Goal: Feedback & Contribution: Submit feedback/report problem

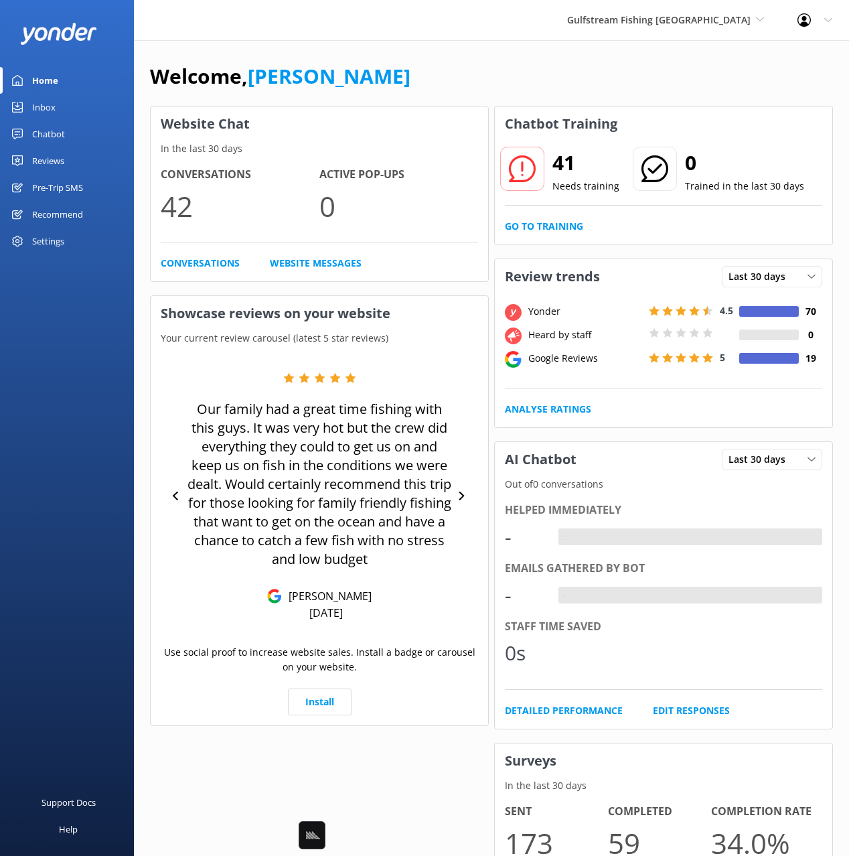
click at [248, 37] on div "Gulfstream Fishing Key West Black Cat Cruises Banff Airporter International Ant…" at bounding box center [424, 20] width 849 height 40
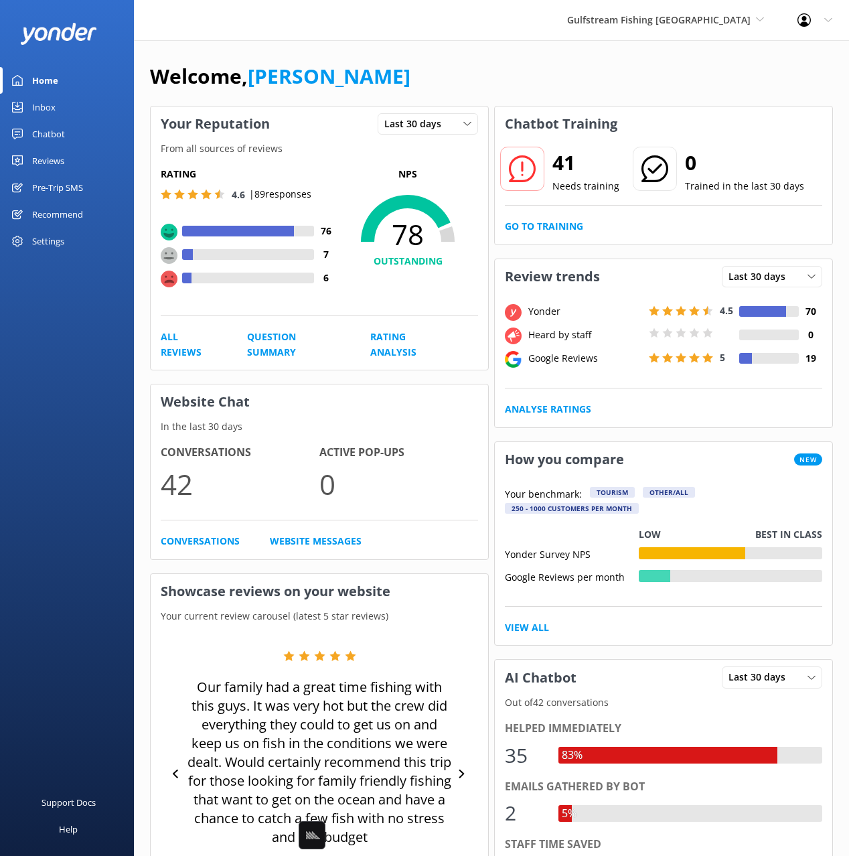
click at [592, 35] on div "Gulfstream Fishing Key West Black Cat Cruises Banff Airporter International Ant…" at bounding box center [424, 20] width 849 height 40
click at [632, 23] on span "Gulfstream Fishing [GEOGRAPHIC_DATA]" at bounding box center [659, 19] width 184 height 13
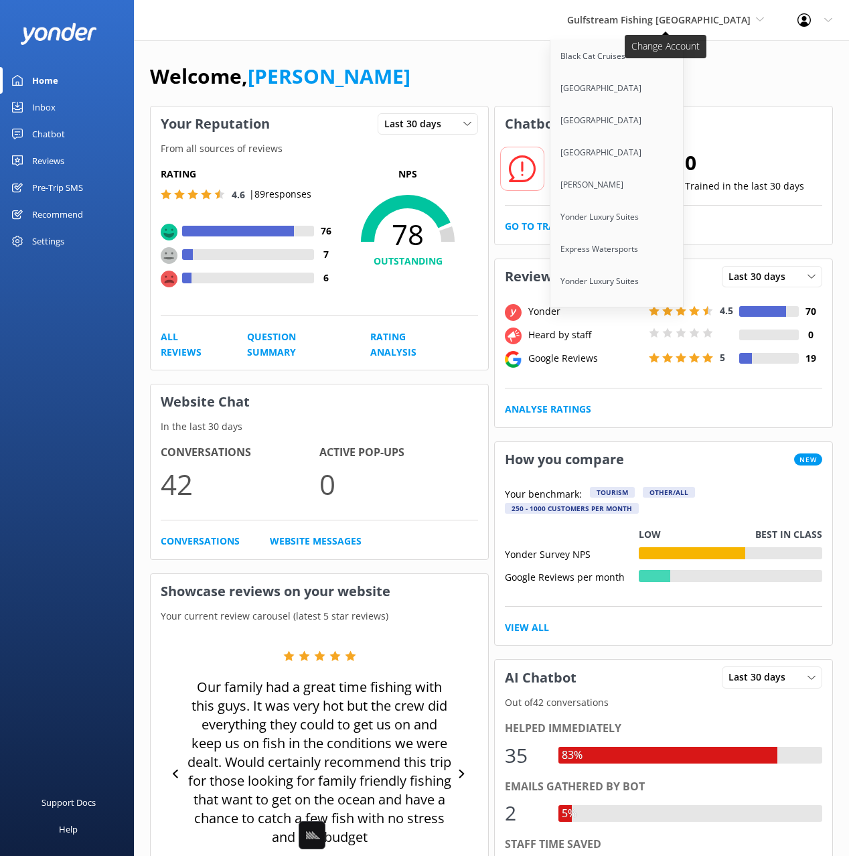
scroll to position [5791, 0]
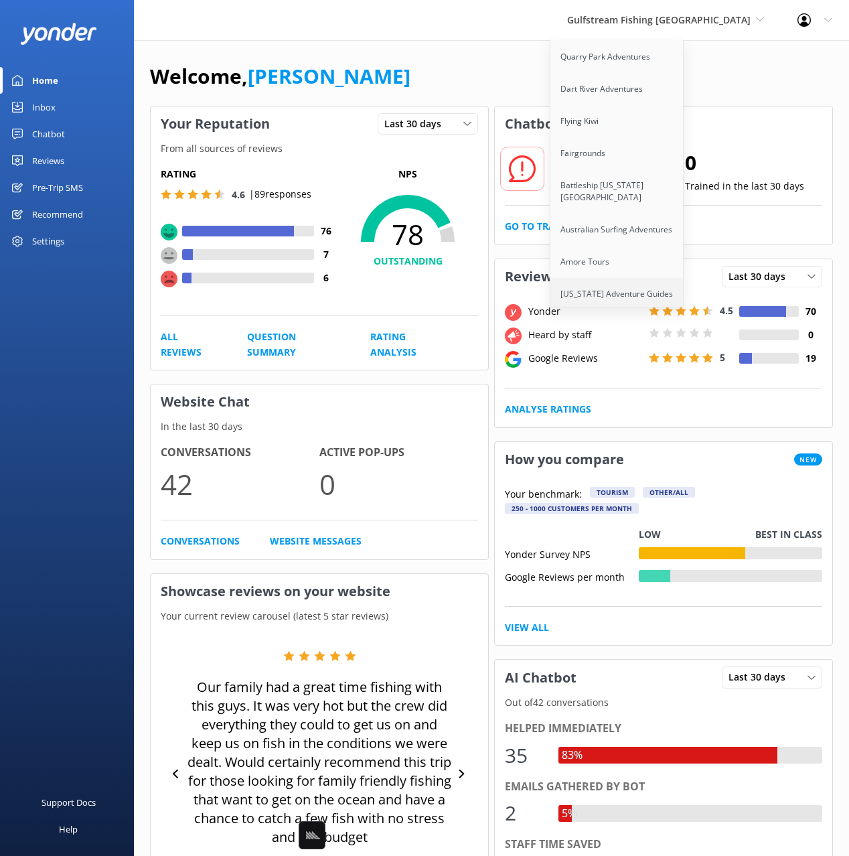
click at [673, 278] on link "[US_STATE] Adventure Guides" at bounding box center [618, 294] width 134 height 32
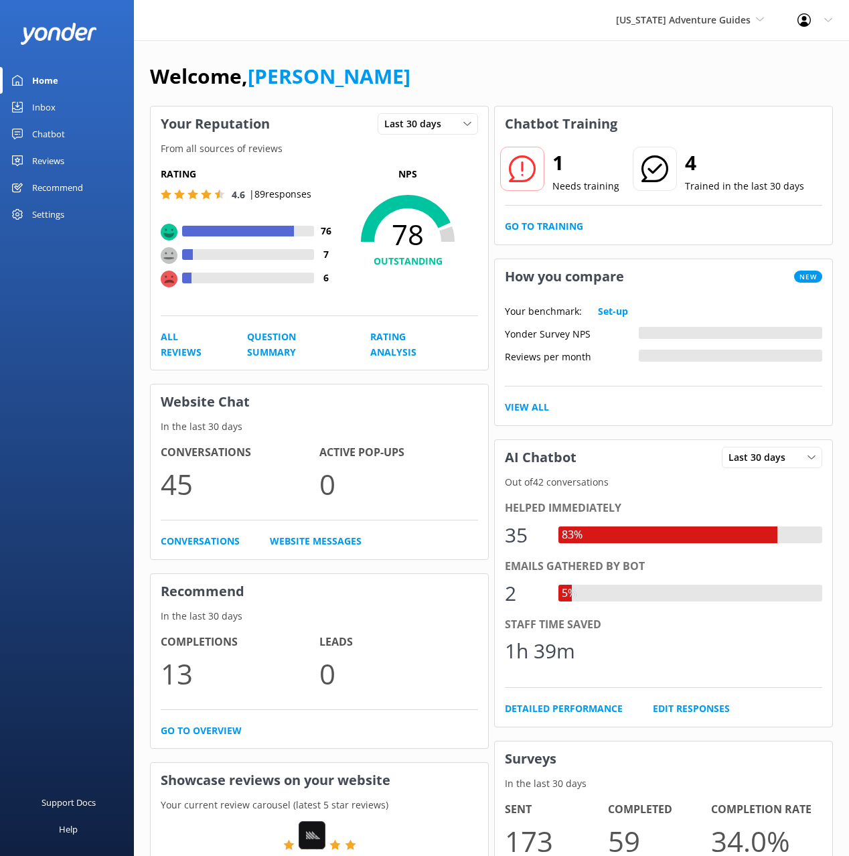
click at [336, 107] on div "Your Reputation Last 30 days Last 7 days Last 30 days" at bounding box center [320, 124] width 338 height 35
drag, startPoint x: 74, startPoint y: 143, endPoint x: 130, endPoint y: 137, distance: 55.9
click at [75, 142] on link "Chatbot" at bounding box center [67, 134] width 134 height 27
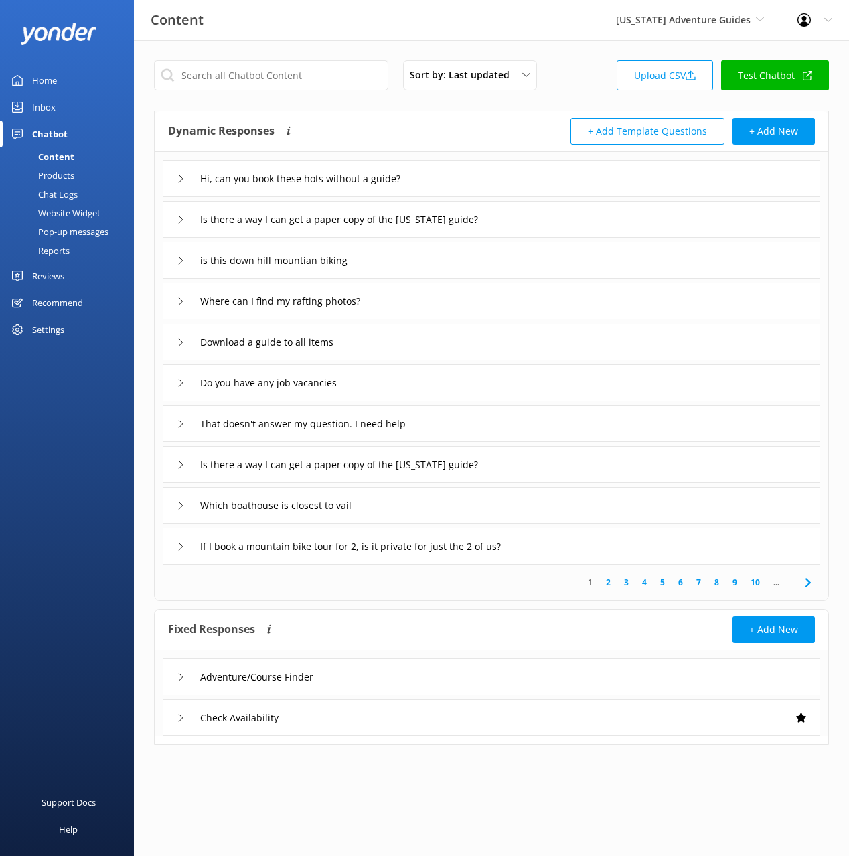
click at [774, 81] on link "Test Chatbot" at bounding box center [775, 75] width 108 height 30
click at [243, 178] on input "Hi, can you book these hots without a guide?" at bounding box center [319, 179] width 252 height 20
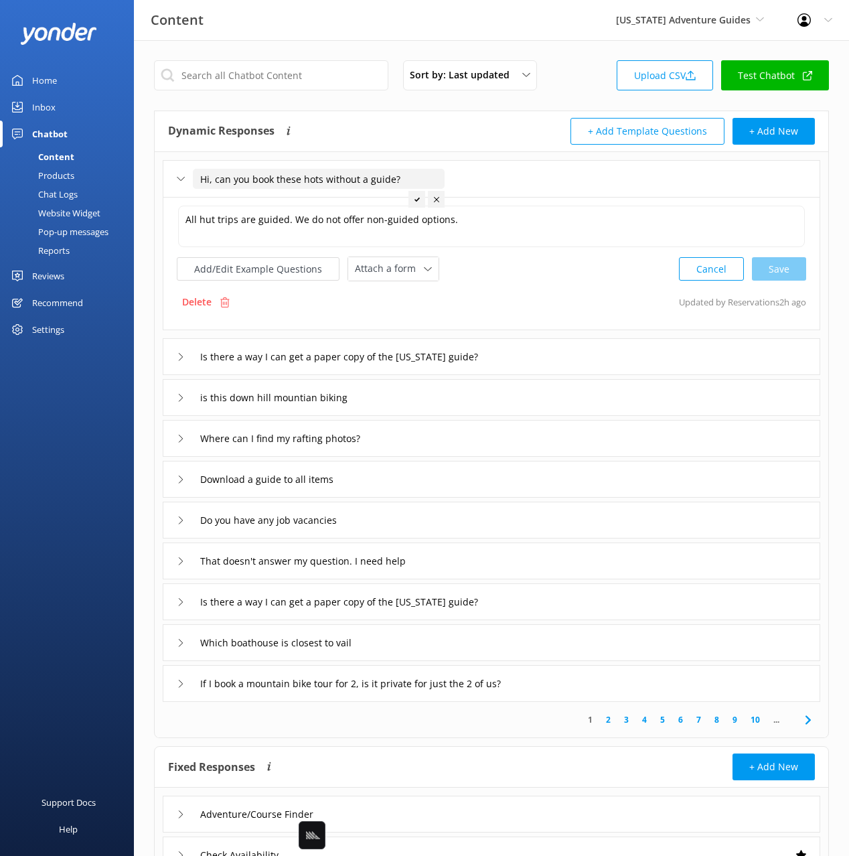
drag, startPoint x: 218, startPoint y: 181, endPoint x: 182, endPoint y: 180, distance: 36.9
click at [182, 180] on div "Hi, can you book these hots without a guide?" at bounding box center [303, 179] width 252 height 22
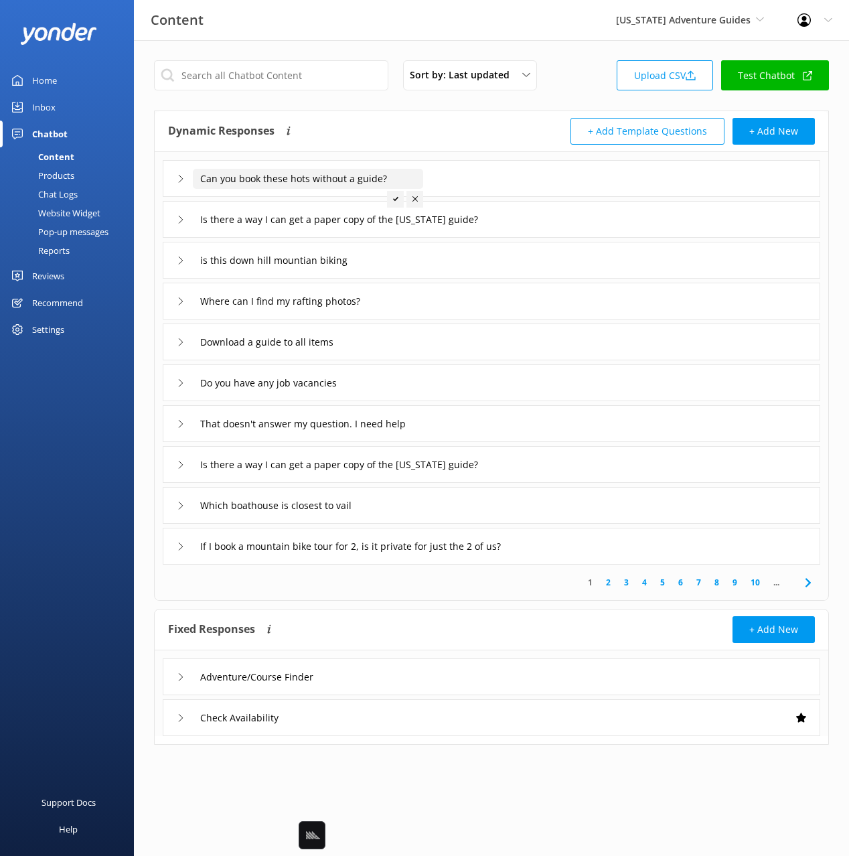
click at [301, 178] on input "Can you book these hots without a guide?" at bounding box center [308, 179] width 230 height 20
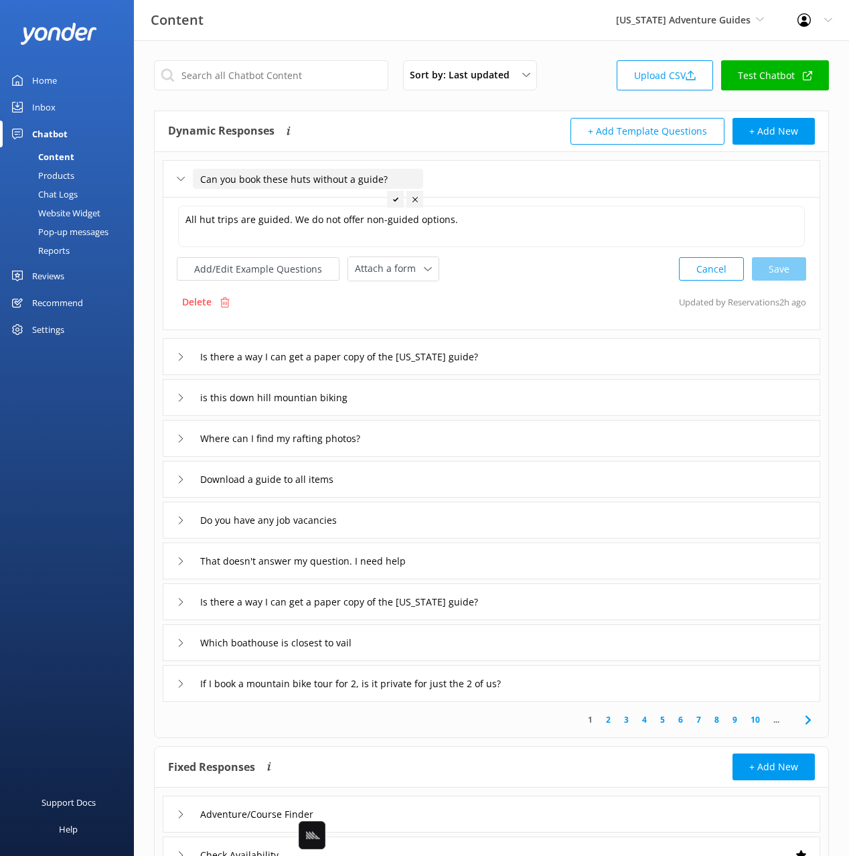
type input "Can you book these huts without a guide?"
click at [393, 196] on div at bounding box center [395, 199] width 17 height 17
click at [568, 353] on div "Is there a way I can get a paper copy of the Colorado guide?" at bounding box center [492, 356] width 658 height 37
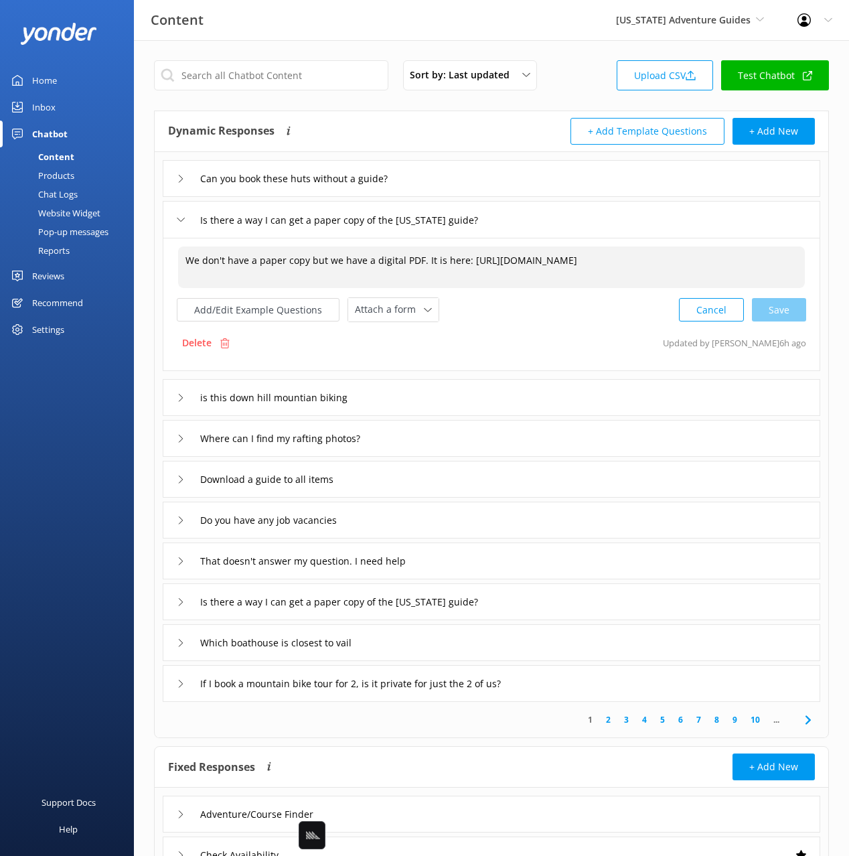
click at [448, 259] on textarea "We don't have a paper copy but we have a digital PDF. It is here: https://drive…" at bounding box center [491, 268] width 627 height 42
click at [324, 263] on textarea "We don't have a paper copy but we have a digital PDF. It is here: https://drive…" at bounding box center [491, 268] width 627 height 42
drag, startPoint x: 419, startPoint y: 260, endPoint x: 470, endPoint y: 259, distance: 50.9
click at [470, 259] on textarea "We don't have a paper copy but we have a digital PDF. It is here: https://drive…" at bounding box center [491, 268] width 627 height 42
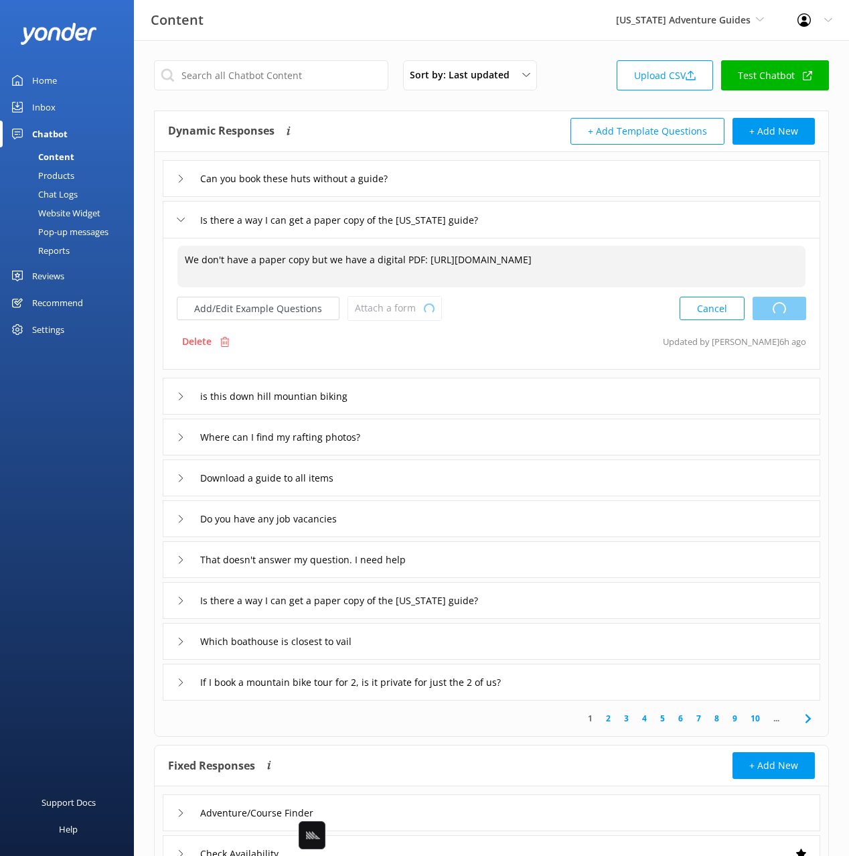
click at [788, 307] on div "Cancel Loading.." at bounding box center [743, 308] width 127 height 25
type textarea "We don't have a paper copy but we have a digital PDF: https://drive.google.com/…"
click at [429, 403] on div "is this down hill mountian biking" at bounding box center [492, 396] width 658 height 37
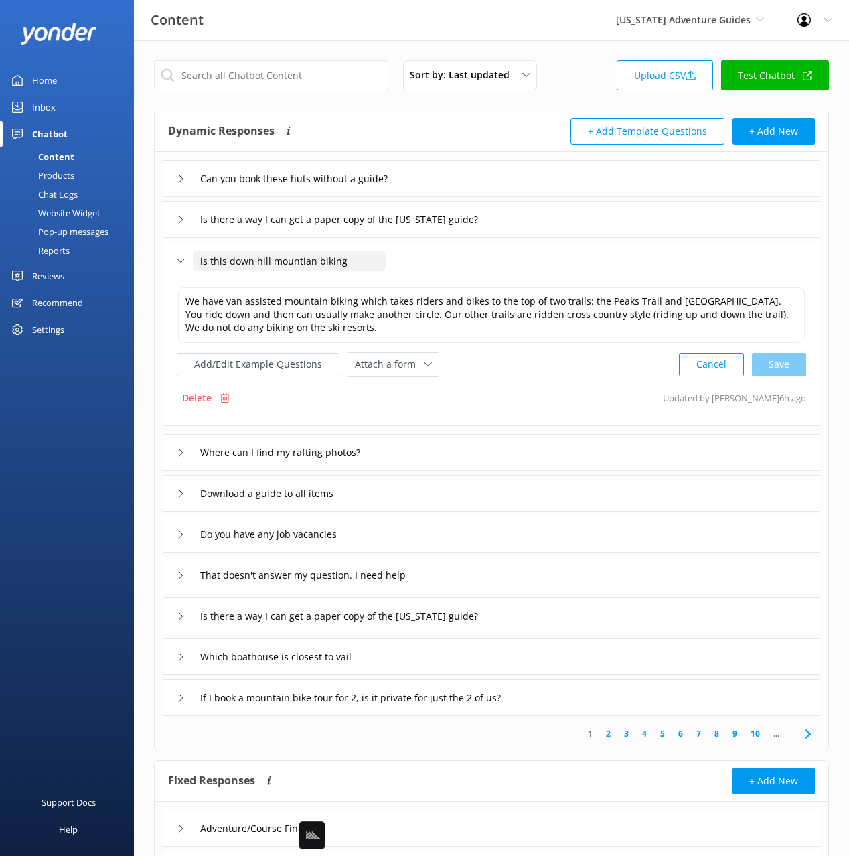
click at [201, 258] on input "is this down hill mountian biking" at bounding box center [289, 261] width 193 height 20
type input "Is this down hill mountain biking"
click at [358, 279] on icon at bounding box center [358, 281] width 5 height 5
click at [458, 451] on div "Where can I find my rafting photos?" at bounding box center [492, 452] width 658 height 37
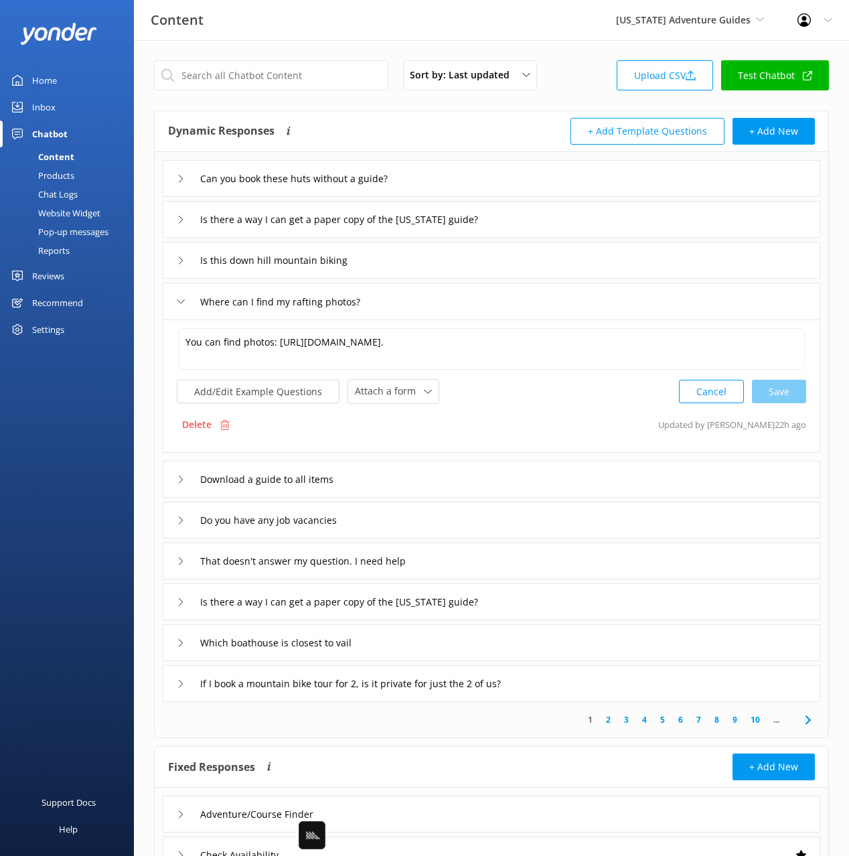
click at [381, 482] on div "Download a guide to all items" at bounding box center [492, 479] width 658 height 37
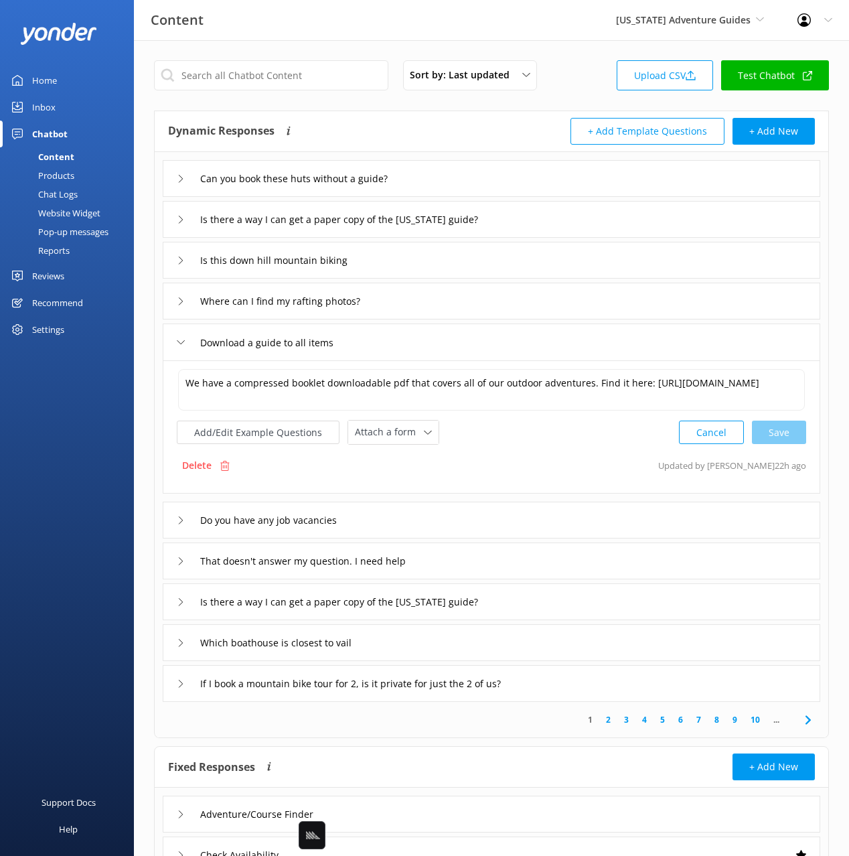
click at [421, 516] on div "Do you have any job vacancies" at bounding box center [492, 520] width 658 height 37
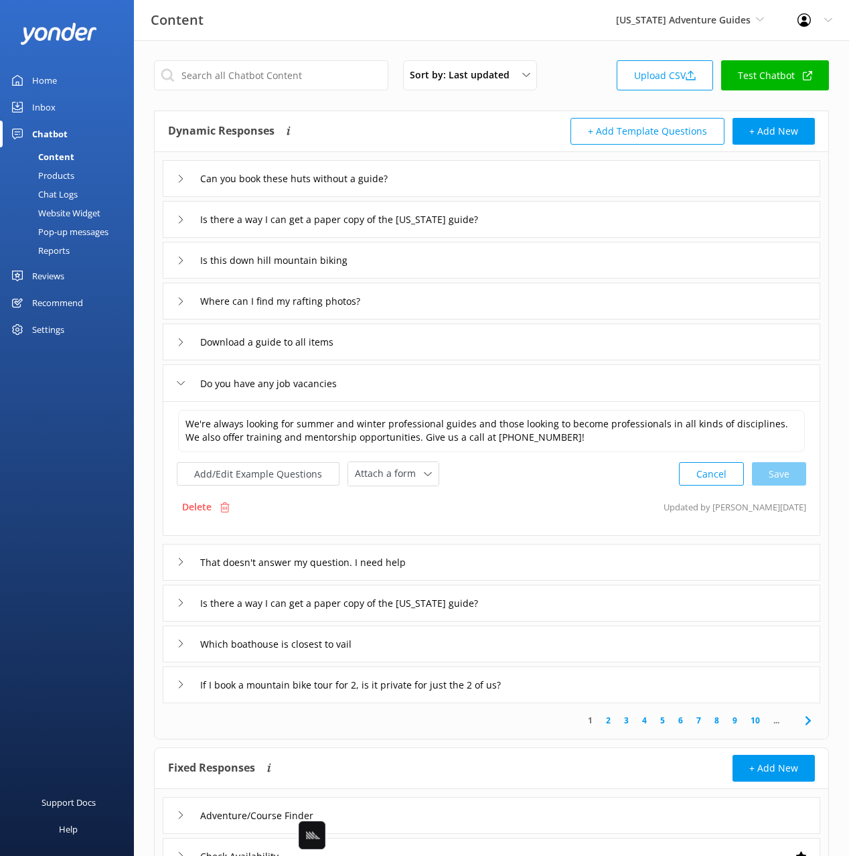
click at [511, 555] on div "That doesn't answer my question. I need help" at bounding box center [492, 562] width 658 height 37
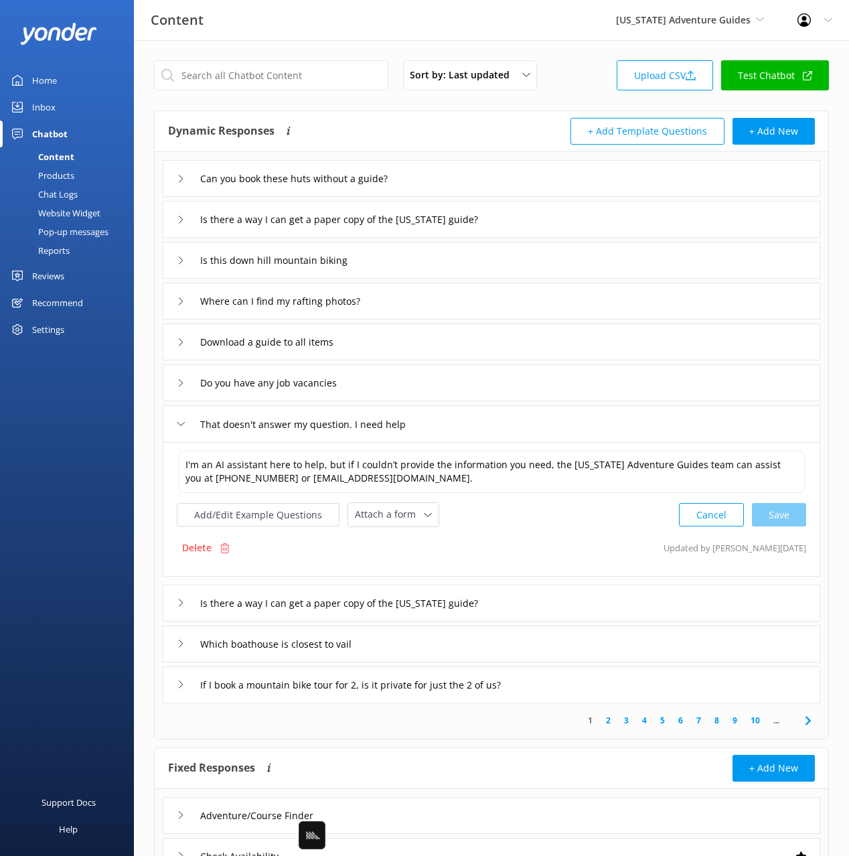
click at [560, 604] on div "Is there a way I can get a paper copy of the Colorado guide?" at bounding box center [492, 603] width 658 height 37
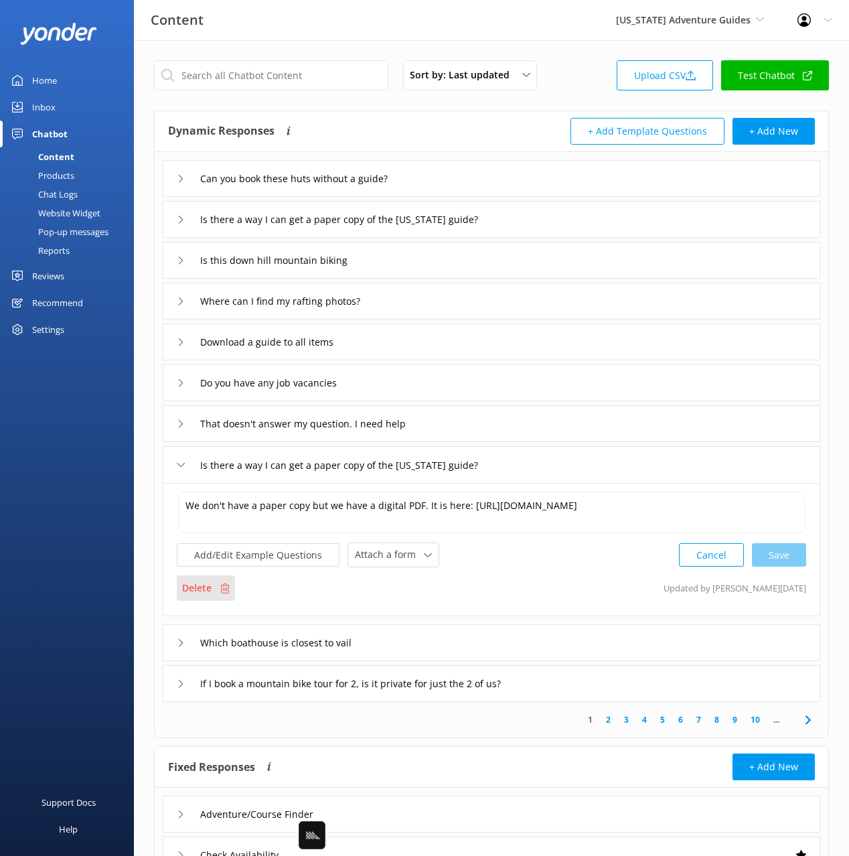
click at [208, 590] on p "Delete" at bounding box center [196, 588] width 29 height 15
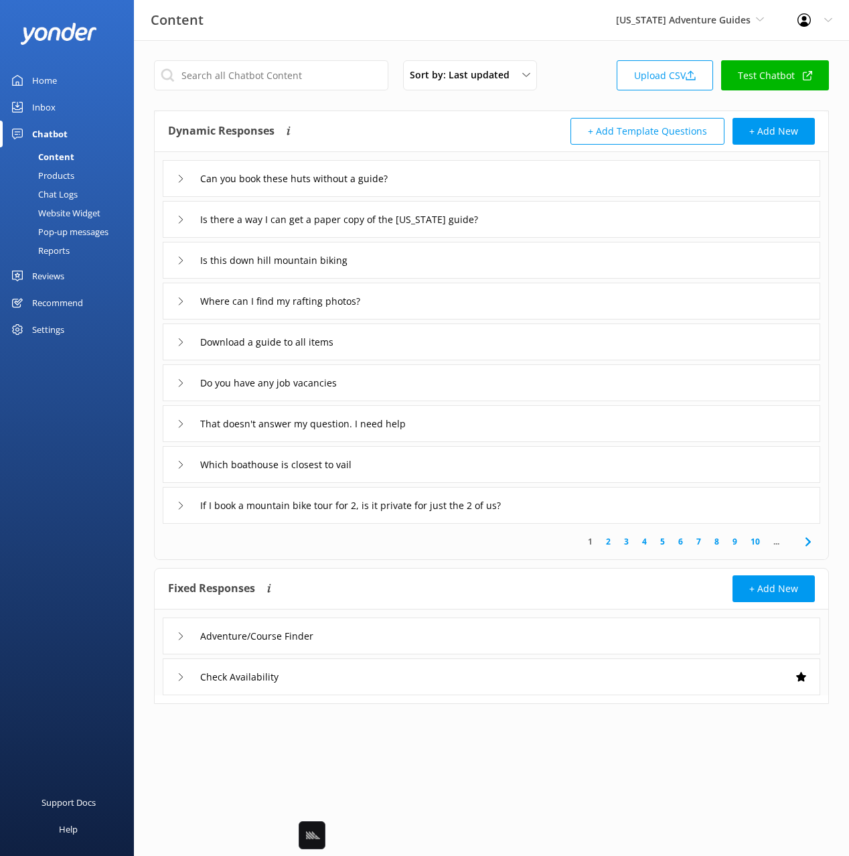
click at [460, 474] on div "Which boathouse is closest to vail" at bounding box center [492, 464] width 658 height 37
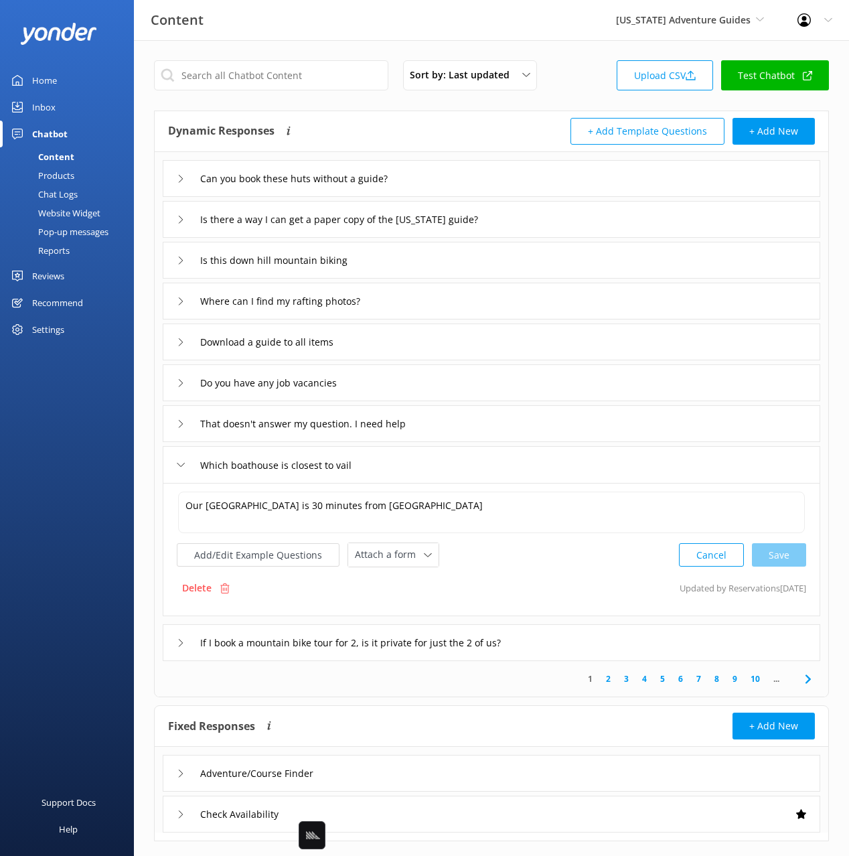
click at [648, 651] on div "If I book a mountain bike tour for 2, is it private for just the 2 of us?" at bounding box center [492, 642] width 658 height 37
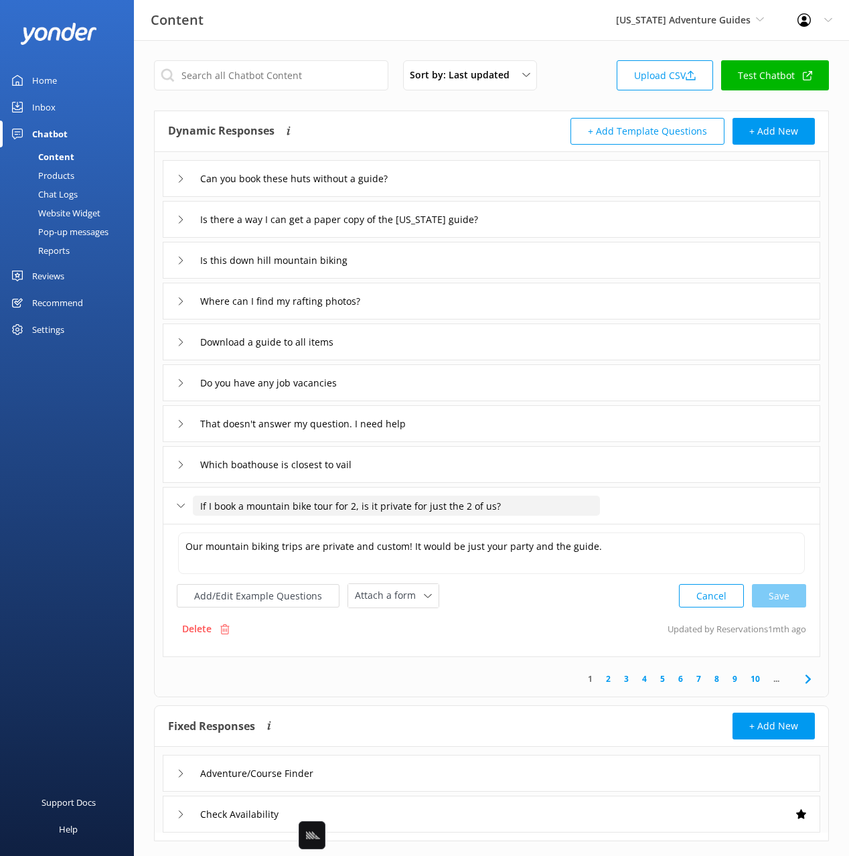
click at [295, 504] on input "If I book a mountain bike tour for 2, is it private for just the 2 of us?" at bounding box center [396, 506] width 407 height 20
click at [352, 501] on input "If I book a mountain bike tour for 2, is it private for just the 2 of us?" at bounding box center [396, 506] width 407 height 20
drag, startPoint x: 440, startPoint y: 504, endPoint x: 441, endPoint y: 525, distance: 20.1
click at [441, 525] on div "Can you book these huts without a guide? Is there a way I can get a paper copy …" at bounding box center [492, 406] width 674 height 509
type input "If I book a mountain bike tour for 2 people, is it private?"
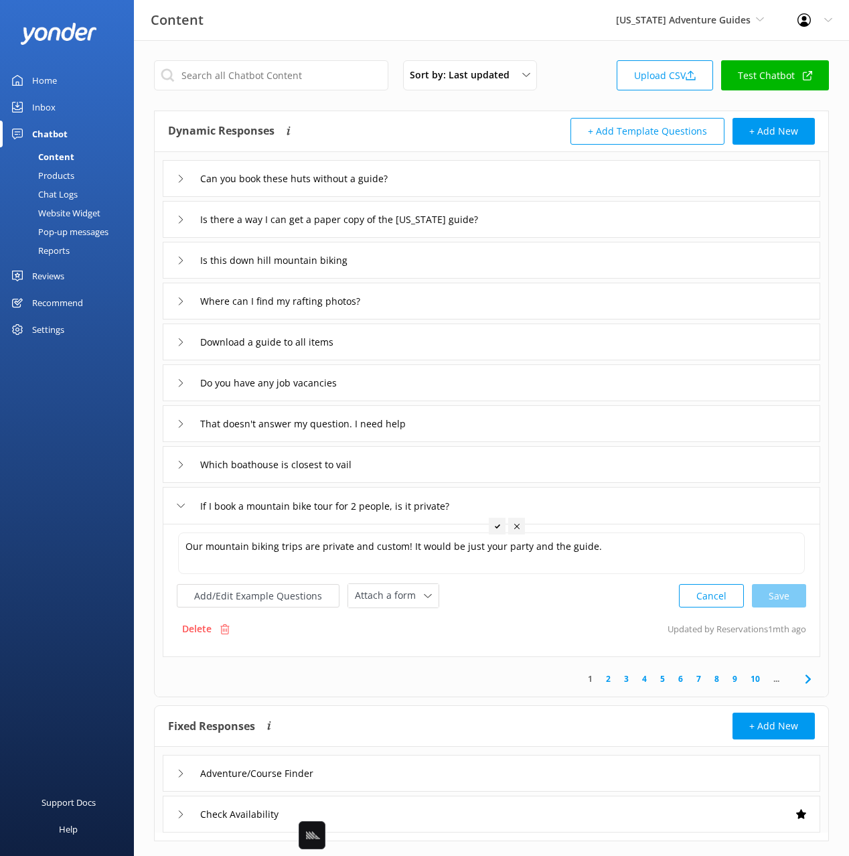
click at [499, 527] on icon at bounding box center [497, 526] width 5 height 5
click at [809, 680] on use at bounding box center [807, 679] width 5 height 9
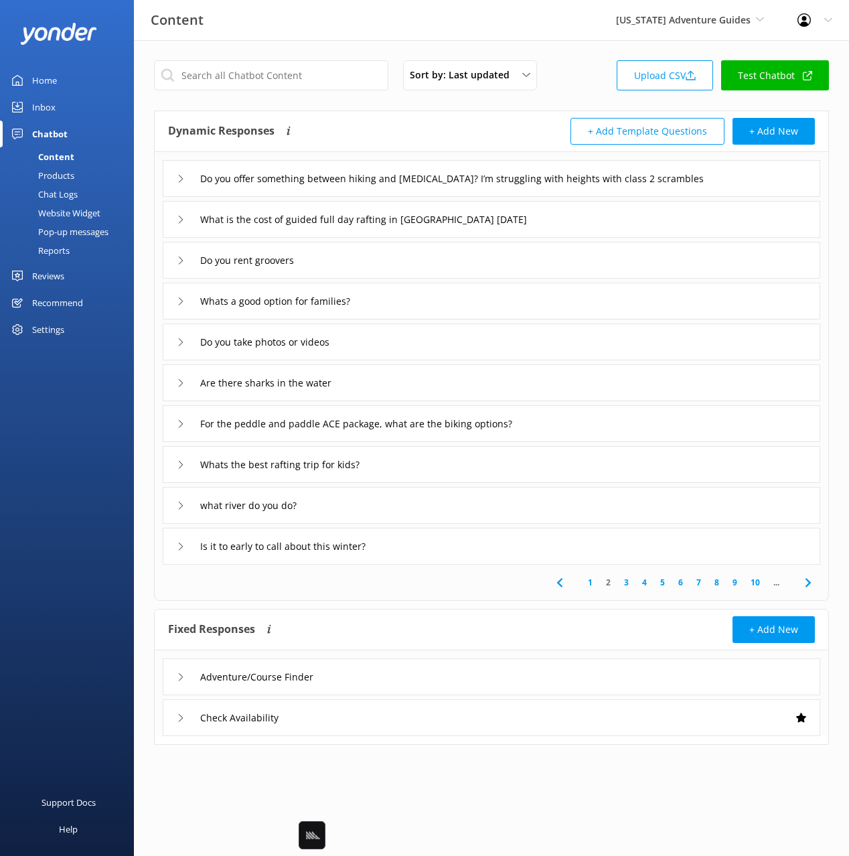
click at [383, 123] on div "Dynamic Responses Dynamic responses rely on the Large Language Model to create …" at bounding box center [330, 131] width 324 height 27
click at [754, 186] on div "Do you offer something between hiking and mountaineering? I’m struggling with h…" at bounding box center [492, 178] width 658 height 37
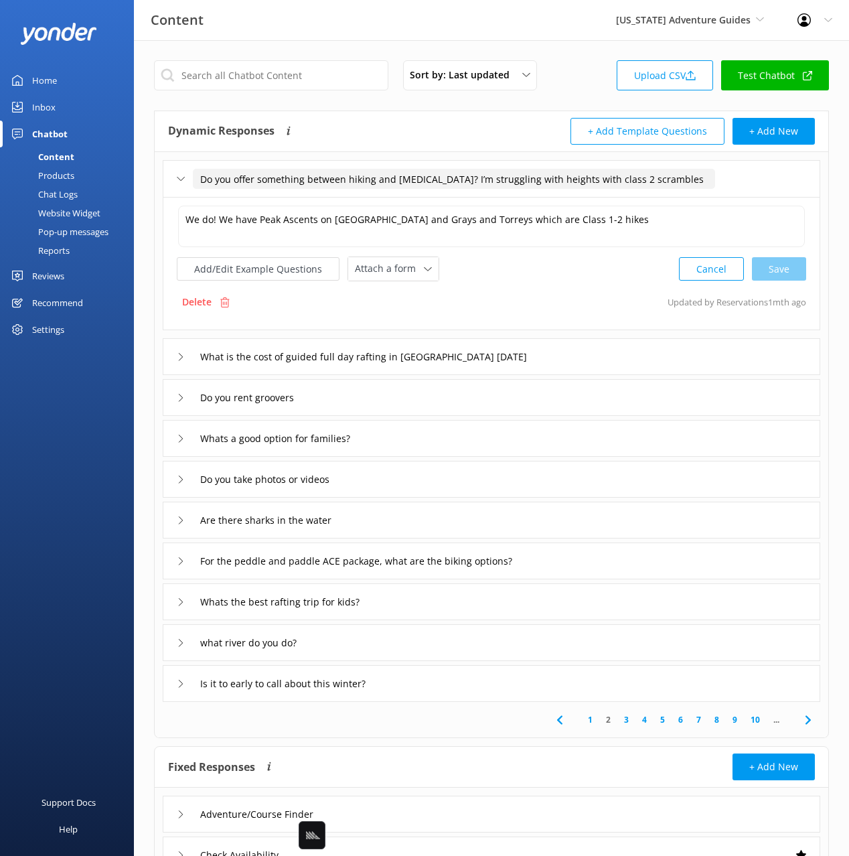
drag, startPoint x: 469, startPoint y: 178, endPoint x: 476, endPoint y: 195, distance: 18.9
click at [476, 195] on div "Do you offer something between hiking and mountaineering? I’m struggling with h…" at bounding box center [492, 178] width 658 height 37
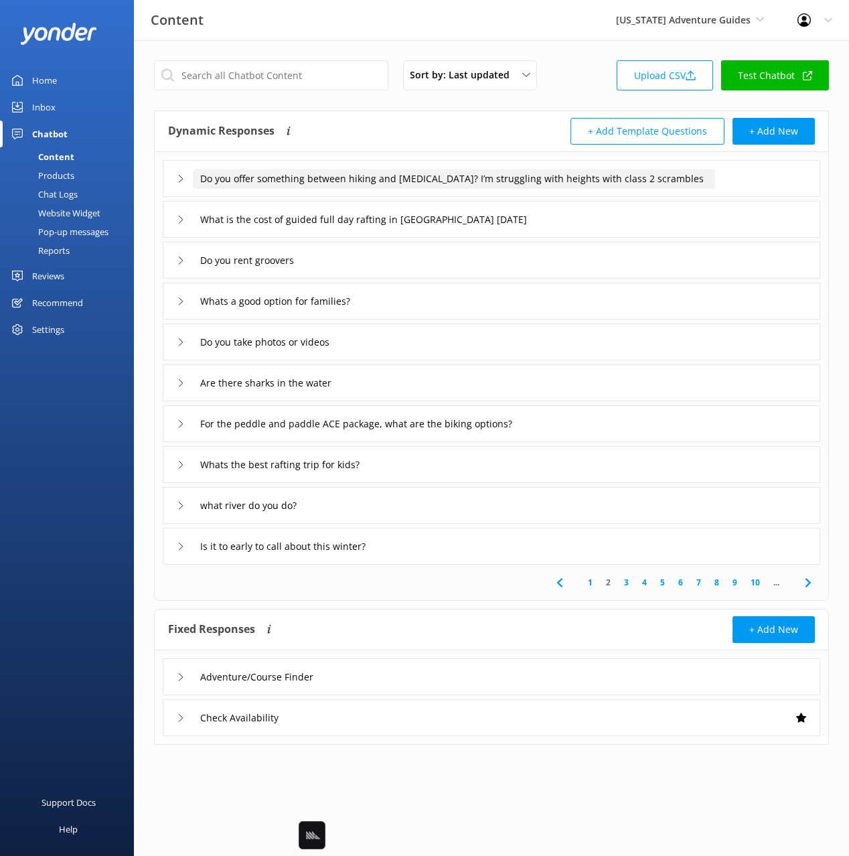
drag, startPoint x: 682, startPoint y: 183, endPoint x: 471, endPoint y: 180, distance: 211.0
click at [471, 180] on input "Do you offer something between hiking and mountaineering? I’m struggling with h…" at bounding box center [454, 179] width 523 height 20
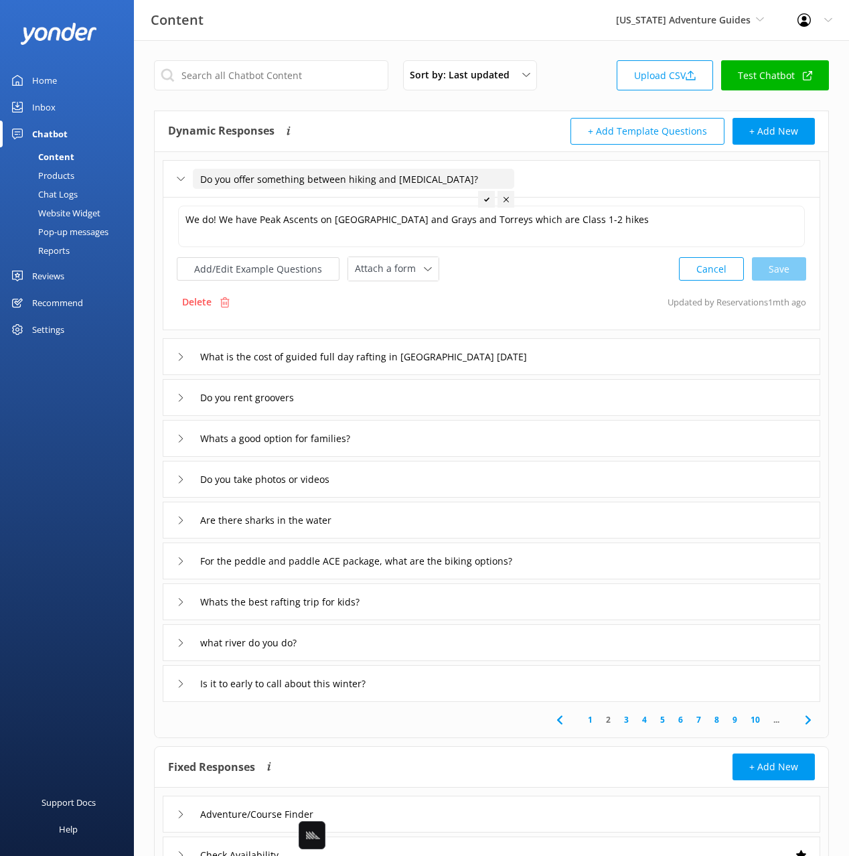
type input "Do you offer something between hiking and mountaineering?"
click at [486, 199] on icon at bounding box center [486, 199] width 5 height 5
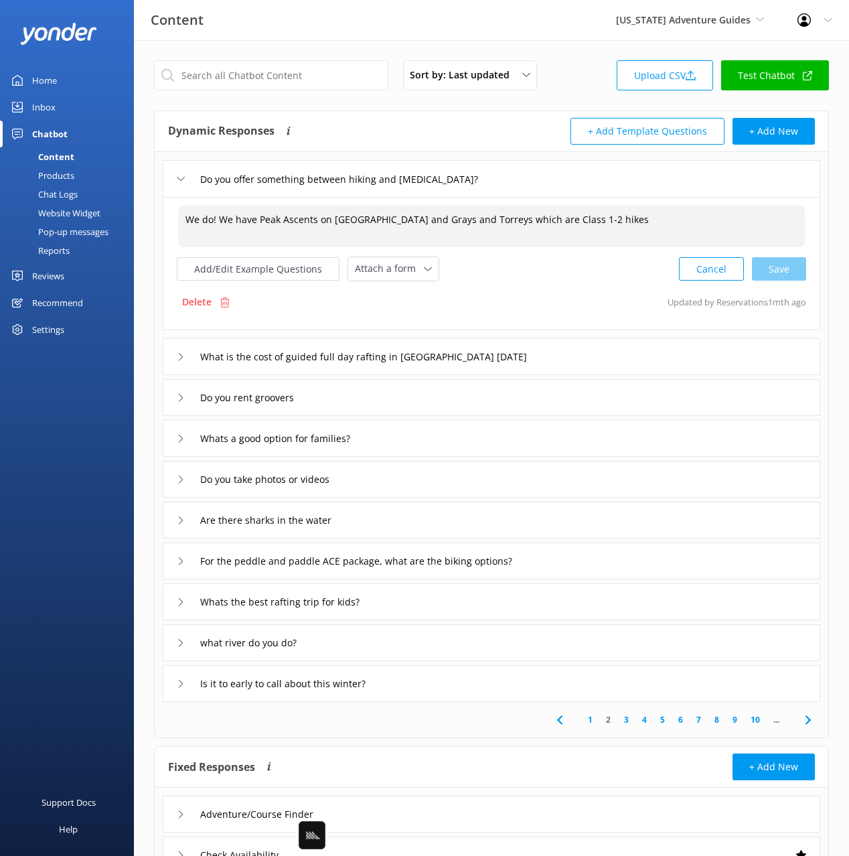
drag, startPoint x: 226, startPoint y: 222, endPoint x: 161, endPoint y: 222, distance: 65.7
click at [161, 222] on div "Do you offer something between hiking and mountaineering? We do! We have Peak A…" at bounding box center [492, 427] width 674 height 550
click at [780, 271] on div "Cancel Save" at bounding box center [742, 269] width 127 height 25
type textarea "We have Peak Ascents on Quandary Peak and Grays and Torreys which are Class 1-2…"
click at [639, 358] on div "What is the cost of guided full day rafting in rancho boat house tomorrow" at bounding box center [492, 355] width 658 height 37
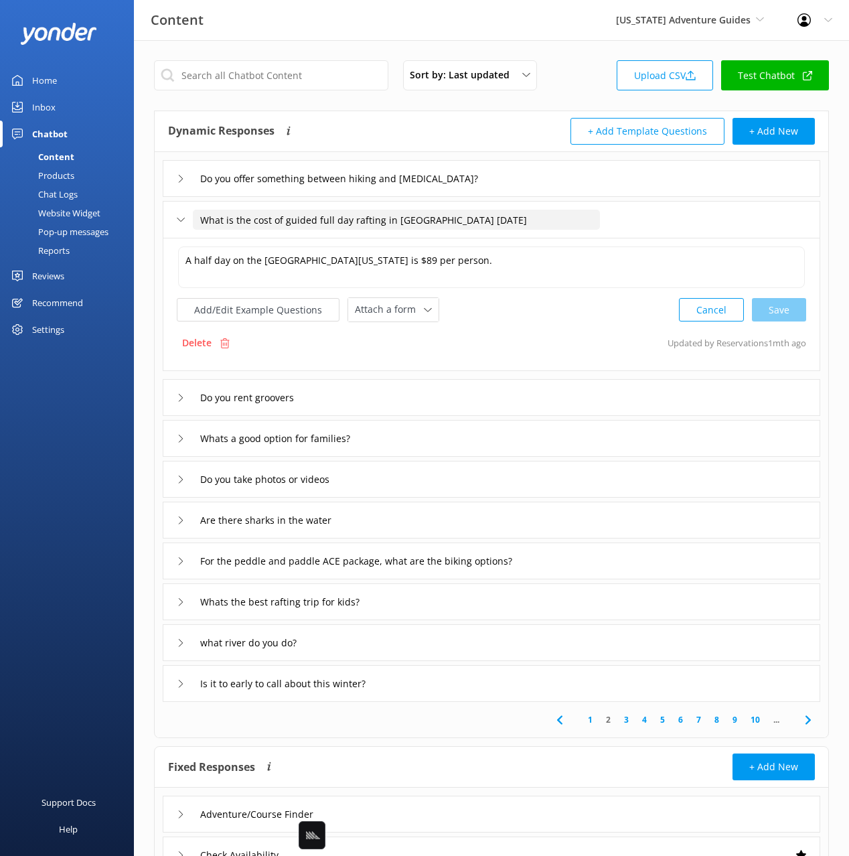
click at [284, 222] on input "What is the cost of guided full day rafting in rancho boat house tomorrow" at bounding box center [396, 220] width 407 height 20
click at [197, 339] on p "Delete" at bounding box center [196, 343] width 29 height 15
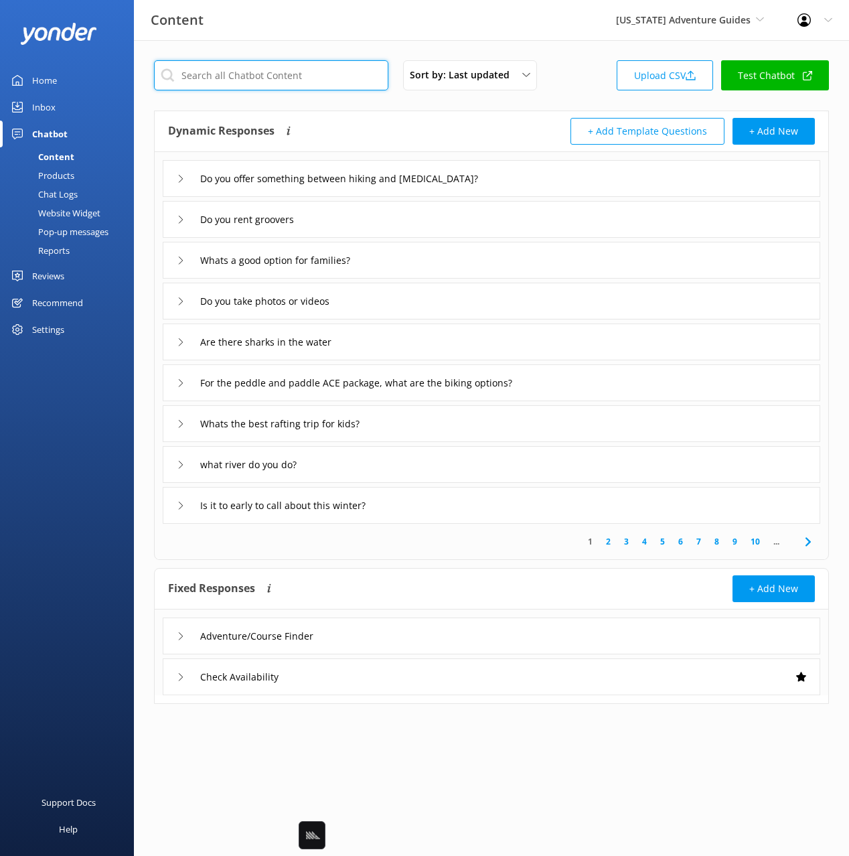
click at [248, 69] on input "text" at bounding box center [271, 75] width 234 height 30
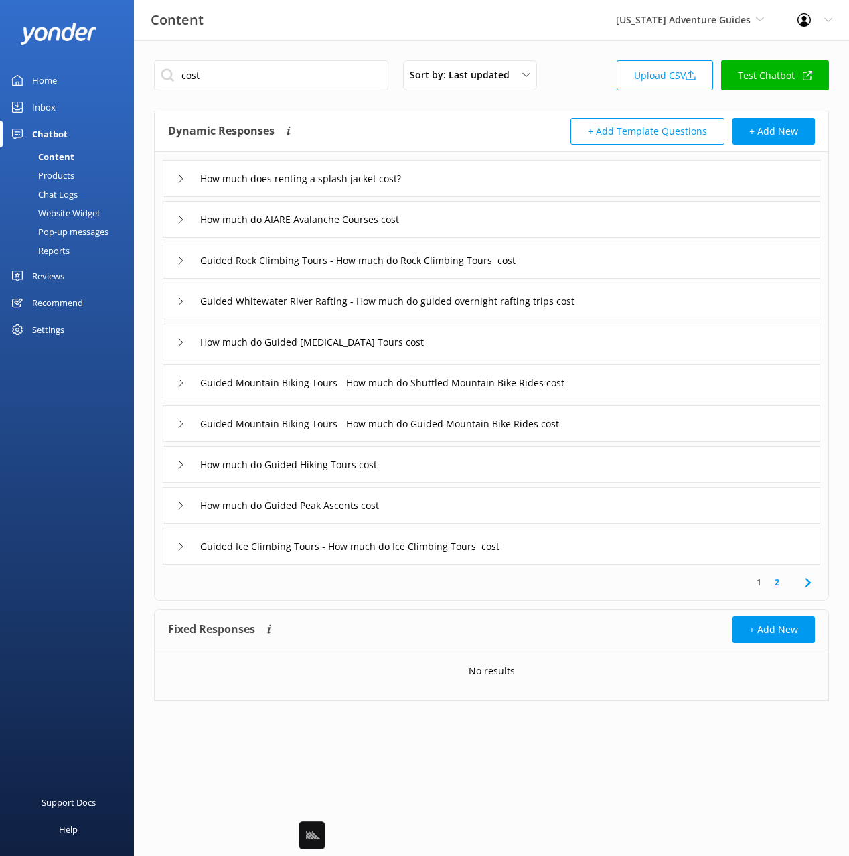
drag, startPoint x: 370, startPoint y: 100, endPoint x: 381, endPoint y: 111, distance: 15.6
click at [370, 101] on div "cost Sort by: Last updated Title Last updated Upload CSV Test Chatbot Dynamic R…" at bounding box center [491, 390] width 715 height 701
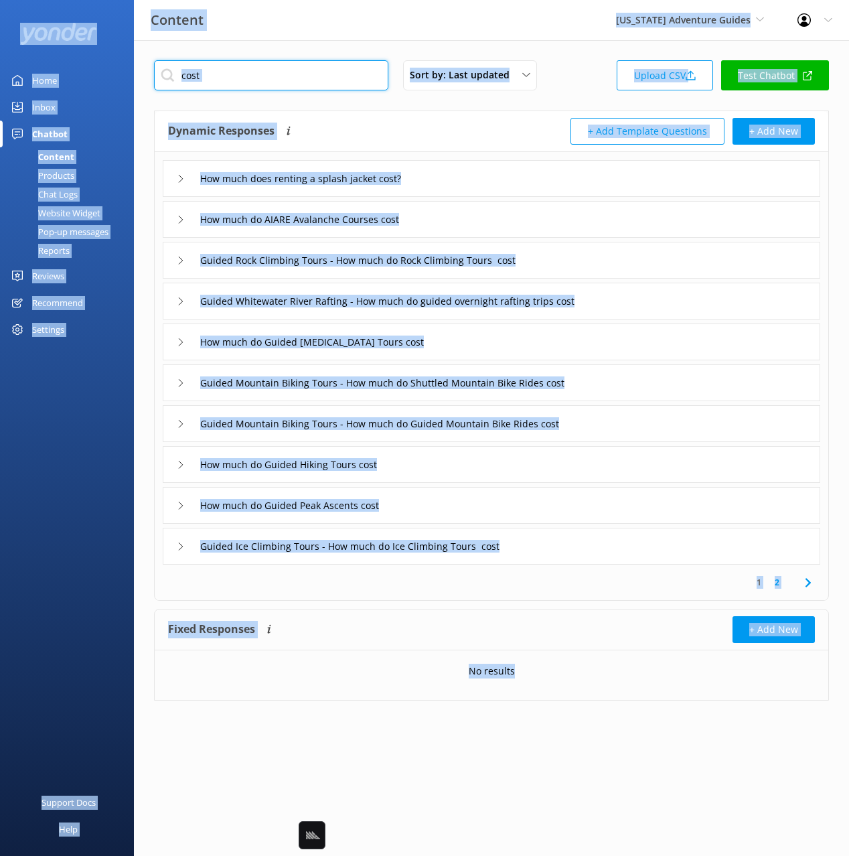
click at [221, 72] on input "cost" at bounding box center [271, 75] width 234 height 30
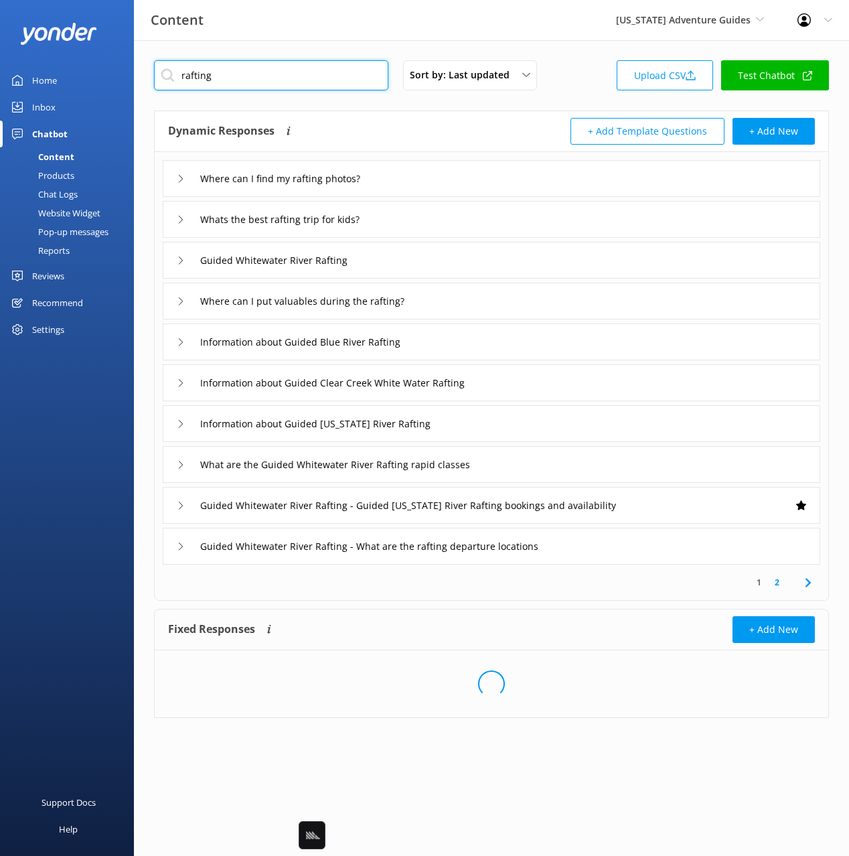
type input "rafting"
click at [436, 121] on div "Dynamic Responses Dynamic responses rely on the Large Language Model to create …" at bounding box center [330, 131] width 324 height 27
click at [575, 600] on div "Dynamic Responses Dynamic responses rely on the Large Language Model to create …" at bounding box center [491, 356] width 675 height 490
click at [809, 581] on use at bounding box center [807, 582] width 5 height 9
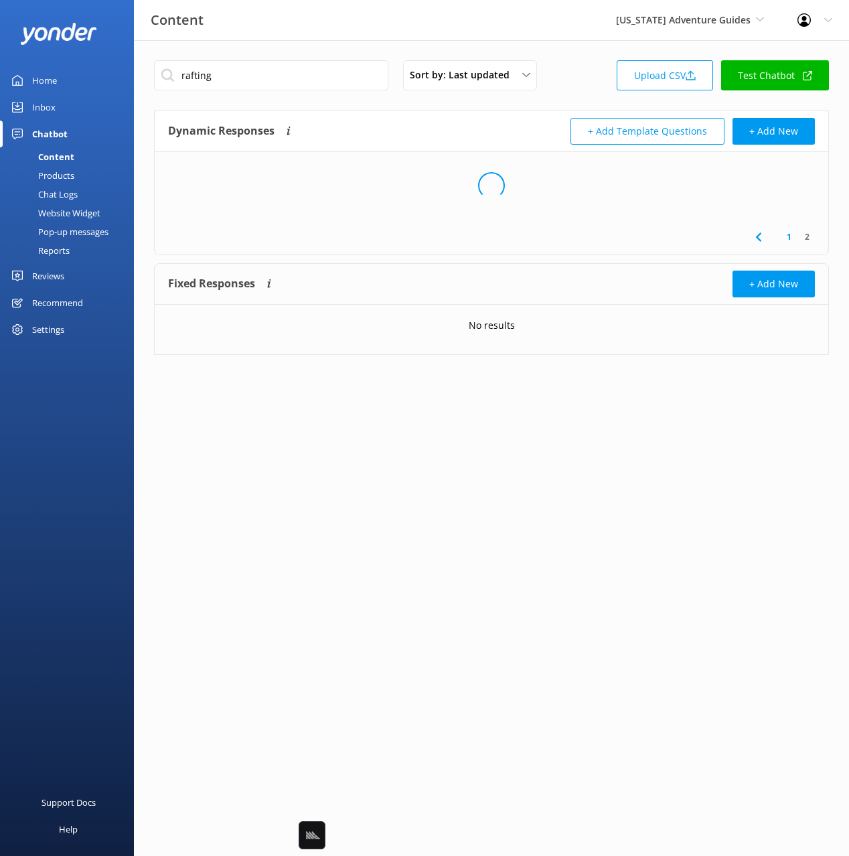
click at [352, 114] on div "Dynamic Responses Dynamic responses rely on the Large Language Model to create …" at bounding box center [492, 131] width 674 height 41
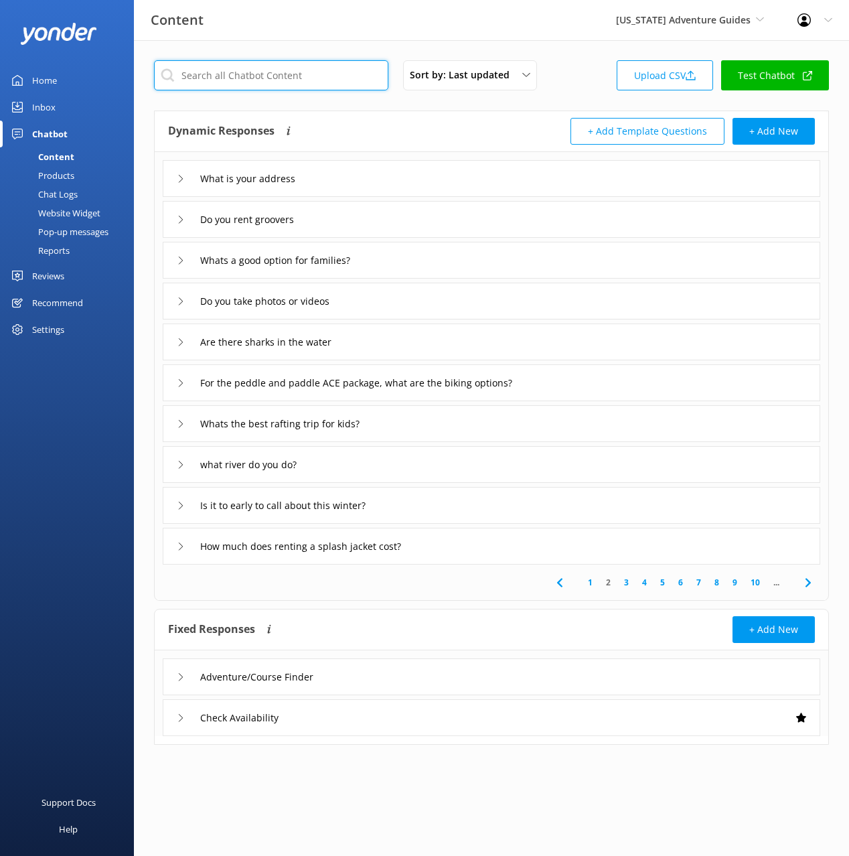
click at [293, 77] on input "text" at bounding box center [271, 75] width 234 height 30
type input "r"
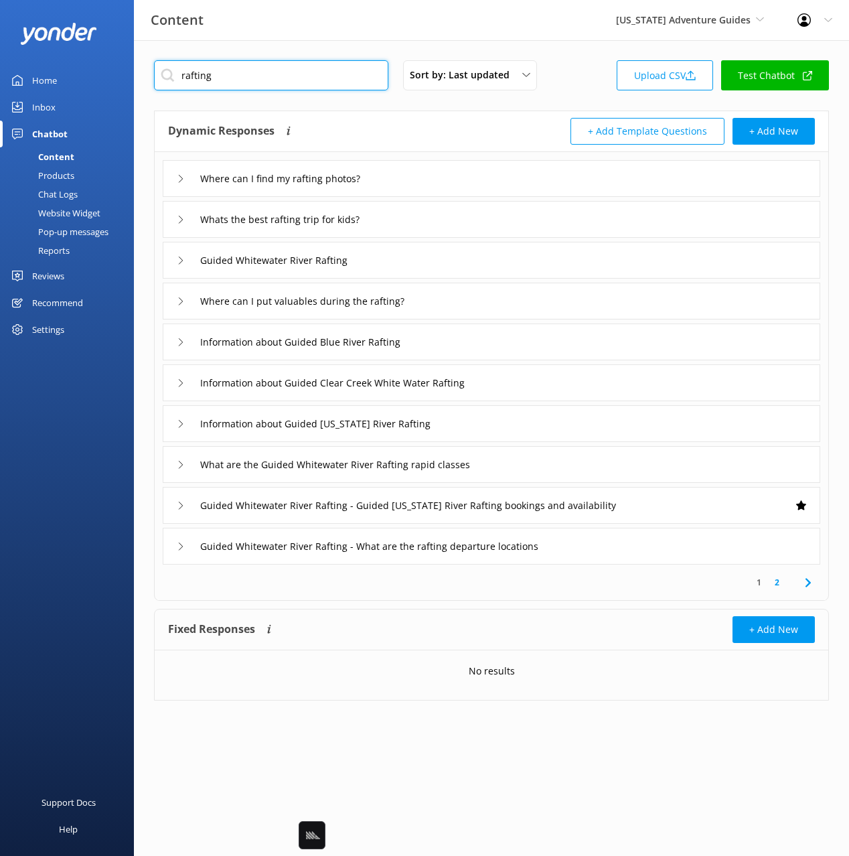
type input "rafting"
click at [809, 580] on use at bounding box center [807, 582] width 5 height 9
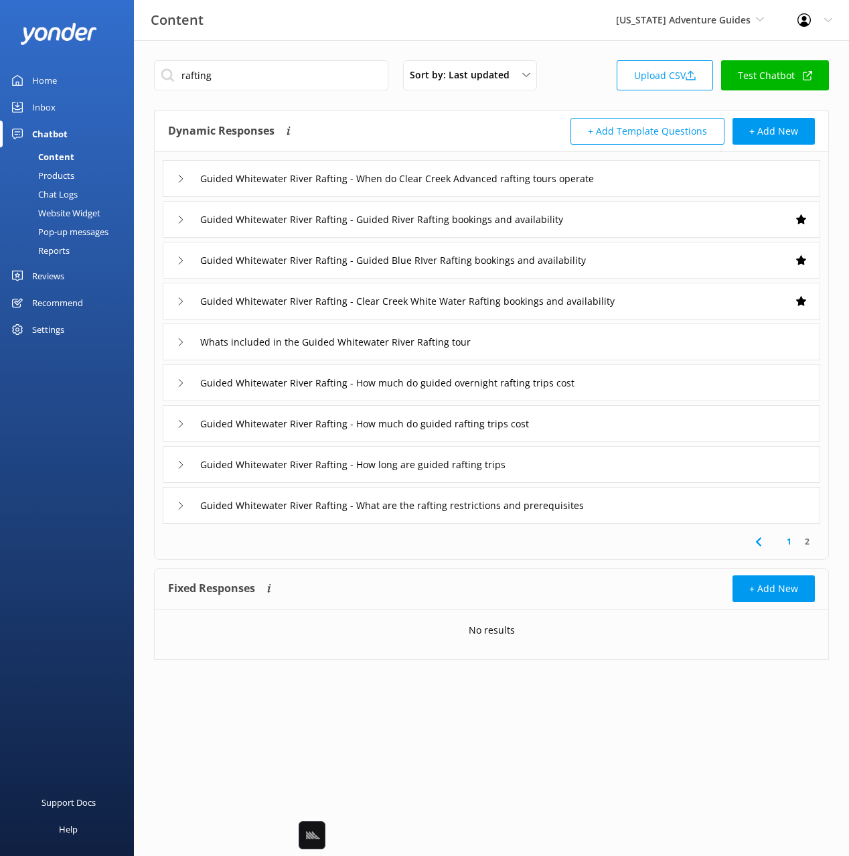
click at [603, 423] on div "Guided Whitewater River Rafting - How much do guided rafting trips cost" at bounding box center [492, 423] width 658 height 37
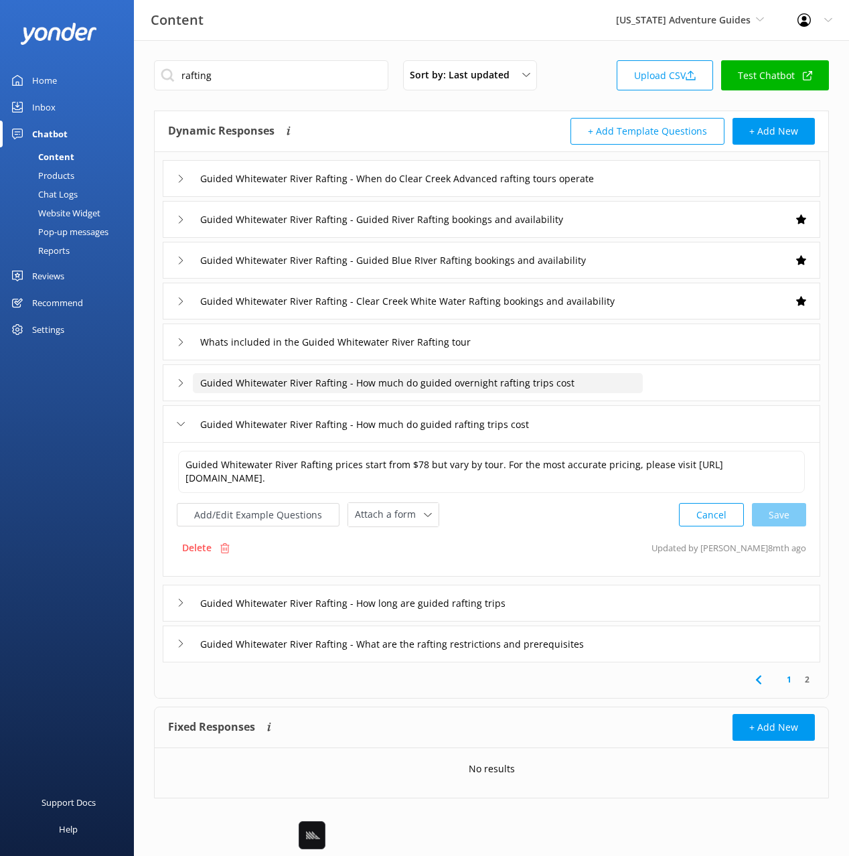
click at [631, 189] on input "Guided Whitewater River Rafting - How much do guided overnight rafting trips co…" at bounding box center [426, 179] width 466 height 20
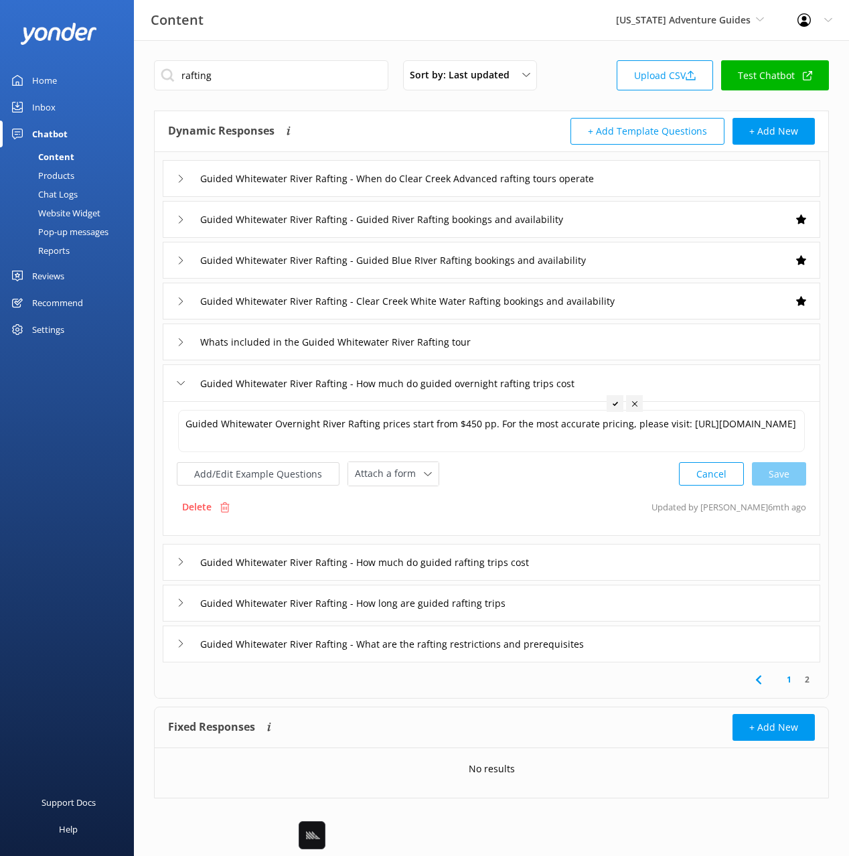
click at [596, 551] on div "Guided Whitewater River Rafting - How much do guided rafting trips cost" at bounding box center [492, 562] width 658 height 37
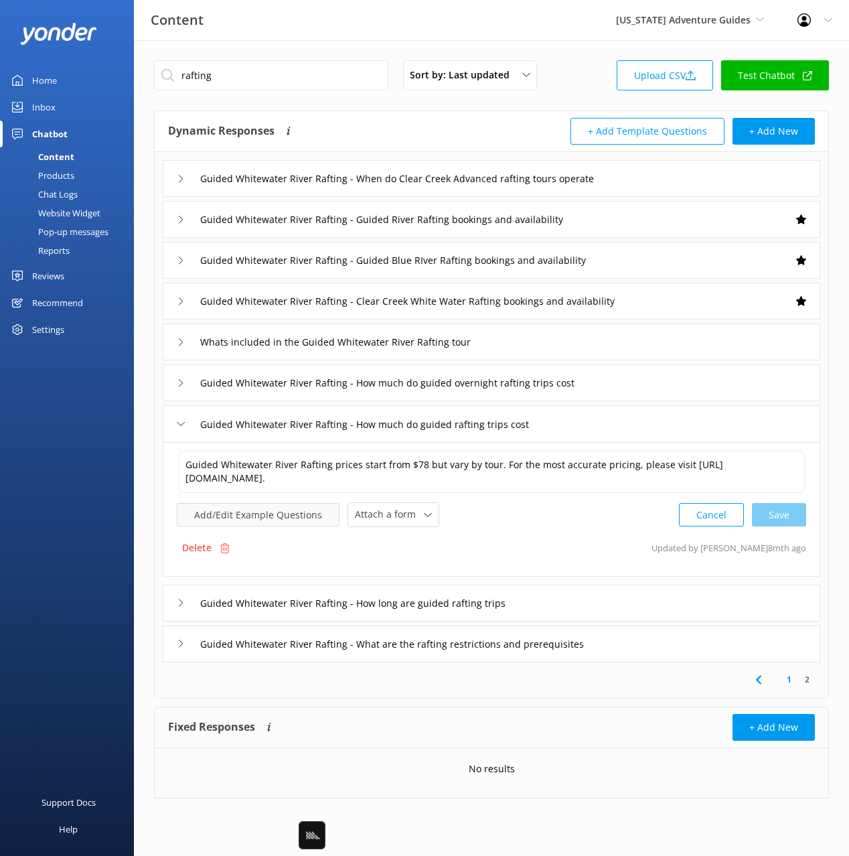
click at [275, 514] on button "Add/Edit Example Questions" at bounding box center [258, 514] width 163 height 23
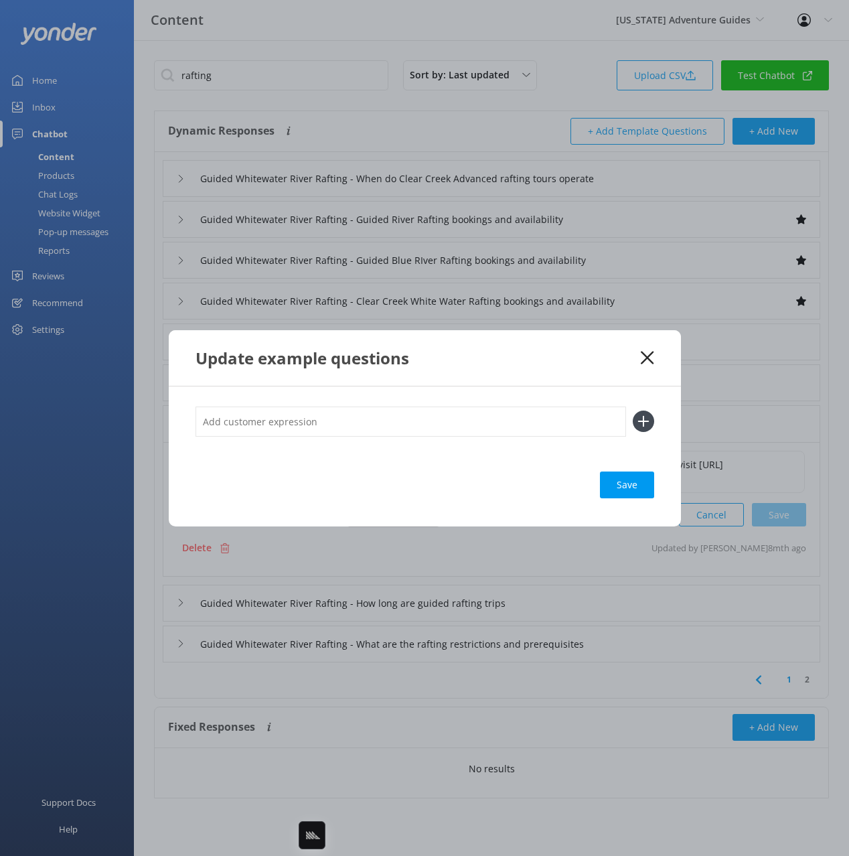
click at [414, 405] on div "Save" at bounding box center [425, 457] width 512 height 140
click at [648, 356] on icon at bounding box center [647, 357] width 13 height 13
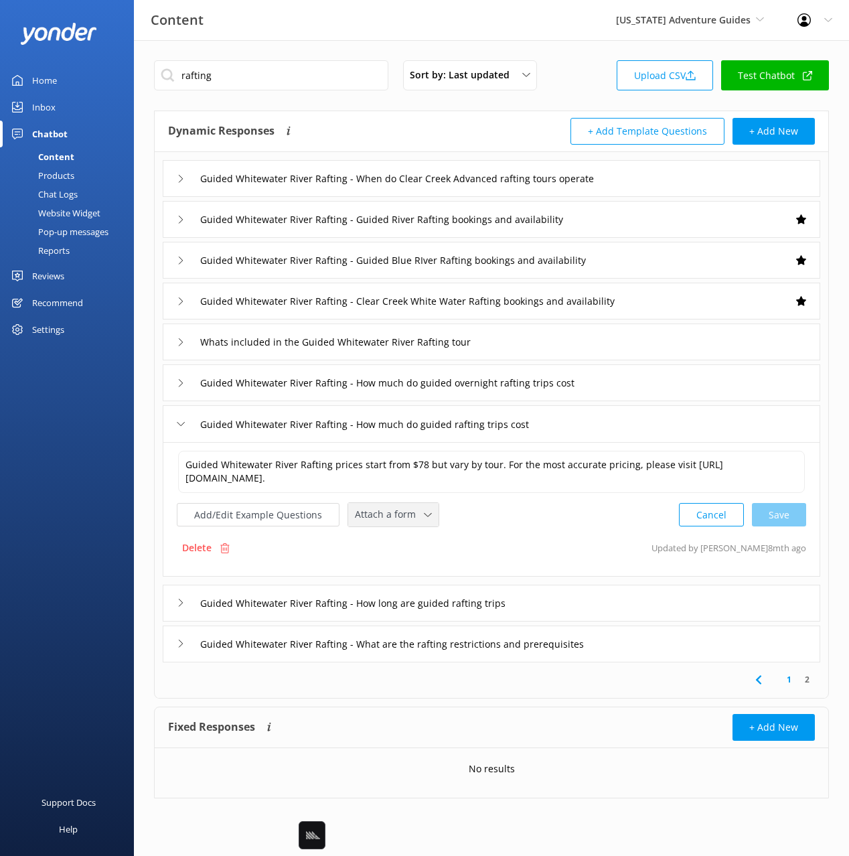
drag, startPoint x: 517, startPoint y: 533, endPoint x: 411, endPoint y: 525, distance: 106.8
click at [516, 533] on div "Guided Whitewater River Rafting prices start from $78 but vary by tour. For the…" at bounding box center [492, 509] width 658 height 135
click at [548, 534] on div "Guided Whitewater River Rafting prices start from $78 but vary by tour. For the…" at bounding box center [492, 509] width 658 height 135
click at [760, 683] on use at bounding box center [758, 679] width 5 height 9
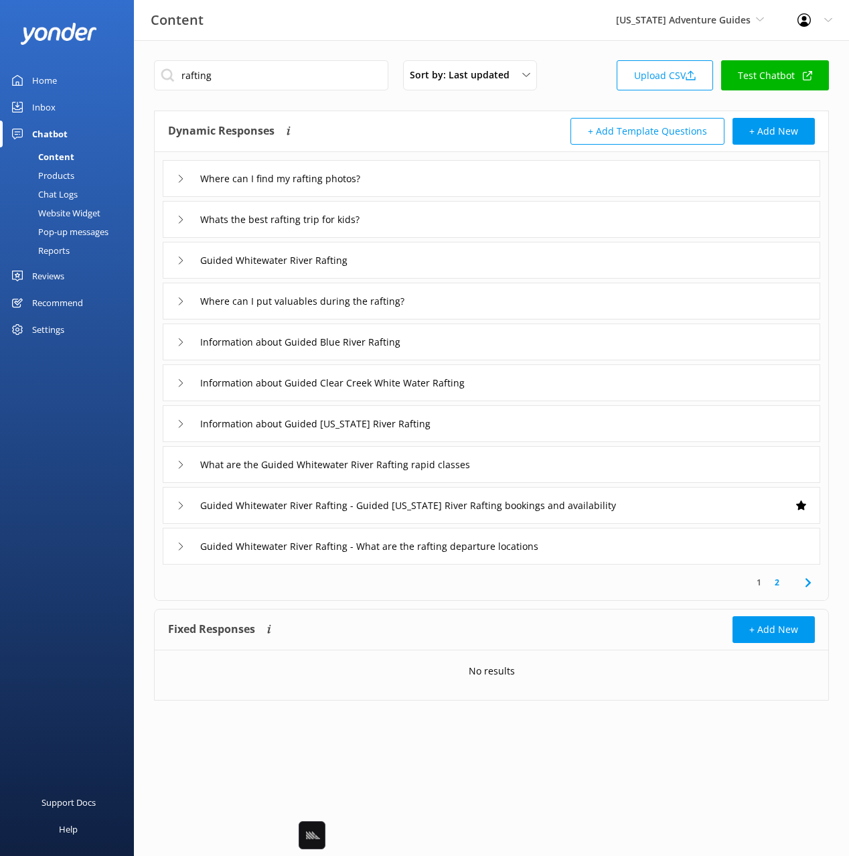
click at [807, 584] on use at bounding box center [807, 582] width 5 height 9
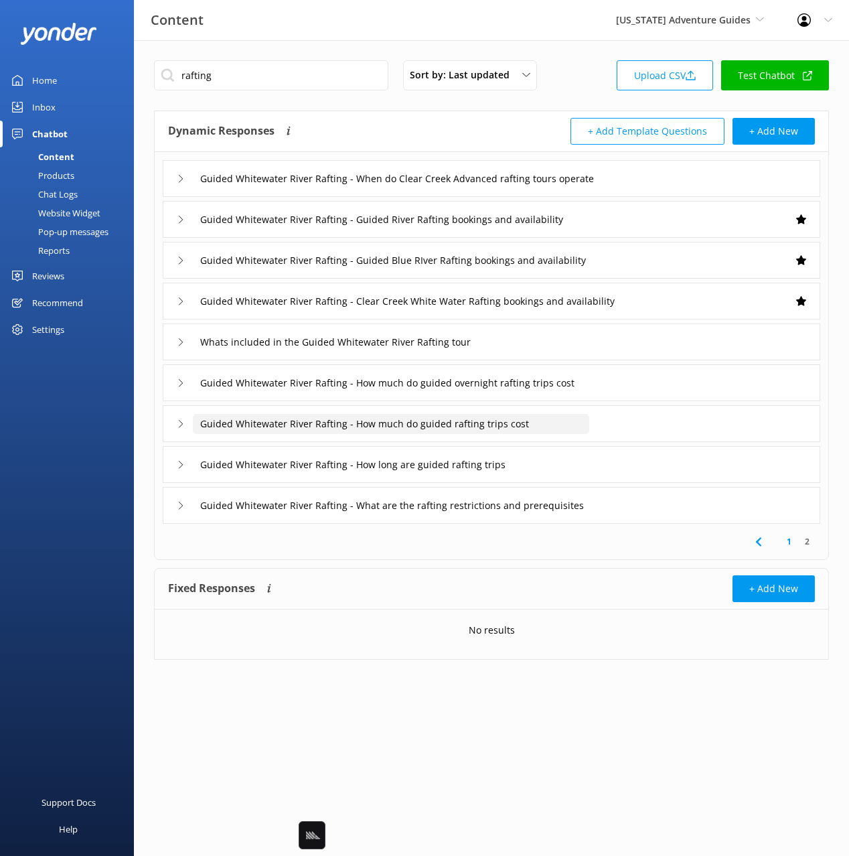
click at [581, 189] on input "Guided Whitewater River Rafting - How much do guided rafting trips cost" at bounding box center [426, 179] width 466 height 20
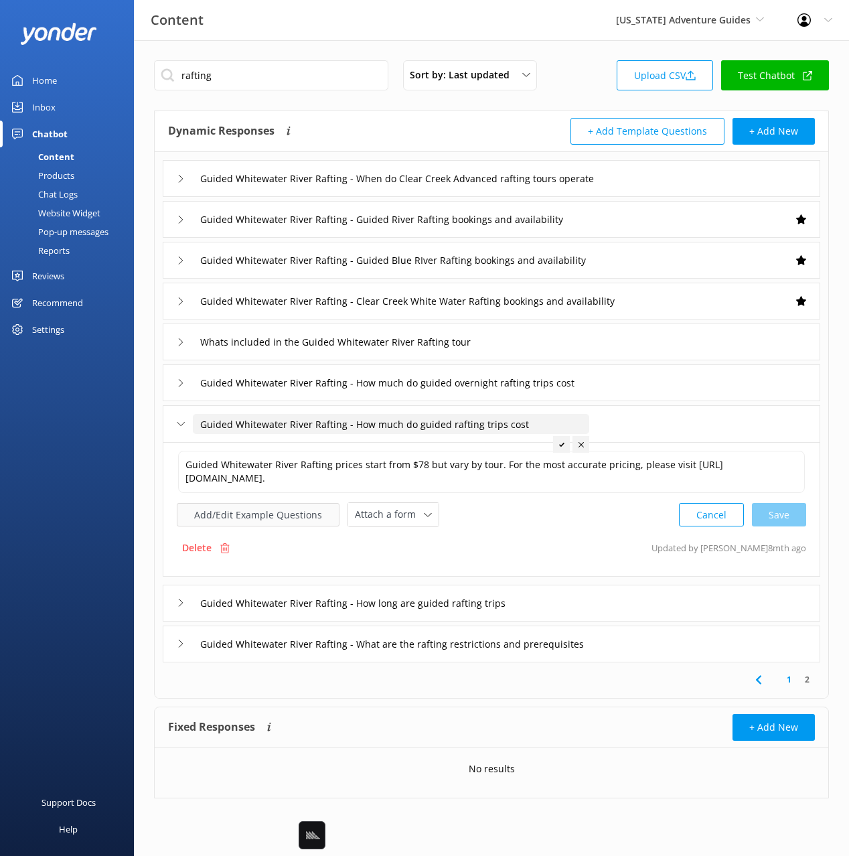
click at [262, 510] on button "Add/Edit Example Questions" at bounding box center [258, 514] width 163 height 23
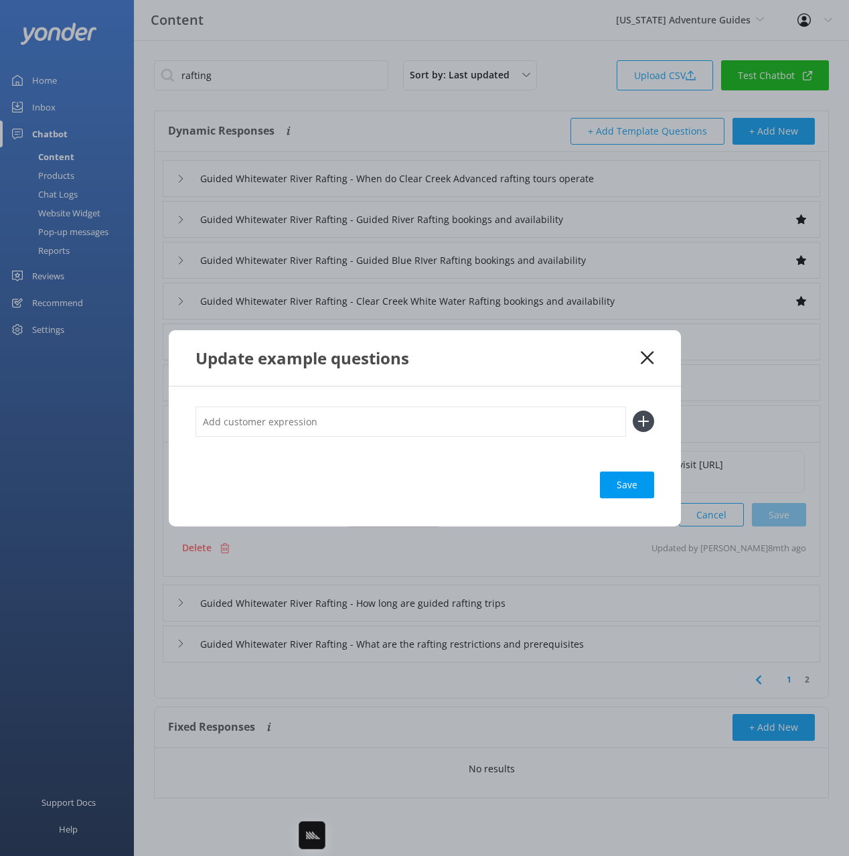
click at [435, 421] on input "text" at bounding box center [411, 422] width 431 height 30
paste input "What is the cost of guided full day rafting in rancho boat house tomorrow"
type input "What is the cost of guided full day rafting in rancho boat house tomorrow"
click at [633, 411] on button at bounding box center [643, 421] width 21 height 21
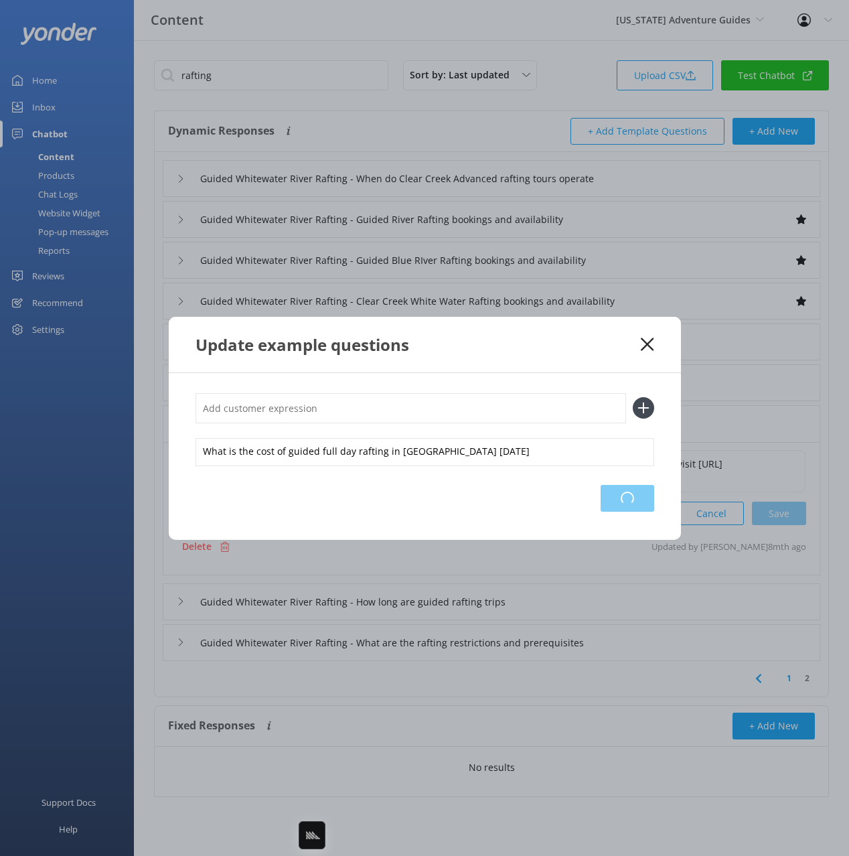
click at [644, 497] on div "Loading.." at bounding box center [628, 498] width 54 height 27
drag, startPoint x: 648, startPoint y: 339, endPoint x: 502, endPoint y: 454, distance: 186.5
click at [648, 339] on icon at bounding box center [647, 344] width 13 height 13
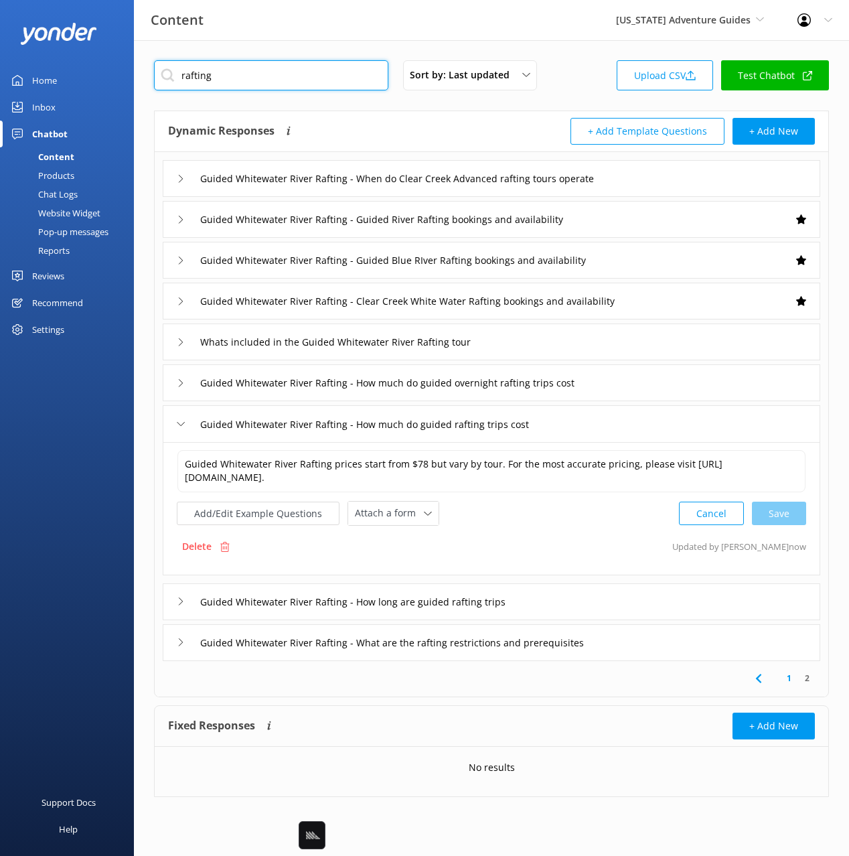
click at [233, 79] on input "rafting" at bounding box center [271, 75] width 234 height 30
click at [413, 117] on div "Dynamic Responses Dynamic responses rely on the Large Language Model to create …" at bounding box center [492, 131] width 674 height 41
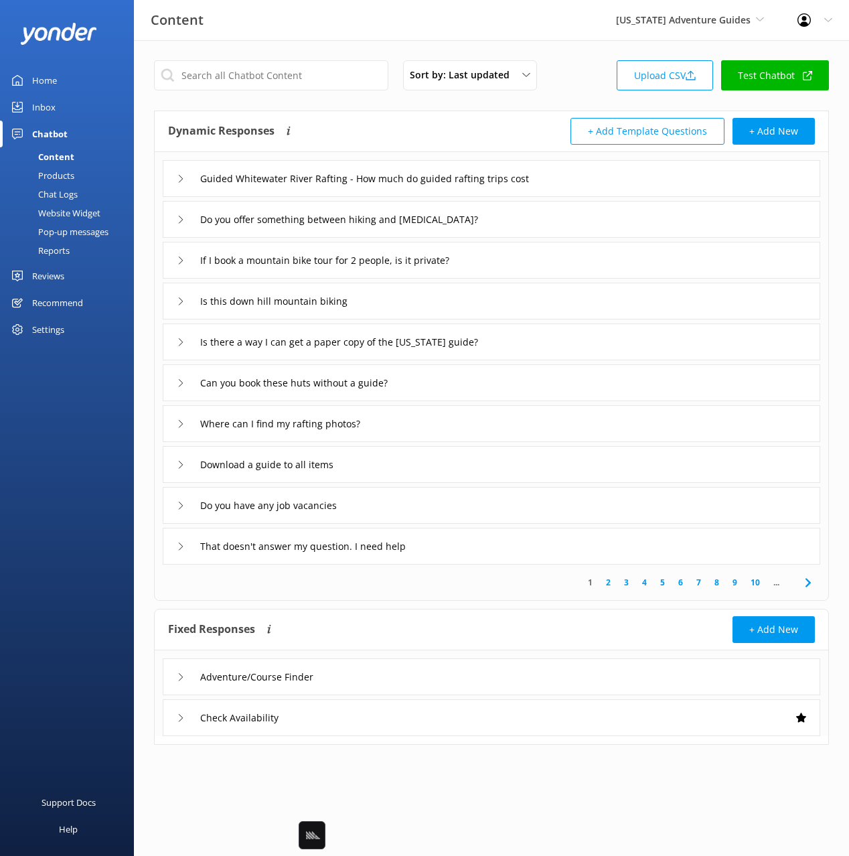
click at [610, 583] on link "2" at bounding box center [609, 582] width 18 height 13
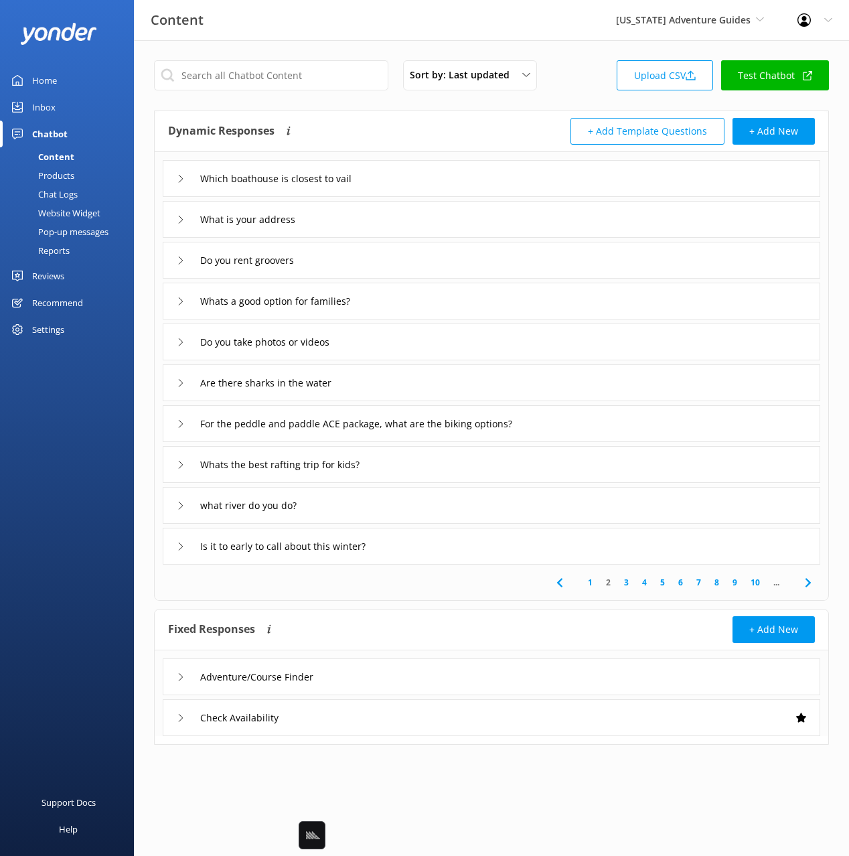
click at [435, 502] on div "what river do you do?" at bounding box center [492, 505] width 658 height 37
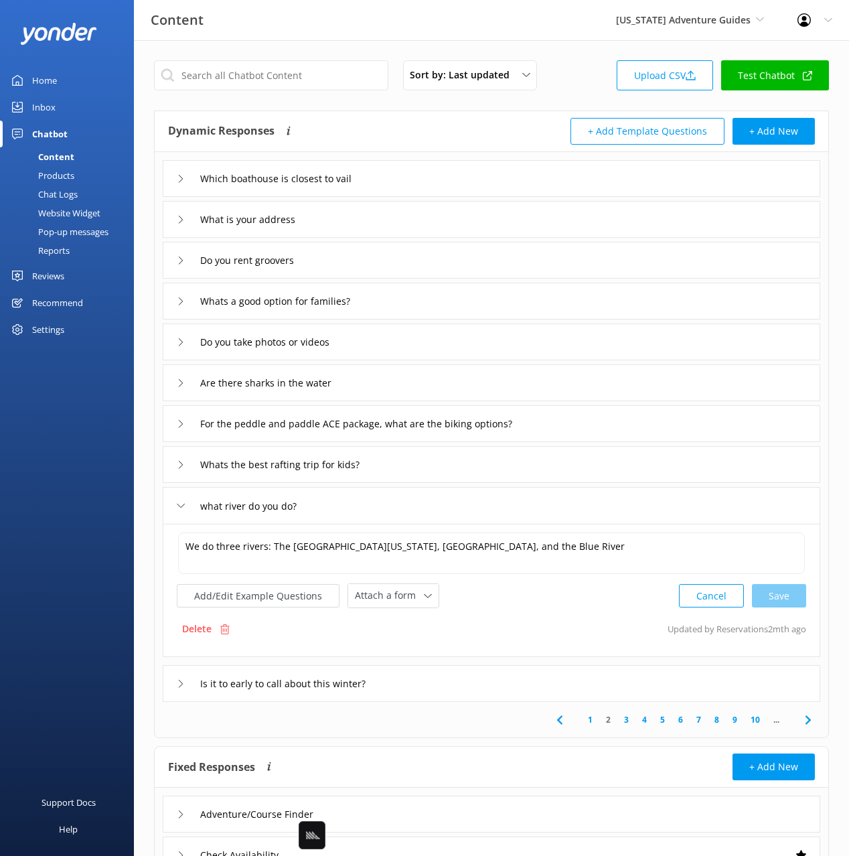
click at [811, 719] on icon at bounding box center [809, 720] width 16 height 16
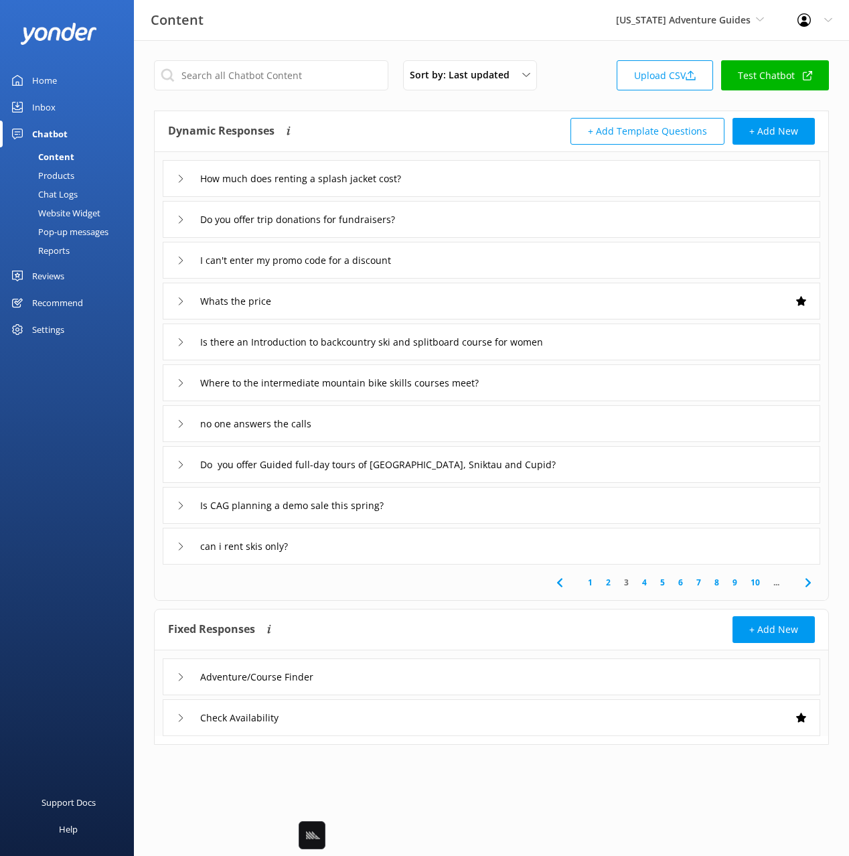
click at [441, 599] on div "1 2 3 4 5 6 7 8 9 10 ..." at bounding box center [491, 583] width 669 height 36
click at [141, 456] on div "Sort by: Last updated Title Last updated Upload CSV Test Chatbot Dynamic Respon…" at bounding box center [491, 412] width 715 height 745
click at [80, 211] on div "Website Widget" at bounding box center [54, 213] width 92 height 19
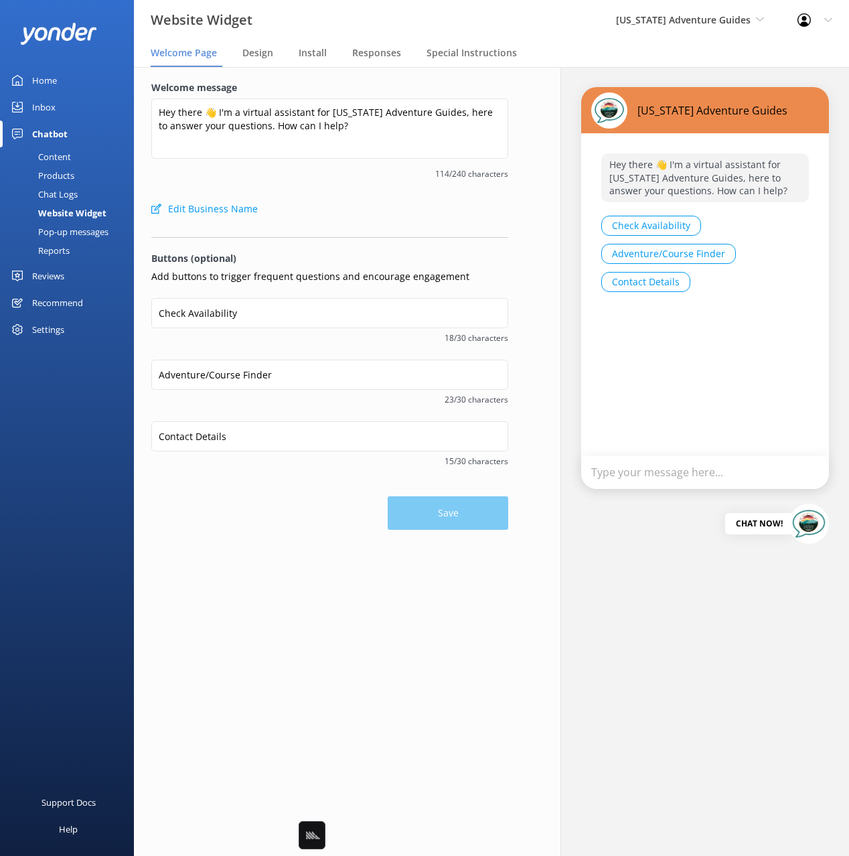
click at [397, 192] on div "Welcome message Hey there 👋 I'm a virtual assistant for Colorado Adventure Guid…" at bounding box center [329, 137] width 357 height 115
drag, startPoint x: 347, startPoint y: 174, endPoint x: 267, endPoint y: 188, distance: 80.9
click at [347, 174] on span "114/240 characters" at bounding box center [329, 173] width 357 height 13
drag, startPoint x: 61, startPoint y: 309, endPoint x: 107, endPoint y: 307, distance: 45.6
click at [61, 309] on div "Recommend" at bounding box center [57, 302] width 51 height 27
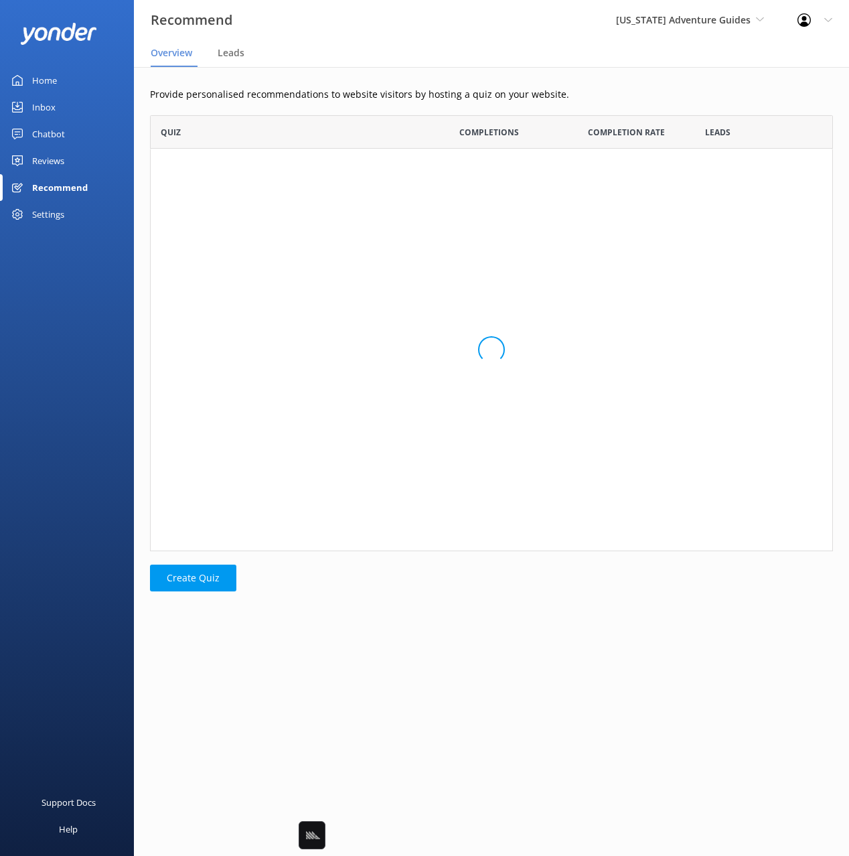
scroll to position [135, 683]
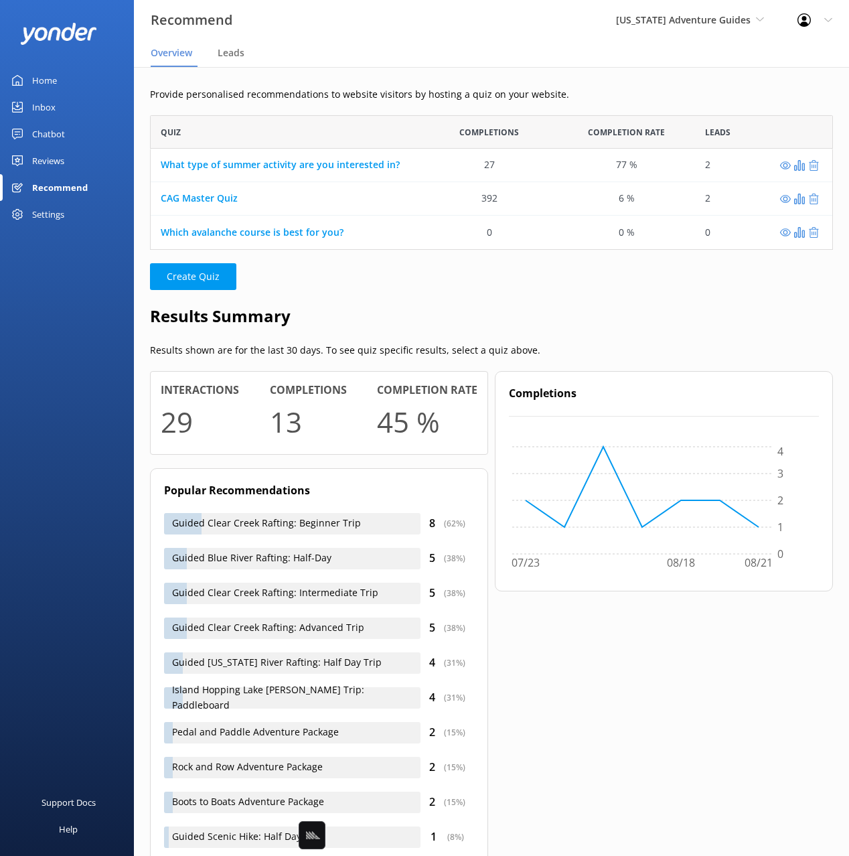
click at [255, 95] on p "Provide personalised recommendations to website visitors by hosting a quiz on y…" at bounding box center [491, 94] width 683 height 15
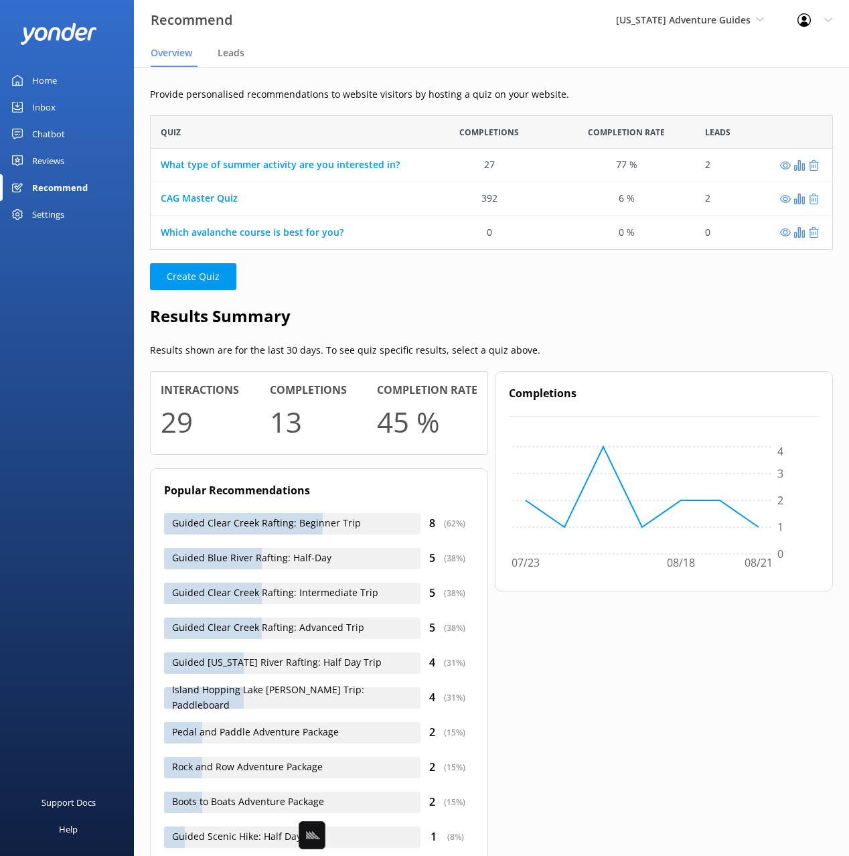
click at [449, 309] on h2 "Results Summary" at bounding box center [491, 315] width 683 height 25
click at [71, 302] on div "Home Inbox Chatbot Content Products Chat Logs Website Widget Pop-up messages Re…" at bounding box center [67, 214] width 134 height 428
click at [48, 158] on div "Reviews" at bounding box center [48, 160] width 32 height 27
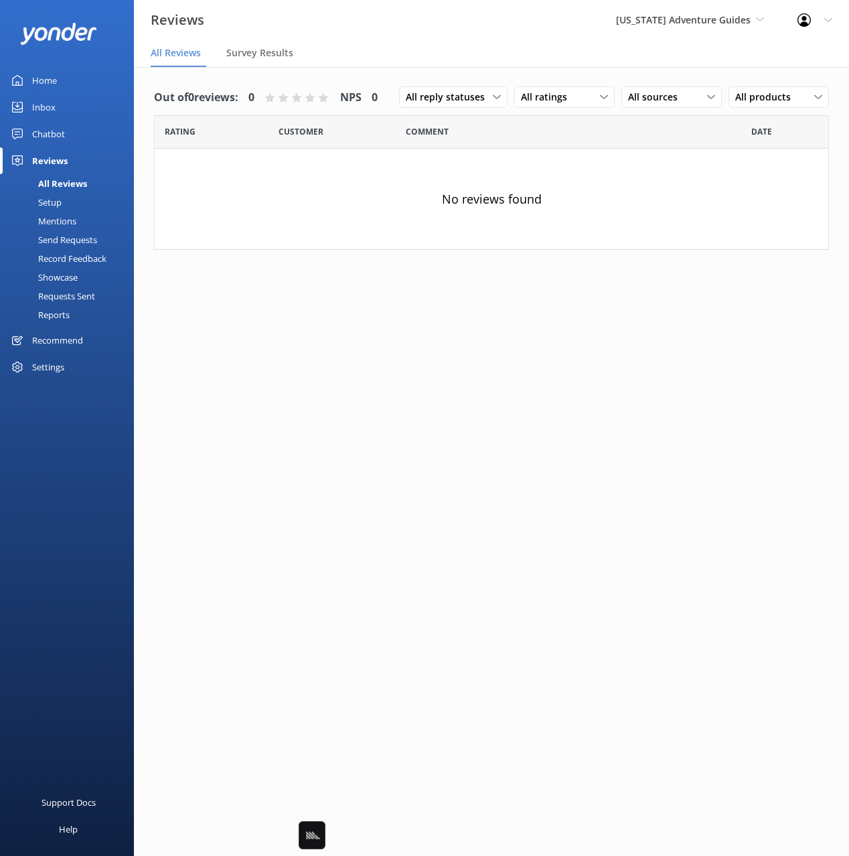
click at [56, 137] on div "Chatbot" at bounding box center [48, 134] width 33 height 27
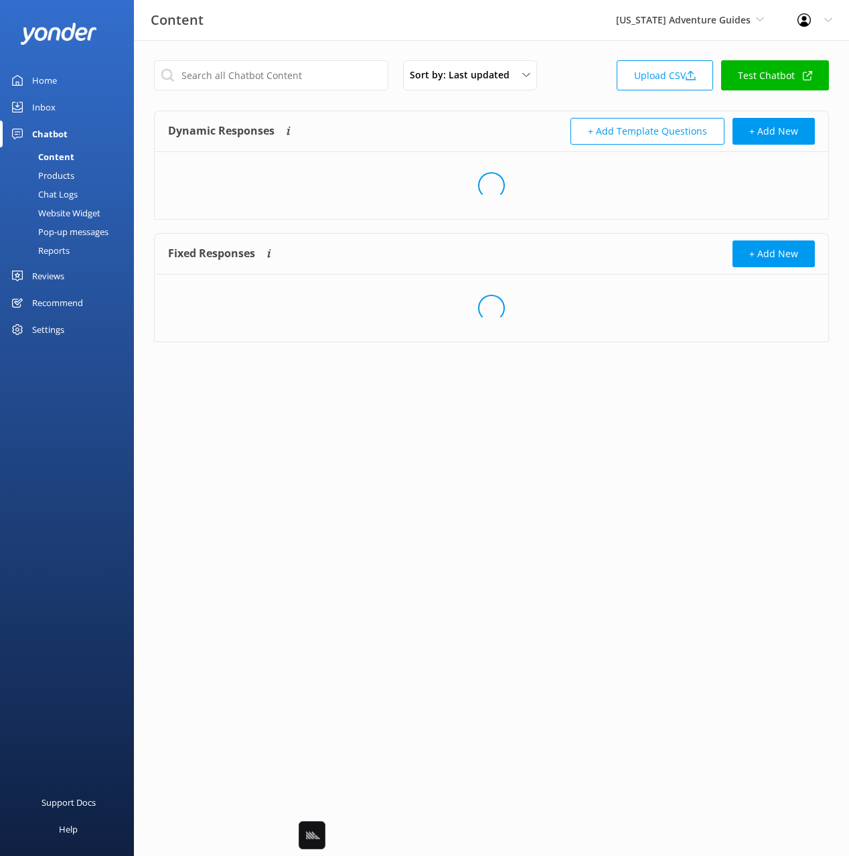
click at [48, 112] on div "Inbox" at bounding box center [43, 107] width 23 height 27
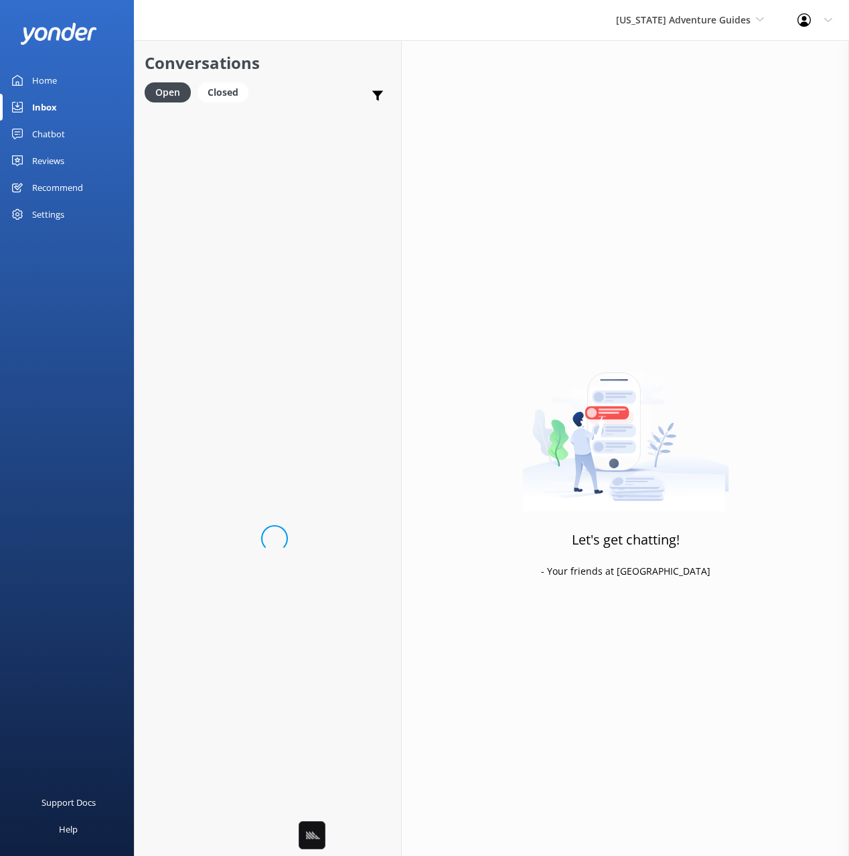
drag, startPoint x: 305, startPoint y: 86, endPoint x: 251, endPoint y: 85, distance: 54.3
click at [305, 86] on div "Open Closed Important Assigned to me Unassigned" at bounding box center [268, 98] width 247 height 32
drag, startPoint x: 44, startPoint y: 83, endPoint x: 79, endPoint y: 78, distance: 35.1
click at [45, 83] on div "Home" at bounding box center [44, 80] width 25 height 27
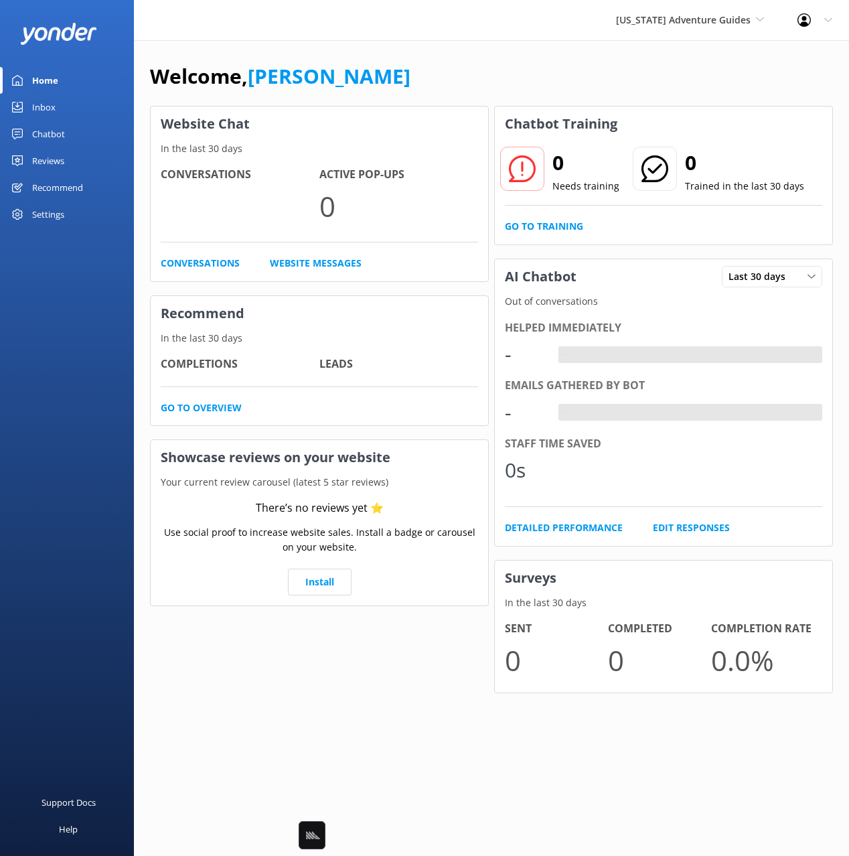
click at [488, 54] on div "Welcome, Mikayla Website Chat In the last 30 days Conversations Active Pop-ups …" at bounding box center [491, 386] width 715 height 693
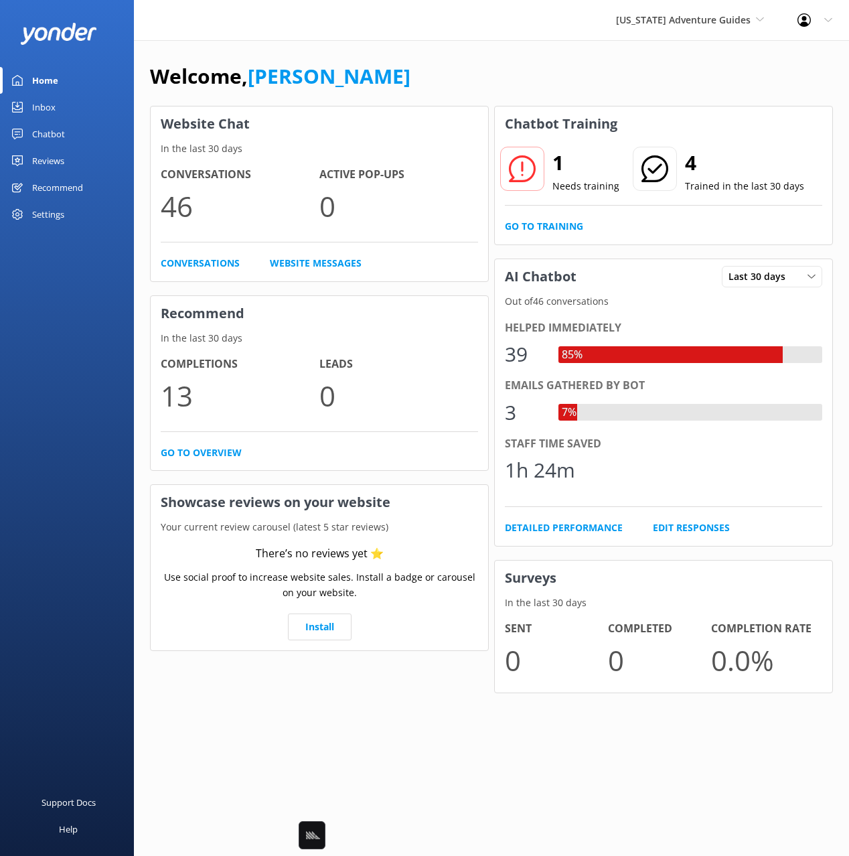
click at [661, 29] on div "Colorado Adventure Guides Black Cat Cruises Banff Airporter International Antar…" at bounding box center [691, 20] width 182 height 40
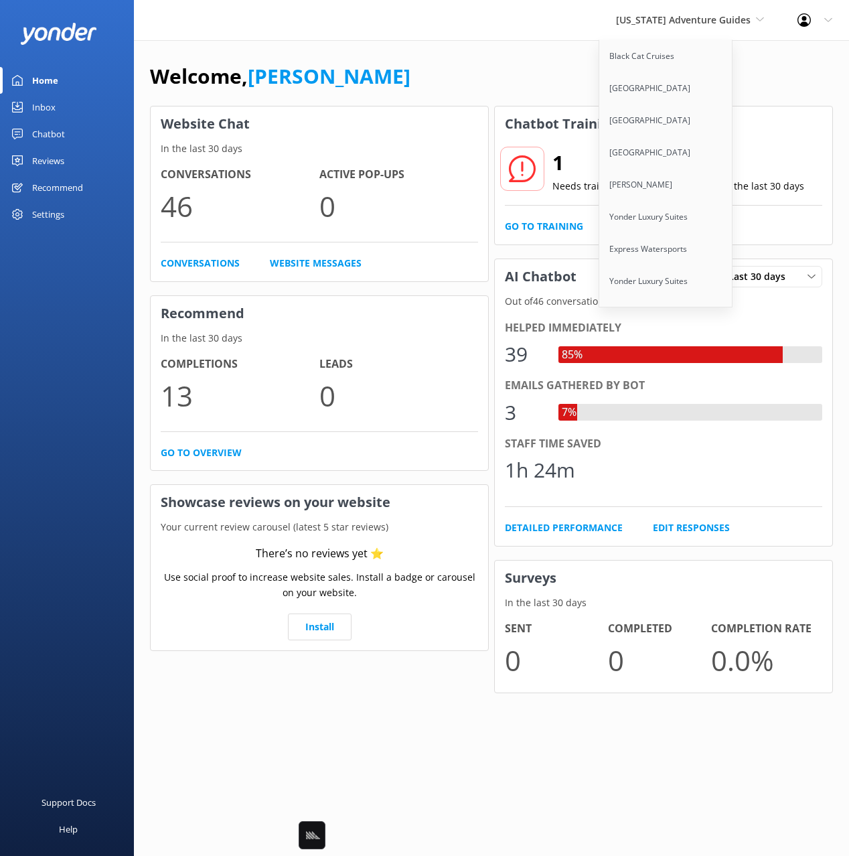
scroll to position [8456, 0]
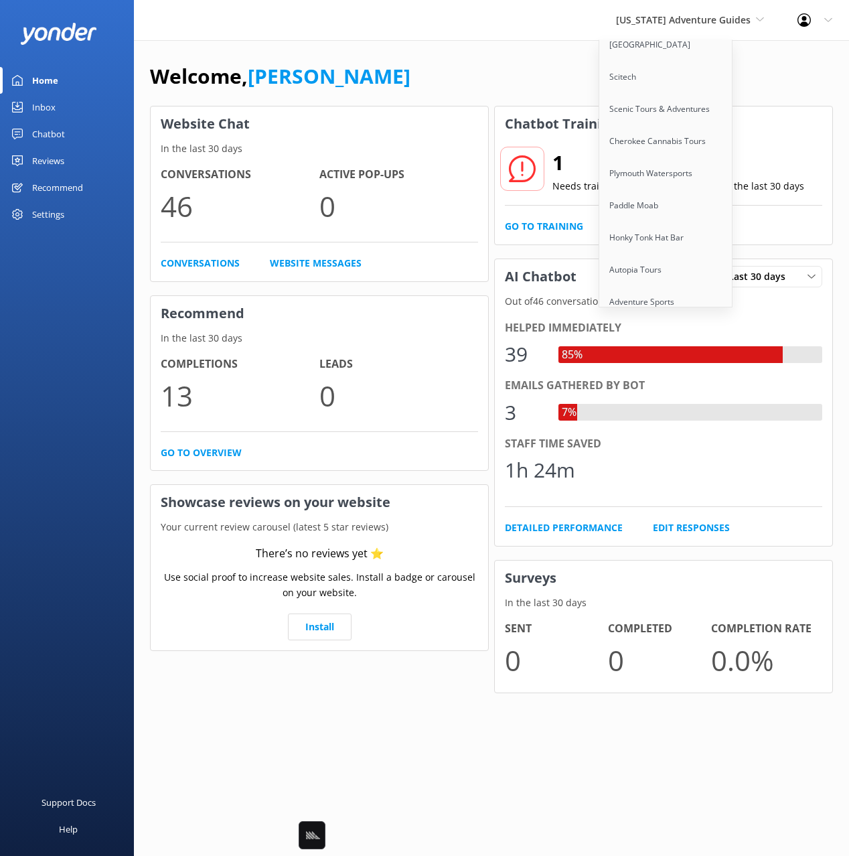
click at [673, 350] on link "Kaituna Cascades" at bounding box center [667, 366] width 134 height 32
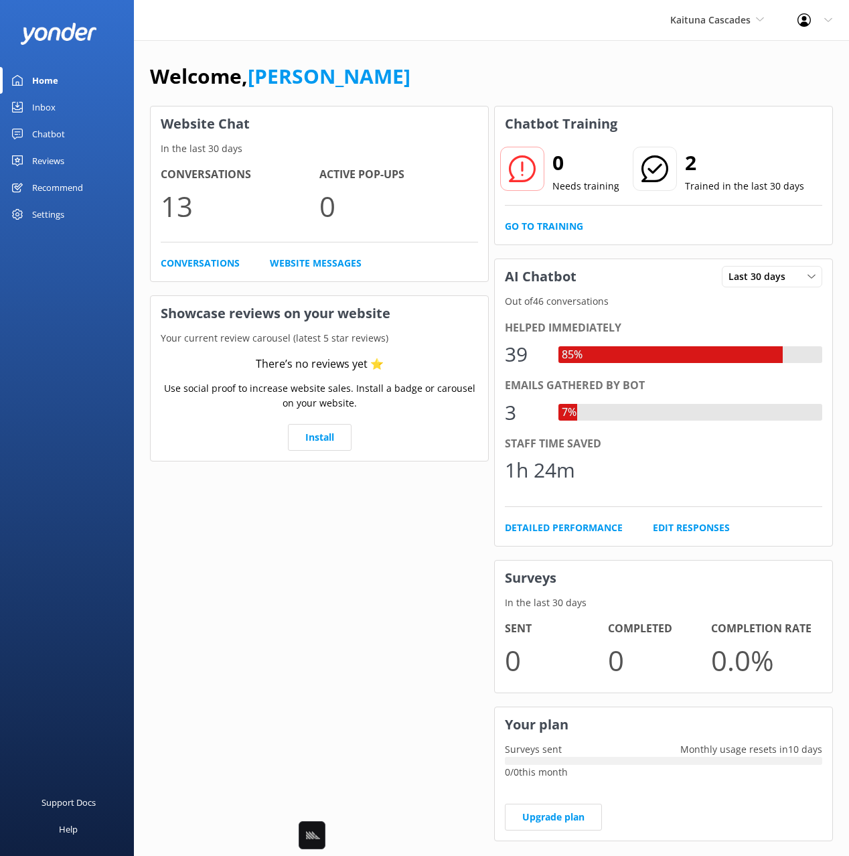
click at [96, 139] on link "Chatbot" at bounding box center [67, 134] width 134 height 27
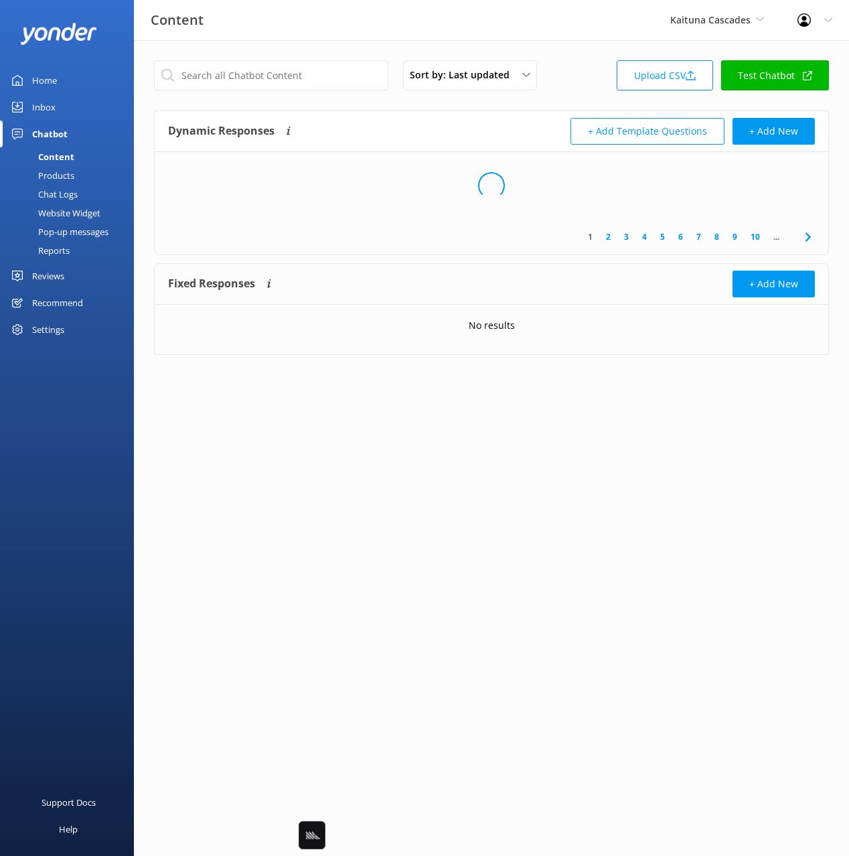
click at [447, 106] on div "Sort by: Last updated Title Last updated Upload CSV Test Chatbot Dynamic Respon…" at bounding box center [491, 217] width 715 height 355
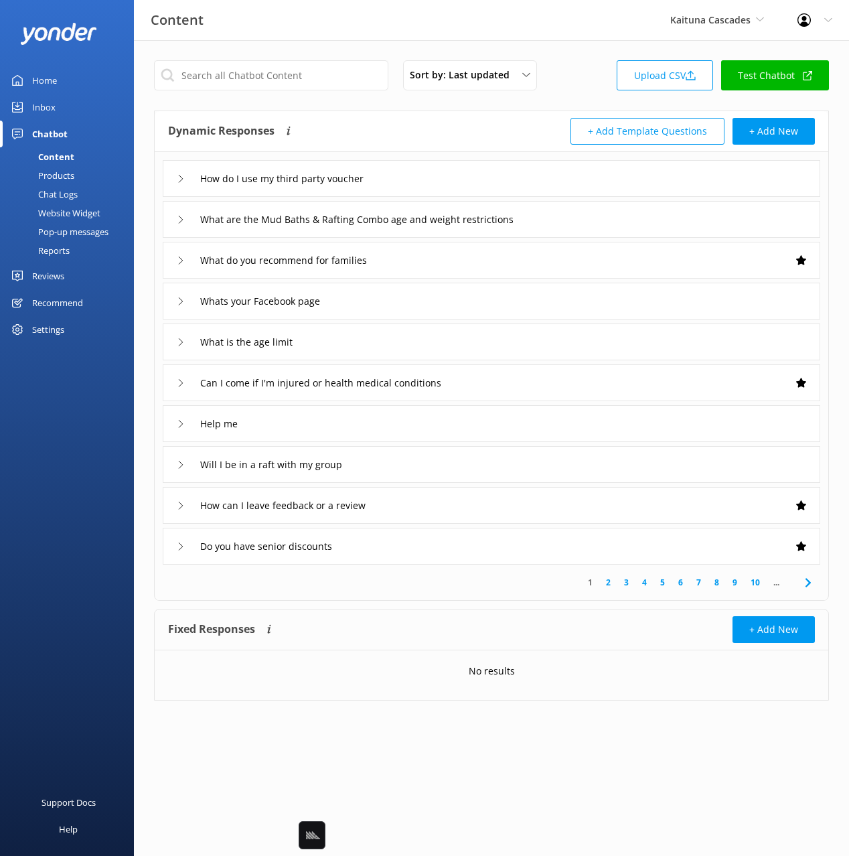
click at [457, 175] on div "How do I use my third party voucher" at bounding box center [492, 178] width 658 height 37
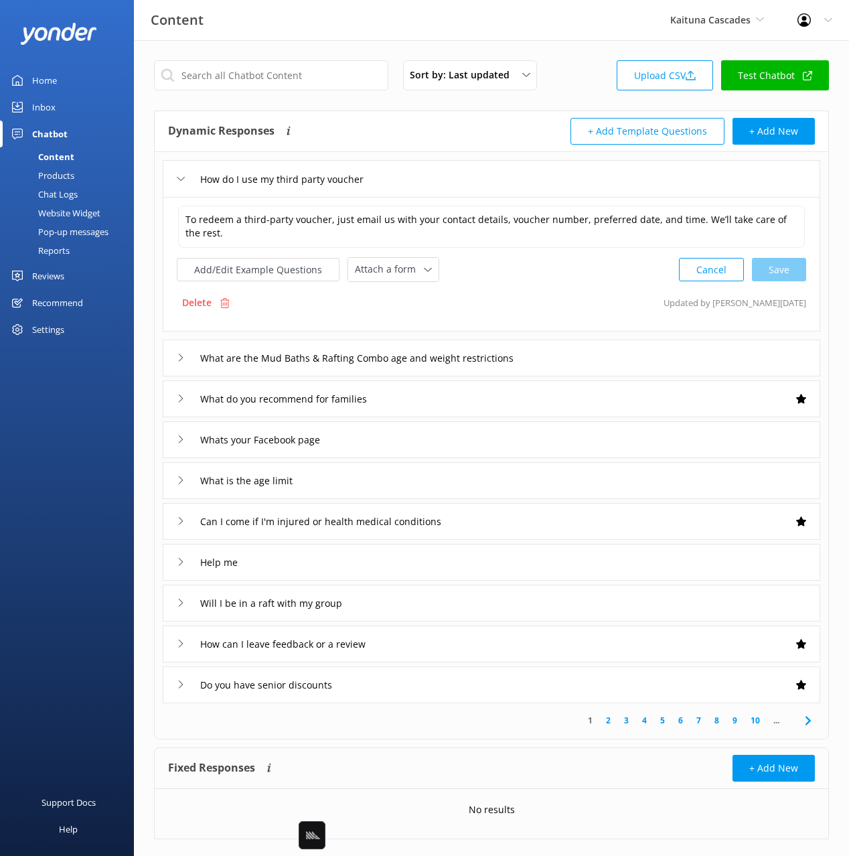
click at [464, 179] on div "How do I use my third party voucher" at bounding box center [492, 178] width 658 height 37
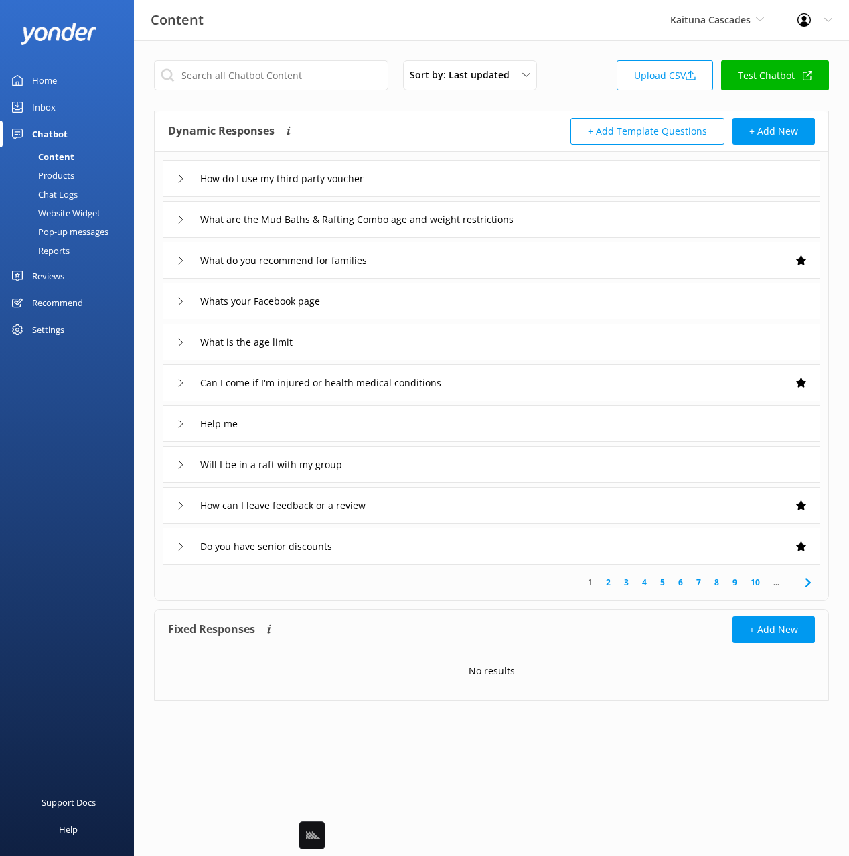
click at [66, 190] on div "Chat Logs" at bounding box center [43, 194] width 70 height 19
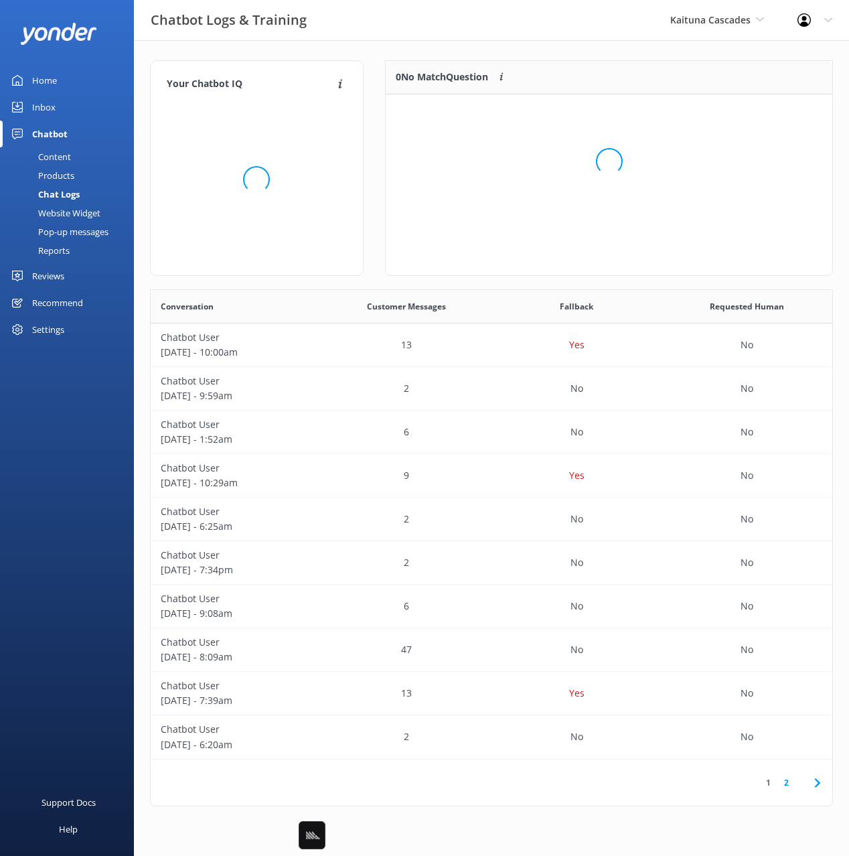
scroll to position [470, 682]
drag, startPoint x: 383, startPoint y: 50, endPoint x: 429, endPoint y: 59, distance: 47.8
click at [383, 50] on div "Your Chatbot IQ Your Chatbot IQ is the percentage of trained FAQs against untra…" at bounding box center [491, 436] width 715 height 793
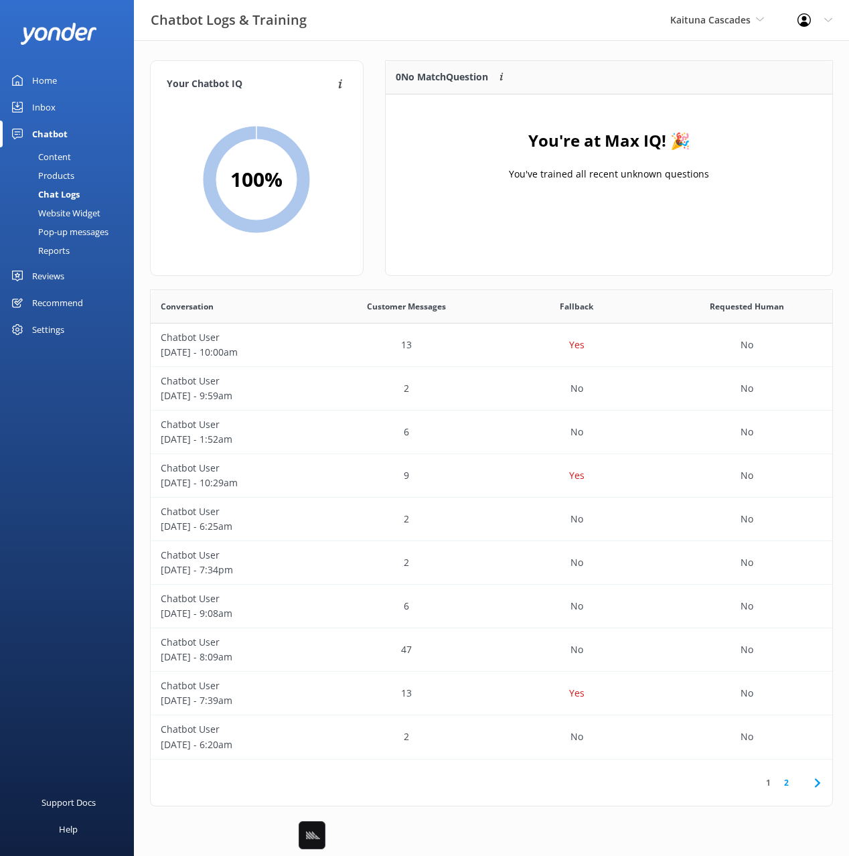
drag, startPoint x: 262, startPoint y: 45, endPoint x: 214, endPoint y: 58, distance: 49.2
click at [262, 45] on div "Your Chatbot IQ Your Chatbot IQ is the percentage of trained FAQs against untra…" at bounding box center [491, 436] width 715 height 793
drag, startPoint x: 431, startPoint y: 33, endPoint x: 331, endPoint y: 92, distance: 116.3
click at [429, 33] on div "Chatbot Logs & Training Kaituna Cascades Black Cat Cruises Banff Airporter Inte…" at bounding box center [424, 20] width 849 height 40
drag, startPoint x: 62, startPoint y: 251, endPoint x: 82, endPoint y: 249, distance: 20.3
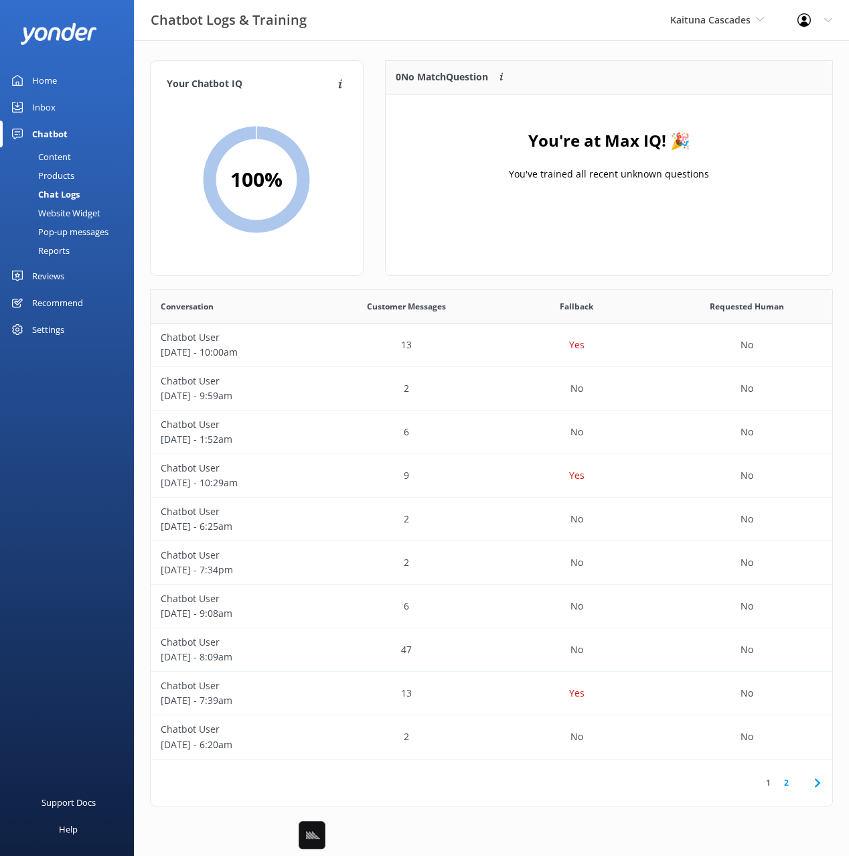
click at [62, 251] on div "Reports" at bounding box center [39, 250] width 62 height 19
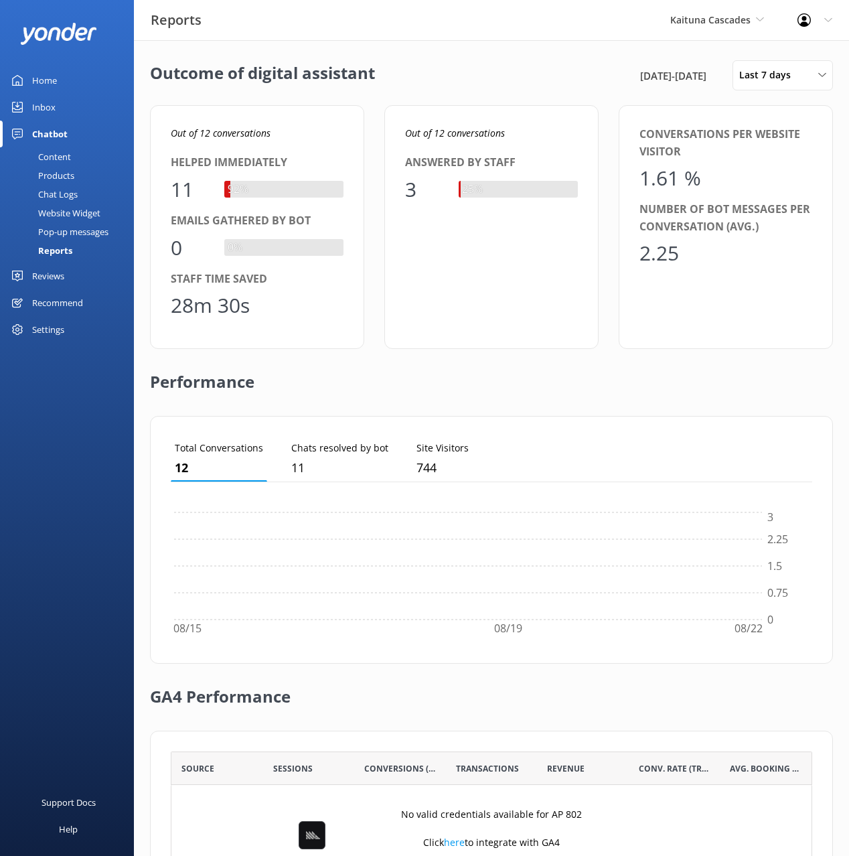
scroll to position [135, 642]
click at [472, 78] on div "Outcome of digital assistant 15th Aug 25 - 22nd Aug 25 Last 7 days Last 7 days …" at bounding box center [491, 75] width 683 height 30
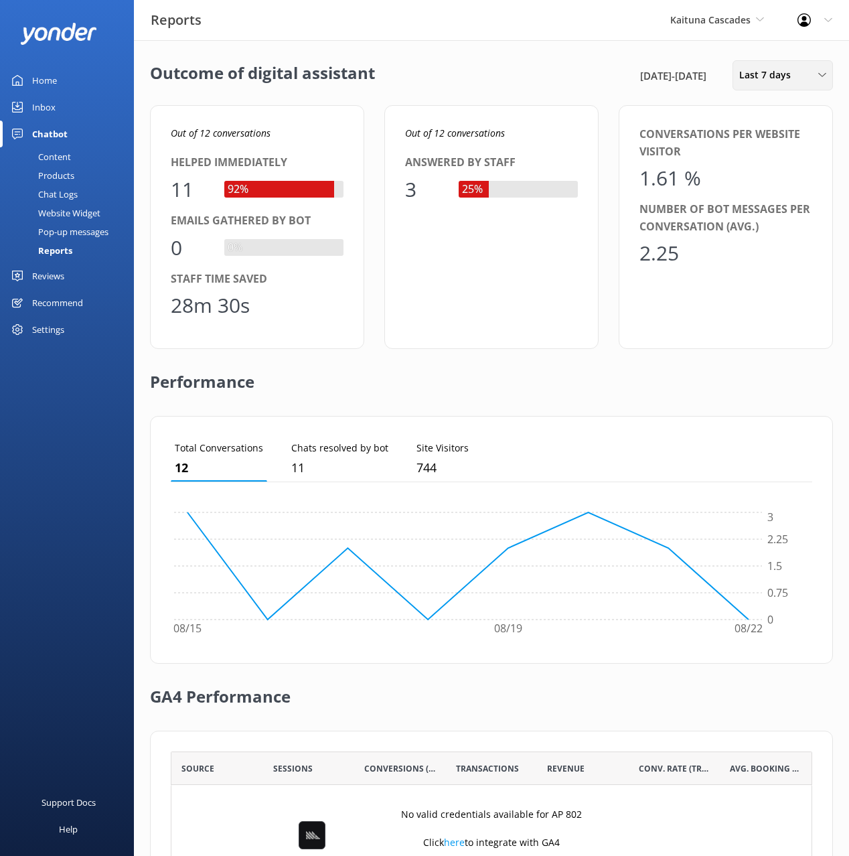
drag, startPoint x: 801, startPoint y: 80, endPoint x: 792, endPoint y: 85, distance: 10.2
click at [801, 80] on div "Last 7 days" at bounding box center [783, 75] width 94 height 15
click at [794, 218] on link "Last 180 days" at bounding box center [793, 215] width 119 height 27
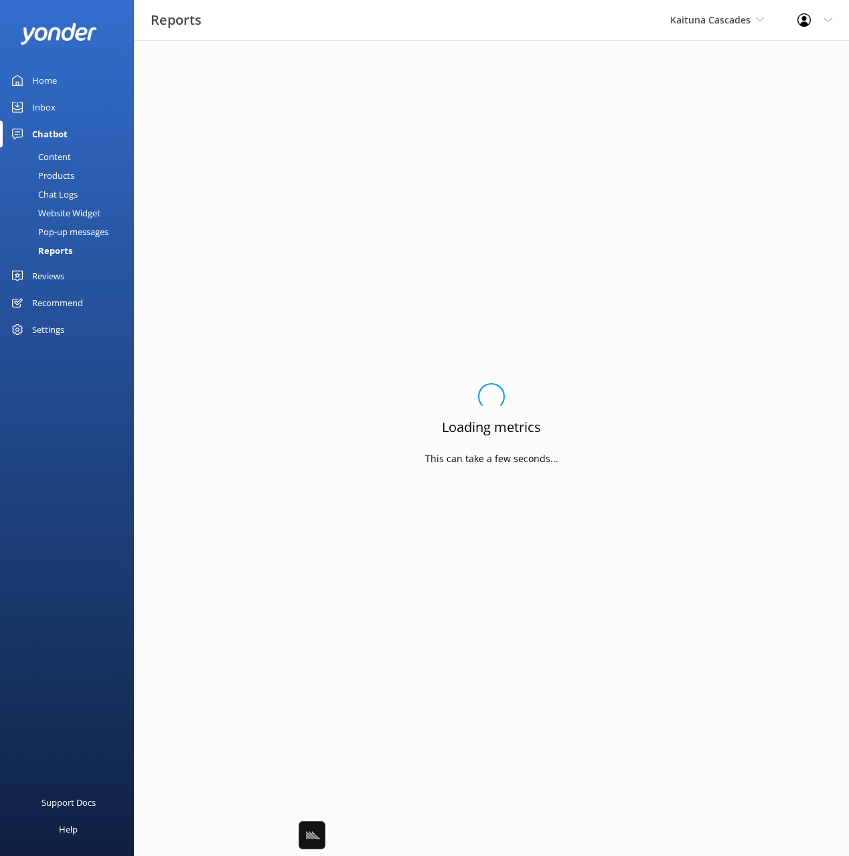
click at [544, 120] on div "Loading.. Loading metrics This can take a few seconds..." at bounding box center [491, 428] width 683 height 736
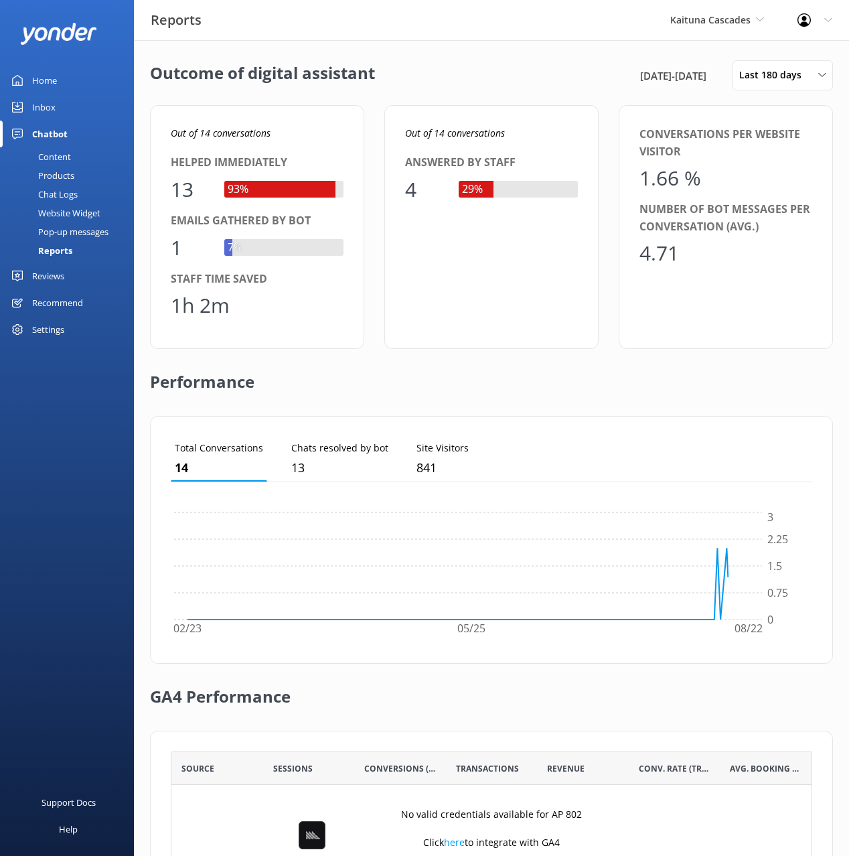
drag, startPoint x: 573, startPoint y: 58, endPoint x: 568, endPoint y: 64, distance: 8.1
click at [573, 58] on div "Outcome of digital assistant 23rd Feb 25 - 22nd Aug 25 Last 180 days Last 7 day…" at bounding box center [491, 487] width 715 height 894
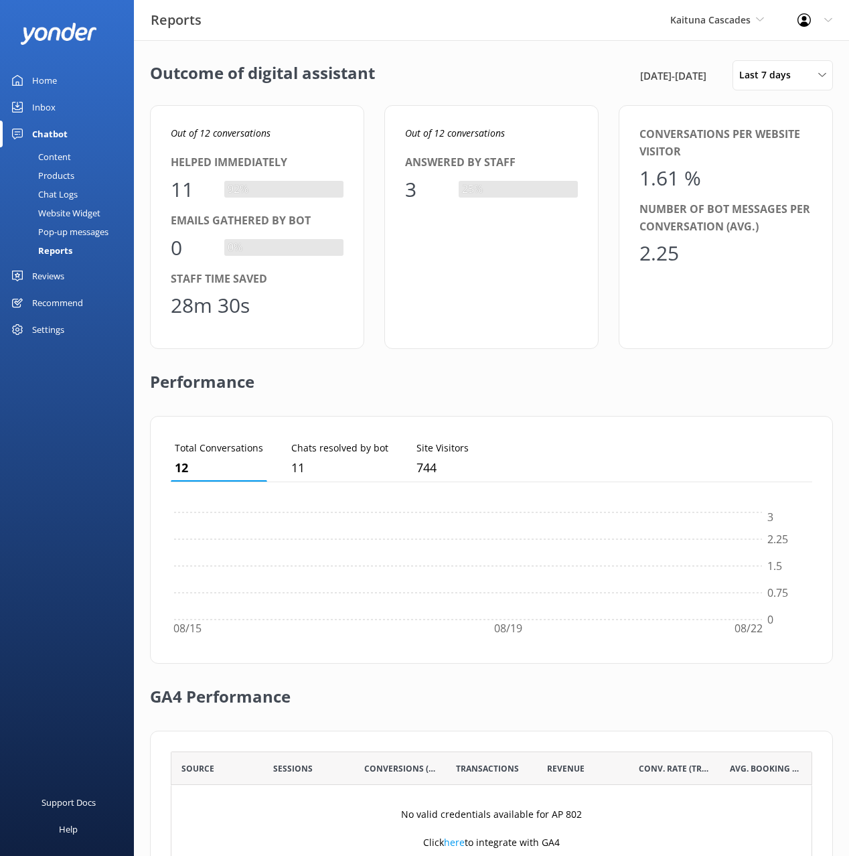
scroll to position [1, 1]
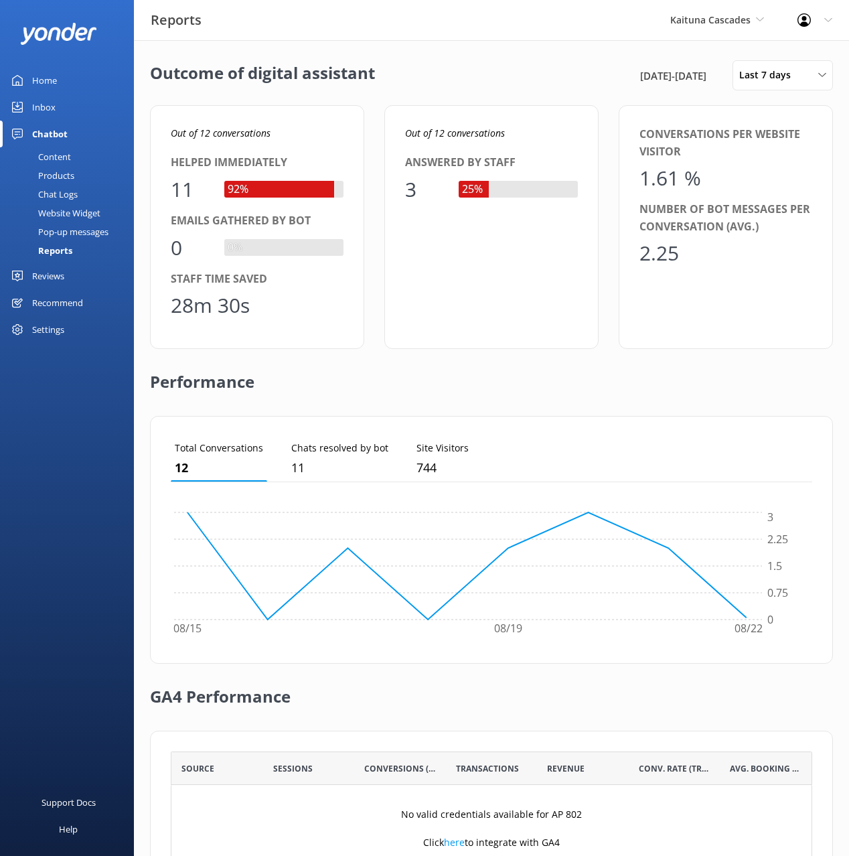
click at [679, 27] on div "Kaituna Cascades Black Cat Cruises Banff Airporter International Antarctic Cent…" at bounding box center [717, 20] width 127 height 40
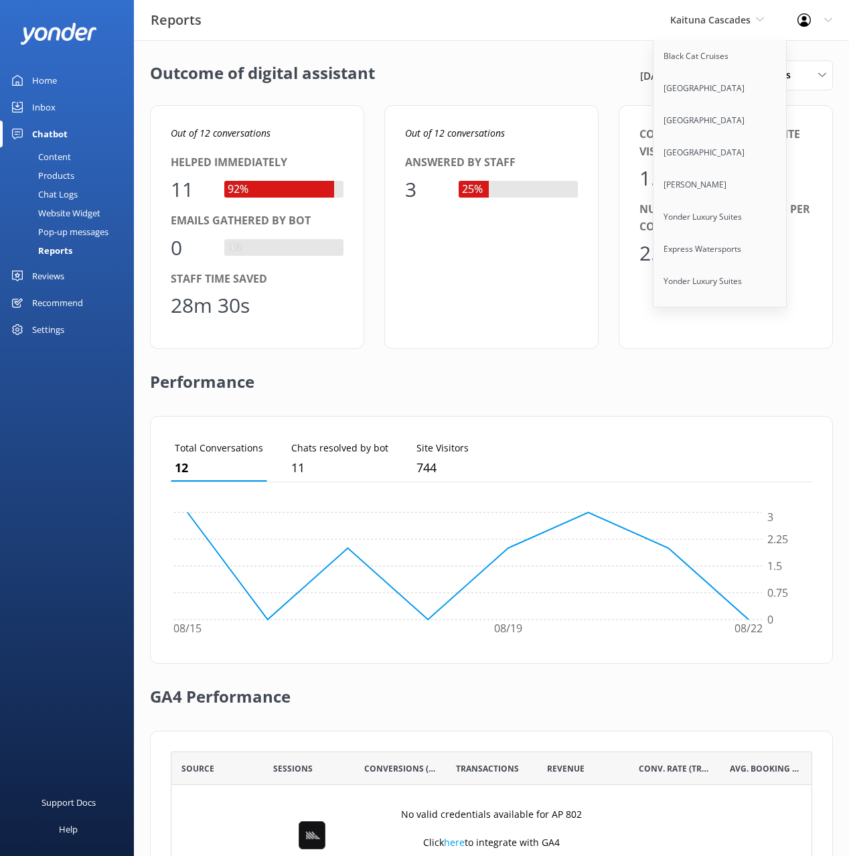
scroll to position [8295, 0]
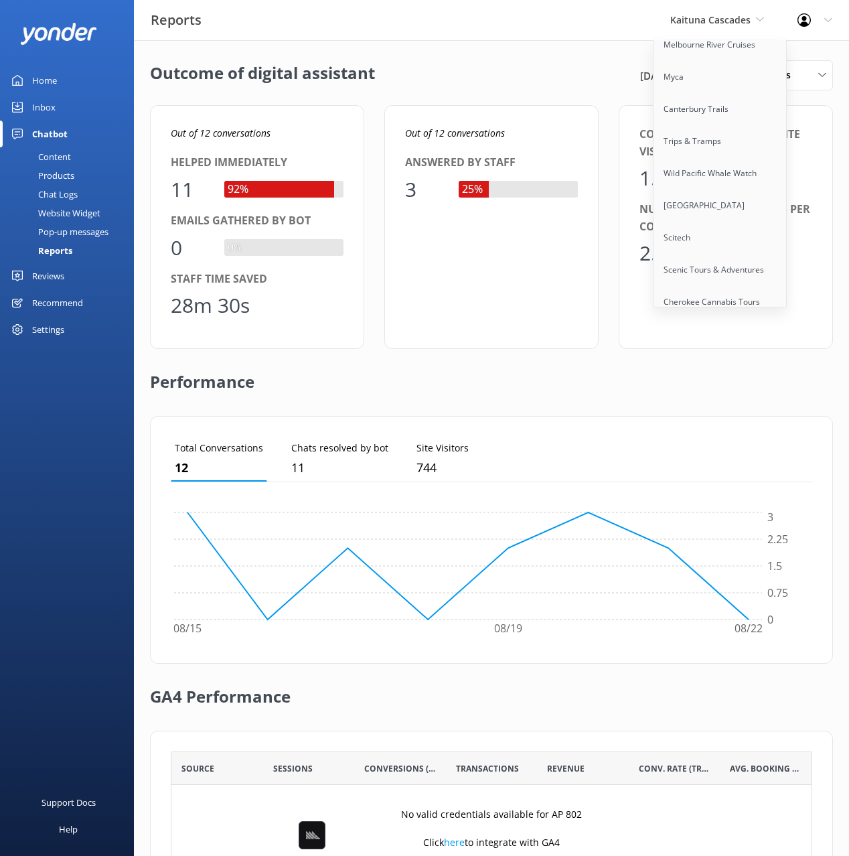
click at [717, 350] on link "Paddle Moab" at bounding box center [721, 366] width 134 height 32
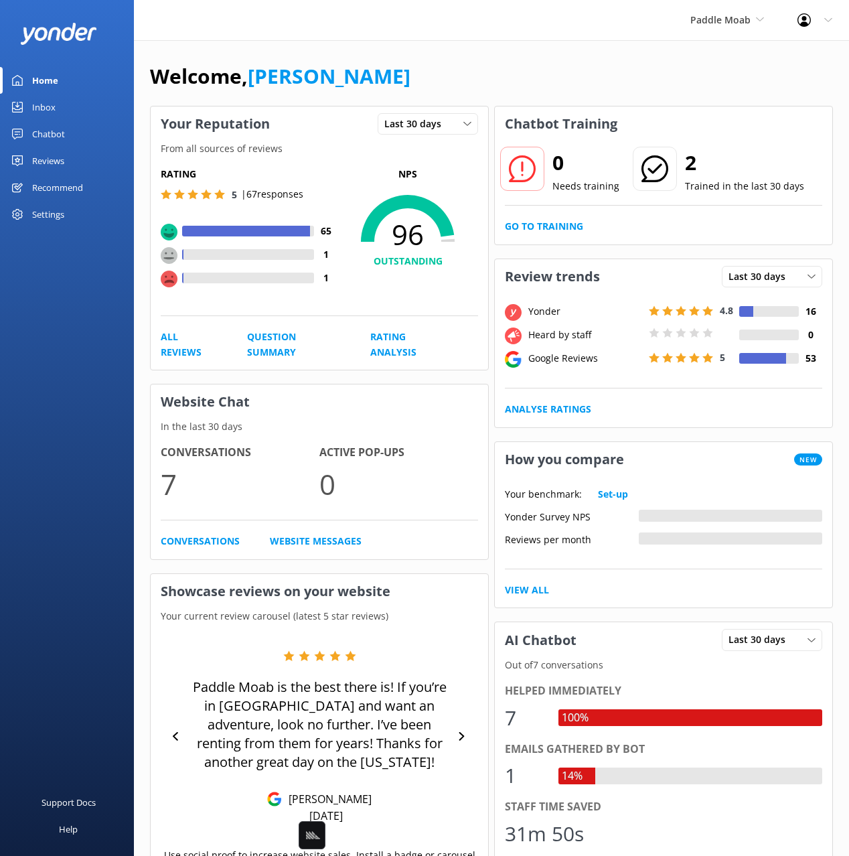
click at [50, 131] on div "Chatbot" at bounding box center [48, 134] width 33 height 27
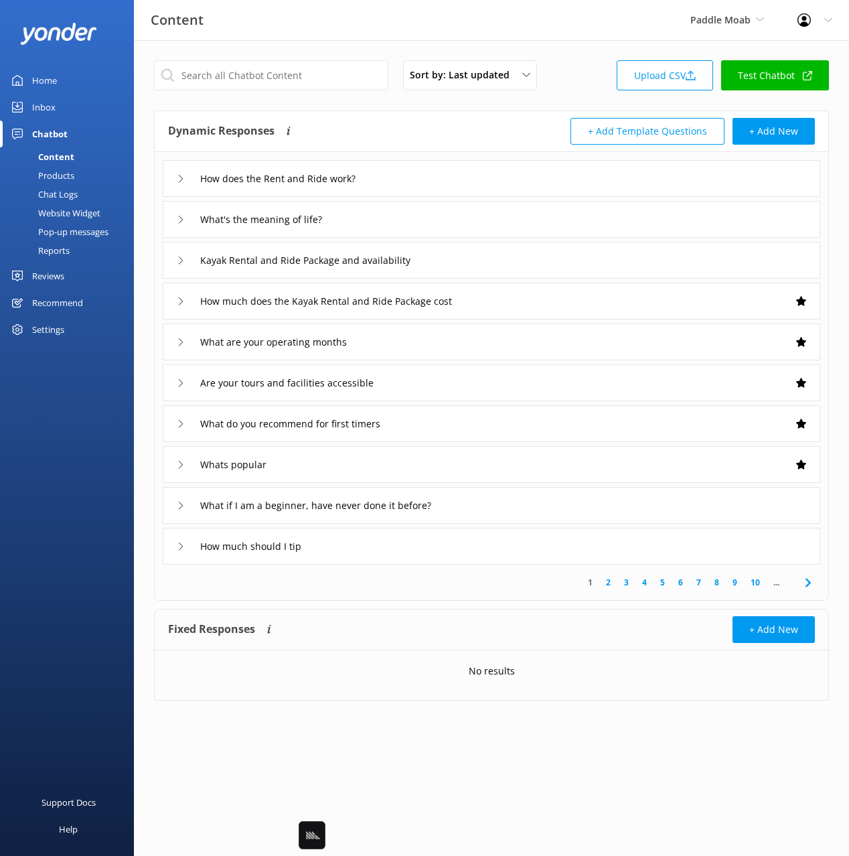
click at [497, 182] on div "How does the Rent and Ride work?" at bounding box center [492, 178] width 658 height 37
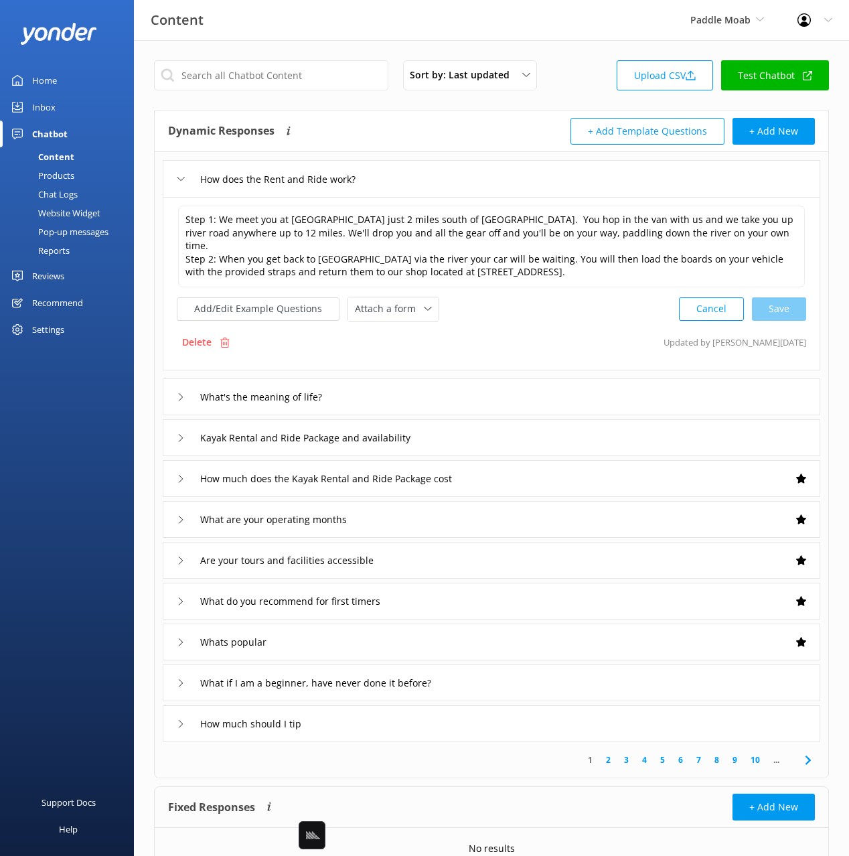
click at [81, 251] on link "Reports" at bounding box center [71, 250] width 126 height 19
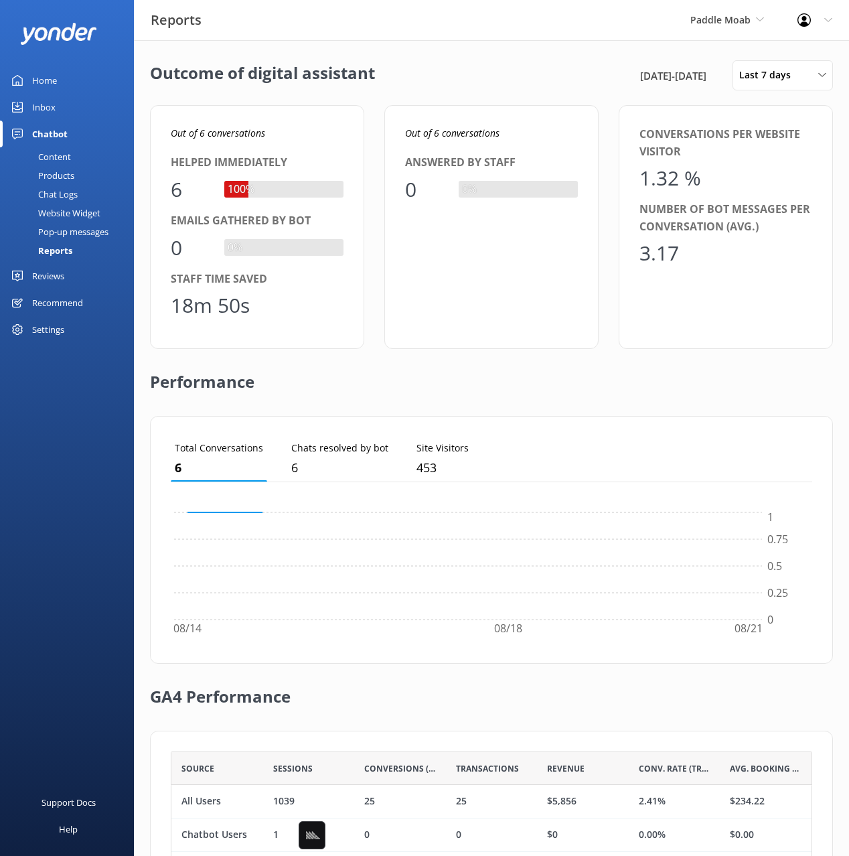
scroll to position [135, 642]
click at [773, 82] on span "Last 7 days" at bounding box center [770, 75] width 60 height 15
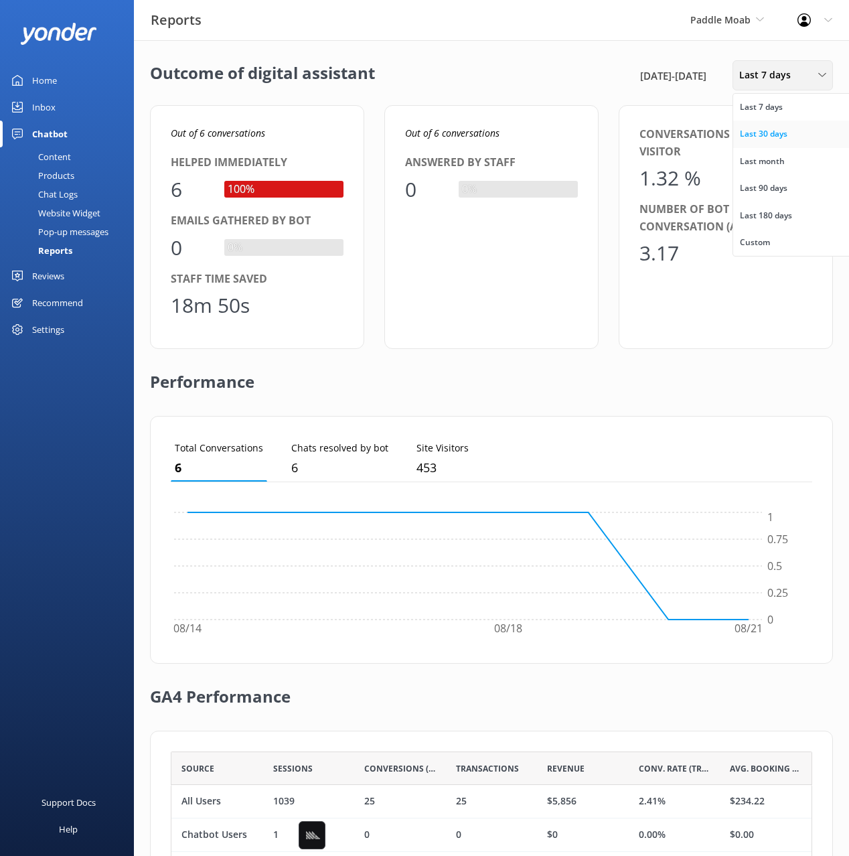
click at [772, 137] on div "Last 30 days" at bounding box center [764, 133] width 48 height 13
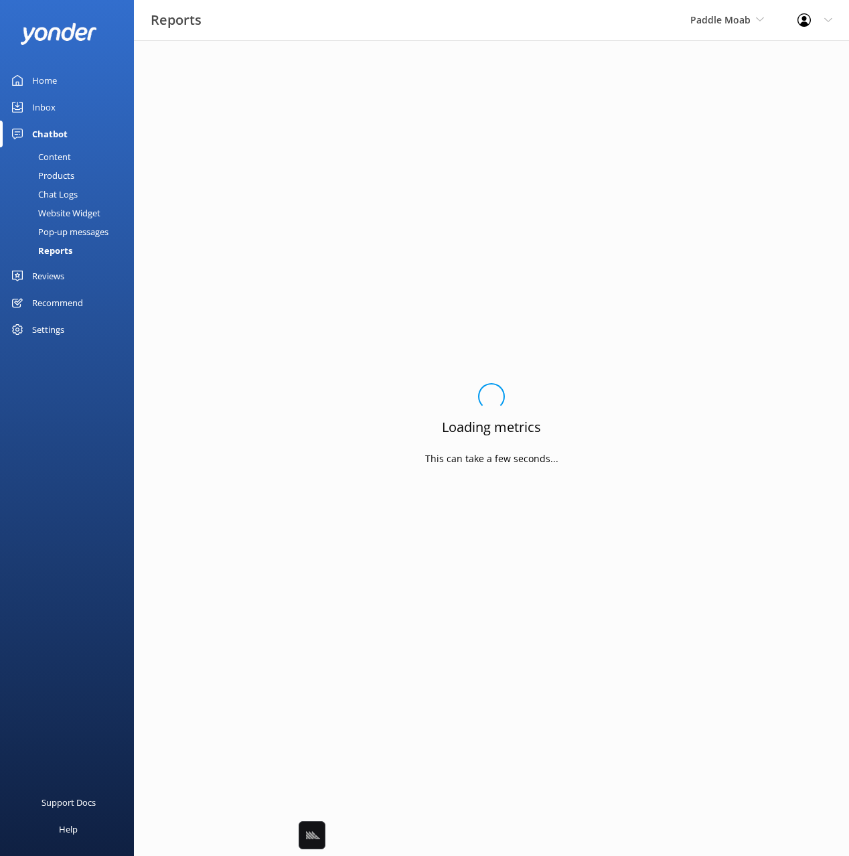
click at [523, 119] on div "Loading.. Loading metrics This can take a few seconds..." at bounding box center [491, 428] width 683 height 736
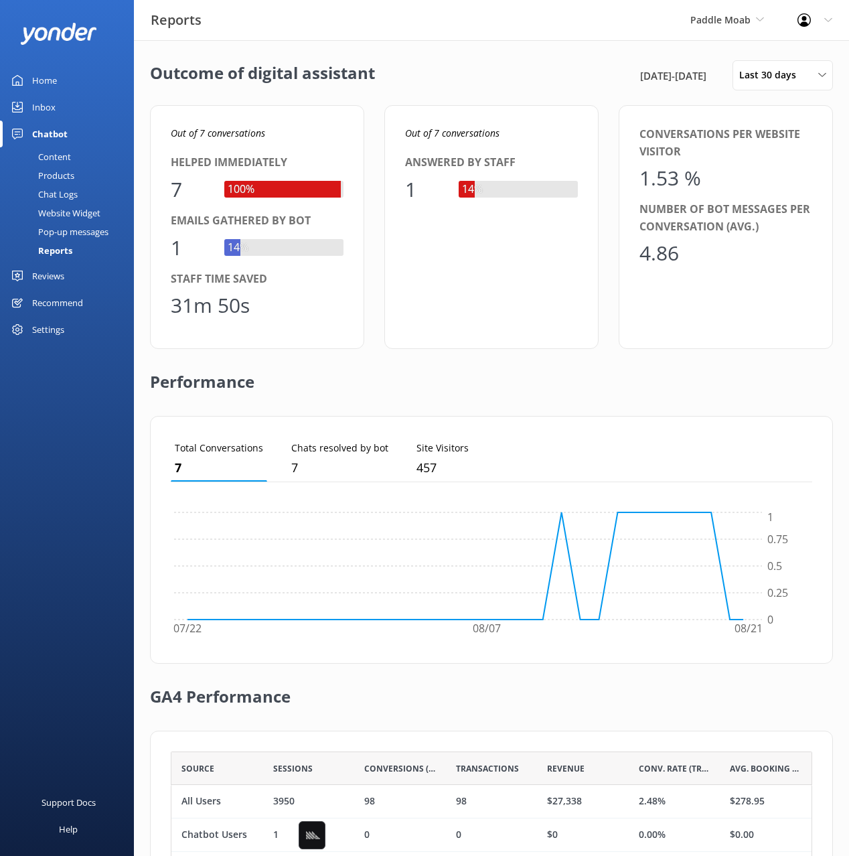
click at [361, 140] on div "Out of 7 conversations Helped immediately 7 100% Emails gathered by bot 1 14% S…" at bounding box center [257, 227] width 214 height 244
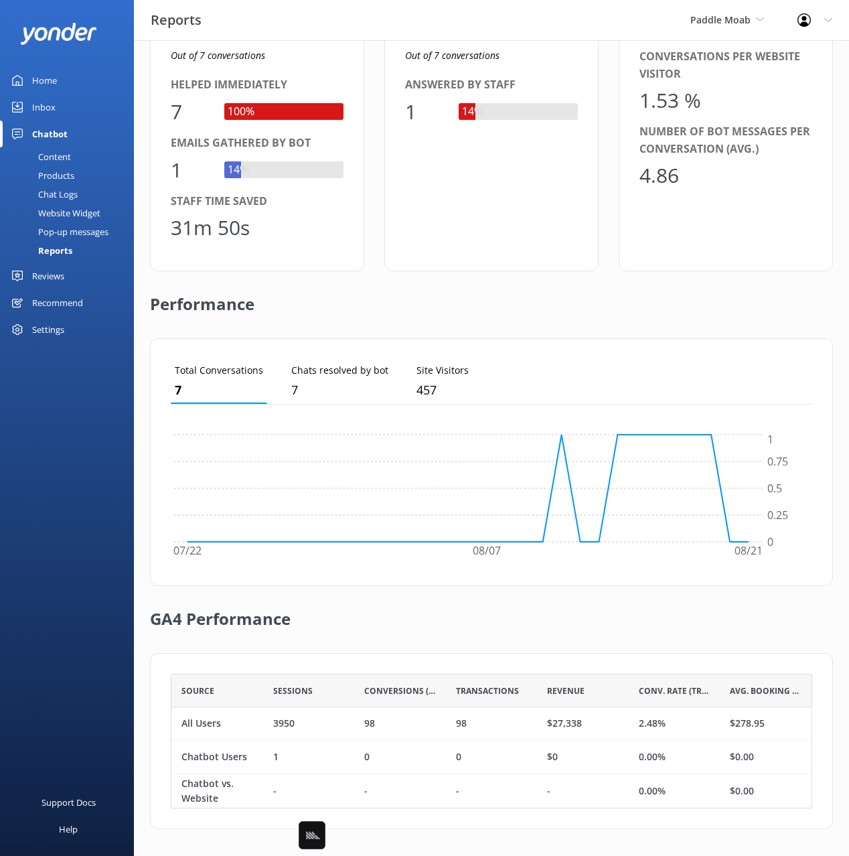
scroll to position [0, 0]
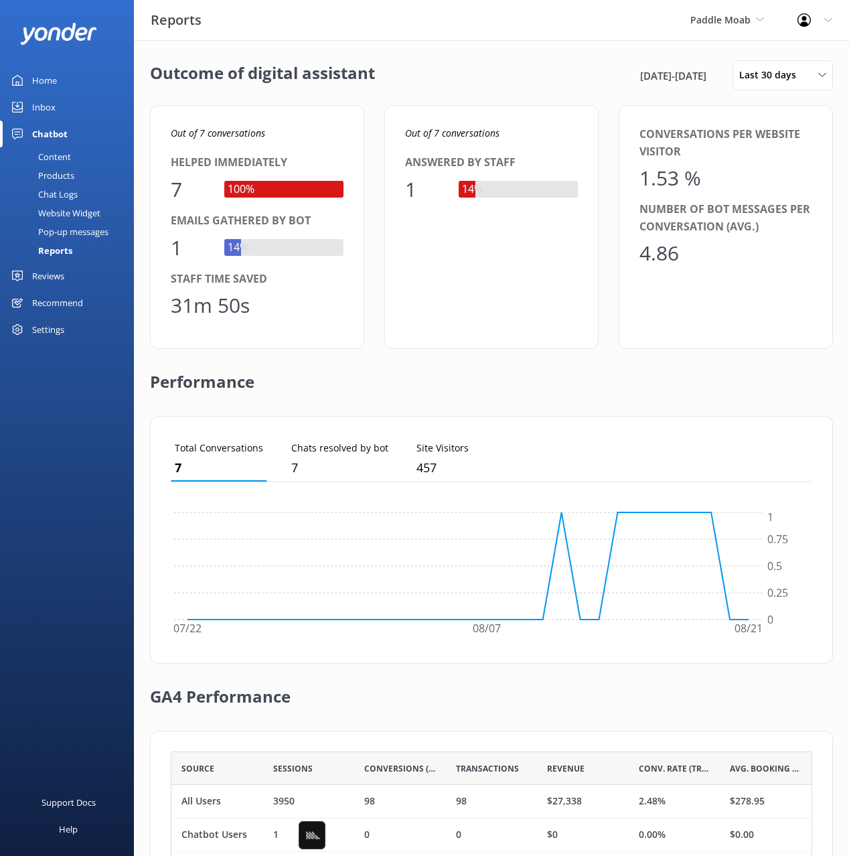
click at [600, 59] on div "Outcome of digital assistant 23rd Jul 25 - 22nd Aug 25 Last 30 days Last 7 days…" at bounding box center [491, 487] width 715 height 894
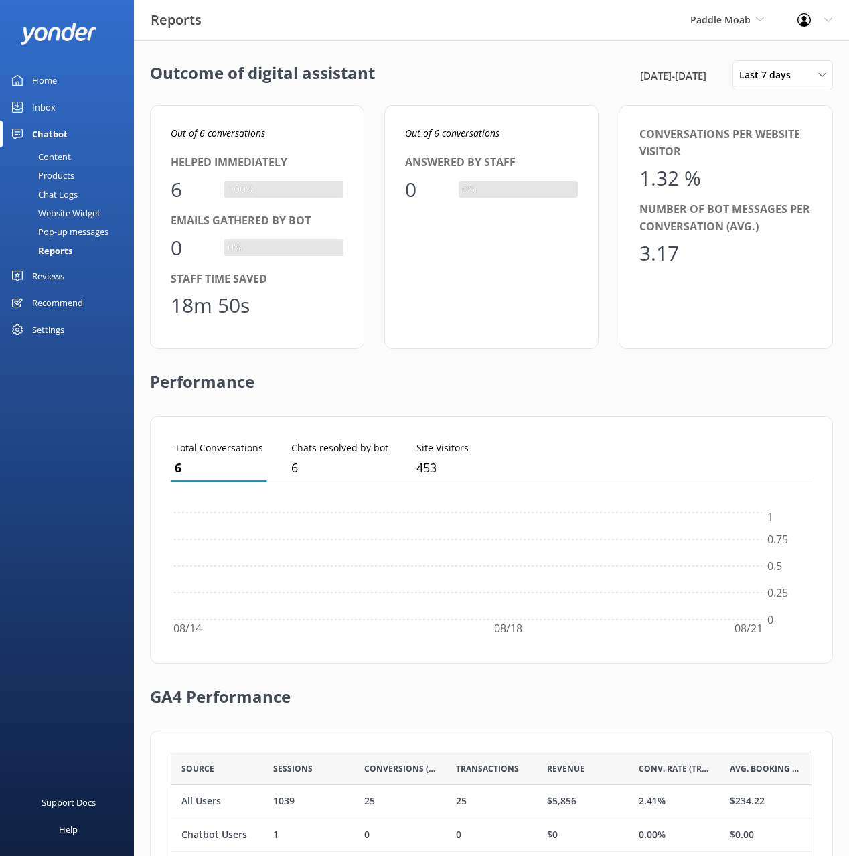
scroll to position [1, 1]
click at [431, 56] on div "Outcome of digital assistant [DATE] - [DATE] Last 7 days Last 7 days Last 30 da…" at bounding box center [491, 487] width 715 height 894
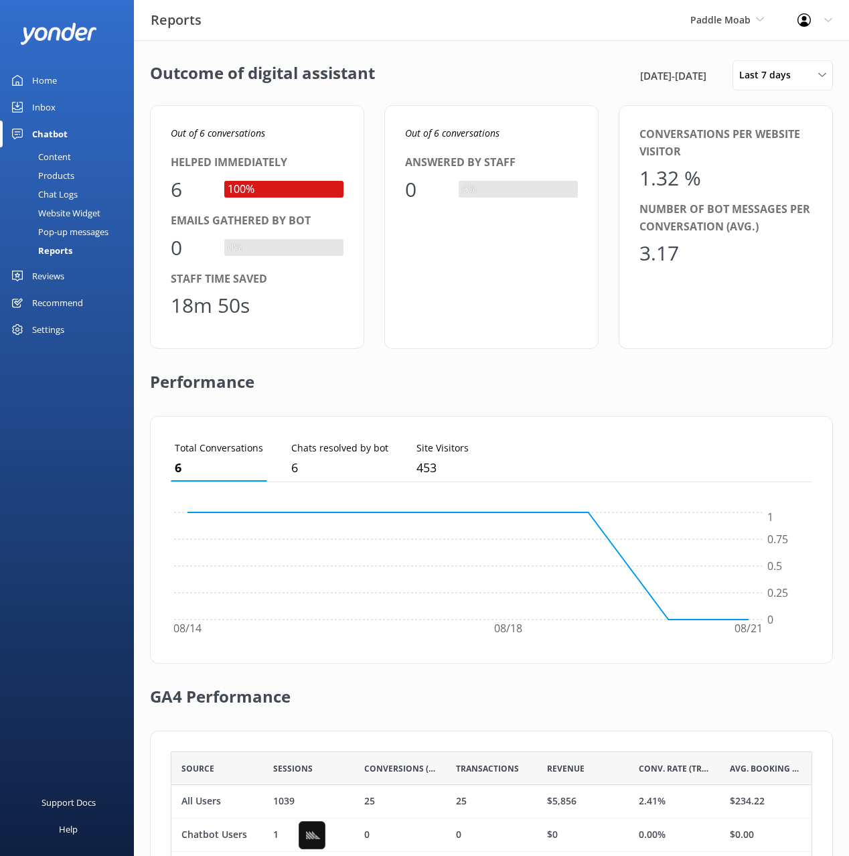
click at [431, 56] on div "Outcome of digital assistant [DATE] - [DATE] Last 7 days Last 7 days Last 30 da…" at bounding box center [491, 487] width 715 height 894
click at [770, 80] on span "Last 7 days" at bounding box center [770, 75] width 60 height 15
drag, startPoint x: 623, startPoint y: 64, endPoint x: 801, endPoint y: 185, distance: 215.5
click at [637, 64] on div "[DATE] - [DATE] Last 7 days Last 7 days Last 30 days Last month Last 90 days La…" at bounding box center [735, 75] width 196 height 30
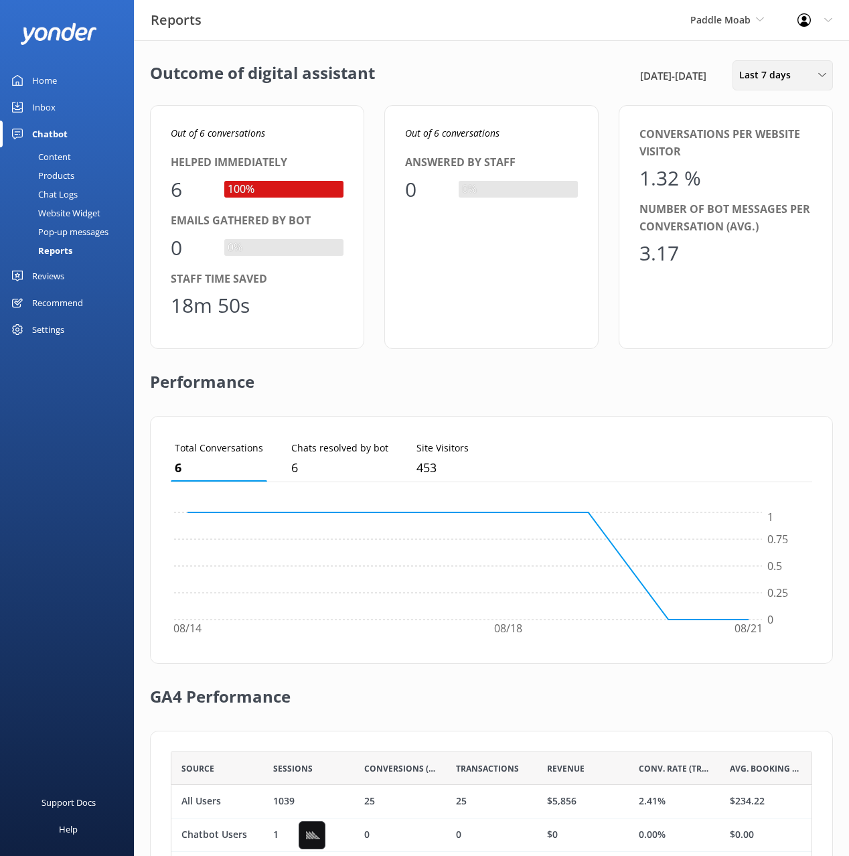
drag, startPoint x: 809, startPoint y: 72, endPoint x: 803, endPoint y: 83, distance: 12.3
click at [809, 72] on div "Last 7 days" at bounding box center [783, 75] width 94 height 15
click at [764, 135] on div "Last 30 days" at bounding box center [764, 133] width 48 height 13
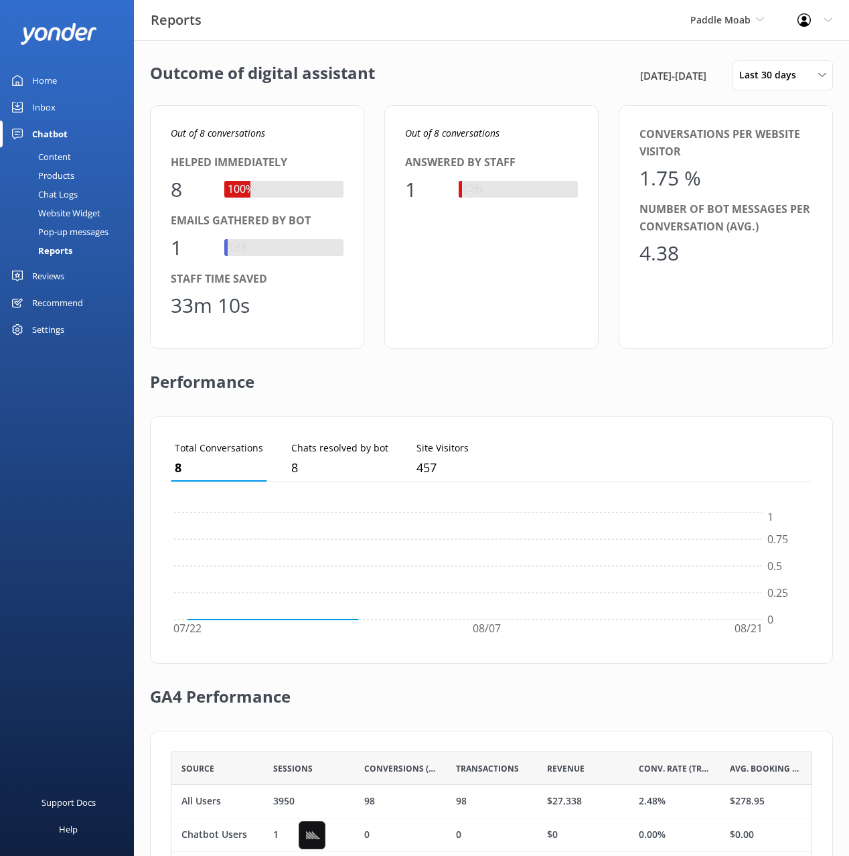
scroll to position [135, 642]
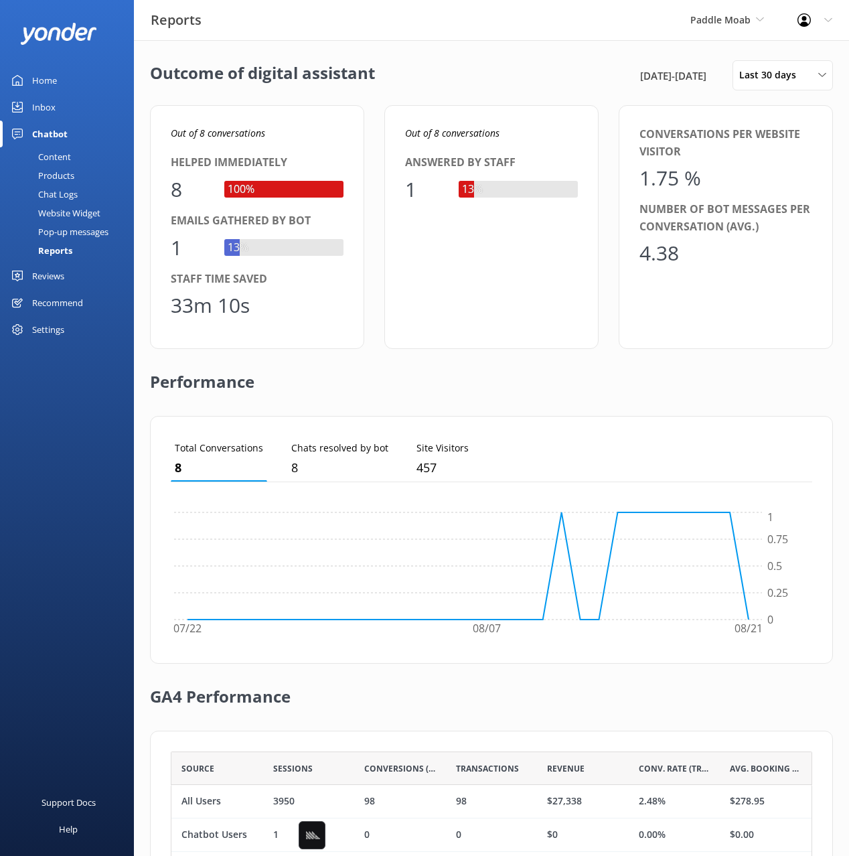
drag, startPoint x: 97, startPoint y: 232, endPoint x: 117, endPoint y: 226, distance: 20.5
click at [97, 232] on div "Pop-up messages" at bounding box center [58, 231] width 100 height 19
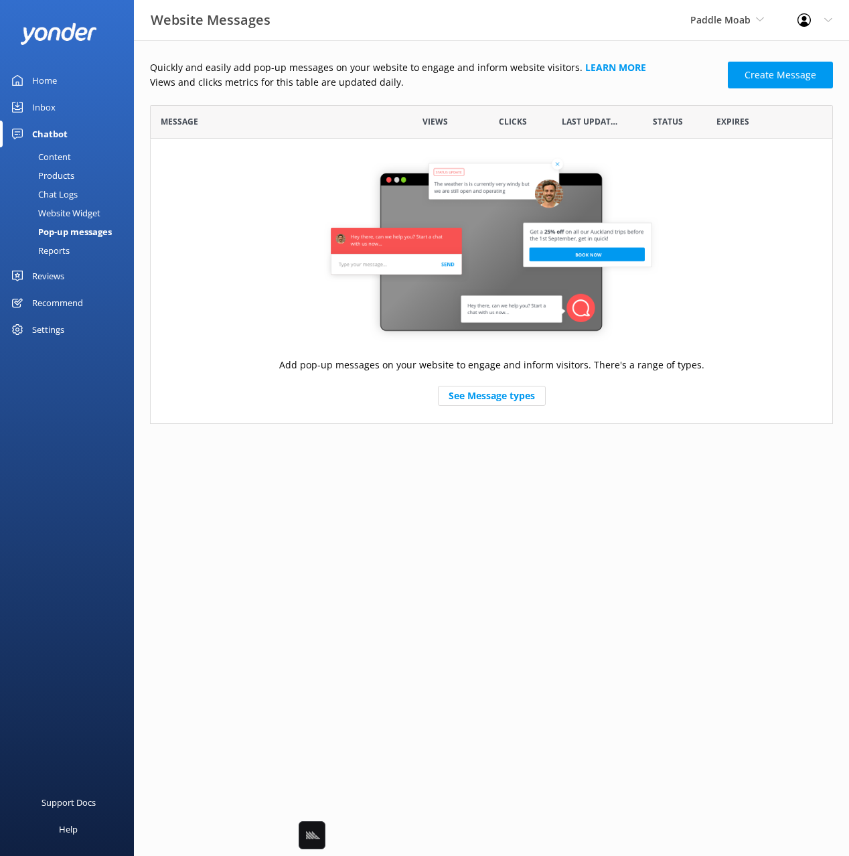
scroll to position [319, 683]
click at [687, 45] on div "Quickly and easily add pop-up messages on your website to engage and inform web…" at bounding box center [491, 245] width 715 height 411
click at [709, 25] on span "Paddle Moab" at bounding box center [721, 19] width 60 height 13
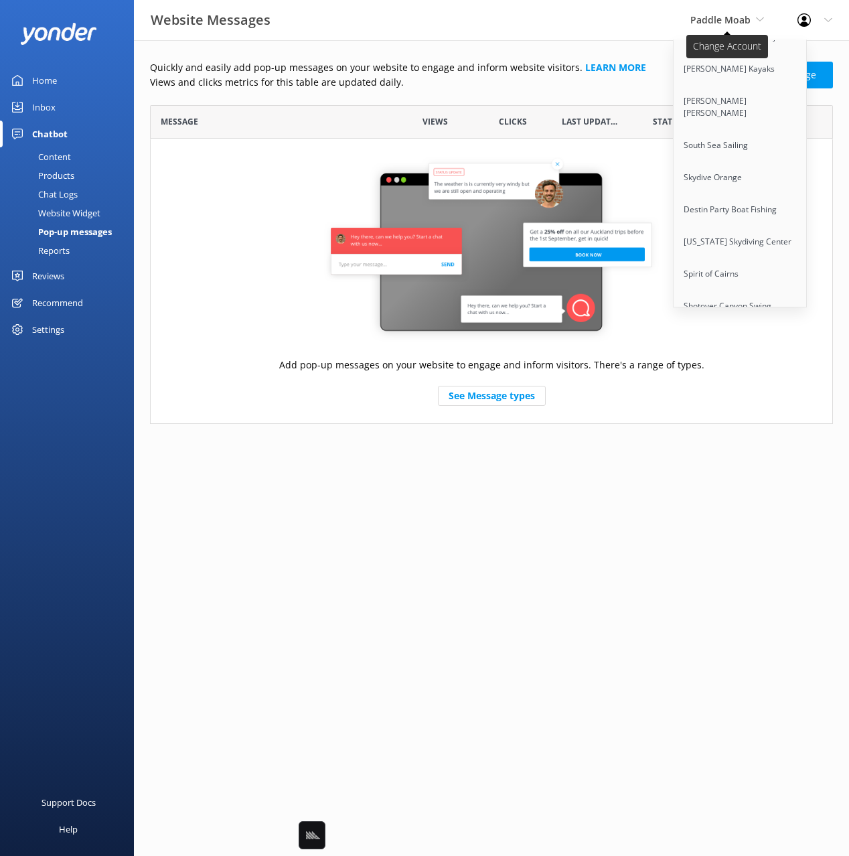
scroll to position [8532, 0]
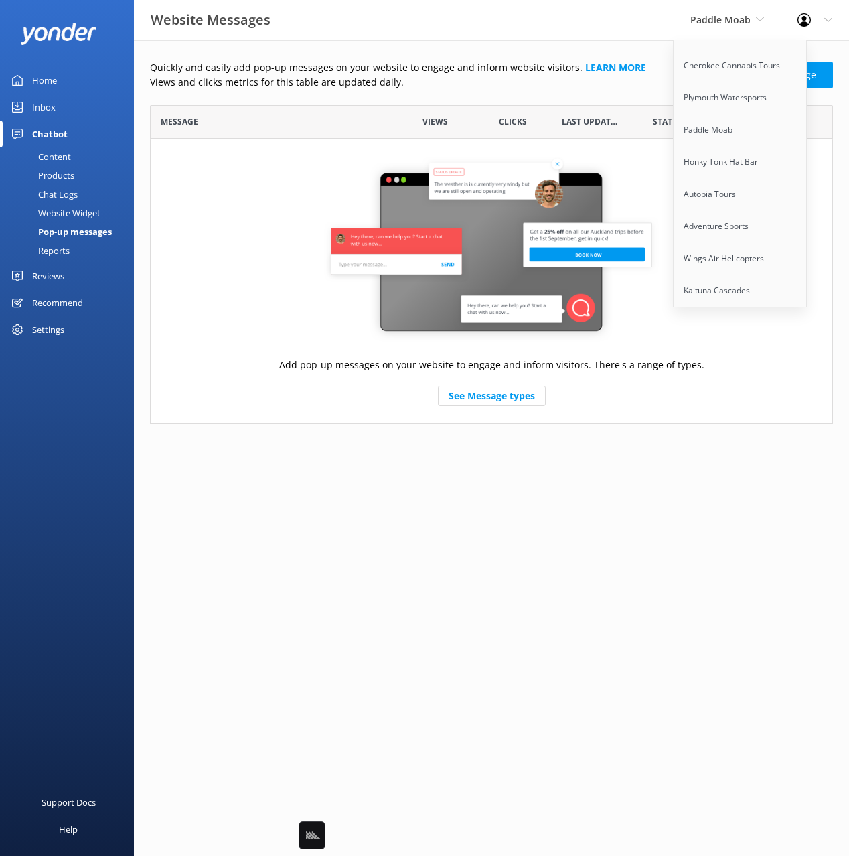
click at [754, 480] on link "Honky Tonk Party Pads" at bounding box center [741, 496] width 134 height 32
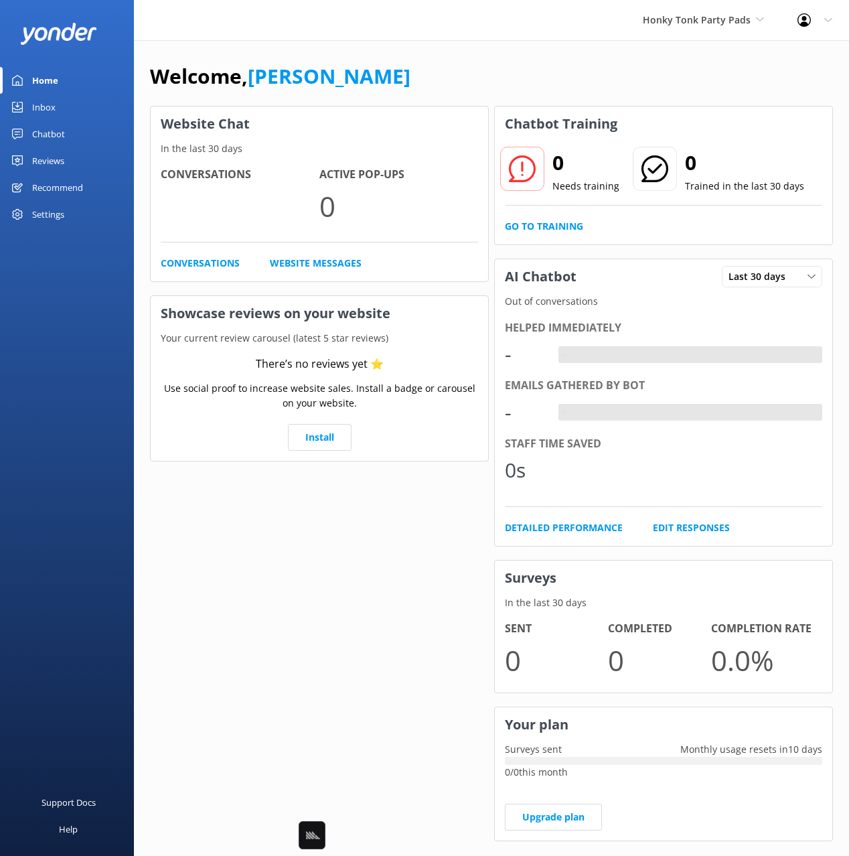
drag, startPoint x: 388, startPoint y: 91, endPoint x: 366, endPoint y: 93, distance: 21.5
click at [386, 91] on div "Welcome, [PERSON_NAME]" at bounding box center [491, 83] width 683 height 46
click at [56, 134] on div "Chatbot" at bounding box center [48, 134] width 33 height 27
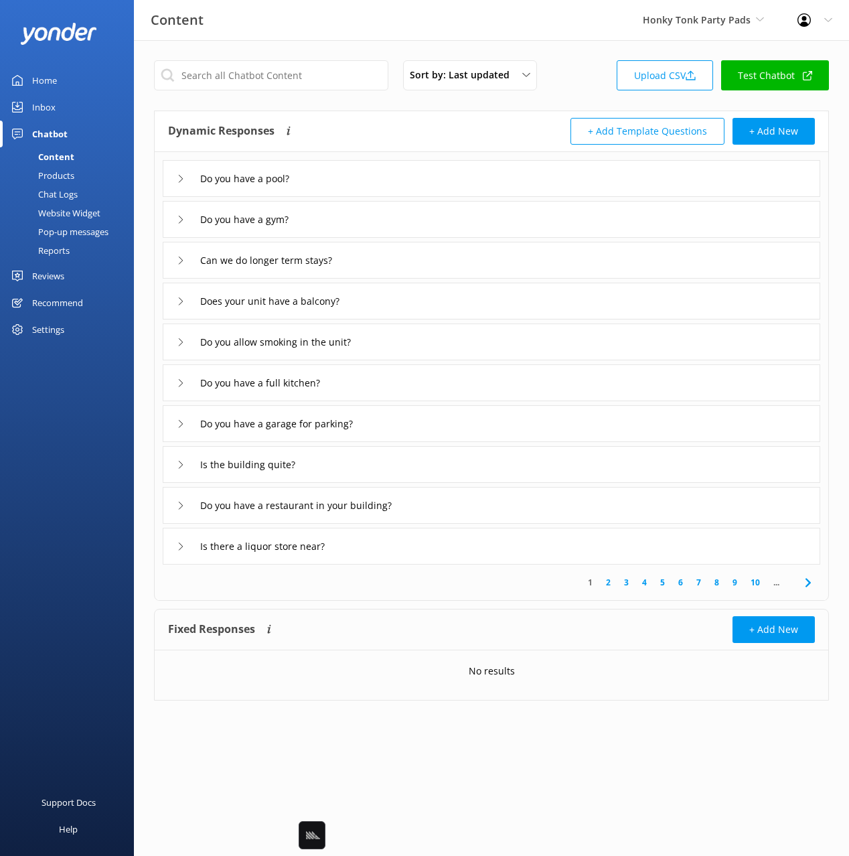
click at [358, 127] on div "Dynamic Responses Dynamic responses rely on the Large Language Model to create …" at bounding box center [330, 131] width 324 height 27
drag, startPoint x: 53, startPoint y: 192, endPoint x: 90, endPoint y: 186, distance: 38.1
click at [53, 192] on div "Chat Logs" at bounding box center [43, 194] width 70 height 19
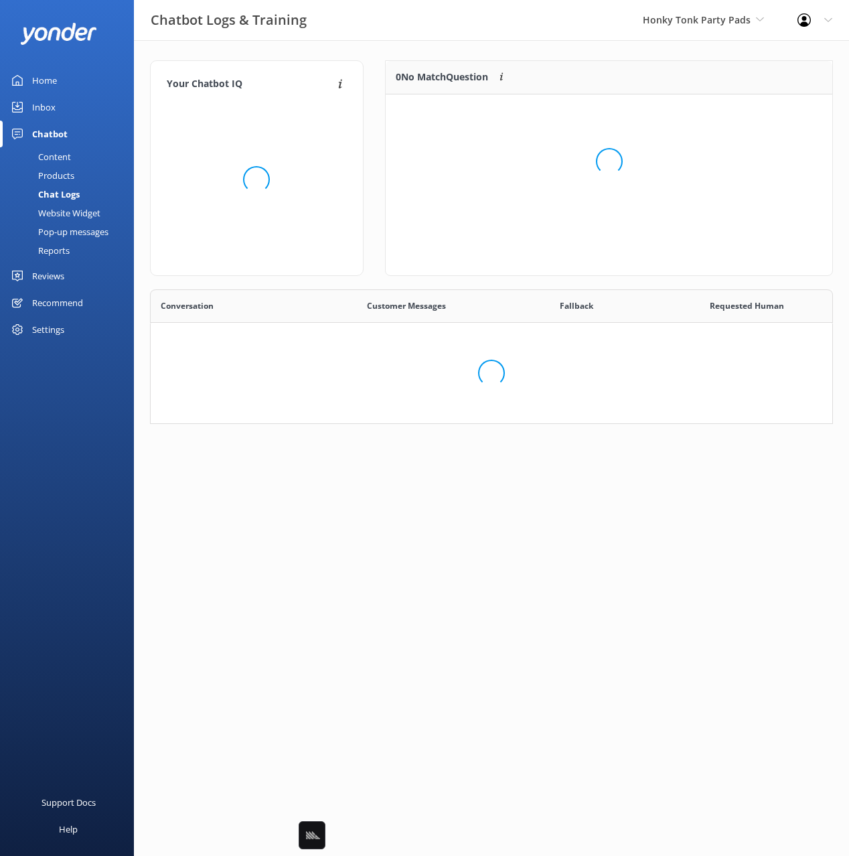
scroll to position [208, 683]
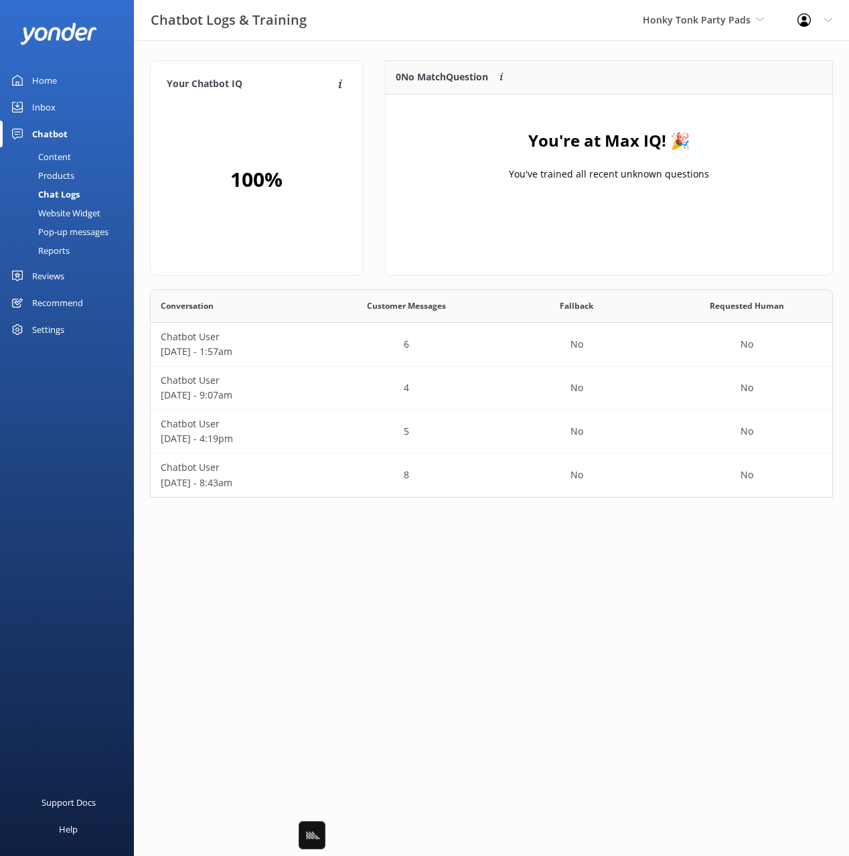
drag, startPoint x: 554, startPoint y: 68, endPoint x: 708, endPoint y: 118, distance: 161.9
click at [554, 68] on div "0 No Match Question Customers sometimes ask questions that don't fully match an…" at bounding box center [542, 77] width 313 height 33
click at [451, 33] on div "Chatbot Logs & Training Honky Tonk Party Pads Black Cat Cruises [GEOGRAPHIC_DAT…" at bounding box center [424, 20] width 849 height 40
click at [581, 43] on div "Your Chatbot IQ Your Chatbot IQ is the percentage of trained FAQs against untra…" at bounding box center [491, 282] width 715 height 484
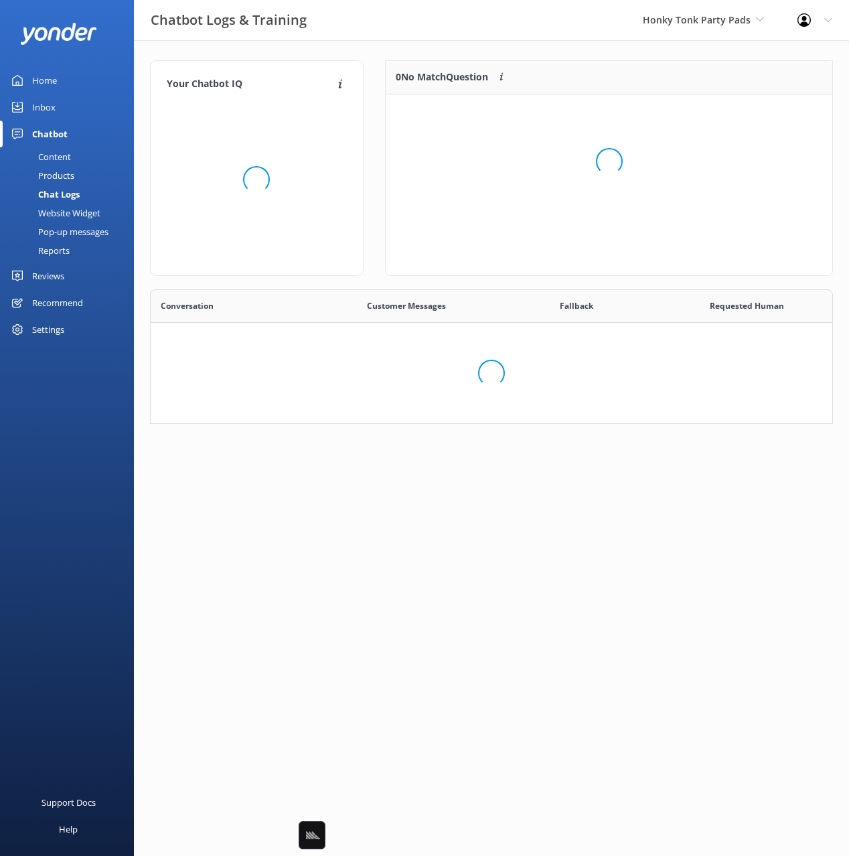
scroll to position [208, 683]
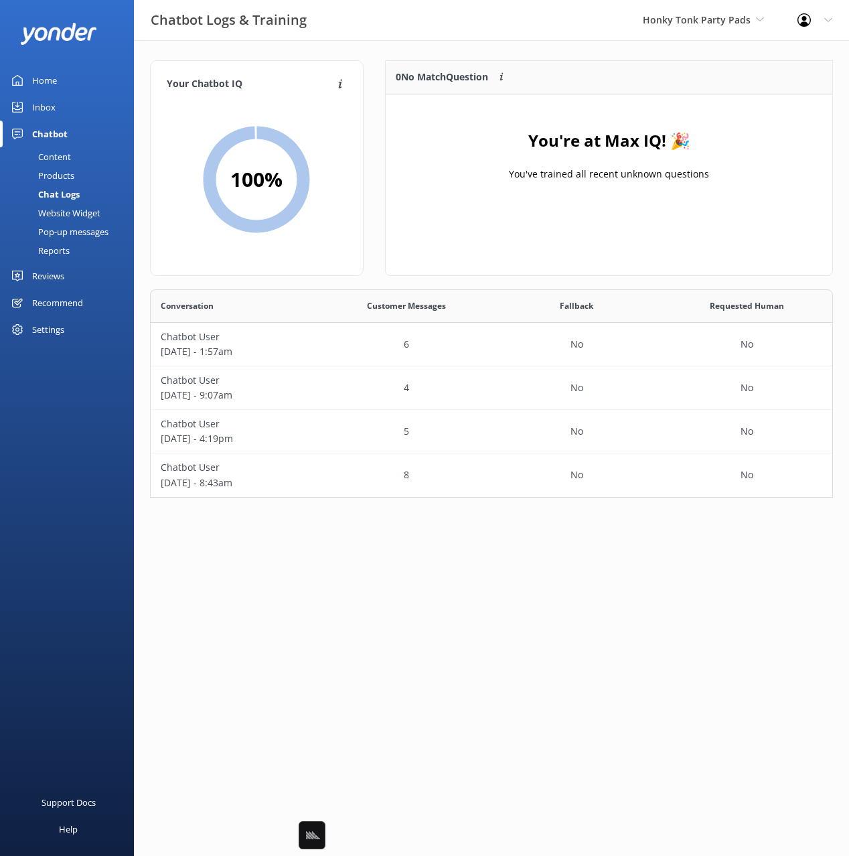
click at [673, 28] on div "Honky Tonk Party Pads Black Cat Cruises [GEOGRAPHIC_DATA] [GEOGRAPHIC_DATA] [GE…" at bounding box center [703, 20] width 155 height 40
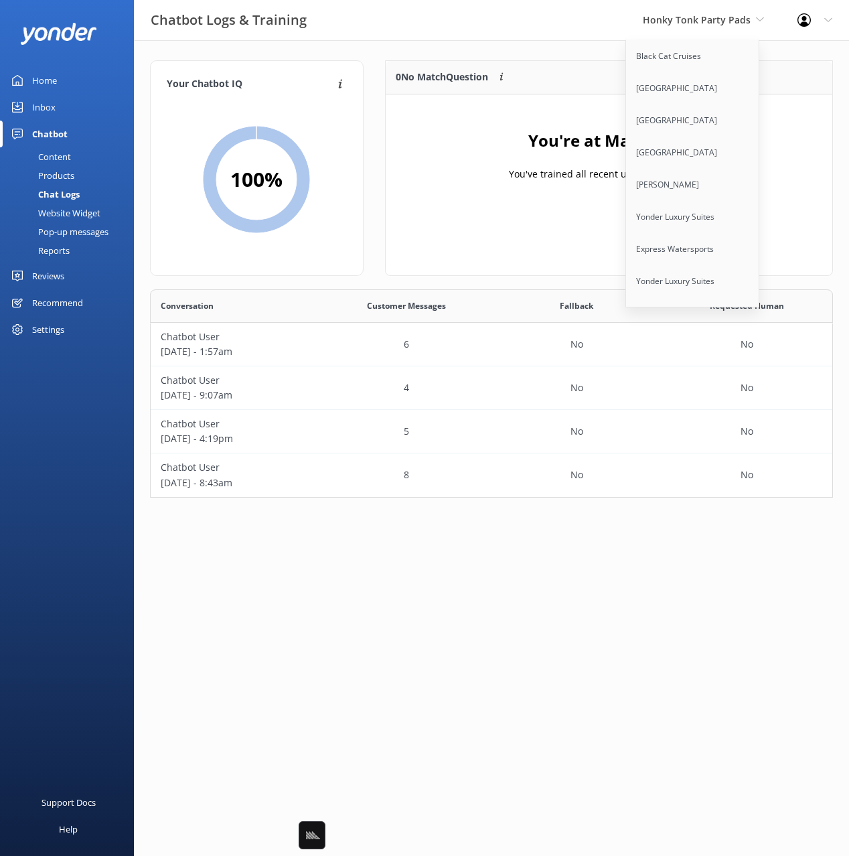
scroll to position [6575, 0]
click at [681, 302] on link "[GEOGRAPHIC_DATA]/Saco Canoe Rental Company" at bounding box center [693, 324] width 134 height 44
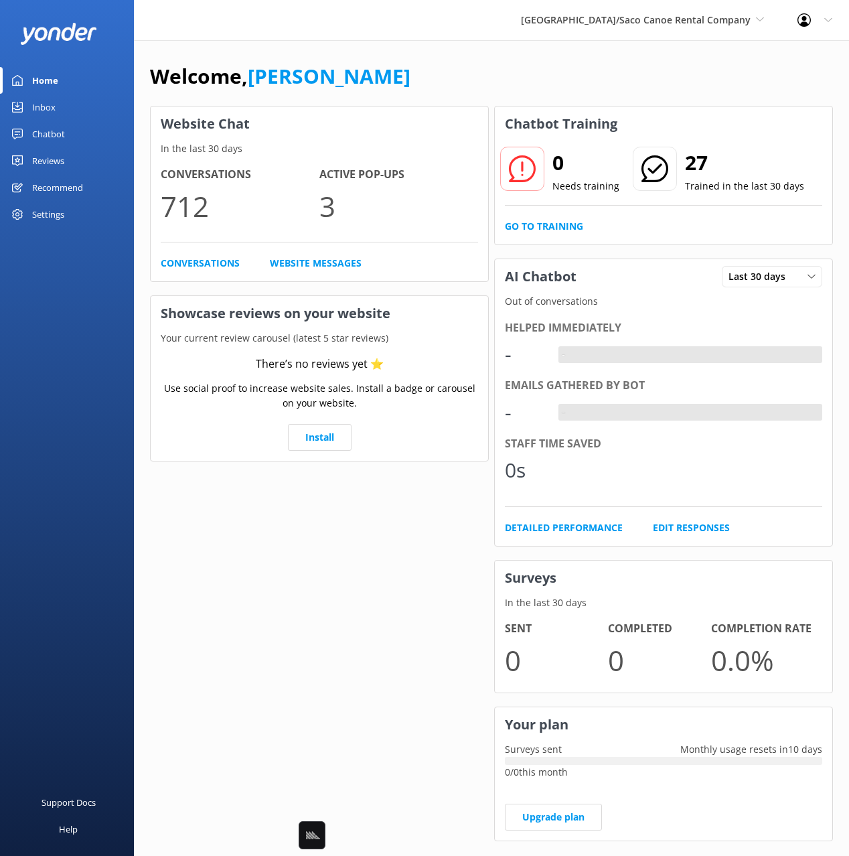
click at [372, 84] on div "Welcome, [PERSON_NAME]" at bounding box center [491, 83] width 683 height 46
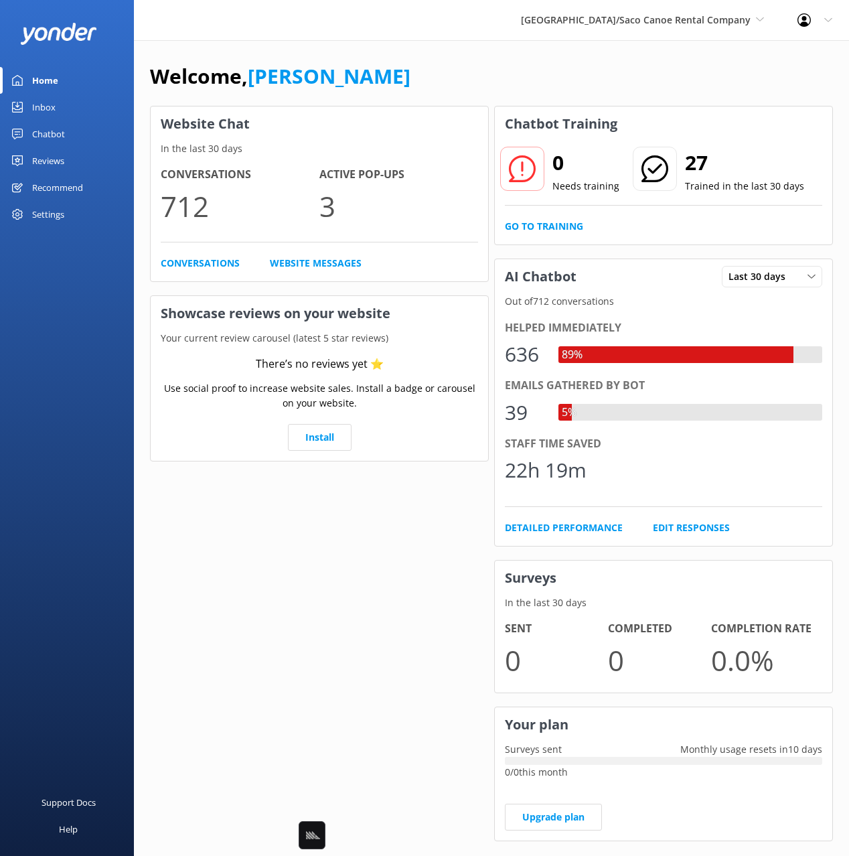
drag, startPoint x: 46, startPoint y: 137, endPoint x: 56, endPoint y: 137, distance: 10.0
click at [46, 137] on div "Chatbot" at bounding box center [48, 134] width 33 height 27
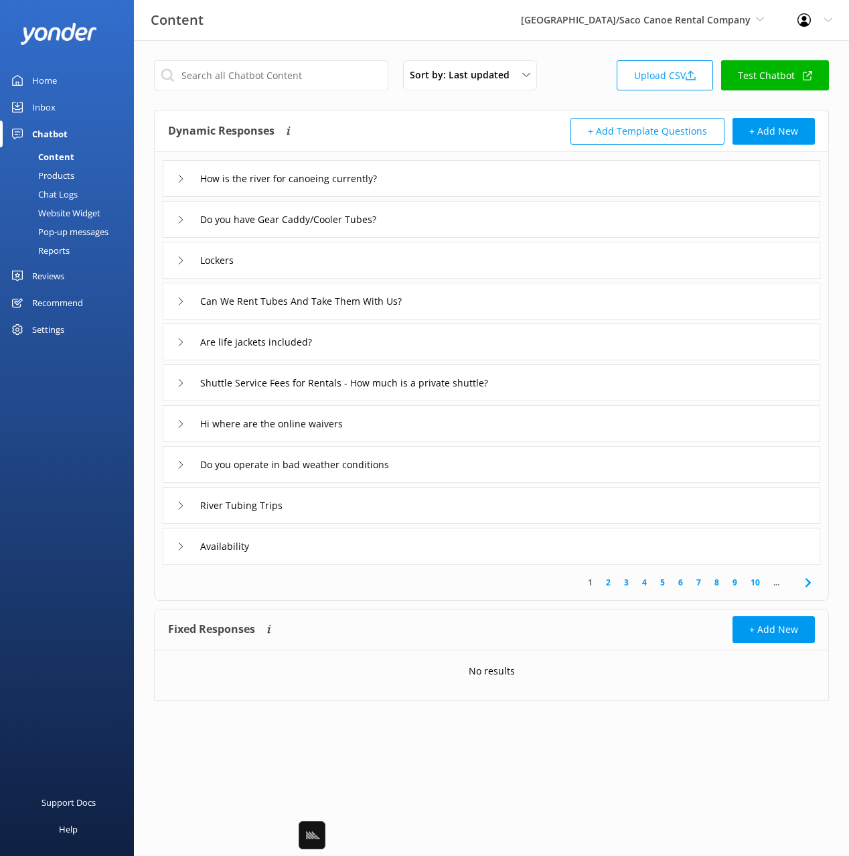
drag, startPoint x: 482, startPoint y: 119, endPoint x: 446, endPoint y: 151, distance: 48.4
click at [482, 119] on div "Dynamic Responses Dynamic responses rely on the Large Language Model to create …" at bounding box center [330, 131] width 324 height 27
click at [502, 188] on div "How is the river for canoeing currently?" at bounding box center [492, 178] width 658 height 37
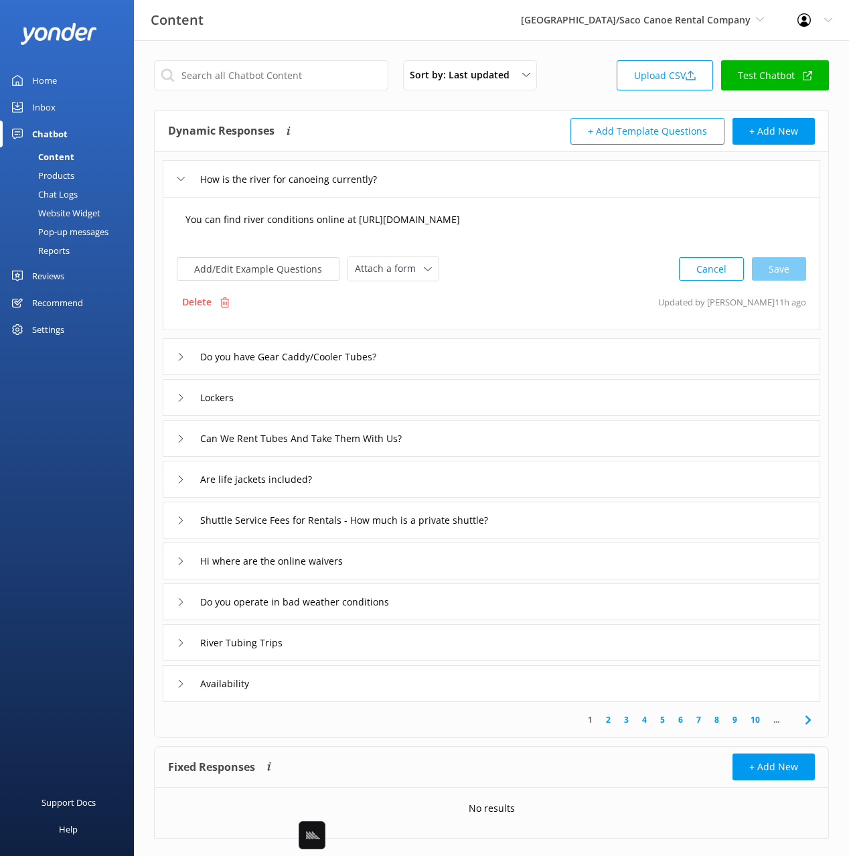
click at [345, 220] on textarea "You can find river conditions online at https://www.sacorivertubing.com/river-c…" at bounding box center [491, 227] width 627 height 42
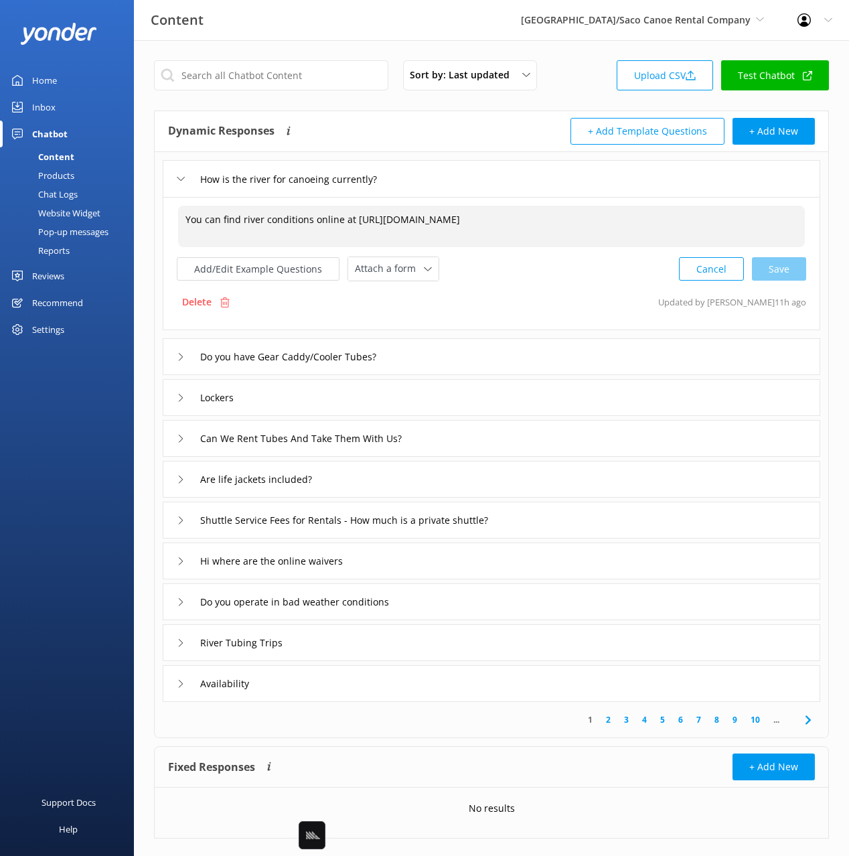
drag, startPoint x: 345, startPoint y: 220, endPoint x: 350, endPoint y: 246, distance: 26.7
click at [345, 220] on textarea "You can find river conditions online at https://www.sacorivertubing.com/river-c…" at bounding box center [491, 227] width 627 height 42
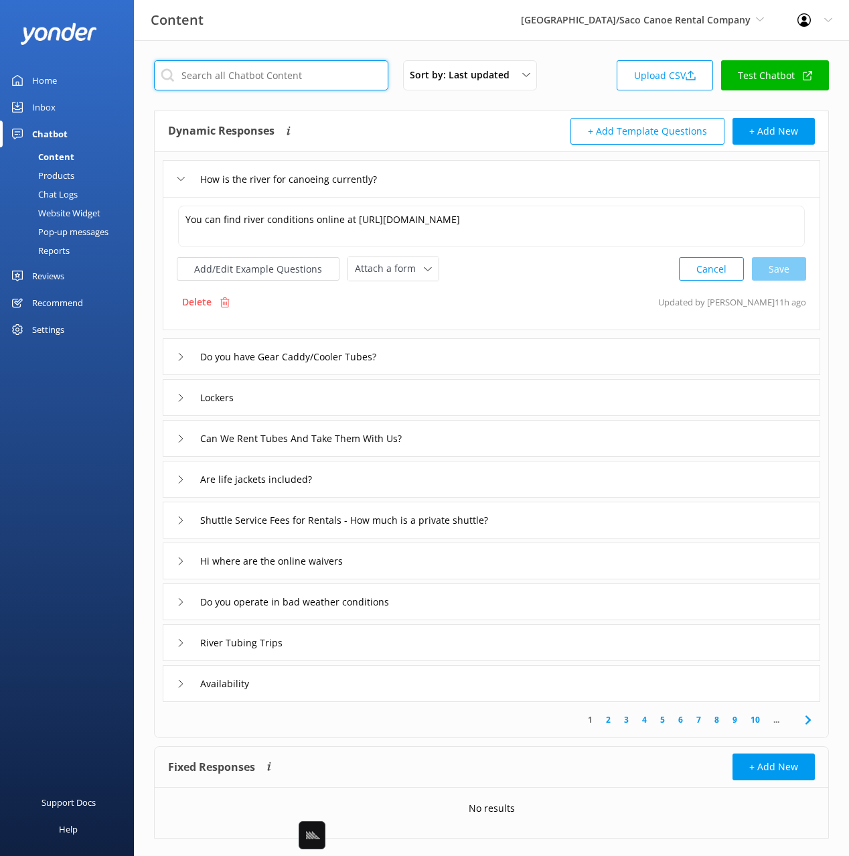
click at [279, 81] on input "text" at bounding box center [271, 75] width 234 height 30
type input "condition"
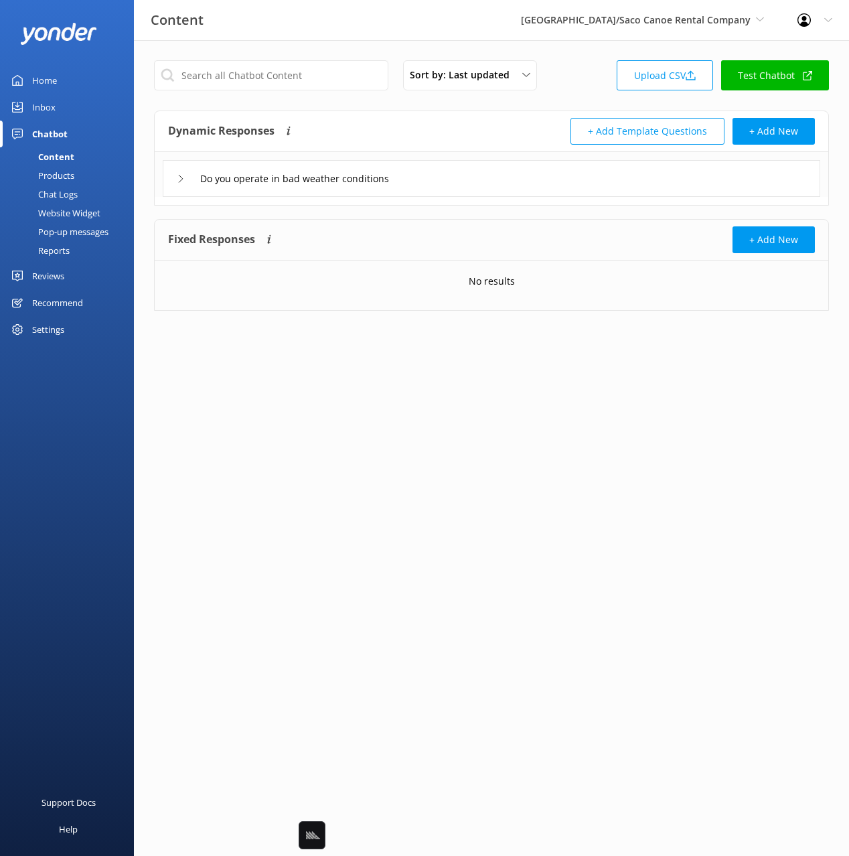
drag, startPoint x: 392, startPoint y: 124, endPoint x: 391, endPoint y: 140, distance: 16.1
click at [392, 124] on div "Dynamic Responses Dynamic responses rely on the Large Language Model to create …" at bounding box center [330, 131] width 324 height 27
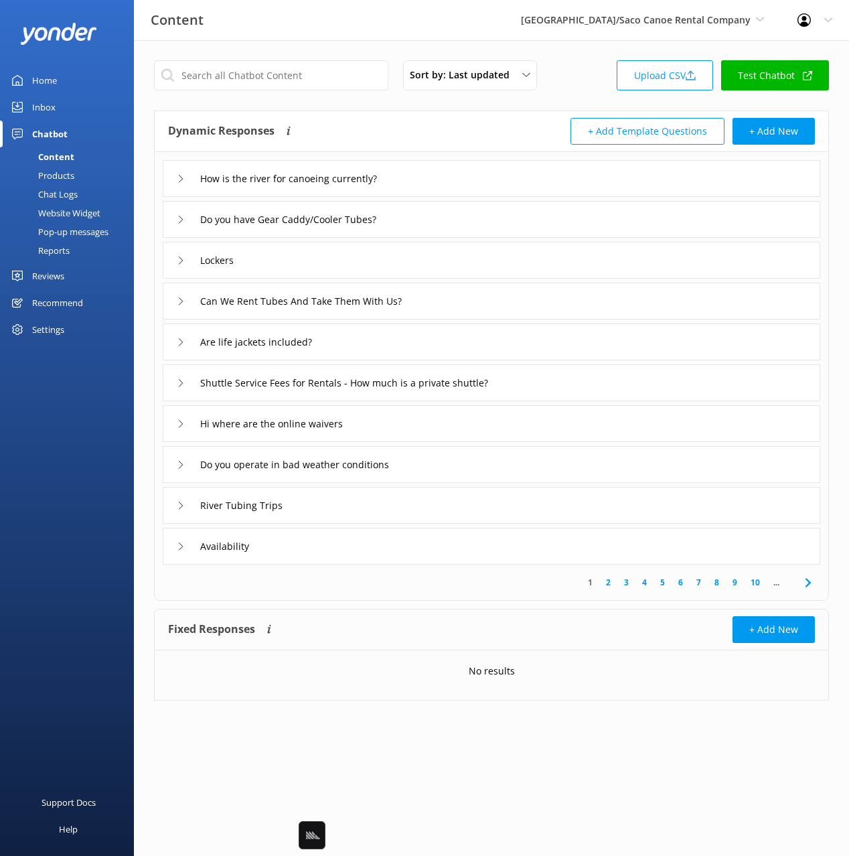
drag, startPoint x: 487, startPoint y: 173, endPoint x: 483, endPoint y: 188, distance: 15.3
click at [487, 173] on div "How is the river for canoeing currently?" at bounding box center [492, 178] width 658 height 37
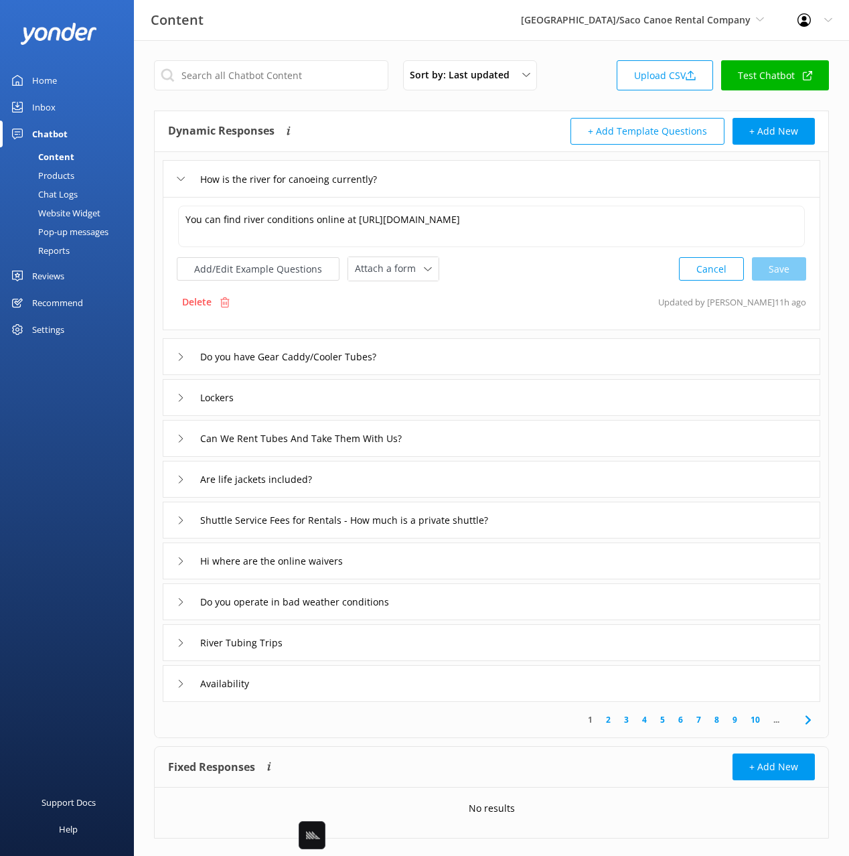
drag, startPoint x: 529, startPoint y: 287, endPoint x: 466, endPoint y: 273, distance: 65.0
click at [529, 287] on div "You can find river conditions online at https://www.sacorivertubing.com/river-c…" at bounding box center [492, 263] width 658 height 133
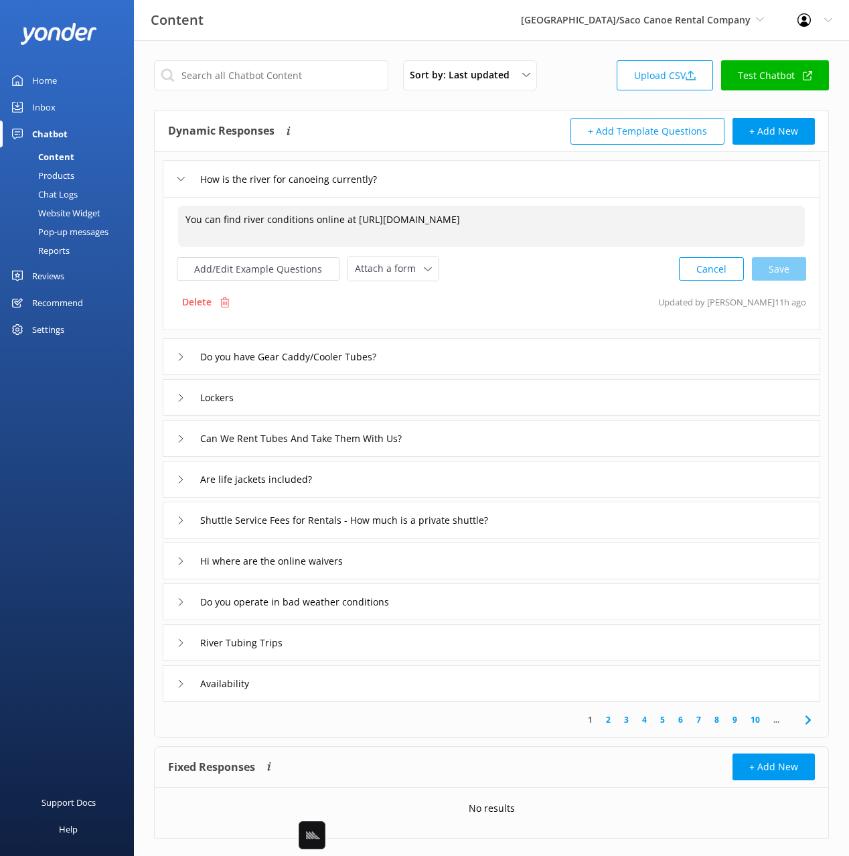
click at [364, 240] on textarea "You can find river conditions online at https://www.sacorivertubing.com/river-c…" at bounding box center [491, 227] width 627 height 42
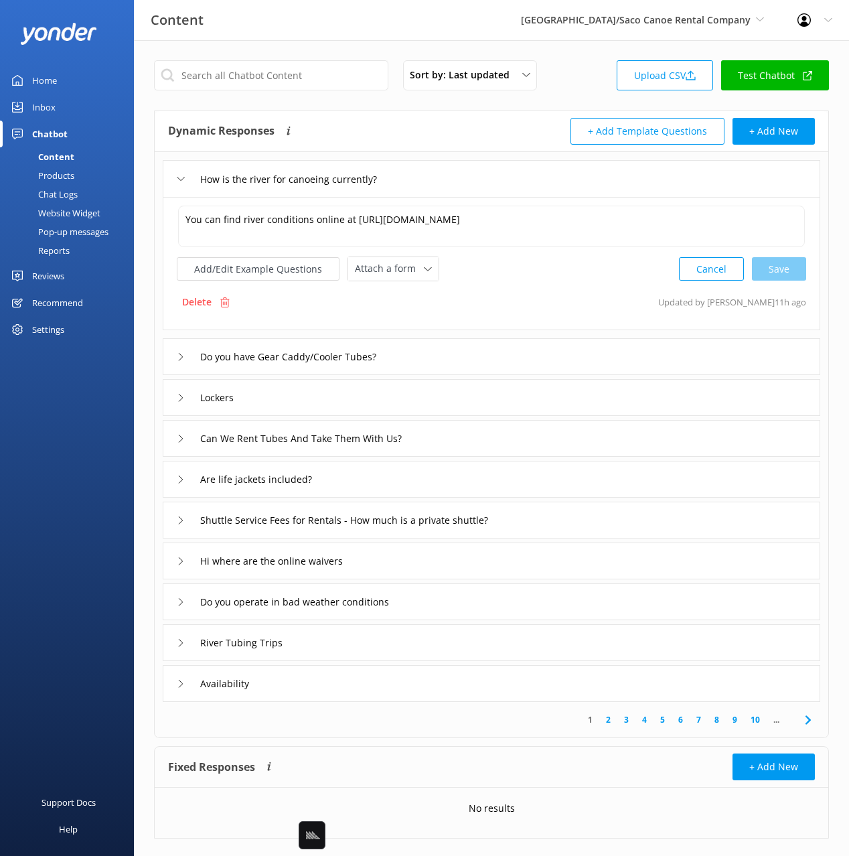
drag, startPoint x: 611, startPoint y: 286, endPoint x: 506, endPoint y: 260, distance: 107.7
click at [611, 286] on div "You can find river conditions online at https://www.sacorivertubing.com/river-c…" at bounding box center [492, 263] width 658 height 133
click at [283, 178] on input "How is the river for canoeing currently?" at bounding box center [308, 179] width 230 height 20
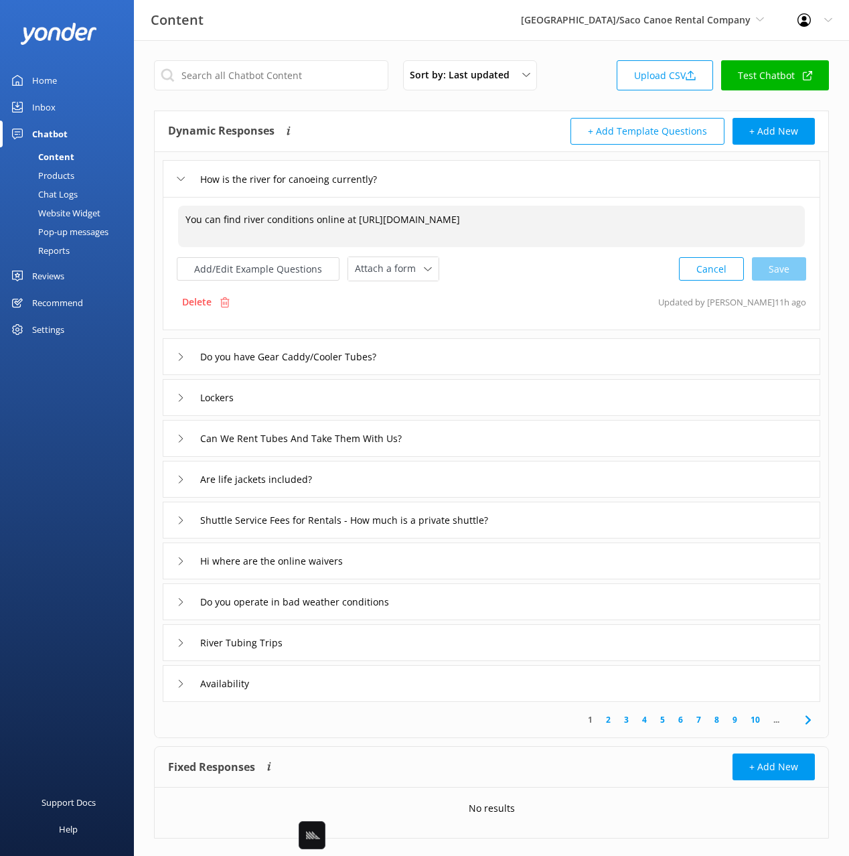
click at [344, 220] on textarea "You can find river conditions online at https://www.sacorivertubing.com/river-c…" at bounding box center [491, 227] width 627 height 42
click at [770, 269] on div "Cancel Save" at bounding box center [742, 269] width 127 height 25
type textarea "You can find river conditions online https://www.sacorivertubing.com/river-cond…"
click at [256, 179] on input "How is the river for canoeing currently?" at bounding box center [308, 179] width 230 height 20
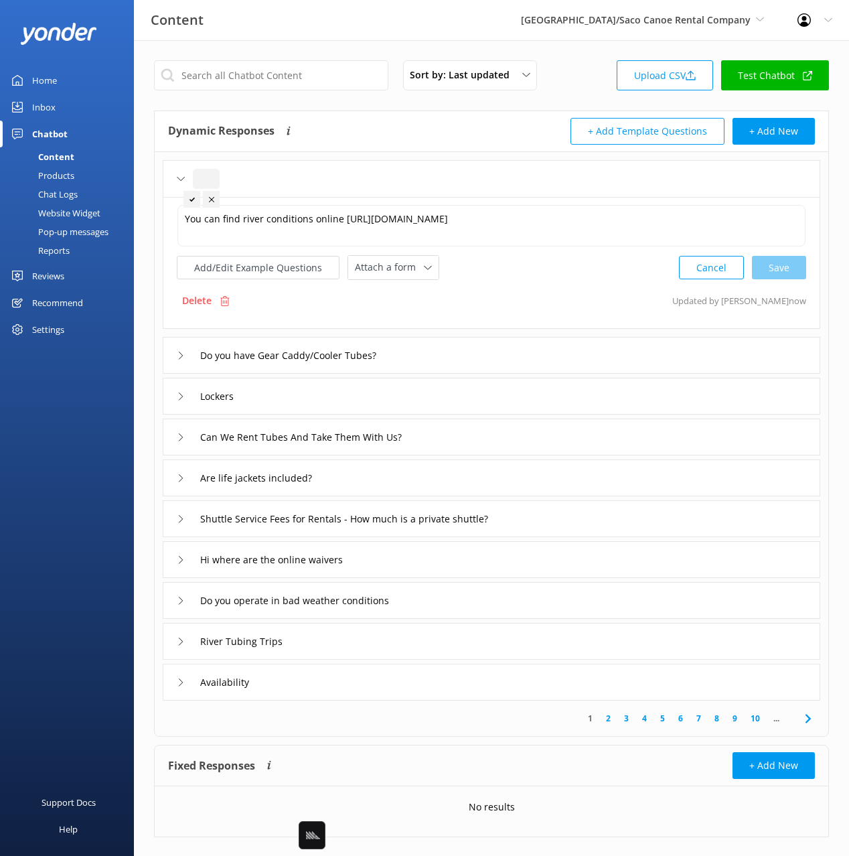
type input "H"
type input "What are the current river conditions"
click at [380, 199] on use at bounding box center [379, 199] width 5 height 4
click at [265, 271] on button "Add/Edit Example Questions" at bounding box center [258, 267] width 163 height 23
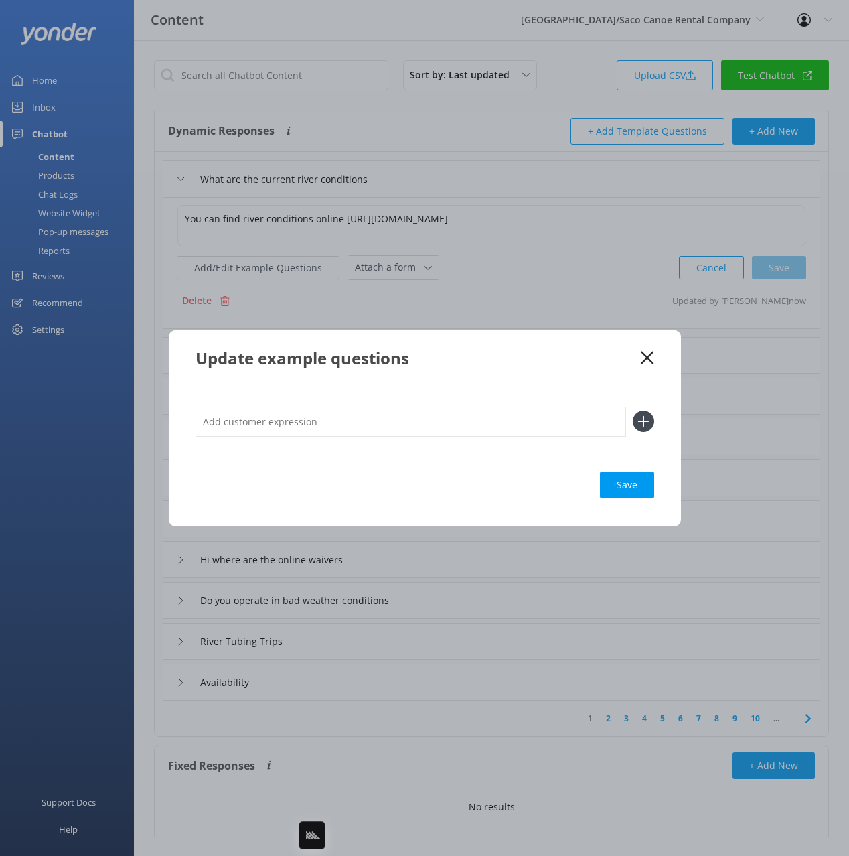
click at [467, 427] on input "text" at bounding box center [411, 422] width 431 height 30
paste input "How is the river for canoeing currently?"
type input "How is the river for canoeing currently?"
click at [633, 411] on button at bounding box center [643, 421] width 21 height 21
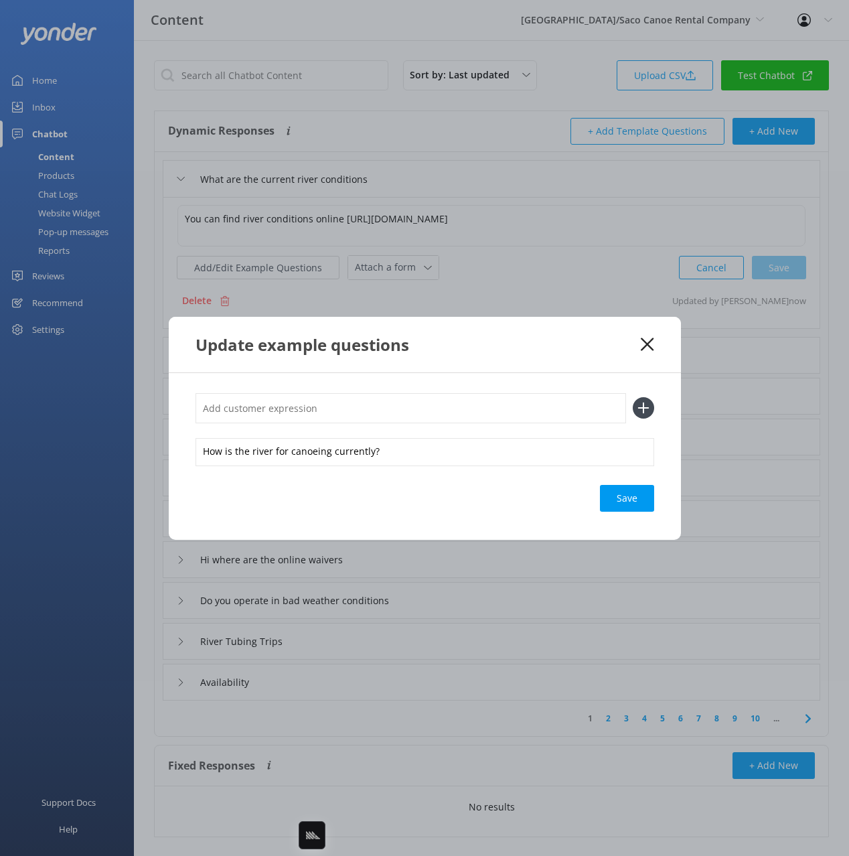
click at [645, 500] on div "Save" at bounding box center [627, 498] width 54 height 27
click at [646, 345] on use at bounding box center [647, 344] width 13 height 13
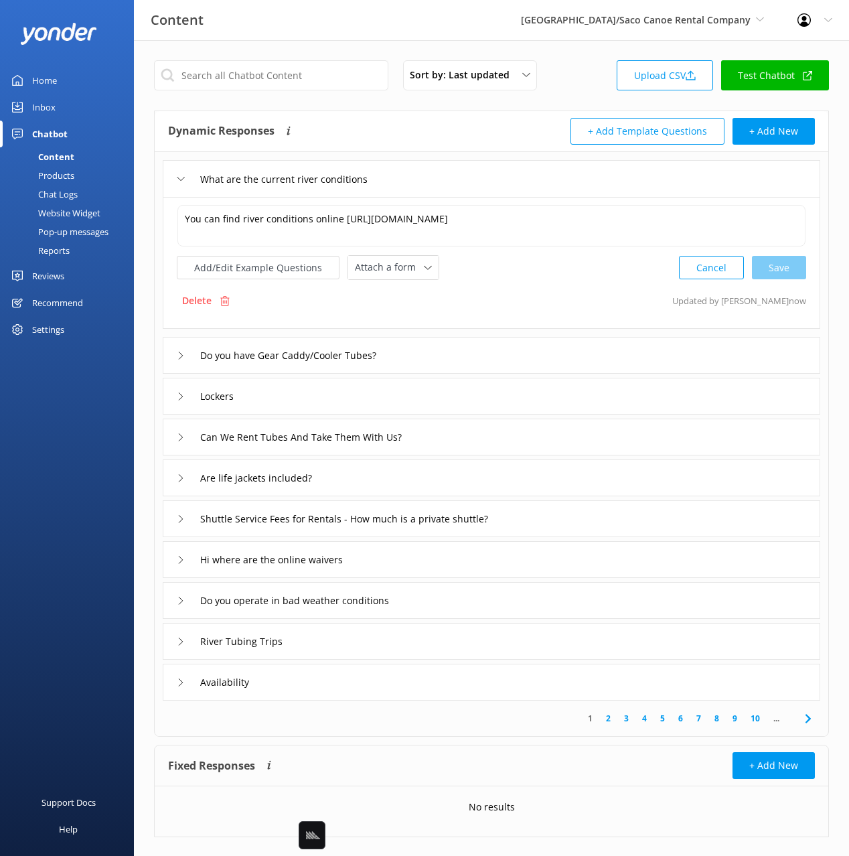
click at [516, 350] on div "Do you have Gear Caddy/Cooler Tubes?" at bounding box center [492, 355] width 658 height 37
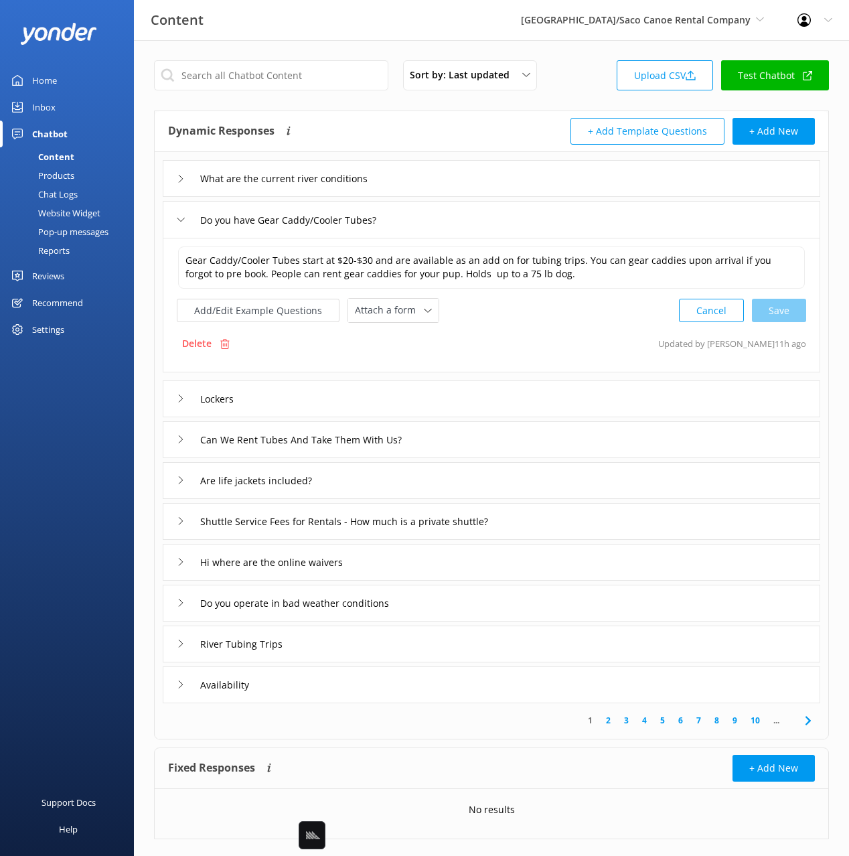
click at [458, 399] on div "Lockers" at bounding box center [492, 398] width 658 height 37
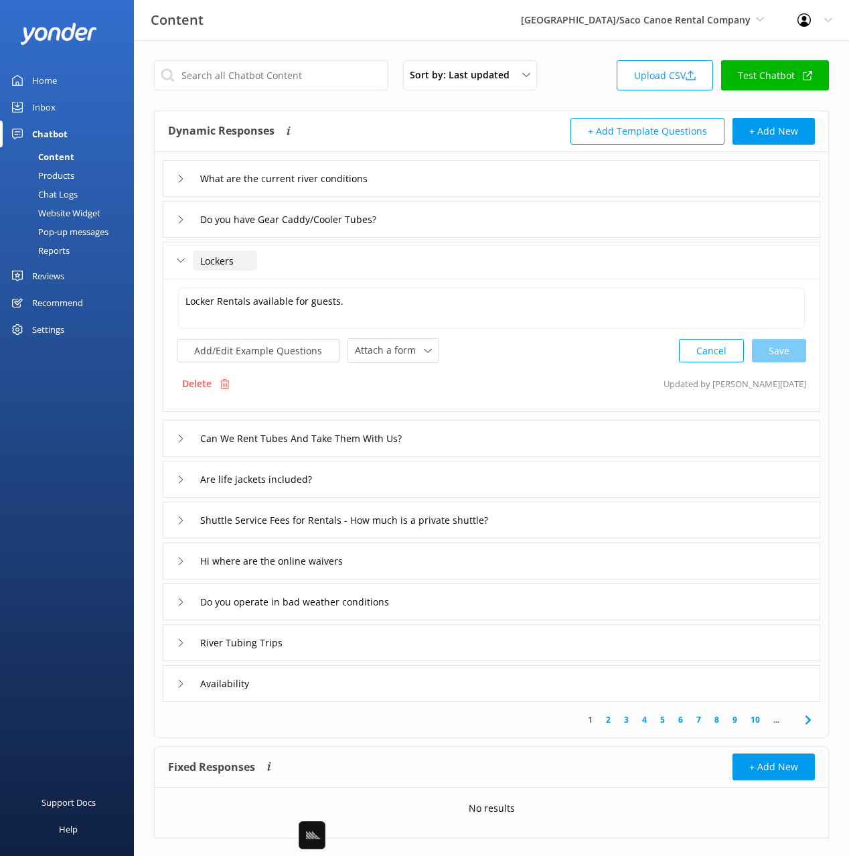
click at [199, 258] on input "Lockers" at bounding box center [225, 261] width 64 height 20
drag, startPoint x: 211, startPoint y: 257, endPoint x: 214, endPoint y: 271, distance: 13.7
click at [211, 259] on input "DO you have lockers" at bounding box center [254, 261] width 123 height 20
type input "Do you have lockers"
click at [286, 283] on icon at bounding box center [288, 281] width 5 height 5
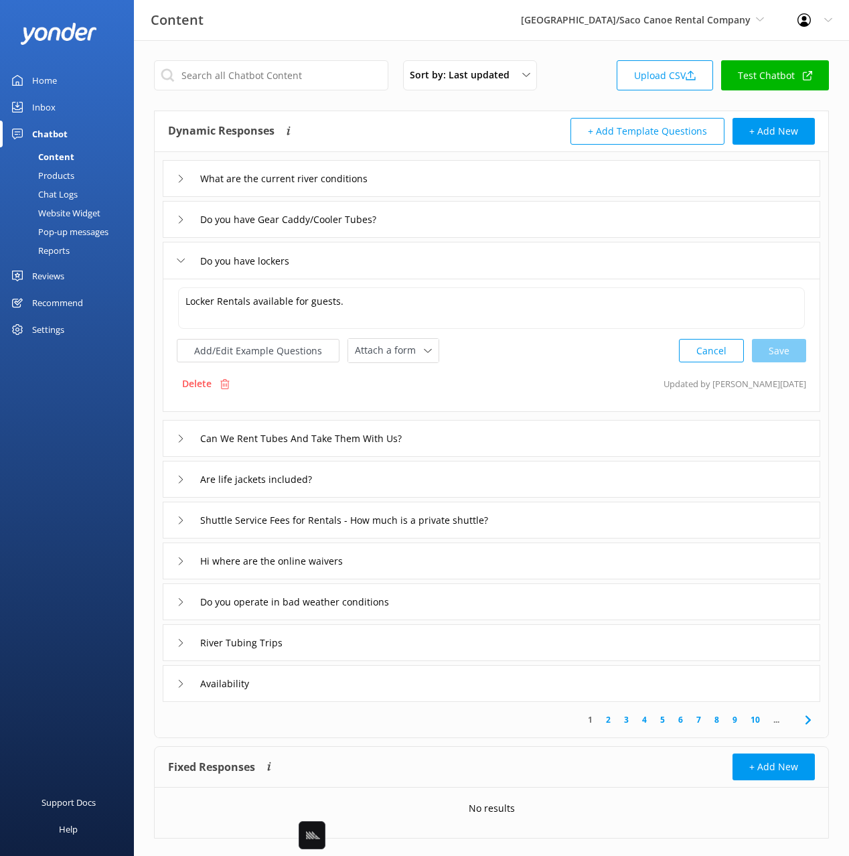
click at [514, 435] on div "Can We Rent Tubes And Take Them With Us?" at bounding box center [492, 438] width 658 height 37
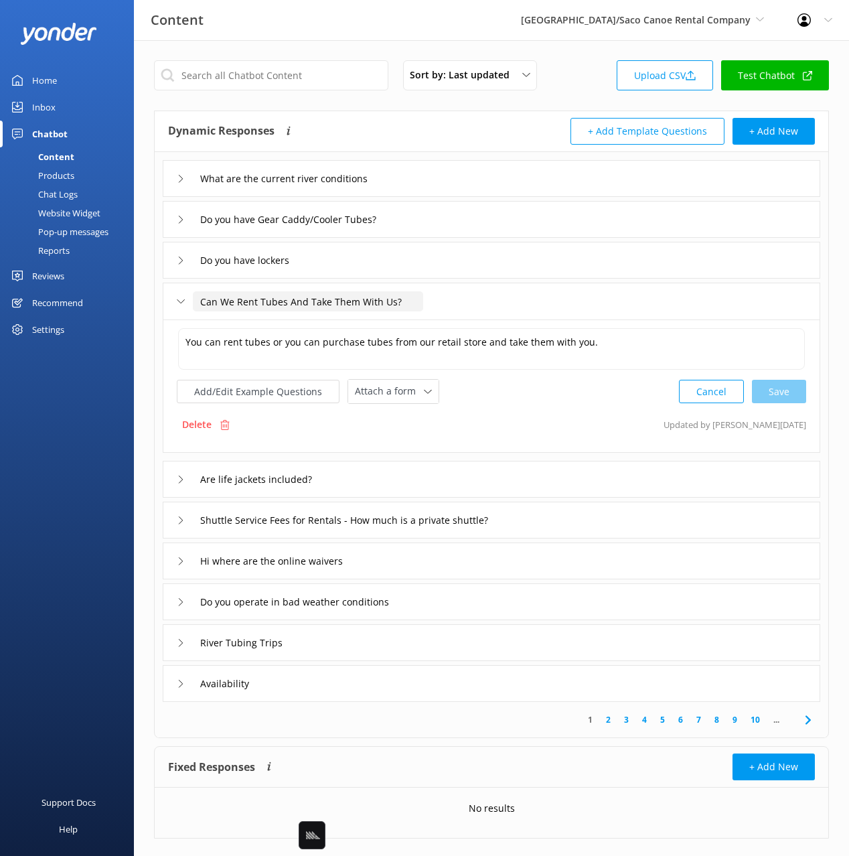
click at [228, 301] on input "Can We Rent Tubes And Take Them With Us?" at bounding box center [308, 301] width 230 height 20
type input "Can we rent tubes and take them with us?"
click at [397, 320] on icon at bounding box center [395, 322] width 5 height 5
click at [408, 476] on div "Are life jackets included?" at bounding box center [492, 479] width 658 height 37
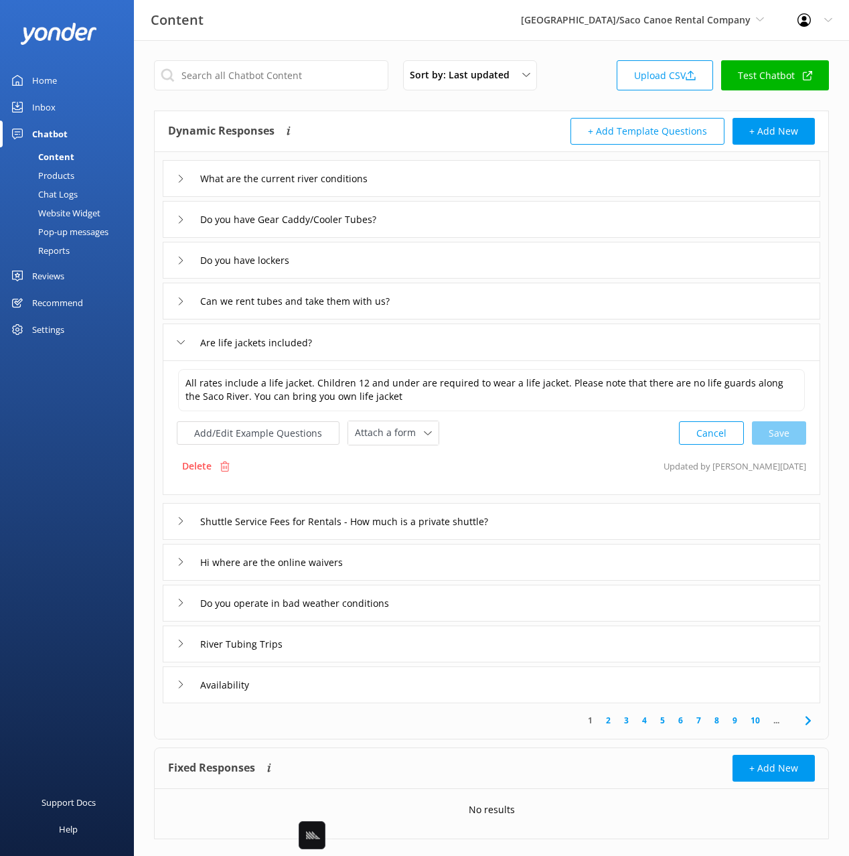
click at [624, 521] on div "Shuttle Service Fees for Rentals - How much is a private shuttle?" at bounding box center [492, 521] width 658 height 37
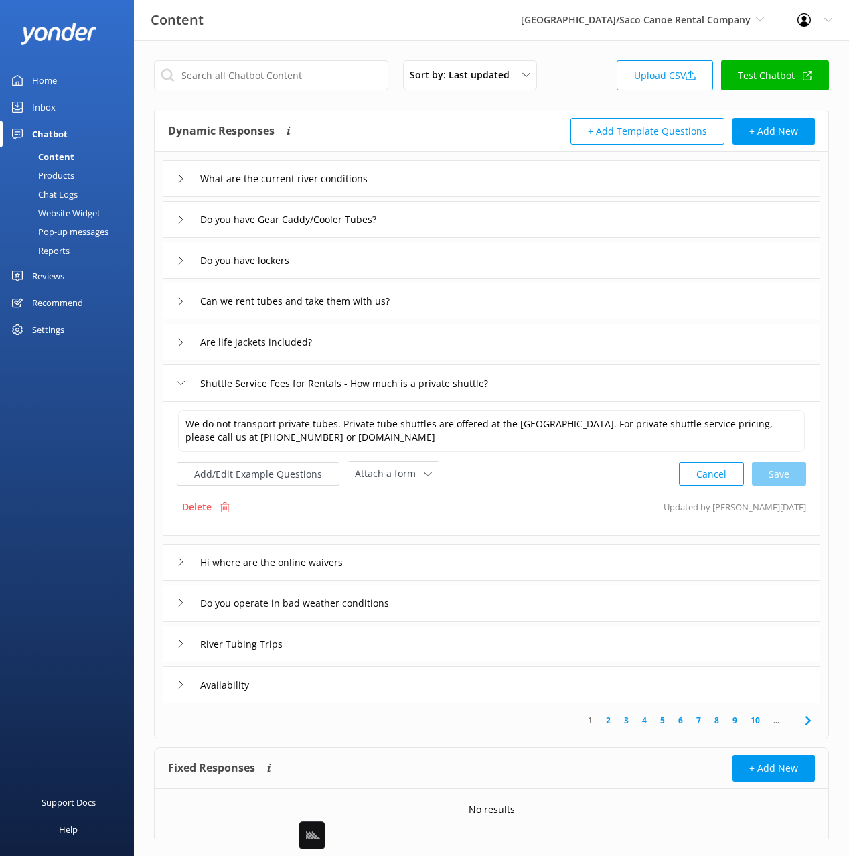
click at [448, 561] on div "Hi where are the online waivers" at bounding box center [492, 562] width 658 height 37
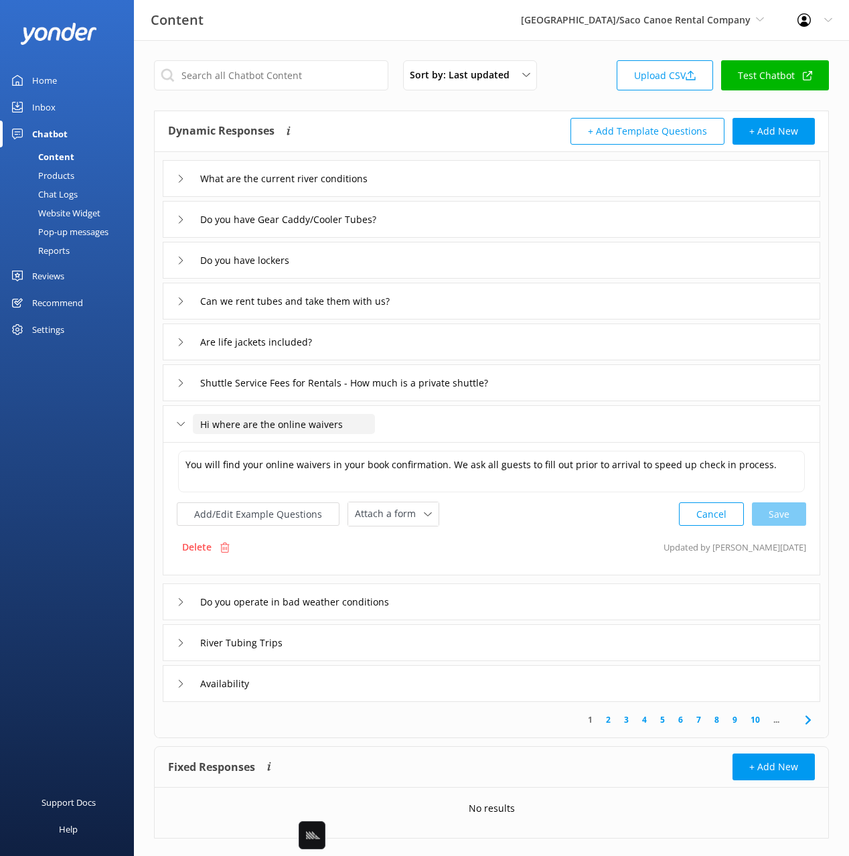
drag, startPoint x: 219, startPoint y: 427, endPoint x: 184, endPoint y: 425, distance: 34.9
click at [184, 425] on div "Hi where are the online waivers" at bounding box center [268, 424] width 182 height 22
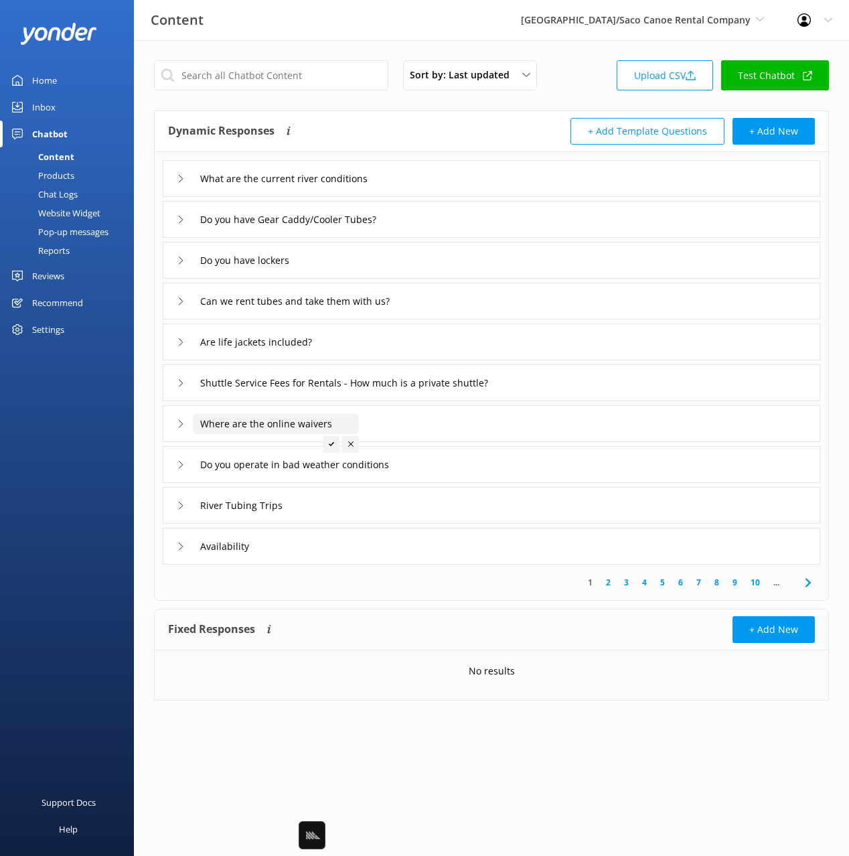
type input "Where are the online waivers"
click at [331, 443] on icon at bounding box center [331, 443] width 5 height 5
click at [427, 422] on div "Where are the online waivers" at bounding box center [492, 423] width 658 height 37
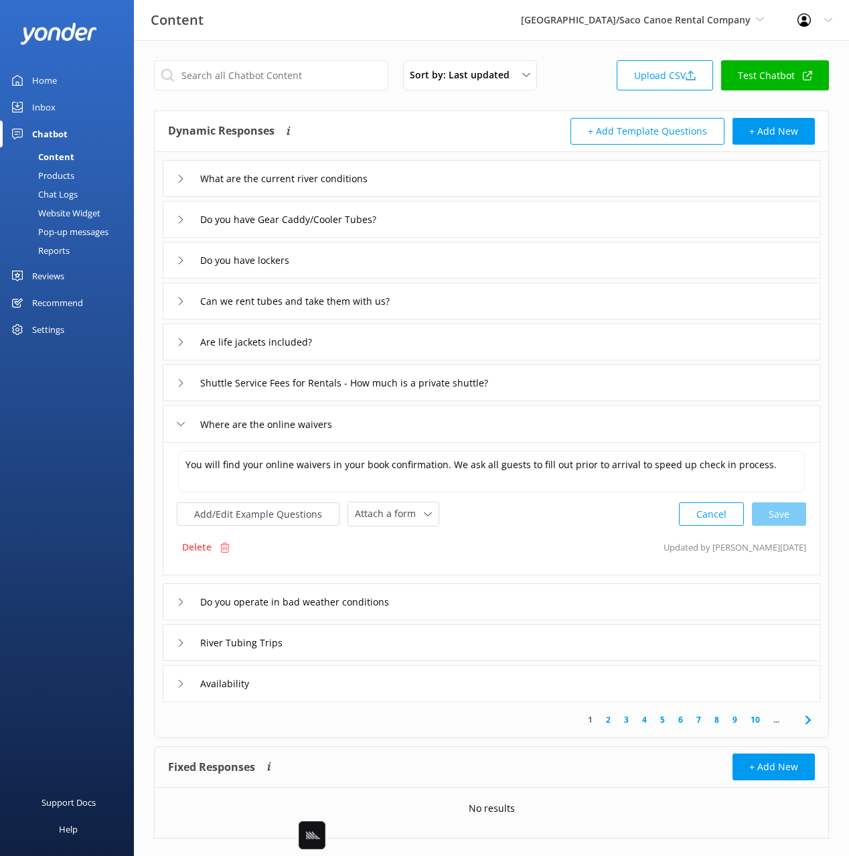
click at [511, 596] on div "Do you operate in bad weather conditions" at bounding box center [492, 601] width 658 height 37
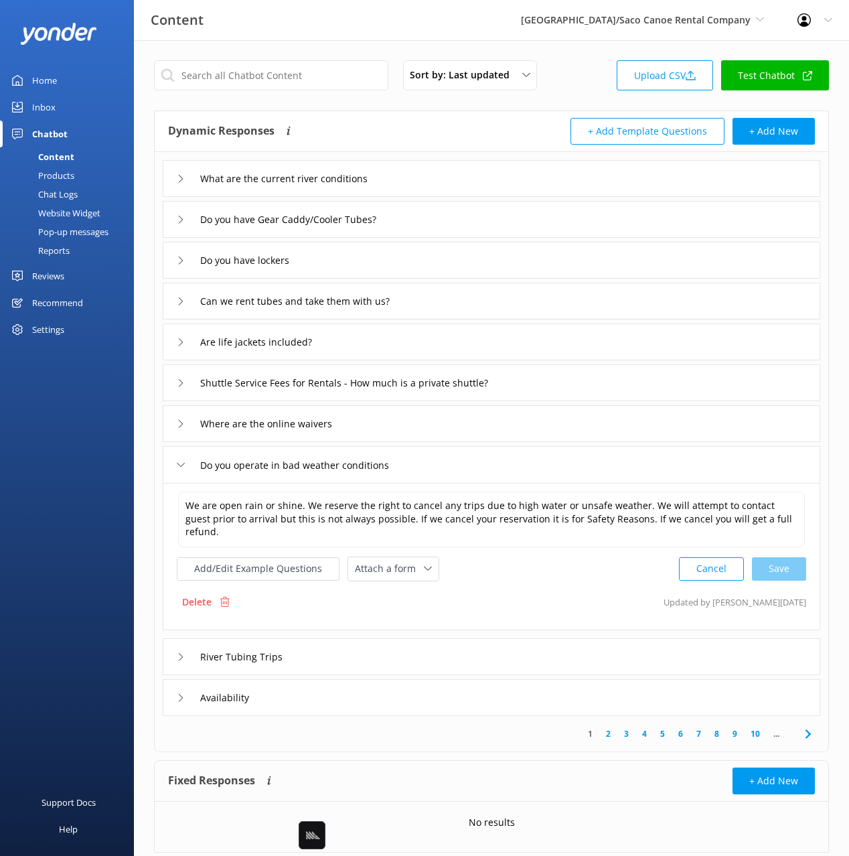
click at [361, 644] on div "River Tubing Trips" at bounding box center [492, 656] width 658 height 37
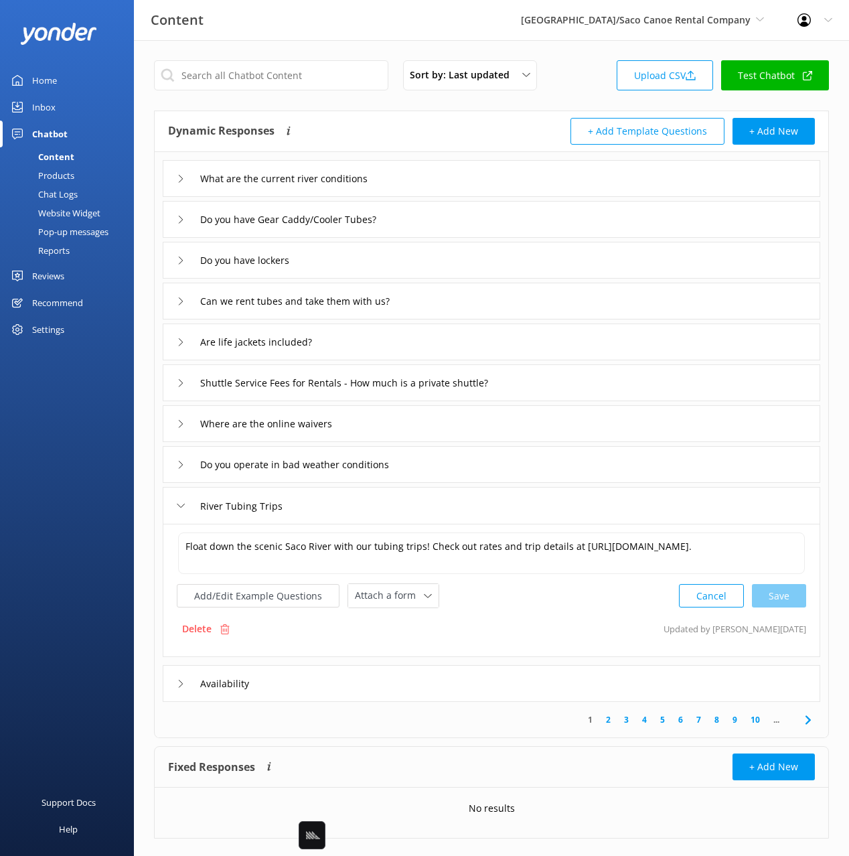
click at [341, 685] on div "Availability" at bounding box center [492, 683] width 658 height 37
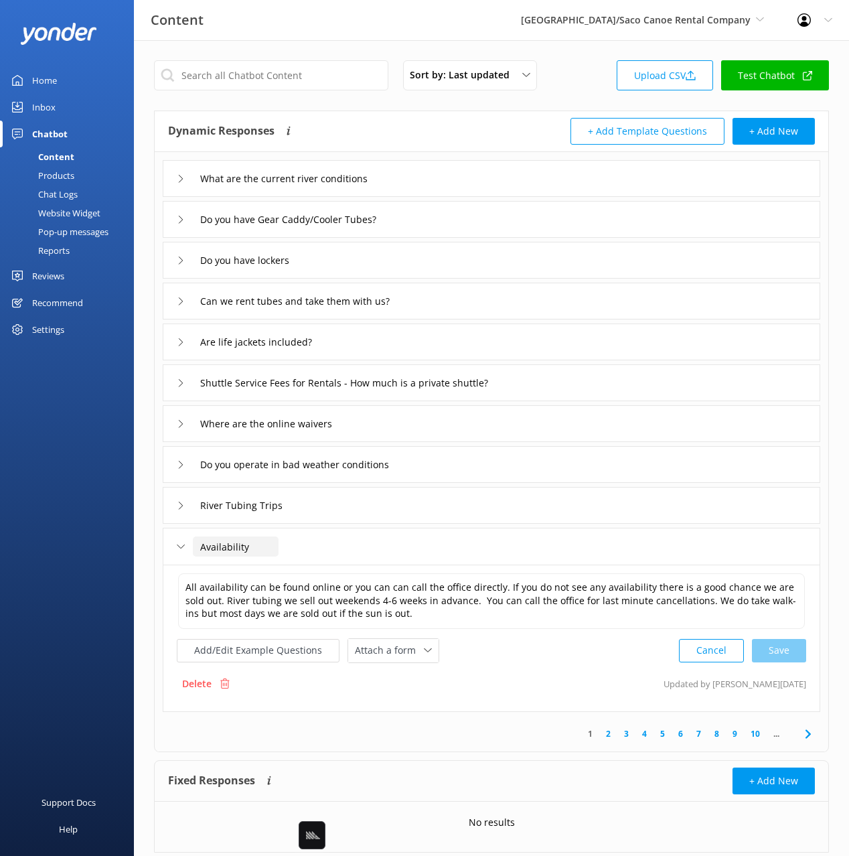
click at [226, 540] on input "Availability" at bounding box center [236, 547] width 86 height 20
click at [230, 545] on input "Availability" at bounding box center [236, 547] width 86 height 20
click at [462, 612] on textarea "All availability can be found online or you can can call the office directly. I…" at bounding box center [491, 601] width 627 height 56
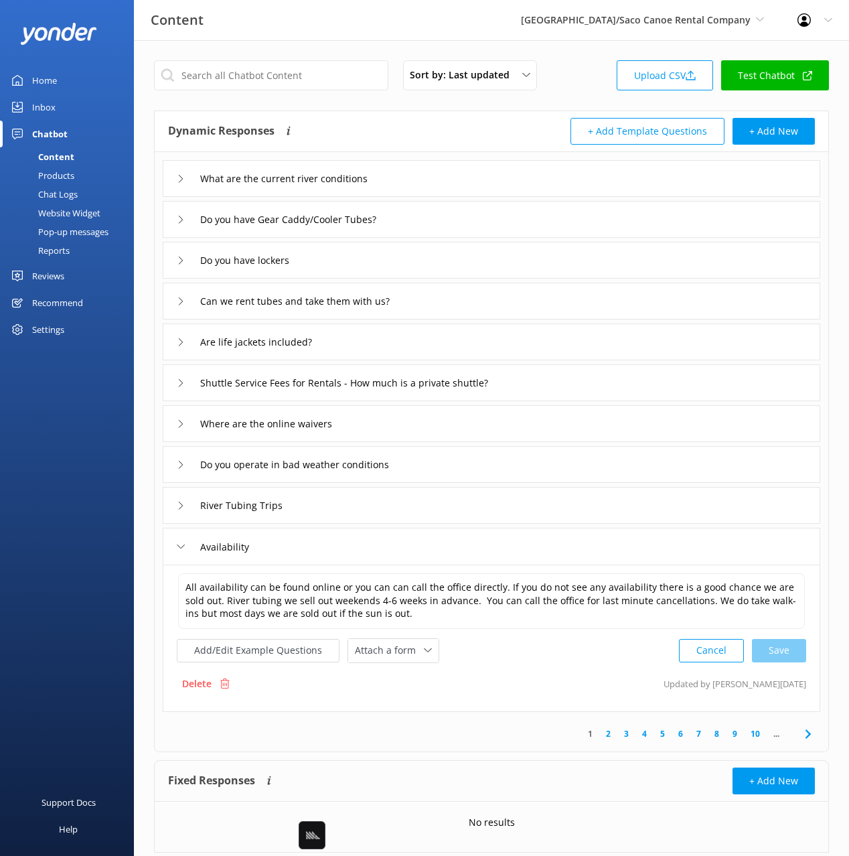
click at [64, 215] on div "Website Widget" at bounding box center [54, 213] width 92 height 19
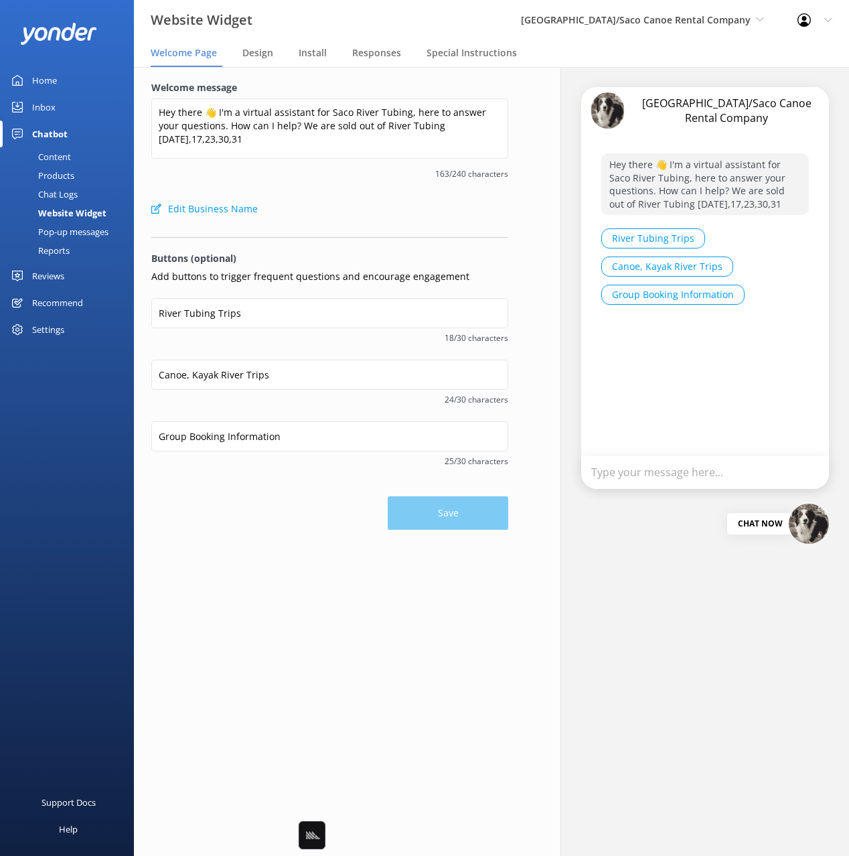
drag, startPoint x: 337, startPoint y: 186, endPoint x: 225, endPoint y: 182, distance: 111.9
click at [336, 186] on div "Welcome message Hey there 👋 I'm a virtual assistant for Saco River Tubing, here…" at bounding box center [329, 137] width 357 height 115
click at [53, 148] on div "Content" at bounding box center [39, 156] width 63 height 19
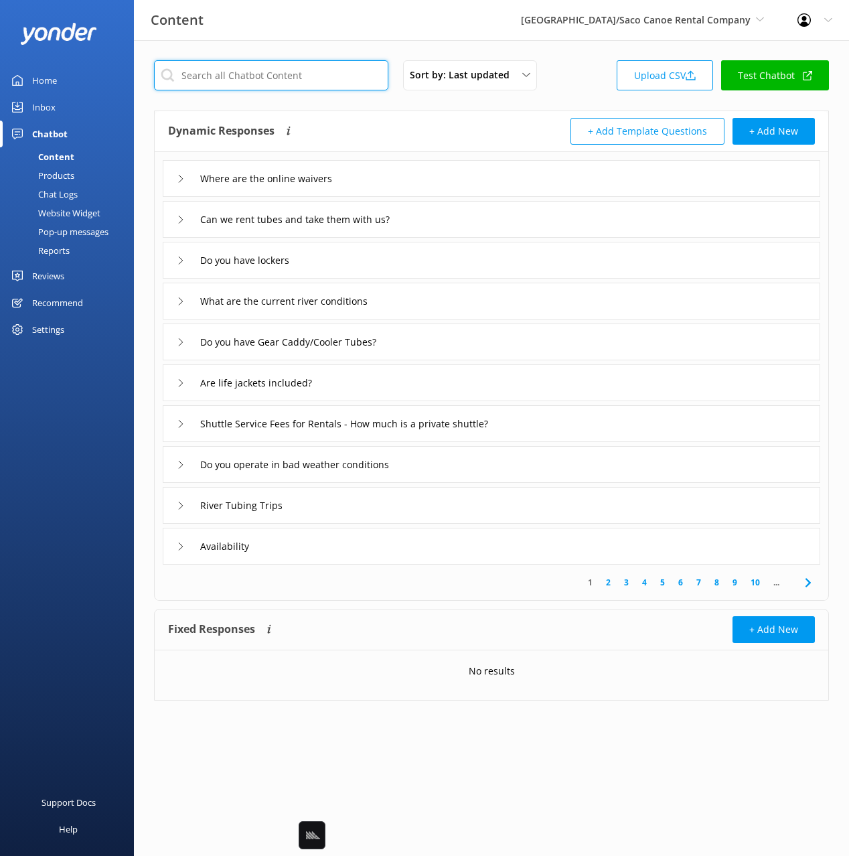
click at [324, 77] on input "text" at bounding box center [271, 75] width 234 height 30
type input "book"
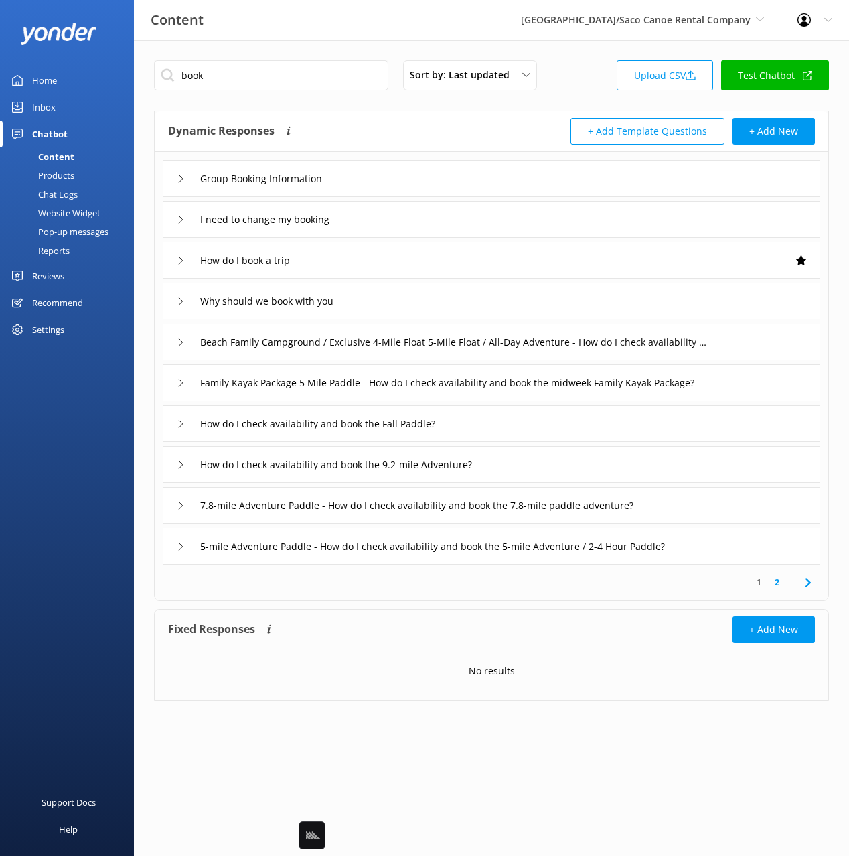
drag, startPoint x: 469, startPoint y: 132, endPoint x: 473, endPoint y: 145, distance: 13.3
click at [469, 132] on div "Dynamic Responses Dynamic responses rely on the Large Language Model to create …" at bounding box center [330, 131] width 324 height 27
click at [412, 259] on div "How do I book a trip" at bounding box center [492, 260] width 658 height 37
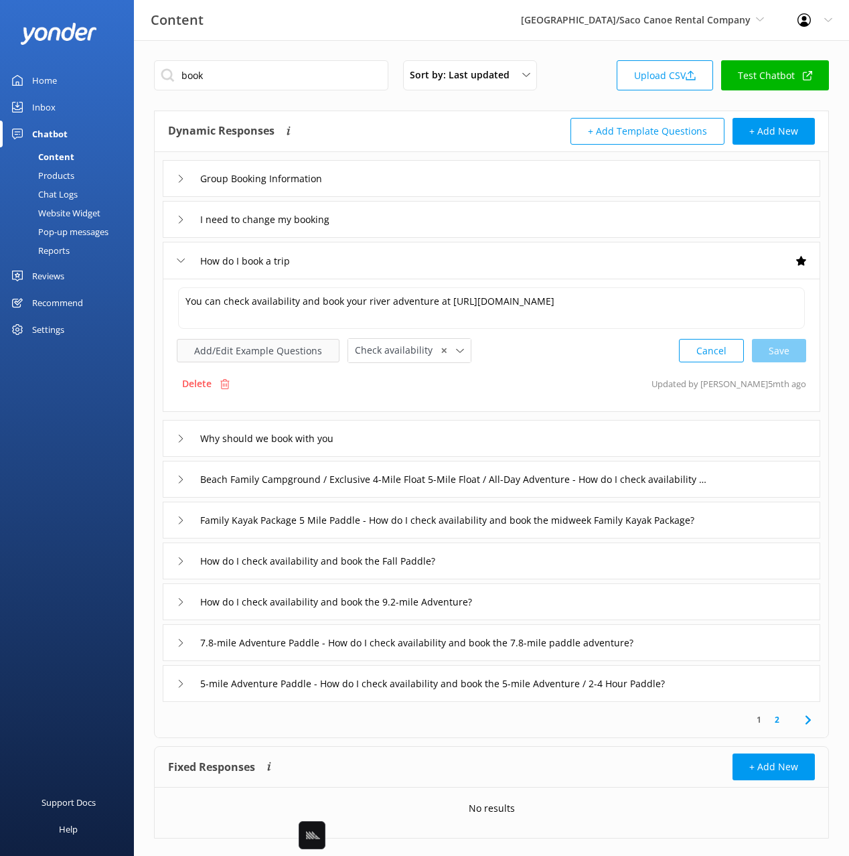
click at [267, 348] on button "Add/Edit Example Questions" at bounding box center [258, 350] width 163 height 23
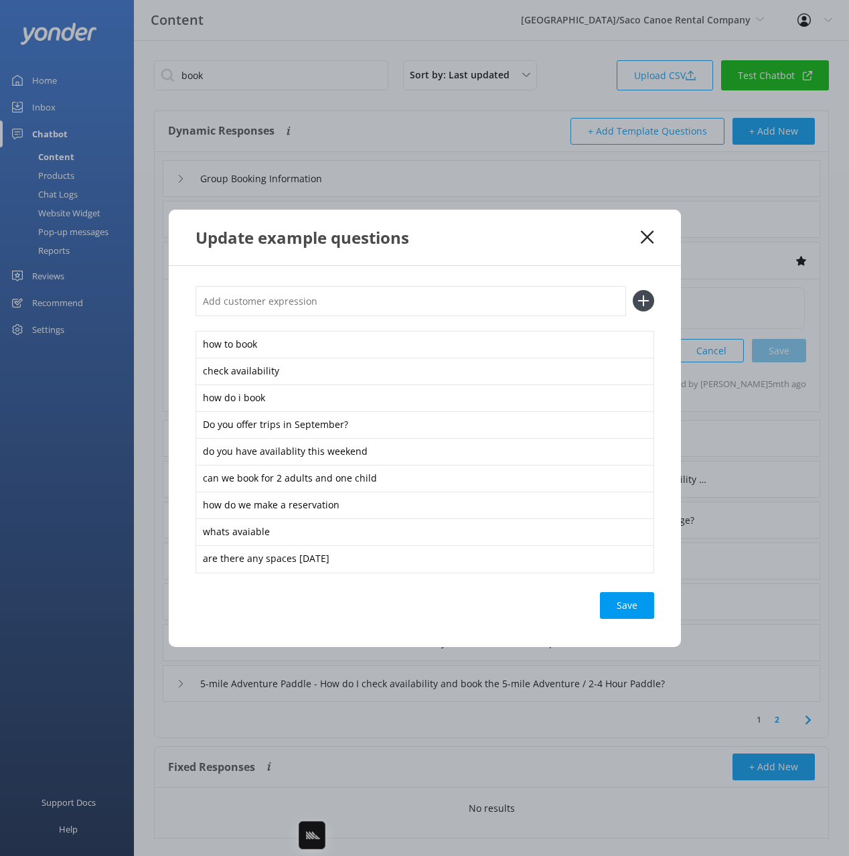
click at [291, 300] on input "text" at bounding box center [411, 301] width 431 height 30
type input "availability"
click at [633, 290] on button at bounding box center [643, 300] width 21 height 21
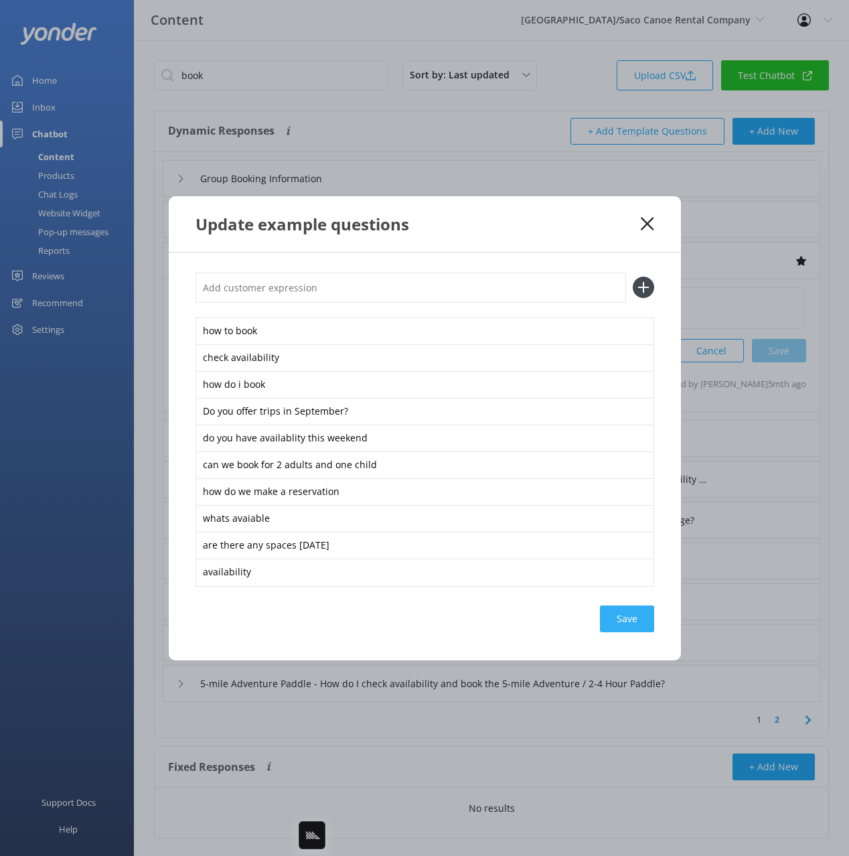
drag, startPoint x: 636, startPoint y: 602, endPoint x: 636, endPoint y: 610, distance: 7.4
click at [636, 602] on div "how to book check availability how do i book Do you offer trips in September? d…" at bounding box center [425, 457] width 512 height 408
drag, startPoint x: 636, startPoint y: 617, endPoint x: 644, endPoint y: 608, distance: 11.9
click at [636, 616] on div "Save" at bounding box center [627, 619] width 54 height 27
click at [650, 224] on icon at bounding box center [647, 223] width 13 height 13
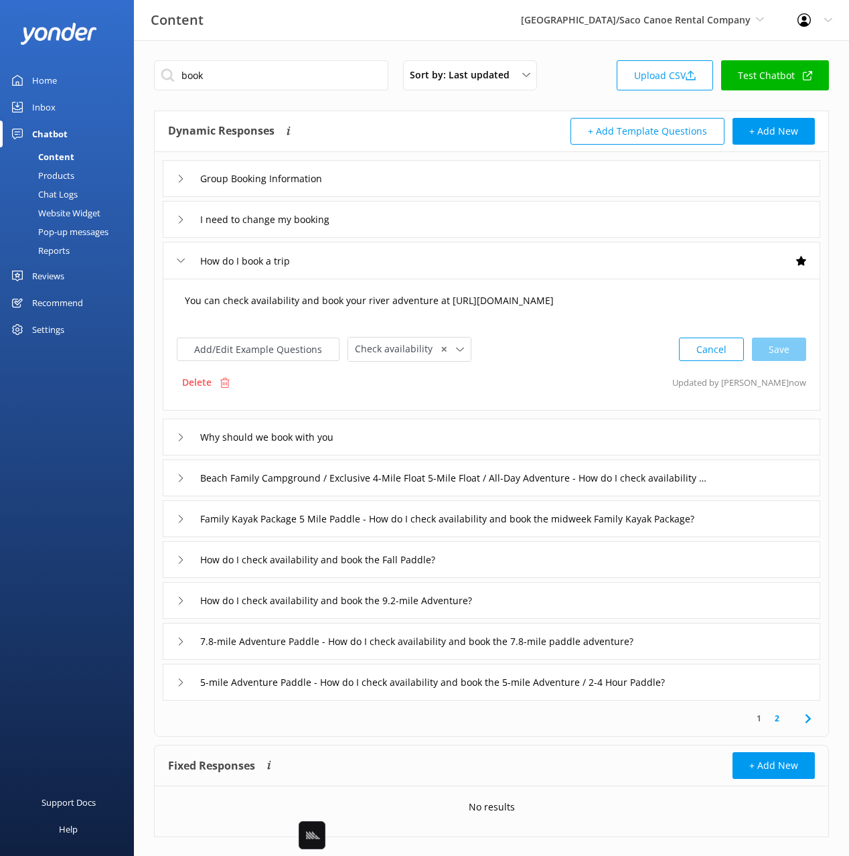
drag, startPoint x: 393, startPoint y: 304, endPoint x: 257, endPoint y: 408, distance: 171.1
click at [393, 304] on textarea "You can check availability and book your river adventure at https://reservation…" at bounding box center [492, 308] width 628 height 42
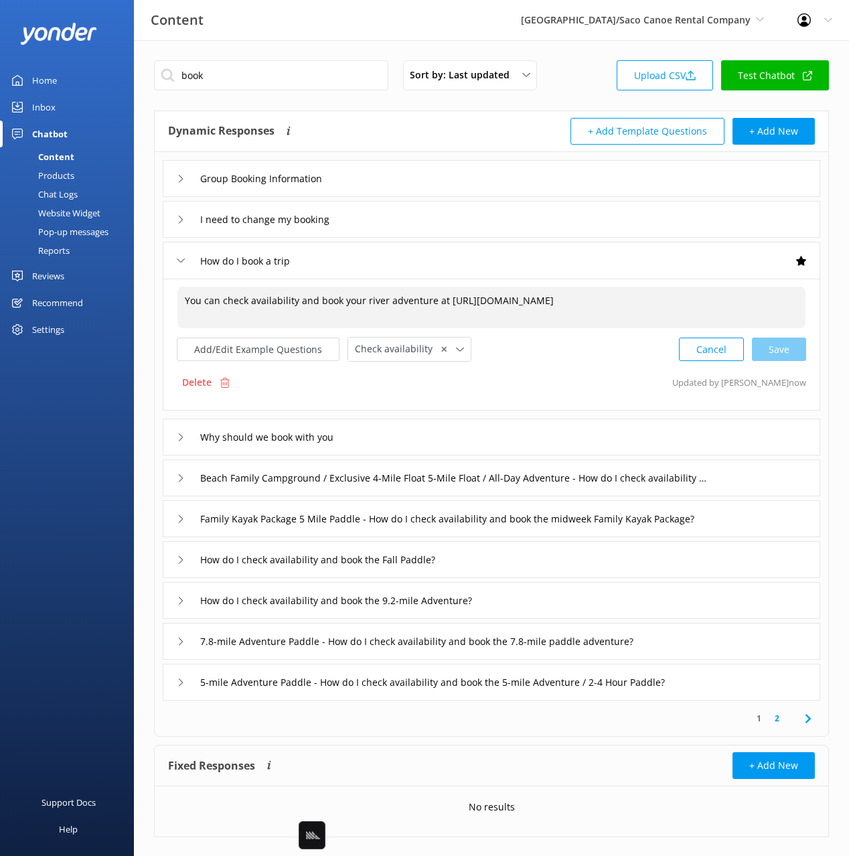
drag, startPoint x: 445, startPoint y: 300, endPoint x: 165, endPoint y: 303, distance: 279.4
click at [165, 303] on div "You can check availability and book your river adventure at https://reservation…" at bounding box center [492, 345] width 658 height 132
paste textarea "All availability can be found online"
click at [652, 299] on textarea "All availability can be found online https://reservations.sacocanoerental.com/r…" at bounding box center [492, 308] width 628 height 42
paste textarea "you can can call the office directly. If you do not see any availability there …"
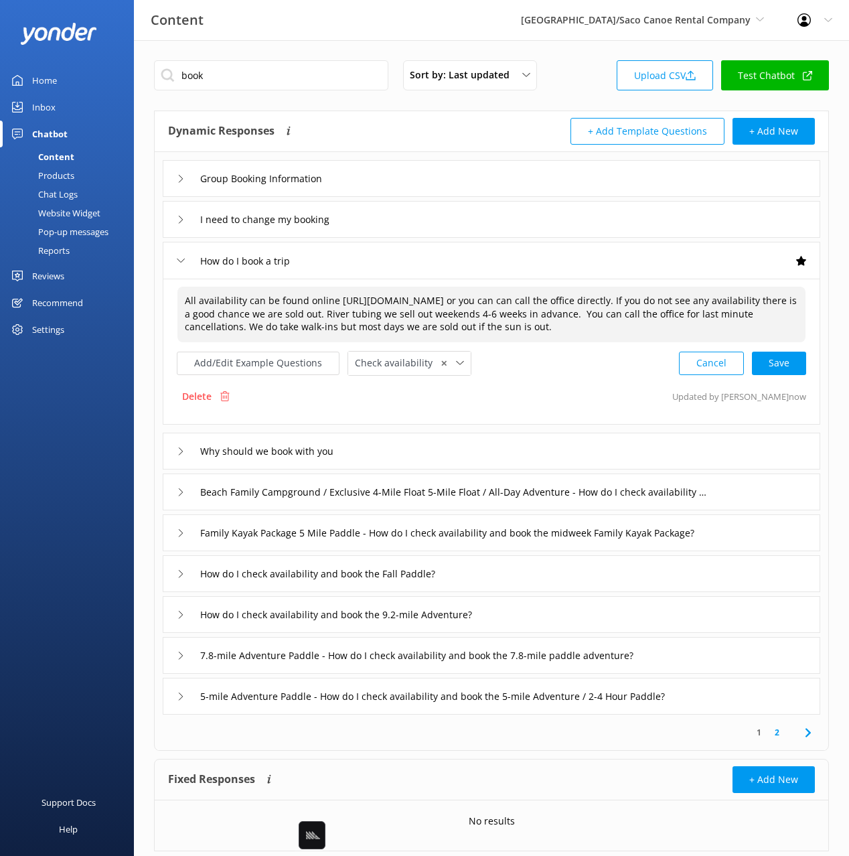
click at [622, 330] on textarea "All availability can be found online https://reservations.sacocanoerental.com/r…" at bounding box center [492, 315] width 628 height 56
click at [683, 328] on textarea "All availability can be found online https://reservations.sacocanoerental.com/r…" at bounding box center [492, 315] width 628 height 56
click at [779, 367] on div "Cancel Save" at bounding box center [742, 363] width 127 height 25
type textarea "All availability can be found online https://reservations.sacocanoerental.com/r…"
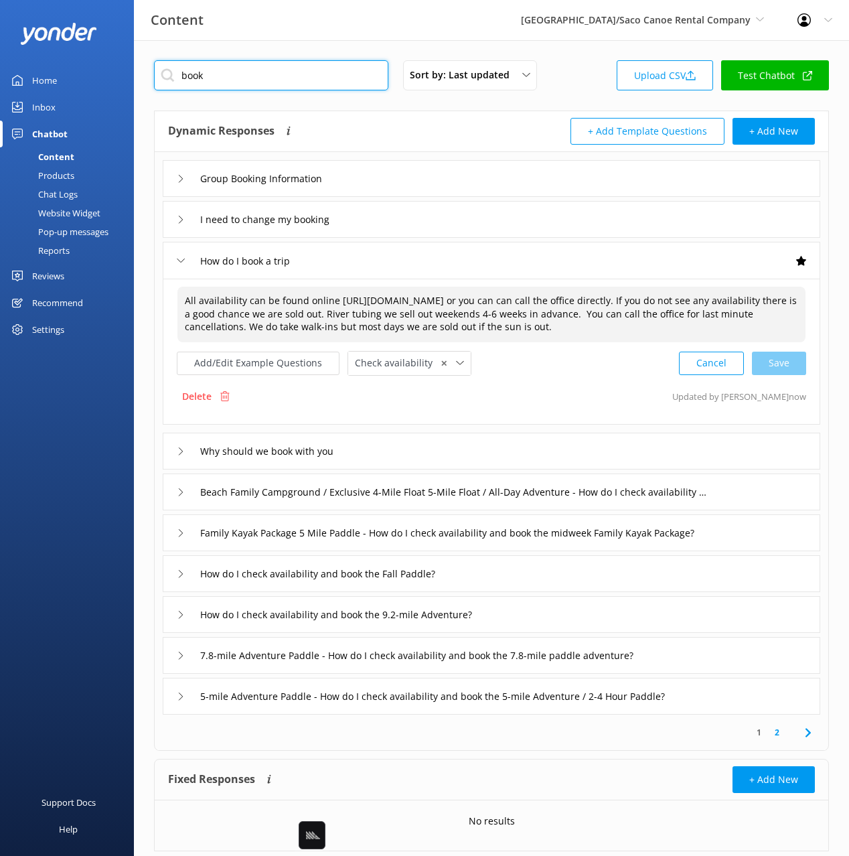
click at [252, 64] on input "book" at bounding box center [271, 75] width 234 height 30
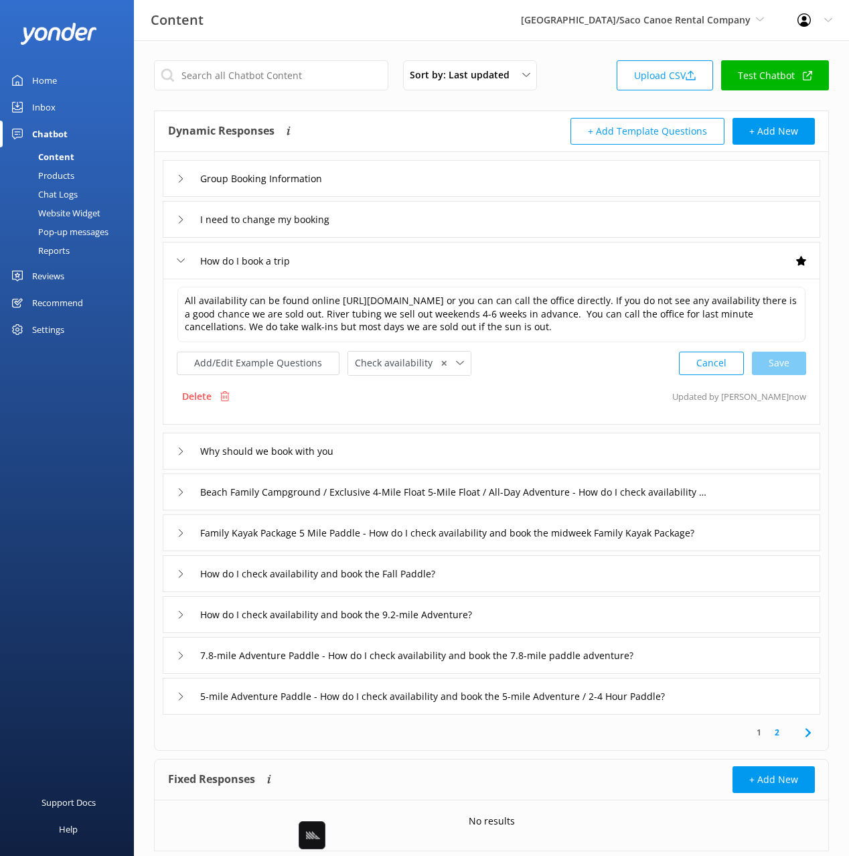
drag, startPoint x: 415, startPoint y: 121, endPoint x: 418, endPoint y: 149, distance: 27.7
click at [415, 121] on div "Dynamic Responses Dynamic responses rely on the Large Language Model to create …" at bounding box center [330, 131] width 324 height 27
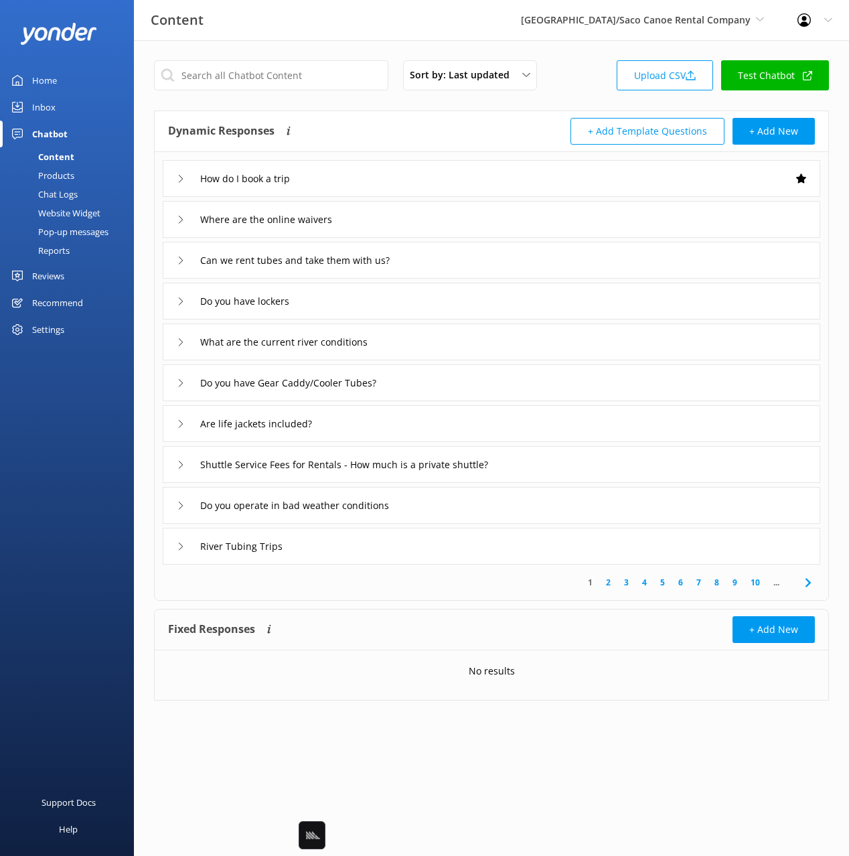
click at [805, 585] on icon at bounding box center [809, 583] width 16 height 16
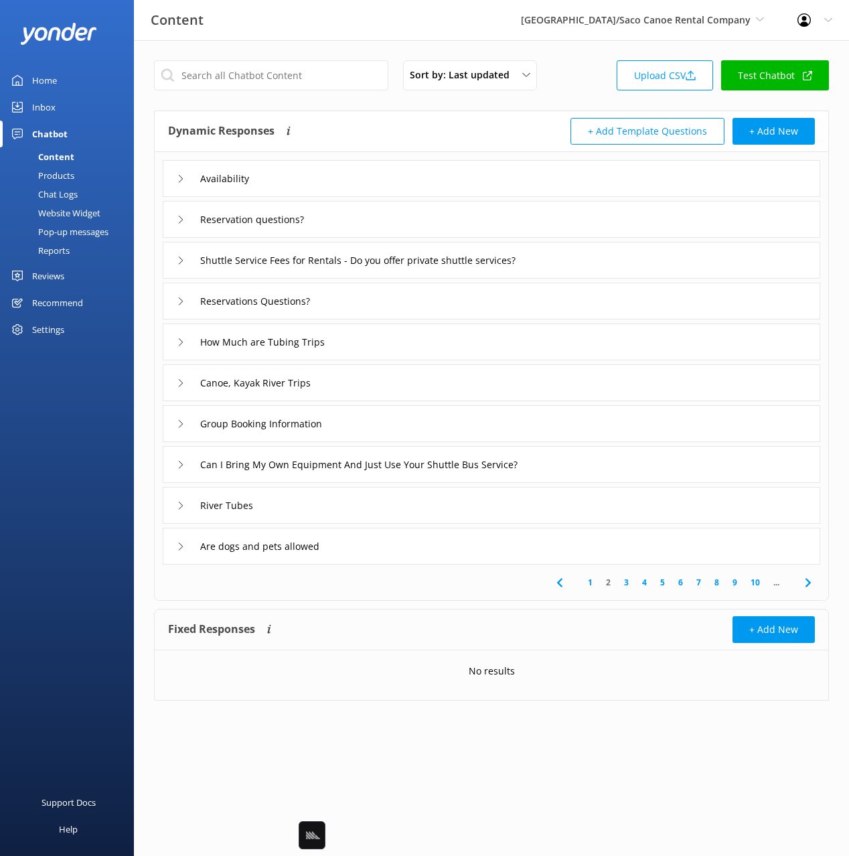
drag, startPoint x: 349, startPoint y: 175, endPoint x: 340, endPoint y: 192, distance: 19.8
click at [348, 175] on div "Availability" at bounding box center [492, 178] width 658 height 37
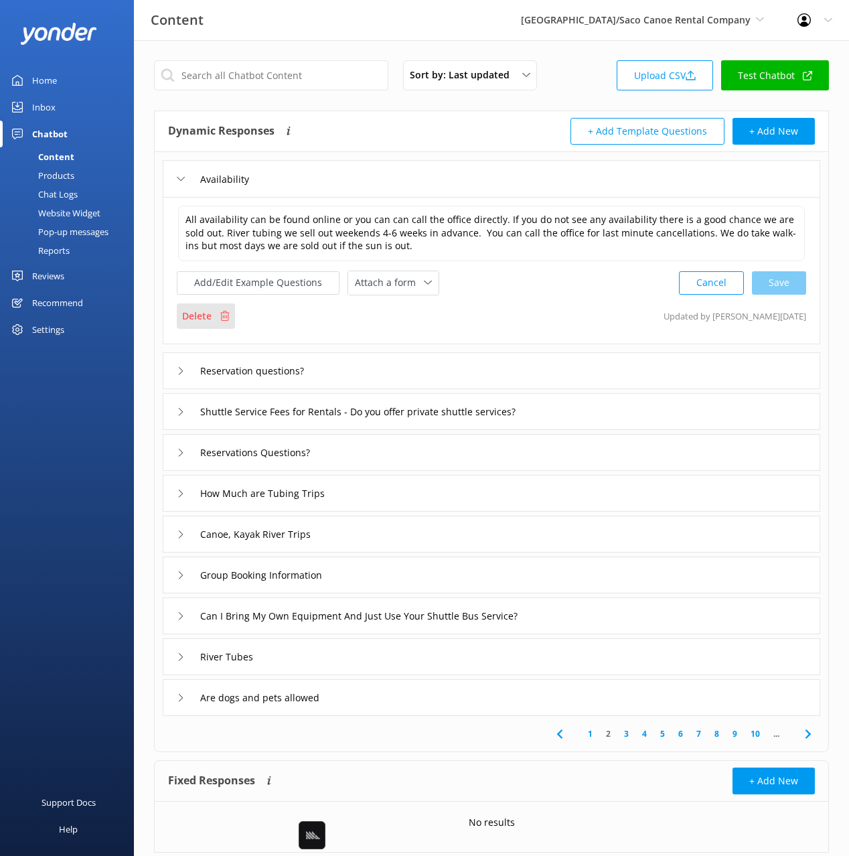
click at [195, 322] on p "Delete" at bounding box center [196, 316] width 29 height 15
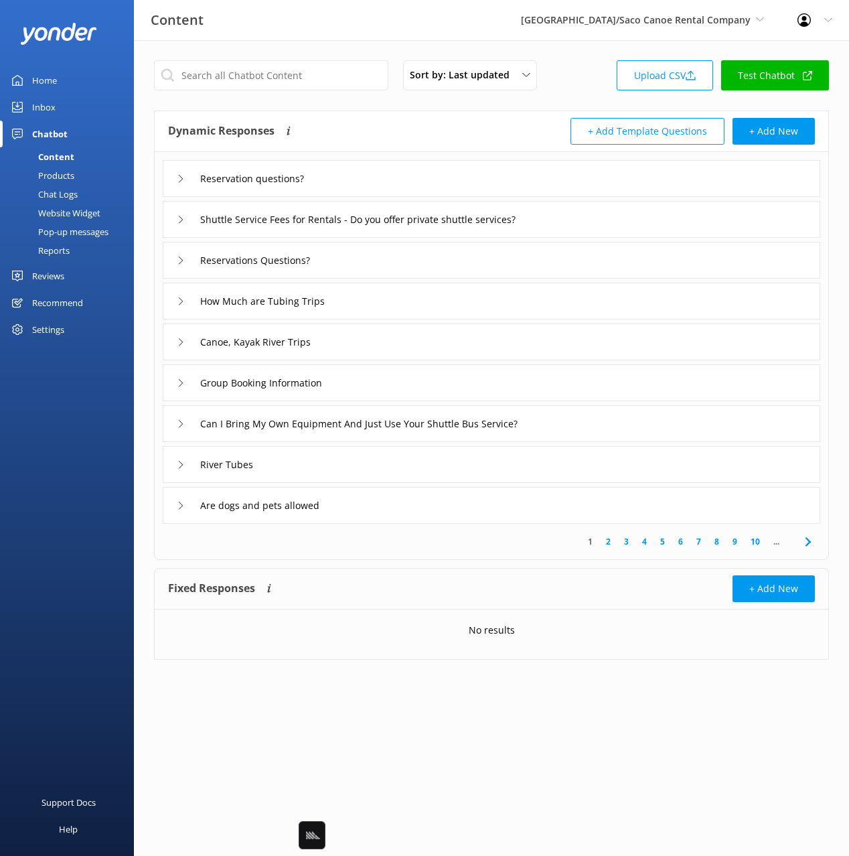
click at [366, 174] on div "Reservation questions?" at bounding box center [492, 178] width 658 height 37
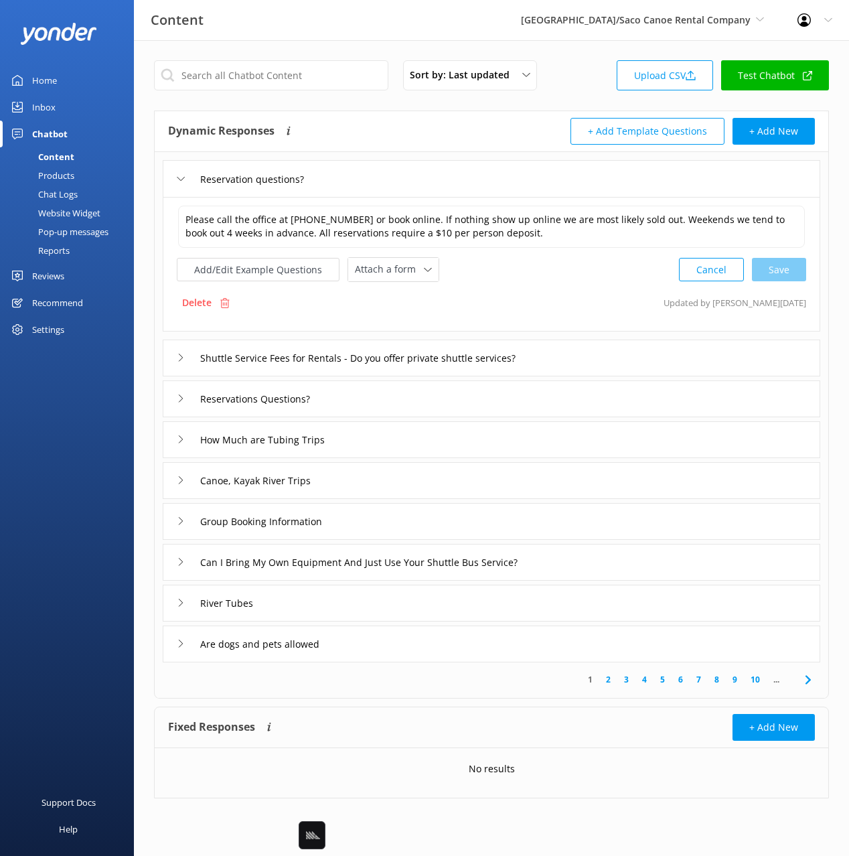
click at [534, 407] on div "Reservations Questions?" at bounding box center [492, 398] width 658 height 37
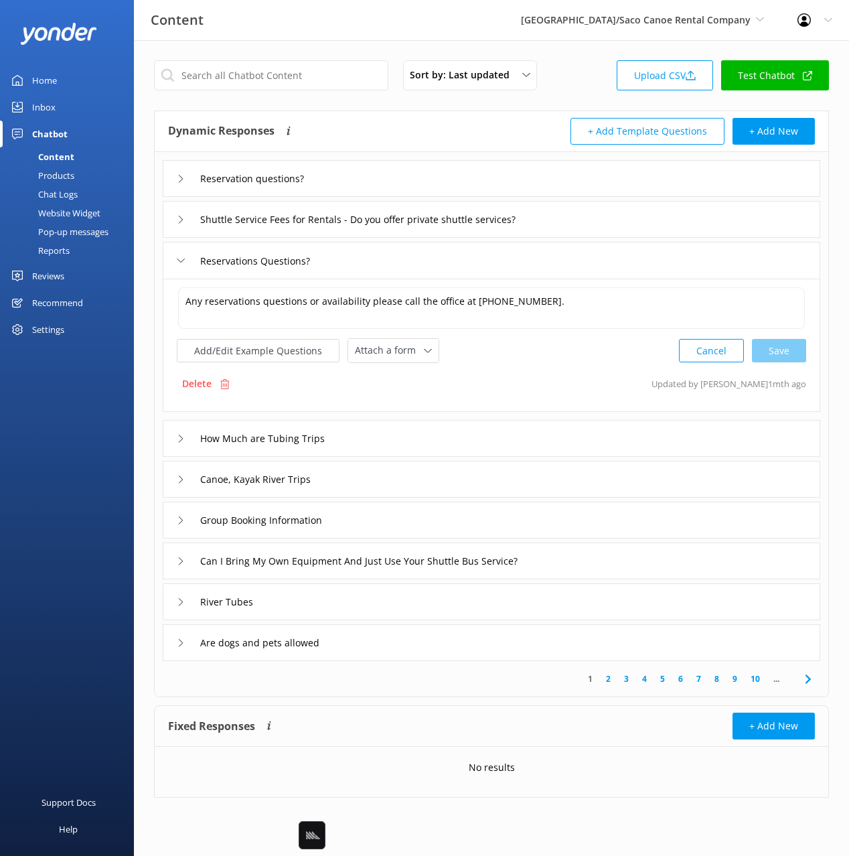
click at [385, 168] on div "Reservation questions?" at bounding box center [492, 178] width 658 height 37
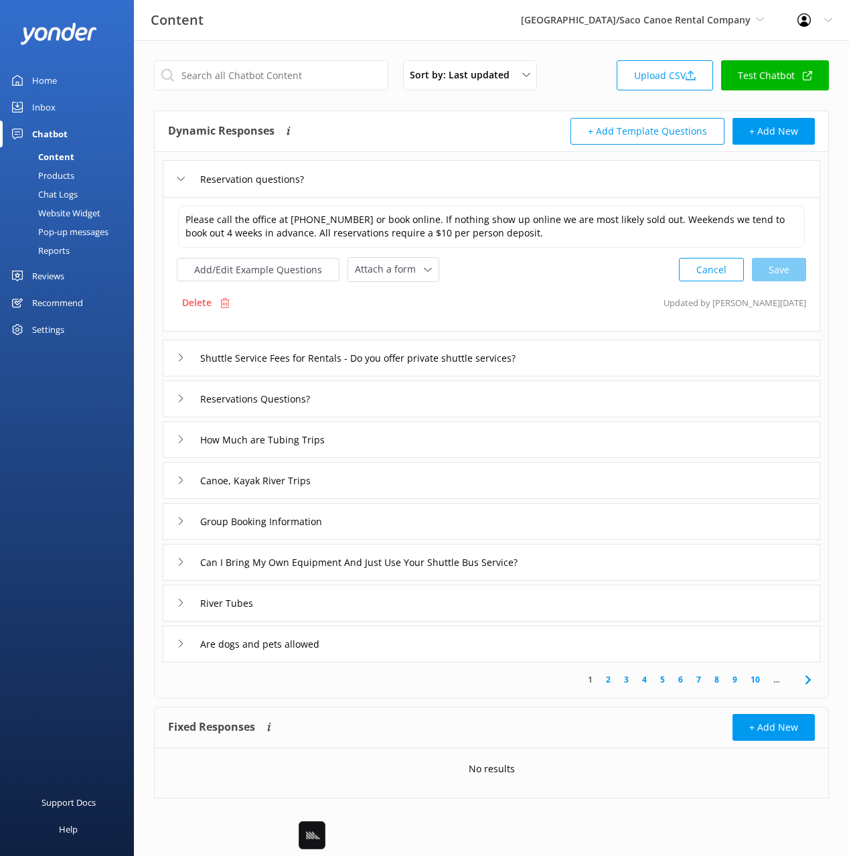
click at [386, 396] on div "Reservations Questions?" at bounding box center [492, 398] width 658 height 37
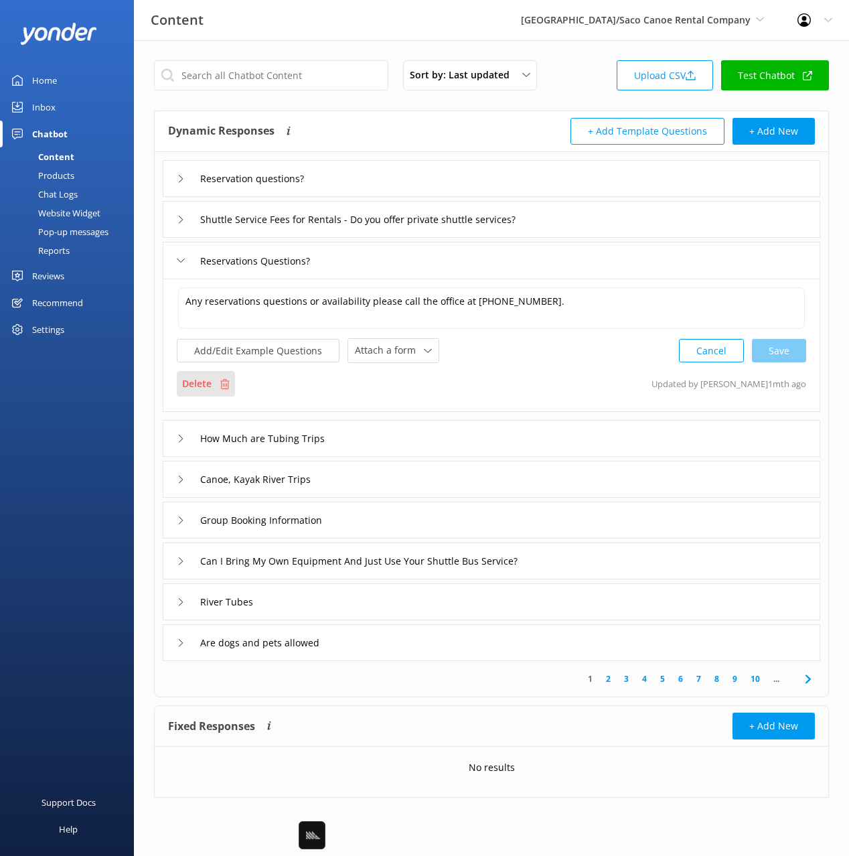
click at [186, 385] on p "Delete" at bounding box center [196, 383] width 29 height 15
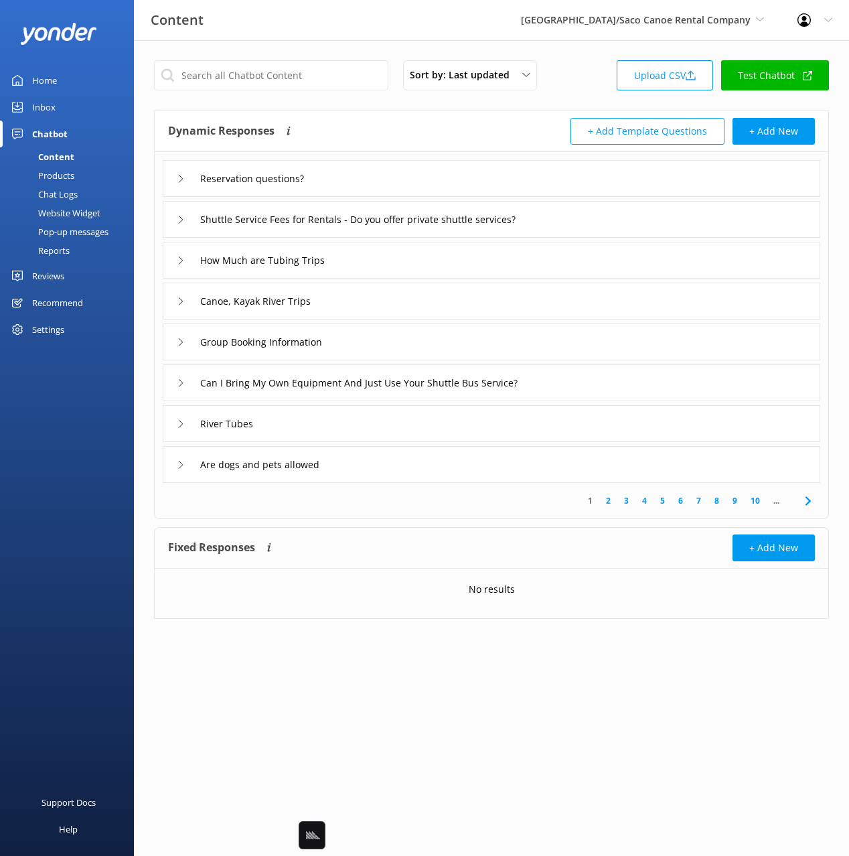
click at [563, 66] on div "Sort by: Last updated Title Last updated Upload CSV Test Chatbot" at bounding box center [491, 79] width 675 height 38
drag, startPoint x: 610, startPoint y: 503, endPoint x: 608, endPoint y: 470, distance: 32.9
click at [610, 503] on link "2" at bounding box center [609, 500] width 18 height 13
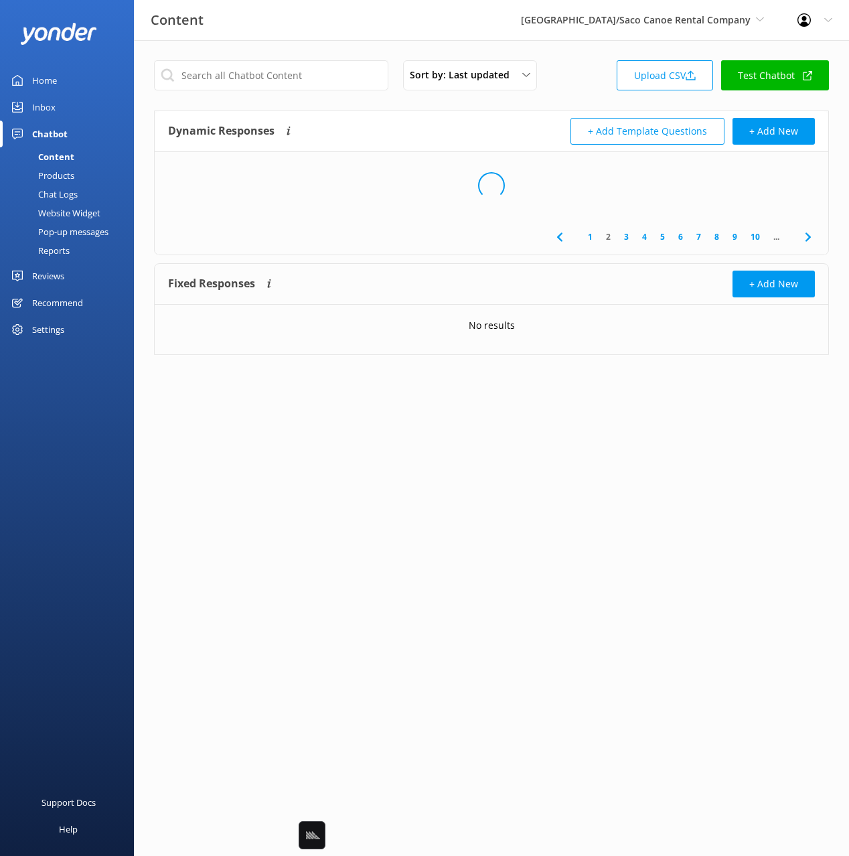
click at [346, 127] on div "Dynamic Responses Dynamic responses rely on the Large Language Model to create …" at bounding box center [330, 131] width 324 height 27
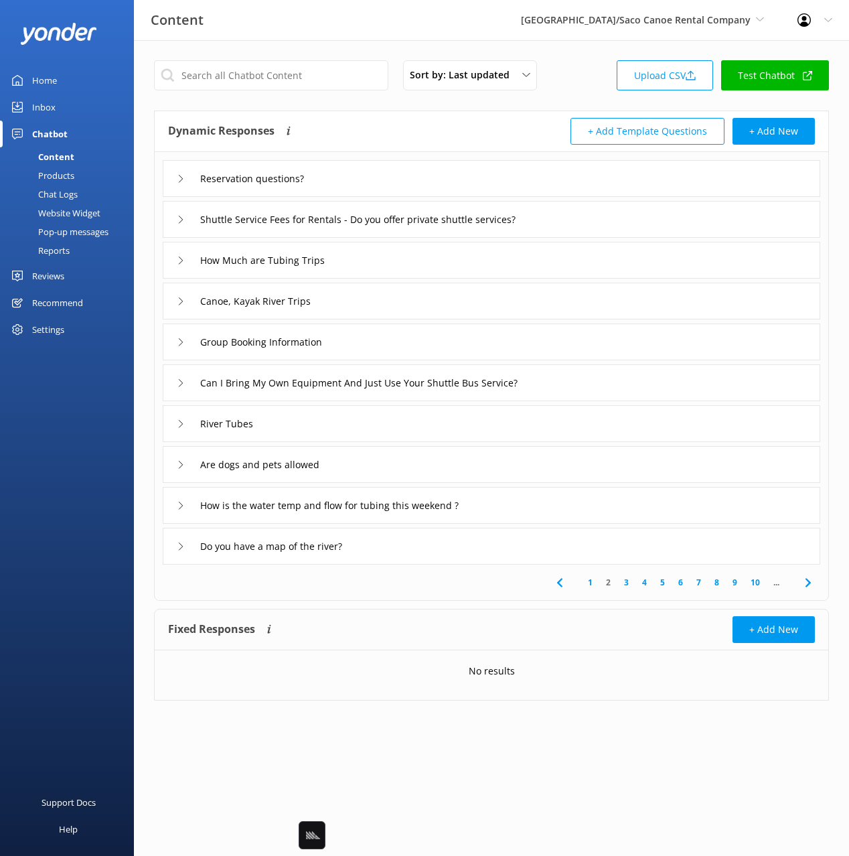
click at [402, 257] on div "How Much are Tubing Trips" at bounding box center [492, 260] width 658 height 37
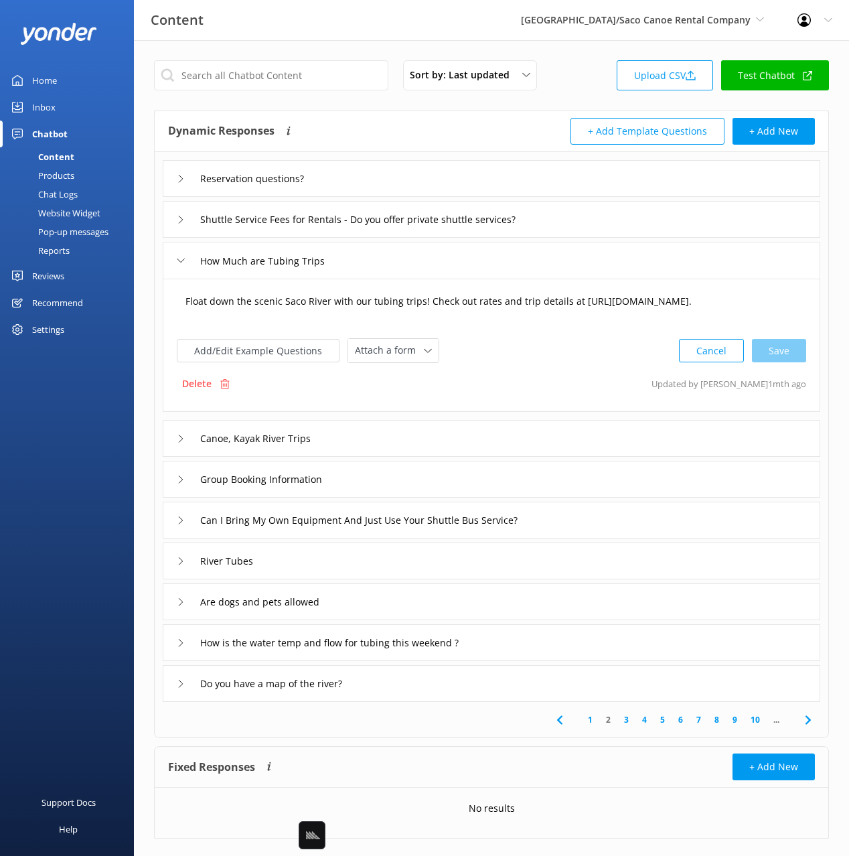
click at [566, 305] on textarea "Float down the scenic Saco River with our tubing trips! Check out rates and tri…" at bounding box center [491, 308] width 627 height 42
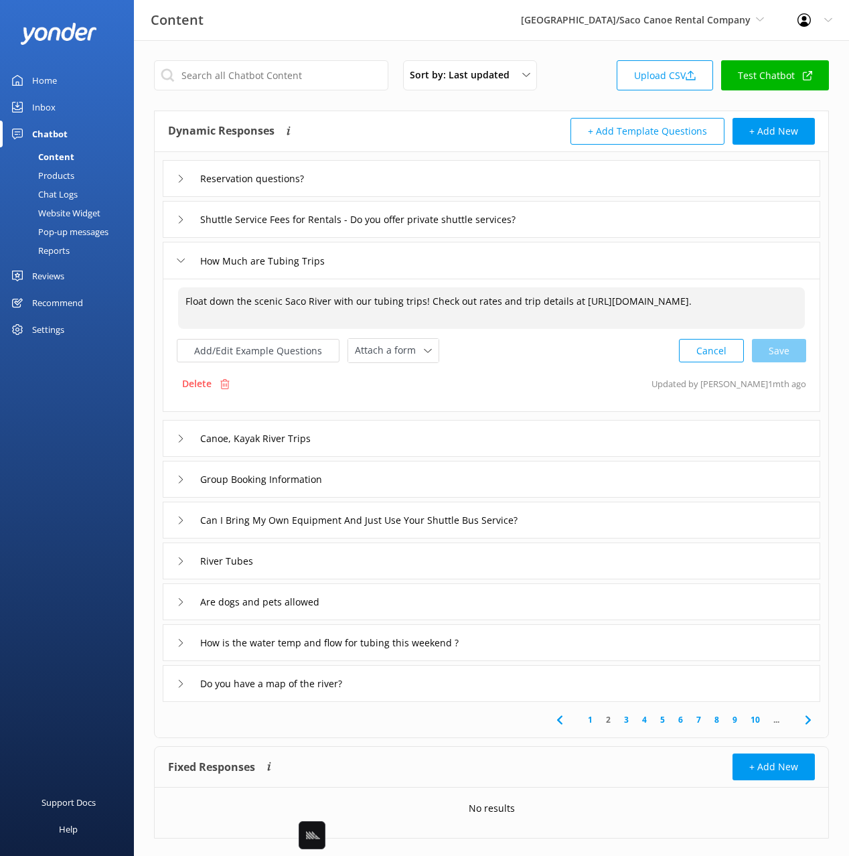
click at [566, 305] on textarea "Float down the scenic Saco River with our tubing trips! Check out rates and tri…" at bounding box center [491, 308] width 627 height 42
click at [793, 355] on div "Cancel Save" at bounding box center [742, 350] width 127 height 25
type textarea "Float down the scenic Saco River with our tubing trips! Check out rates and tri…"
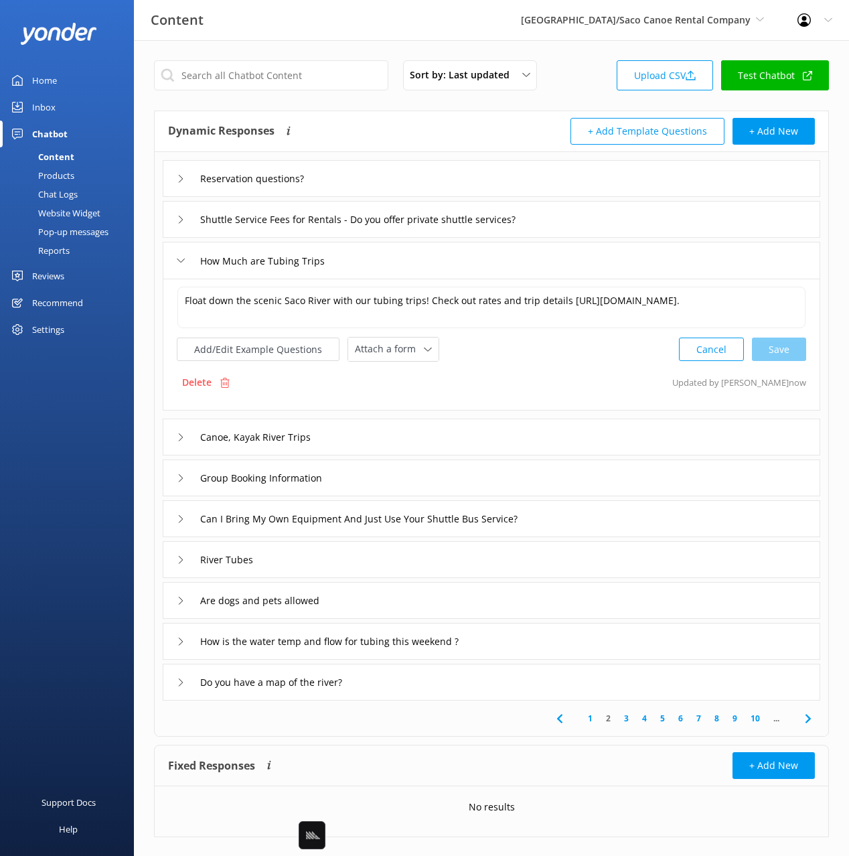
click at [415, 441] on div "Canoe, Kayak River Trips" at bounding box center [492, 437] width 658 height 37
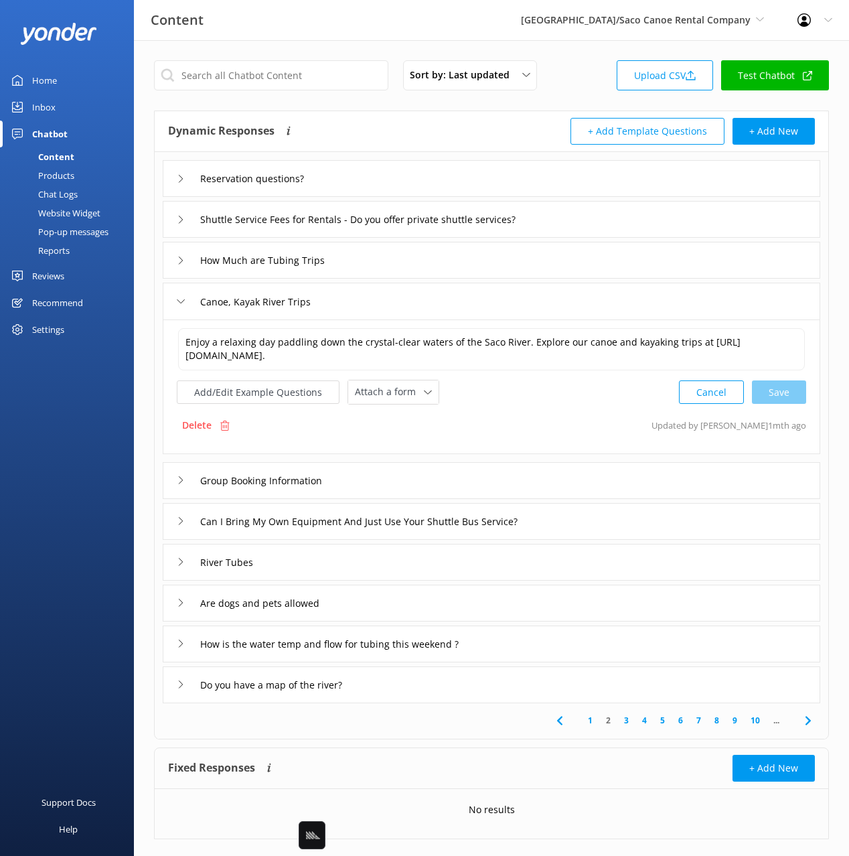
click at [414, 492] on div "Group Booking Information" at bounding box center [492, 480] width 658 height 37
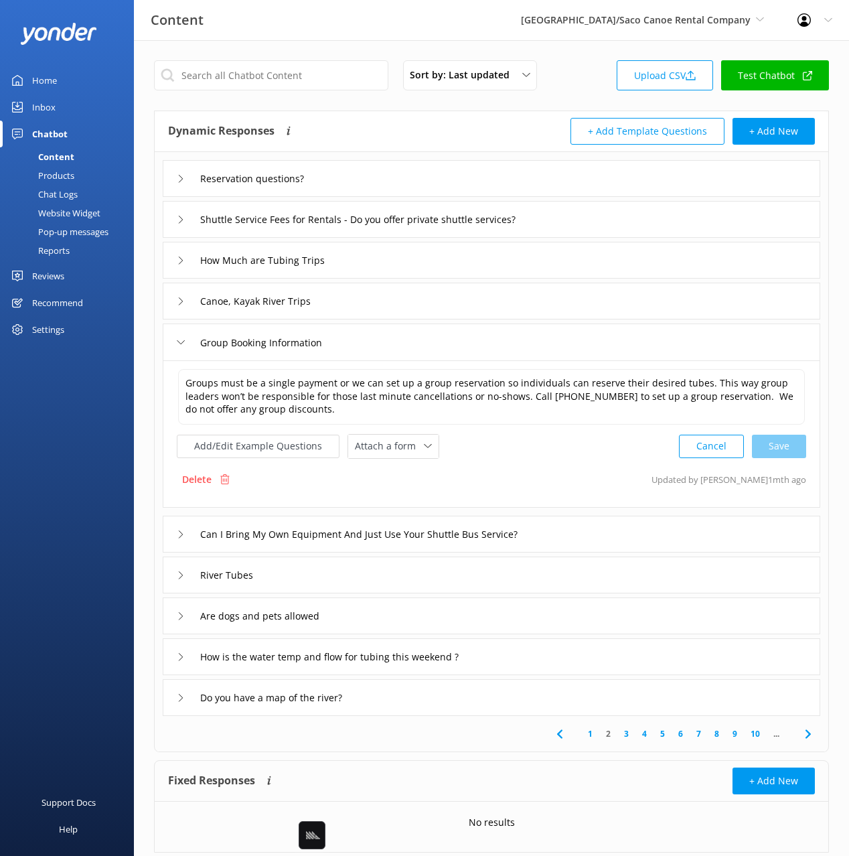
click at [606, 533] on div "Can I Bring My Own Equipment And Just Use Your Shuttle Bus Service?" at bounding box center [492, 534] width 658 height 37
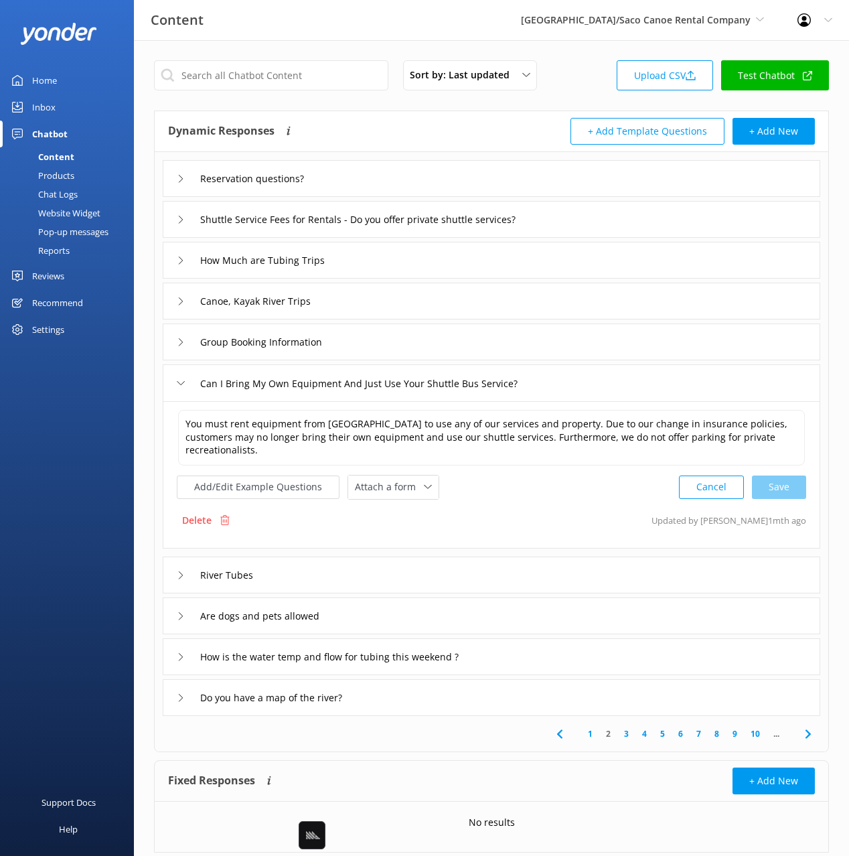
click at [561, 579] on div "River Tubes" at bounding box center [492, 575] width 658 height 37
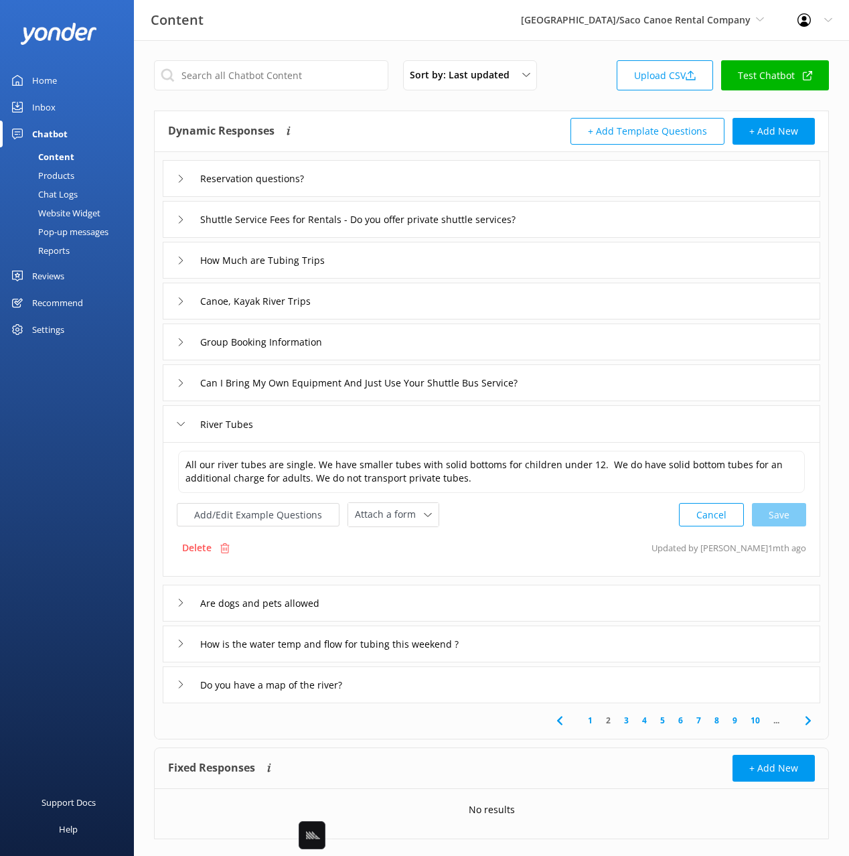
drag, startPoint x: 39, startPoint y: 474, endPoint x: 52, endPoint y: 352, distance: 122.0
click at [40, 470] on div "Support Docs Help" at bounding box center [67, 642] width 134 height 428
click at [58, 196] on div "Chat Logs" at bounding box center [43, 194] width 70 height 19
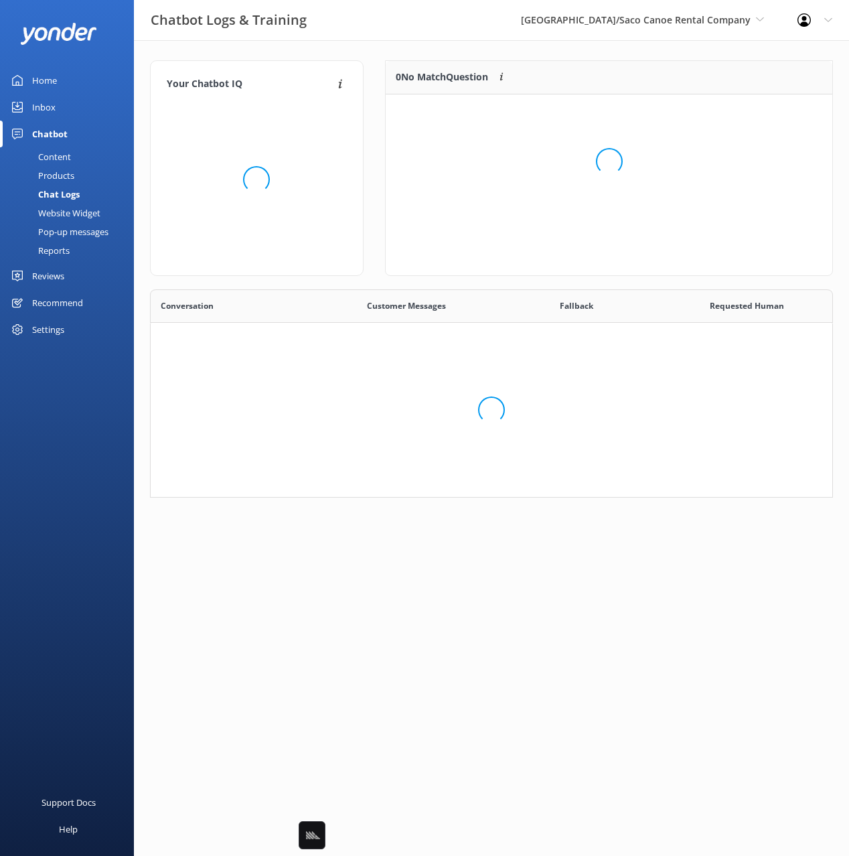
scroll to position [470, 682]
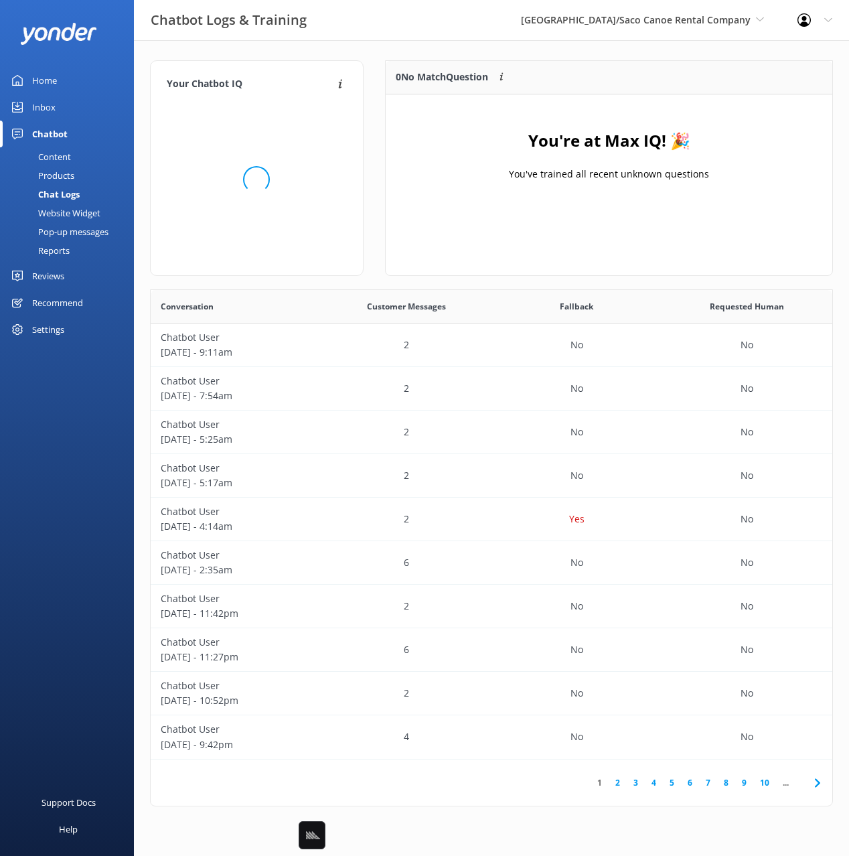
click at [388, 62] on div "0 No Match Question Customers sometimes ask questions that don't fully match an…" at bounding box center [542, 77] width 313 height 33
click at [380, 54] on div "Your Chatbot IQ Your Chatbot IQ is the percentage of trained FAQs against untra…" at bounding box center [491, 436] width 715 height 793
click at [48, 174] on div "Products" at bounding box center [41, 175] width 66 height 19
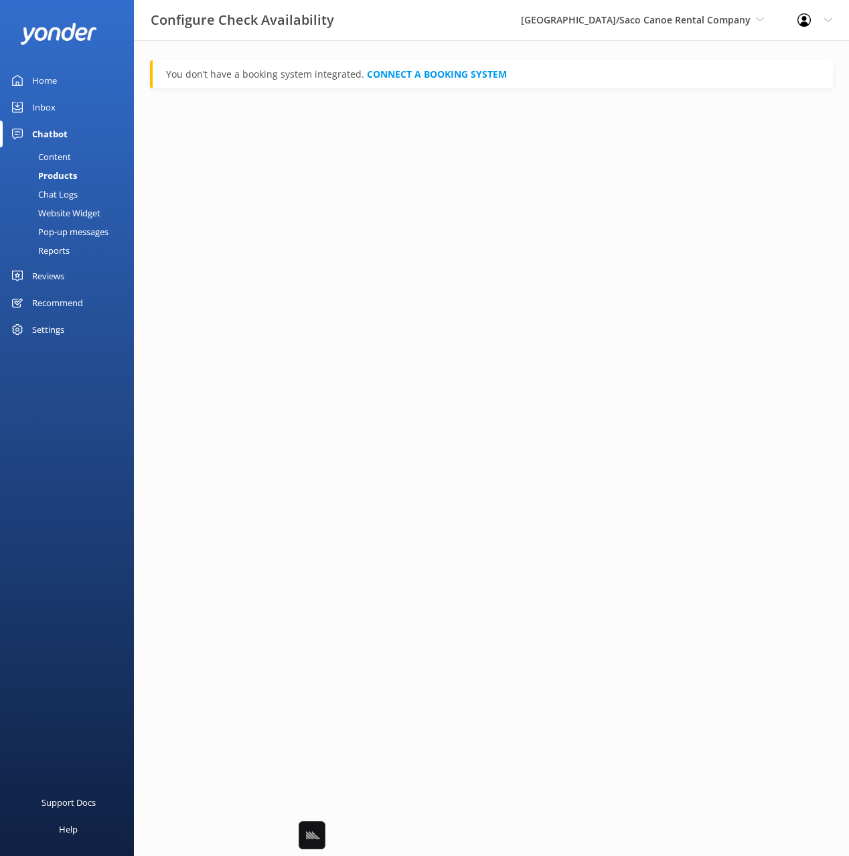
click at [56, 154] on div "Content" at bounding box center [39, 156] width 63 height 19
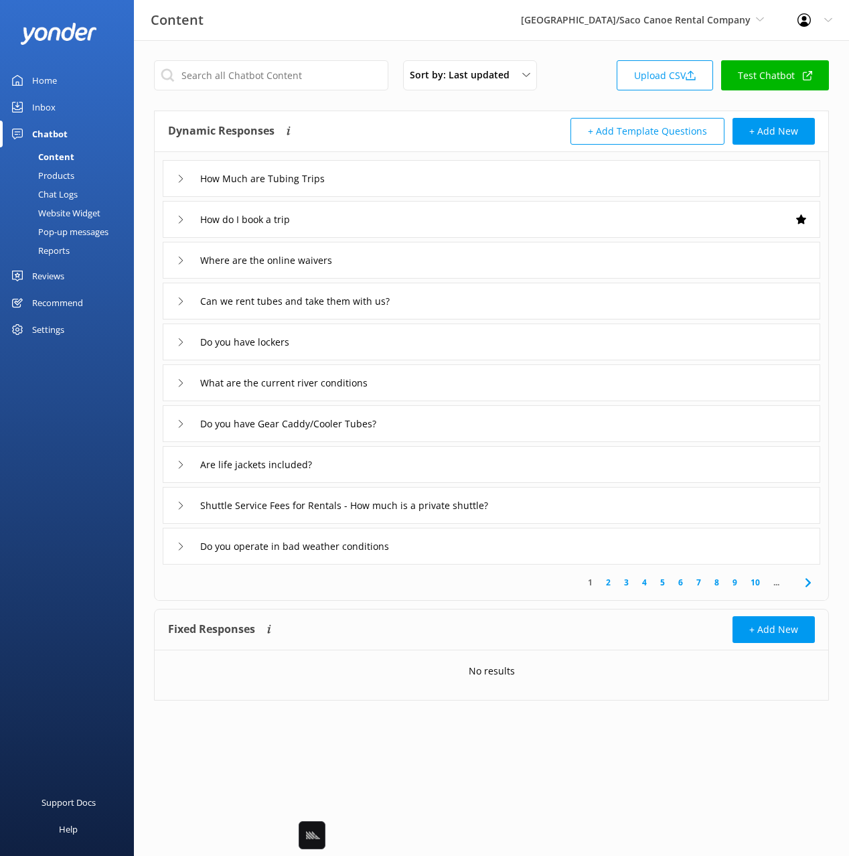
click at [374, 136] on div "Dynamic Responses Dynamic responses rely on the Large Language Model to create …" at bounding box center [330, 131] width 324 height 27
click at [338, 117] on div "Dynamic Responses Dynamic responses rely on the Large Language Model to create …" at bounding box center [492, 131] width 674 height 41
click at [407, 176] on div "How Much are Tubing Trips" at bounding box center [492, 178] width 658 height 37
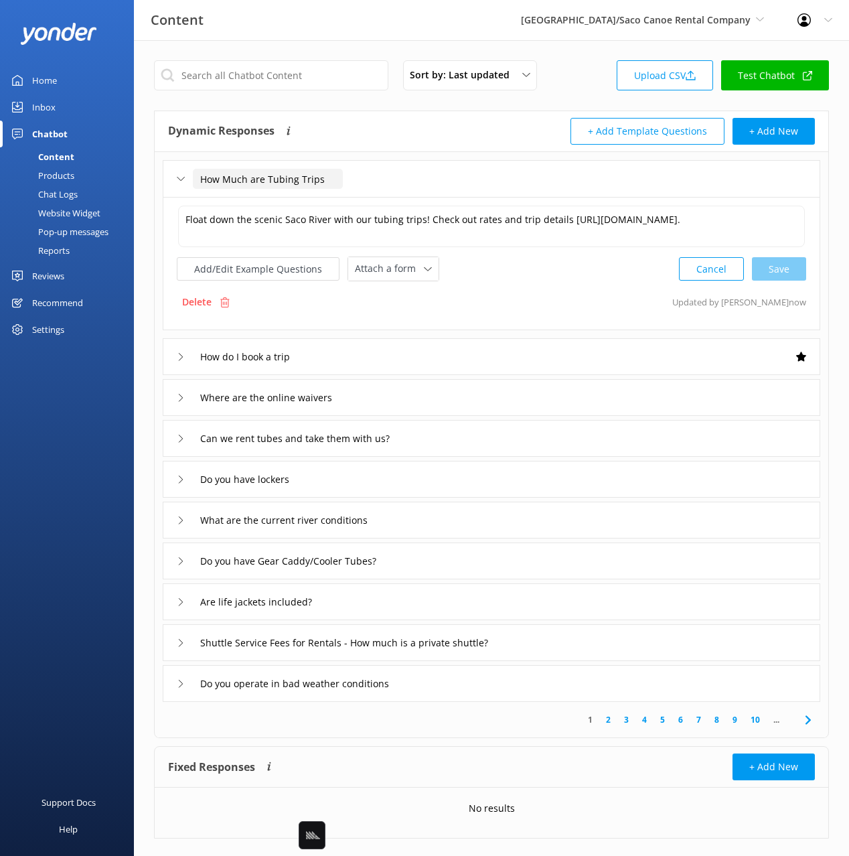
click at [229, 176] on input "How Much are Tubing Trips" at bounding box center [268, 179] width 150 height 20
type input "How much are Tubing Trips"
drag, startPoint x: 315, startPoint y: 204, endPoint x: 324, endPoint y: 208, distance: 9.9
click at [315, 203] on div at bounding box center [315, 199] width 17 height 17
click at [289, 178] on input "How much are Tubing Trips" at bounding box center [268, 179] width 150 height 20
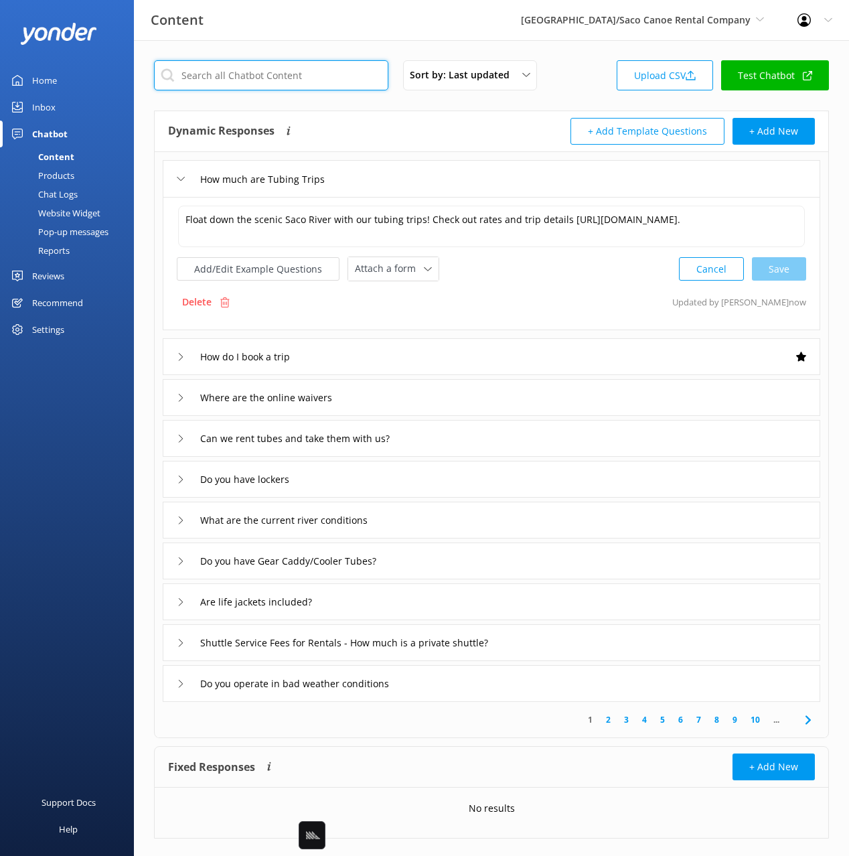
click at [306, 81] on input "text" at bounding box center [271, 75] width 234 height 30
click at [439, 129] on div "Dynamic Responses Dynamic responses rely on the Large Language Model to create …" at bounding box center [330, 131] width 324 height 27
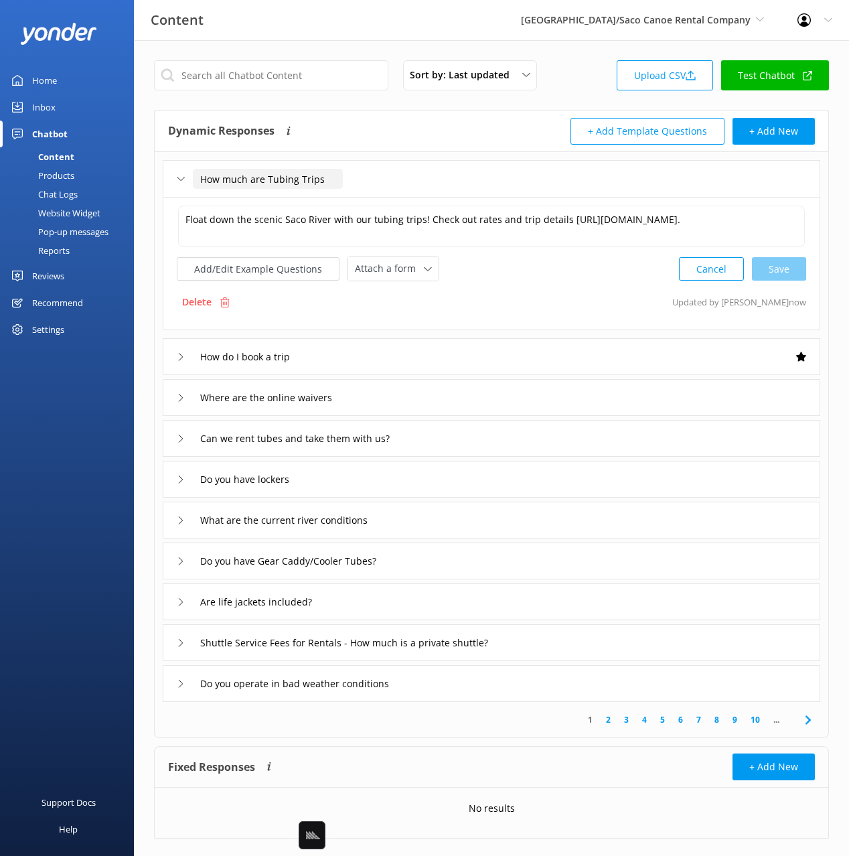
click at [299, 174] on input "How much are Tubing Trips" at bounding box center [268, 179] width 150 height 20
click at [372, 218] on textarea "Float down the scenic Saco River with our tubing trips! Check out rates and tri…" at bounding box center [491, 227] width 627 height 42
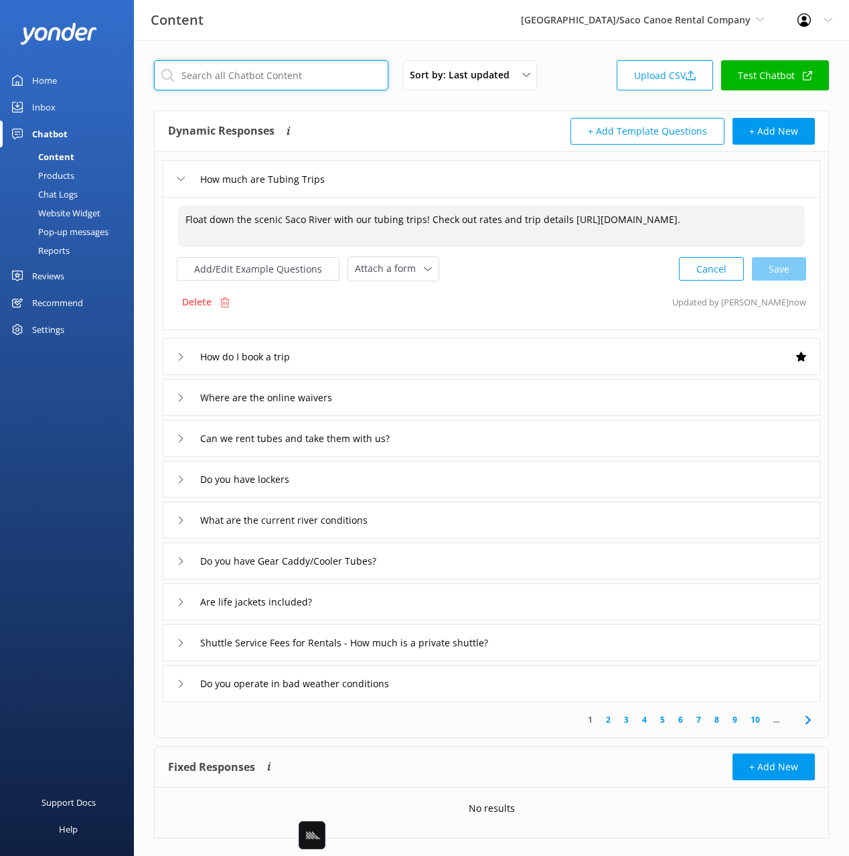
click at [251, 73] on input "text" at bounding box center [271, 75] width 234 height 30
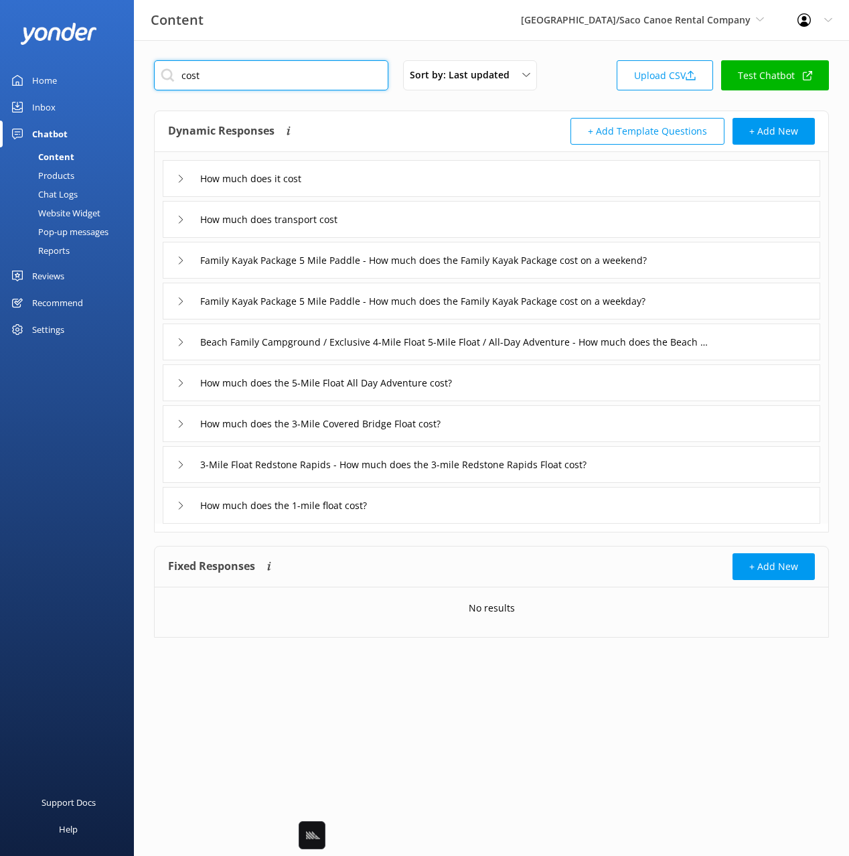
type input "cost"
click at [387, 133] on div "Dynamic Responses Dynamic responses rely on the Large Language Model to create …" at bounding box center [330, 131] width 324 height 27
click at [419, 543] on div "cost Sort by: Last updated Title Last updated Upload CSV Test Chatbot Dynamic R…" at bounding box center [491, 359] width 715 height 638
click at [342, 135] on div "Dynamic Responses Dynamic responses rely on the Large Language Model to create …" at bounding box center [330, 131] width 324 height 27
click at [538, 546] on div "Fixed Responses Fixed Responses will always return the exact answer you add to …" at bounding box center [491, 592] width 675 height 92
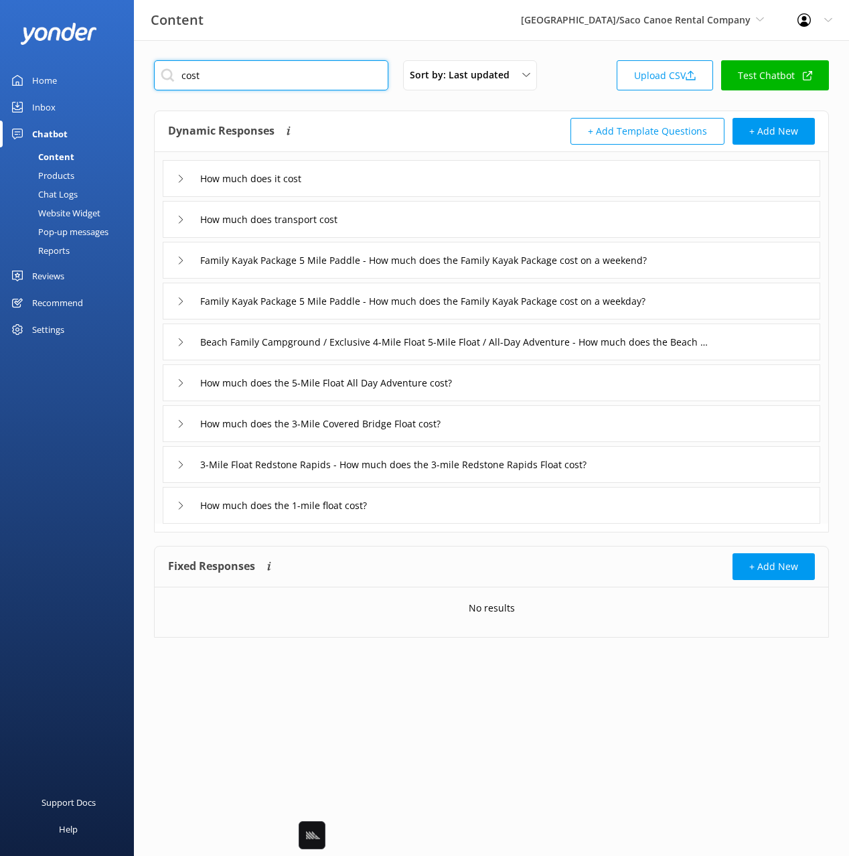
click at [241, 87] on input "cost" at bounding box center [271, 75] width 234 height 30
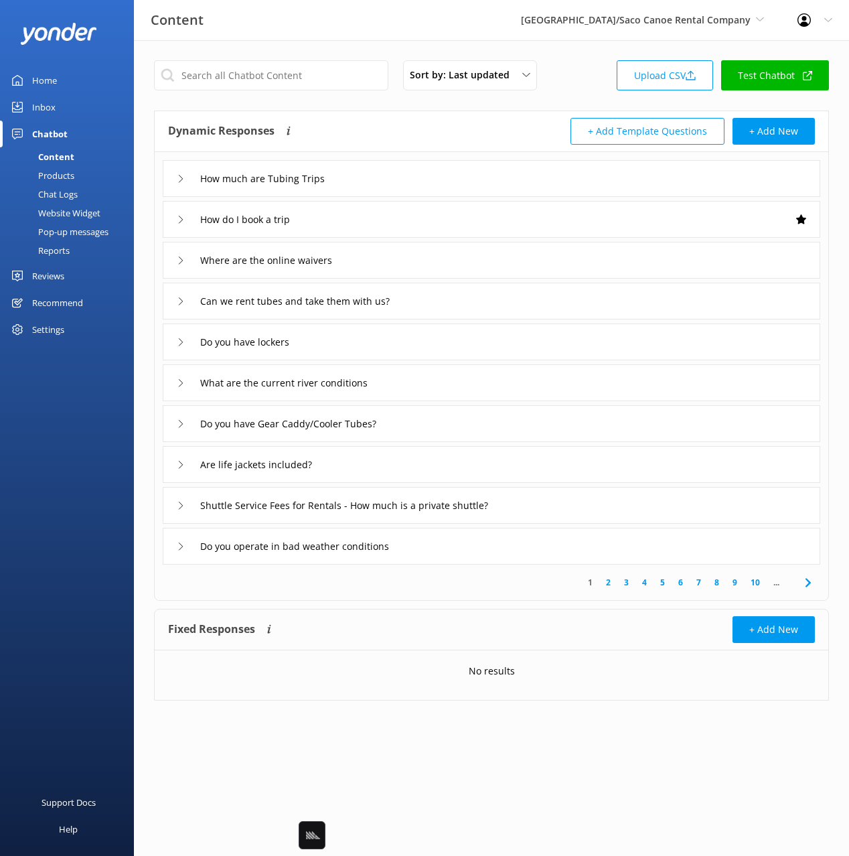
drag, startPoint x: 47, startPoint y: 112, endPoint x: 72, endPoint y: 115, distance: 25.6
click at [47, 112] on div "Inbox" at bounding box center [43, 107] width 23 height 27
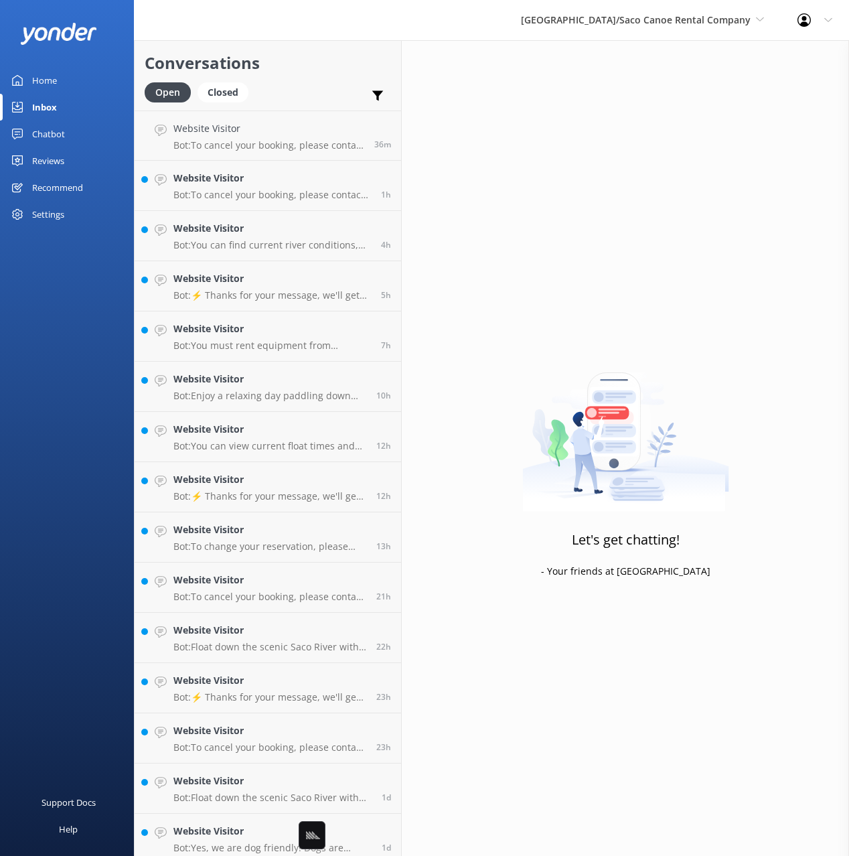
click at [328, 82] on div "Open Closed Important Assigned to me Unassigned" at bounding box center [268, 98] width 247 height 32
click at [258, 192] on p "Bot: To cancel your booking, please contact us at (603) 447-4275 or reservation…" at bounding box center [273, 195] width 198 height 12
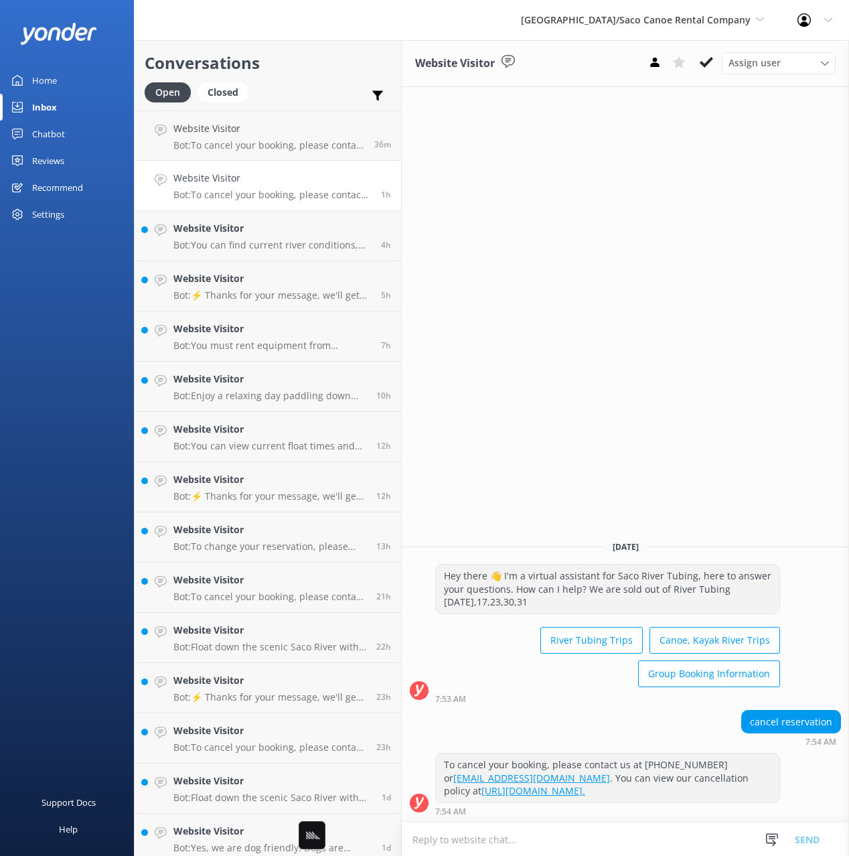
click at [258, 192] on p "Bot: To cancel your booking, please contact us at (603) 447-4275 or reservation…" at bounding box center [273, 195] width 198 height 12
click at [284, 271] on h4 "Website Visitor" at bounding box center [273, 278] width 198 height 15
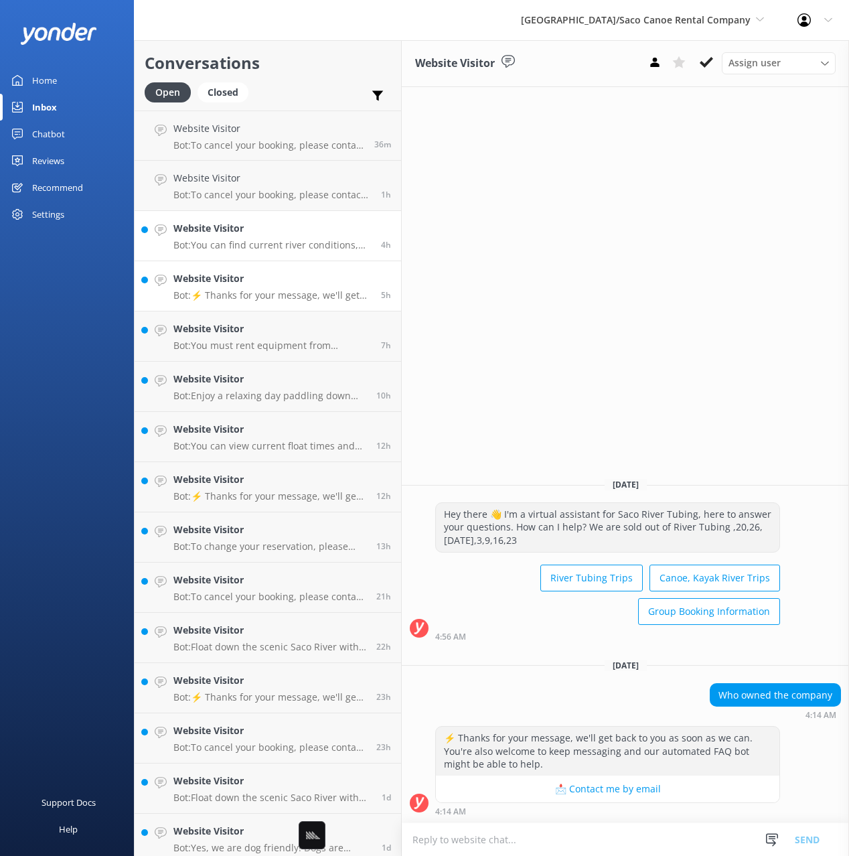
click at [277, 245] on p "Bot: You can find current river conditions, including depth, online at https://…" at bounding box center [273, 245] width 198 height 12
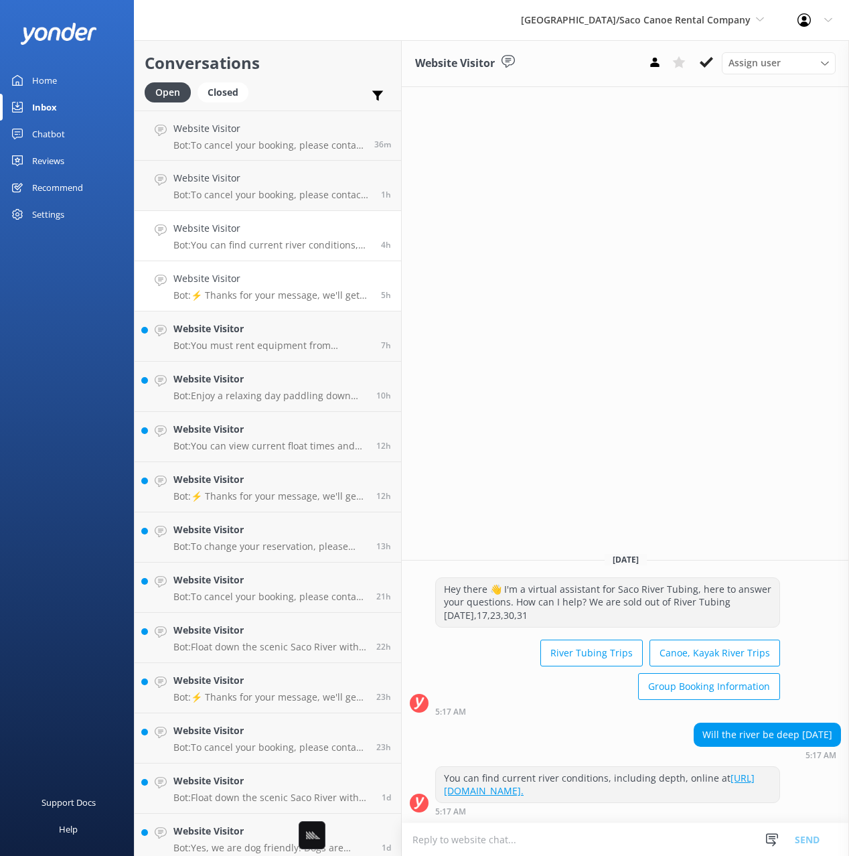
click at [283, 271] on h4 "Website Visitor" at bounding box center [273, 278] width 198 height 15
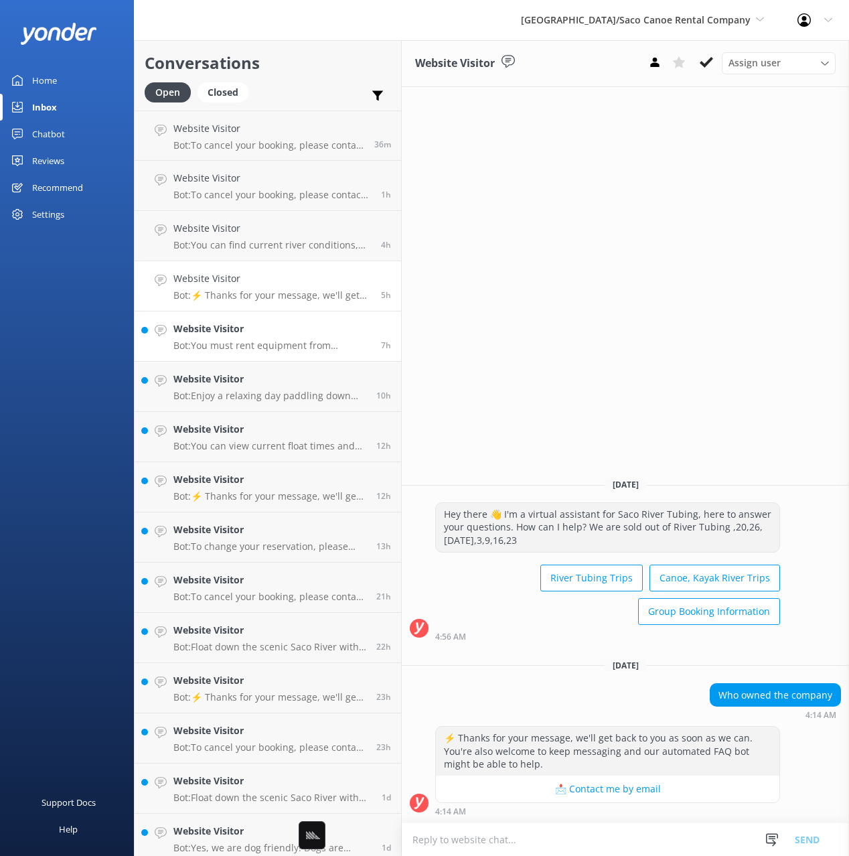
click at [251, 322] on h4 "Website Visitor" at bounding box center [273, 329] width 198 height 15
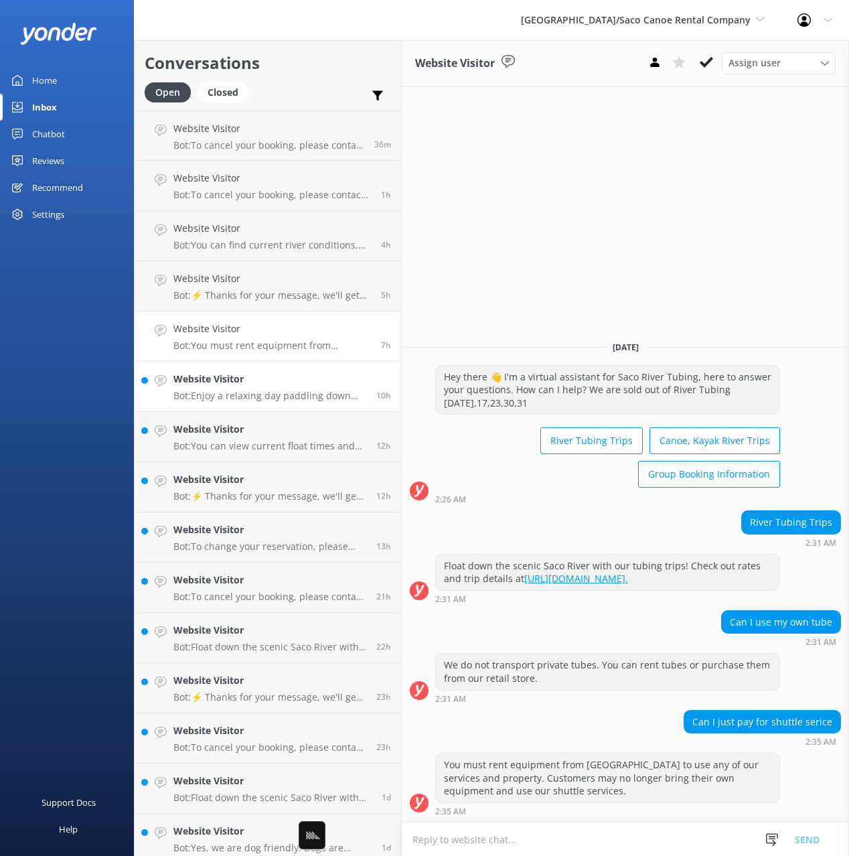
drag, startPoint x: 251, startPoint y: 380, endPoint x: 253, endPoint y: 409, distance: 29.5
click at [251, 380] on h4 "Website Visitor" at bounding box center [270, 379] width 193 height 15
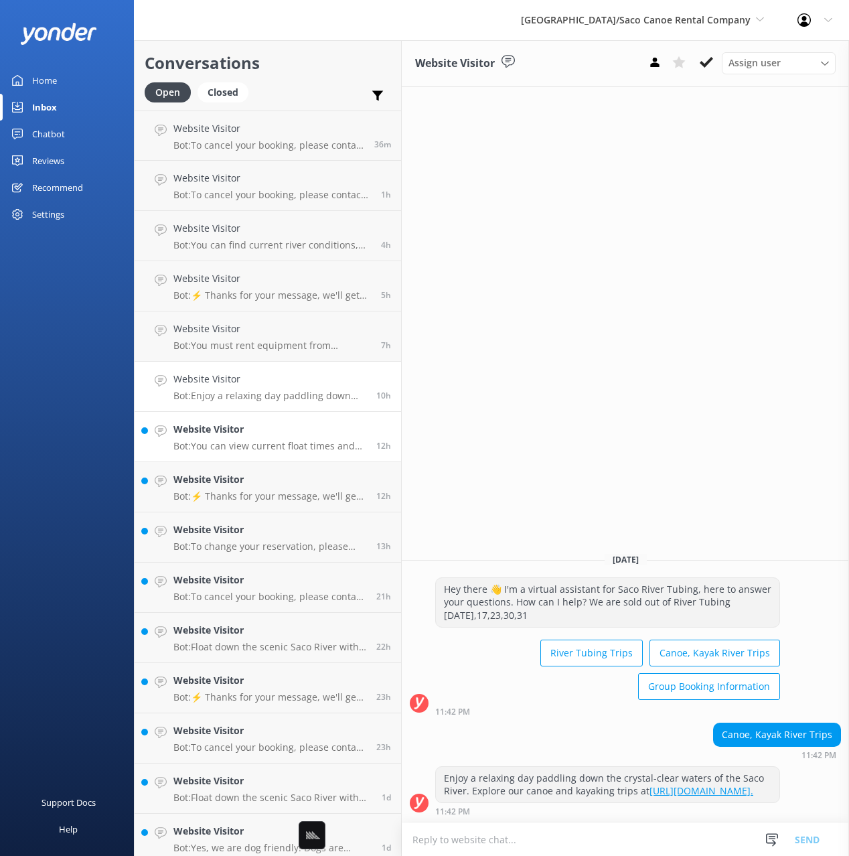
drag, startPoint x: 262, startPoint y: 428, endPoint x: 259, endPoint y: 439, distance: 11.7
click at [262, 428] on h4 "Website Visitor" at bounding box center [270, 429] width 193 height 15
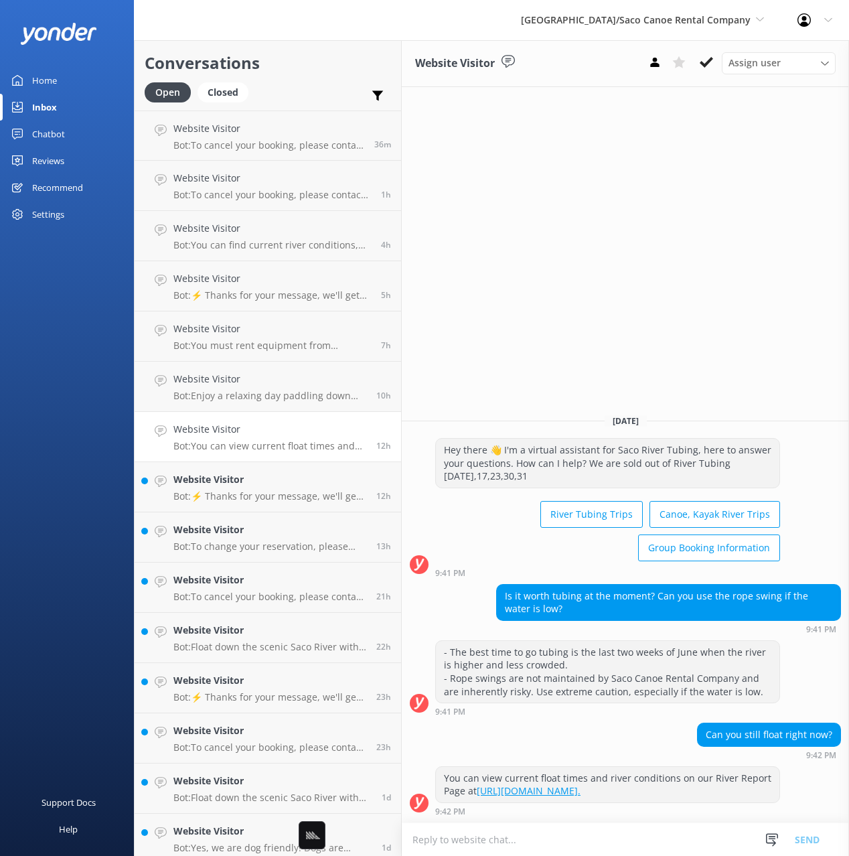
drag, startPoint x: 58, startPoint y: 82, endPoint x: 55, endPoint y: 92, distance: 11.0
click at [58, 82] on link "Home" at bounding box center [67, 80] width 134 height 27
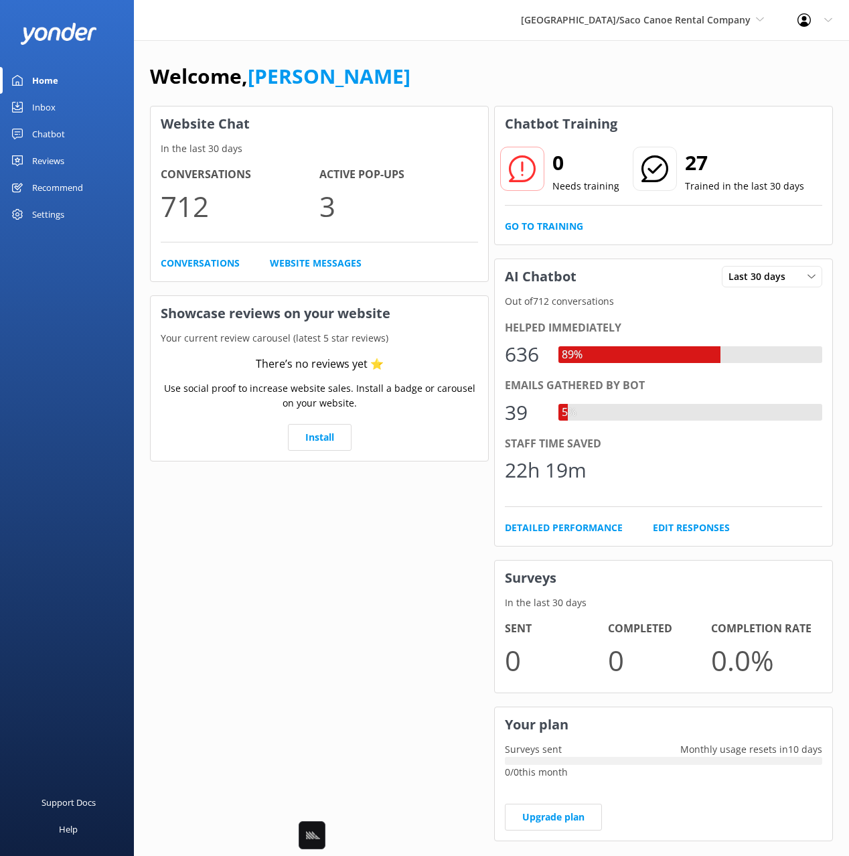
click at [54, 168] on div "Reviews" at bounding box center [48, 160] width 32 height 27
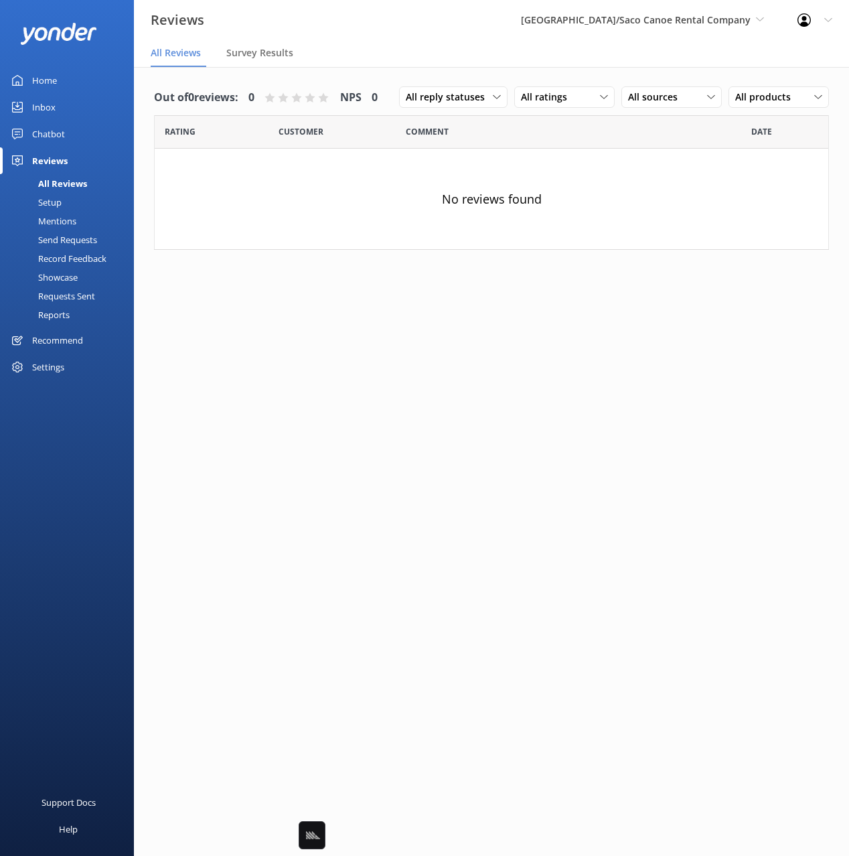
click at [62, 75] on link "Home" at bounding box center [67, 80] width 134 height 27
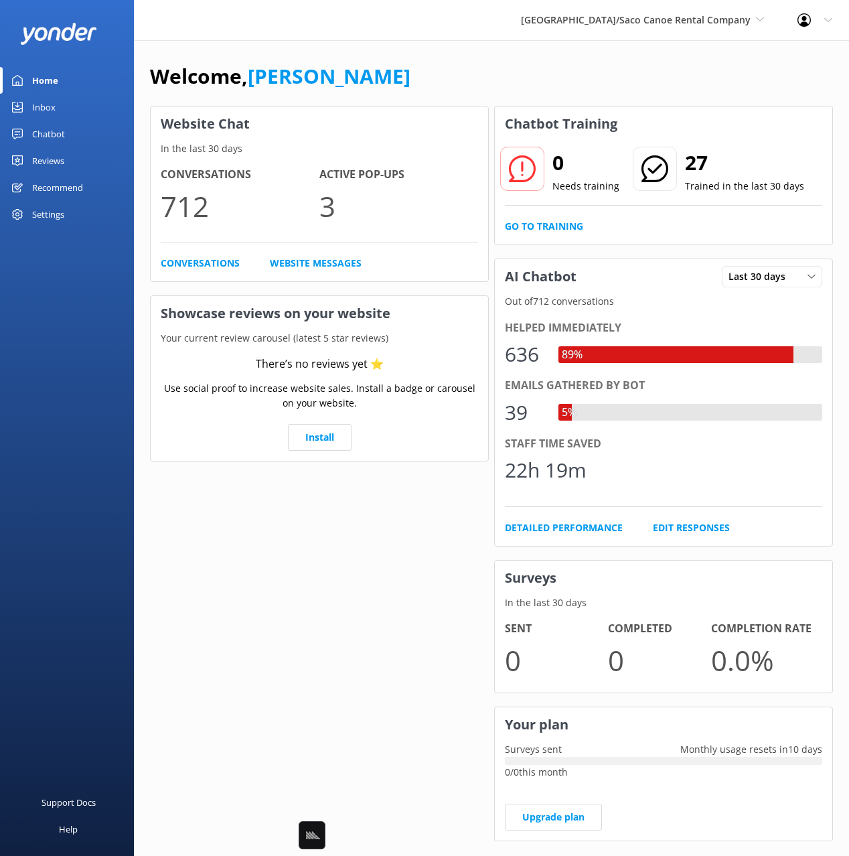
click at [343, 86] on div "Welcome, [PERSON_NAME]" at bounding box center [491, 83] width 683 height 46
click at [66, 131] on link "Chatbot" at bounding box center [67, 134] width 134 height 27
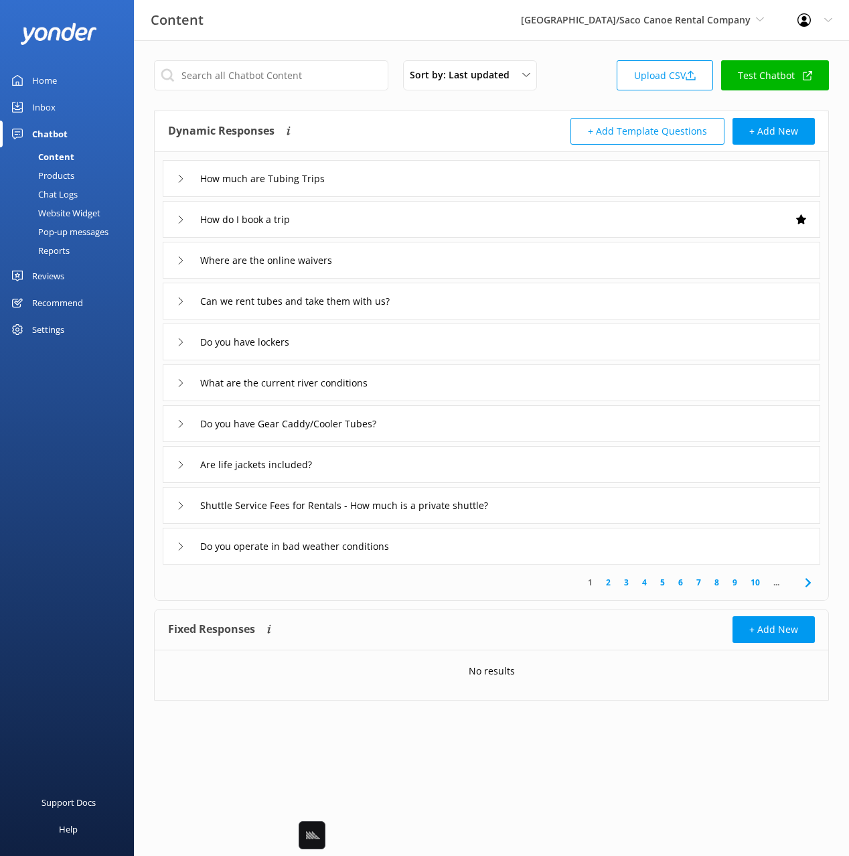
click at [66, 250] on div "Reports" at bounding box center [39, 250] width 62 height 19
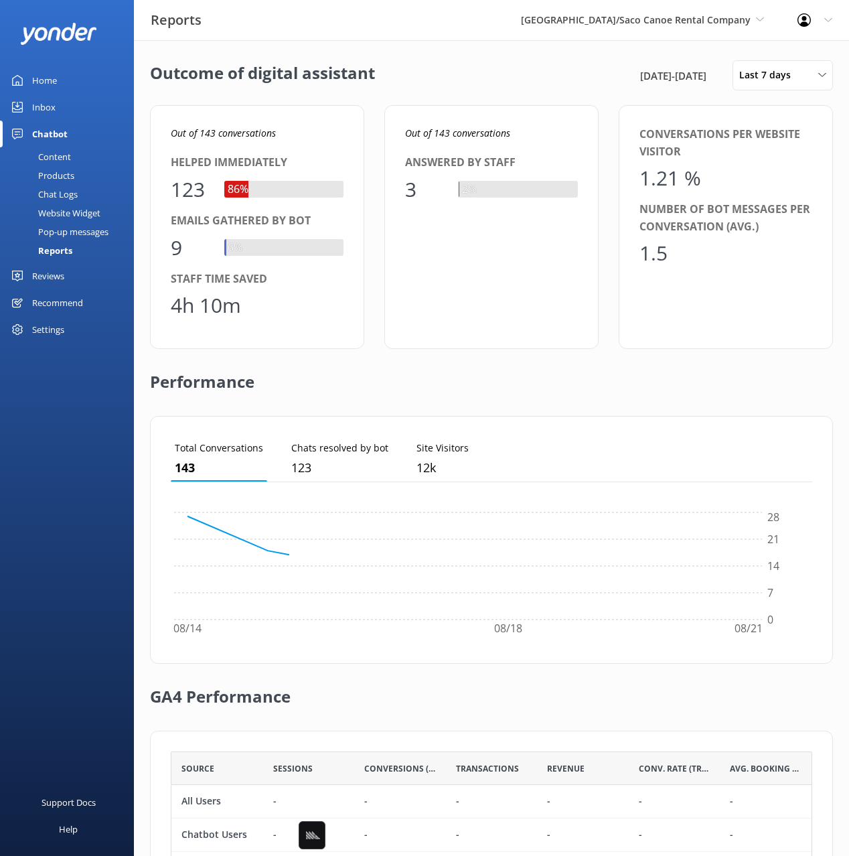
drag, startPoint x: 56, startPoint y: 84, endPoint x: 107, endPoint y: 84, distance: 51.6
click at [56, 84] on div "Home" at bounding box center [44, 80] width 25 height 27
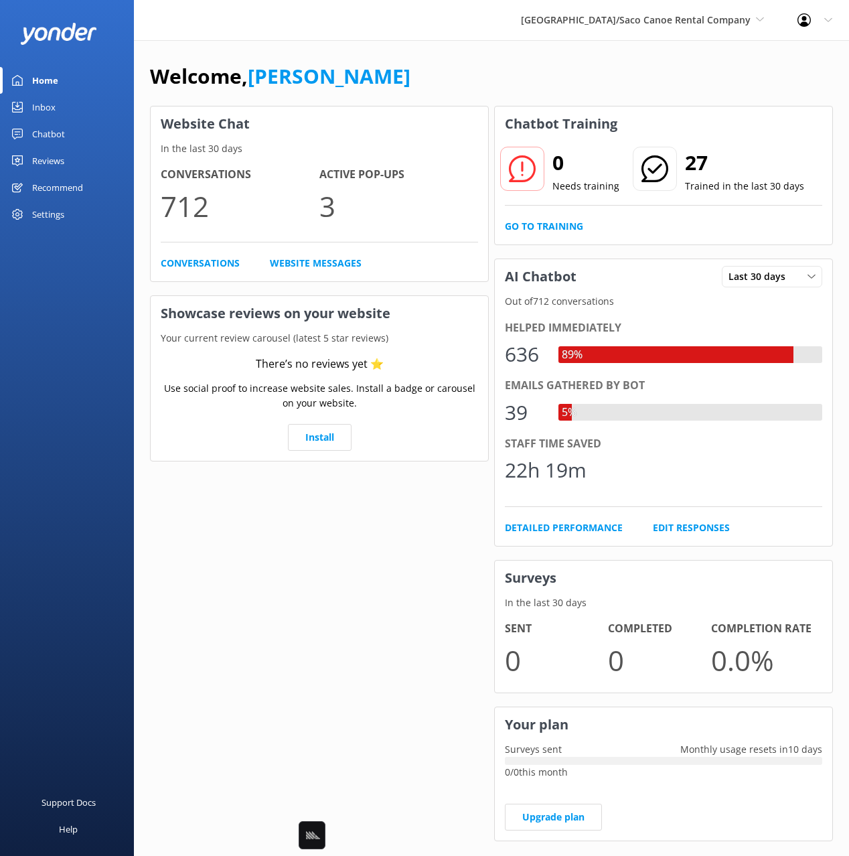
drag, startPoint x: 530, startPoint y: 78, endPoint x: 628, endPoint y: 45, distance: 103.8
click at [530, 78] on div "Welcome, [PERSON_NAME]" at bounding box center [491, 83] width 683 height 46
click at [341, 149] on p "In the last 30 days" at bounding box center [320, 148] width 338 height 15
drag, startPoint x: 57, startPoint y: 131, endPoint x: 67, endPoint y: 176, distance: 46.0
click at [56, 131] on div "Chatbot" at bounding box center [48, 134] width 33 height 27
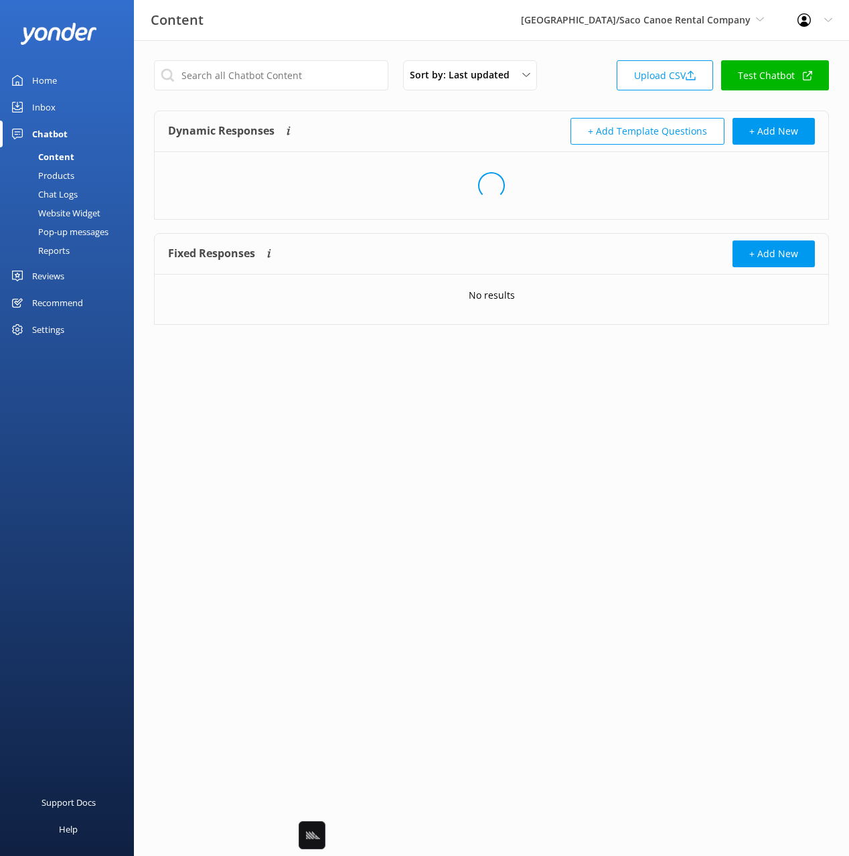
click at [77, 234] on div "Pop-up messages" at bounding box center [58, 231] width 100 height 19
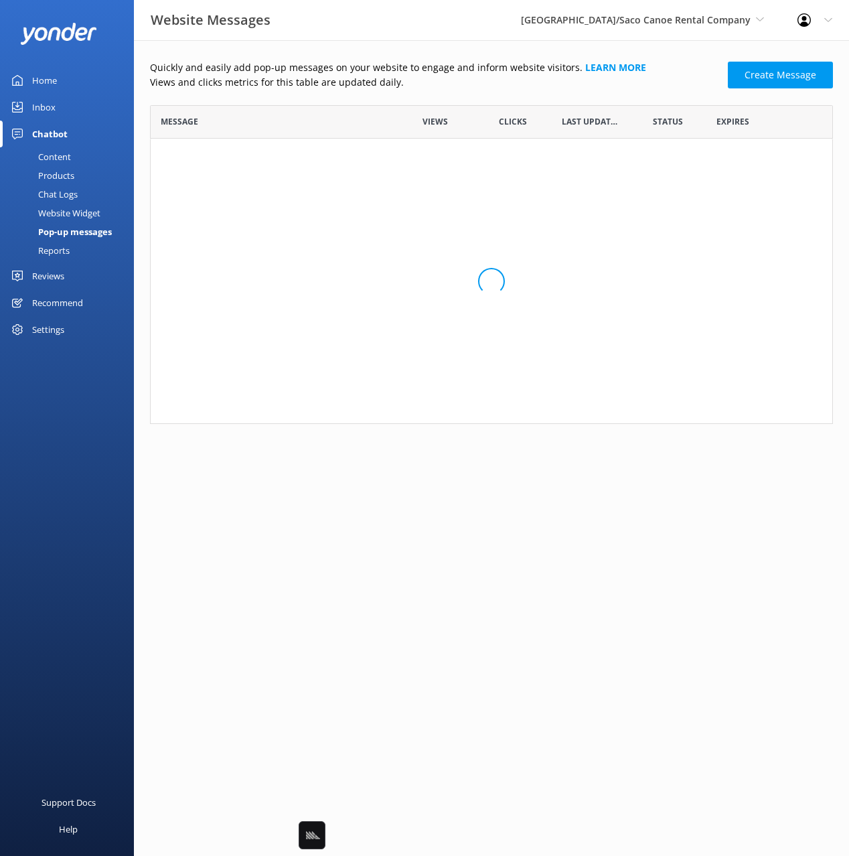
scroll to position [1, 1]
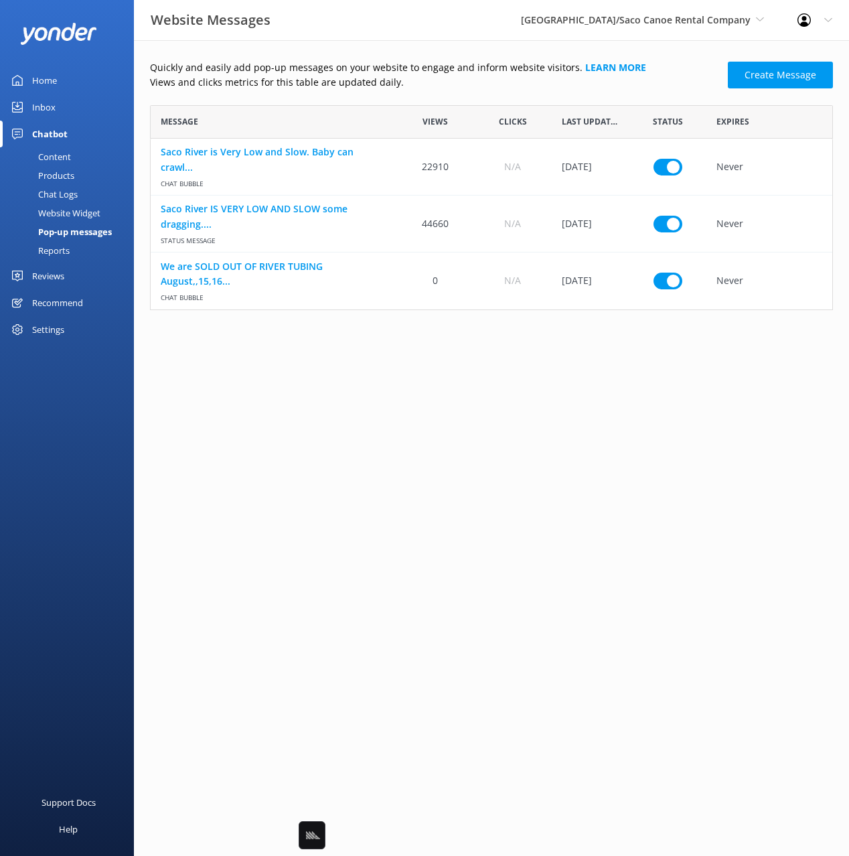
drag, startPoint x: 601, startPoint y: 423, endPoint x: 540, endPoint y: 419, distance: 61.1
click at [600, 423] on html "Website Messages Saco River Tubing Center/Saco Canoe Rental Company Black Cat C…" at bounding box center [424, 428] width 849 height 856
drag, startPoint x: 535, startPoint y: 418, endPoint x: 470, endPoint y: 421, distance: 65.0
click at [533, 418] on html "Website Messages Saco River Tubing Center/Saco Canoe Rental Company Black Cat C…" at bounding box center [424, 428] width 849 height 856
click at [470, 421] on html "Website Messages Saco River Tubing Center/Saco Canoe Rental Company Black Cat C…" at bounding box center [424, 428] width 849 height 856
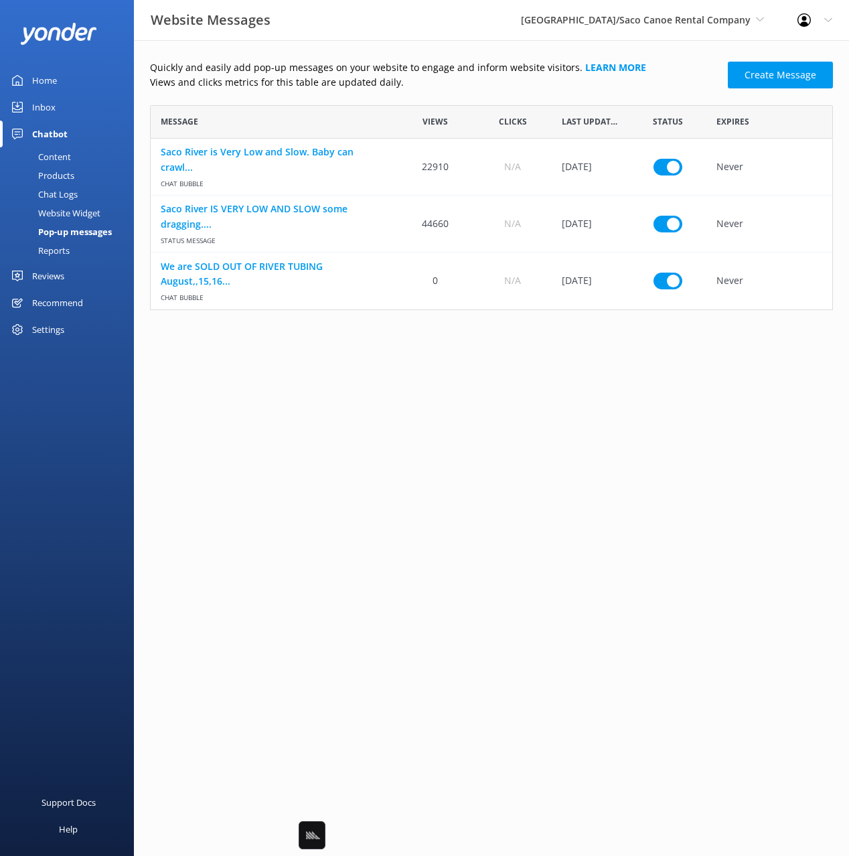
drag, startPoint x: 526, startPoint y: 437, endPoint x: 512, endPoint y: 437, distance: 13.4
click at [525, 437] on html "Website Messages Saco River Tubing Center/Saco Canoe Rental Company Black Cat C…" at bounding box center [424, 428] width 849 height 856
click at [468, 431] on html "Website Messages Saco River Tubing Center/Saco Canoe Rental Company Black Cat C…" at bounding box center [424, 428] width 849 height 856
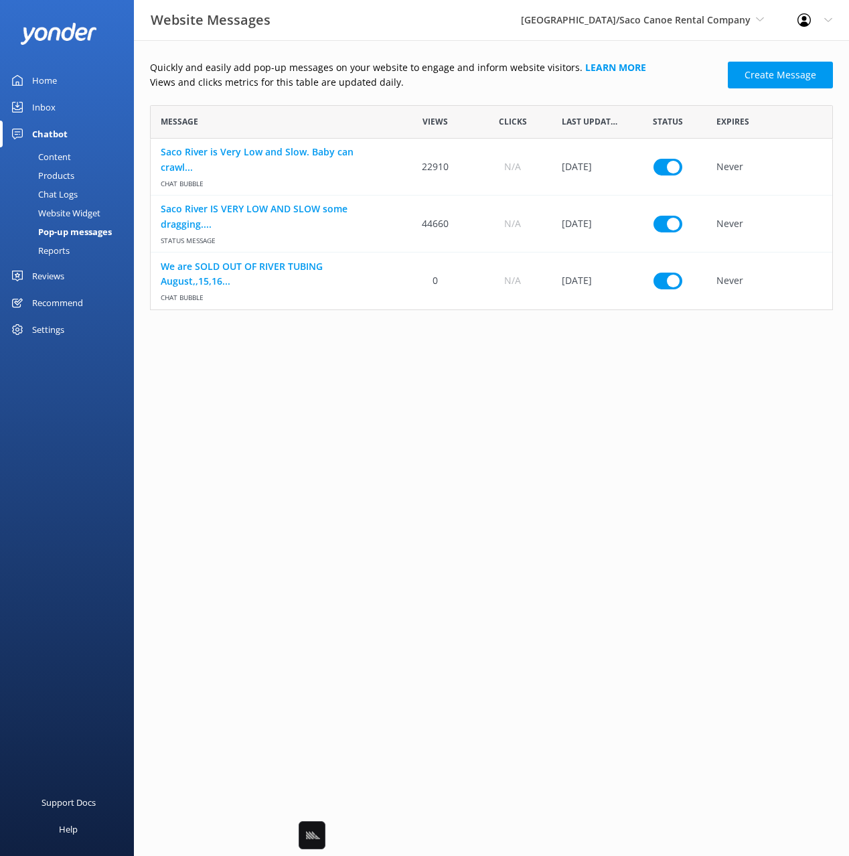
click at [230, 104] on div "Quickly and easily add pop-up messages on your website to engage and inform web…" at bounding box center [491, 185] width 683 height 250
drag, startPoint x: 439, startPoint y: 372, endPoint x: 431, endPoint y: 370, distance: 7.8
click at [439, 372] on html "Website Messages Saco River Tubing Center/Saco Canoe Rental Company Black Cat C…" at bounding box center [424, 428] width 849 height 856
click at [420, 368] on html "Website Messages Saco River Tubing Center/Saco Canoe Rental Company Black Cat C…" at bounding box center [424, 428] width 849 height 856
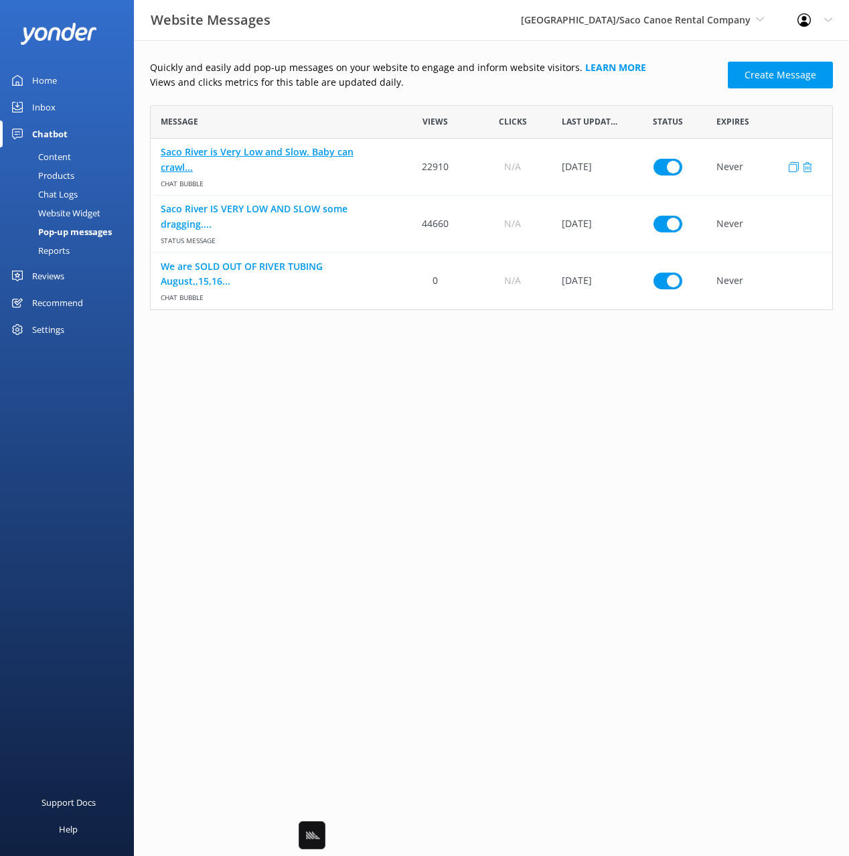
click at [261, 158] on link "Saco River is Very Low and Slow. Baby can crawl..." at bounding box center [274, 160] width 226 height 30
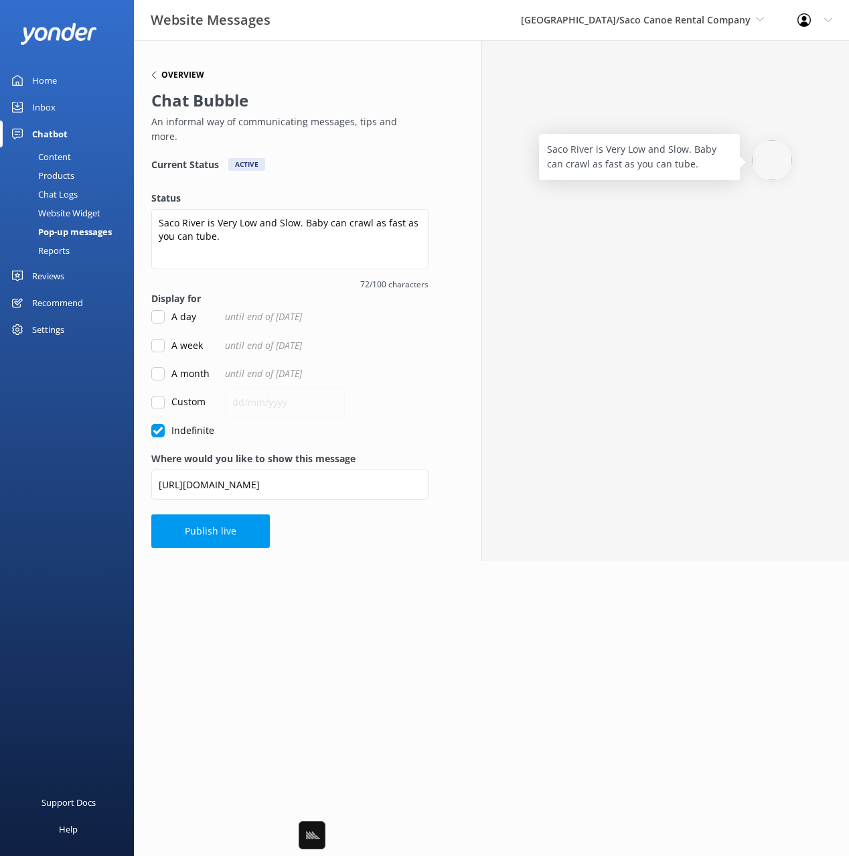
click at [194, 78] on h6 "Overview" at bounding box center [182, 75] width 43 height 8
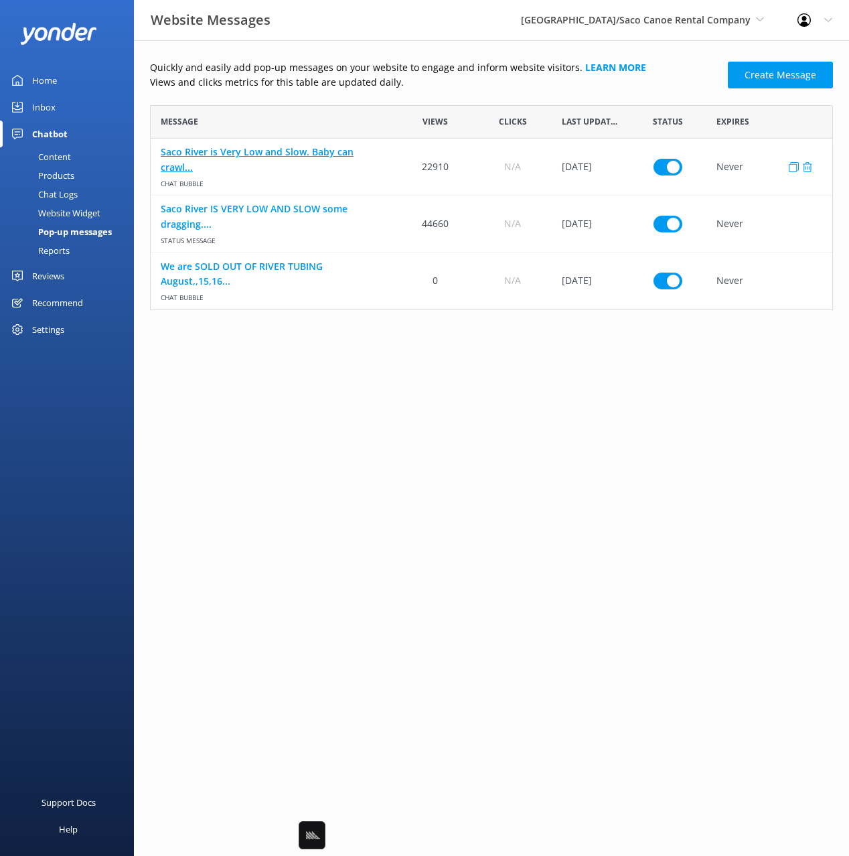
scroll to position [205, 683]
click at [260, 202] on link "Saco River IS VERY LOW AND SLOW some dragging...." at bounding box center [274, 217] width 226 height 30
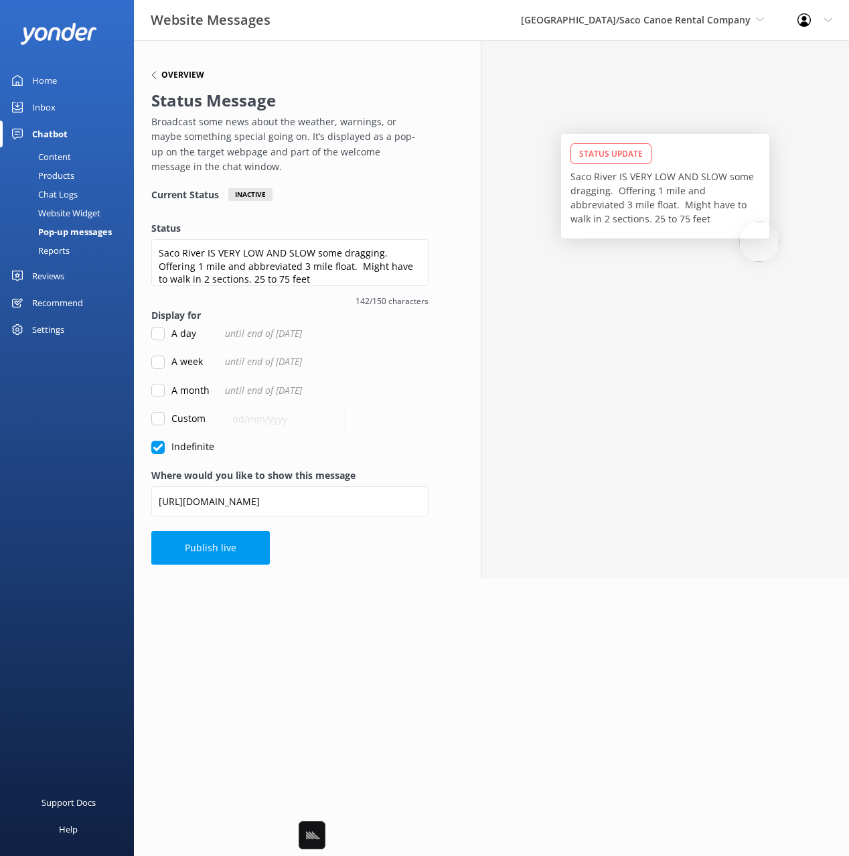
click at [180, 74] on h6 "Overview" at bounding box center [182, 75] width 43 height 8
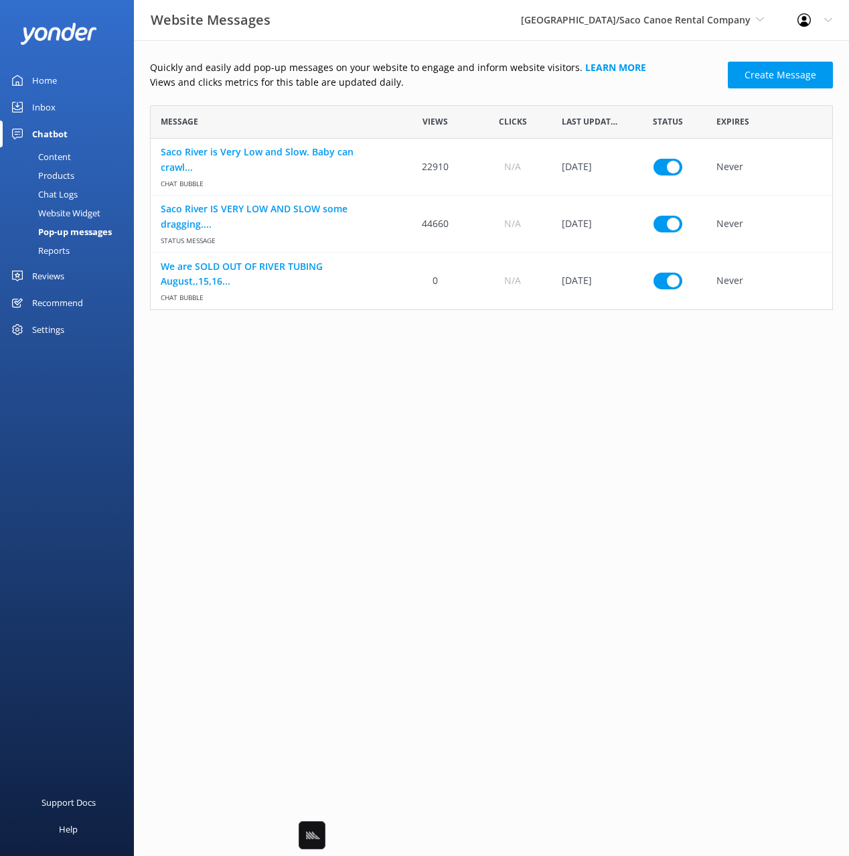
scroll to position [205, 683]
drag, startPoint x: 541, startPoint y: 404, endPoint x: 401, endPoint y: 338, distance: 154.6
click at [541, 404] on html "Website Messages Saco River Tubing Center/Saco Canoe Rental Company Black Cat C…" at bounding box center [424, 428] width 849 height 856
click at [231, 264] on link "We are SOLD OUT OF RIVER TUBING August,,15,16..." at bounding box center [274, 274] width 226 height 30
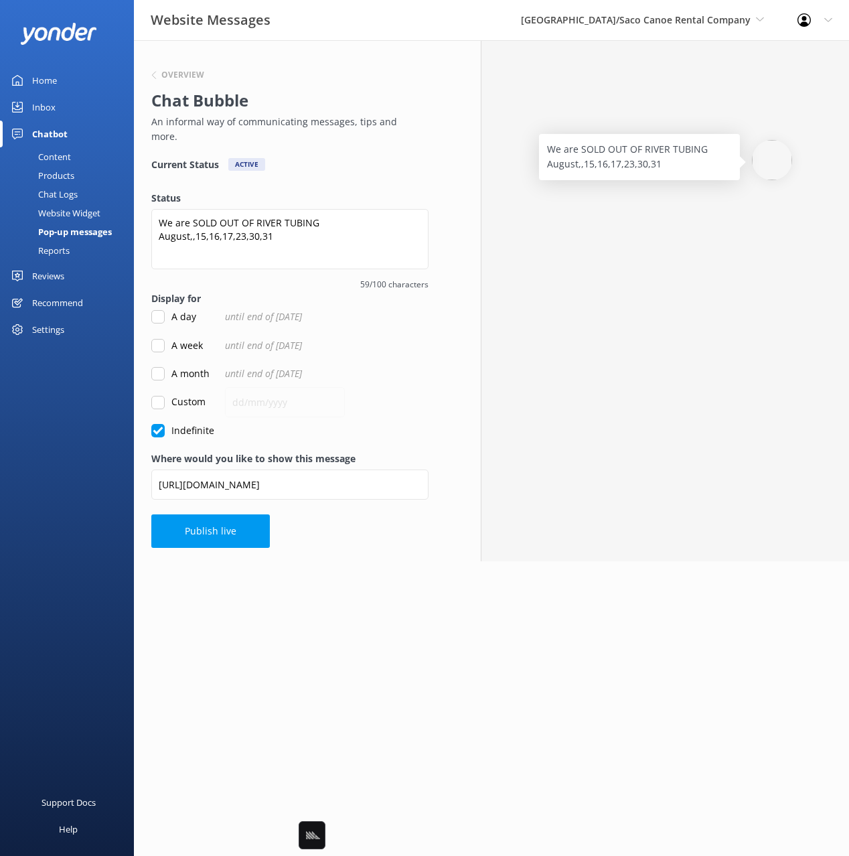
click at [322, 518] on div "Overview Chat Bubble An informal way of communicating messages, tips and more. …" at bounding box center [290, 300] width 312 height 521
click at [221, 123] on p "An informal way of communicating messages, tips and more." at bounding box center [286, 130] width 271 height 30
click at [178, 71] on h6 "Overview" at bounding box center [182, 75] width 43 height 8
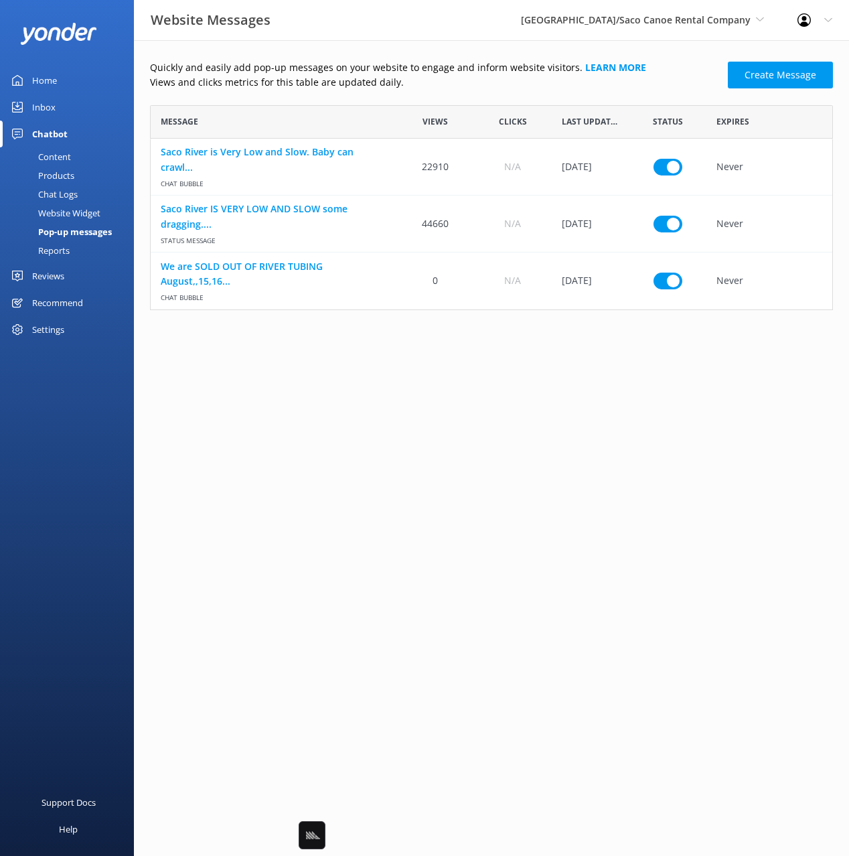
scroll to position [205, 683]
click at [464, 448] on html "Website Messages Saco River Tubing Center/Saco Canoe Rental Company Black Cat C…" at bounding box center [424, 428] width 849 height 856
click at [458, 447] on html "Website Messages Saco River Tubing Center/Saco Canoe Rental Company Black Cat C…" at bounding box center [424, 428] width 849 height 856
click at [454, 435] on html "Website Messages Saco River Tubing Center/Saco Canoe Rental Company Black Cat C…" at bounding box center [424, 428] width 849 height 856
click at [306, 80] on p "Views and clicks metrics for this table are updated daily." at bounding box center [435, 82] width 570 height 15
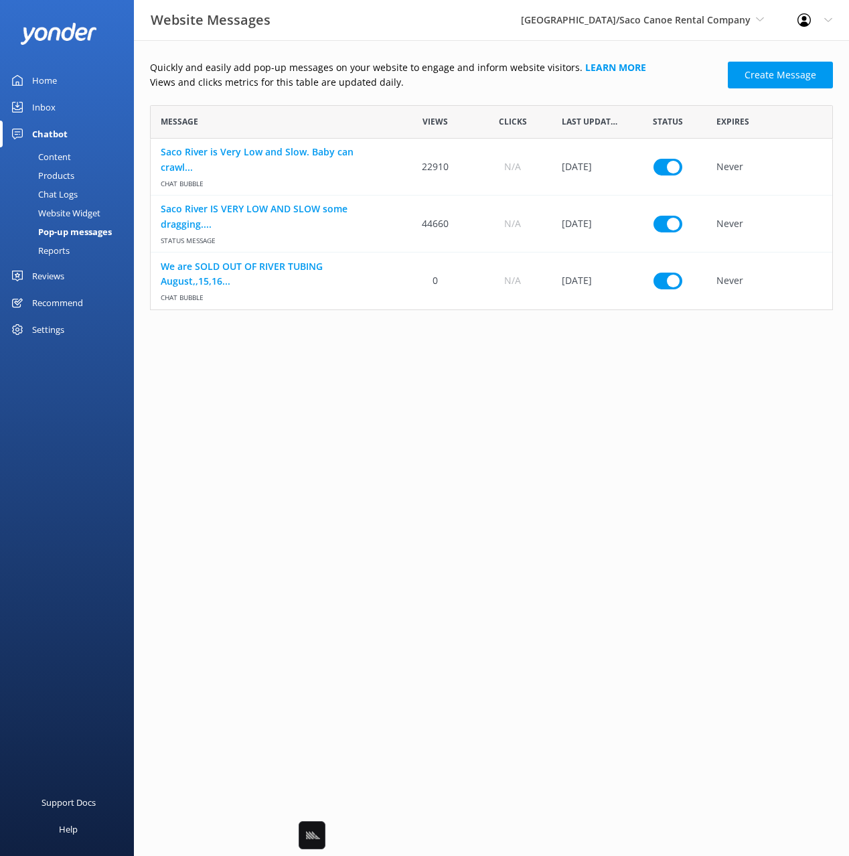
click at [66, 256] on div "Reports" at bounding box center [39, 250] width 62 height 19
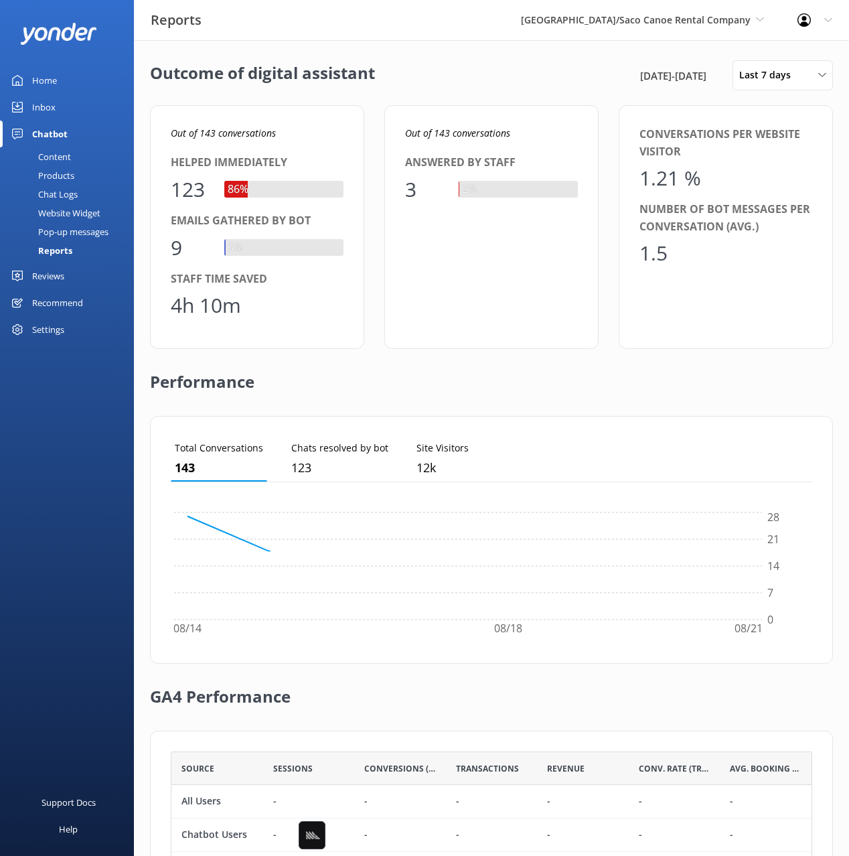
scroll to position [135, 642]
click at [422, 383] on div "Performance" at bounding box center [491, 382] width 683 height 67
click at [90, 214] on div "Website Widget" at bounding box center [54, 213] width 92 height 19
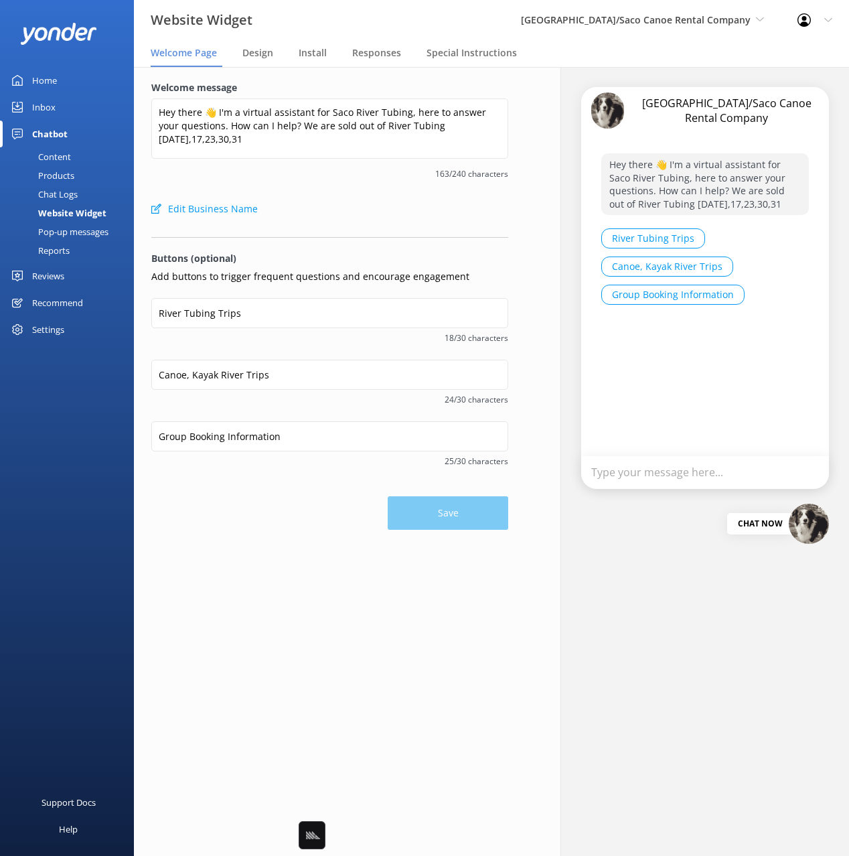
click at [365, 214] on div "Edit Business Name" at bounding box center [329, 209] width 357 height 27
click at [365, 198] on div "Edit Business Name" at bounding box center [329, 209] width 357 height 27
click at [413, 208] on div "Edit Business Name" at bounding box center [329, 209] width 357 height 27
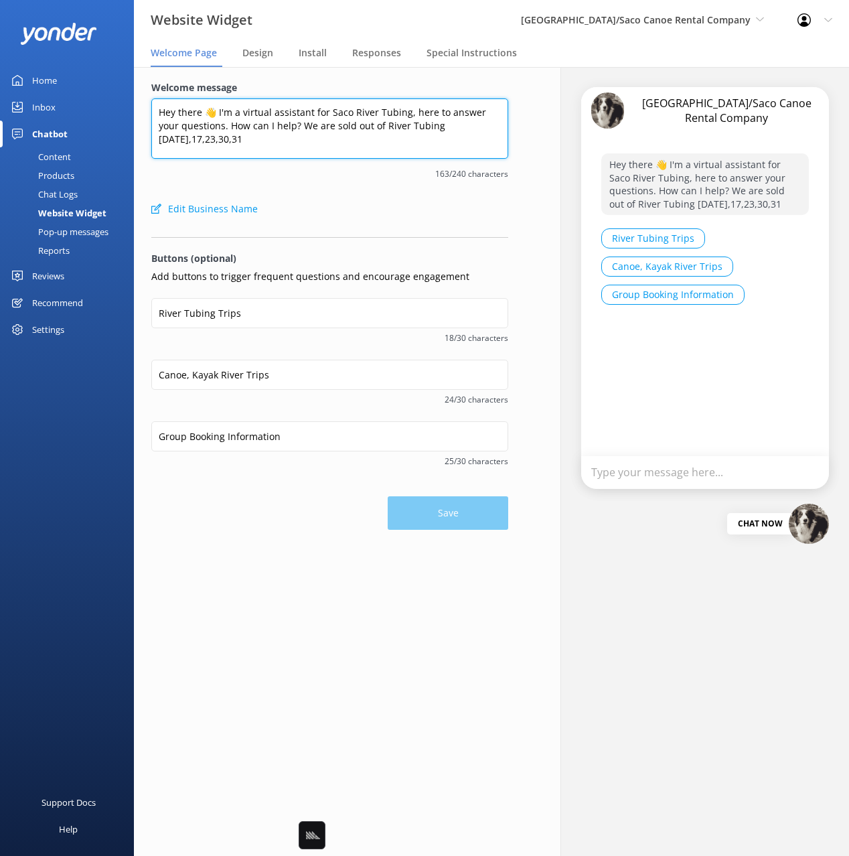
click at [190, 141] on textarea "Hey there 👋 I'm a virtual assistant for Saco River Tubing, here to answer your …" at bounding box center [329, 128] width 357 height 60
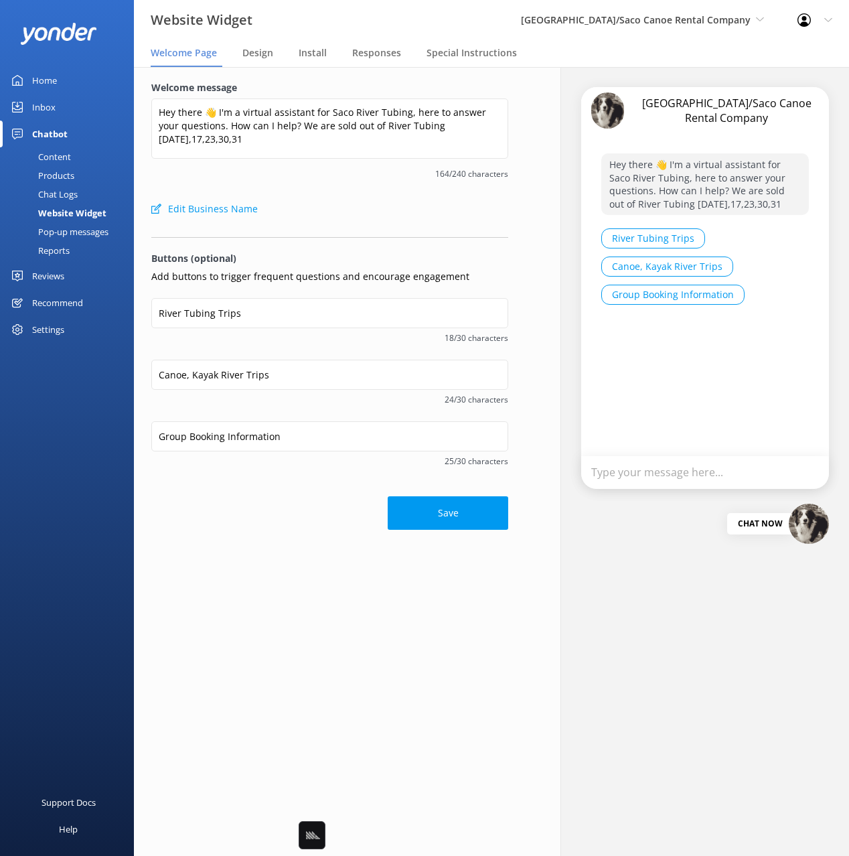
drag, startPoint x: 443, startPoint y: 512, endPoint x: 273, endPoint y: 537, distance: 171.4
click at [273, 538] on div "Welcome message Hey there 👋 I'm a virtual assistant for Saco River Tubing, here…" at bounding box center [330, 305] width 392 height 476
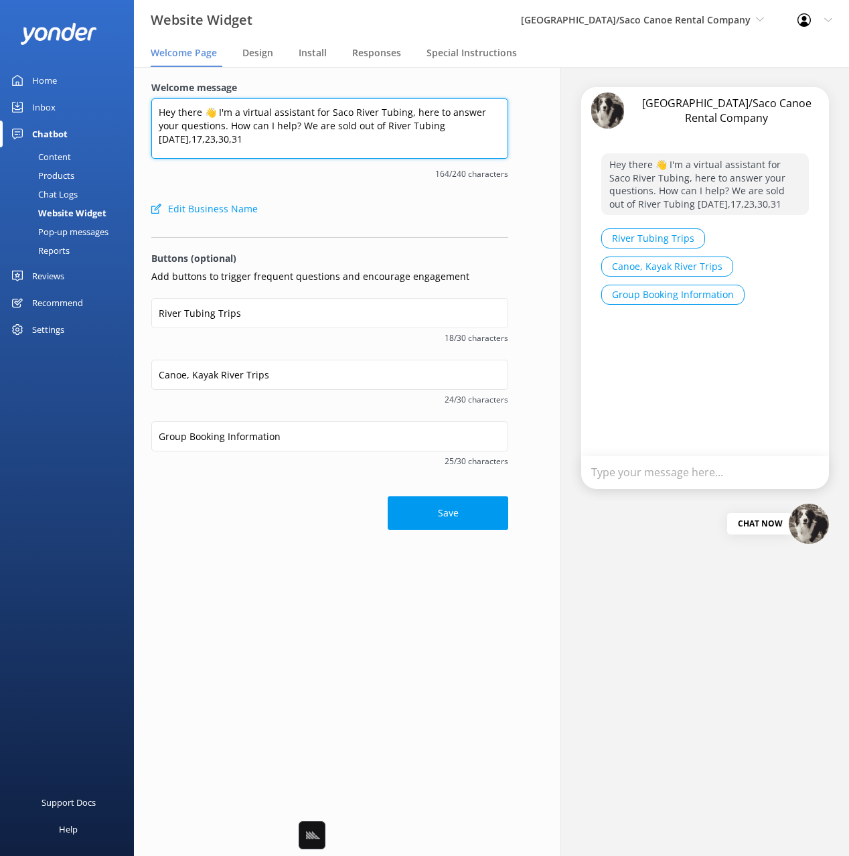
click at [416, 129] on textarea "Hey there 👋 I'm a virtual assistant for Saco River Tubing, here to answer your …" at bounding box center [329, 128] width 357 height 60
drag, startPoint x: 360, startPoint y: 138, endPoint x: 374, endPoint y: 140, distance: 13.5
click at [360, 138] on textarea "Hey there 👋 I'm a virtual assistant for Saco River Tubing, here to answer your …" at bounding box center [329, 128] width 357 height 60
drag, startPoint x: 417, startPoint y: 126, endPoint x: 426, endPoint y: 144, distance: 20.1
click at [419, 127] on textarea "Hey there 👋 I'm a virtual assistant for Saco River Tubing, here to answer your …" at bounding box center [329, 128] width 357 height 60
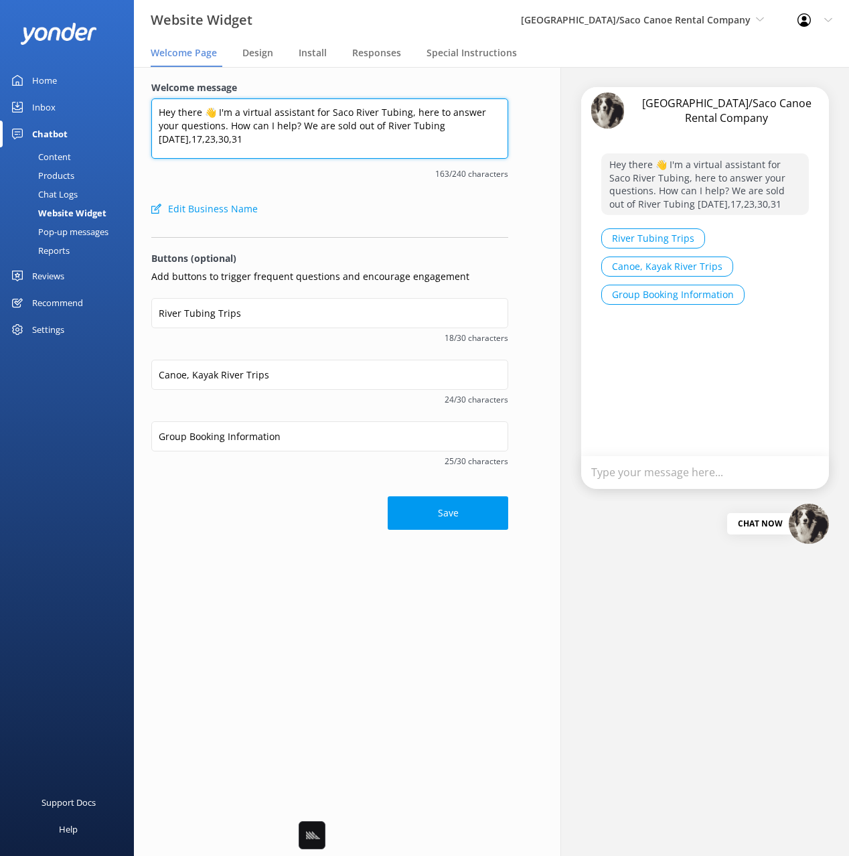
drag, startPoint x: 231, startPoint y: 142, endPoint x: 184, endPoint y: 145, distance: 47.0
click at [230, 142] on textarea "Hey there 👋 I'm a virtual assistant for Saco River Tubing, here to answer your …" at bounding box center [329, 128] width 357 height 60
click at [176, 144] on textarea "Hey there 👋 I'm a virtual assistant for Saco River Tubing, here to answer your …" at bounding box center [329, 128] width 357 height 60
drag, startPoint x: 161, startPoint y: 139, endPoint x: 146, endPoint y: 139, distance: 14.7
click at [146, 139] on div "Welcome message Hey there 👋 I'm a virtual assistant for Saco River Tubing, here…" at bounding box center [330, 305] width 392 height 476
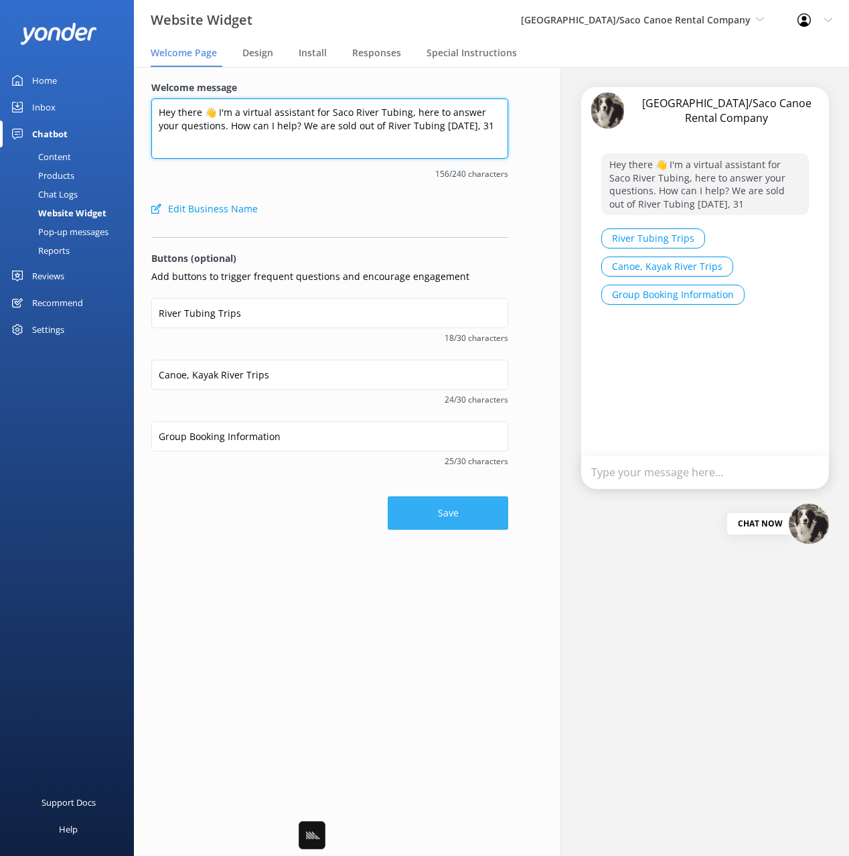
type textarea "Hey there 👋 I'm a virtual assistant for Saco River Tubing, here to answer your …"
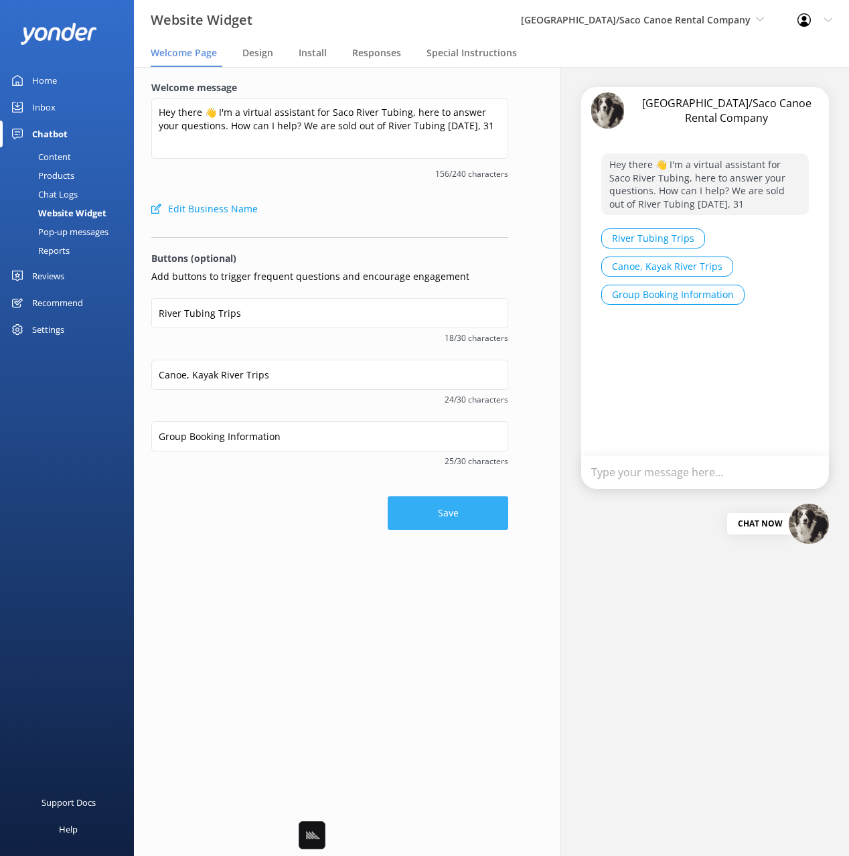
click at [469, 523] on button "Save" at bounding box center [448, 512] width 121 height 33
click at [326, 513] on div "Save" at bounding box center [329, 506] width 357 height 47
click at [330, 176] on span "156/240 characters" at bounding box center [329, 173] width 357 height 13
click at [265, 52] on span "Design" at bounding box center [257, 52] width 31 height 13
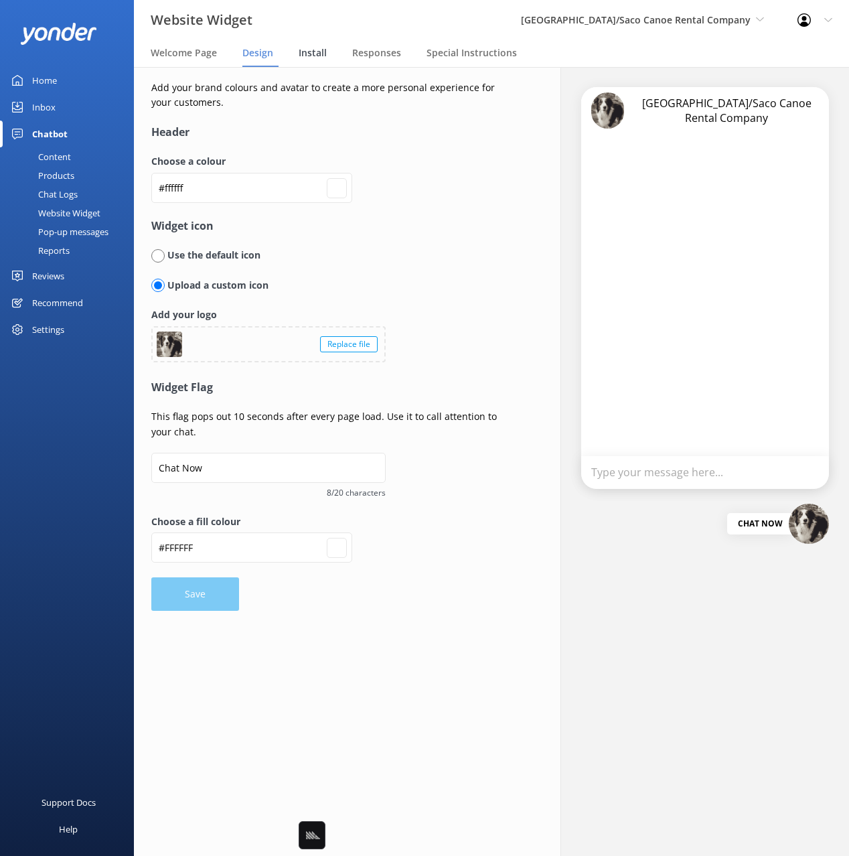
click at [318, 56] on span "Install" at bounding box center [313, 52] width 28 height 13
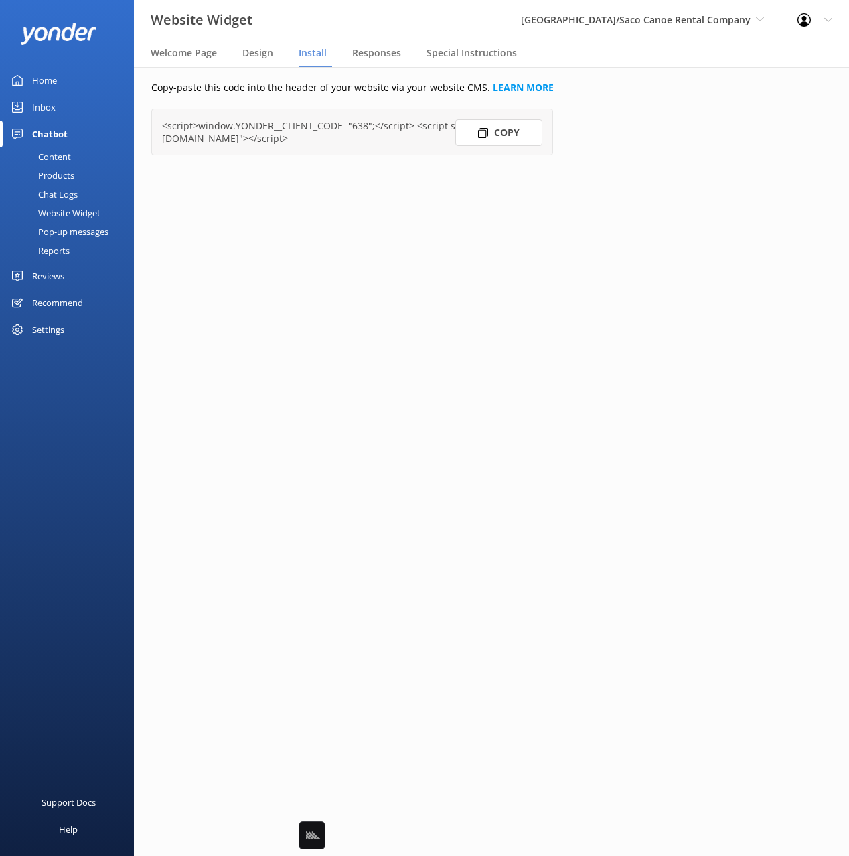
click at [262, 57] on span "Design" at bounding box center [257, 52] width 31 height 13
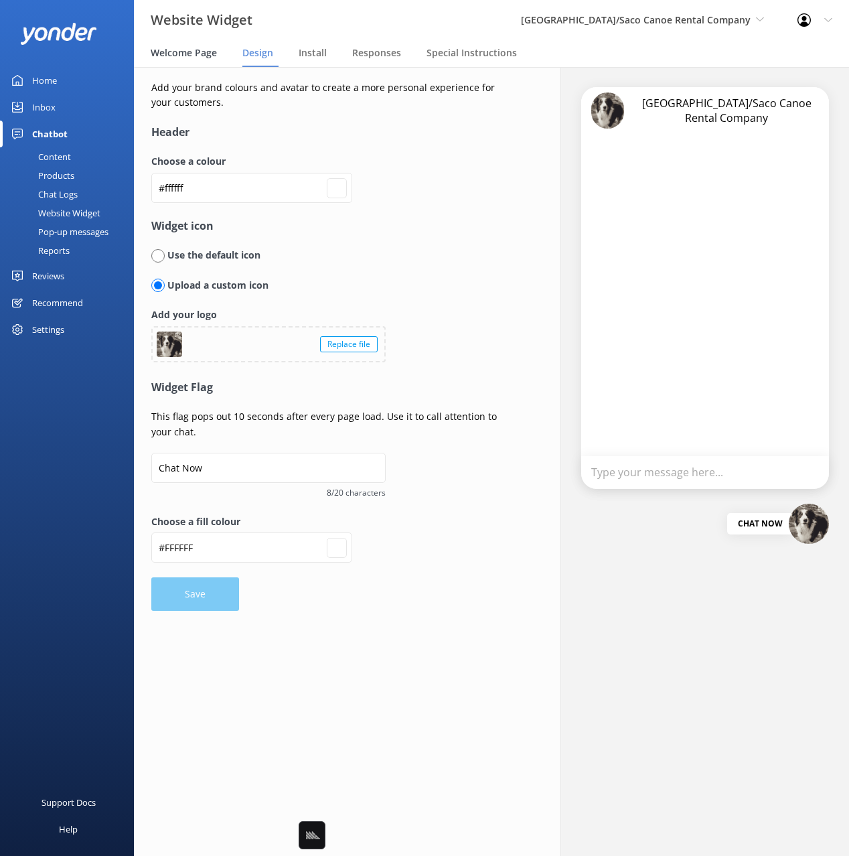
drag, startPoint x: 196, startPoint y: 55, endPoint x: 188, endPoint y: 59, distance: 9.0
click at [195, 55] on span "Welcome Page" at bounding box center [184, 52] width 66 height 13
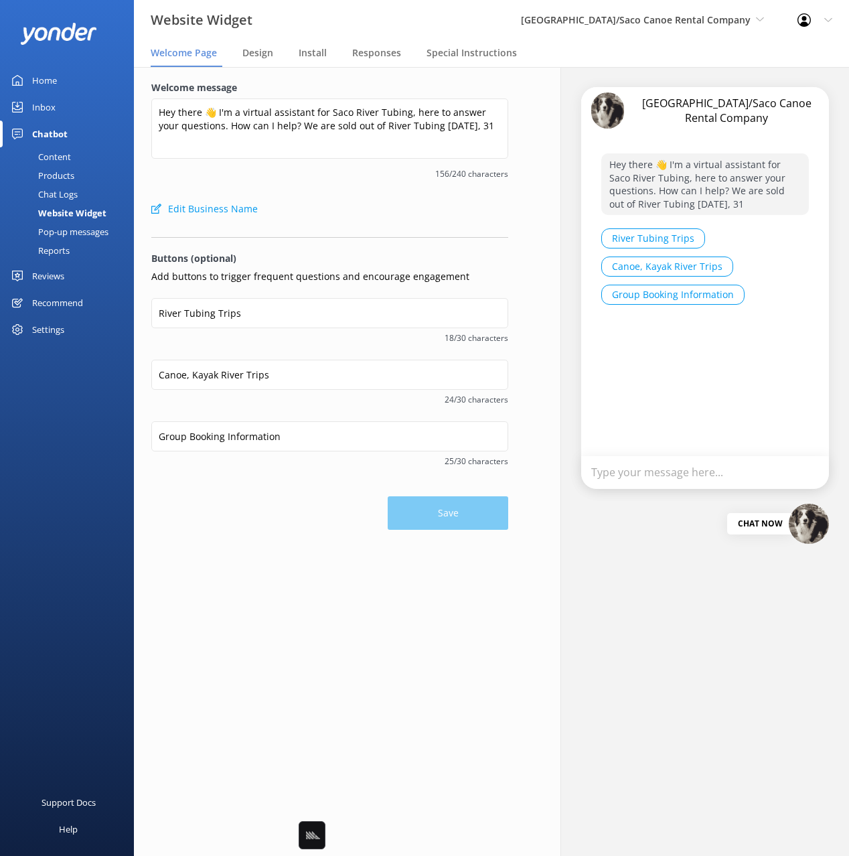
click at [47, 159] on div "Content" at bounding box center [39, 156] width 63 height 19
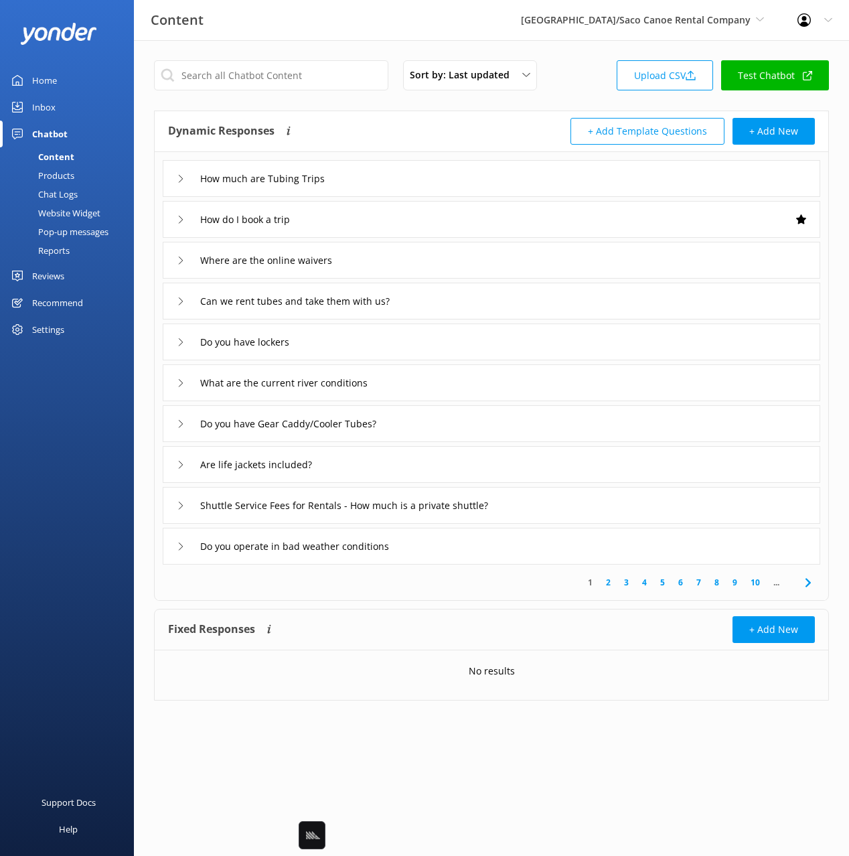
drag, startPoint x: 423, startPoint y: 120, endPoint x: 342, endPoint y: 118, distance: 81.1
click at [421, 120] on div "Dynamic Responses Dynamic responses rely on the Large Language Model to create …" at bounding box center [330, 131] width 324 height 27
click at [301, 52] on div "Sort by: Last updated Title Last updated Upload CSV Test Chatbot Dynamic Respon…" at bounding box center [491, 390] width 715 height 701
drag, startPoint x: 583, startPoint y: 99, endPoint x: 746, endPoint y: 255, distance: 226.0
click at [583, 99] on div "Sort by: Last updated Title Last updated Upload CSV Test Chatbot Dynamic Respon…" at bounding box center [491, 390] width 715 height 701
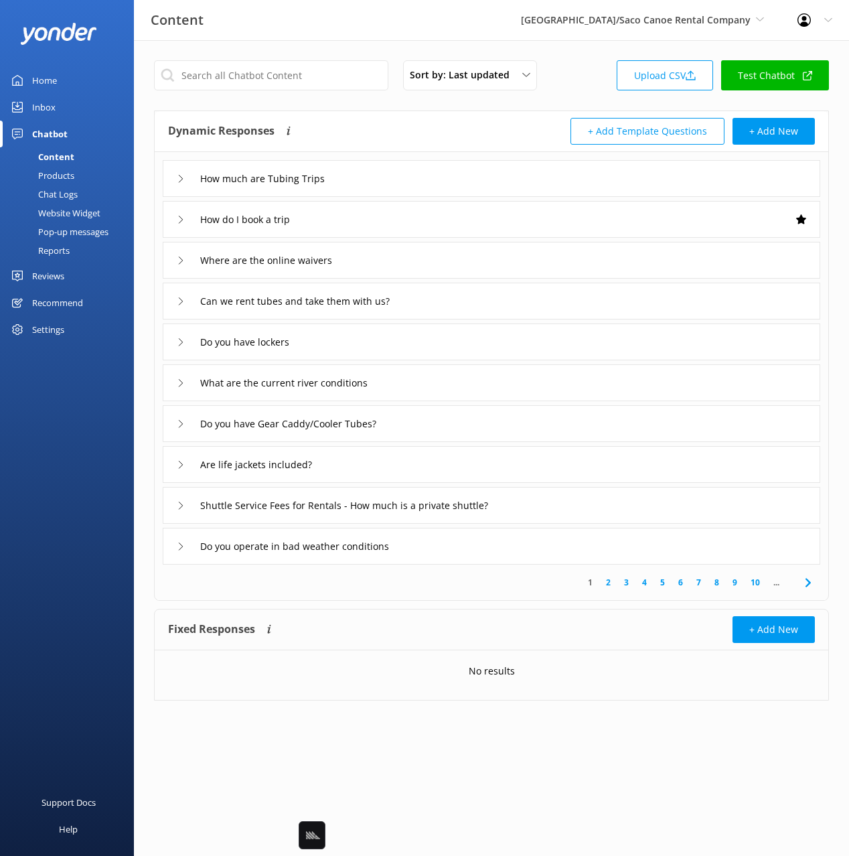
click at [56, 250] on div "Reports" at bounding box center [39, 250] width 62 height 19
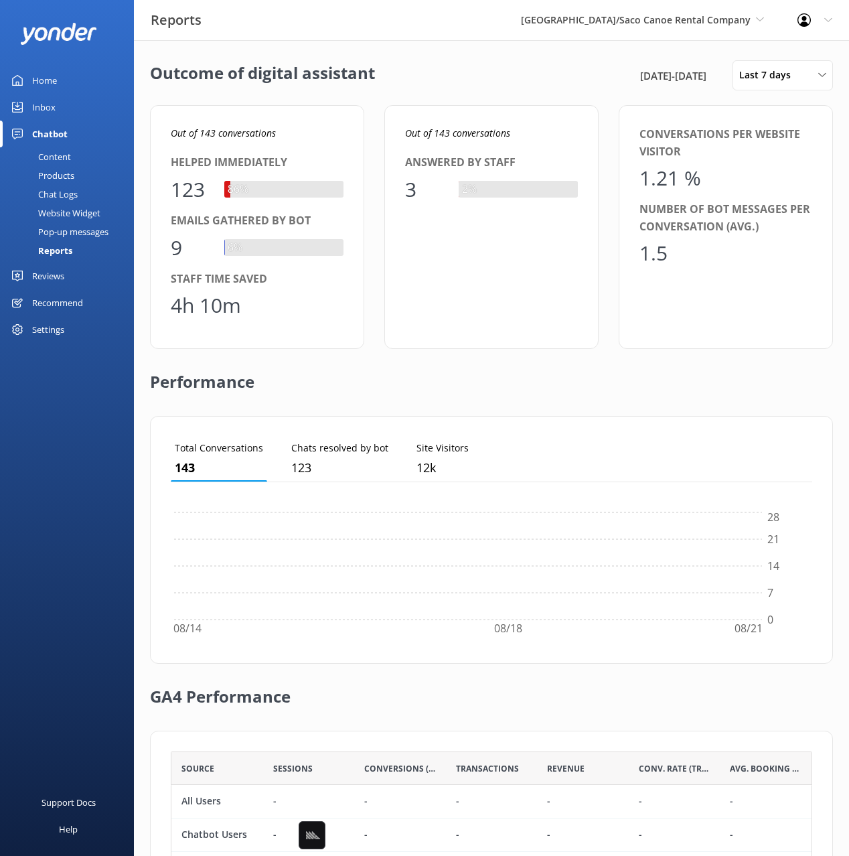
scroll to position [135, 642]
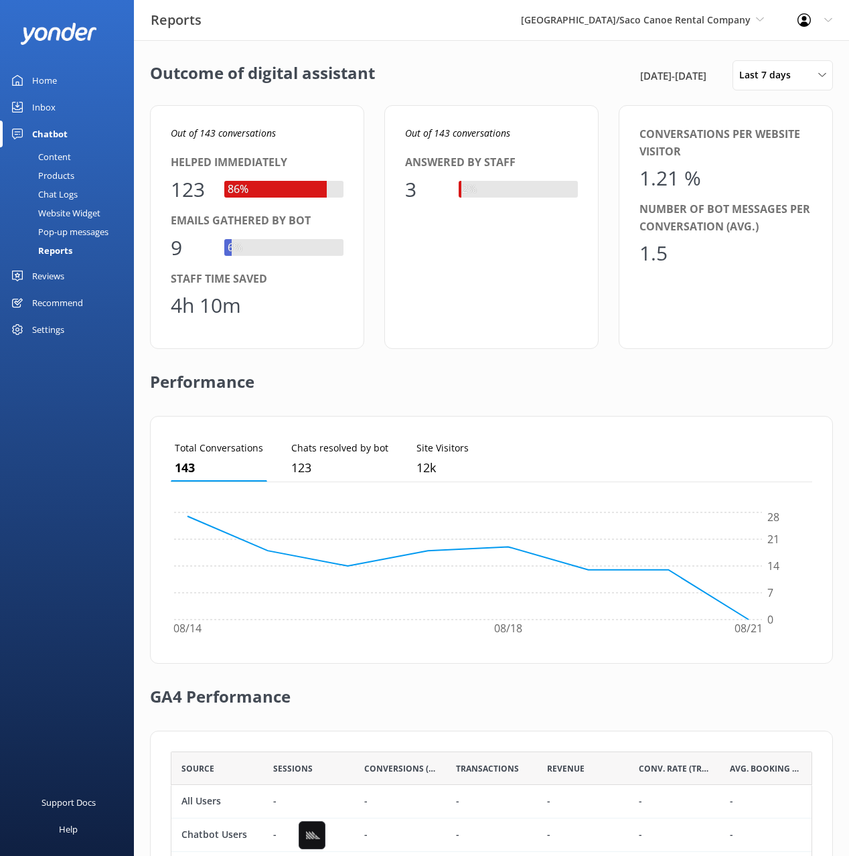
click at [69, 196] on div "Chat Logs" at bounding box center [43, 194] width 70 height 19
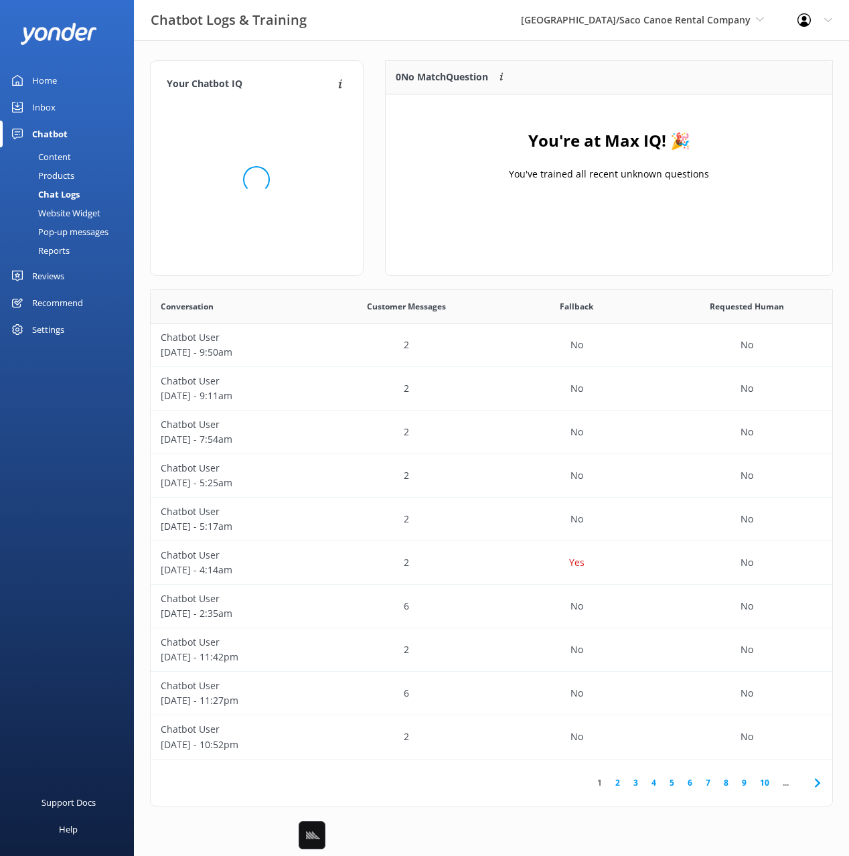
scroll to position [470, 682]
click at [71, 215] on div "Website Widget" at bounding box center [54, 213] width 92 height 19
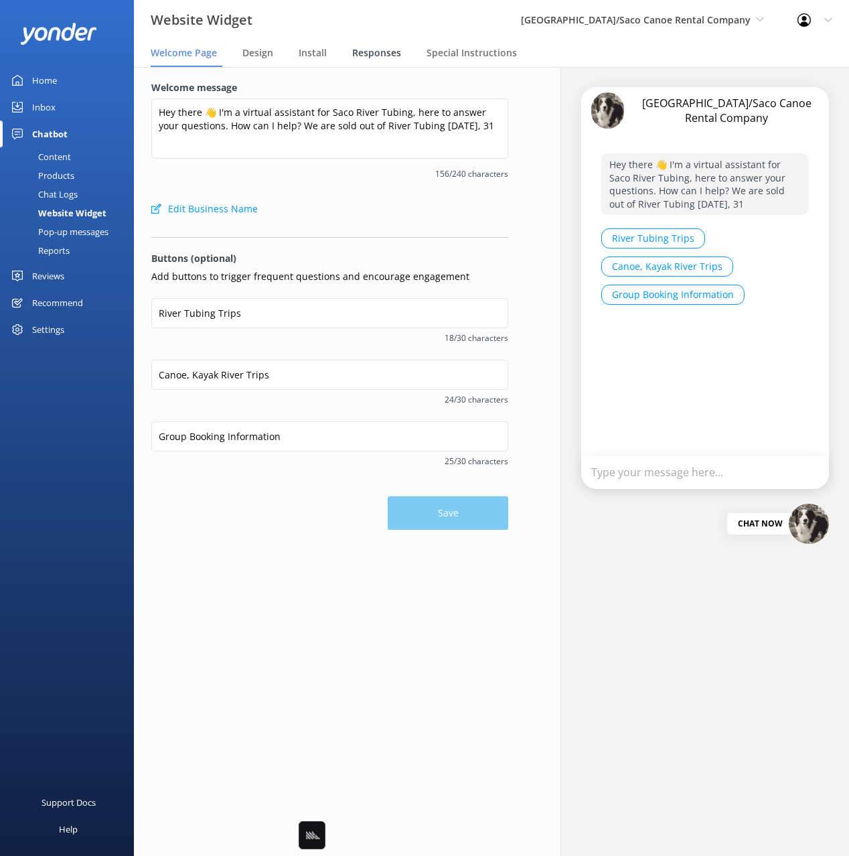
drag, startPoint x: 404, startPoint y: 52, endPoint x: 391, endPoint y: 56, distance: 13.3
click at [401, 53] on div "Responses" at bounding box center [379, 53] width 54 height 27
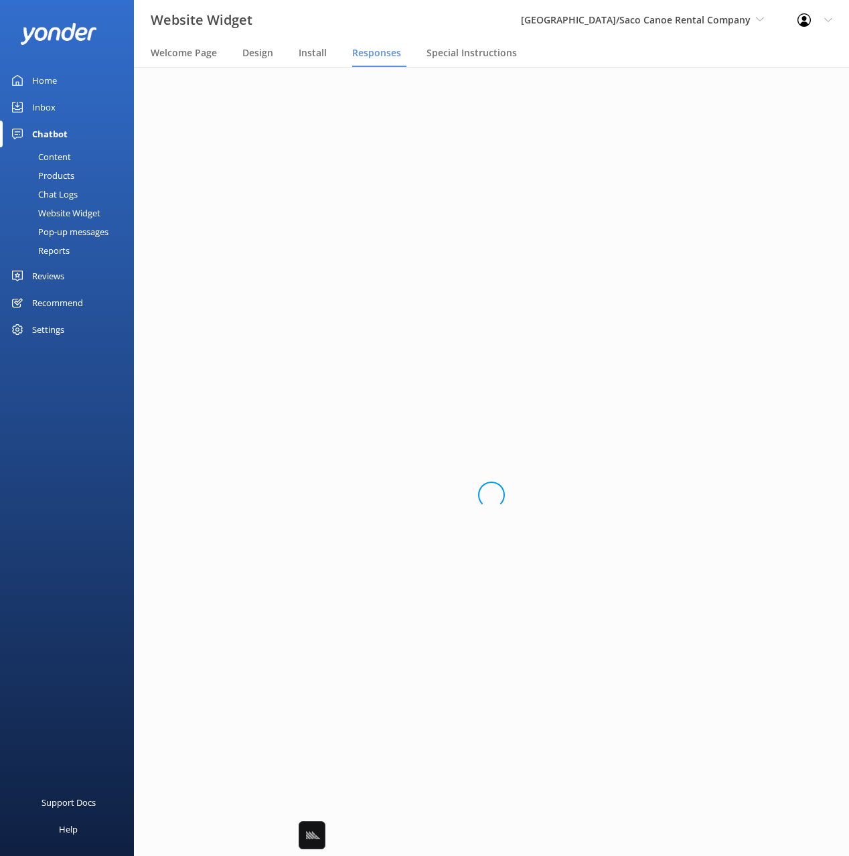
click at [378, 56] on span "Responses" at bounding box center [376, 52] width 49 height 13
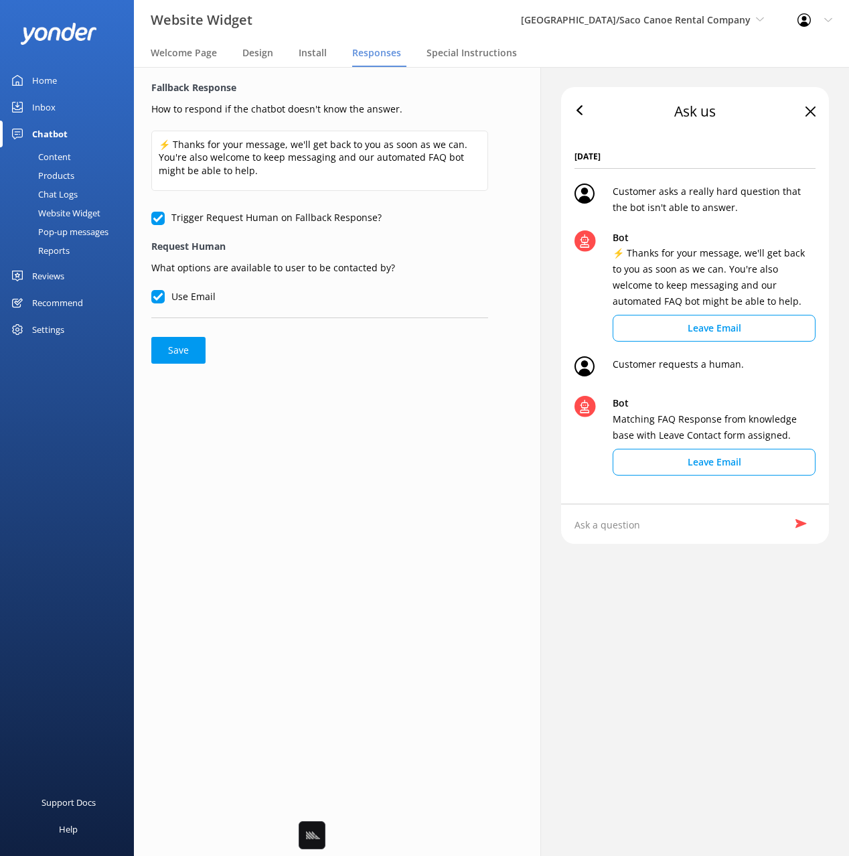
click at [435, 380] on div "Fallback Response How to respond if the chatbot doesn't know the answer. ⚡ Than…" at bounding box center [320, 461] width 407 height 789
click at [446, 52] on span "Special Instructions" at bounding box center [472, 52] width 90 height 13
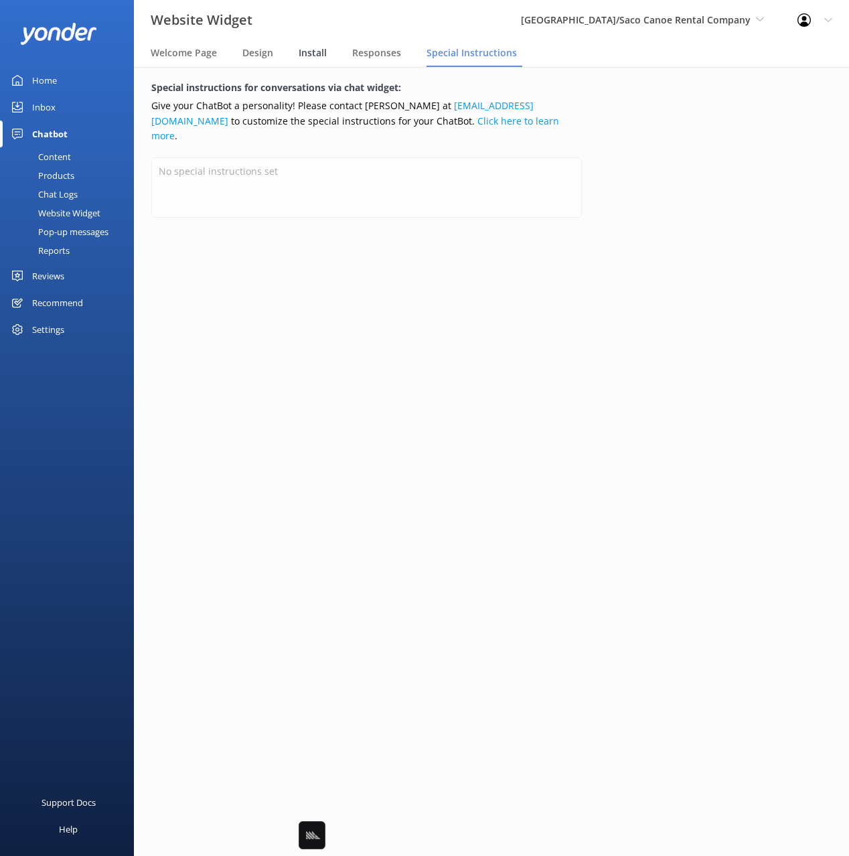
click at [301, 52] on span "Install" at bounding box center [313, 52] width 28 height 13
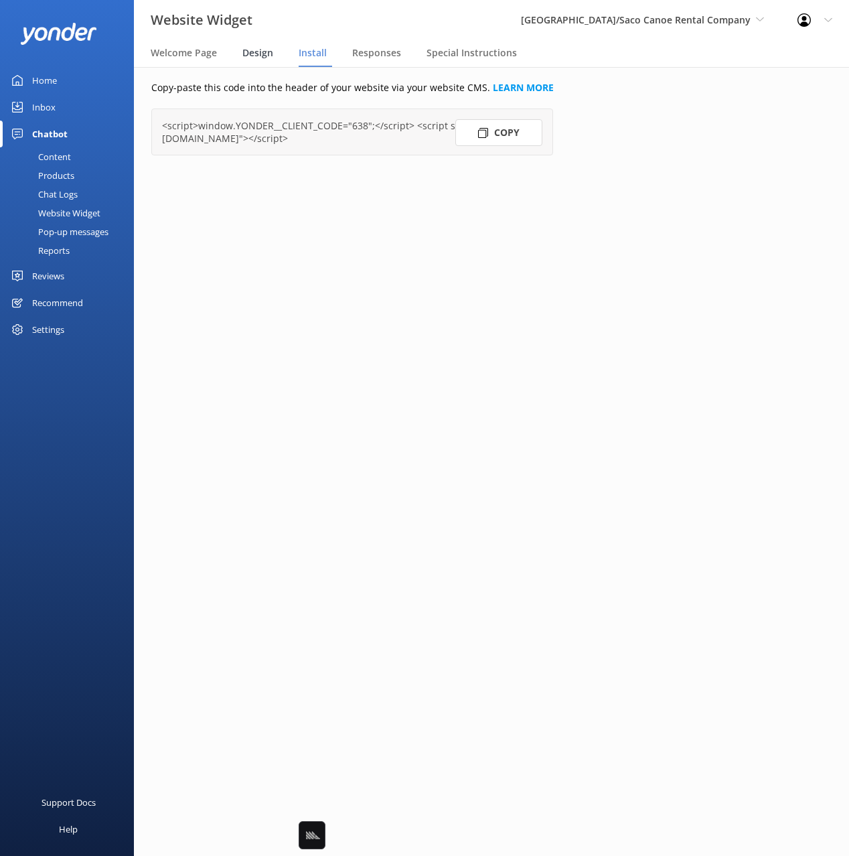
click at [255, 57] on span "Design" at bounding box center [257, 52] width 31 height 13
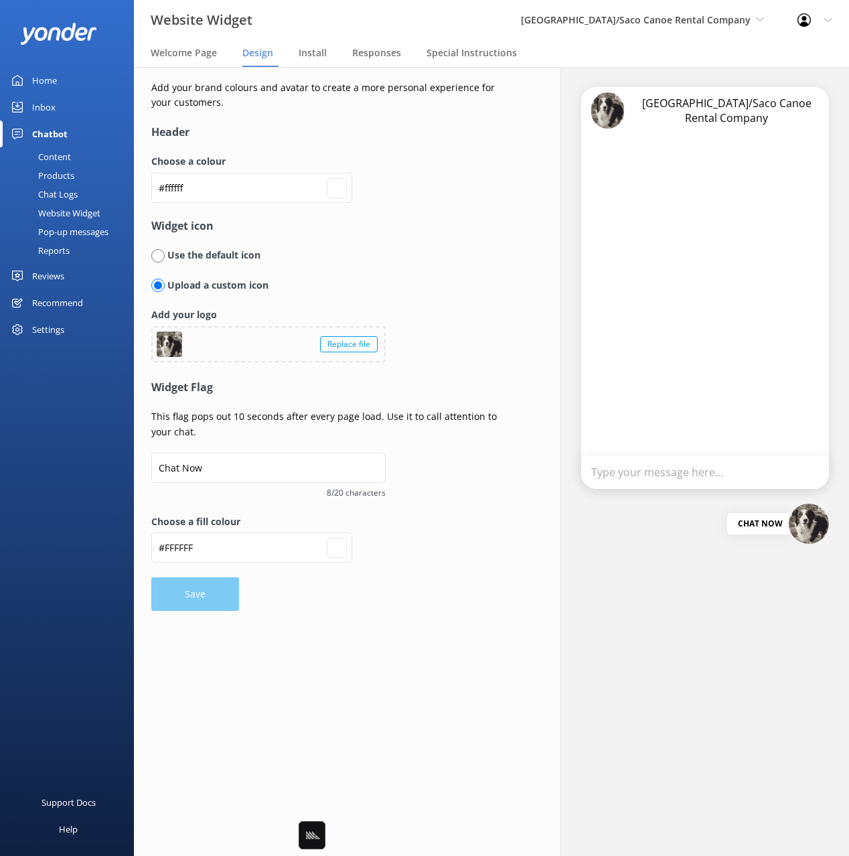
click at [217, 100] on p "Add your brand colours and avatar to create a more personal experience for your…" at bounding box center [329, 95] width 357 height 30
click at [70, 80] on link "Home" at bounding box center [67, 80] width 134 height 27
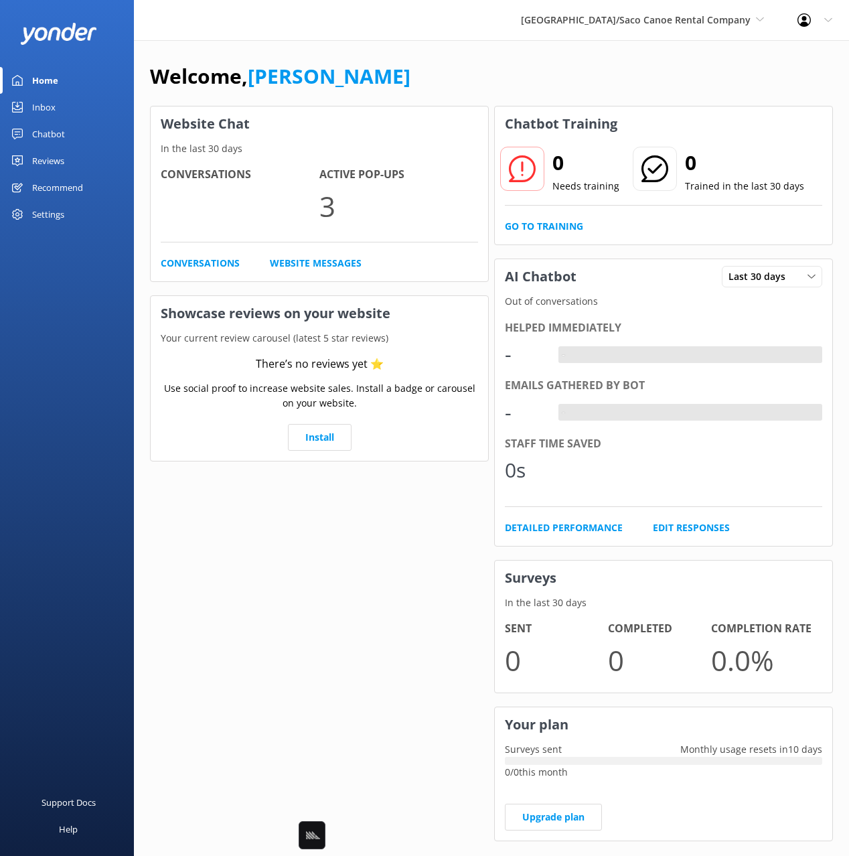
click at [372, 81] on div "Welcome, [PERSON_NAME]" at bounding box center [491, 83] width 683 height 46
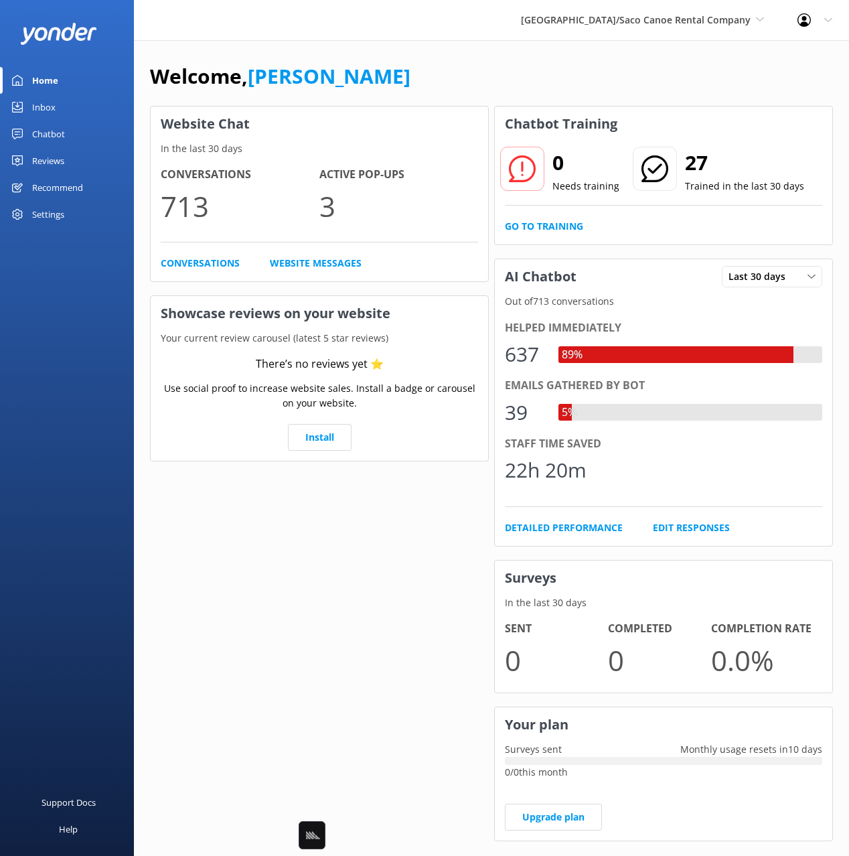
drag, startPoint x: 615, startPoint y: 72, endPoint x: 614, endPoint y: 32, distance: 39.5
click at [615, 72] on div "Welcome, [PERSON_NAME]" at bounding box center [491, 83] width 683 height 46
click at [614, 29] on div "Saco River Tubing Center/Saco Canoe Rental Company Black Cat Cruises Banff Airp…" at bounding box center [642, 20] width 277 height 40
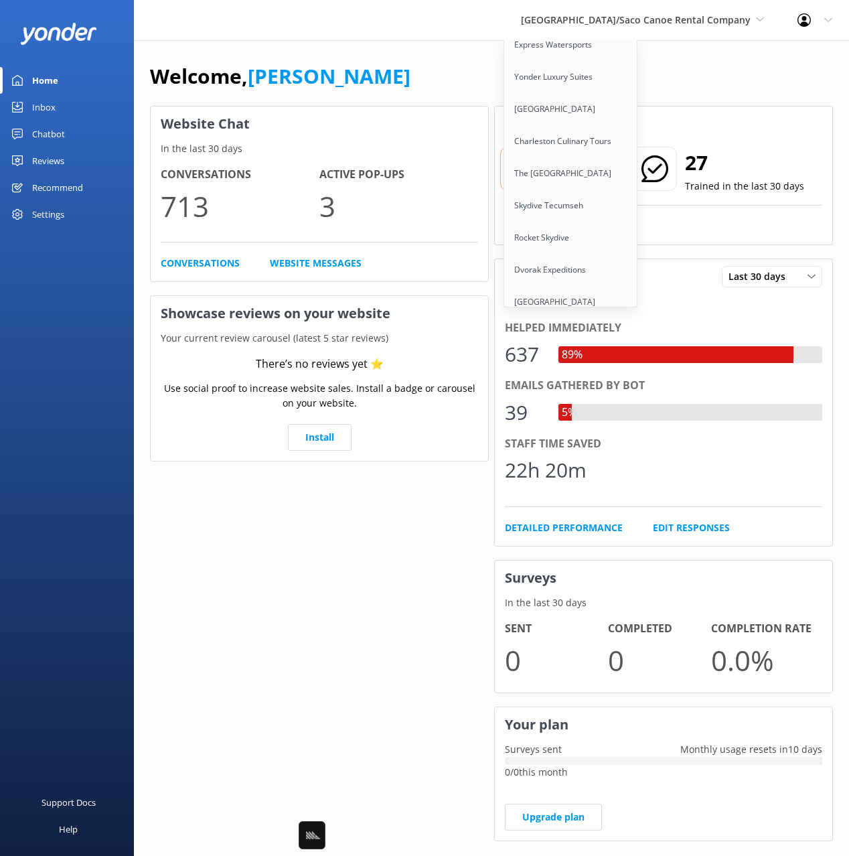
scroll to position [6478, 0]
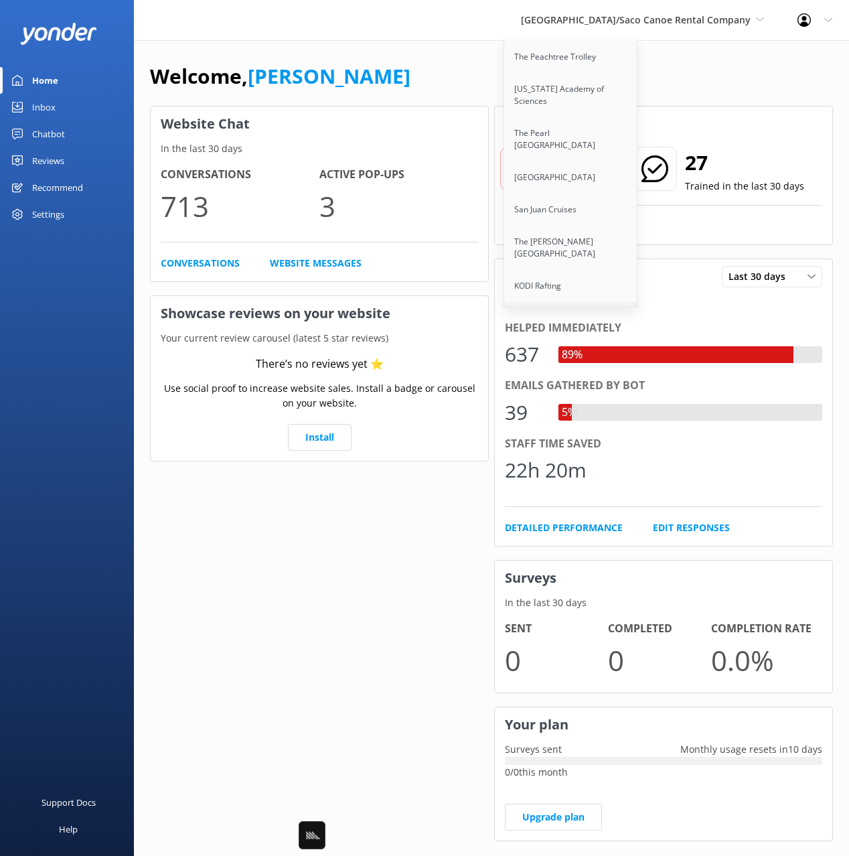
click at [555, 302] on link "Beach Camping Area" at bounding box center [571, 318] width 134 height 32
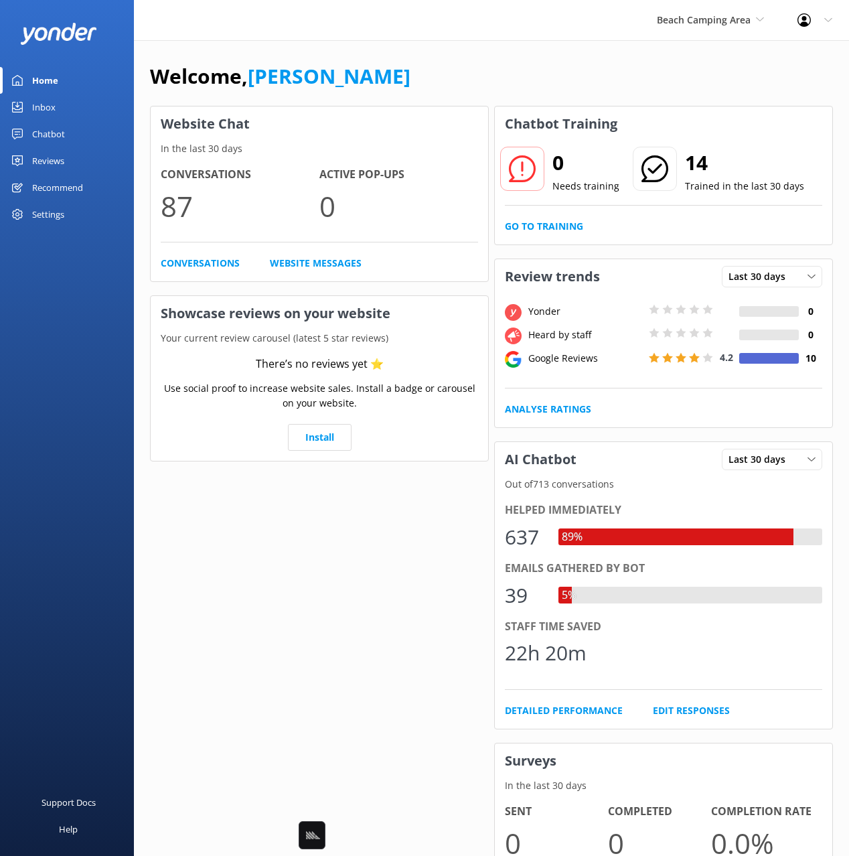
click at [65, 135] on link "Chatbot" at bounding box center [67, 134] width 134 height 27
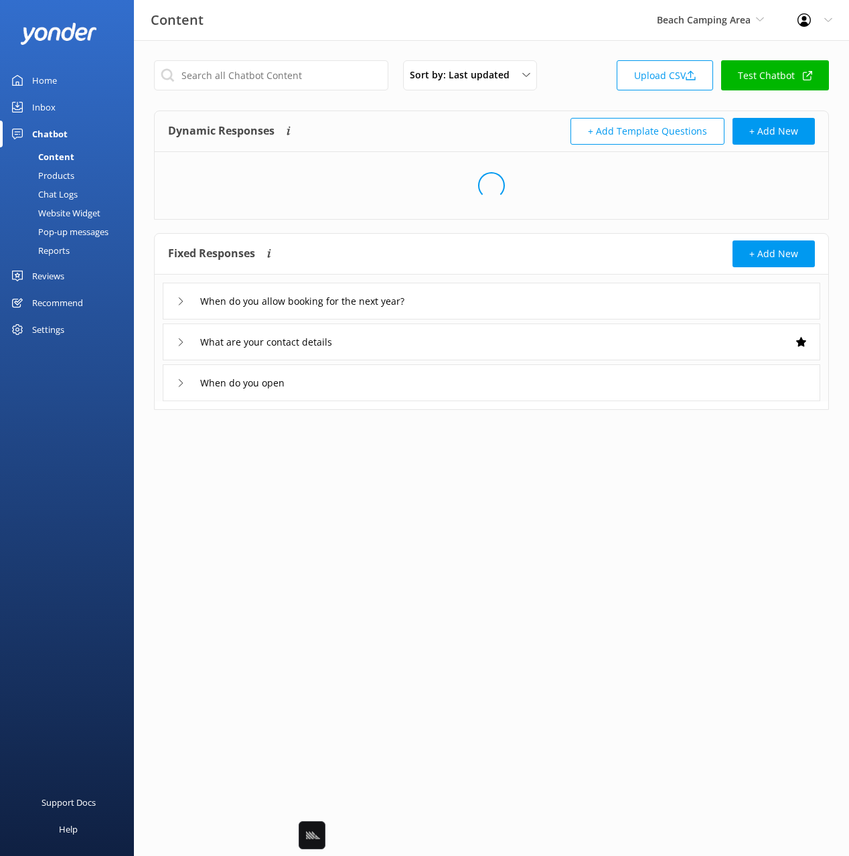
click at [415, 116] on div "Dynamic Responses Dynamic responses rely on the Large Language Model to create …" at bounding box center [492, 131] width 674 height 41
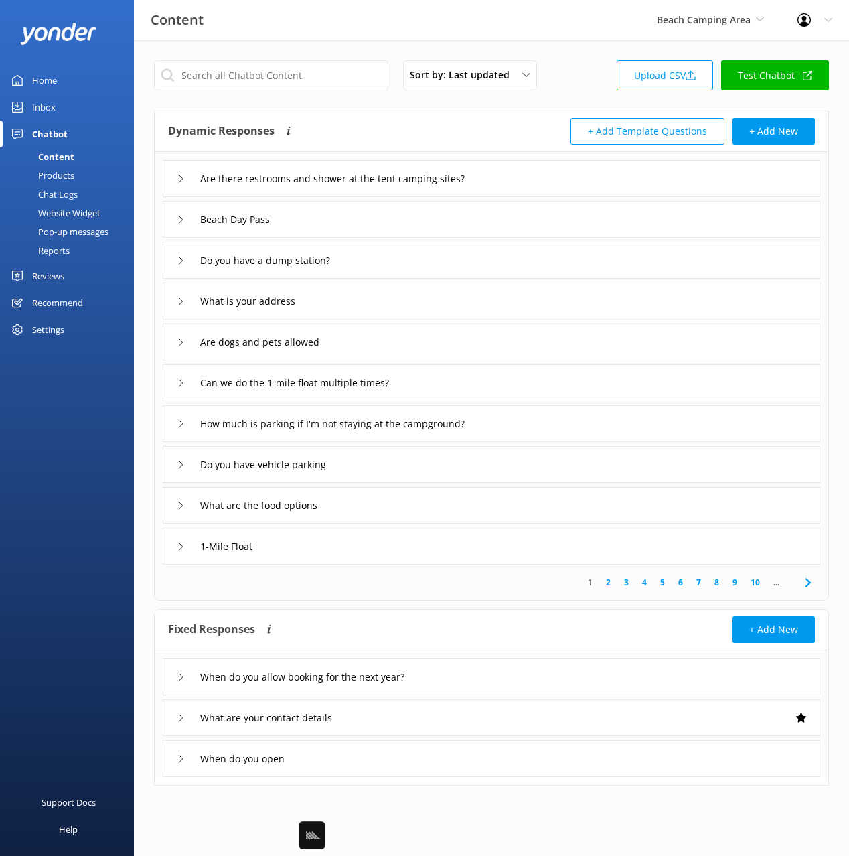
click at [537, 176] on div "Are there restrooms and shower at the tent camping sites?" at bounding box center [492, 178] width 658 height 37
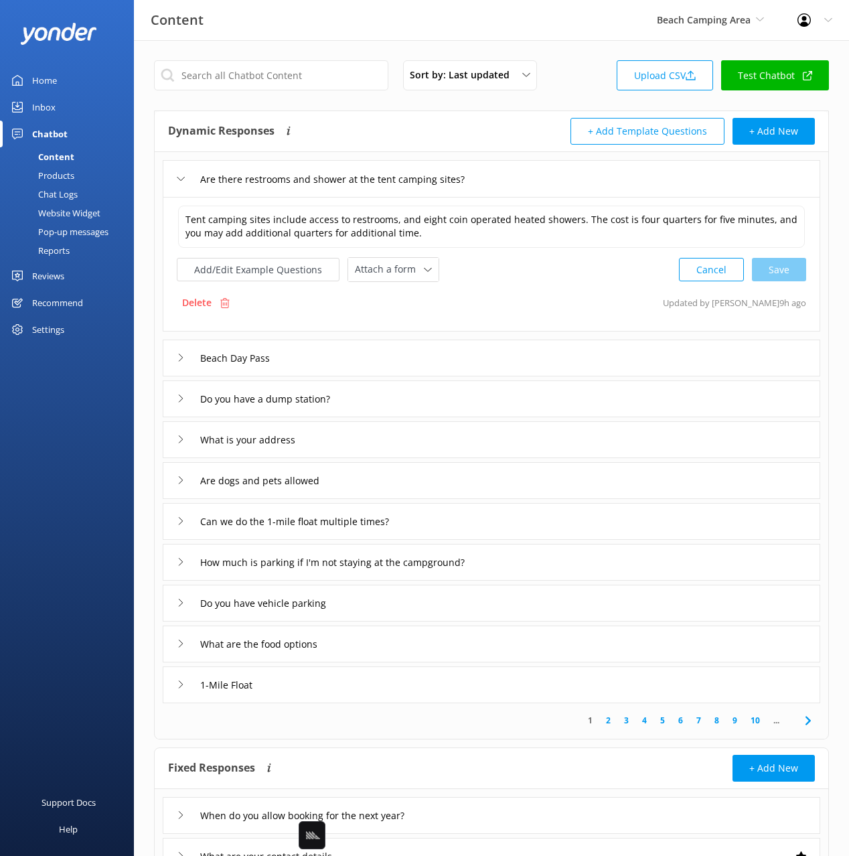
click at [453, 338] on div "Are there restrooms and shower at the tent camping sites? Tent camping sites in…" at bounding box center [492, 427] width 674 height 551
click at [435, 358] on div "Beach Day Pass" at bounding box center [492, 358] width 658 height 37
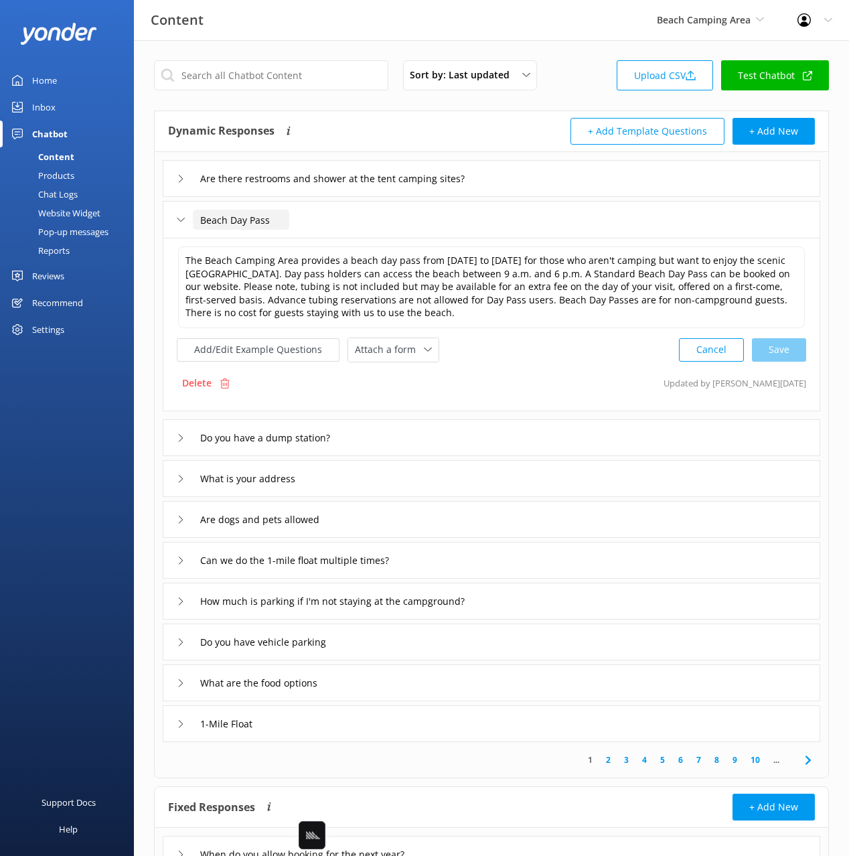
click at [199, 217] on input "Beach Day Pass" at bounding box center [241, 220] width 96 height 20
type input "What is the Beach Day Pass"
click at [318, 241] on icon at bounding box center [320, 240] width 5 height 5
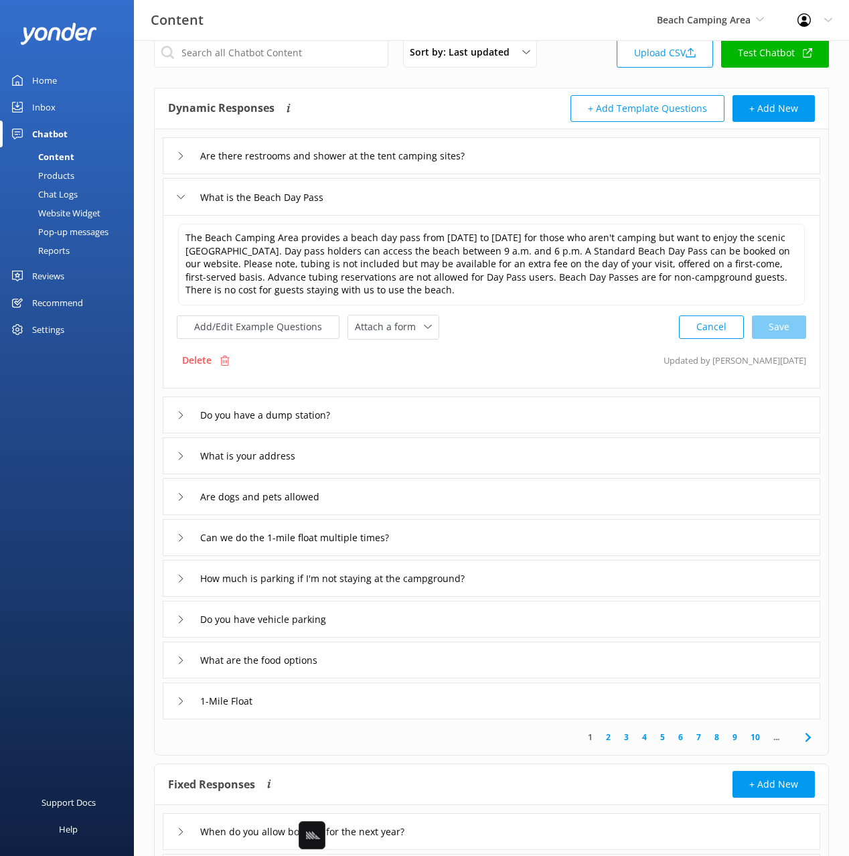
scroll to position [8, 0]
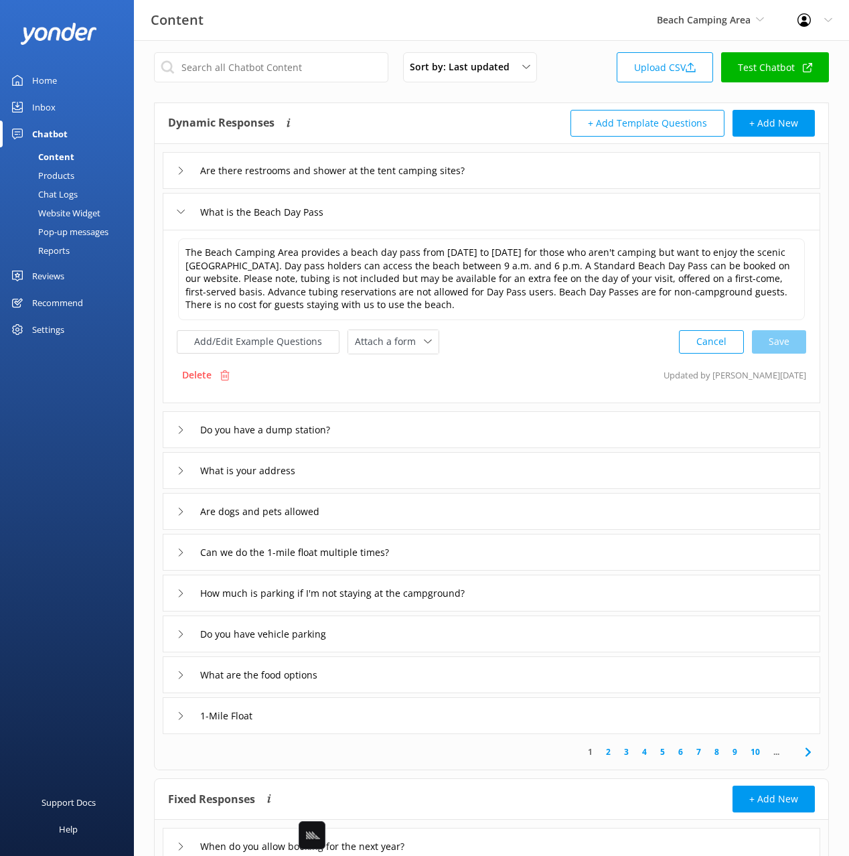
click at [478, 438] on div "Do you have a dump station?" at bounding box center [492, 429] width 658 height 37
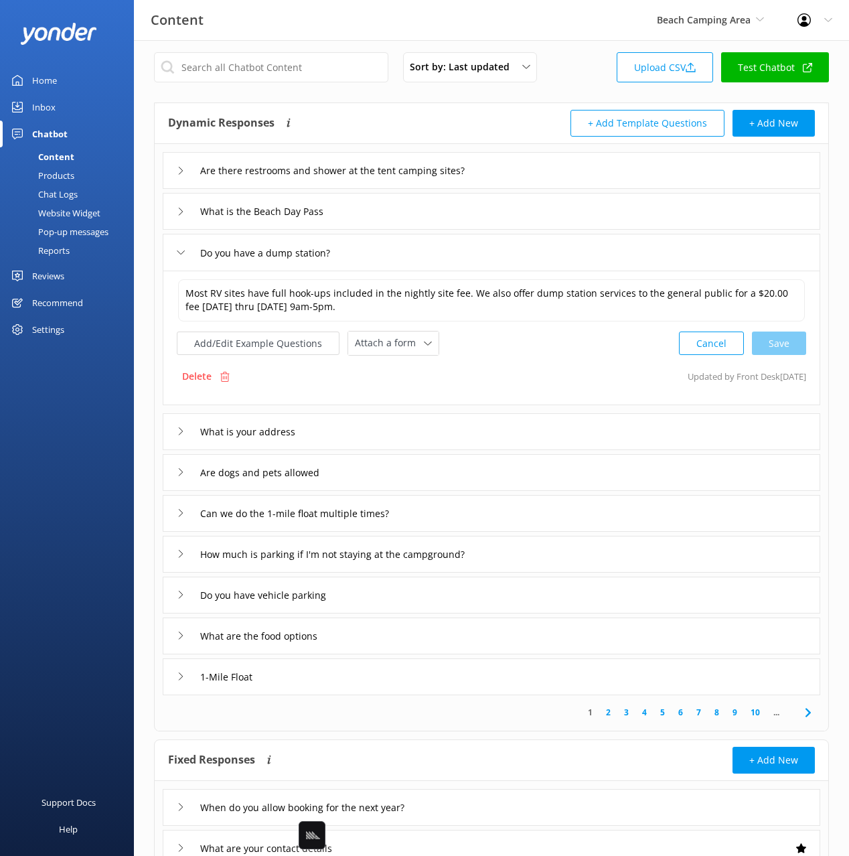
click at [384, 431] on div "What is your address" at bounding box center [492, 431] width 658 height 37
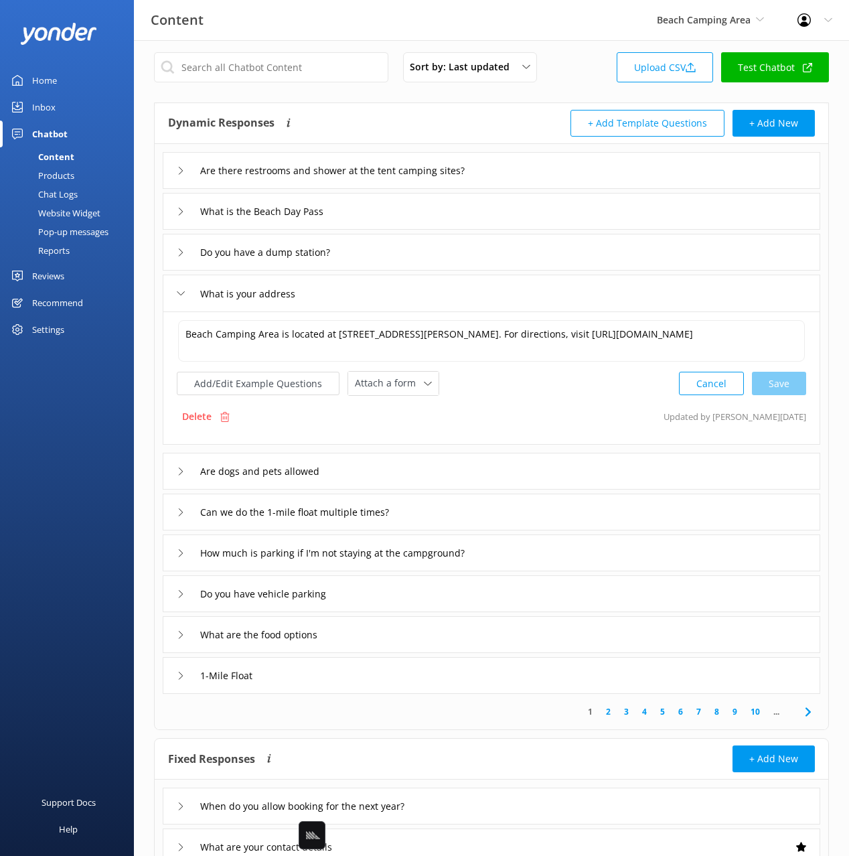
click at [390, 478] on div "Are dogs and pets allowed" at bounding box center [492, 471] width 658 height 37
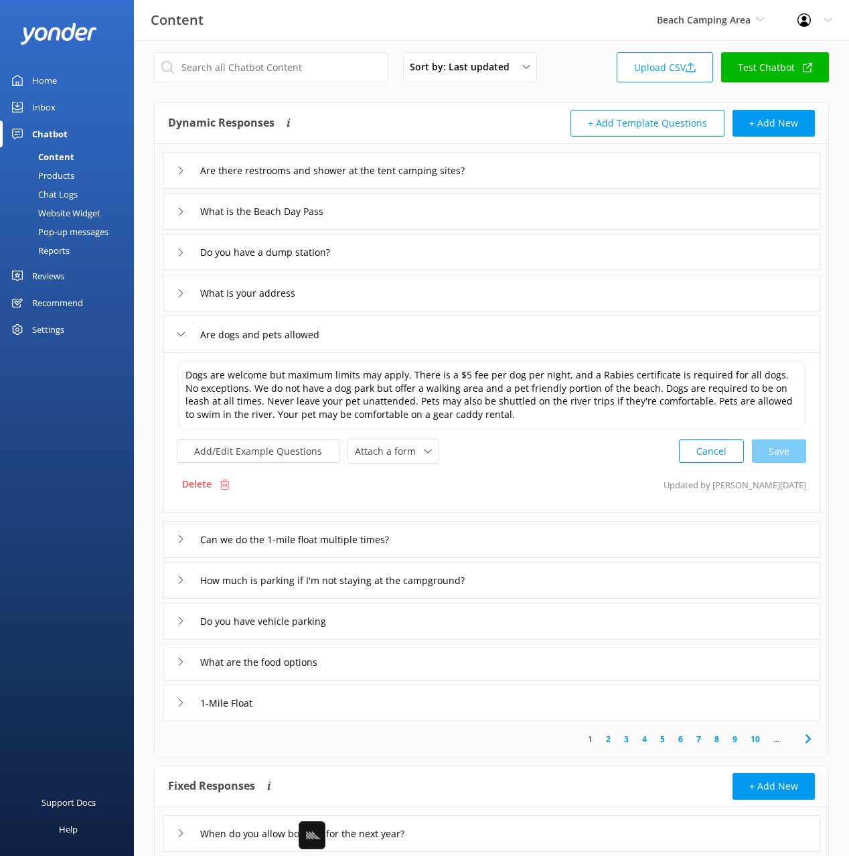
click at [492, 534] on div "Can we do the 1-mile float multiple times?" at bounding box center [492, 539] width 658 height 37
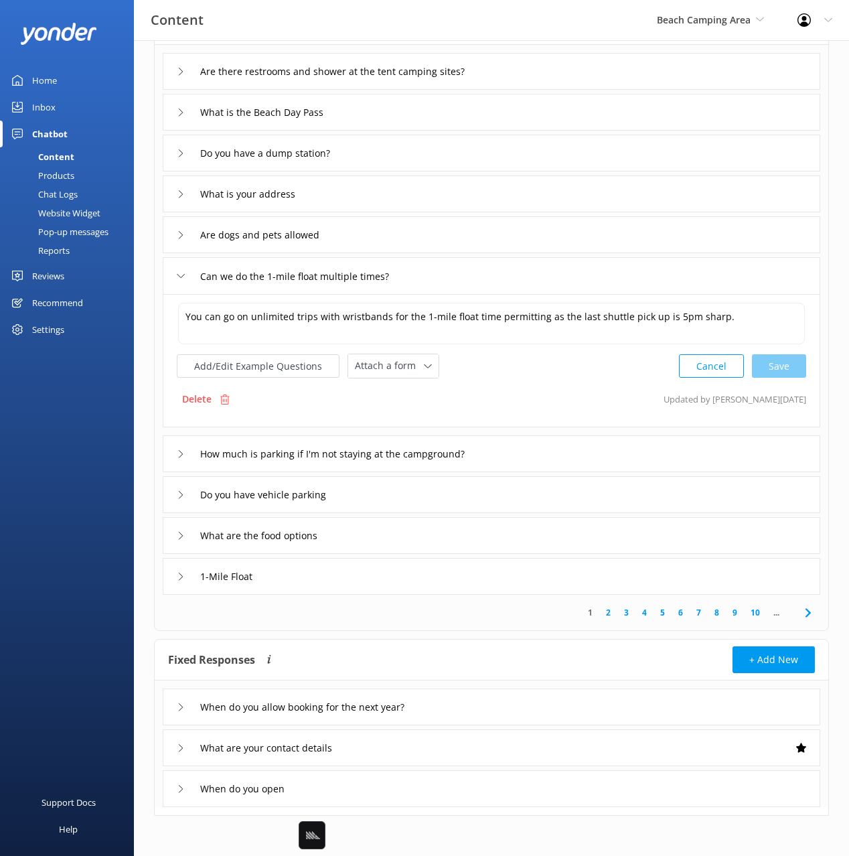
scroll to position [66, 0]
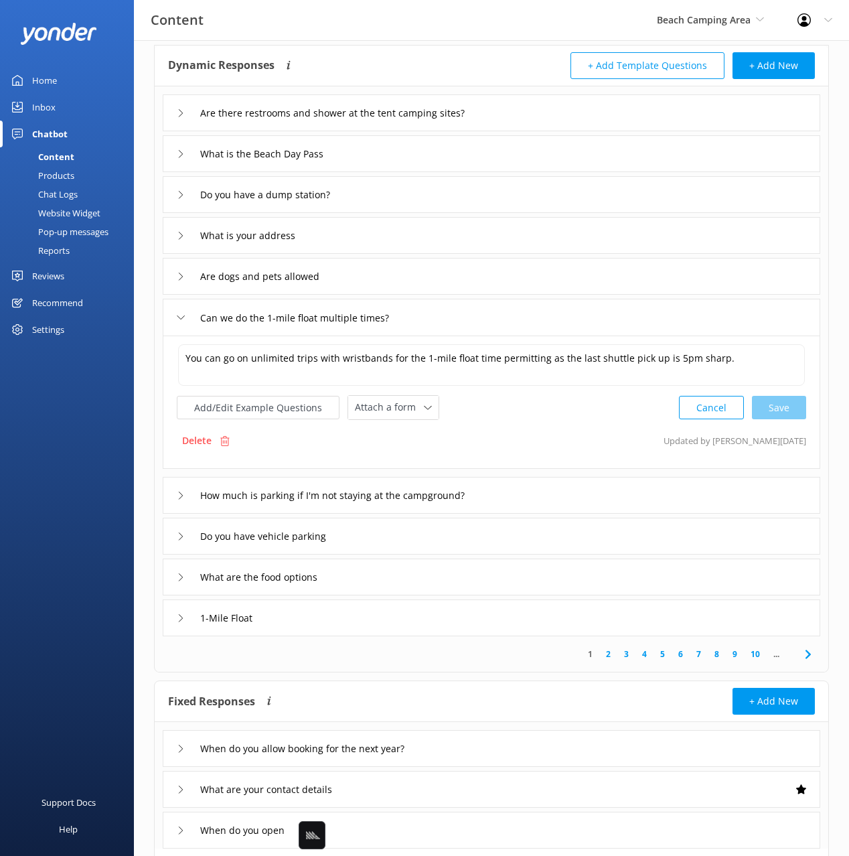
click at [339, 612] on div "1-Mile Float" at bounding box center [492, 618] width 658 height 37
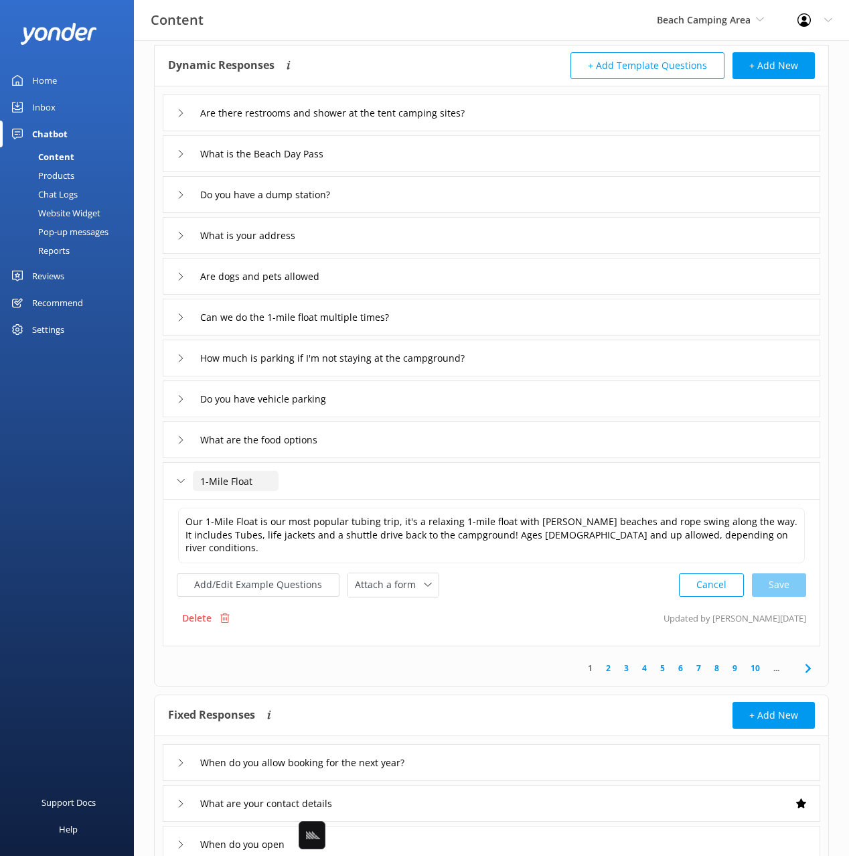
click at [200, 479] on input "1-Mile Float" at bounding box center [236, 481] width 86 height 20
type input "What is the 1-Mile Float"
click at [311, 500] on use at bounding box center [309, 501] width 5 height 4
click at [804, 661] on icon at bounding box center [809, 669] width 16 height 16
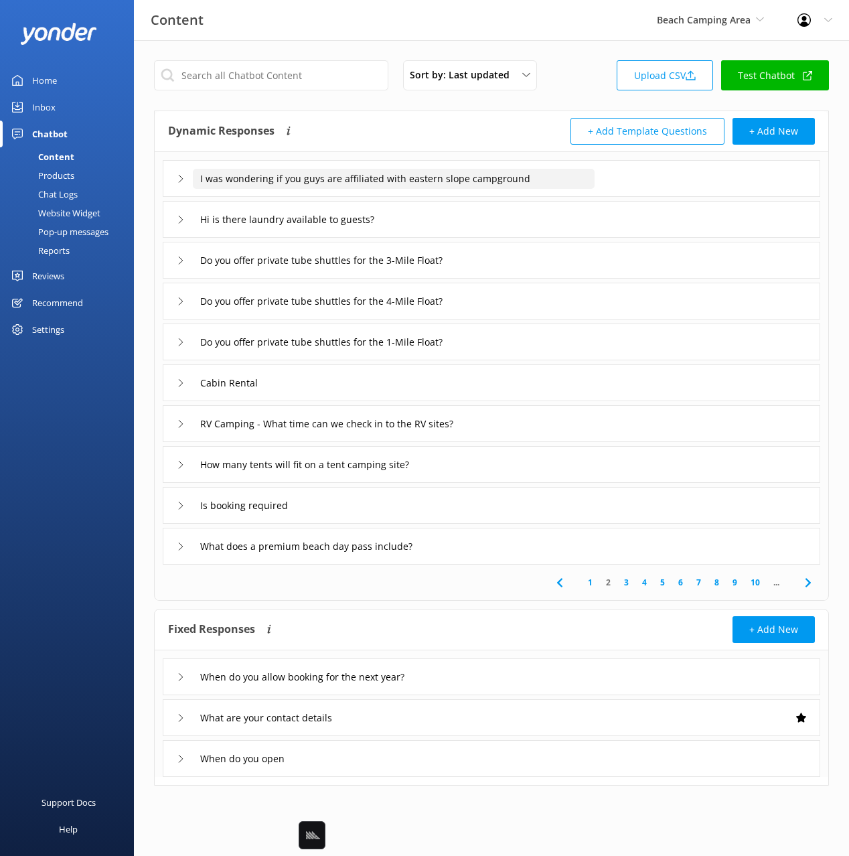
click at [328, 178] on input "I was wondering if you guys are affiliated with eastern slope campground" at bounding box center [394, 179] width 402 height 20
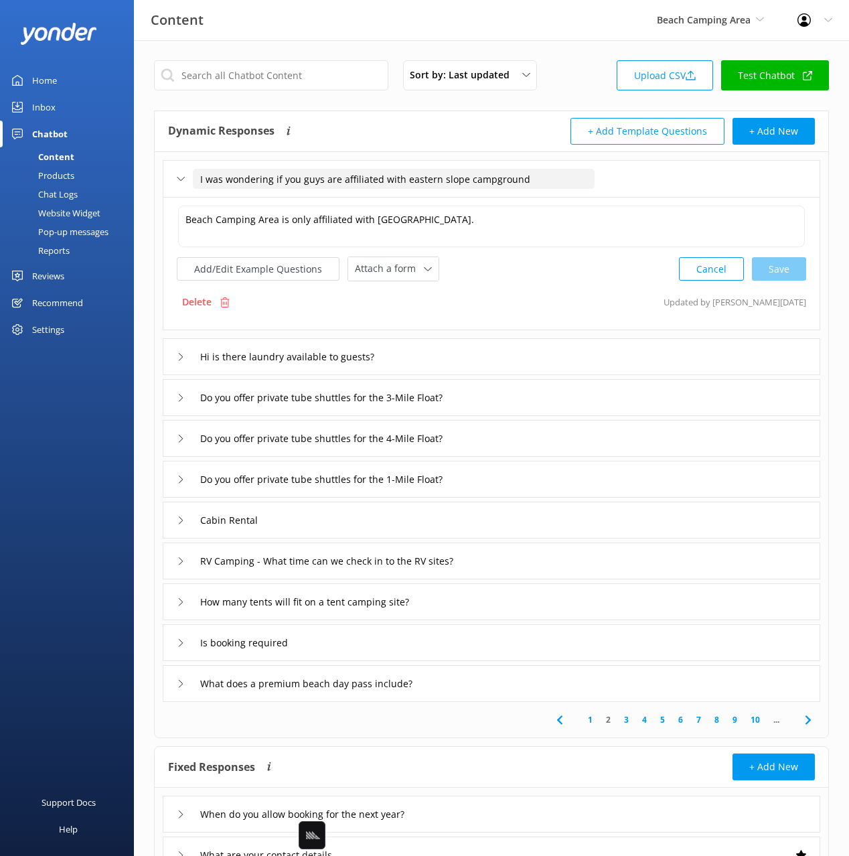
drag, startPoint x: 340, startPoint y: 180, endPoint x: 201, endPoint y: 180, distance: 138.7
click at [201, 180] on input "I was wondering if you guys are affiliated with eastern slope campground" at bounding box center [394, 179] width 402 height 20
type input "Are you affiliated with eastern slope campground"
click at [439, 202] on icon at bounding box center [438, 199] width 5 height 5
click at [241, 189] on input "Hi is there laundry available to guests?" at bounding box center [329, 179] width 273 height 20
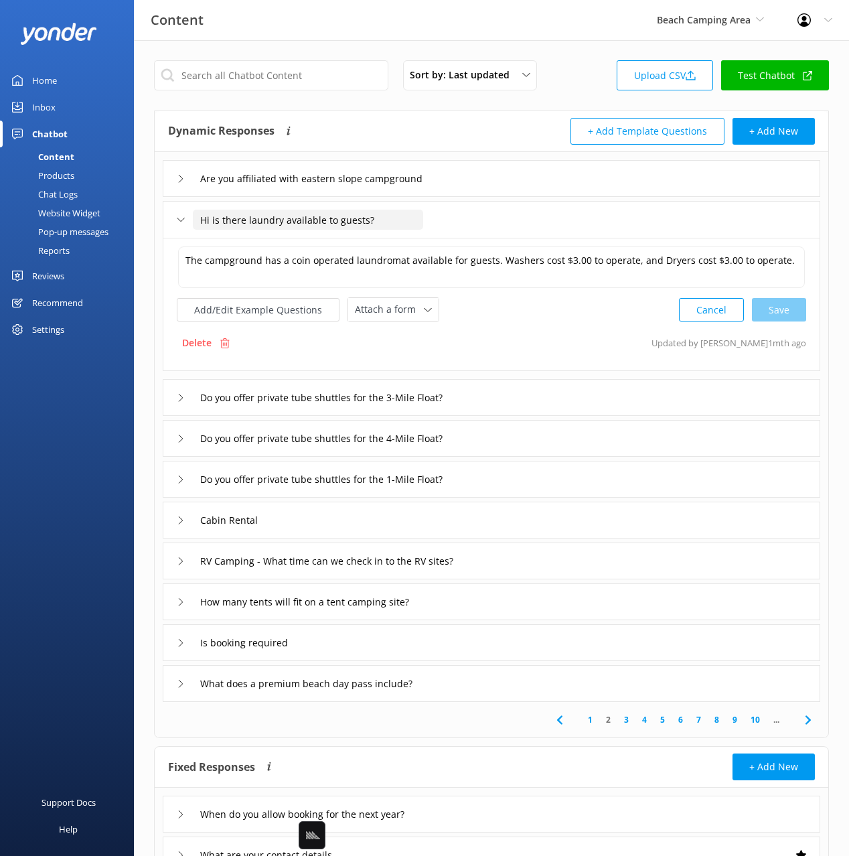
drag, startPoint x: 218, startPoint y: 218, endPoint x: 171, endPoint y: 218, distance: 46.2
click at [171, 218] on div "Hi is there laundry available to guests?" at bounding box center [492, 219] width 658 height 37
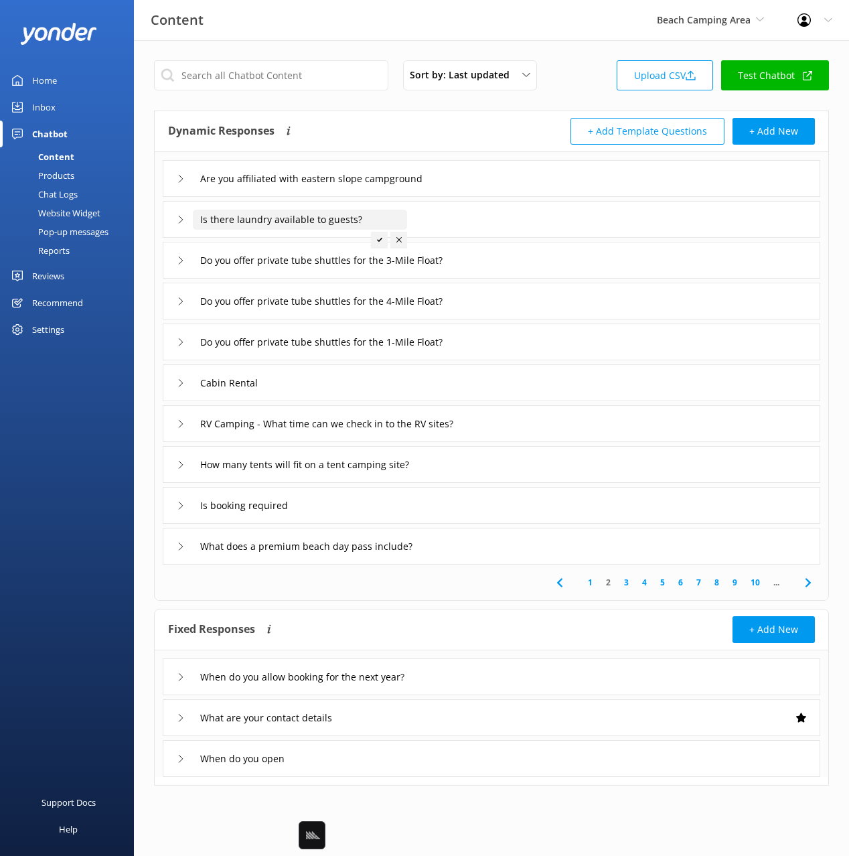
type input "Is there laundry available to guests?"
click at [377, 242] on icon at bounding box center [379, 239] width 5 height 5
click at [332, 380] on div "Cabin Rental" at bounding box center [492, 382] width 658 height 37
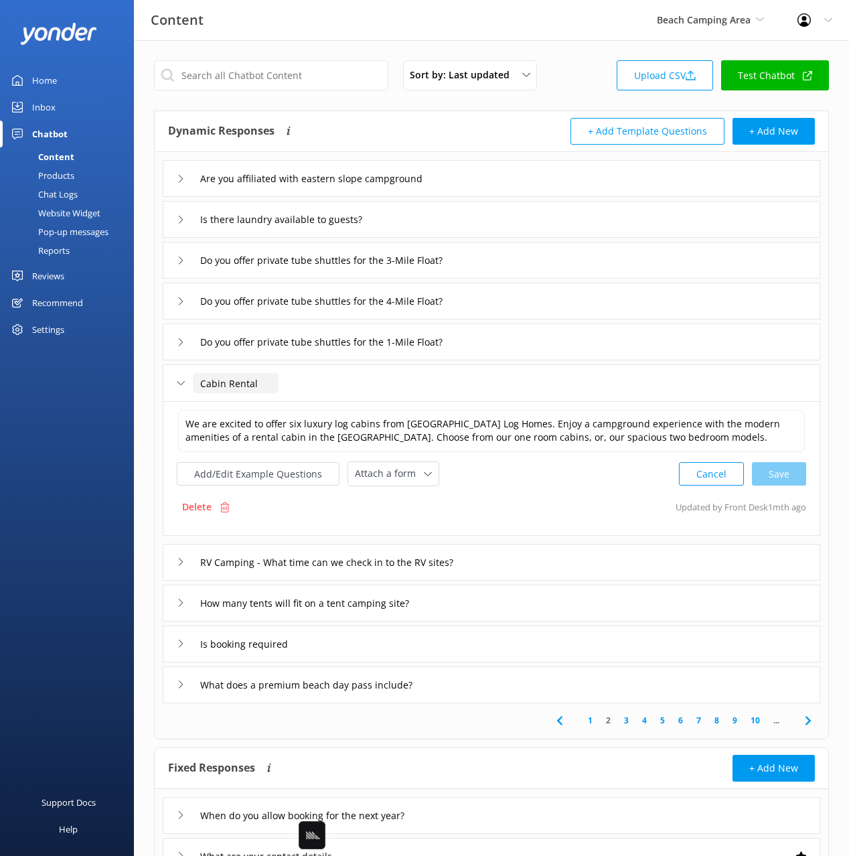
click at [198, 381] on input "Cabin Rental" at bounding box center [236, 383] width 86 height 20
type input "What is the Cabin Rental"
click at [310, 401] on icon at bounding box center [309, 403] width 5 height 5
click at [812, 721] on icon at bounding box center [809, 721] width 16 height 16
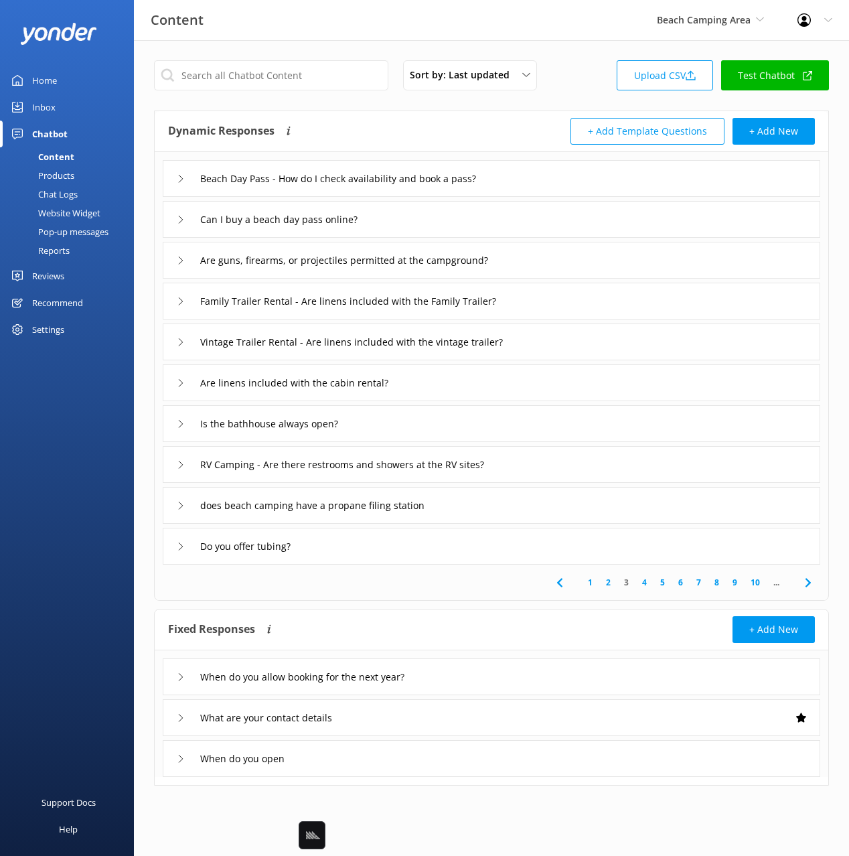
click at [74, 464] on div "Support Docs Help" at bounding box center [67, 642] width 134 height 428
drag, startPoint x: 60, startPoint y: 456, endPoint x: 103, endPoint y: 169, distance: 289.3
click at [60, 456] on div "Support Docs Help" at bounding box center [67, 642] width 134 height 428
click at [69, 198] on div "Chat Logs" at bounding box center [43, 194] width 70 height 19
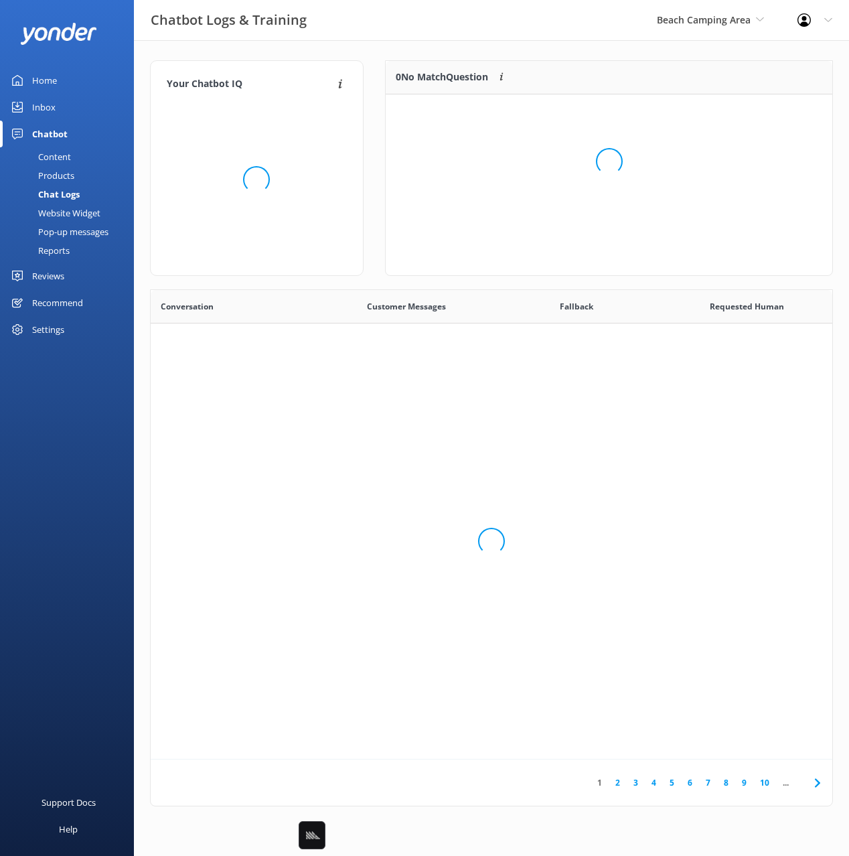
scroll to position [470, 682]
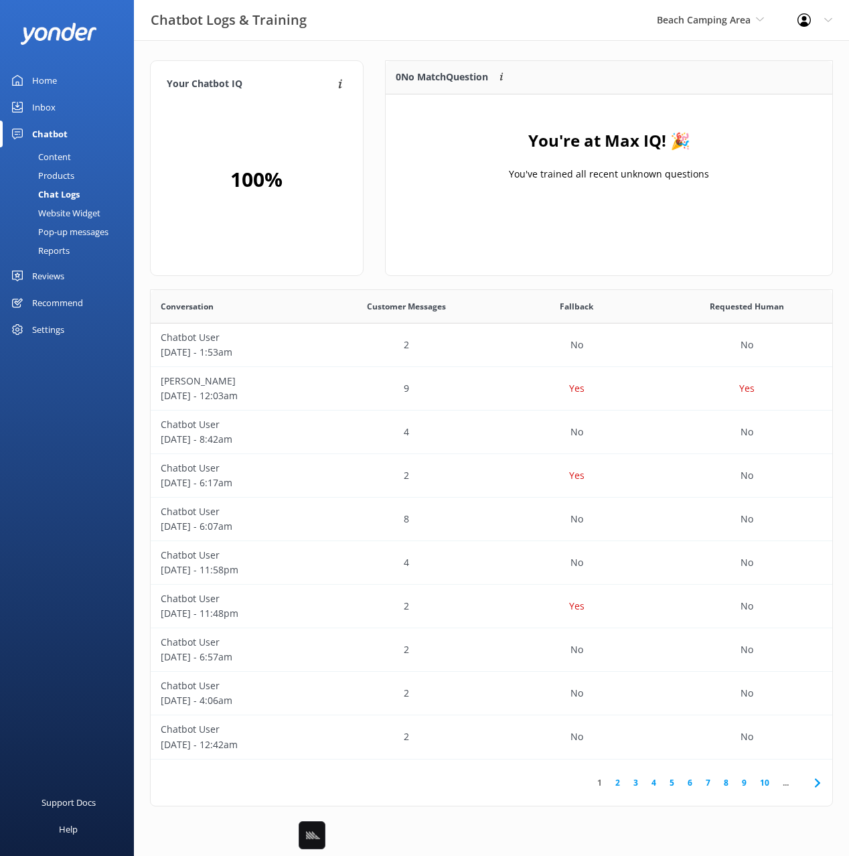
click at [472, 56] on div "Your Chatbot IQ Your Chatbot IQ is the percentage of trained FAQs against untra…" at bounding box center [491, 436] width 715 height 793
click at [51, 109] on div "Inbox" at bounding box center [43, 107] width 23 height 27
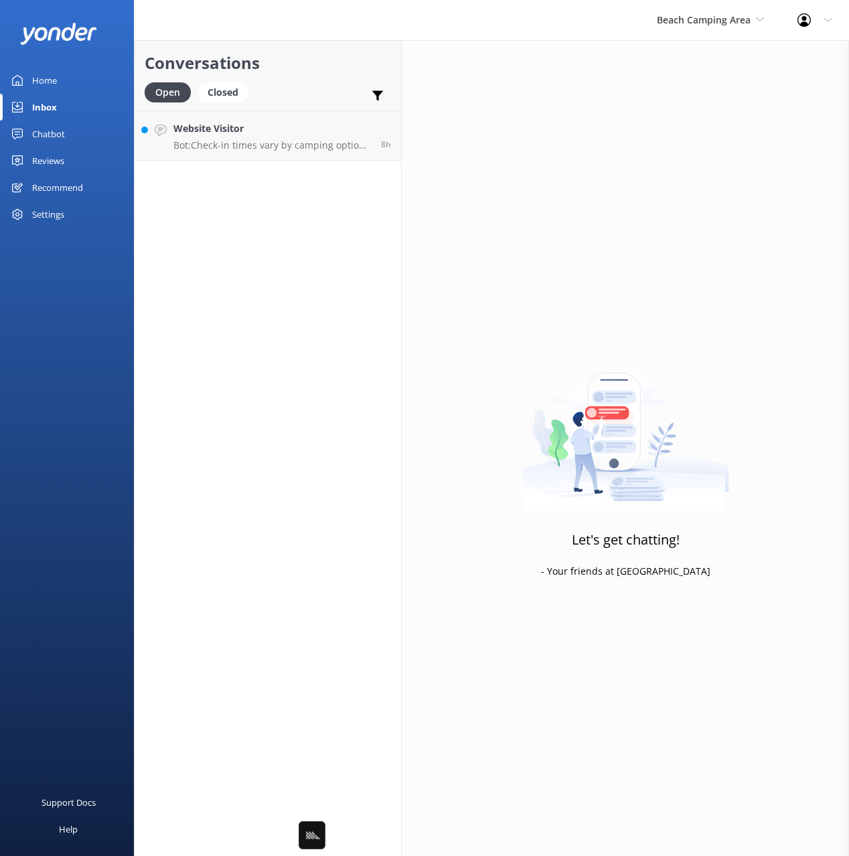
click at [317, 66] on h2 "Conversations" at bounding box center [268, 62] width 247 height 25
click at [66, 77] on link "Home" at bounding box center [67, 80] width 134 height 27
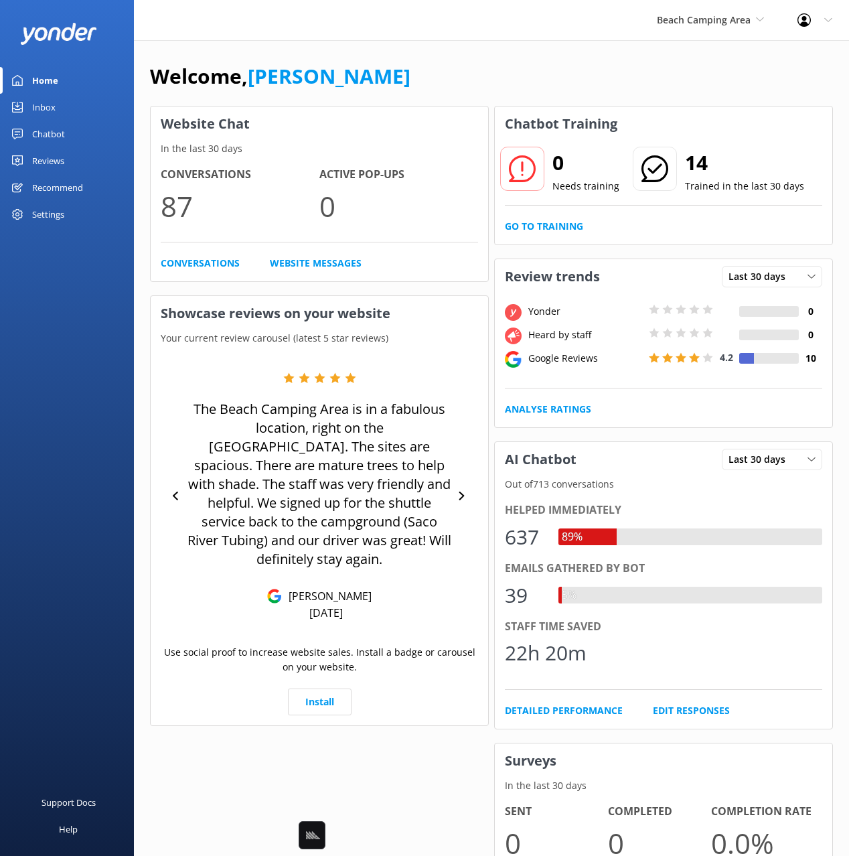
drag, startPoint x: 440, startPoint y: 89, endPoint x: 393, endPoint y: 96, distance: 48.1
click at [434, 90] on div "Welcome, [PERSON_NAME]" at bounding box center [491, 83] width 683 height 46
drag, startPoint x: 53, startPoint y: 130, endPoint x: 52, endPoint y: 149, distance: 18.8
click at [53, 130] on div "Chatbot" at bounding box center [48, 134] width 33 height 27
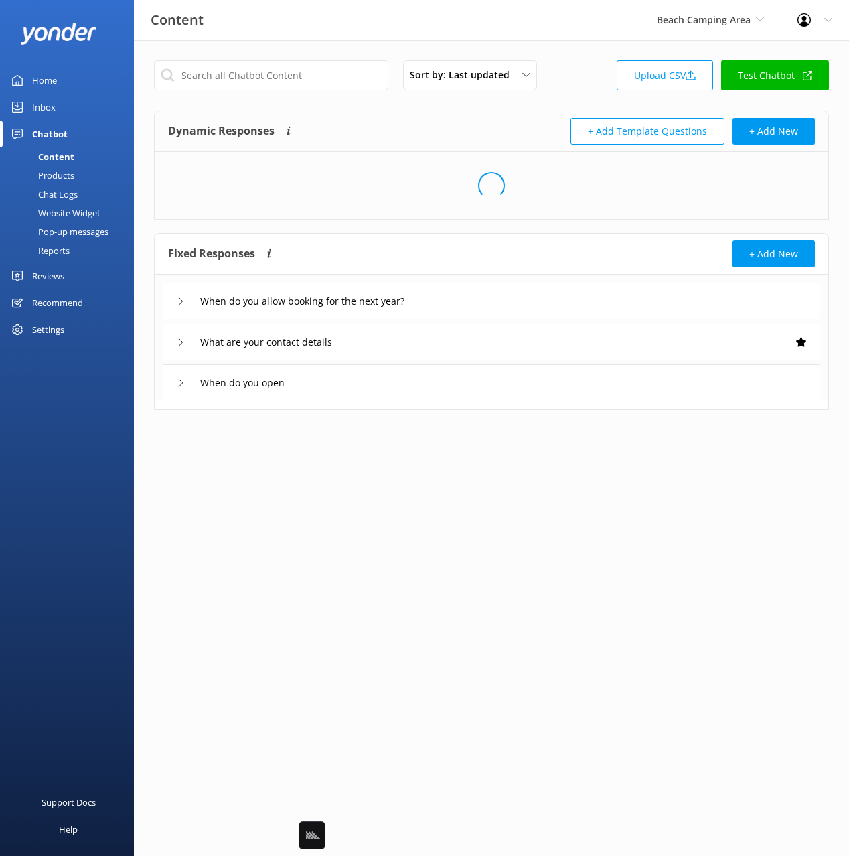
click at [74, 233] on div "Pop-up messages" at bounding box center [58, 231] width 100 height 19
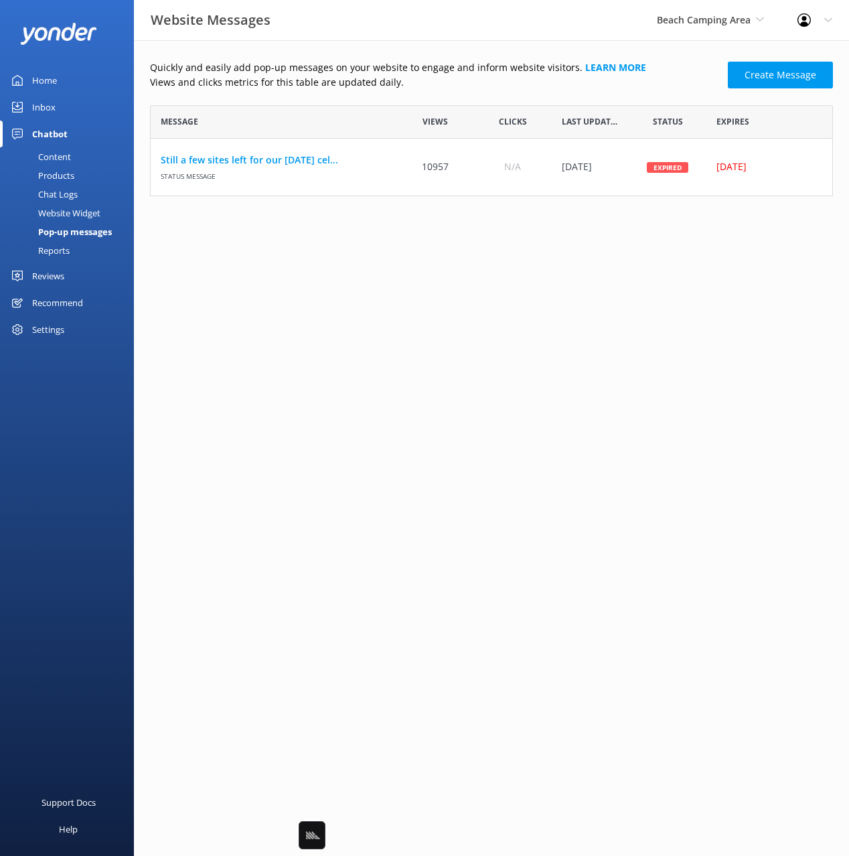
scroll to position [91, 683]
click at [271, 70] on p "Quickly and easily add pop-up messages on your website to engage and inform web…" at bounding box center [435, 67] width 570 height 15
drag, startPoint x: 393, startPoint y: 275, endPoint x: 316, endPoint y: 171, distance: 128.9
click at [392, 273] on html "Website Messages Beach Camping Area Black Cat Cruises Banff Airporter Internati…" at bounding box center [424, 428] width 849 height 856
click at [302, 159] on link "Still a few sites left for our Memorial Day cel..." at bounding box center [274, 160] width 226 height 15
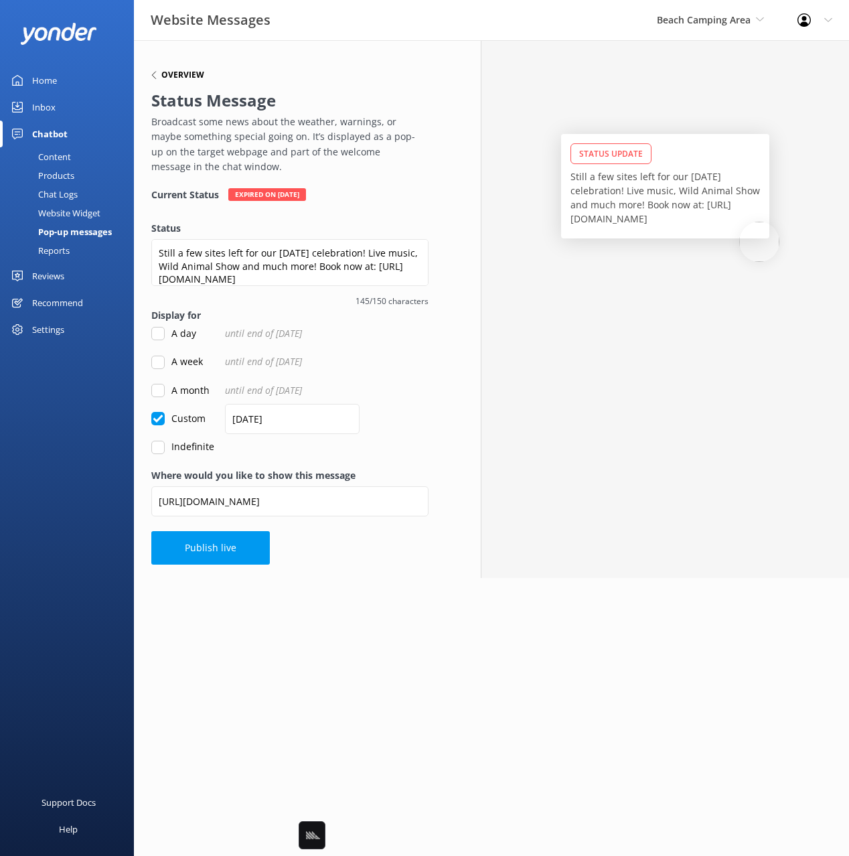
click at [162, 74] on h6 "Overview" at bounding box center [182, 75] width 43 height 8
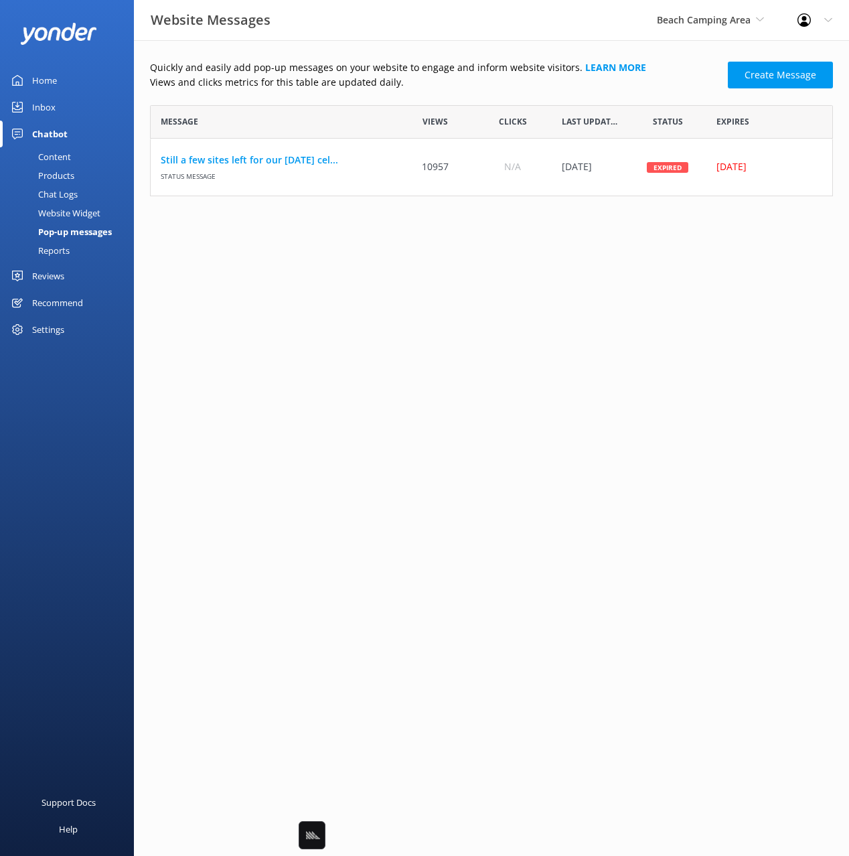
scroll to position [91, 683]
drag, startPoint x: 328, startPoint y: 80, endPoint x: 327, endPoint y: 133, distance: 52.9
click at [328, 80] on p "Views and clicks metrics for this table are updated daily." at bounding box center [435, 82] width 570 height 15
drag, startPoint x: 73, startPoint y: 208, endPoint x: 111, endPoint y: 243, distance: 51.2
click at [73, 208] on div "Website Widget" at bounding box center [54, 213] width 92 height 19
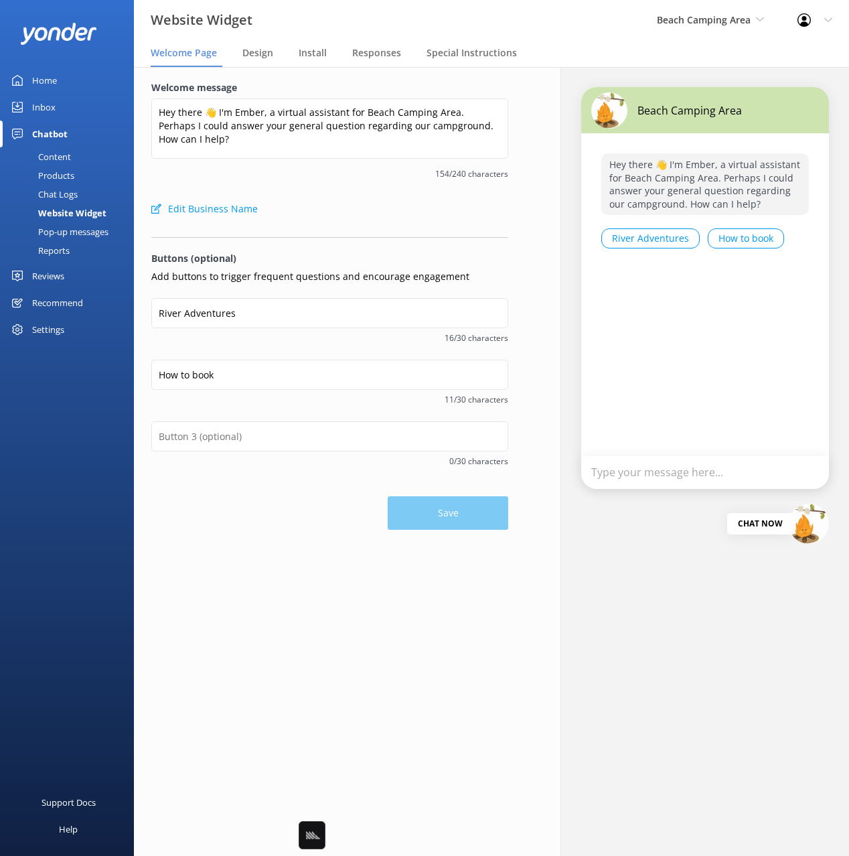
click at [364, 207] on div "Edit Business Name" at bounding box center [329, 209] width 357 height 27
drag, startPoint x: 298, startPoint y: 488, endPoint x: 278, endPoint y: 492, distance: 20.5
click at [298, 488] on div "Save" at bounding box center [329, 506] width 357 height 47
drag, startPoint x: 269, startPoint y: 494, endPoint x: 258, endPoint y: 493, distance: 10.8
click at [268, 494] on div "Save" at bounding box center [329, 506] width 357 height 47
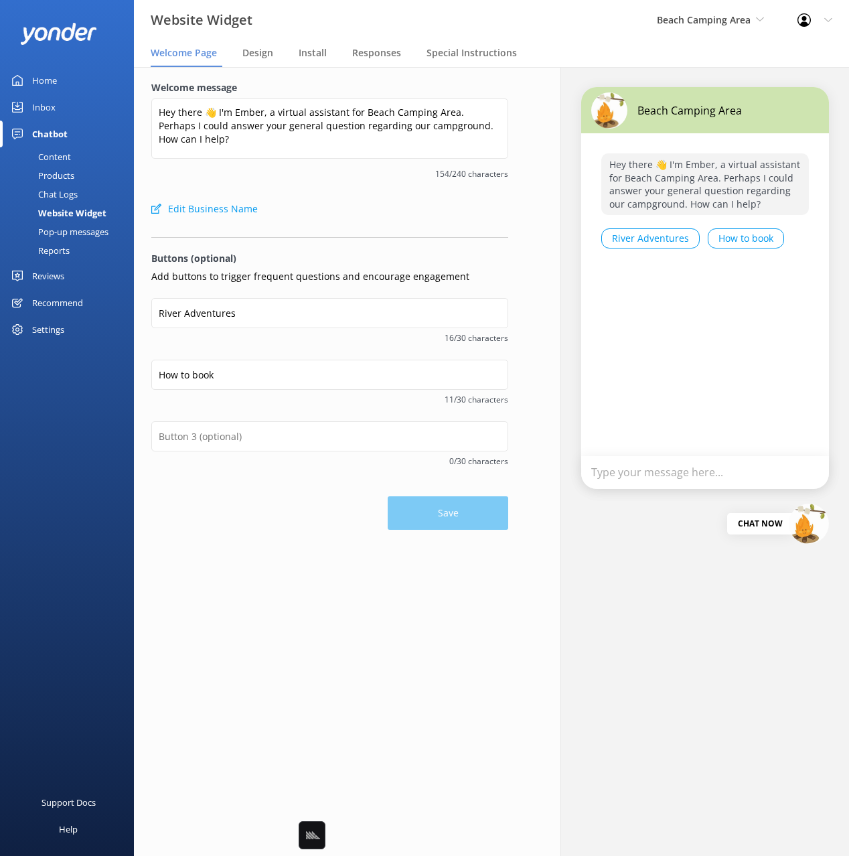
click at [90, 449] on div "Support Docs Help" at bounding box center [67, 642] width 134 height 428
click at [250, 498] on div "Save" at bounding box center [329, 506] width 357 height 47
click at [308, 194] on div "Welcome message Hey there 👋 I'm Ember, a virtual assistant for Beach Camping Ar…" at bounding box center [329, 137] width 357 height 115
click at [306, 204] on div "Edit Business Name" at bounding box center [329, 209] width 357 height 27
click at [330, 234] on div at bounding box center [329, 233] width 357 height 7
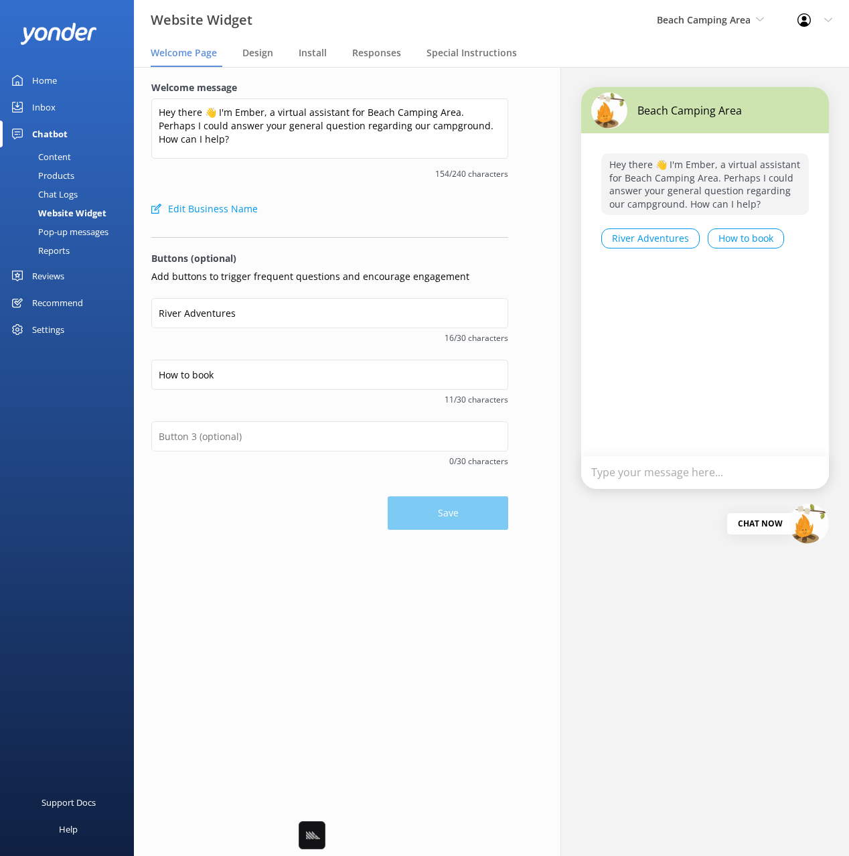
click at [48, 104] on div "Inbox" at bounding box center [43, 107] width 23 height 27
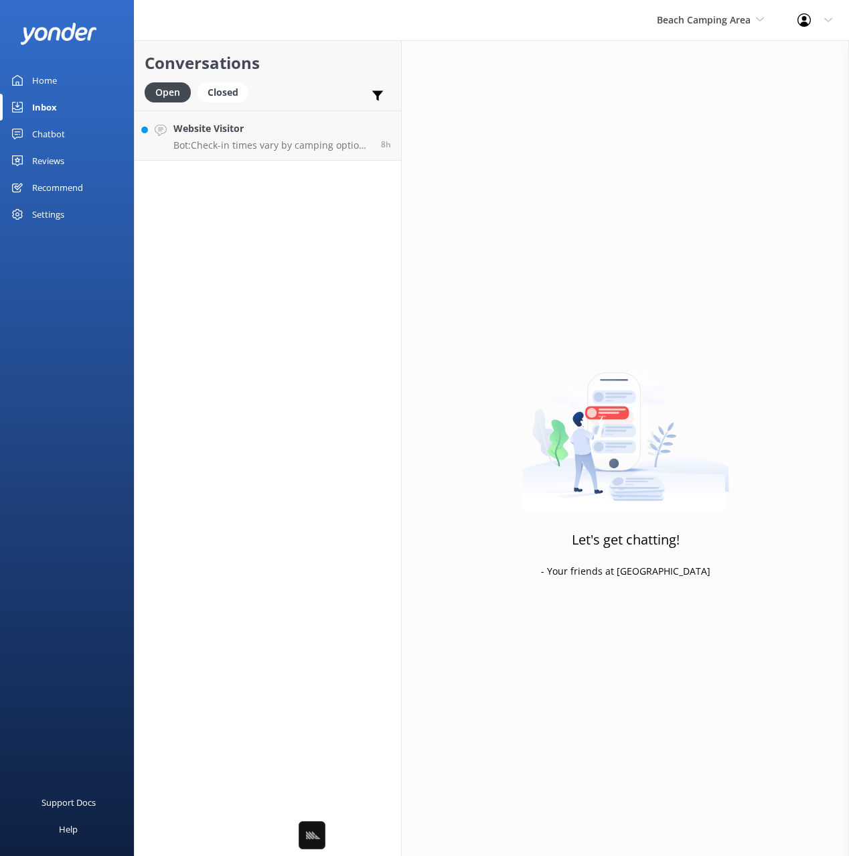
drag, startPoint x: 304, startPoint y: 88, endPoint x: 298, endPoint y: 93, distance: 7.6
click at [303, 88] on div "Open Closed Important Assigned to me Unassigned" at bounding box center [268, 98] width 247 height 32
click at [287, 133] on h4 "Website Visitor" at bounding box center [273, 128] width 198 height 15
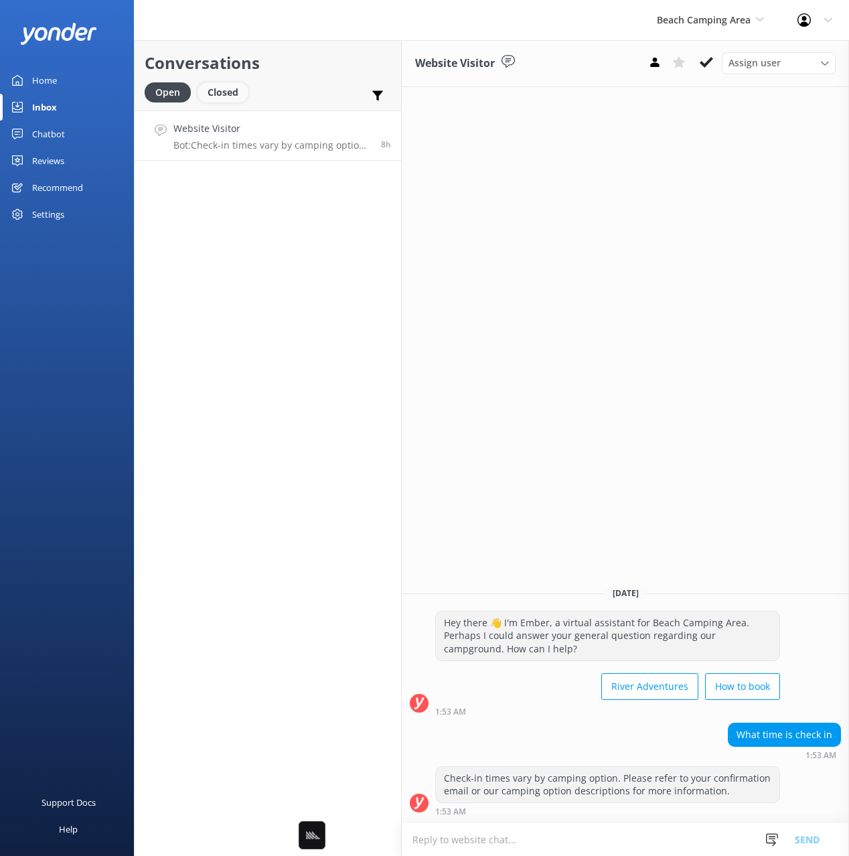
click at [217, 92] on div "Closed" at bounding box center [223, 92] width 51 height 20
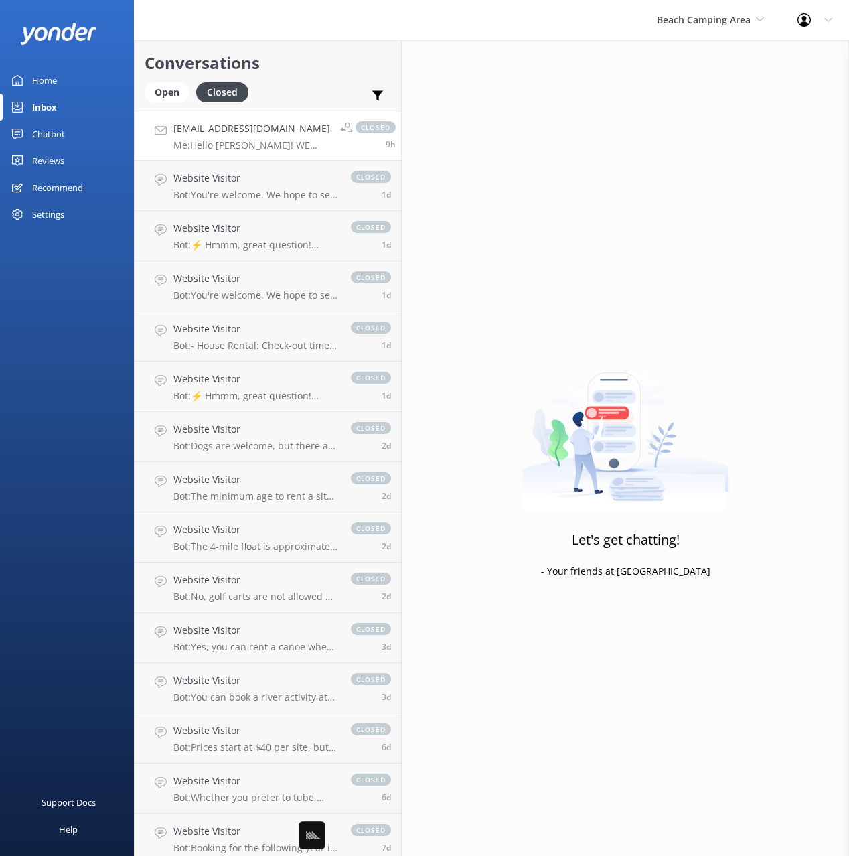
drag, startPoint x: 326, startPoint y: 92, endPoint x: 299, endPoint y: 120, distance: 37.9
click at [326, 92] on div "Open Closed Important Assigned to me Unassigned" at bounding box center [268, 98] width 247 height 32
click at [268, 143] on p "Me: Hello Brian! WE have eight coin operated showers. The cost is four quarters…" at bounding box center [252, 145] width 157 height 12
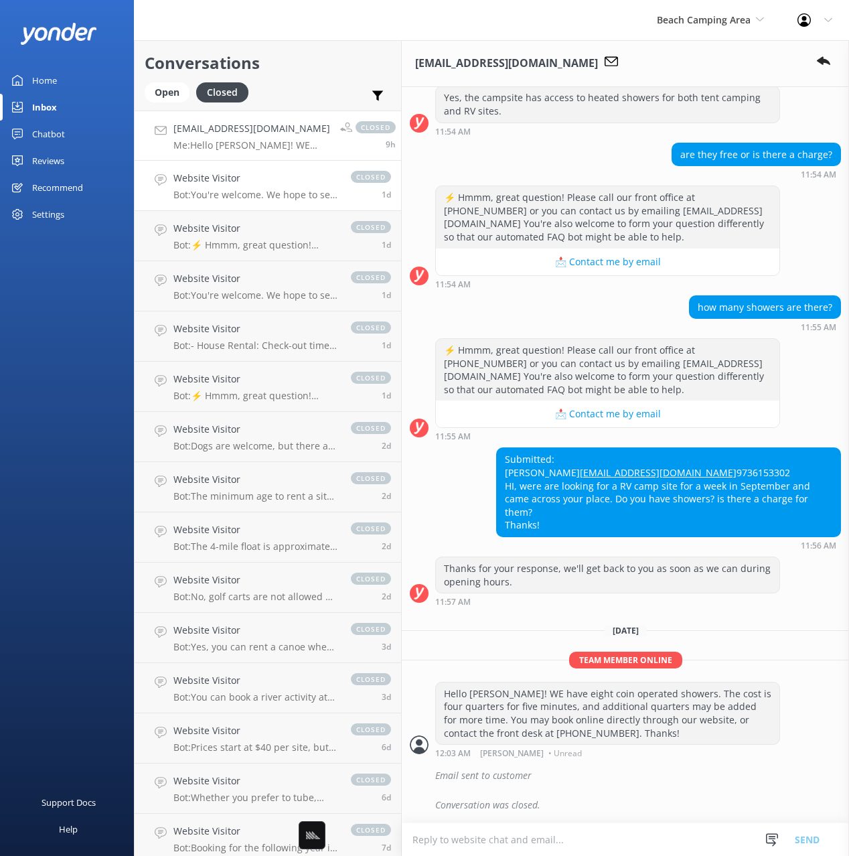
scroll to position [205, 0]
click at [269, 189] on p "Bot: You're welcome. We hope to see you at Beach Camping Area soon!" at bounding box center [256, 195] width 164 height 12
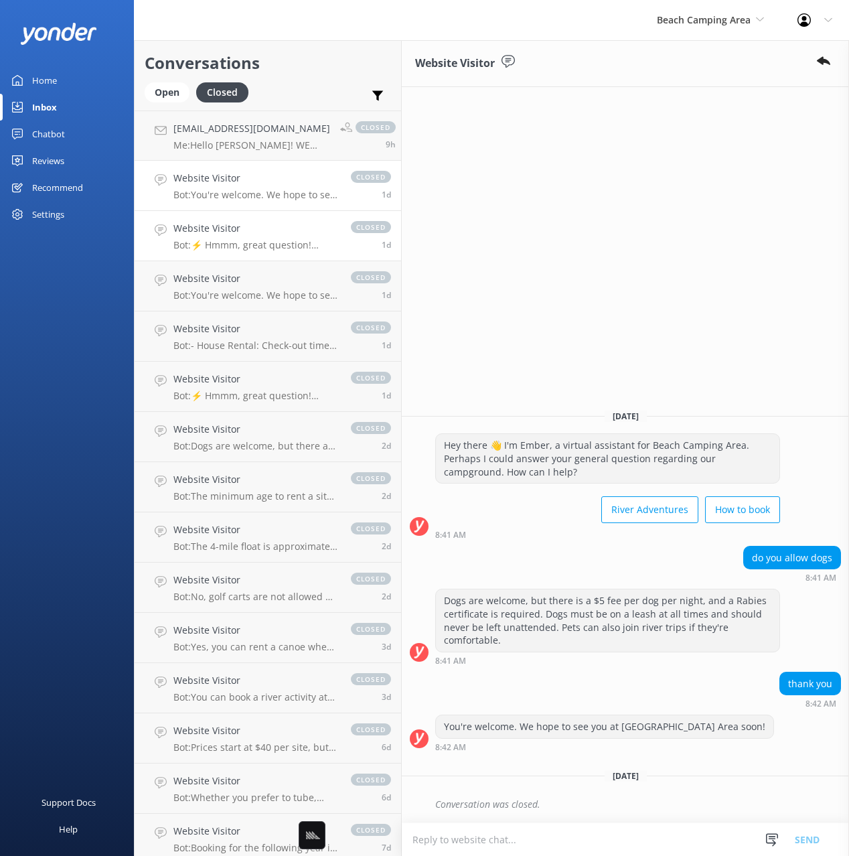
click at [261, 239] on p "Bot: ⚡ Hmmm, great question! Please call our front office at (603) 447-2723 or …" at bounding box center [256, 245] width 164 height 12
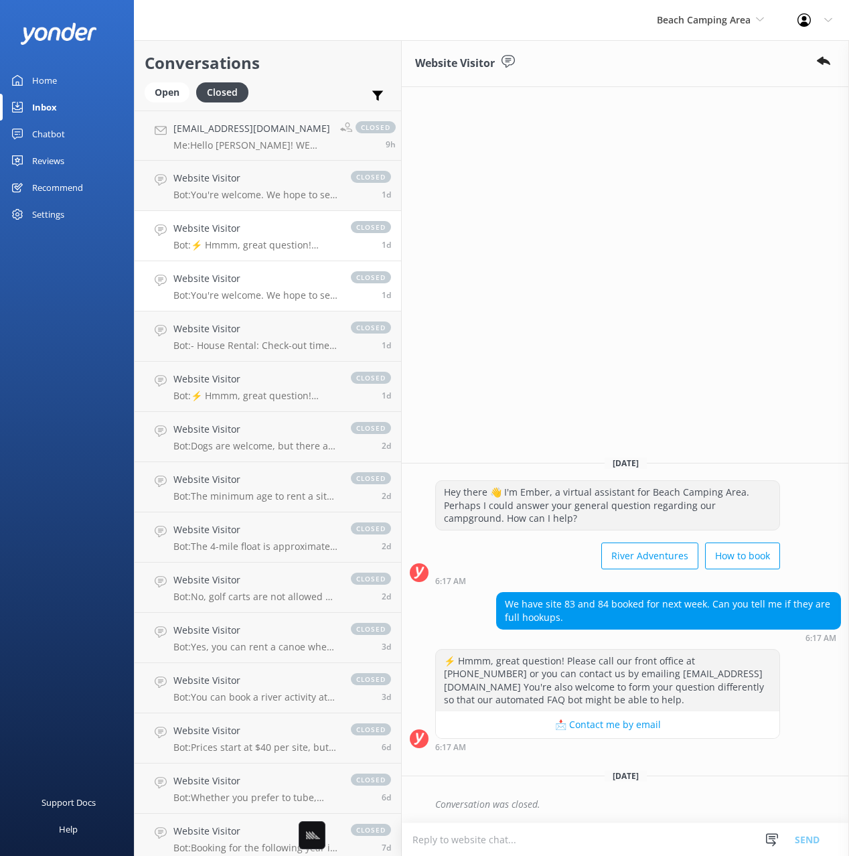
click at [267, 290] on p "Bot: You're welcome. We hope to see you at Beach Camping Area soon!" at bounding box center [256, 295] width 164 height 12
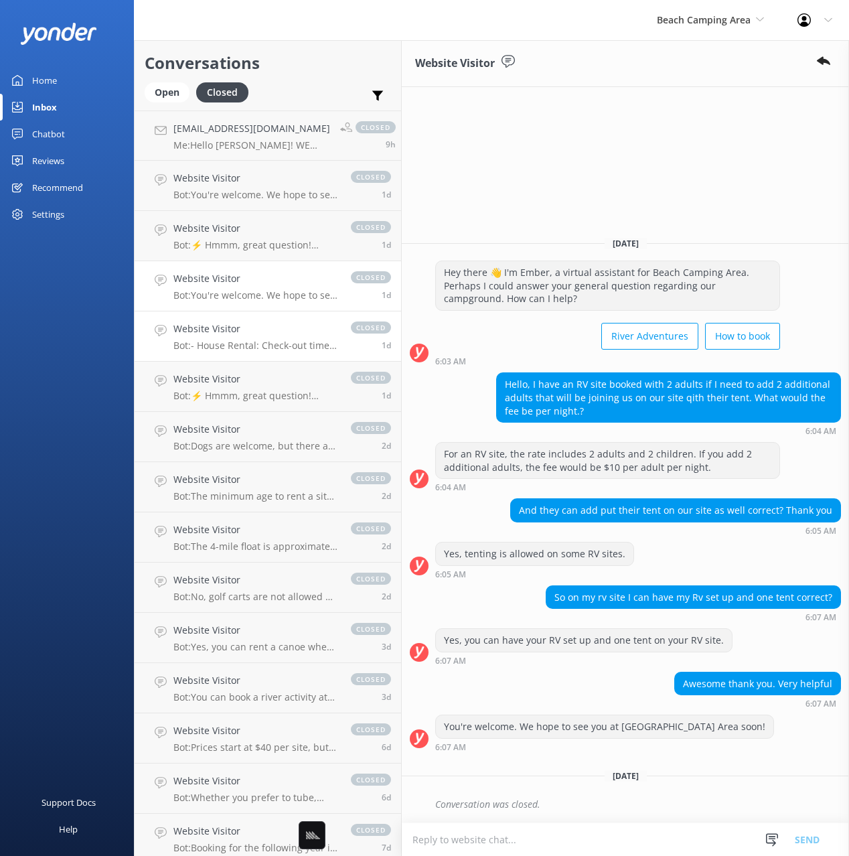
click at [265, 340] on p "Bot: - House Rental: Check-out time is before 10:00 am. - Cabin Rental: Check-o…" at bounding box center [256, 346] width 164 height 12
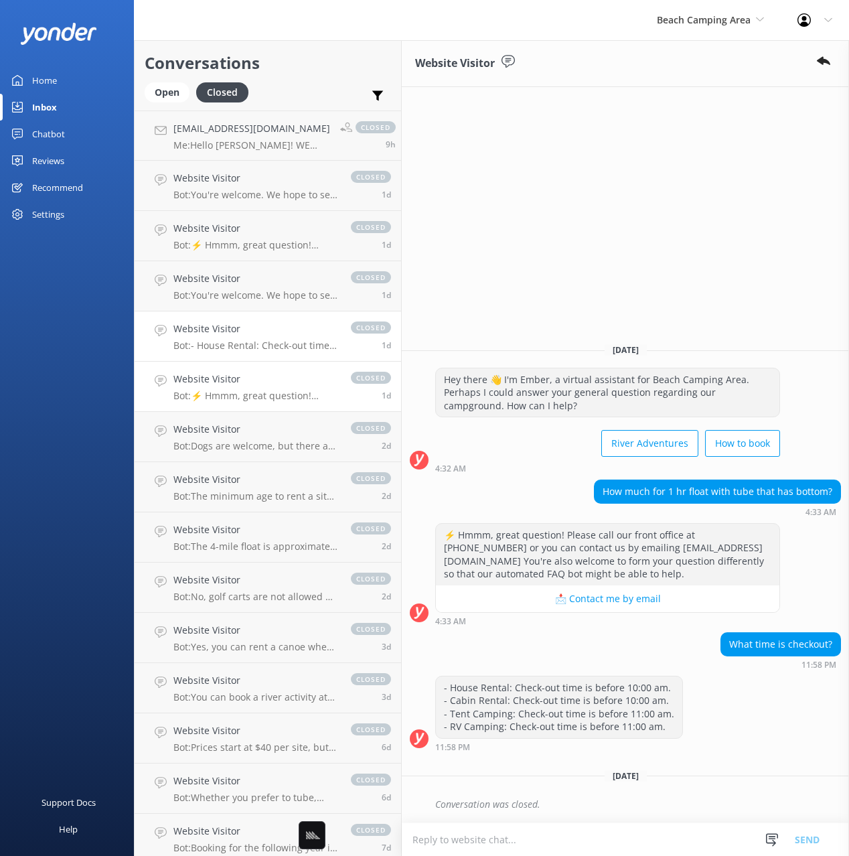
click at [265, 387] on div "Website Visitor Bot: ⚡ Hmmm, great question! Please call our front office at (6…" at bounding box center [256, 386] width 164 height 29
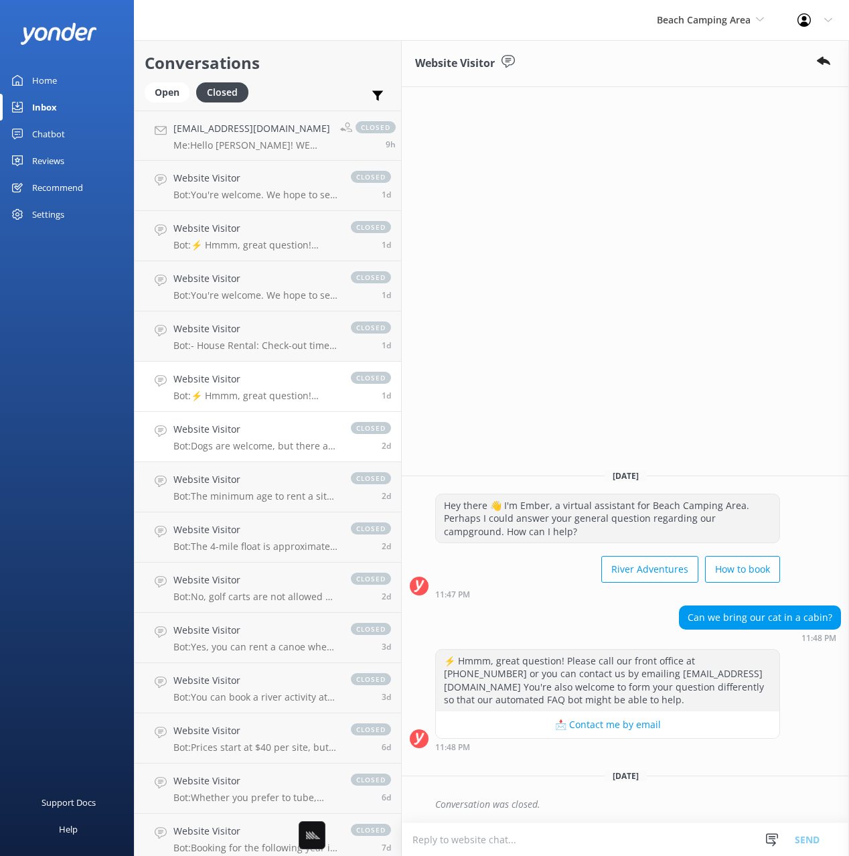
click at [244, 431] on h4 "Website Visitor" at bounding box center [256, 429] width 164 height 15
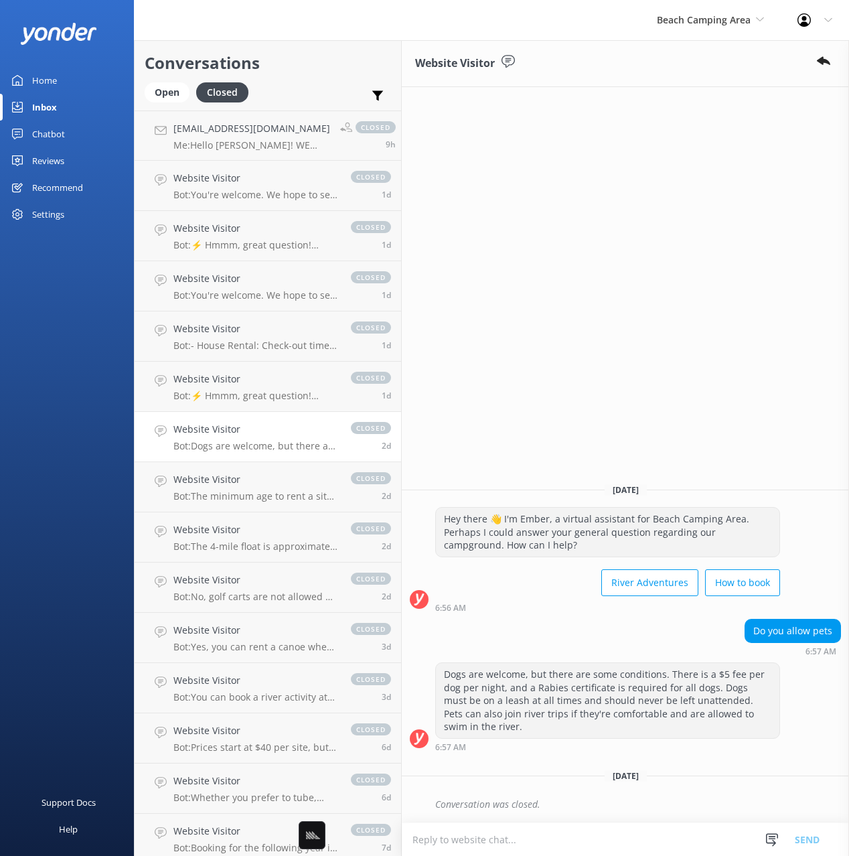
click at [244, 431] on h4 "Website Visitor" at bounding box center [256, 429] width 164 height 15
click at [256, 478] on h4 "Website Visitor" at bounding box center [256, 479] width 164 height 15
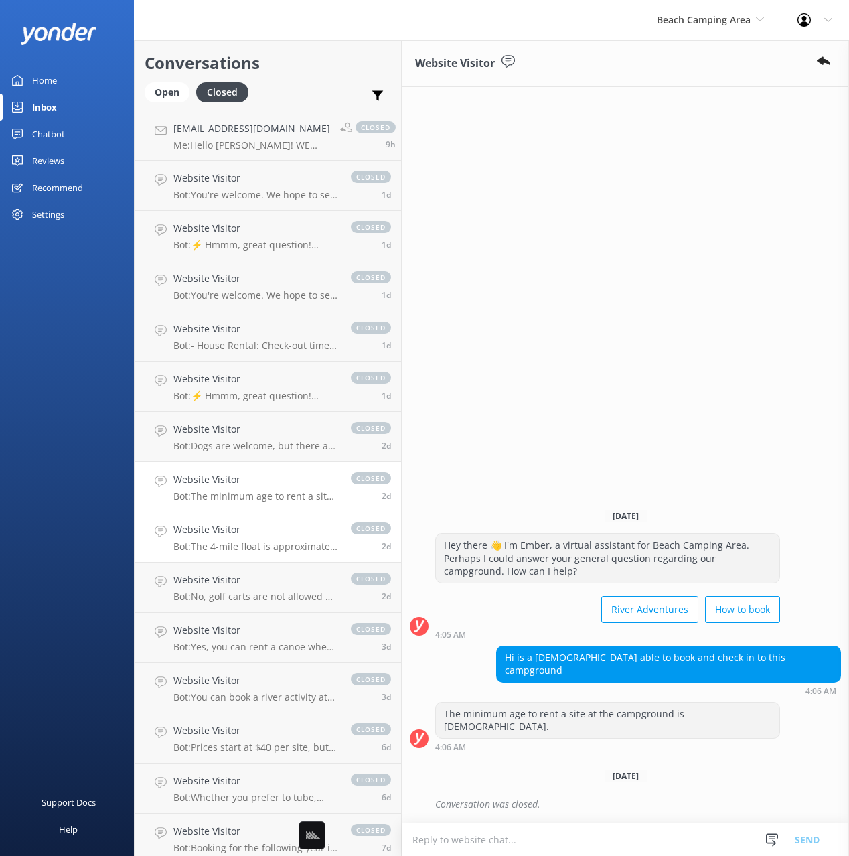
click at [264, 535] on h4 "Website Visitor" at bounding box center [256, 530] width 164 height 15
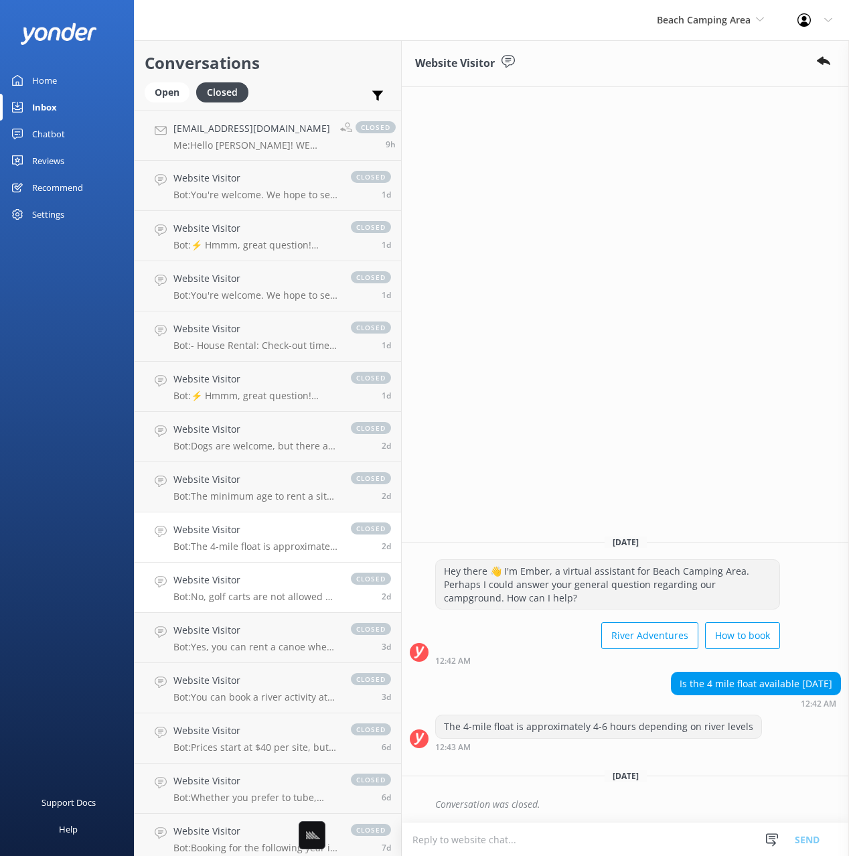
click at [255, 589] on div "Website Visitor Bot: No, golf carts are not allowed at the campground." at bounding box center [256, 587] width 164 height 29
click at [242, 639] on div "Website Visitor Bot: Yes, you can rent a canoe when you're there. You can check…" at bounding box center [256, 637] width 164 height 29
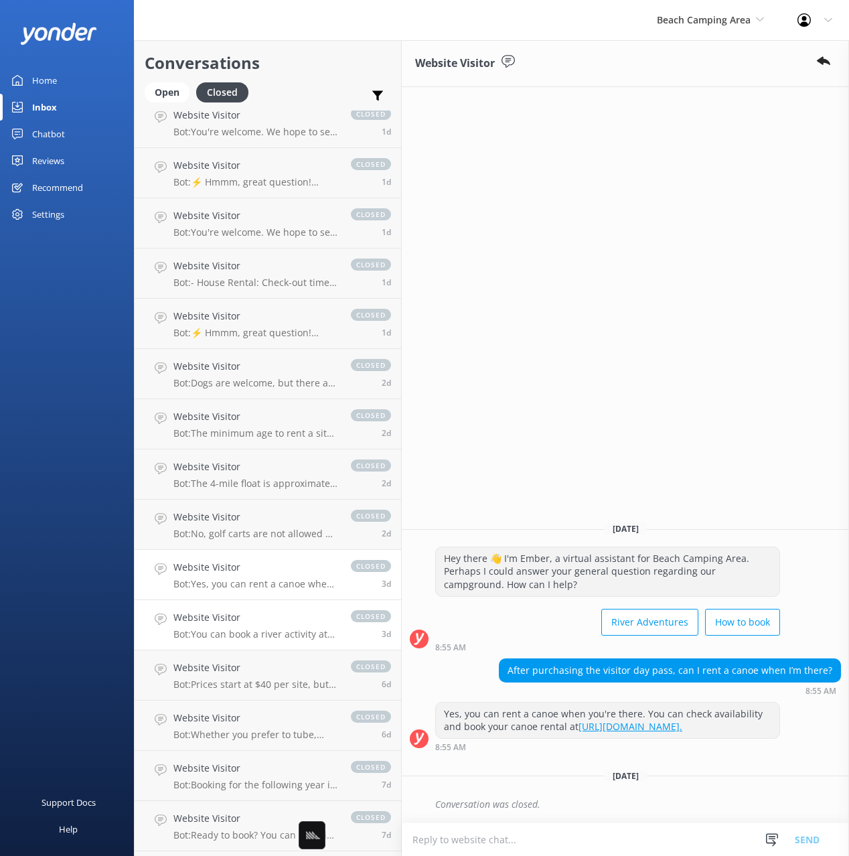
click at [241, 640] on link "Website Visitor Bot: You can book a river activity at check-in or by giving us …" at bounding box center [268, 625] width 267 height 50
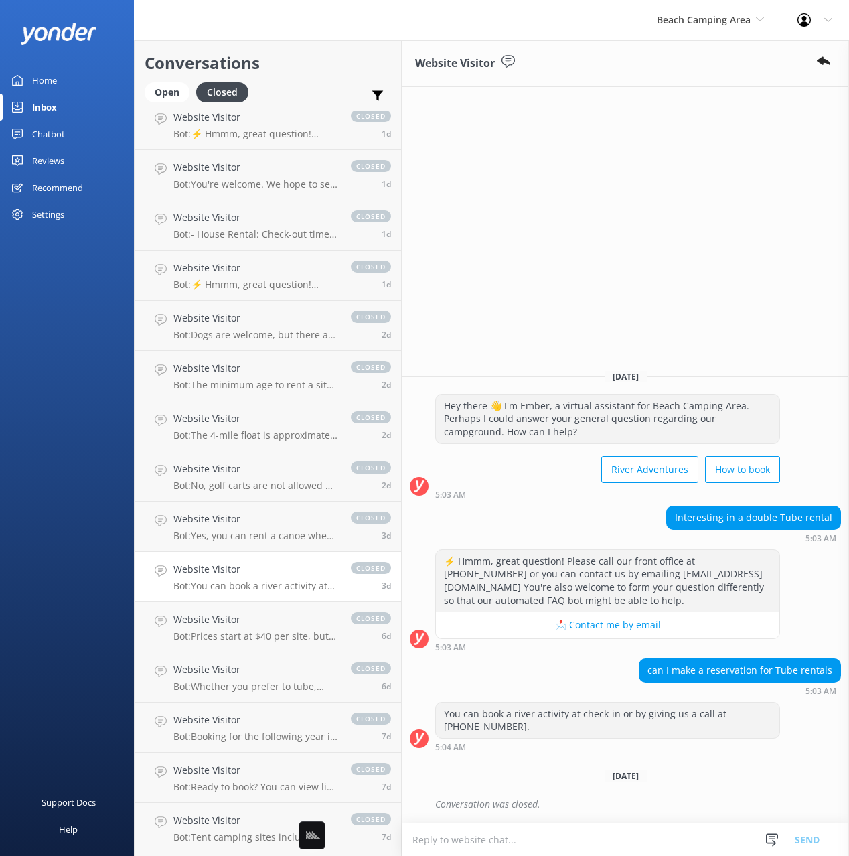
scroll to position [112, 0]
click at [240, 634] on p "Bot: Prices start at $40 per site, but they can vary depending on the tour, sea…" at bounding box center [256, 636] width 164 height 12
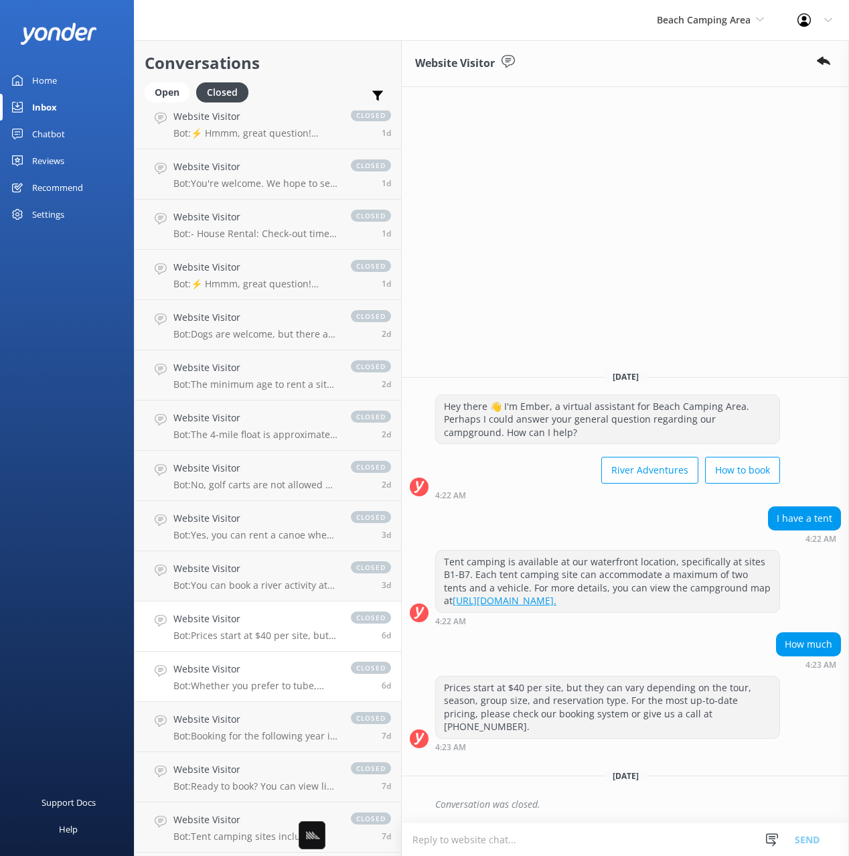
click at [238, 667] on h4 "Website Visitor" at bounding box center [256, 669] width 164 height 15
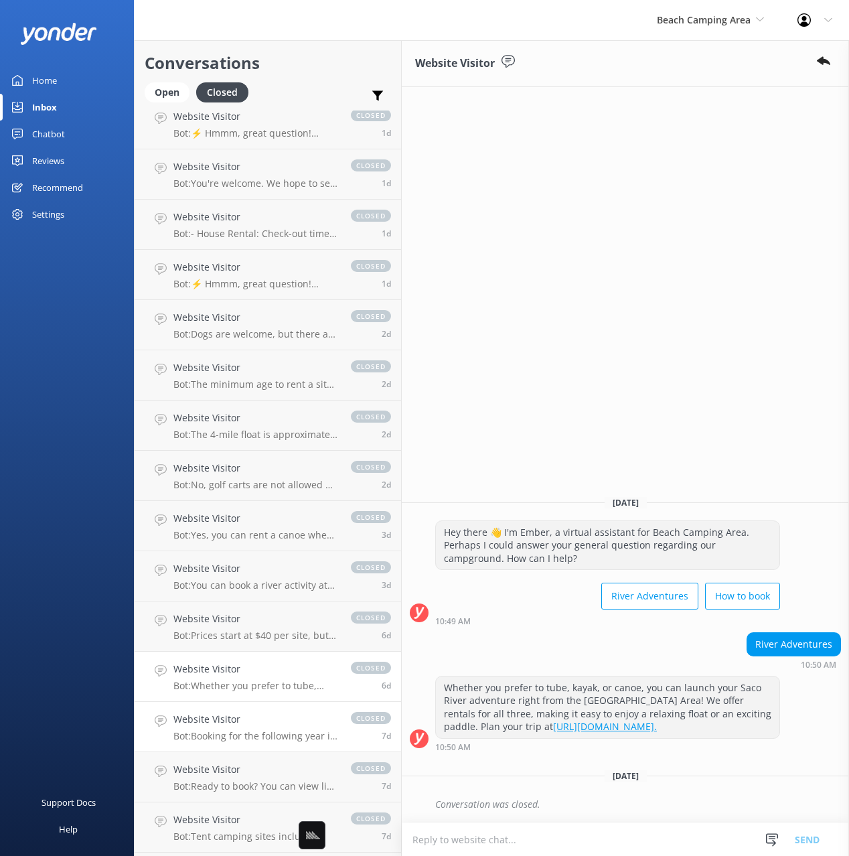
click at [253, 719] on h4 "Website Visitor" at bounding box center [256, 719] width 164 height 15
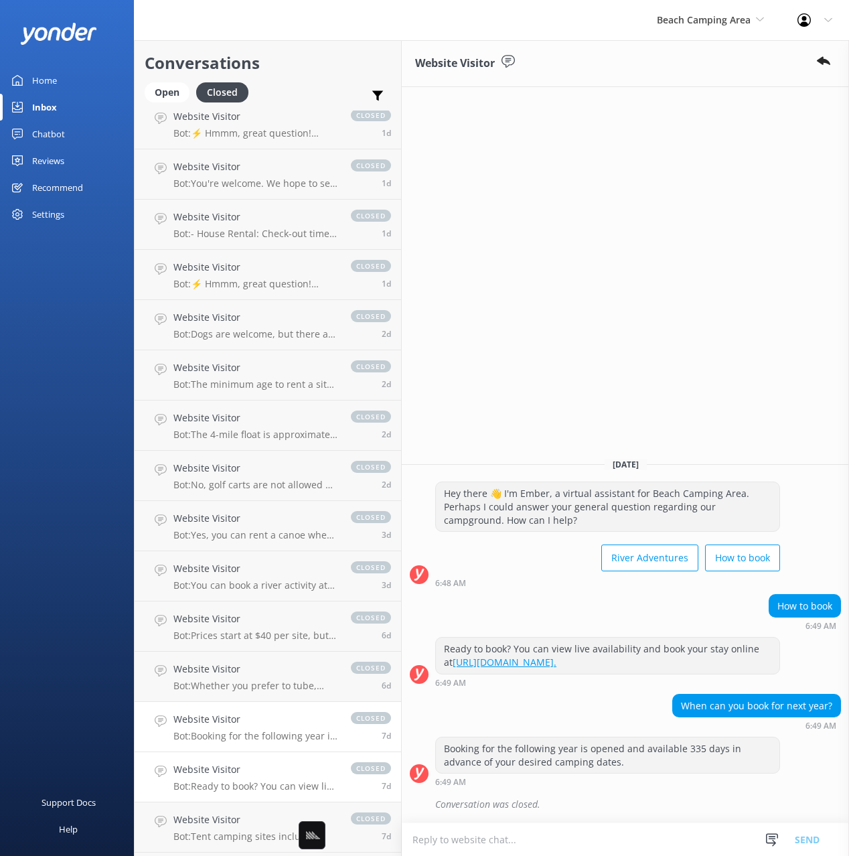
click at [281, 762] on h4 "Website Visitor" at bounding box center [256, 769] width 164 height 15
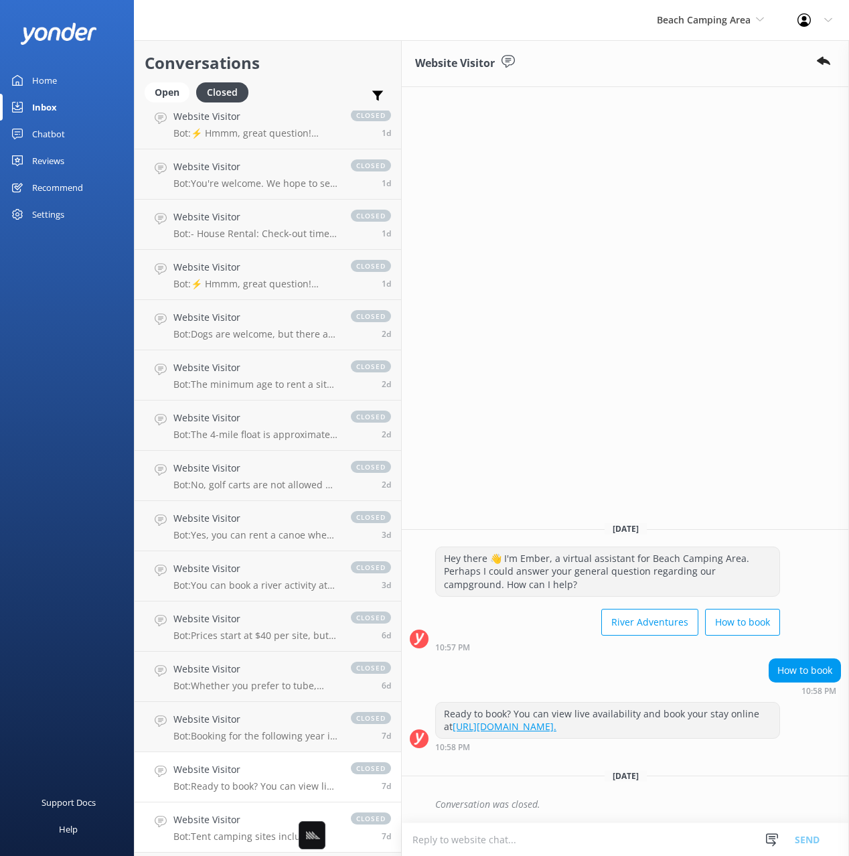
click at [260, 807] on link "Website Visitor Bot: Tent camping sites include access to restrooms and heated …" at bounding box center [268, 828] width 267 height 50
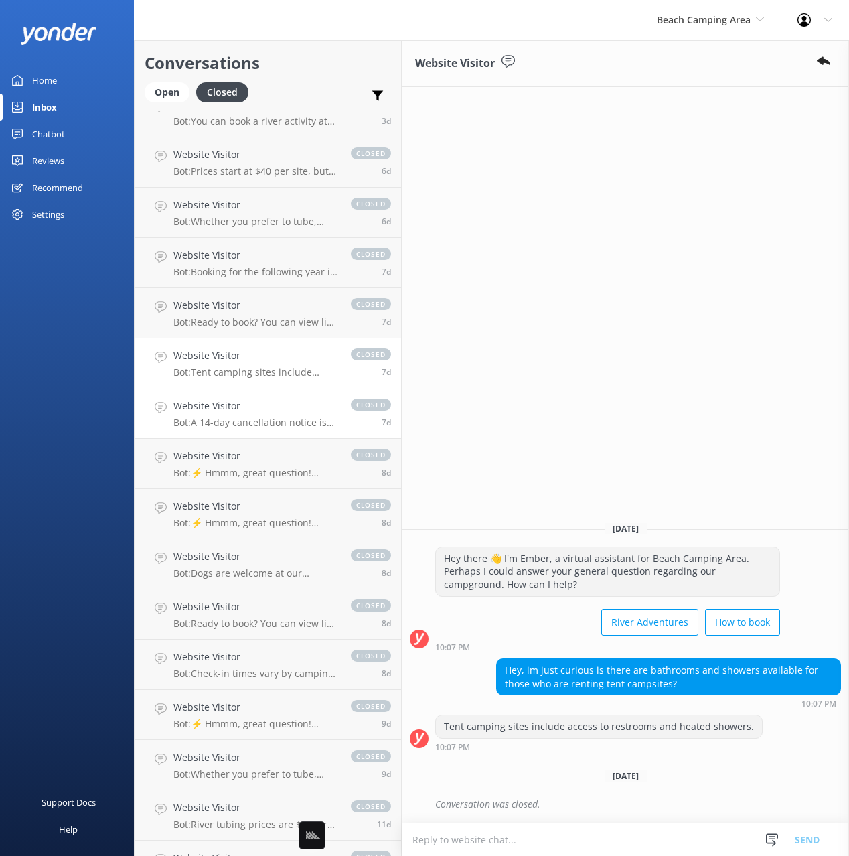
scroll to position [577, 0]
click at [245, 419] on p "Bot: A 14-day cancellation notice is required to receive a refund of your depos…" at bounding box center [256, 421] width 164 height 12
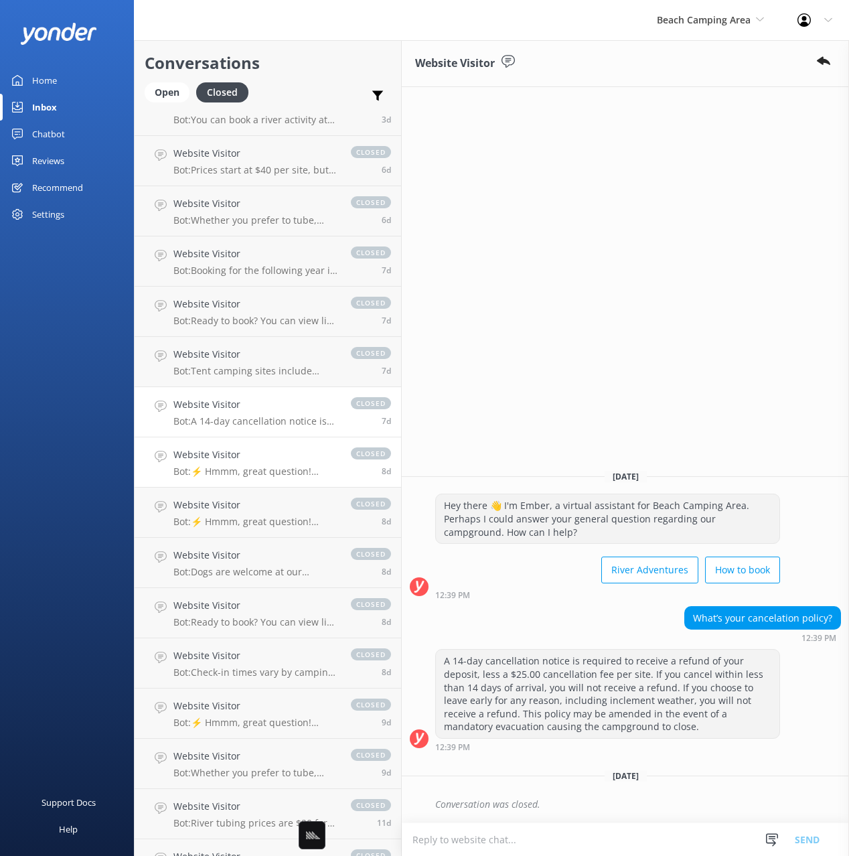
click at [263, 454] on h4 "Website Visitor" at bounding box center [256, 454] width 164 height 15
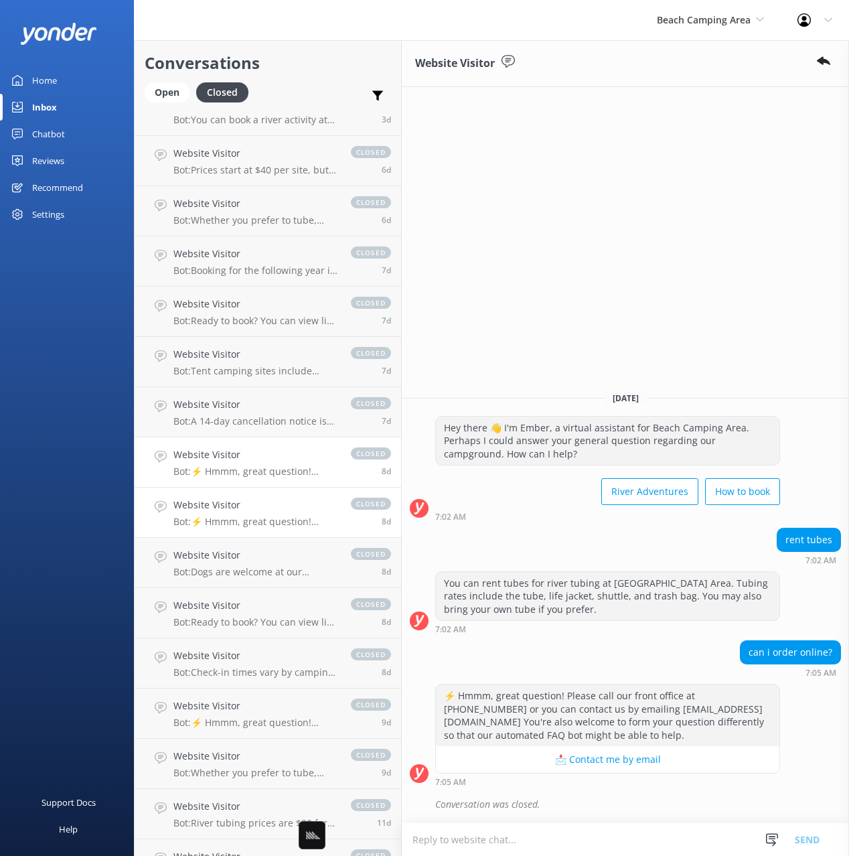
click at [288, 504] on h4 "Website Visitor" at bounding box center [256, 505] width 164 height 15
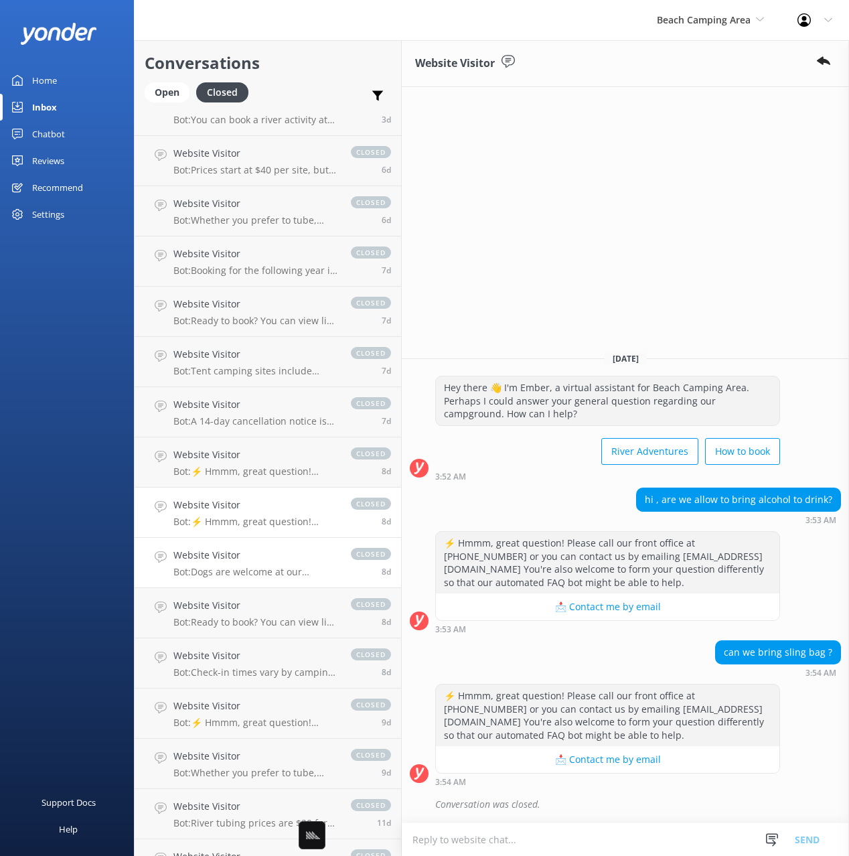
click at [256, 549] on h4 "Website Visitor" at bounding box center [256, 555] width 164 height 15
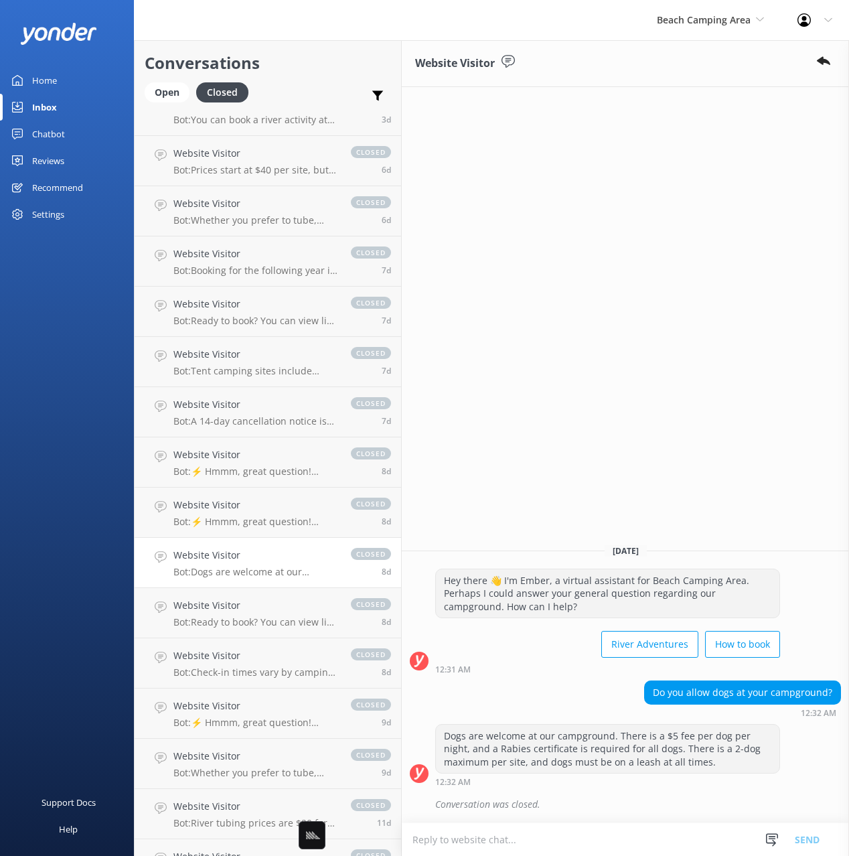
drag, startPoint x: 94, startPoint y: 456, endPoint x: 94, endPoint y: 467, distance: 10.7
click at [94, 456] on div "Support Docs Help" at bounding box center [67, 642] width 134 height 428
click at [113, 330] on div "Home Inbox Chatbot Content Products Chat Logs Website Widget Pop-up messages Re…" at bounding box center [67, 214] width 134 height 428
click at [48, 75] on div "Home" at bounding box center [44, 80] width 25 height 27
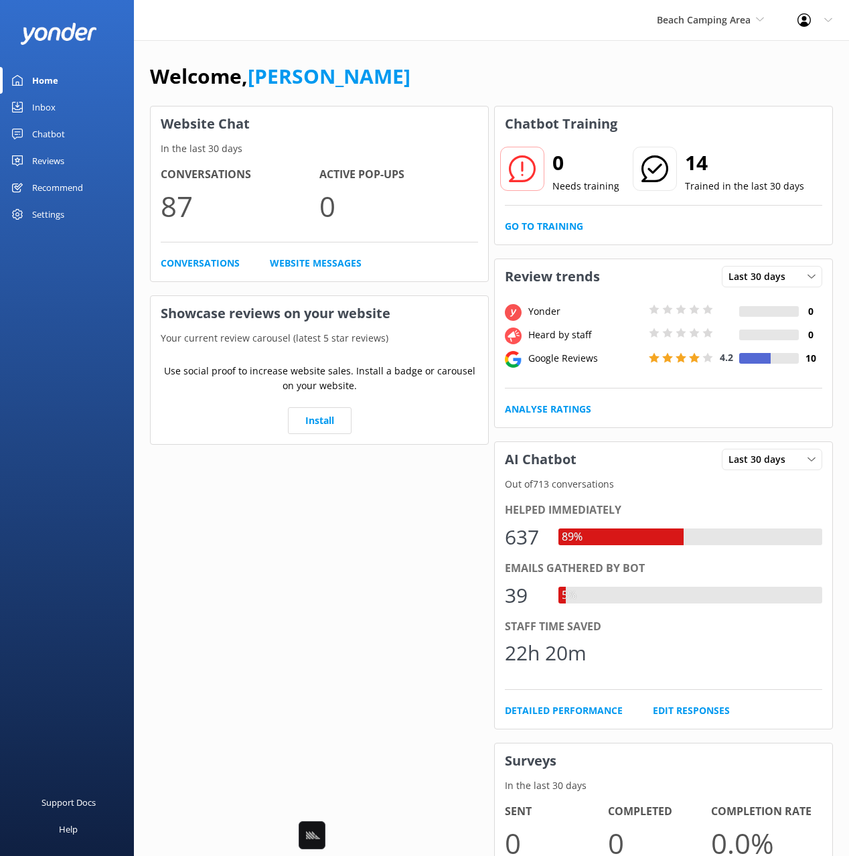
click at [392, 72] on div "Welcome, [PERSON_NAME]" at bounding box center [491, 83] width 683 height 46
click at [395, 72] on div "Welcome, [PERSON_NAME]" at bounding box center [491, 83] width 683 height 46
click at [400, 78] on div "Welcome, [PERSON_NAME]" at bounding box center [491, 83] width 683 height 46
click at [383, 76] on div "Welcome, [PERSON_NAME]" at bounding box center [491, 83] width 683 height 46
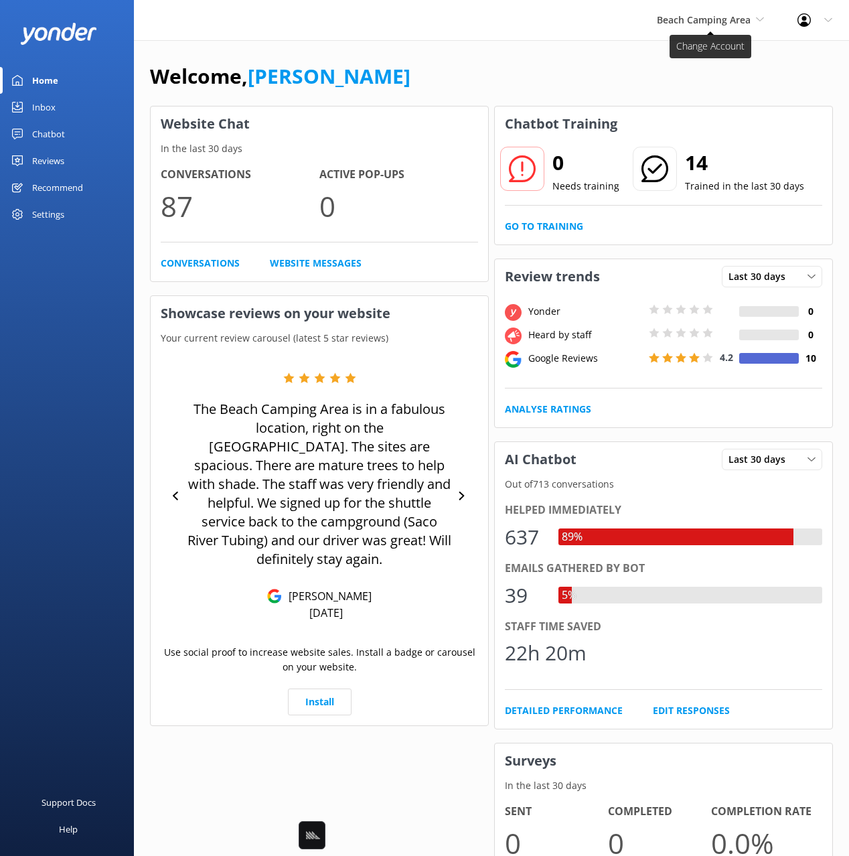
click at [707, 19] on span "Beach Camping Area" at bounding box center [704, 19] width 94 height 13
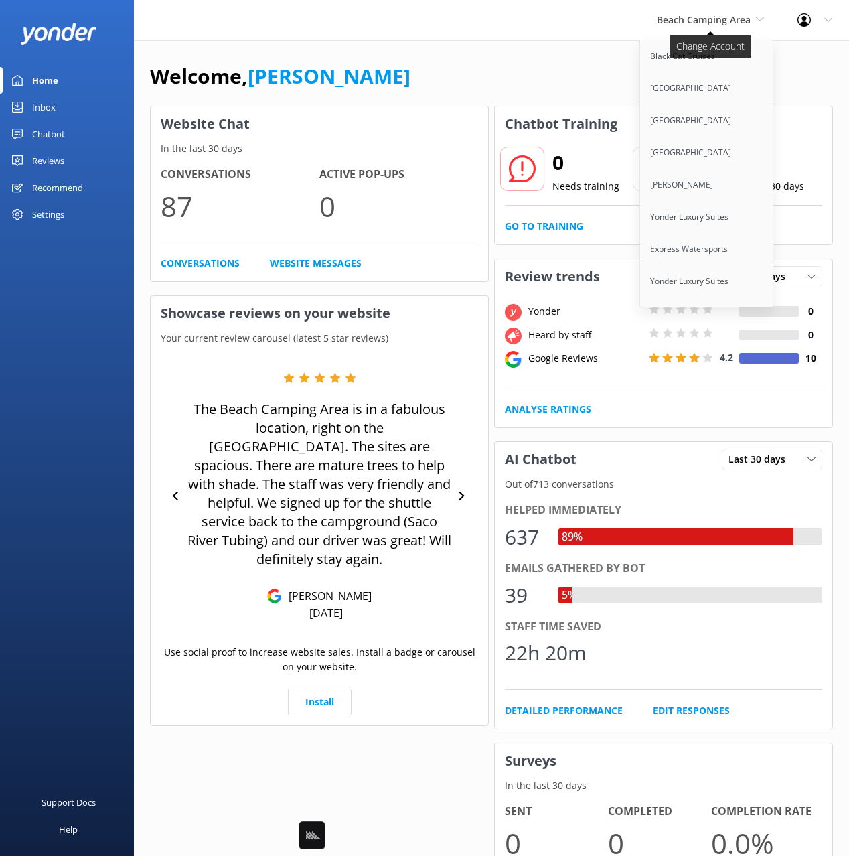
scroll to position [2138, 0]
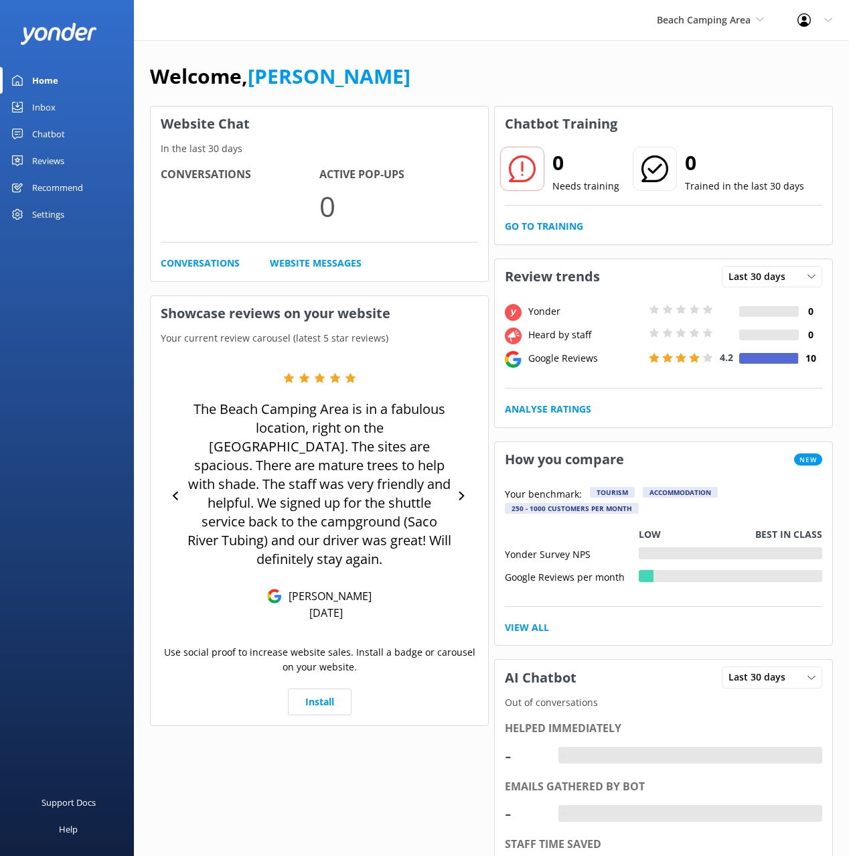
click at [692, 23] on span "Beach Camping Area" at bounding box center [704, 19] width 94 height 13
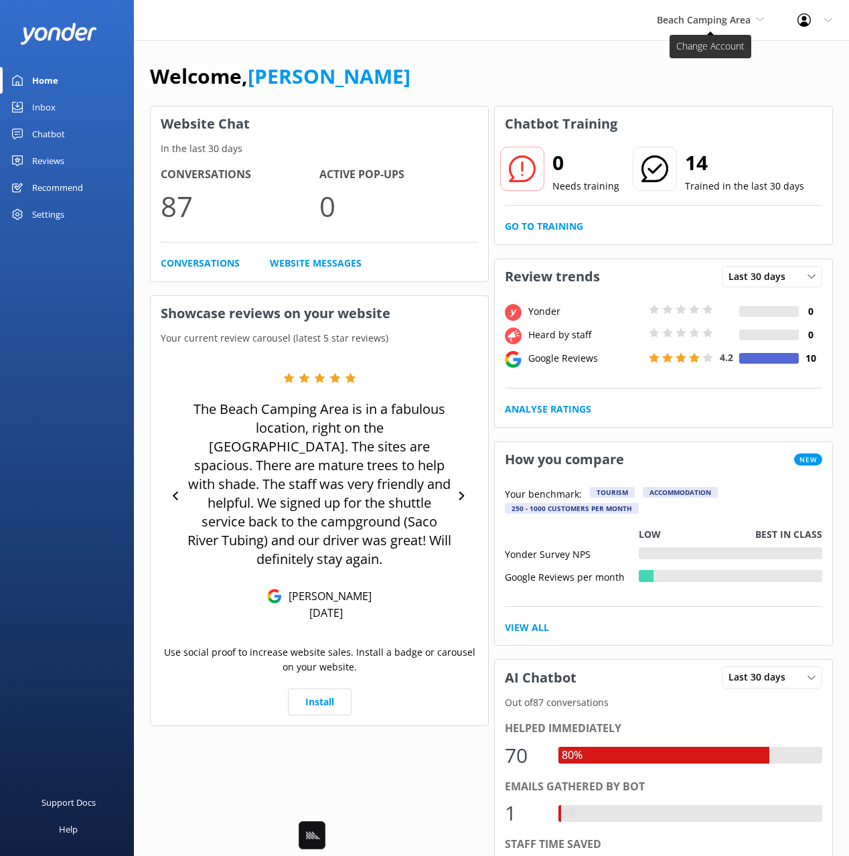
click at [704, 25] on span "Beach Camping Area" at bounding box center [704, 19] width 94 height 13
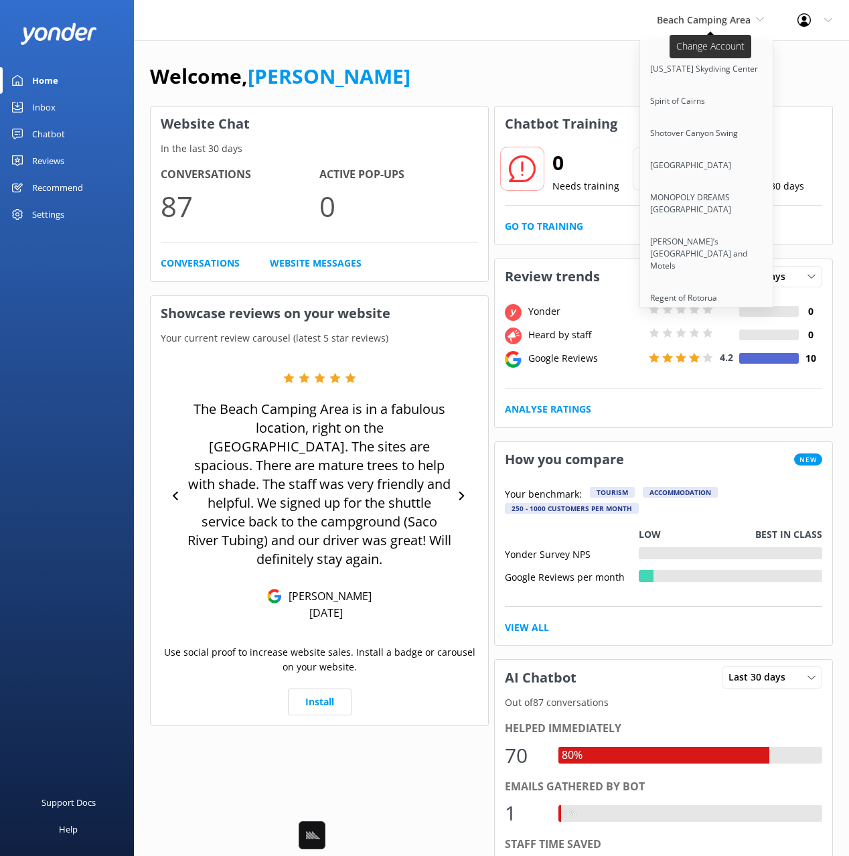
scroll to position [7974, 0]
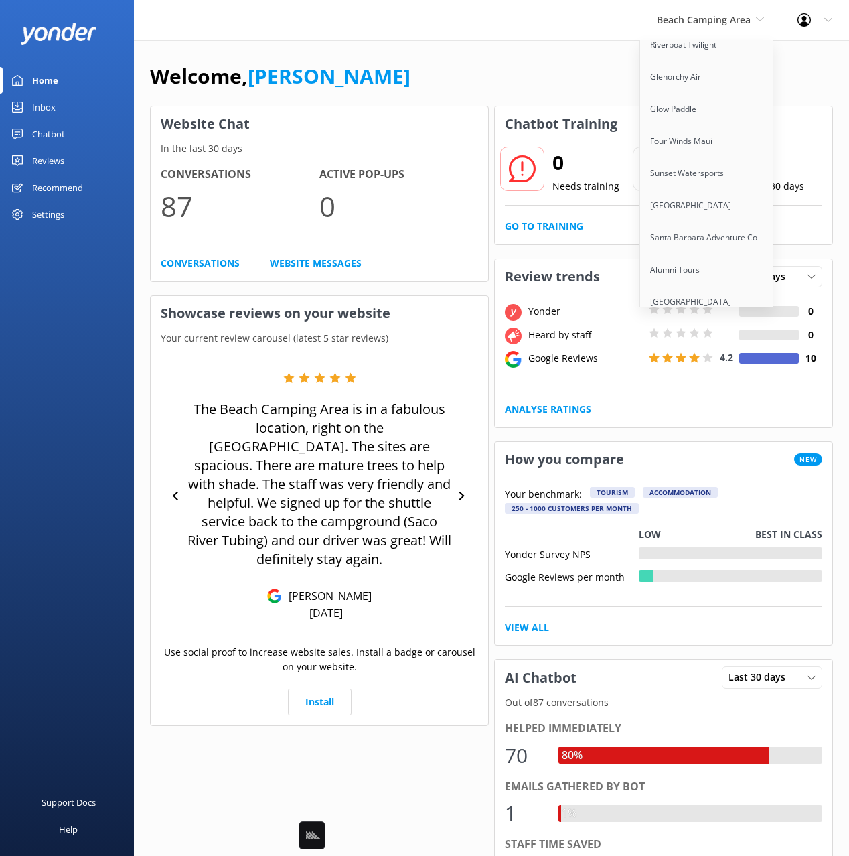
click at [681, 350] on link "Melbourne River Cruises" at bounding box center [707, 366] width 134 height 32
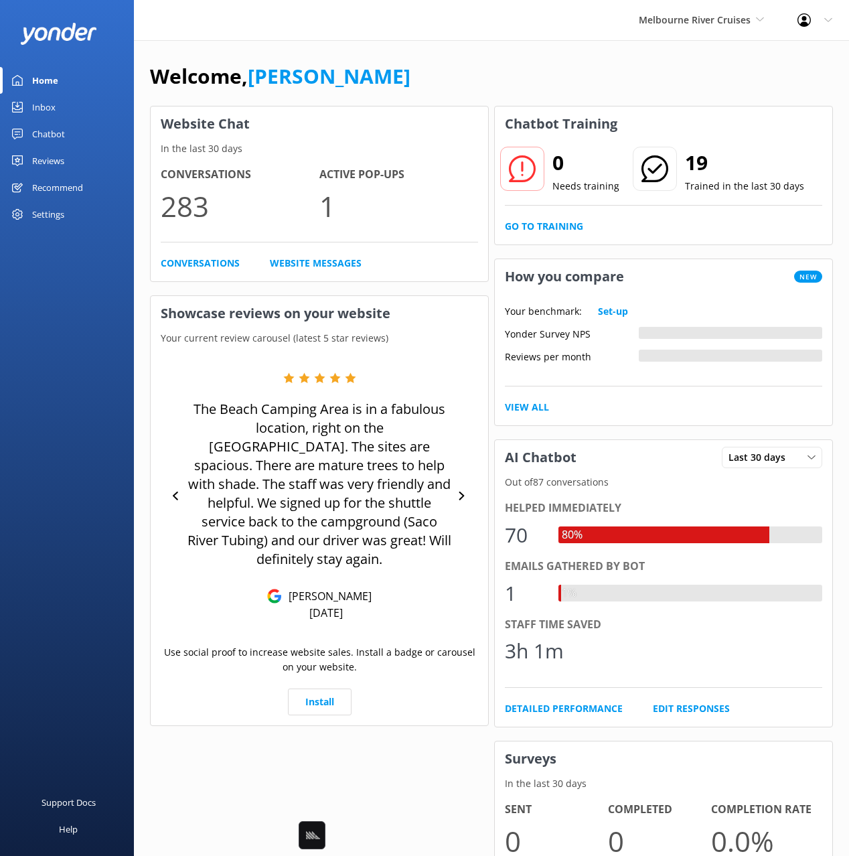
drag, startPoint x: 33, startPoint y: 135, endPoint x: 114, endPoint y: 135, distance: 81.1
click at [33, 135] on div "Chatbot" at bounding box center [48, 134] width 33 height 27
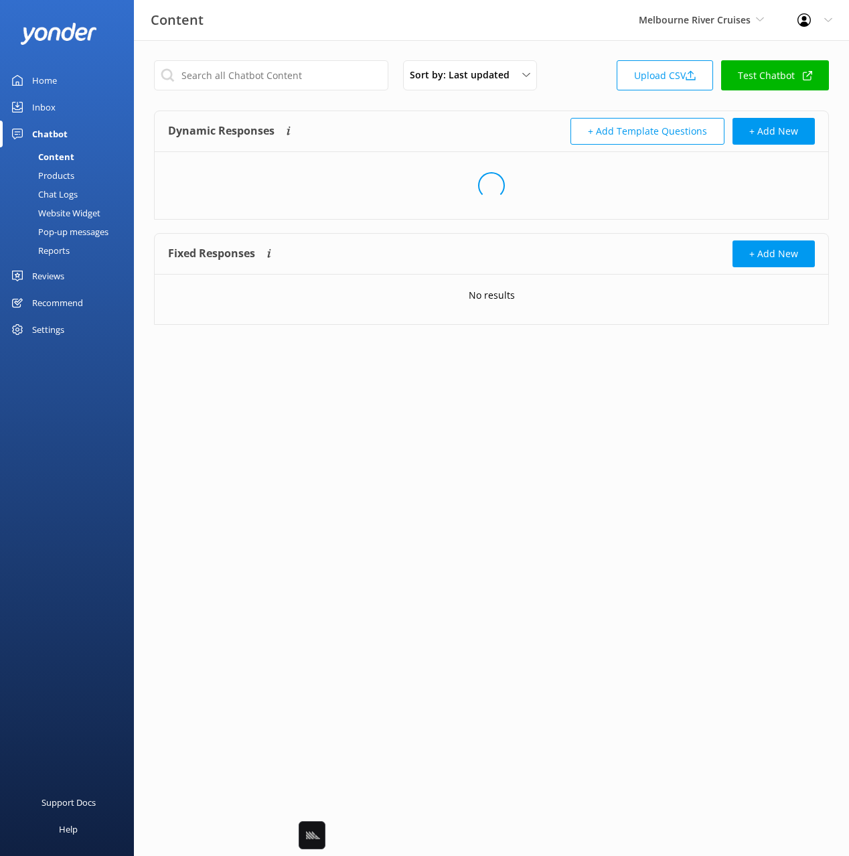
click at [454, 120] on div "Dynamic Responses Dynamic responses rely on the Large Language Model to create …" at bounding box center [330, 131] width 324 height 27
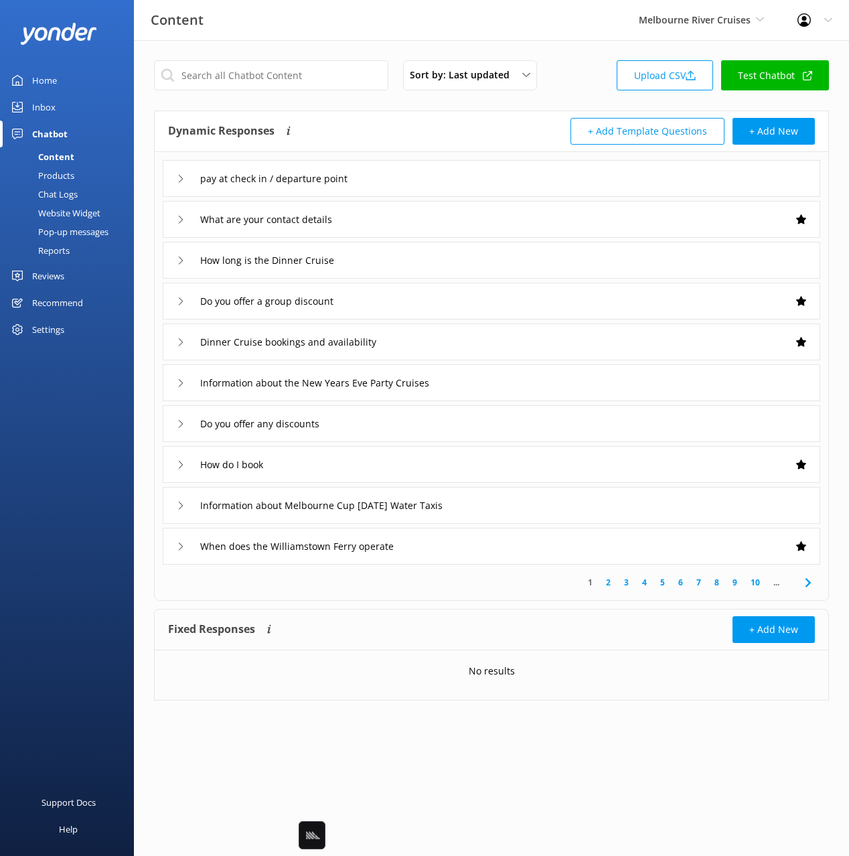
click at [436, 178] on div "pay at check in / departure point" at bounding box center [492, 178] width 658 height 37
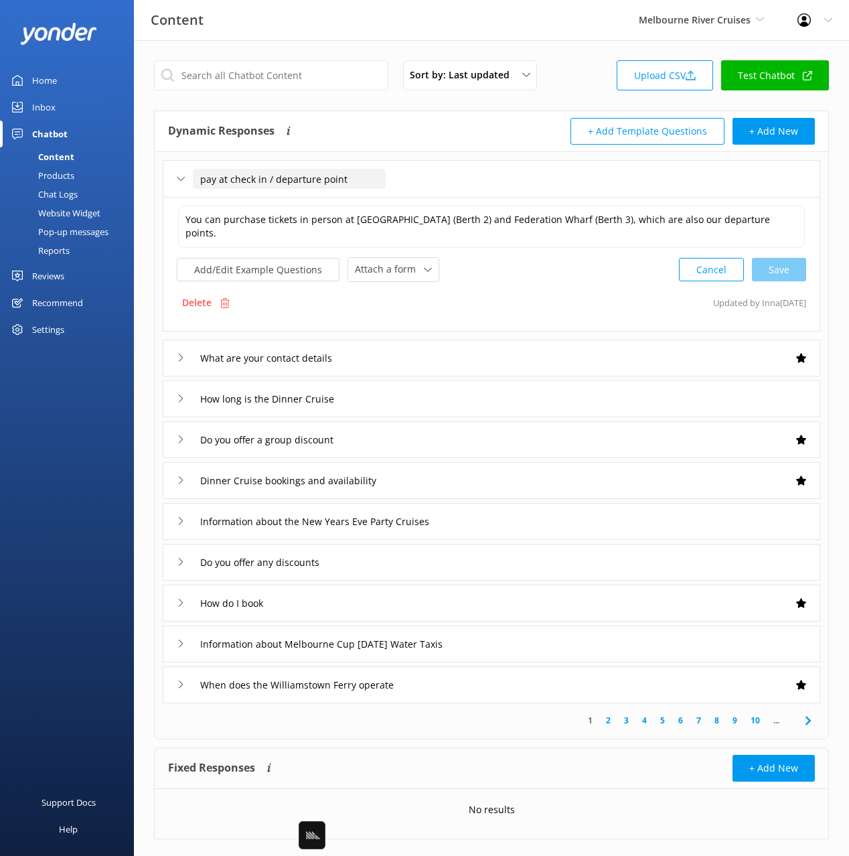
click at [242, 177] on input "pay at check in / departure point" at bounding box center [289, 179] width 193 height 20
type input "Can I pay at check in"
click at [295, 200] on icon at bounding box center [293, 199] width 5 height 5
click at [294, 268] on button "Add/Edit Example Questions" at bounding box center [258, 269] width 163 height 23
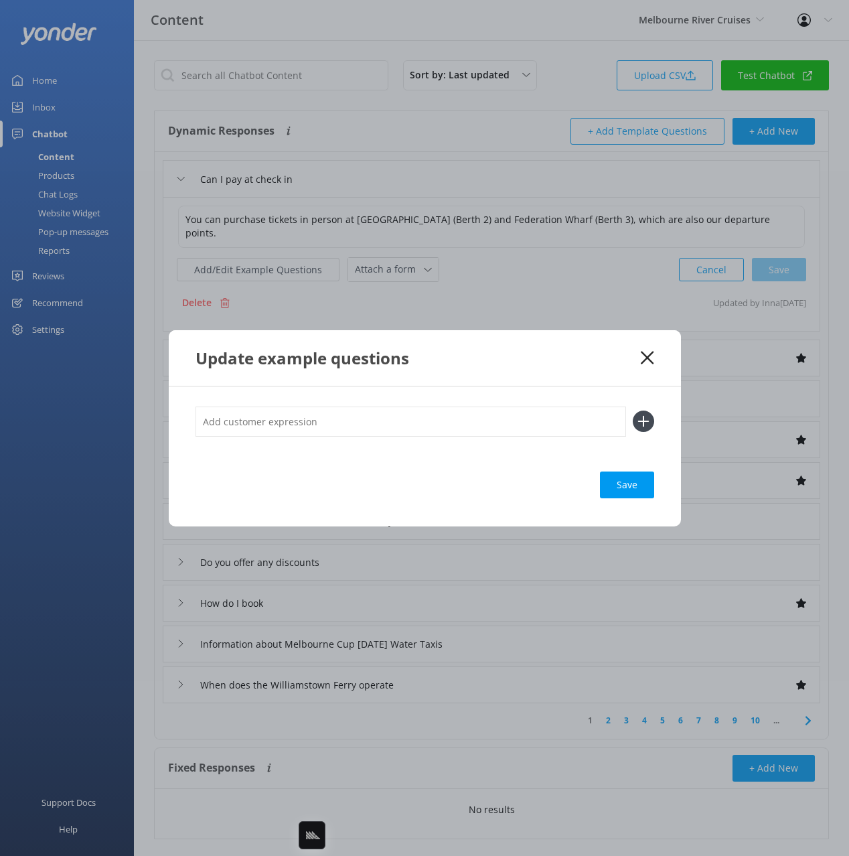
click at [476, 429] on input "text" at bounding box center [411, 422] width 431 height 30
paste input "pay at check in / departure point"
type input "pay at check in / departure point"
click at [641, 427] on icon at bounding box center [643, 421] width 21 height 21
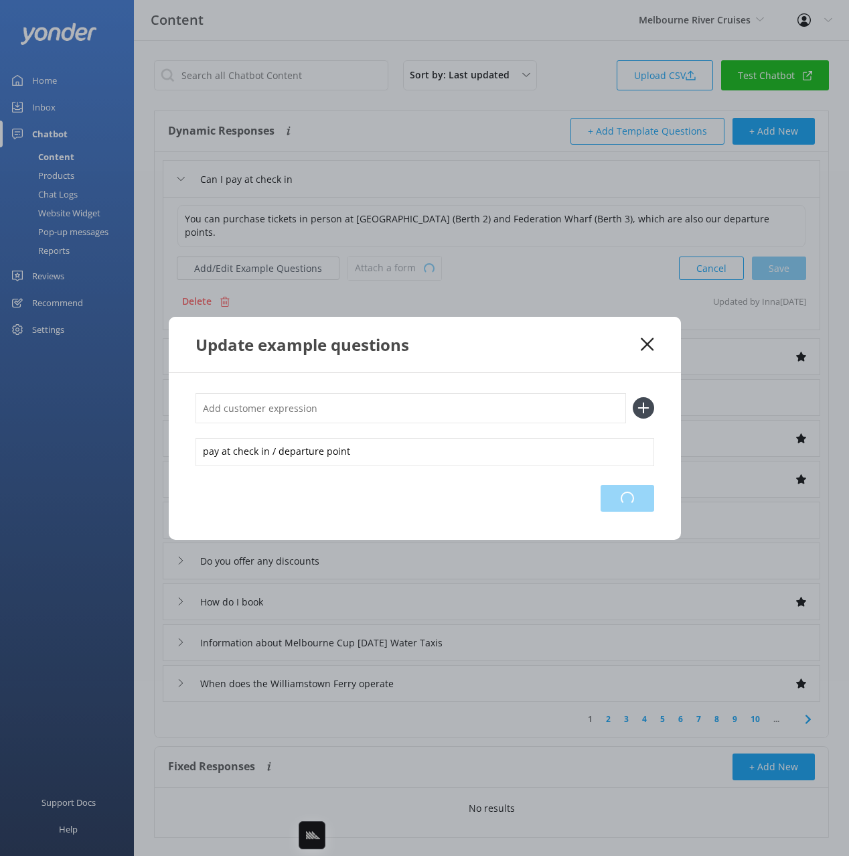
click at [641, 496] on div "Loading.." at bounding box center [628, 498] width 54 height 27
click at [651, 342] on icon at bounding box center [647, 344] width 13 height 13
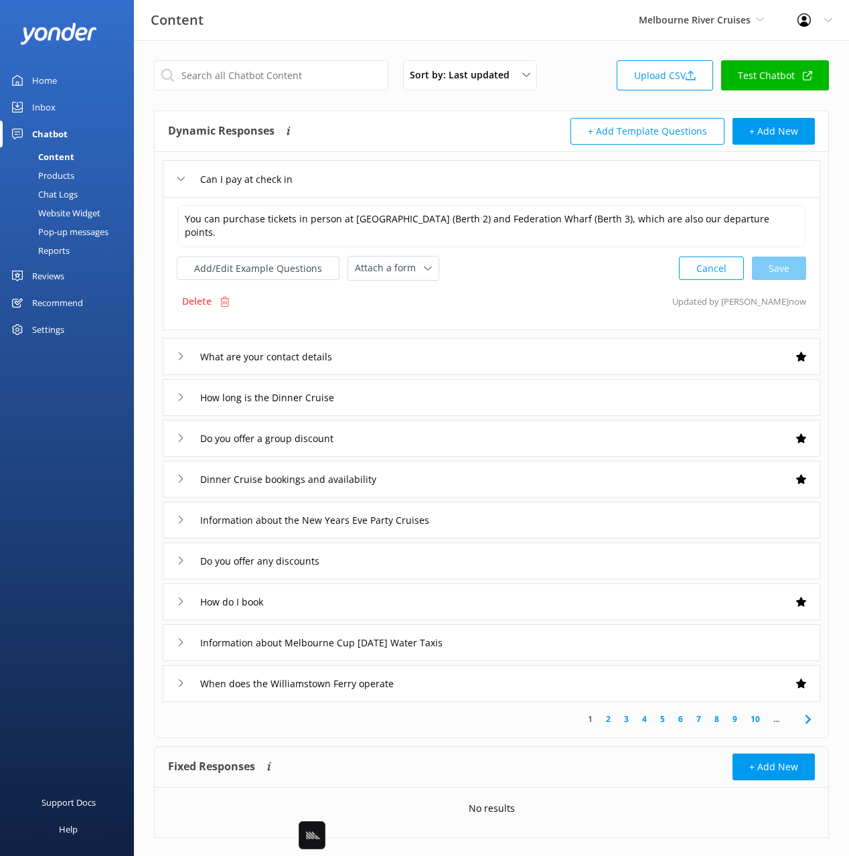
click at [437, 350] on div "What are your contact details" at bounding box center [492, 356] width 658 height 37
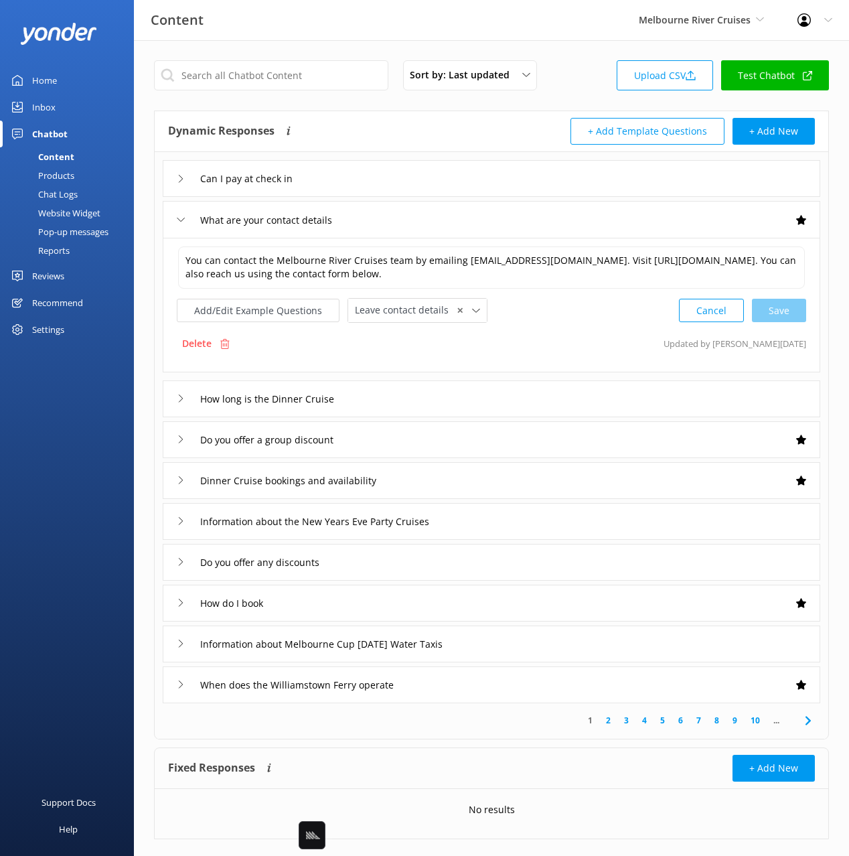
click at [452, 394] on div "How long is the Dinner Cruise" at bounding box center [492, 398] width 658 height 37
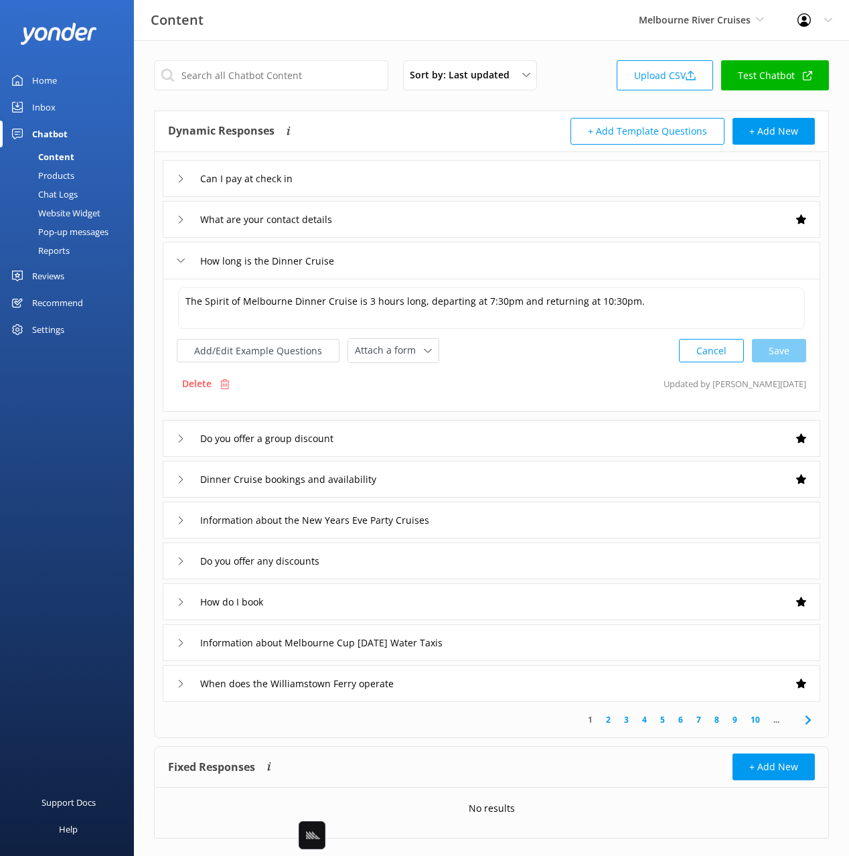
click at [465, 437] on div "Do you offer a group discount" at bounding box center [492, 438] width 658 height 37
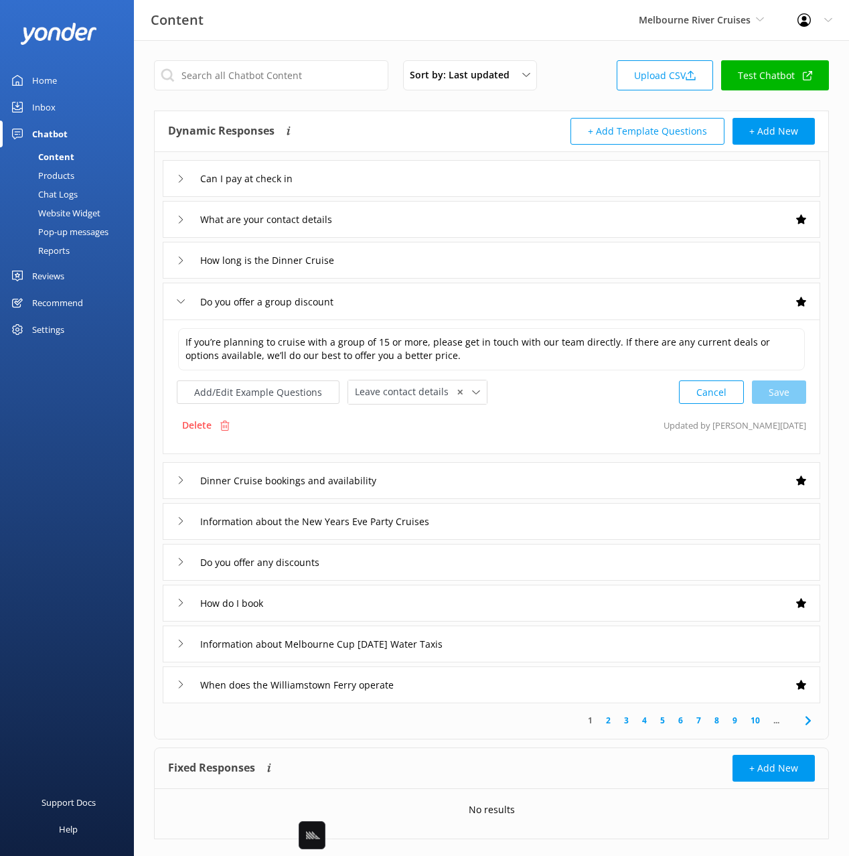
click at [465, 472] on div "Dinner Cruise bookings and availability" at bounding box center [492, 480] width 658 height 37
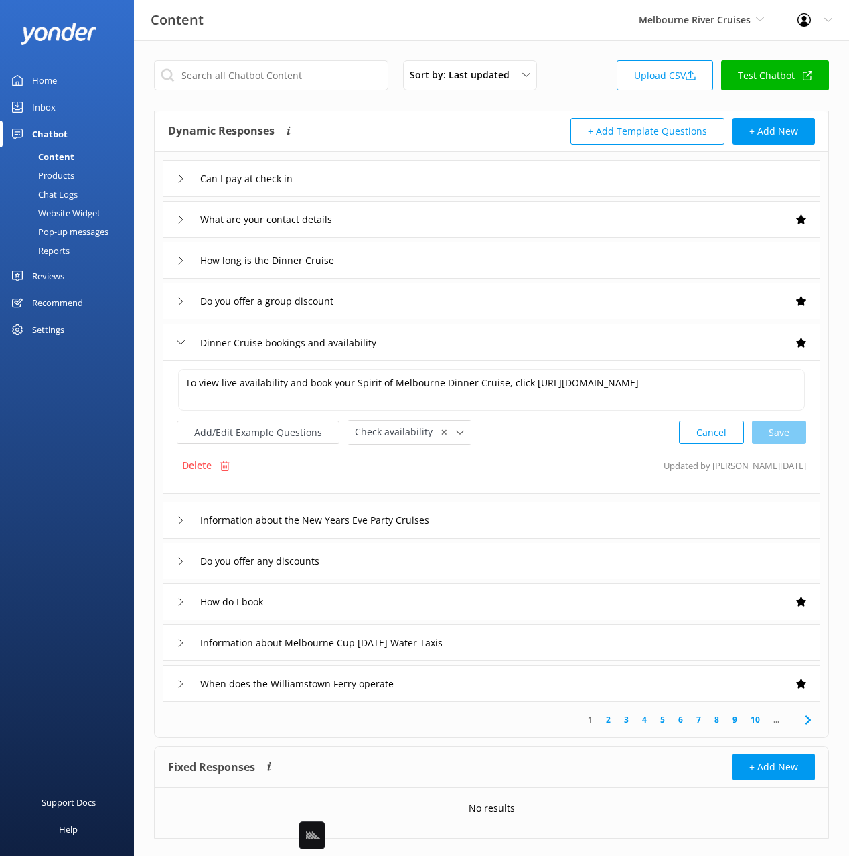
drag, startPoint x: 483, startPoint y: 518, endPoint x: 477, endPoint y: 569, distance: 50.6
click at [483, 518] on div "Information about the New Years Eve Party Cruises" at bounding box center [492, 520] width 658 height 37
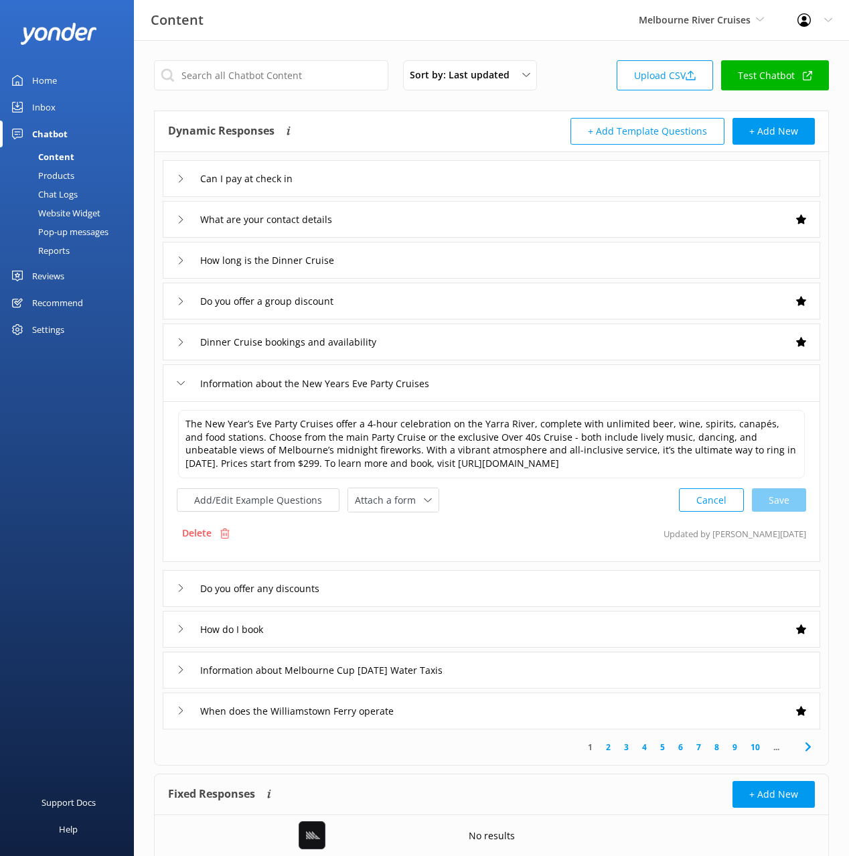
click at [453, 648] on div "Can I pay at check in What are your contact details How long is the Dinner Crui…" at bounding box center [492, 440] width 674 height 577
click at [812, 751] on icon at bounding box center [809, 747] width 16 height 16
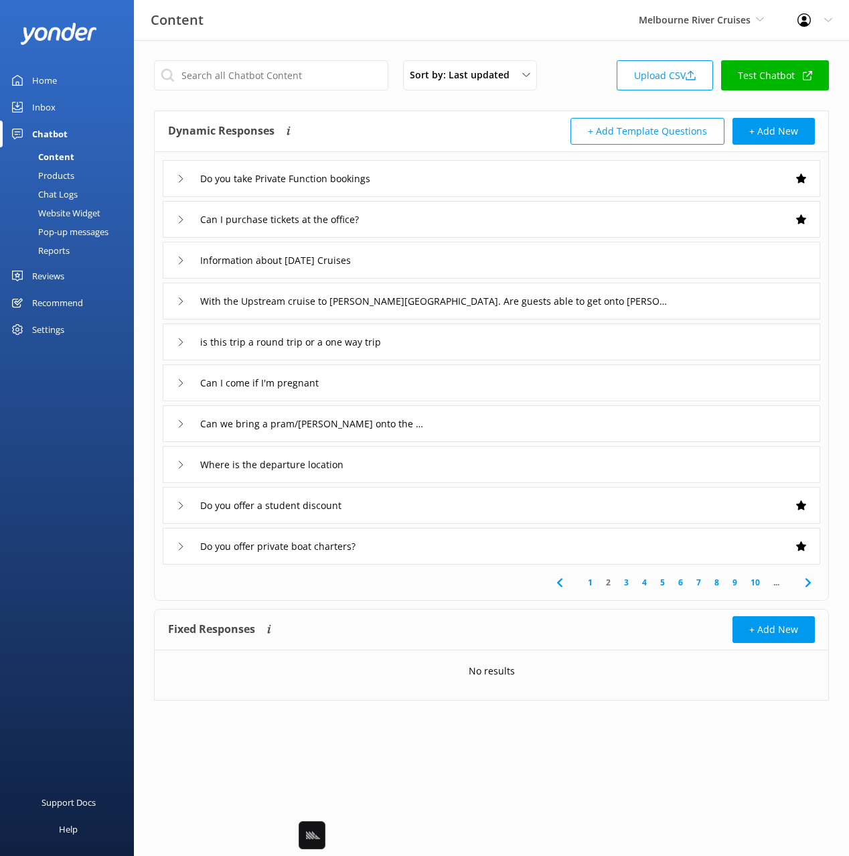
click at [699, 303] on div "With the Upstream cruise to [PERSON_NAME][GEOGRAPHIC_DATA]. Are guests able to …" at bounding box center [492, 301] width 658 height 37
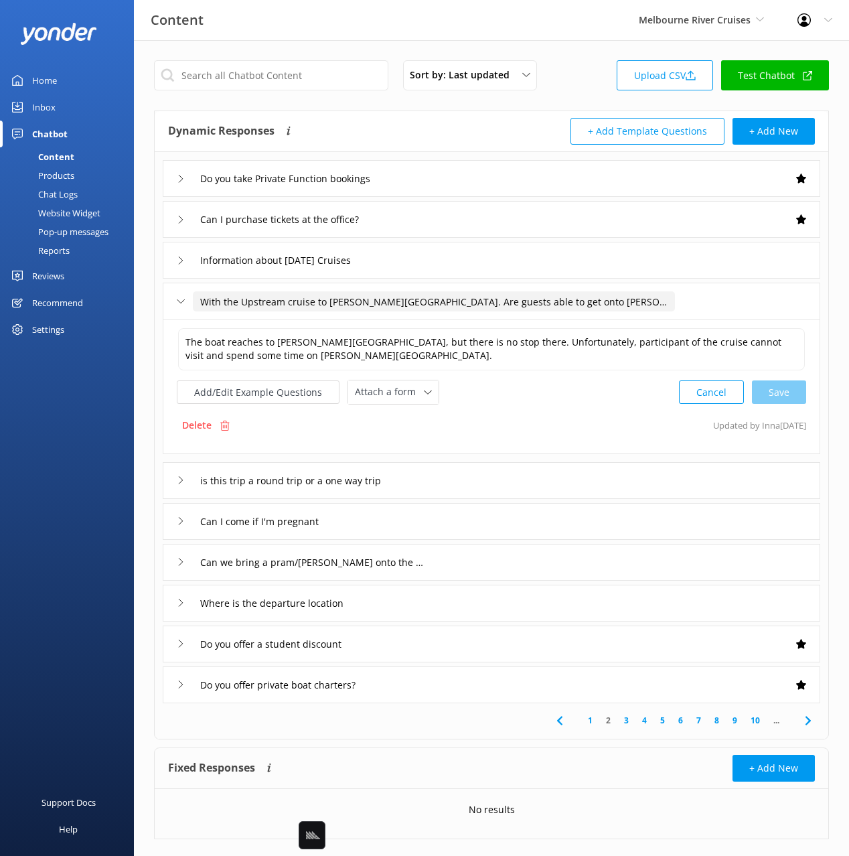
drag, startPoint x: 609, startPoint y: 301, endPoint x: 392, endPoint y: 300, distance: 217.0
click at [392, 300] on input "With the Upstream cruise to [PERSON_NAME][GEOGRAPHIC_DATA]. Are guests able to …" at bounding box center [434, 301] width 482 height 20
type input "With the Upstream cruise to [PERSON_NAME][GEOGRAPHIC_DATA]"
click at [411, 316] on div at bounding box center [406, 322] width 17 height 17
click at [293, 387] on button "Add/Edit Example Questions" at bounding box center [258, 391] width 163 height 23
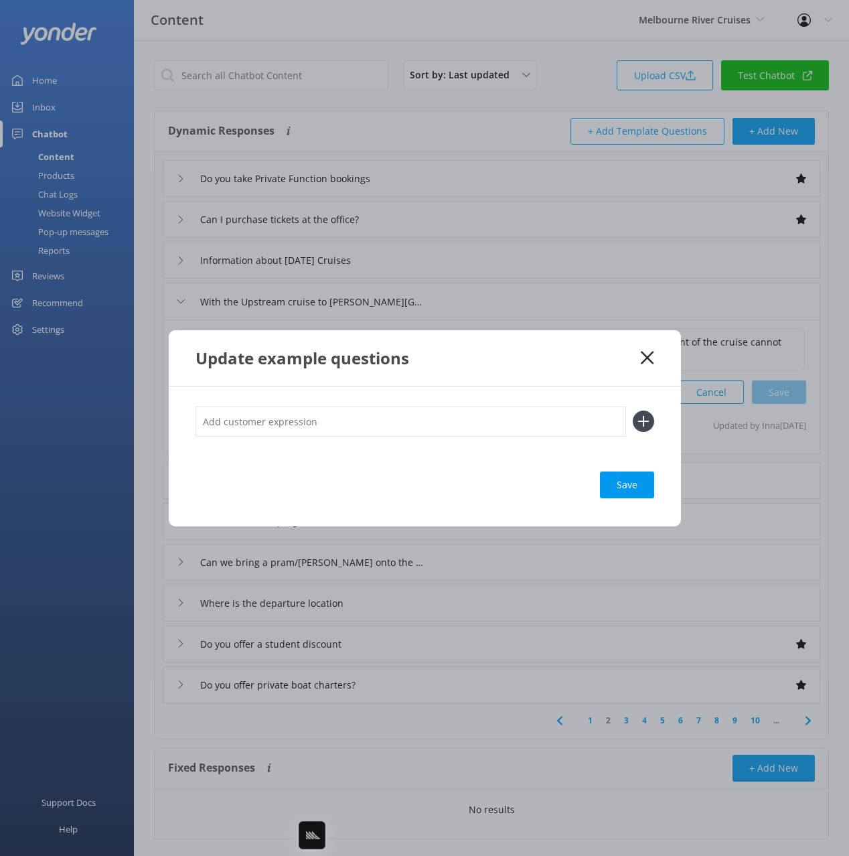
click at [518, 425] on input "text" at bounding box center [411, 422] width 431 height 30
paste input "Are guests able to get onto [PERSON_NAME][GEOGRAPHIC_DATA]?"
type input "Are guests able to get onto [PERSON_NAME][GEOGRAPHIC_DATA]?"
click at [633, 411] on button at bounding box center [643, 421] width 21 height 21
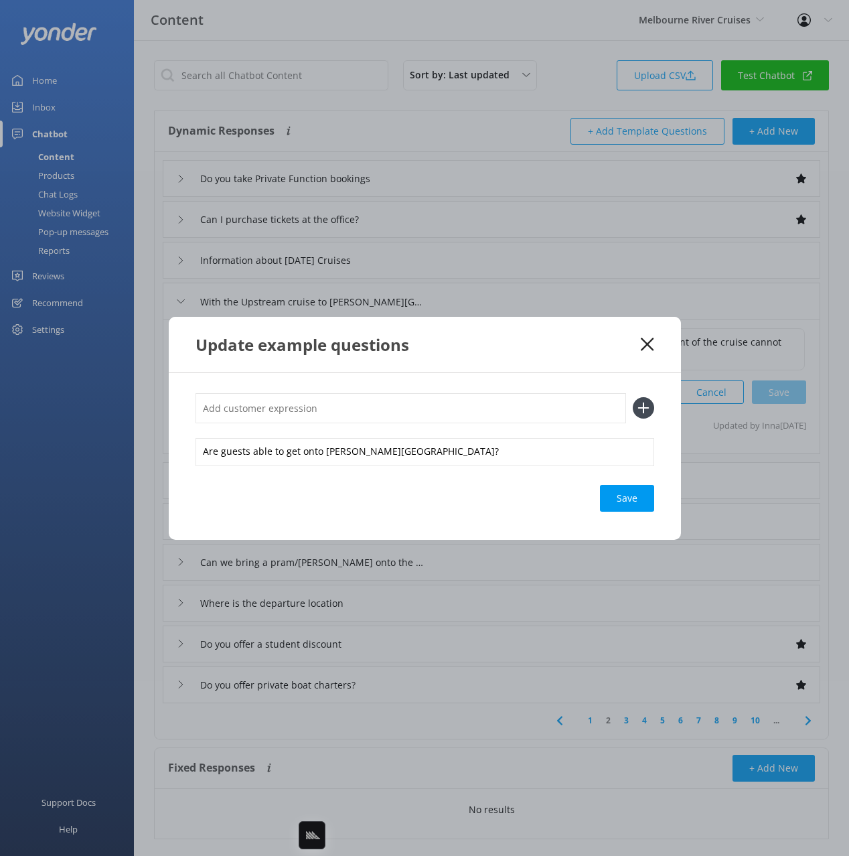
click at [622, 508] on div "Save" at bounding box center [627, 498] width 54 height 27
click at [648, 342] on use at bounding box center [647, 344] width 13 height 13
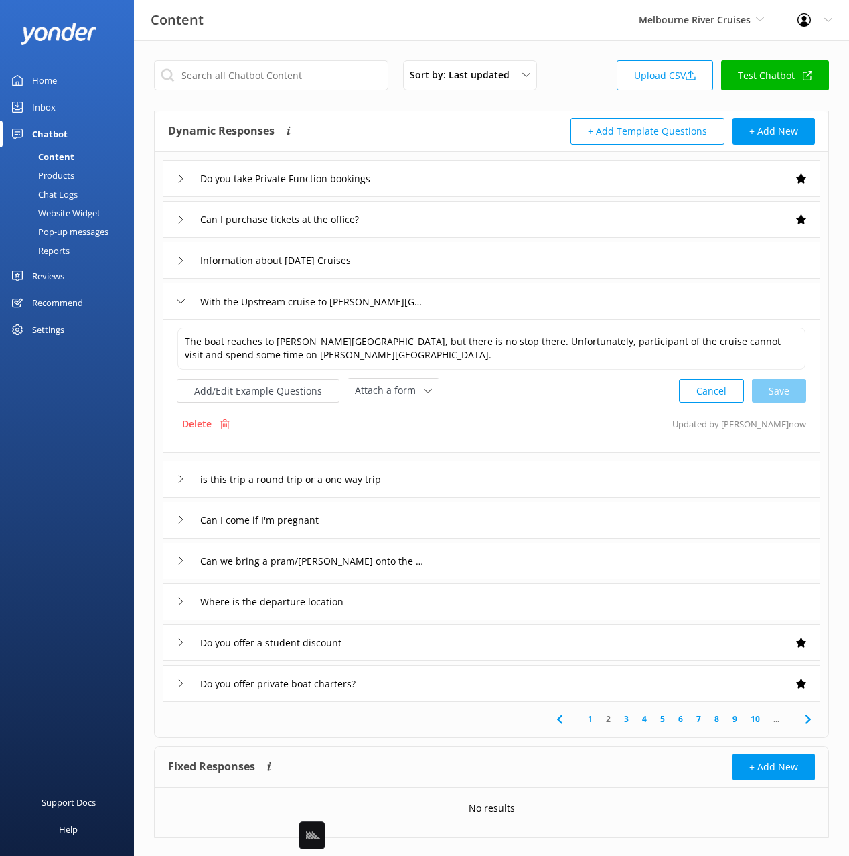
click at [507, 476] on div "is this trip a round trip or a one way trip" at bounding box center [492, 479] width 658 height 37
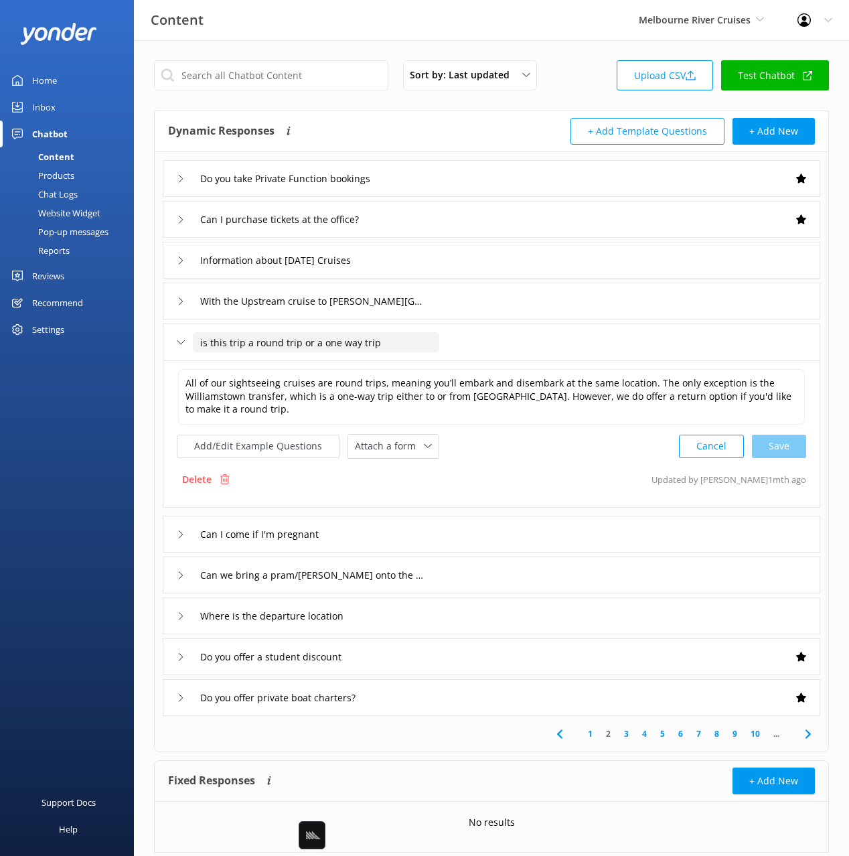
click at [204, 338] on input "is this trip a round trip or a one way trip" at bounding box center [316, 342] width 247 height 20
type input "Is this trip a round trip or a one way trip"
click at [408, 360] on div at bounding box center [411, 362] width 17 height 17
click at [809, 734] on use at bounding box center [807, 734] width 5 height 9
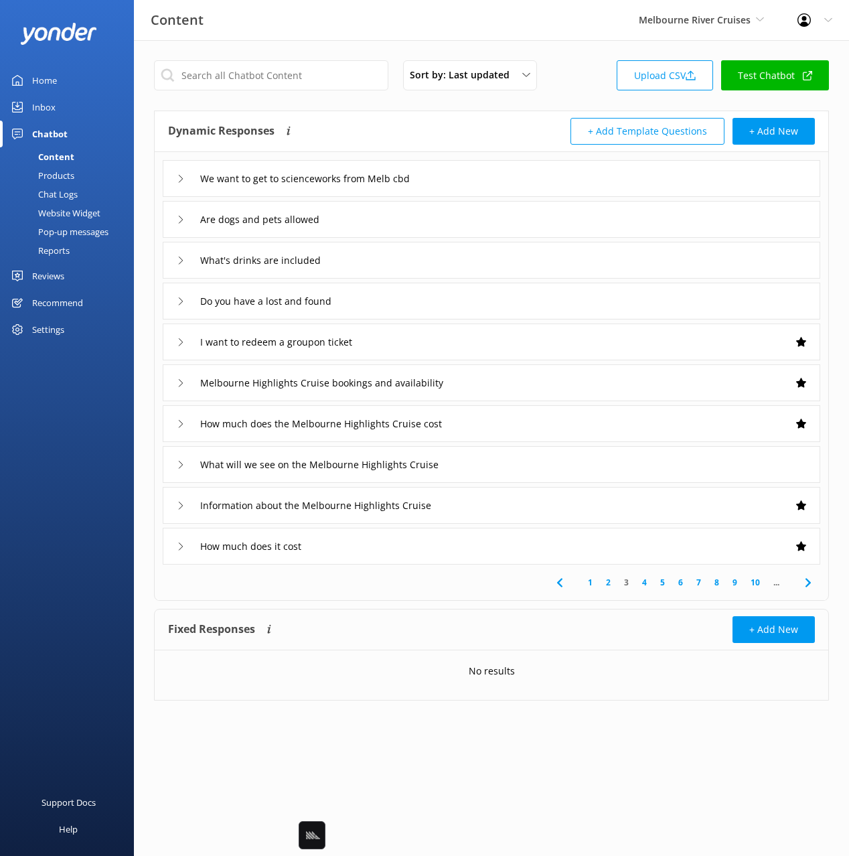
click at [56, 196] on div "Chat Logs" at bounding box center [43, 194] width 70 height 19
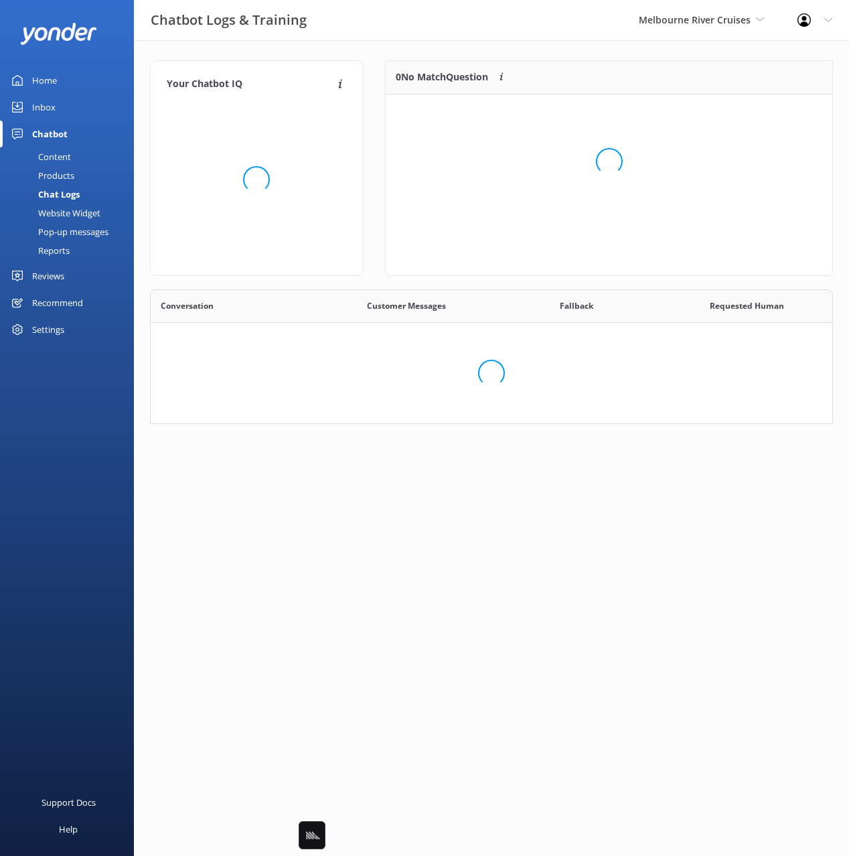
scroll to position [135, 683]
click at [466, 249] on div "Loading.." at bounding box center [609, 161] width 420 height 856
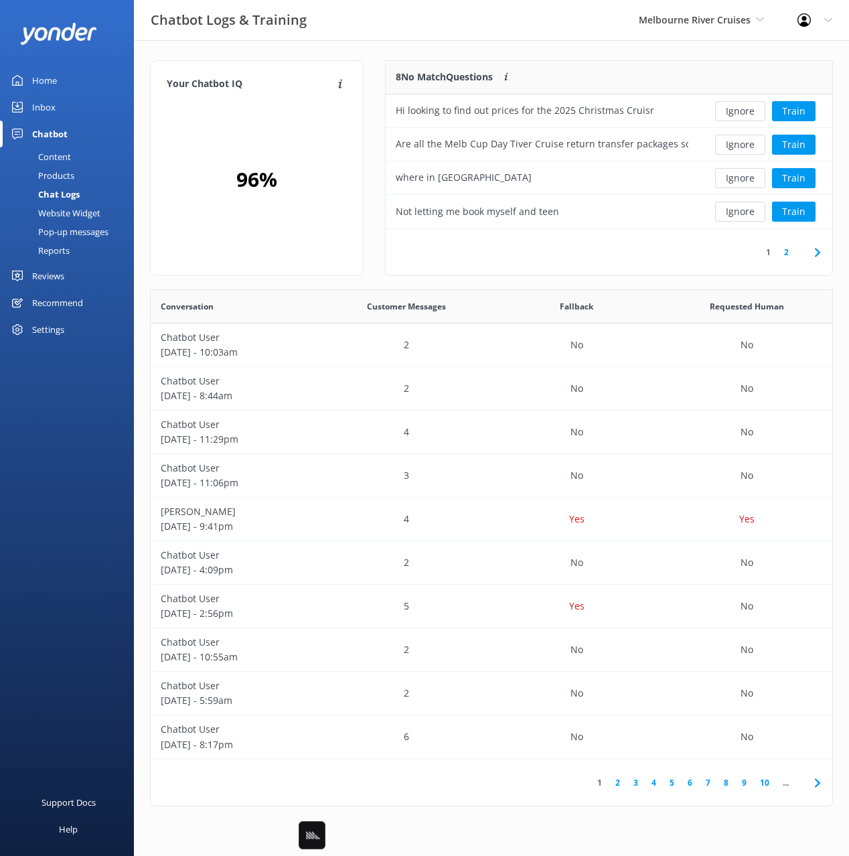
scroll to position [168, 447]
click at [557, 54] on div "Your Chatbot IQ Your Chatbot IQ is the percentage of trained FAQs against untra…" at bounding box center [491, 436] width 715 height 793
click at [587, 58] on div "Your Chatbot IQ Your Chatbot IQ is the percentage of trained FAQs against untra…" at bounding box center [491, 436] width 715 height 793
click at [669, 66] on div "8 No Match Questions Customers sometimes ask questions that don't fully match a…" at bounding box center [542, 77] width 313 height 33
click at [83, 164] on link "Content" at bounding box center [71, 156] width 126 height 19
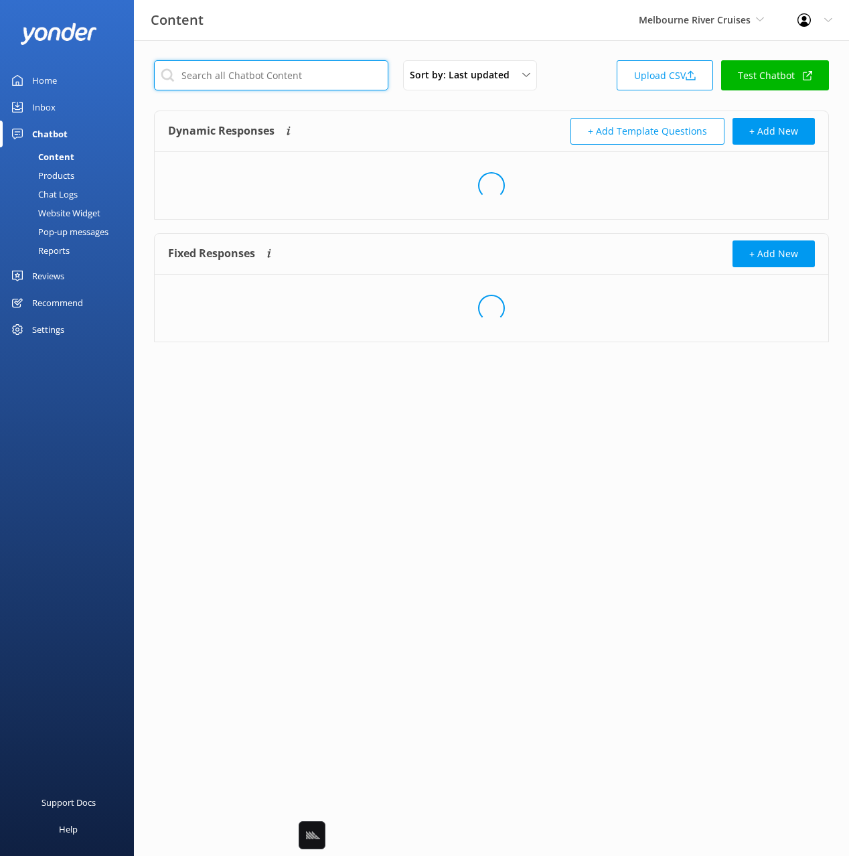
click at [223, 83] on input "text" at bounding box center [271, 75] width 234 height 30
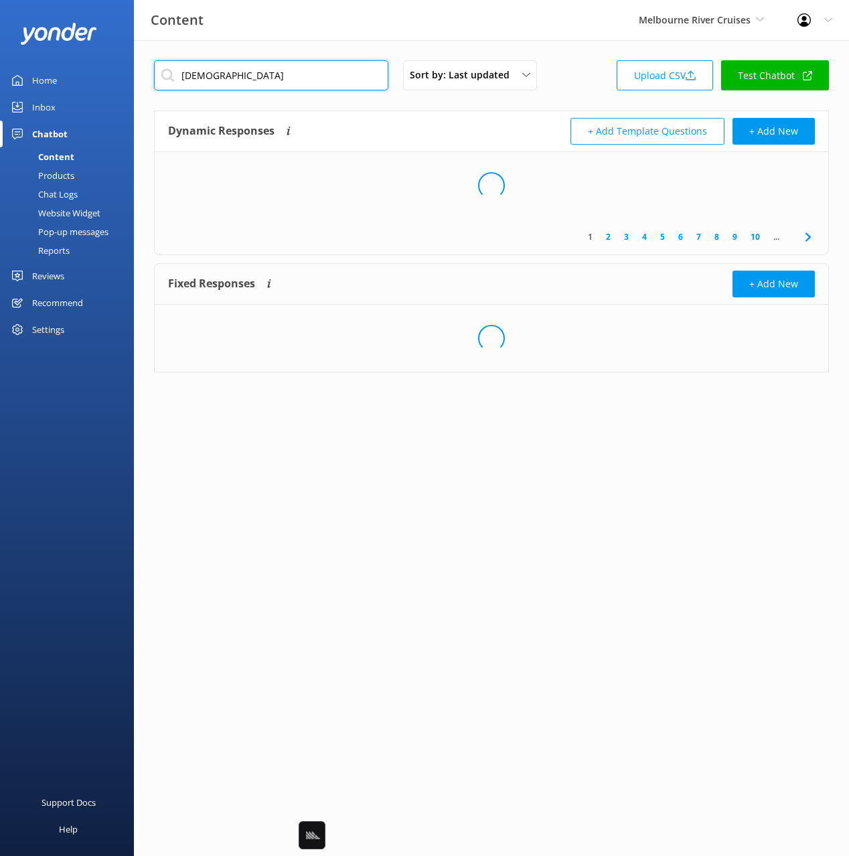
type input "[DEMOGRAPHIC_DATA]"
click at [496, 127] on div "+ Add Template Questions + Add New" at bounding box center [654, 131] width 324 height 27
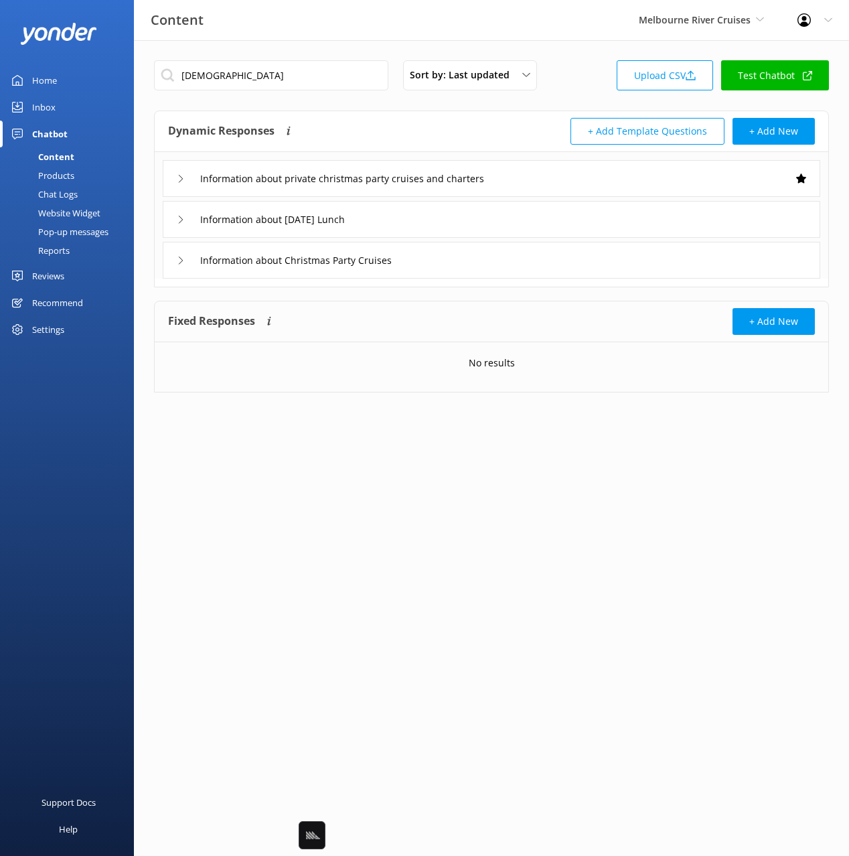
click at [571, 179] on div "Information about private christmas party cruises and charters" at bounding box center [492, 178] width 658 height 37
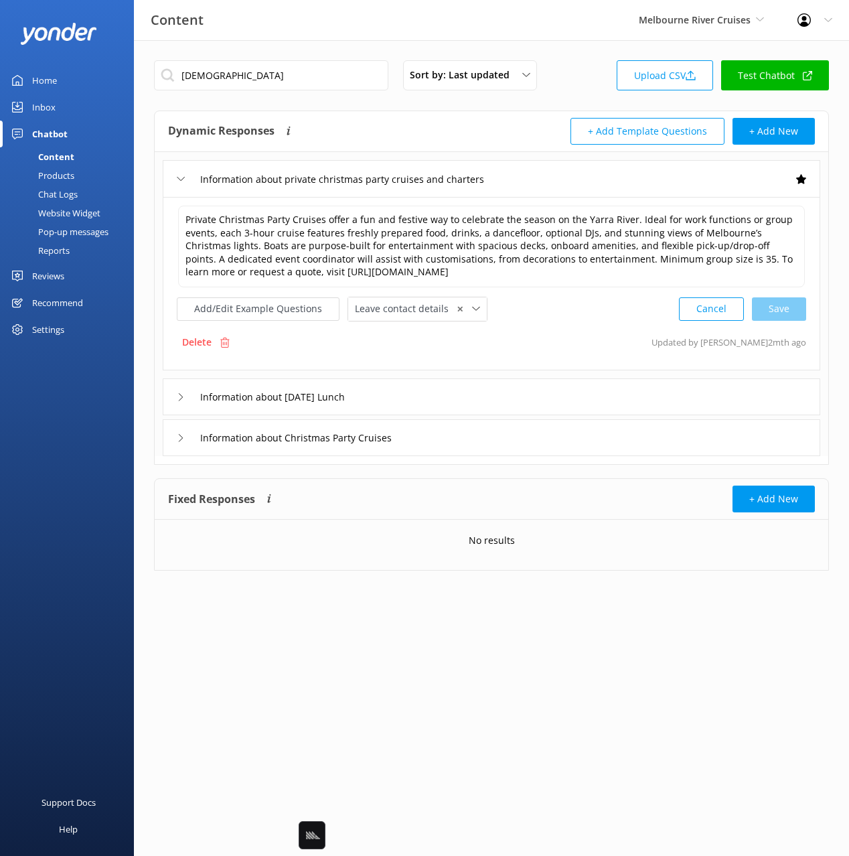
click at [464, 393] on div "Information about [DATE] Lunch" at bounding box center [492, 396] width 658 height 37
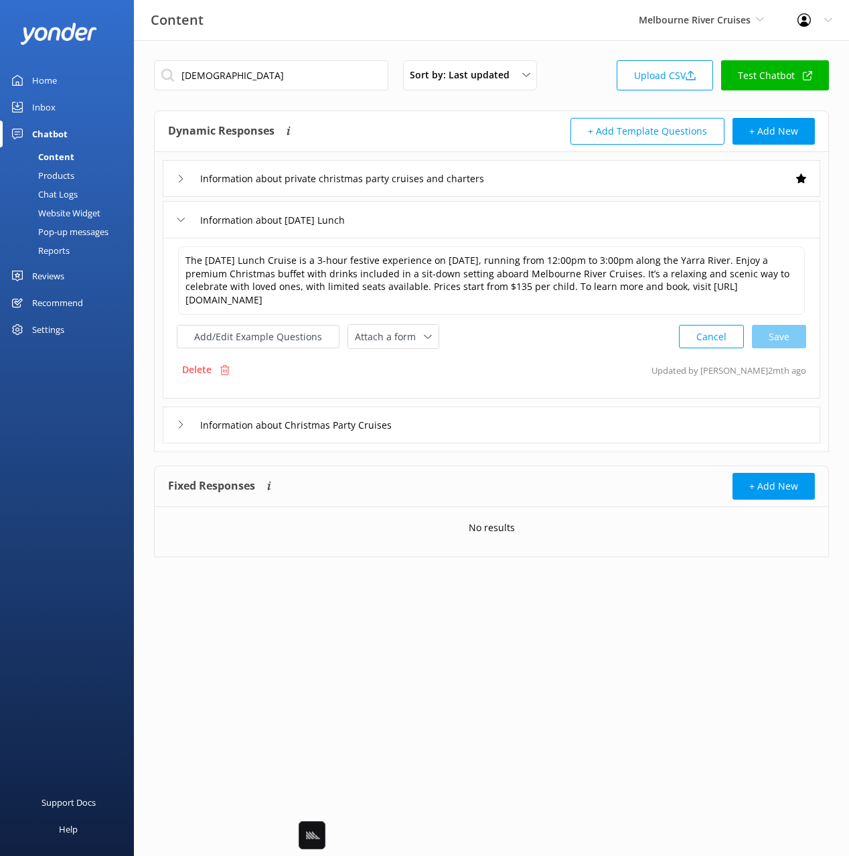
click at [478, 411] on div "Information about Christmas Party Cruises" at bounding box center [492, 425] width 658 height 37
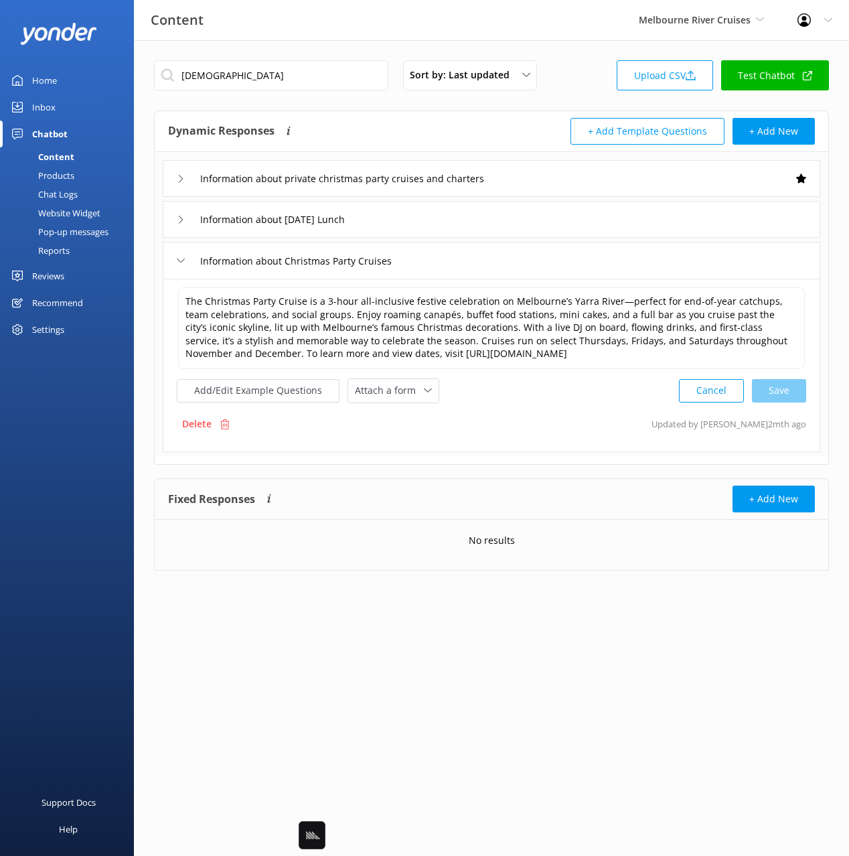
click at [48, 192] on div "Chat Logs" at bounding box center [43, 194] width 70 height 19
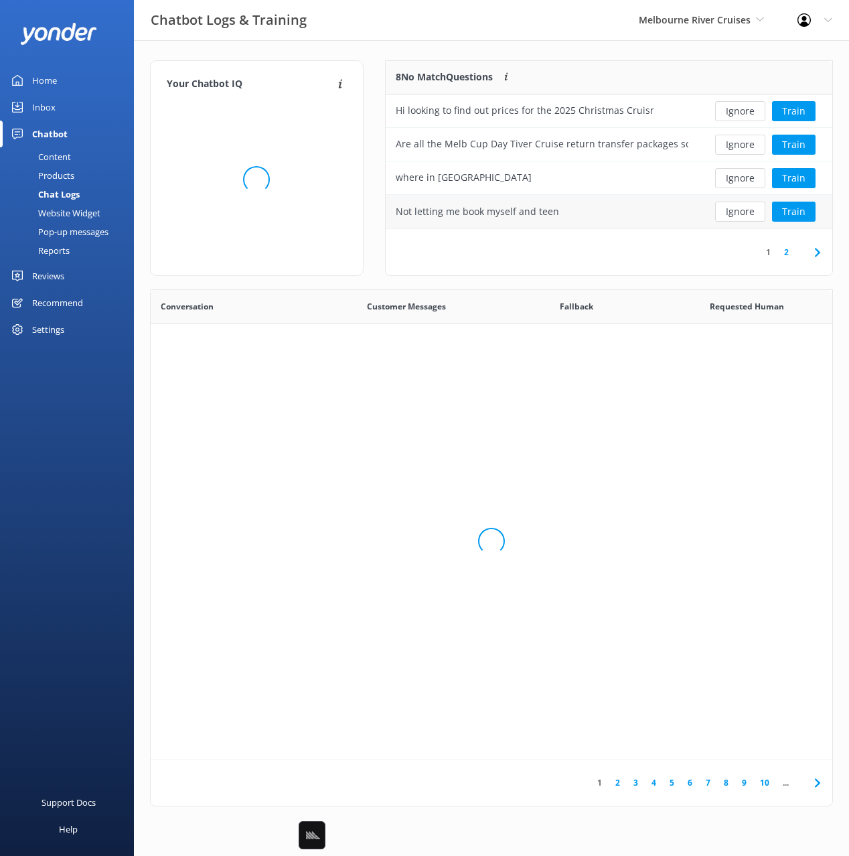
scroll to position [470, 682]
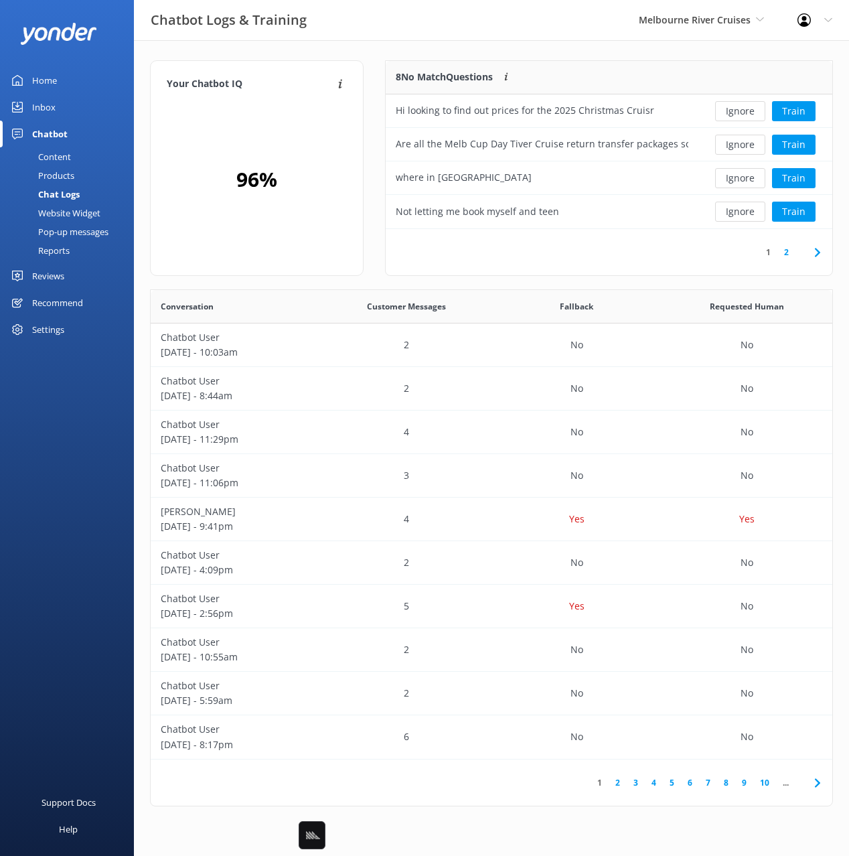
drag, startPoint x: 602, startPoint y: 60, endPoint x: 629, endPoint y: 66, distance: 27.6
click at [604, 60] on div "8 No Match Questions Customers sometimes ask questions that don't fully match a…" at bounding box center [609, 168] width 448 height 216
click at [803, 111] on button "Train" at bounding box center [794, 111] width 44 height 20
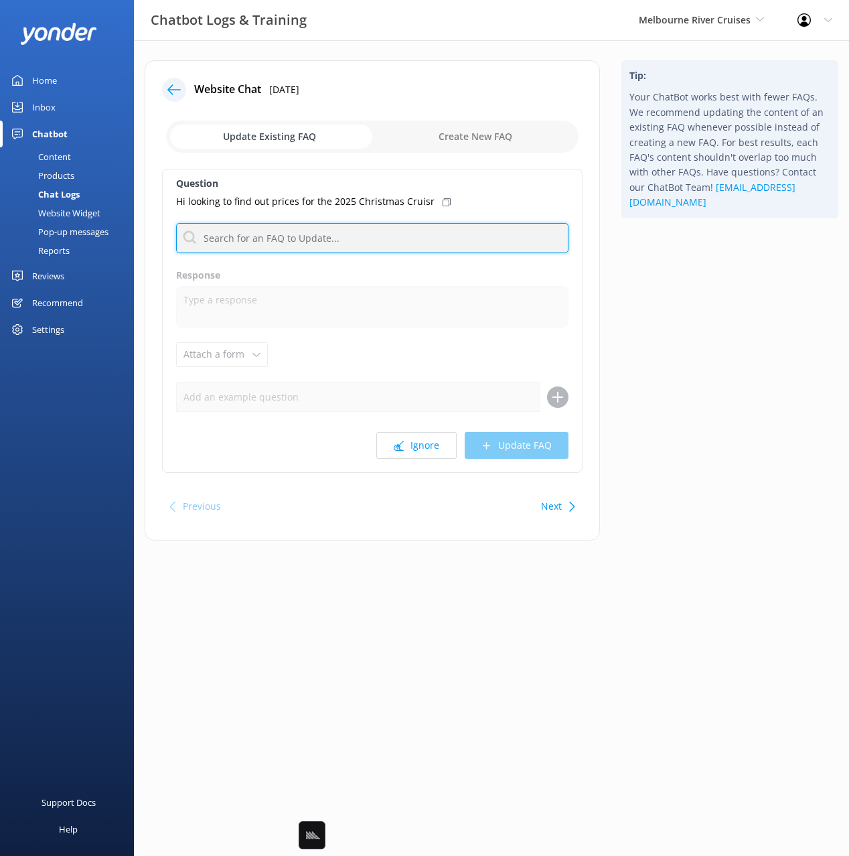
click at [327, 236] on input "text" at bounding box center [372, 238] width 393 height 30
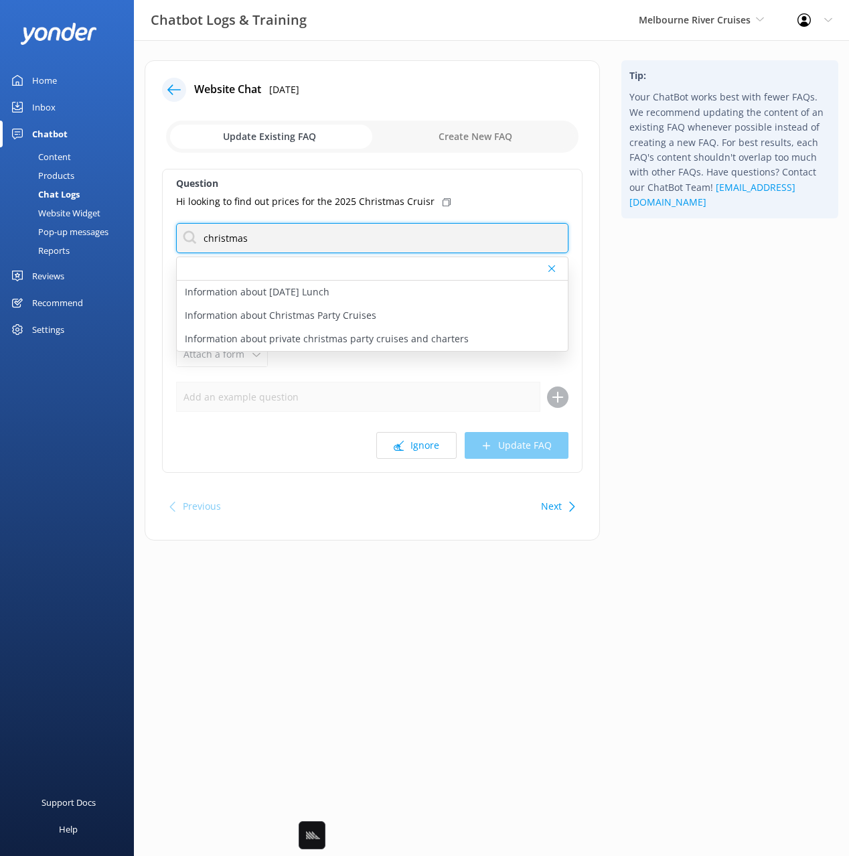
type input "christmas"
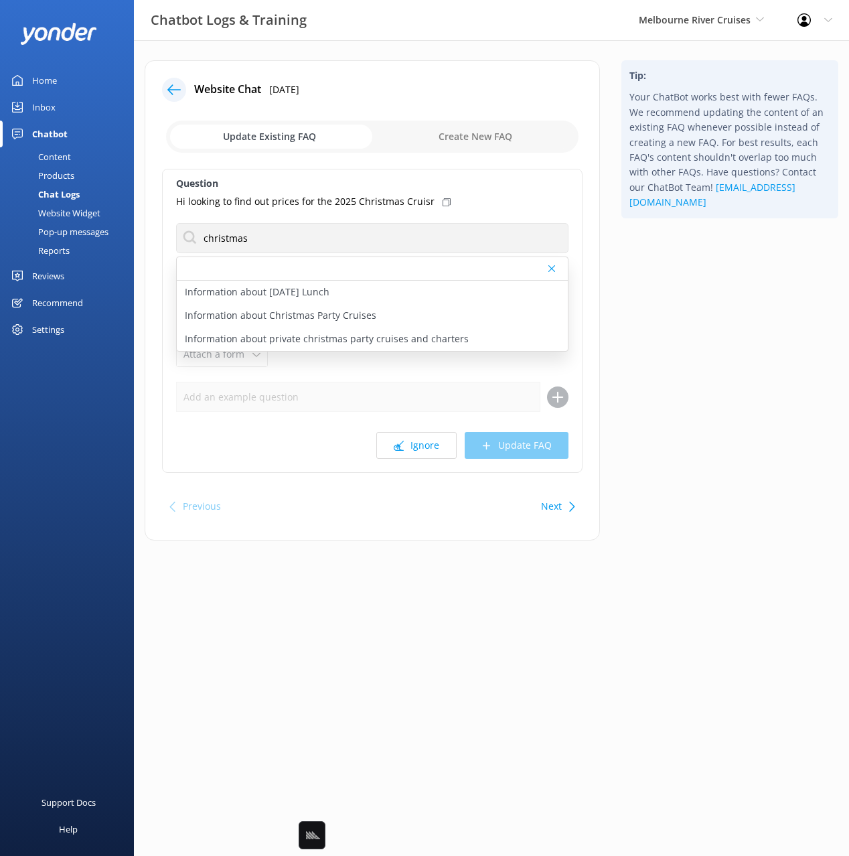
click at [443, 203] on icon at bounding box center [447, 202] width 8 height 8
click at [330, 291] on p "Information about [DATE] Lunch" at bounding box center [257, 292] width 145 height 15
type textarea "The [DATE] Lunch Cruise is a 3-hour festive experience on [DATE], running from …"
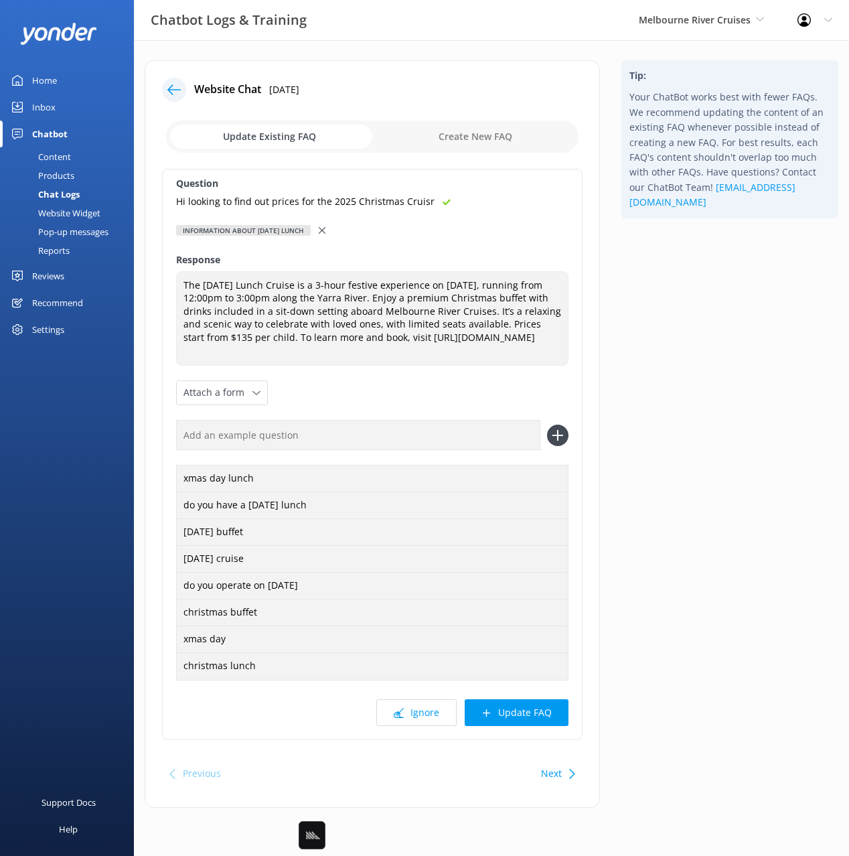
click at [298, 431] on input "text" at bounding box center [358, 435] width 364 height 30
paste input "Hi looking to find out prices for the 2025 Christmas Cruisr"
type input "Hi looking to find out prices for the 2025 Christmas Cruisr"
click at [547, 425] on button at bounding box center [557, 435] width 21 height 21
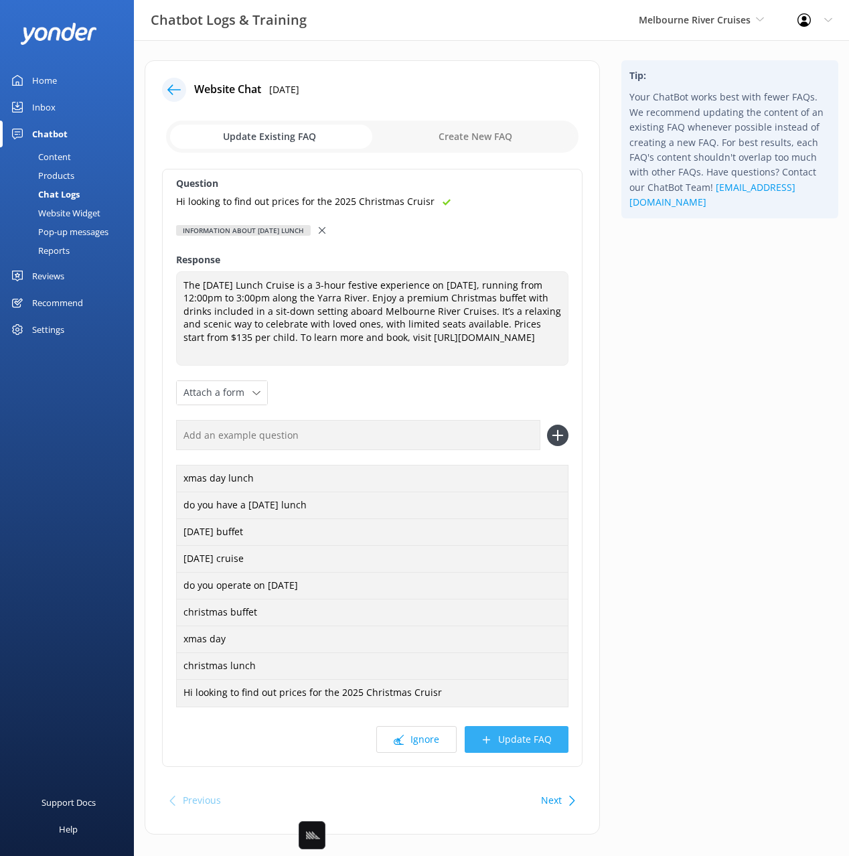
click at [531, 742] on button "Update FAQ" at bounding box center [517, 739] width 104 height 27
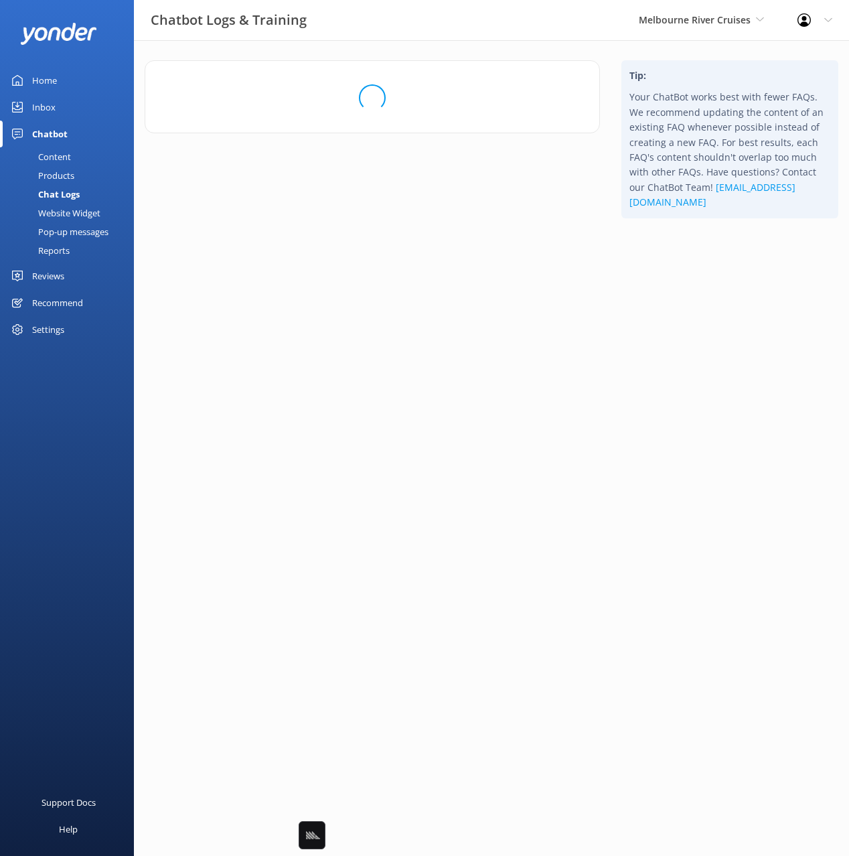
click at [691, 484] on html "Chatbot Logs & Training Melbourne River Cruises Black Cat Cruises [GEOGRAPHIC_D…" at bounding box center [424, 428] width 849 height 856
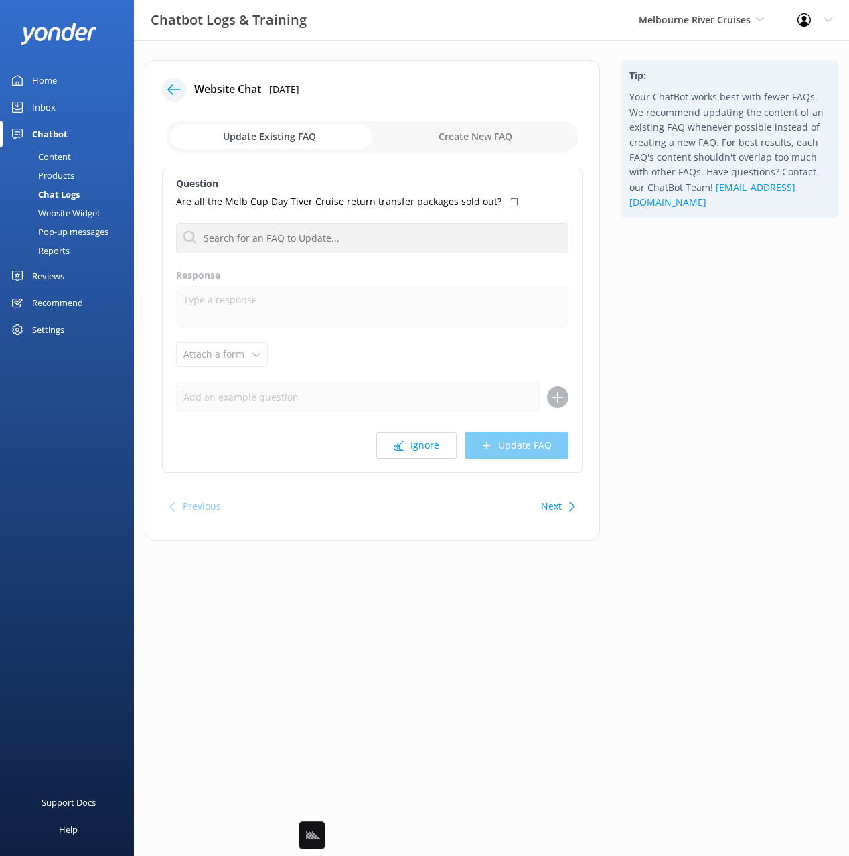
drag, startPoint x: 686, startPoint y: 375, endPoint x: 681, endPoint y: 384, distance: 9.9
click at [686, 375] on div "Tip: Your ChatBot works best with fewer FAQs. We recommend updating the content…" at bounding box center [730, 307] width 238 height 494
drag, startPoint x: 677, startPoint y: 333, endPoint x: 583, endPoint y: 289, distance: 103.7
click at [677, 333] on div "Tip: Your ChatBot works best with fewer FAQs. We recommend updating the content…" at bounding box center [730, 307] width 238 height 494
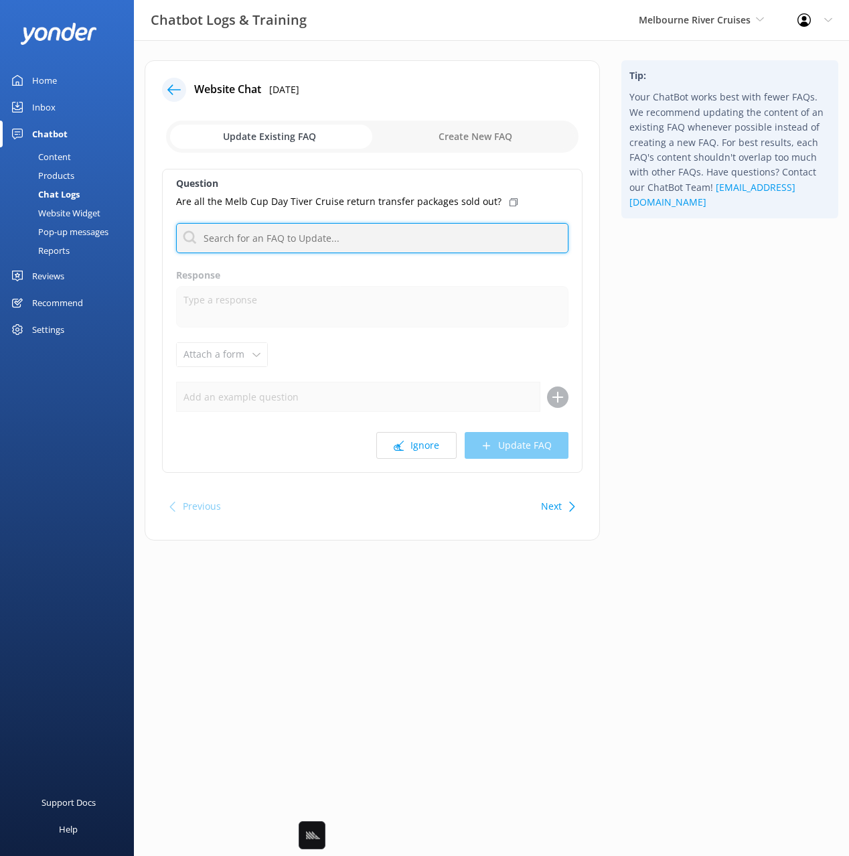
click at [441, 234] on input "text" at bounding box center [372, 238] width 393 height 30
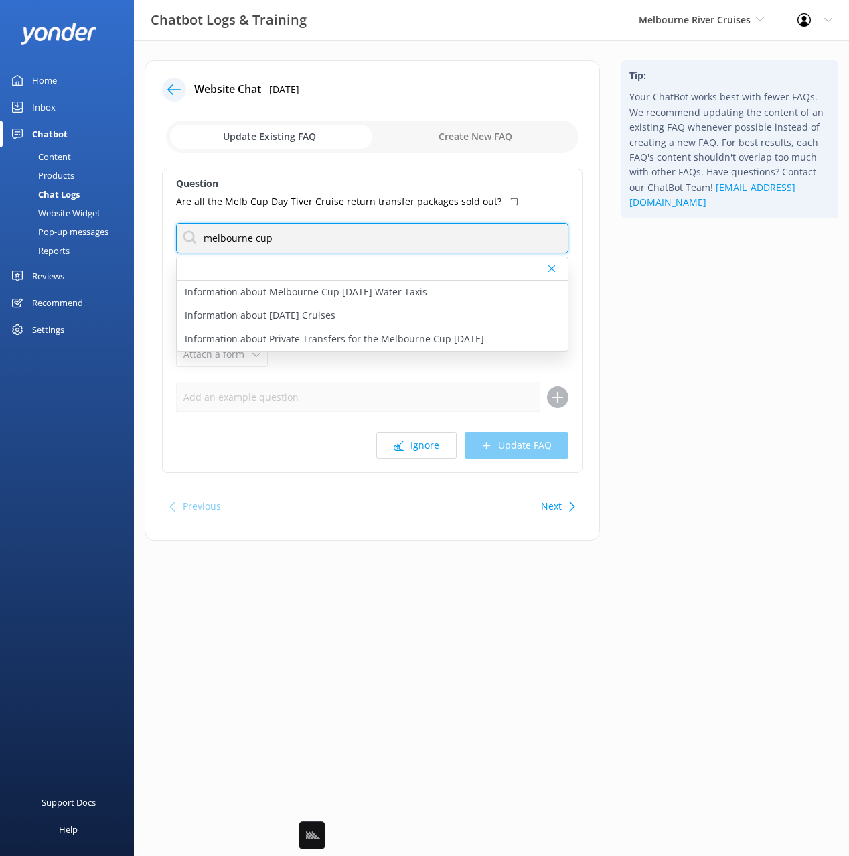
type input "melbourne cup"
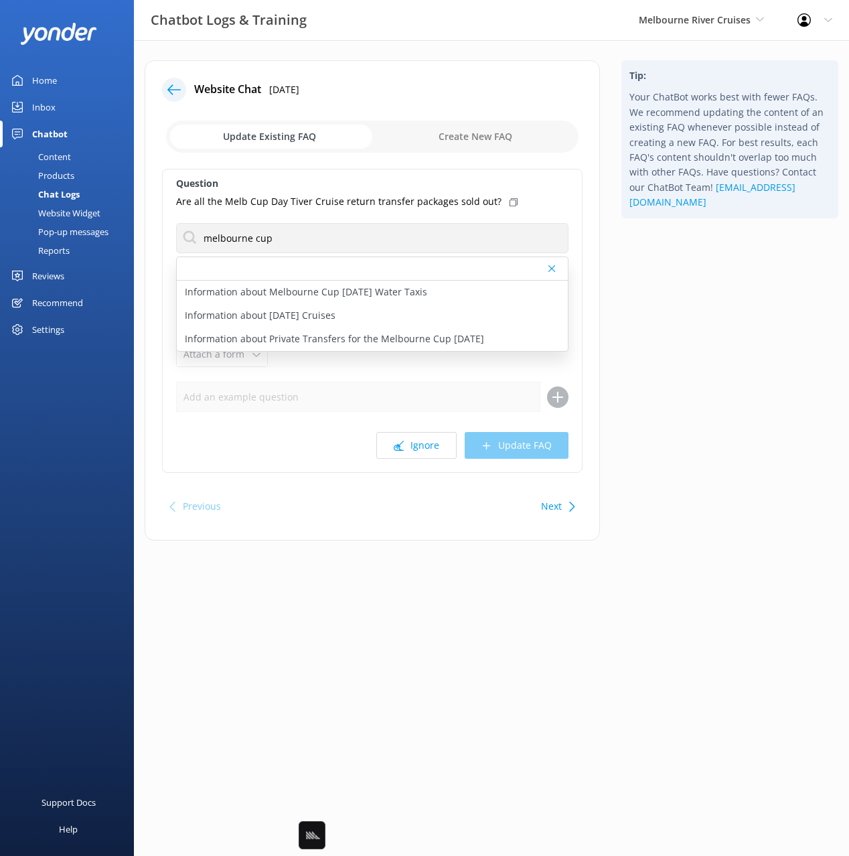
click at [510, 200] on icon at bounding box center [514, 202] width 8 height 8
click at [72, 158] on link "Content" at bounding box center [71, 156] width 126 height 19
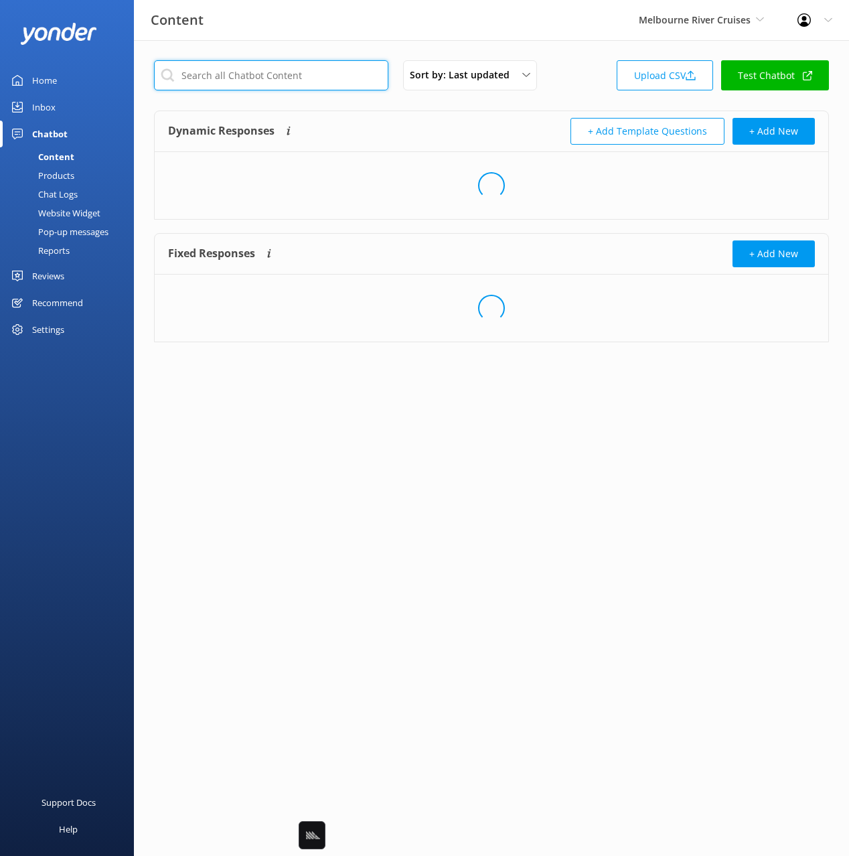
click at [231, 76] on input "text" at bounding box center [271, 75] width 234 height 30
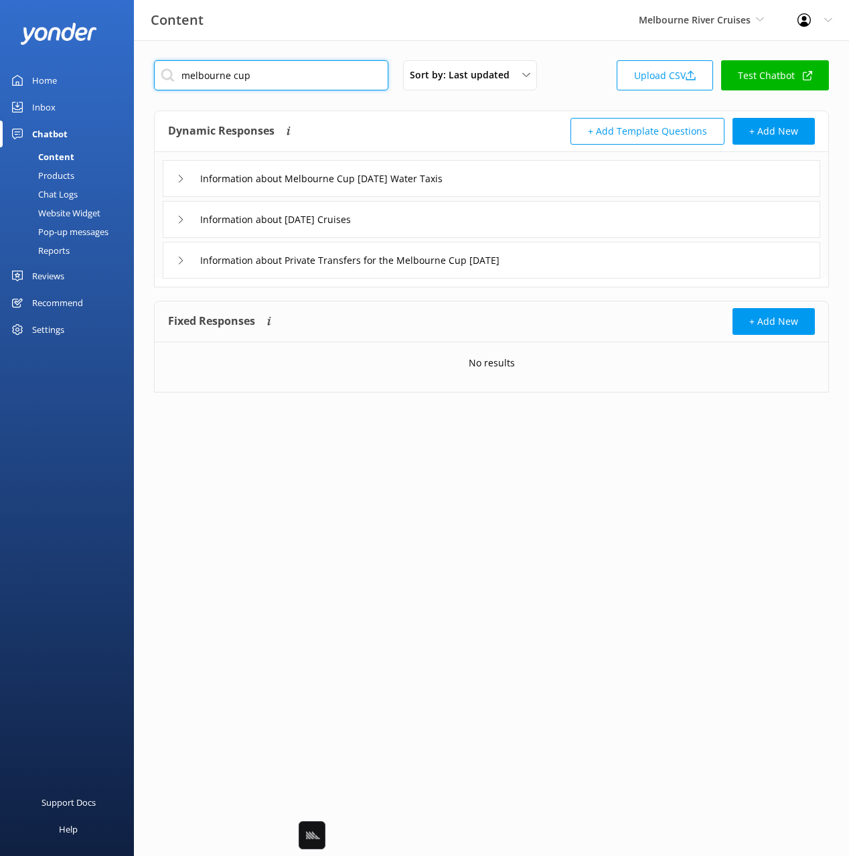
type input "melbourne cup"
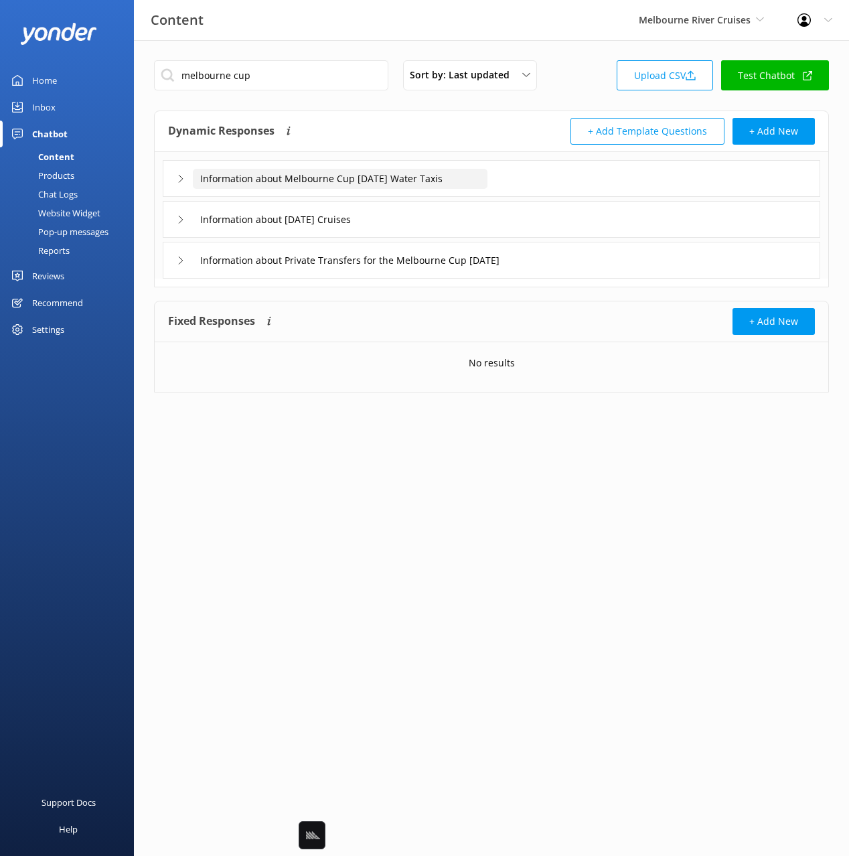
drag, startPoint x: 389, startPoint y: 133, endPoint x: 476, endPoint y: 169, distance: 94.3
click at [389, 133] on div "Dynamic Responses Dynamic responses rely on the Large Language Model to create …" at bounding box center [330, 131] width 324 height 27
click at [509, 173] on div "Information about Melbourne Cup [DATE] Water Taxis" at bounding box center [492, 178] width 658 height 37
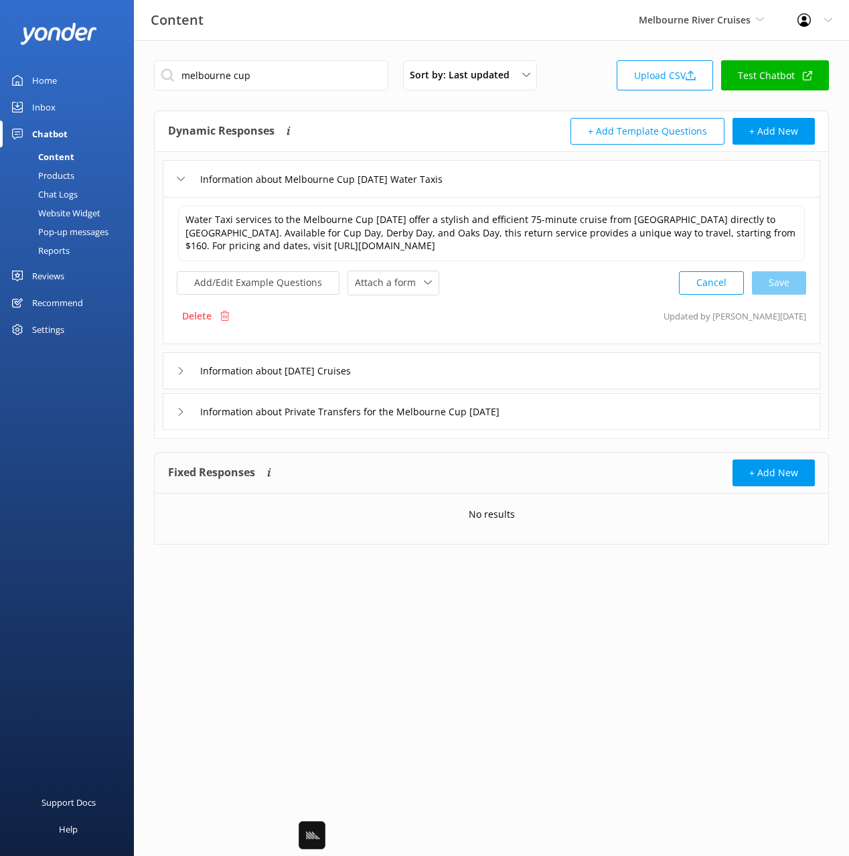
click at [499, 369] on div "Information about [DATE] Cruises" at bounding box center [492, 370] width 658 height 37
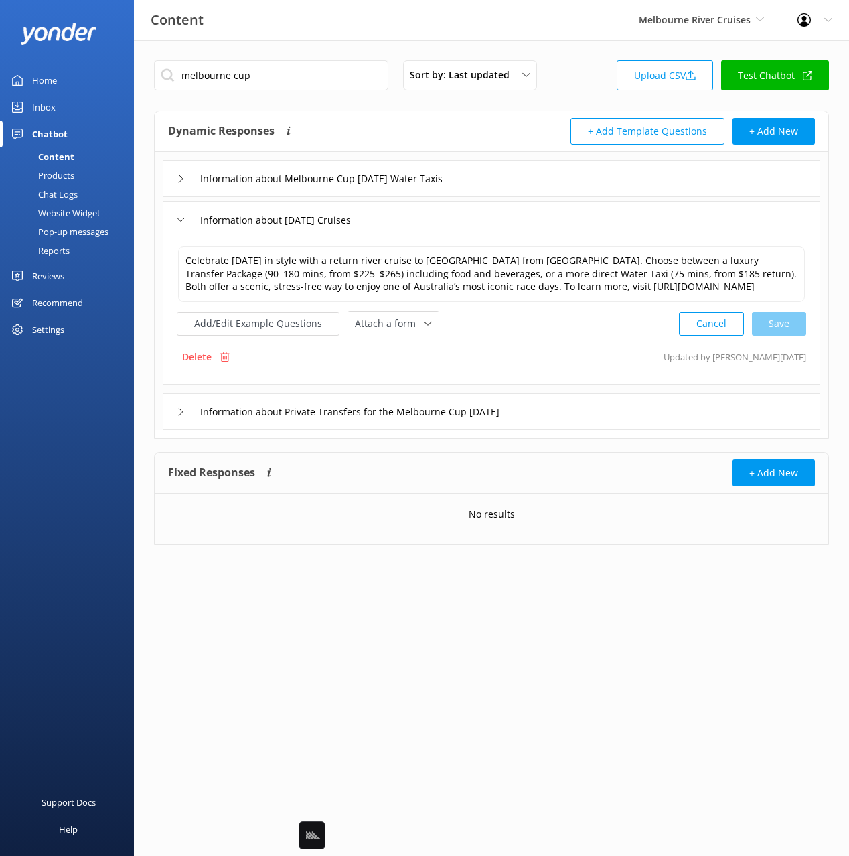
click at [596, 427] on div "Information about Private Transfers for the Melbourne Cup [DATE]" at bounding box center [492, 411] width 658 height 37
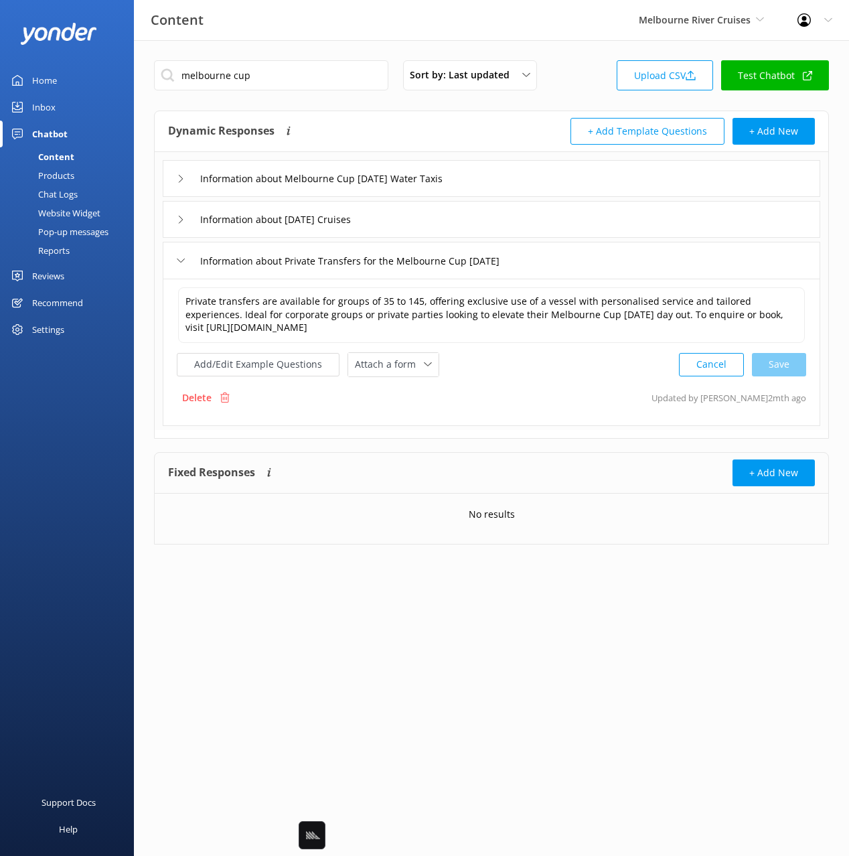
click at [491, 217] on div "Information about [DATE] Cruises" at bounding box center [492, 219] width 658 height 37
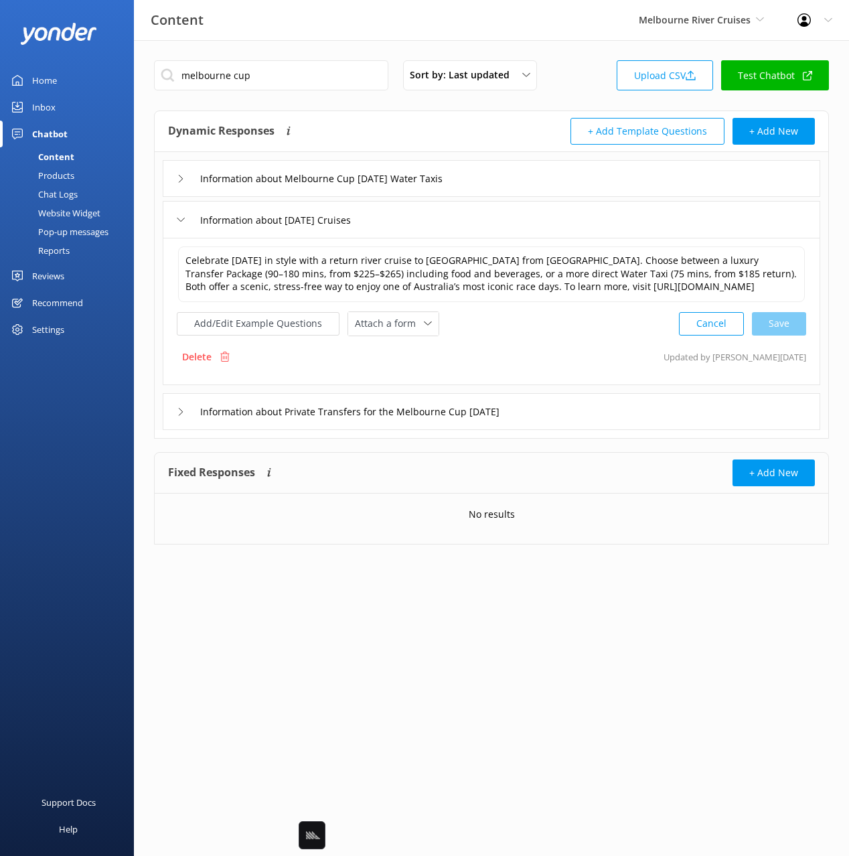
click at [505, 184] on div "Information about Melbourne Cup [DATE] Water Taxis" at bounding box center [492, 178] width 658 height 37
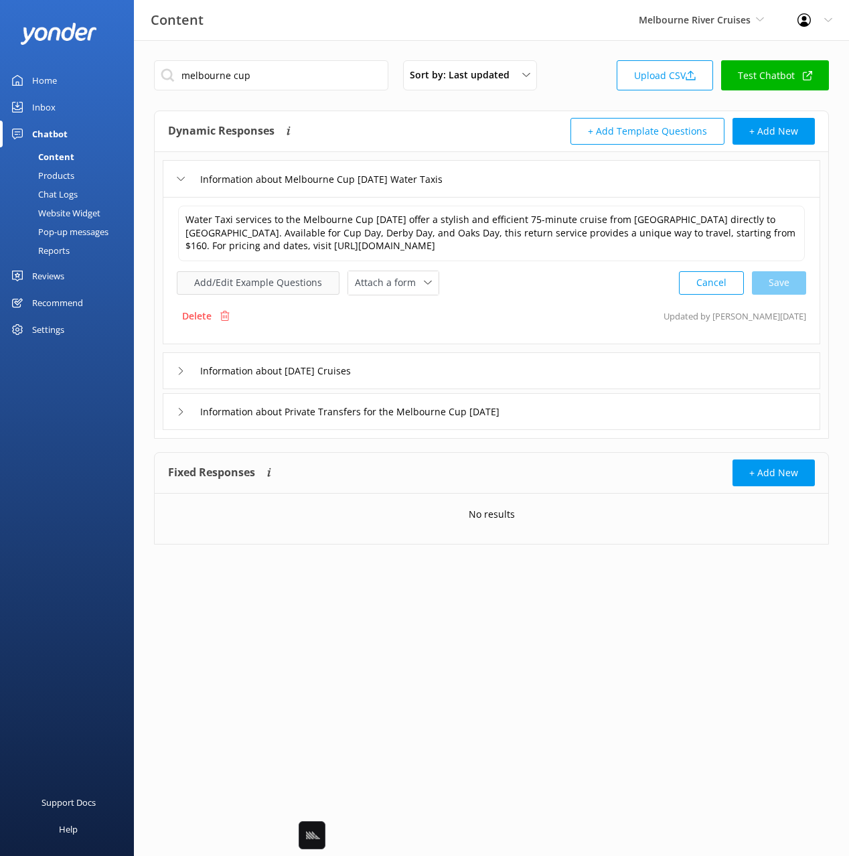
click at [267, 287] on button "Add/Edit Example Questions" at bounding box center [258, 282] width 163 height 23
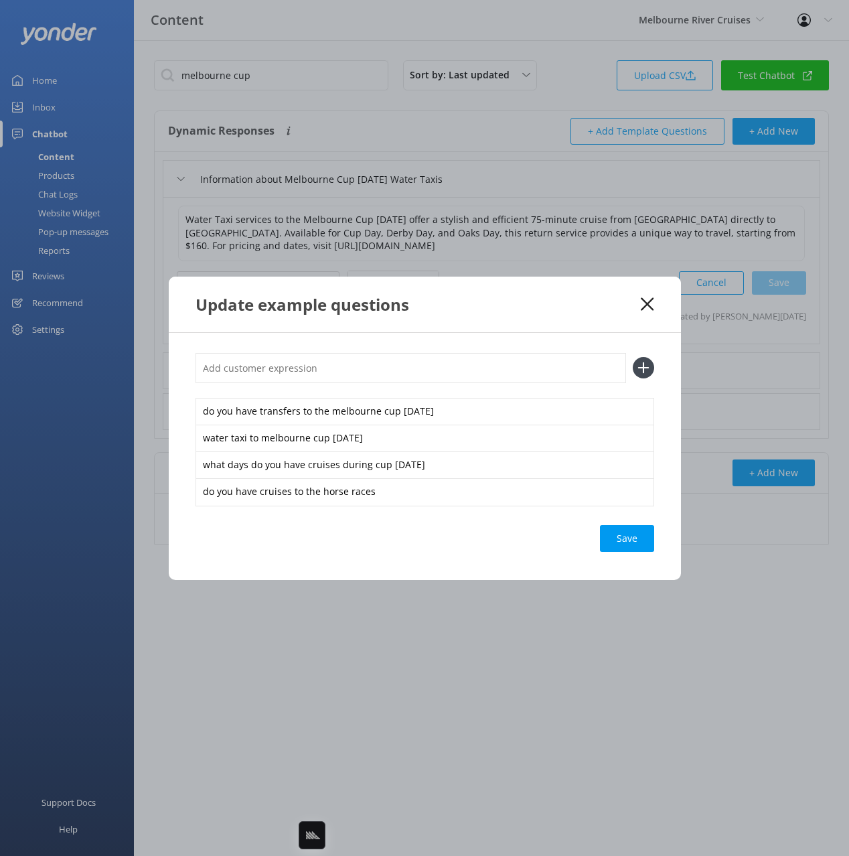
click at [490, 372] on input "text" at bounding box center [411, 368] width 431 height 30
paste input "Are all the Melb Cup Day Tiver Cruise return transfer packages sold out?"
type input "Are all the Melb Cup Day Tiver Cruise return transfer packages sold out?"
click at [633, 357] on button at bounding box center [643, 367] width 21 height 21
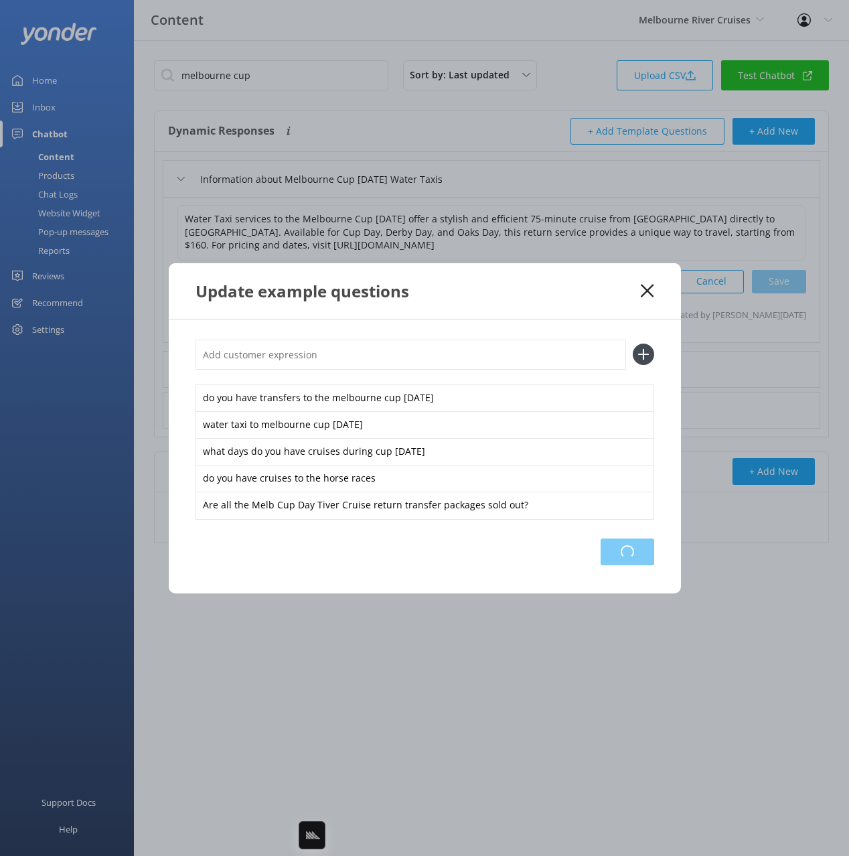
click at [635, 545] on div "Loading.." at bounding box center [628, 552] width 54 height 27
click at [643, 287] on use at bounding box center [647, 290] width 13 height 13
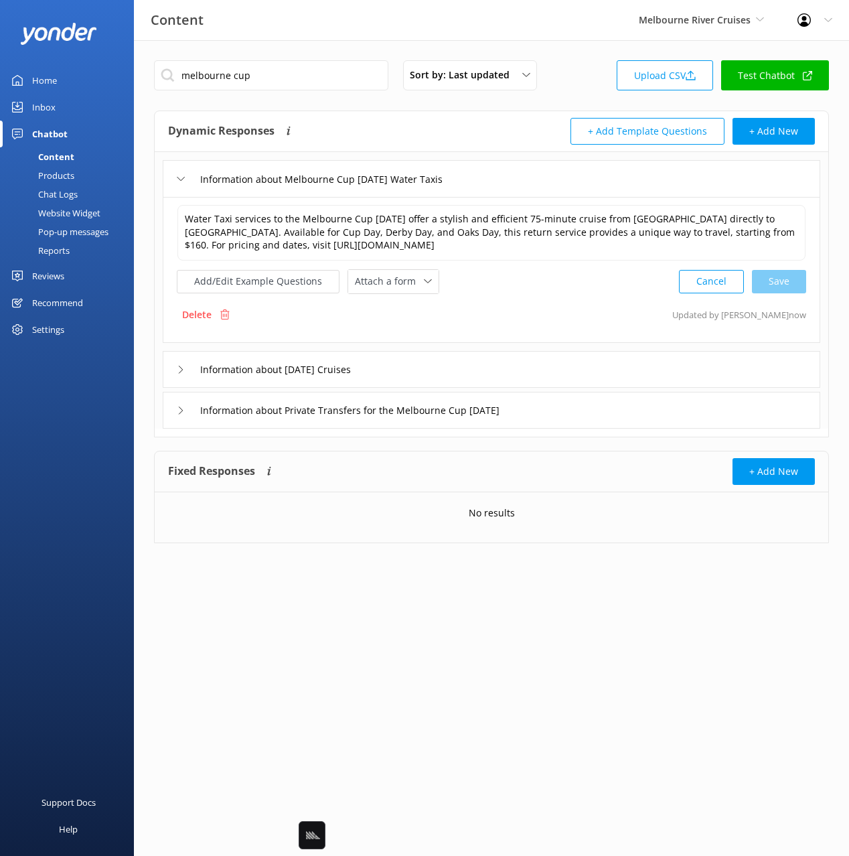
click at [55, 198] on div "Chat Logs" at bounding box center [43, 194] width 70 height 19
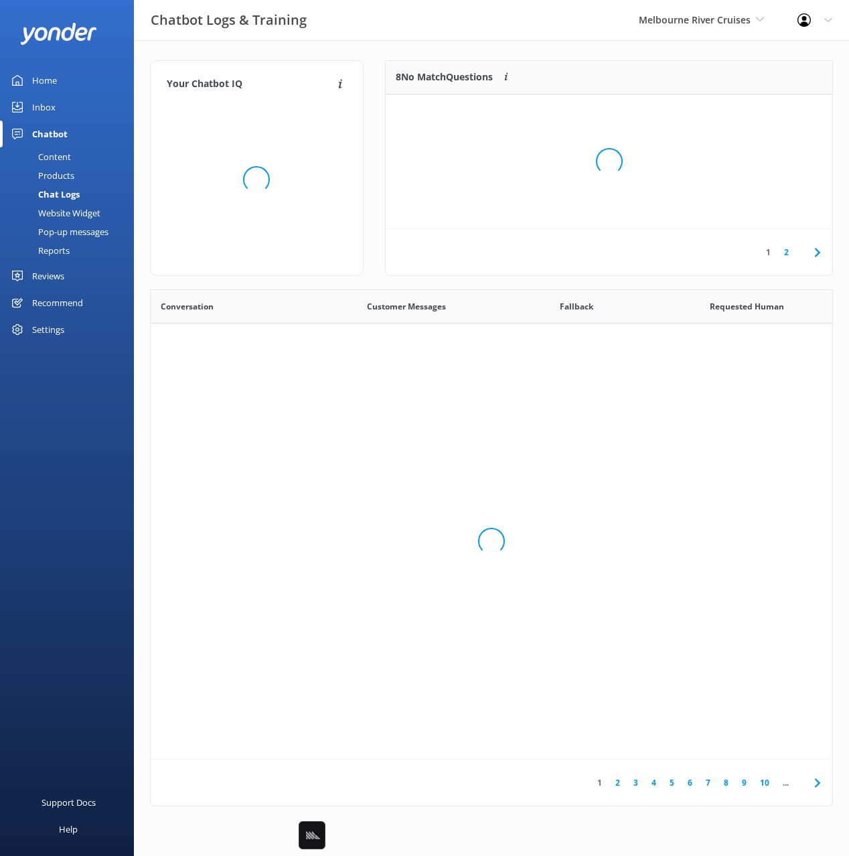
scroll to position [470, 682]
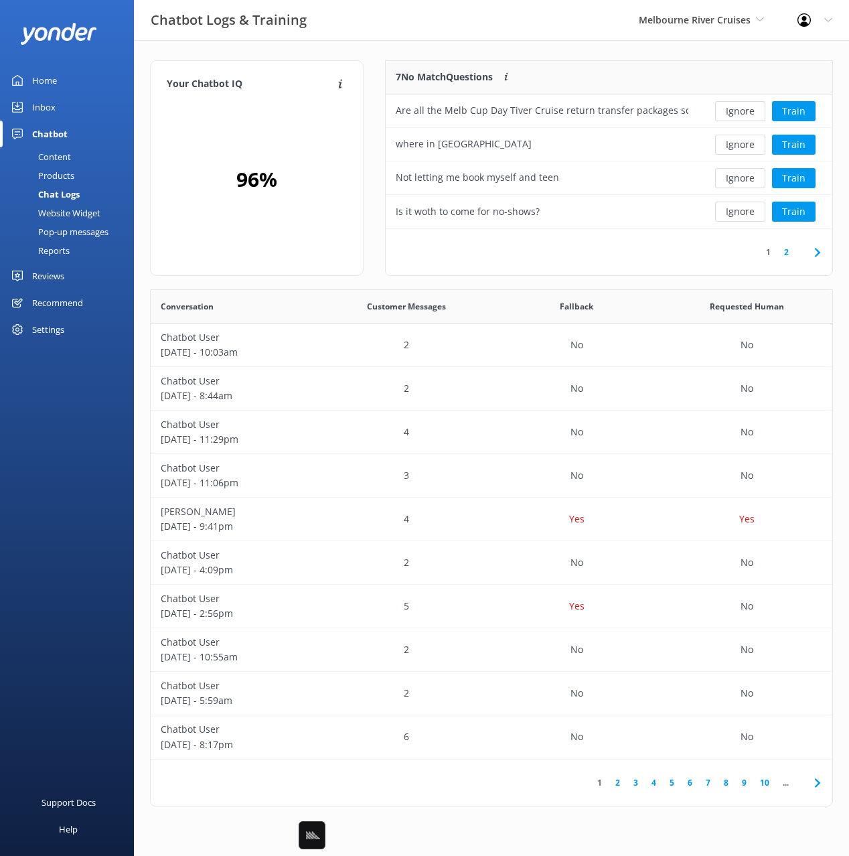
drag, startPoint x: 422, startPoint y: 43, endPoint x: 711, endPoint y: 103, distance: 294.9
click at [422, 43] on div "Your Chatbot IQ Your Chatbot IQ is the percentage of trained FAQs against untra…" at bounding box center [491, 436] width 715 height 793
click at [737, 111] on button "Ignore" at bounding box center [740, 111] width 50 height 20
click at [526, 52] on div "Your Chatbot IQ Your Chatbot IQ is the percentage of trained FAQs against untra…" at bounding box center [491, 436] width 715 height 793
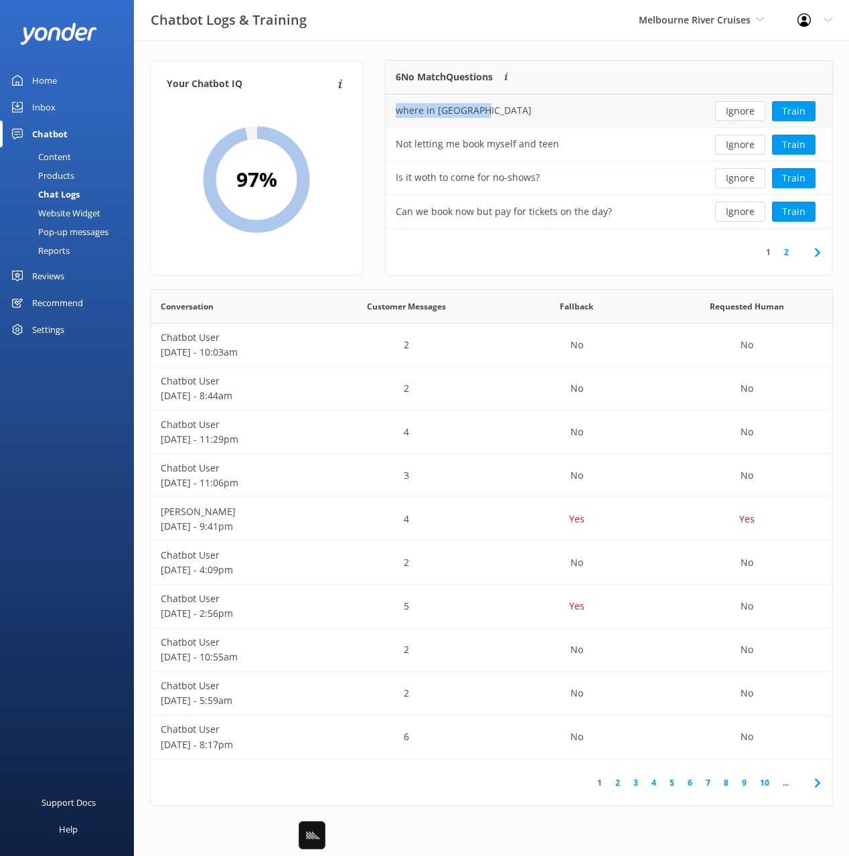
drag, startPoint x: 415, startPoint y: 111, endPoint x: 395, endPoint y: 111, distance: 19.4
click at [395, 111] on div "where in [GEOGRAPHIC_DATA]" at bounding box center [542, 110] width 313 height 33
copy div "where in [GEOGRAPHIC_DATA]"
click at [76, 157] on link "Content" at bounding box center [71, 156] width 126 height 19
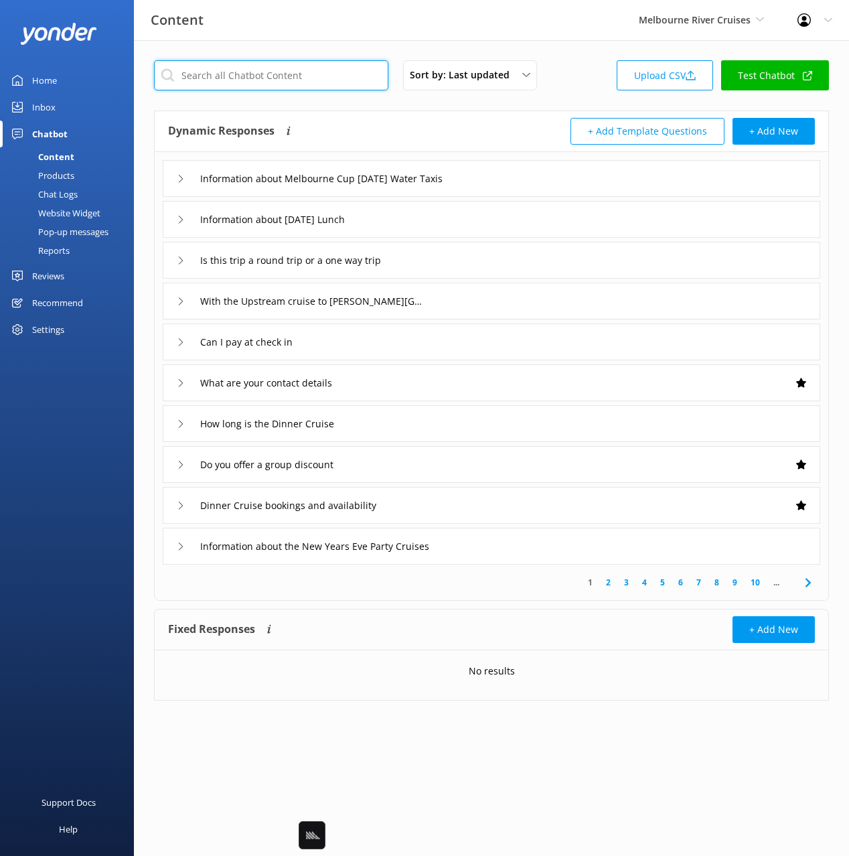
click at [223, 76] on input "text" at bounding box center [271, 75] width 234 height 30
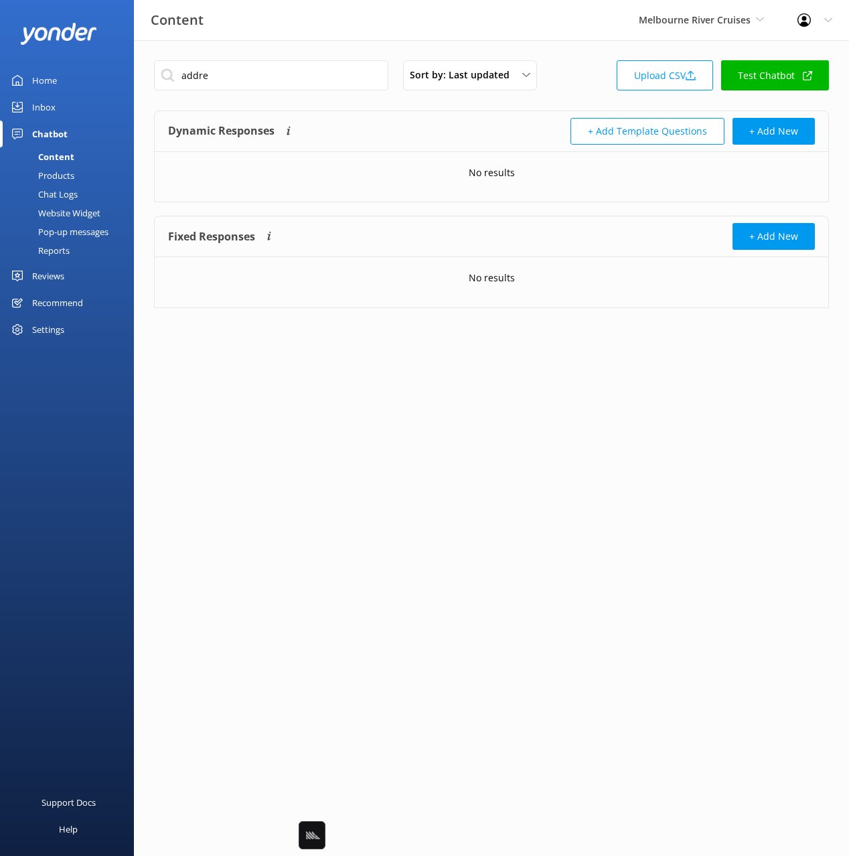
click at [433, 121] on div "Dynamic Responses Dynamic responses rely on the Large Language Model to create …" at bounding box center [330, 131] width 324 height 27
click at [249, 74] on input "addre" at bounding box center [271, 75] width 234 height 30
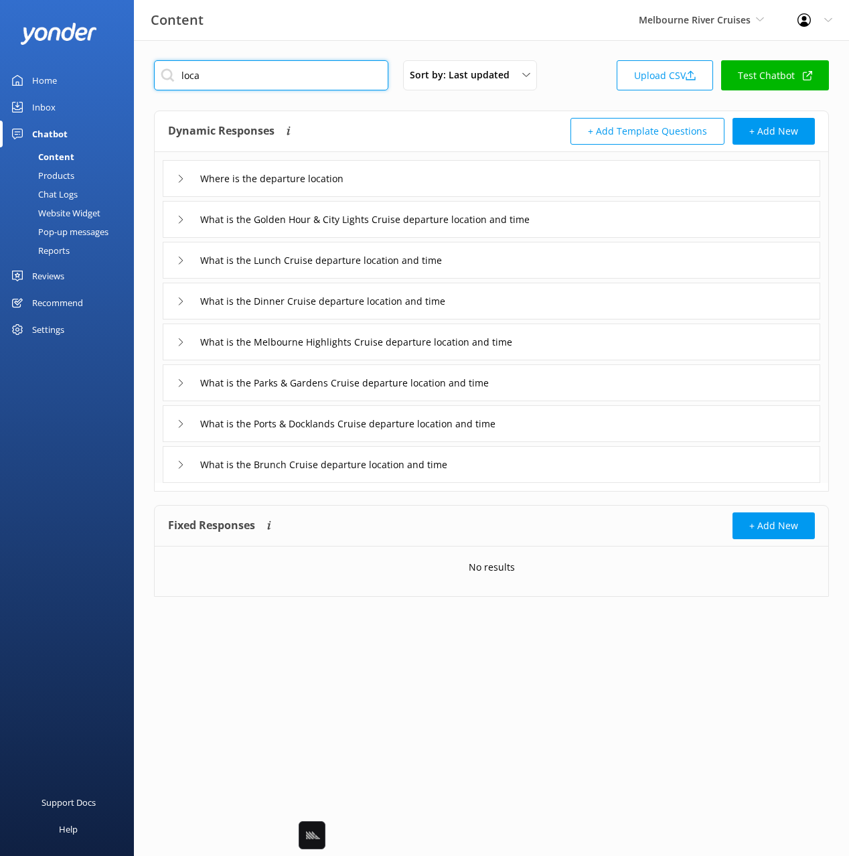
type input "loca"
click at [407, 178] on div "Where is the departure location" at bounding box center [492, 178] width 658 height 37
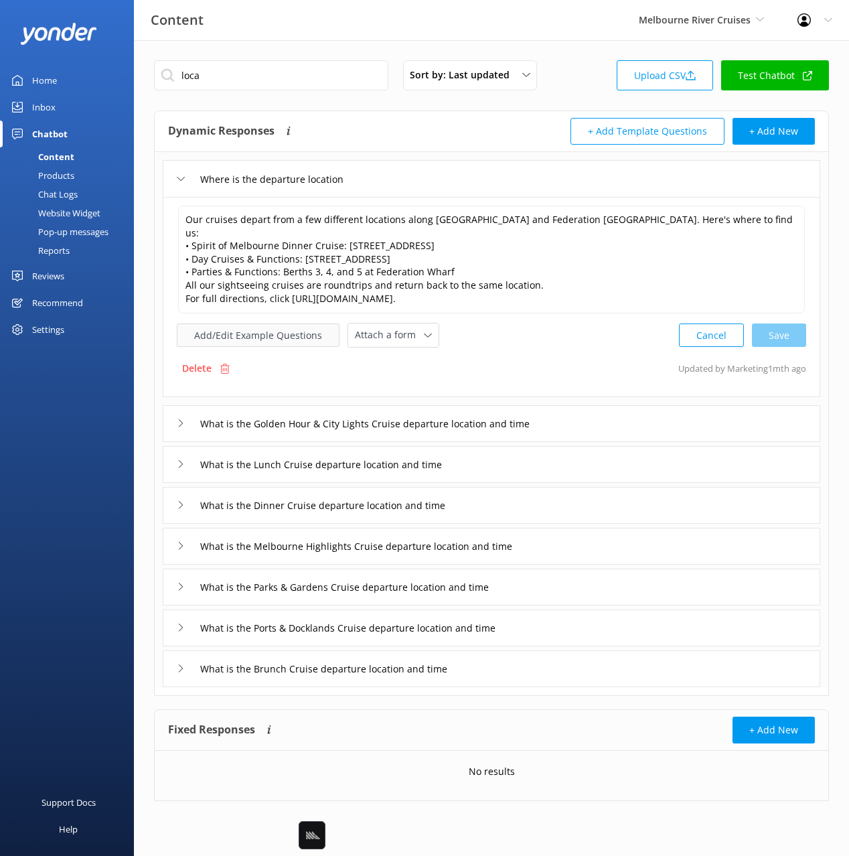
click at [279, 324] on button "Add/Edit Example Questions" at bounding box center [258, 335] width 163 height 23
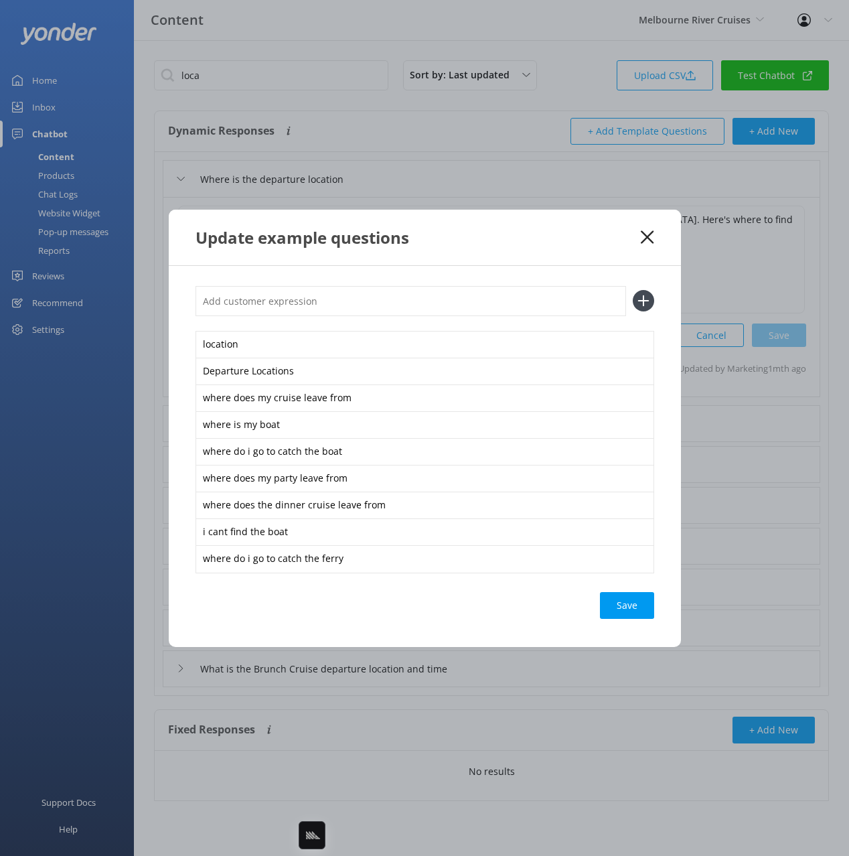
click at [352, 314] on input "text" at bounding box center [411, 301] width 431 height 30
paste input "where in [GEOGRAPHIC_DATA]"
type input "where in [GEOGRAPHIC_DATA]"
drag, startPoint x: 644, startPoint y: 302, endPoint x: 644, endPoint y: 327, distance: 24.8
click at [644, 302] on icon at bounding box center [643, 300] width 21 height 21
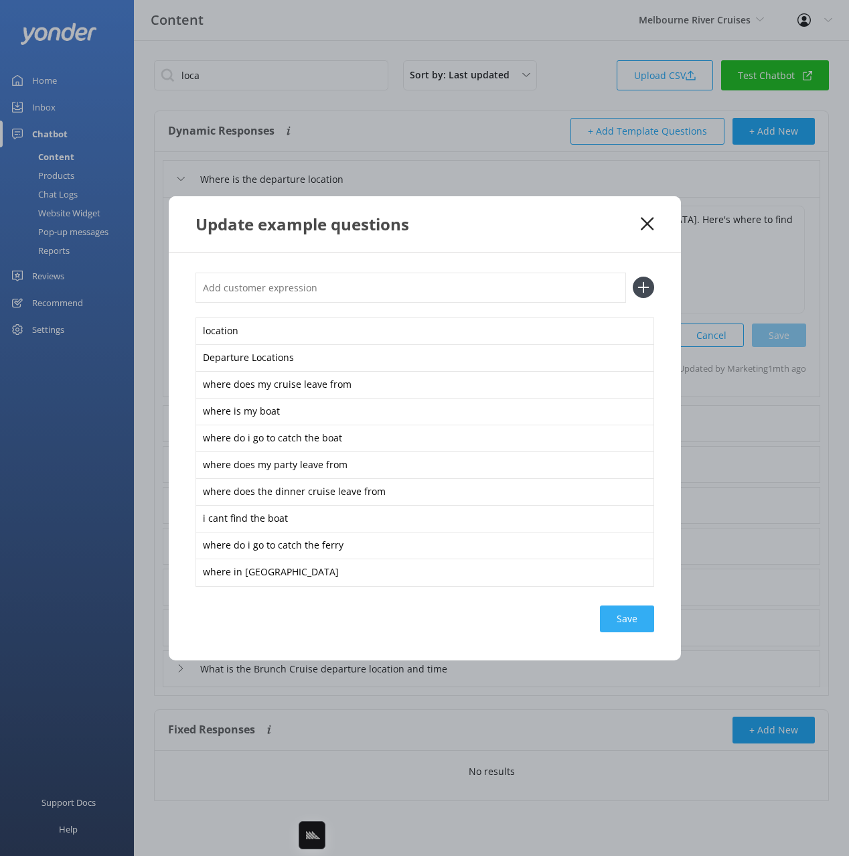
click at [652, 620] on div "location Departure Locations where does my cruise leave from where is my boat w…" at bounding box center [425, 457] width 512 height 408
click at [631, 622] on div "Save" at bounding box center [627, 619] width 54 height 27
drag, startPoint x: 644, startPoint y: 224, endPoint x: 423, endPoint y: 213, distance: 221.4
click at [644, 224] on icon at bounding box center [647, 223] width 13 height 13
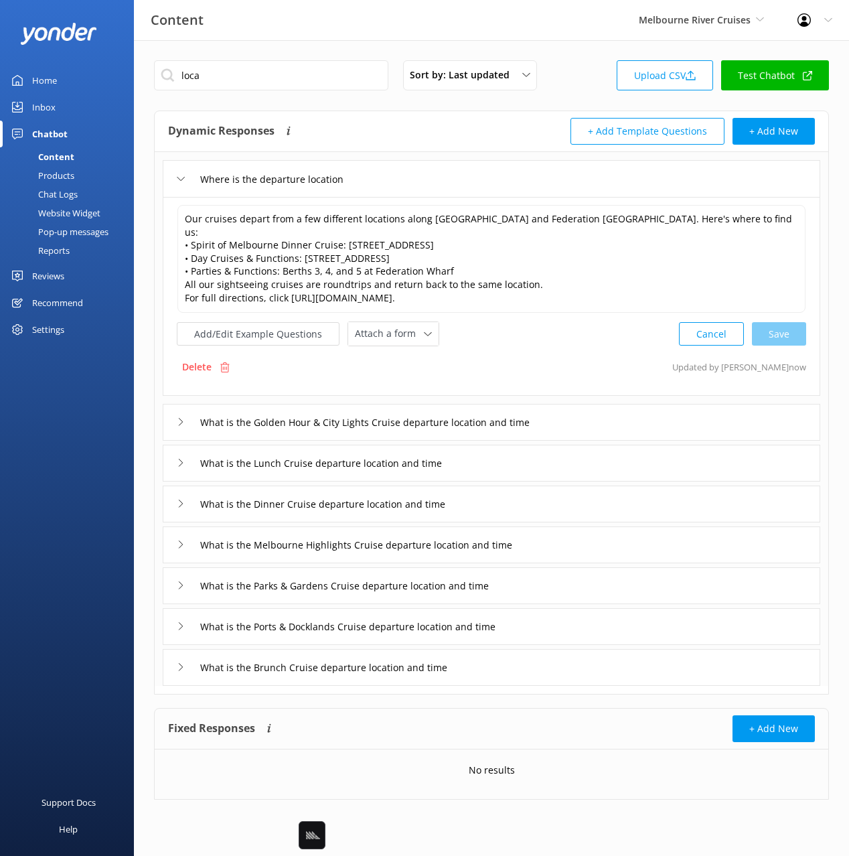
click at [78, 195] on link "Chat Logs" at bounding box center [71, 194] width 126 height 19
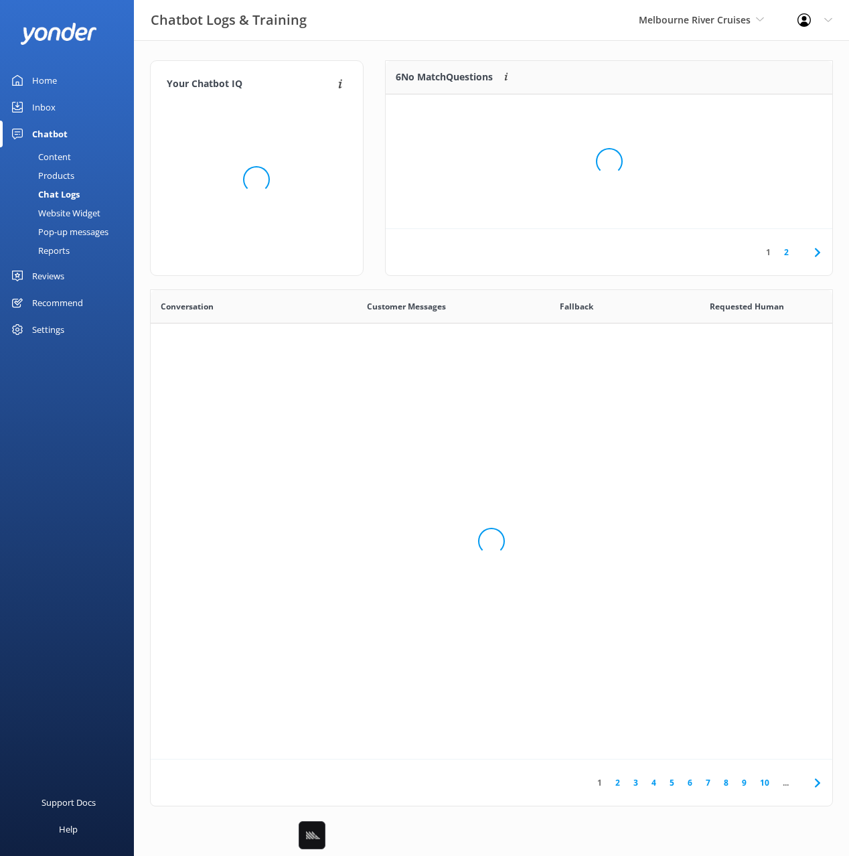
scroll to position [470, 682]
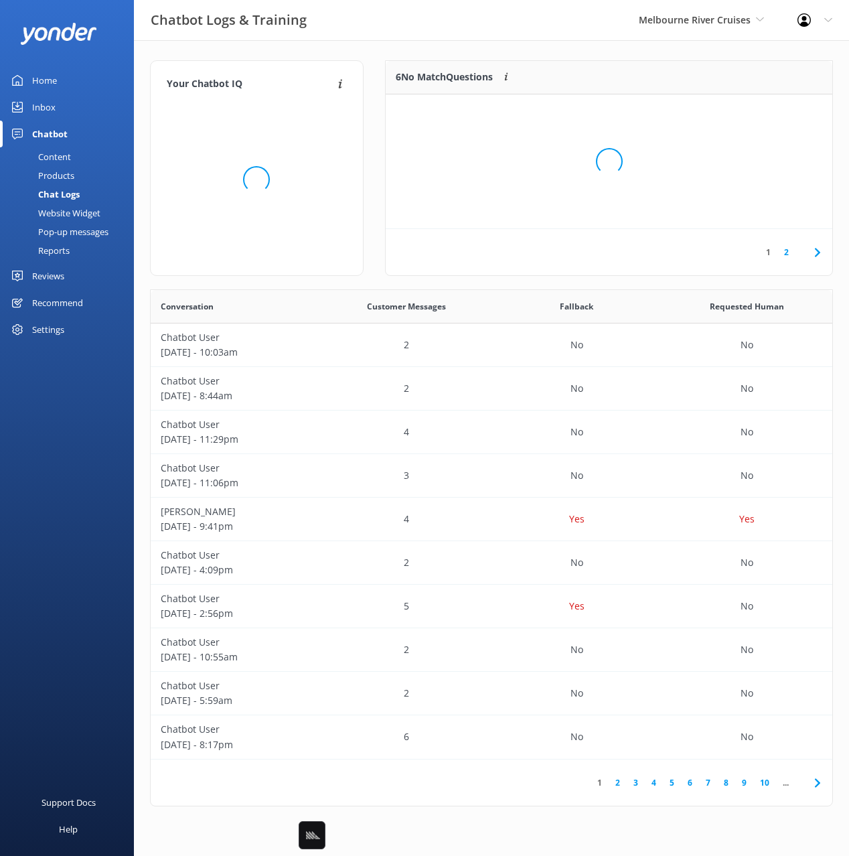
drag, startPoint x: 577, startPoint y: 45, endPoint x: 600, endPoint y: 67, distance: 32.2
click at [577, 45] on div "Loading.." at bounding box center [609, 161] width 420 height 856
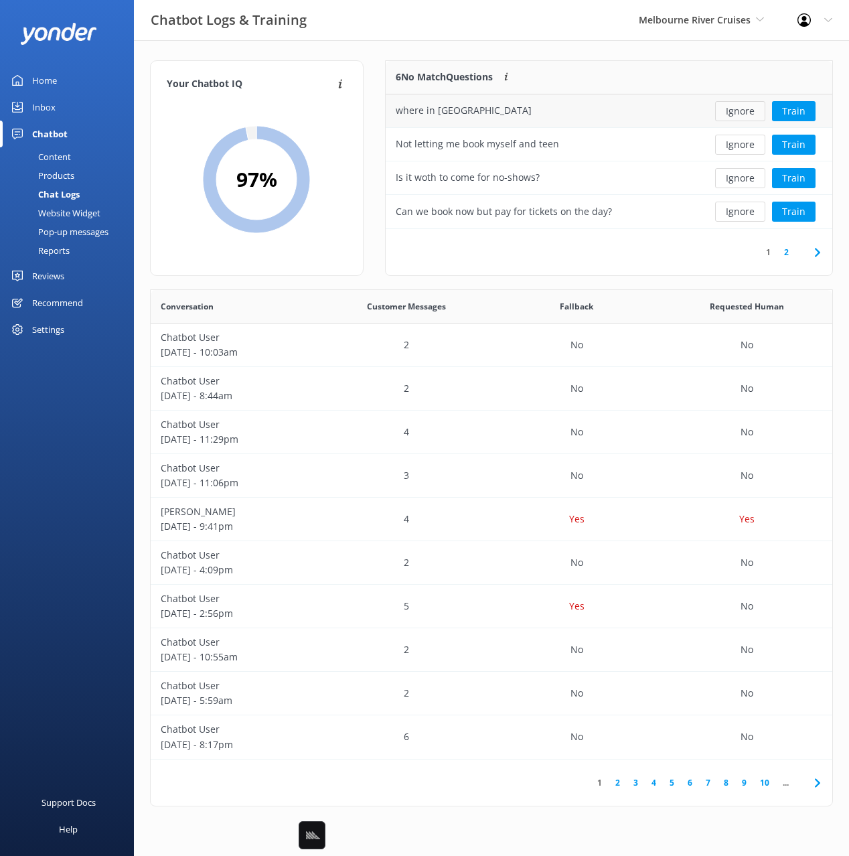
click at [743, 112] on button "Ignore" at bounding box center [740, 111] width 50 height 20
drag, startPoint x: 558, startPoint y: 66, endPoint x: 564, endPoint y: 70, distance: 6.9
click at [558, 66] on div "5 No Match Questions Customers sometimes ask questions that don't fully match a…" at bounding box center [542, 77] width 313 height 33
click at [791, 111] on button "Train" at bounding box center [794, 111] width 44 height 20
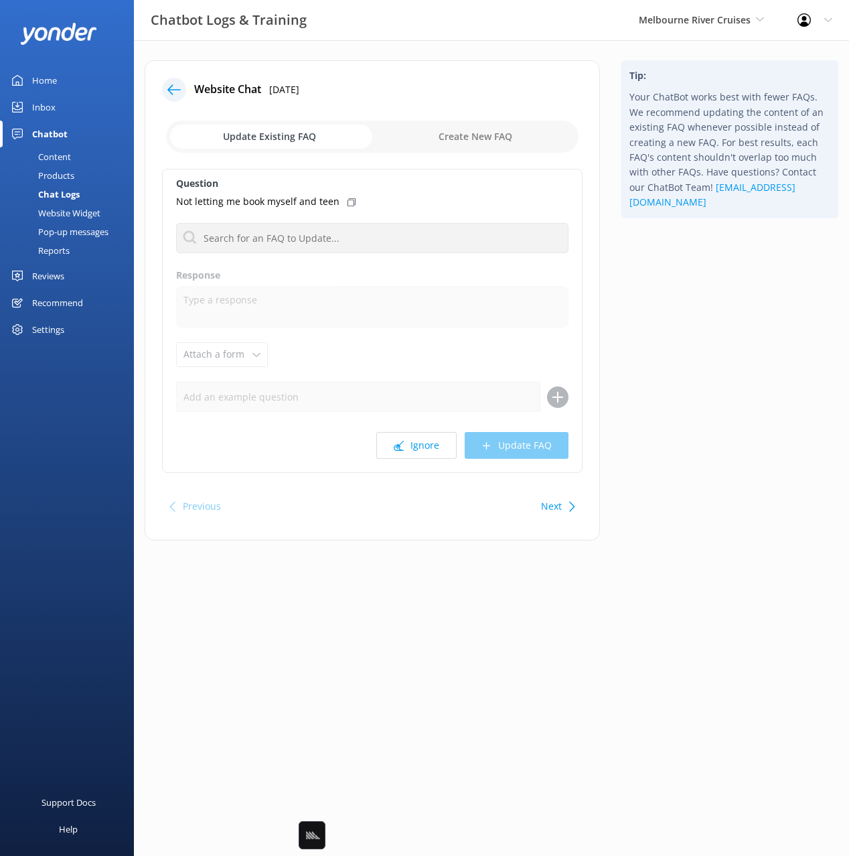
drag, startPoint x: 346, startPoint y: 207, endPoint x: 346, endPoint y: 216, distance: 9.4
click at [346, 207] on div "Not letting me book myself and teen" at bounding box center [372, 201] width 393 height 15
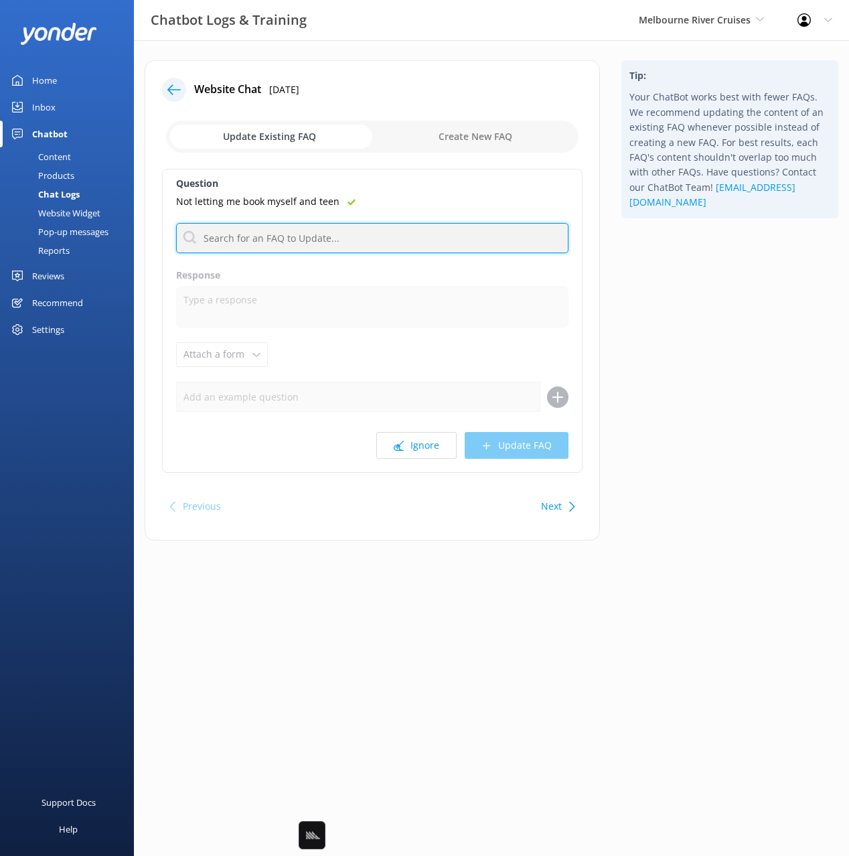
click at [348, 245] on input "text" at bounding box center [372, 238] width 393 height 30
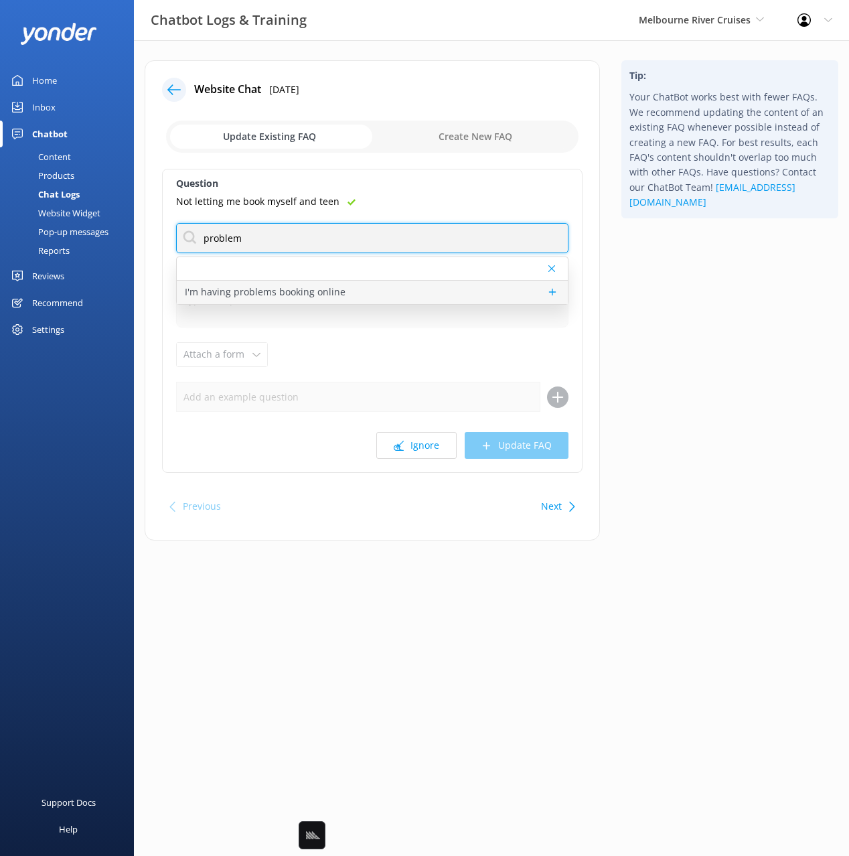
type input "problem"
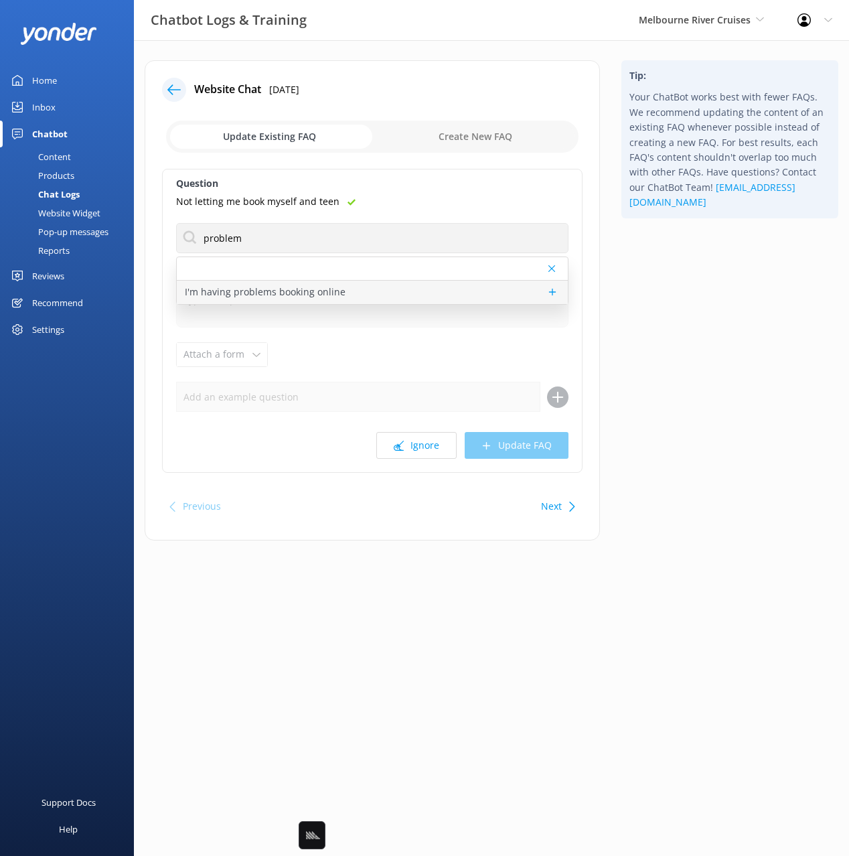
click at [265, 293] on p "I'm having problems booking online" at bounding box center [265, 292] width 161 height 15
type textarea "If you're having issues booking online, please contact the team at [PHONE_NUMBE…"
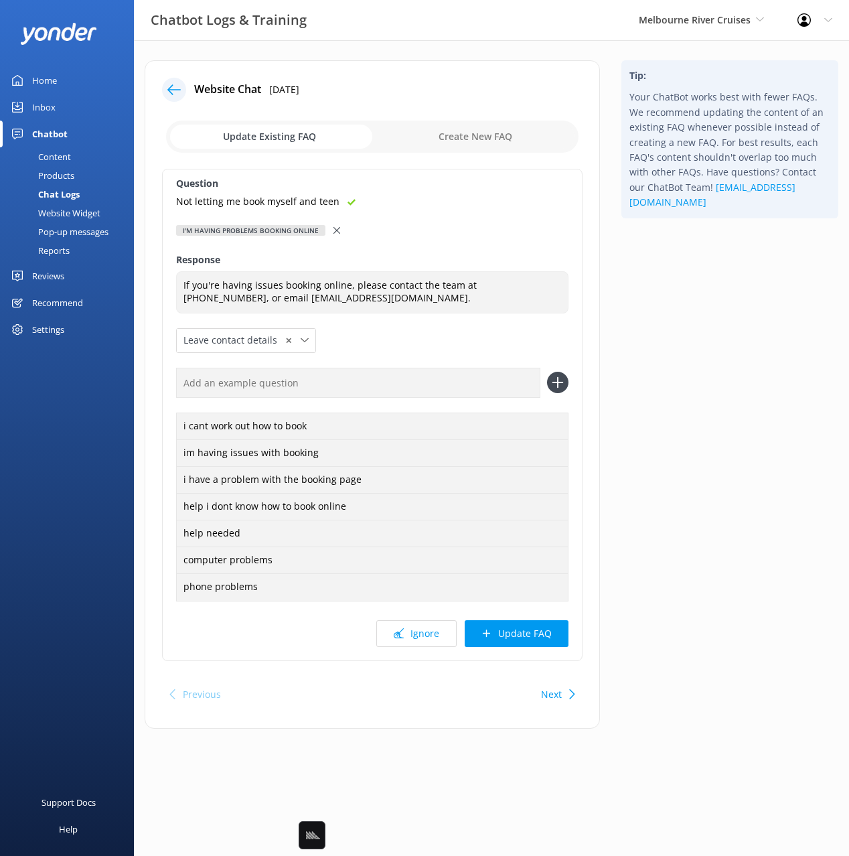
click at [389, 387] on input "text" at bounding box center [358, 383] width 364 height 30
paste input "Not letting me book myself and teen"
type input "Not letting me book myself and teen"
click at [547, 372] on button at bounding box center [557, 382] width 21 height 21
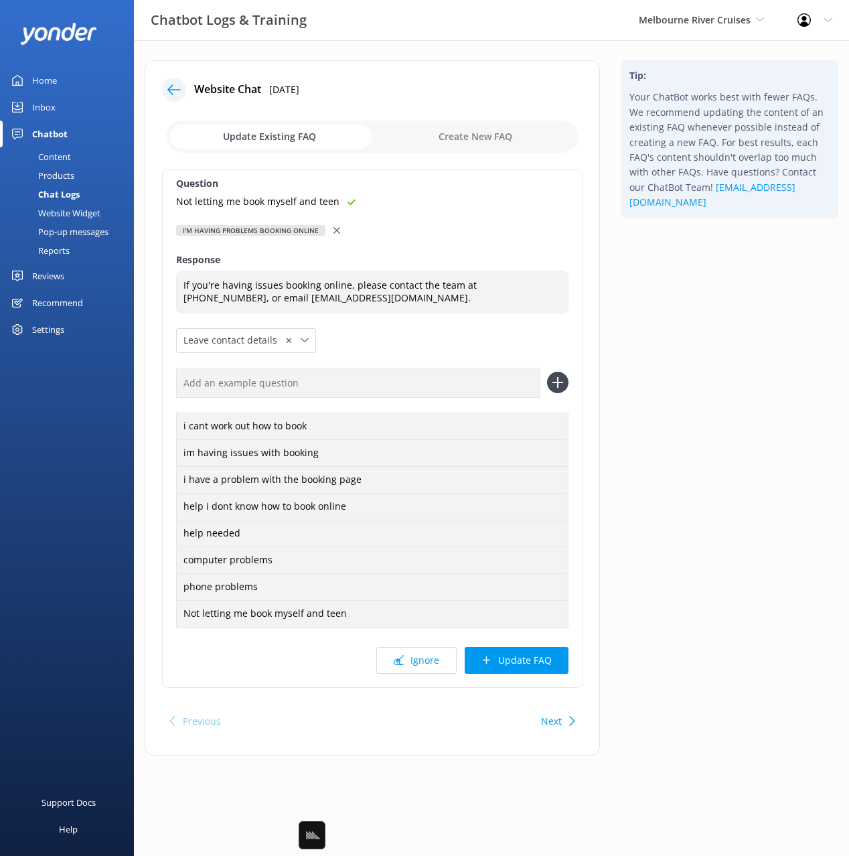
drag, startPoint x: 543, startPoint y: 659, endPoint x: 539, endPoint y: 646, distance: 14.2
click at [543, 658] on button "Update FAQ" at bounding box center [517, 660] width 104 height 27
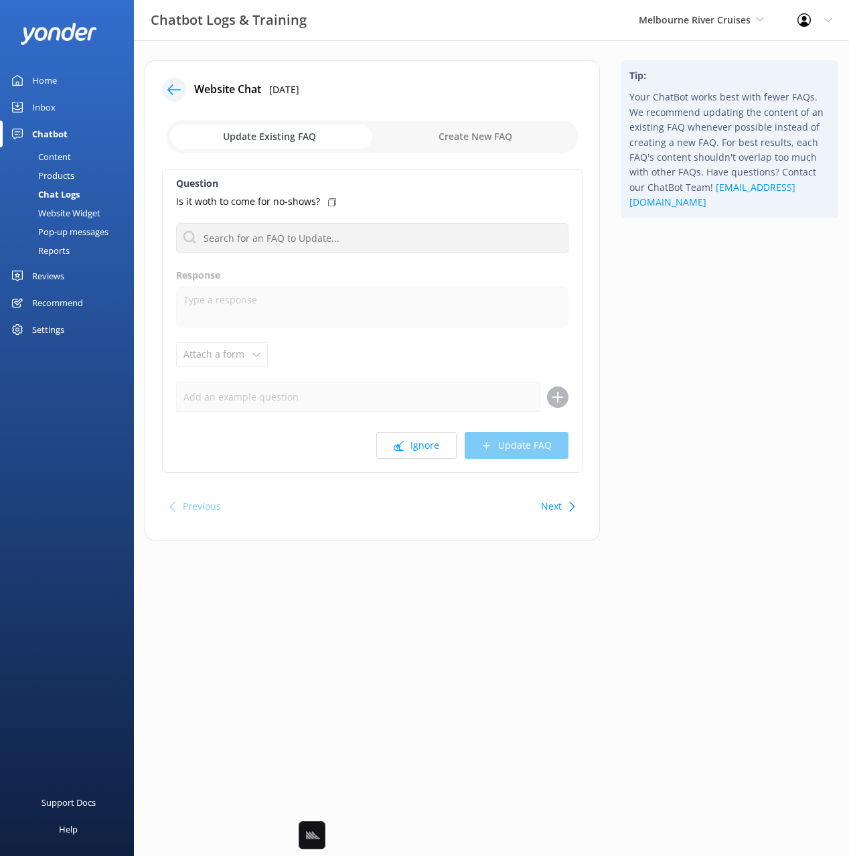
click at [699, 403] on div "Tip: Your ChatBot works best with fewer FAQs. We recommend updating the content…" at bounding box center [730, 307] width 238 height 494
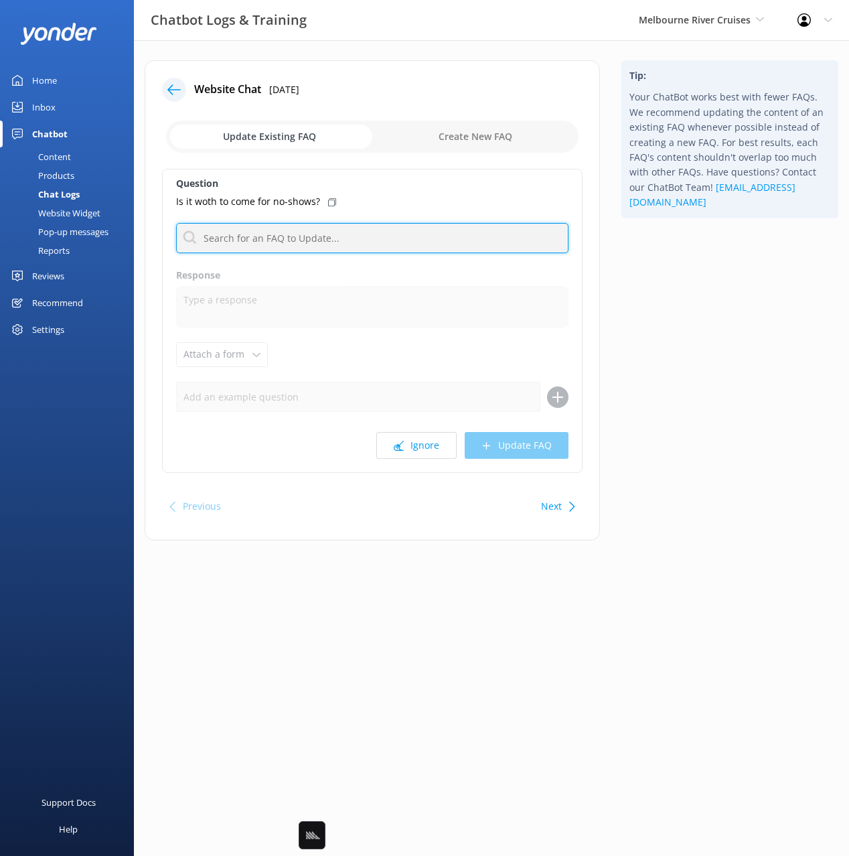
click at [334, 238] on input "text" at bounding box center [372, 238] width 393 height 30
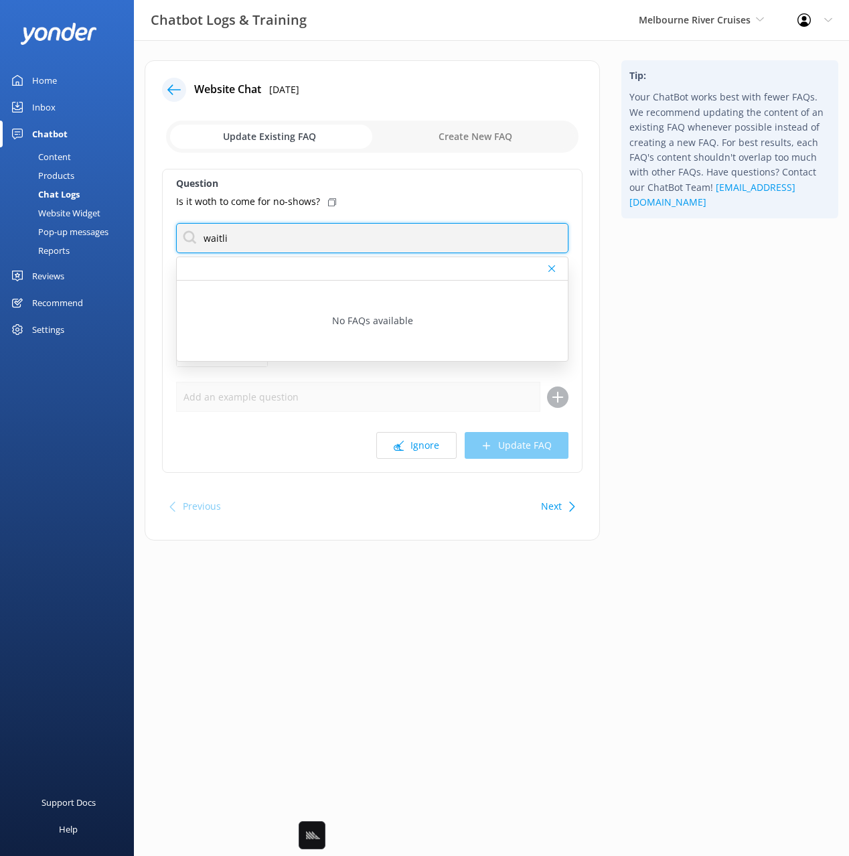
type input "waitli"
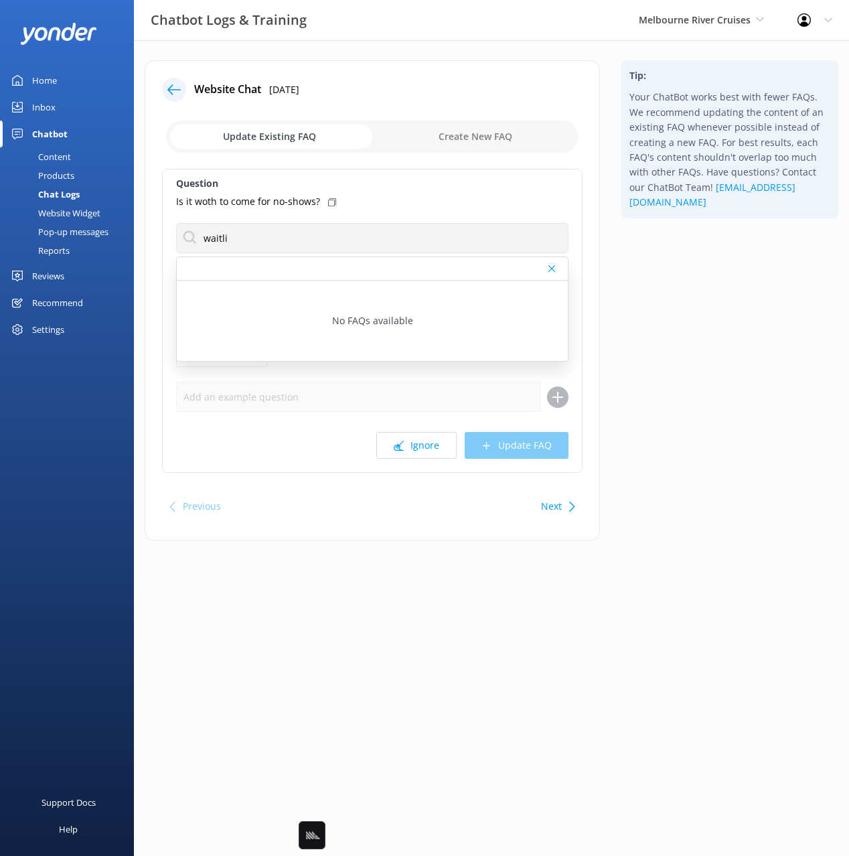
drag, startPoint x: 661, startPoint y: 332, endPoint x: 332, endPoint y: 250, distance: 339.6
click at [661, 332] on div "Tip: Your ChatBot works best with fewer FAQs. We recommend updating the content…" at bounding box center [730, 307] width 238 height 494
drag, startPoint x: 683, startPoint y: 445, endPoint x: 640, endPoint y: 469, distance: 49.5
click at [681, 446] on div "Tip: Your ChatBot works best with fewer FAQs. We recommend updating the content…" at bounding box center [730, 307] width 238 height 494
drag, startPoint x: 561, startPoint y: 510, endPoint x: 575, endPoint y: 504, distance: 15.6
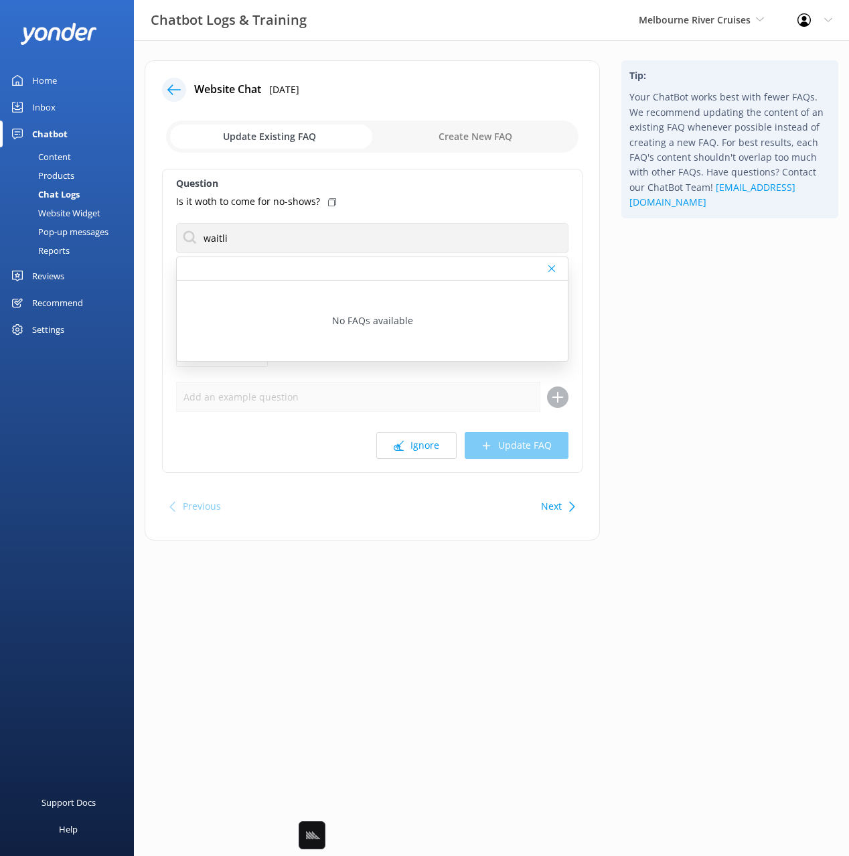
click at [561, 510] on button "Next" at bounding box center [551, 506] width 21 height 27
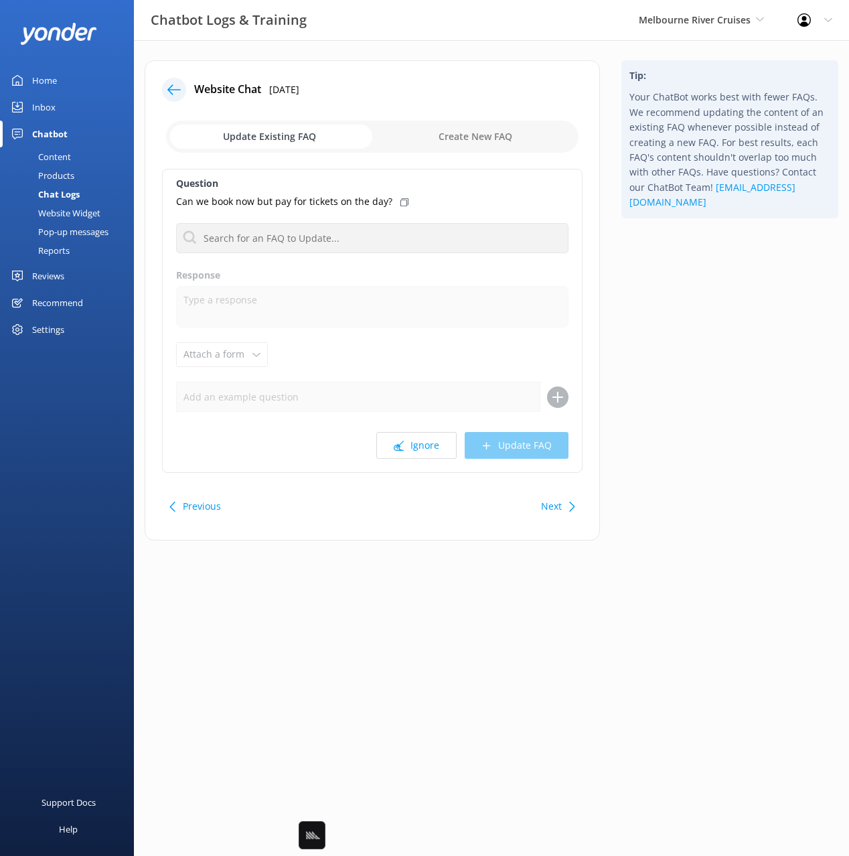
click at [691, 453] on div "Tip: Your ChatBot works best with fewer FAQs. We recommend updating the content…" at bounding box center [730, 307] width 238 height 494
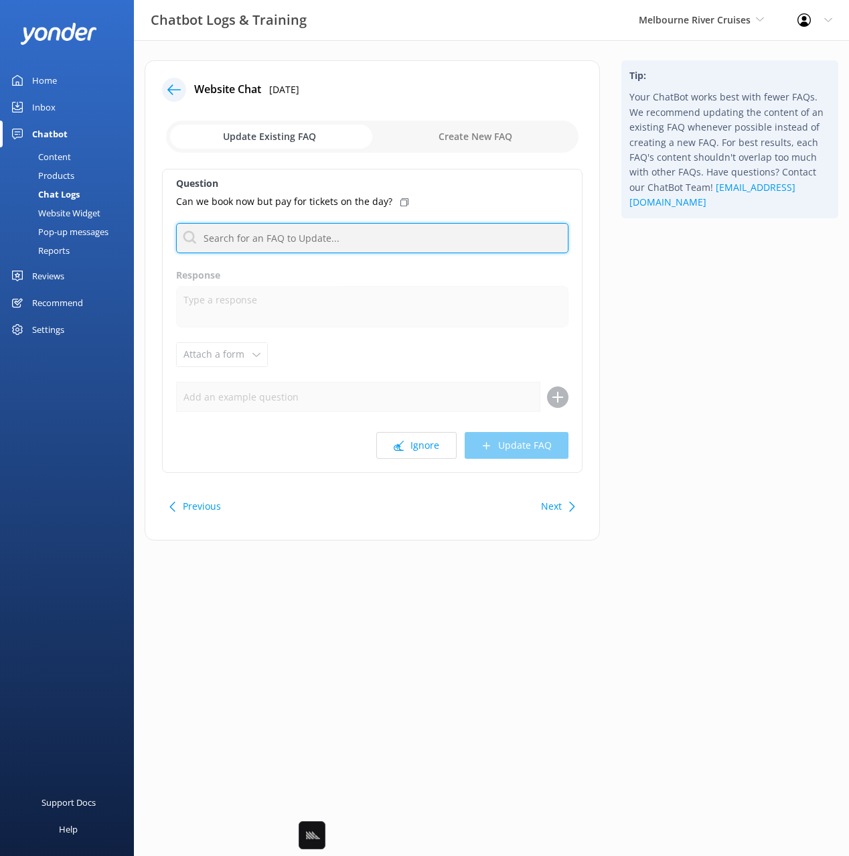
click at [285, 239] on input "text" at bounding box center [372, 238] width 393 height 30
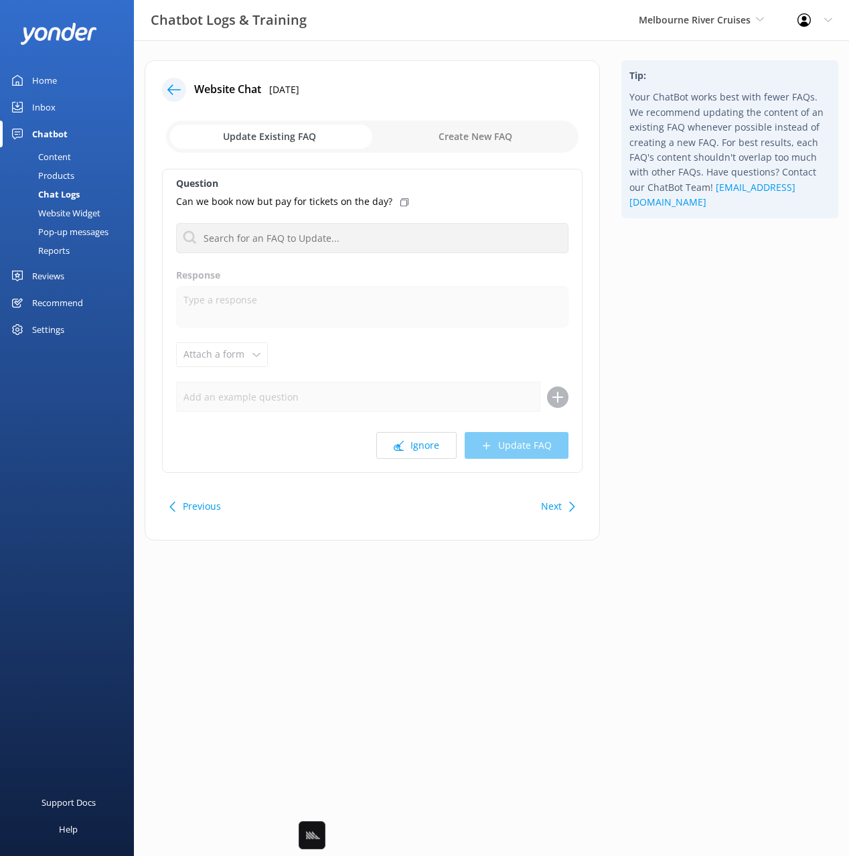
click at [401, 201] on icon at bounding box center [405, 202] width 8 height 8
drag, startPoint x: 419, startPoint y: 452, endPoint x: 333, endPoint y: 377, distance: 114.0
click at [419, 452] on button "Ignore" at bounding box center [416, 445] width 80 height 27
click at [66, 155] on div "Content" at bounding box center [39, 156] width 63 height 19
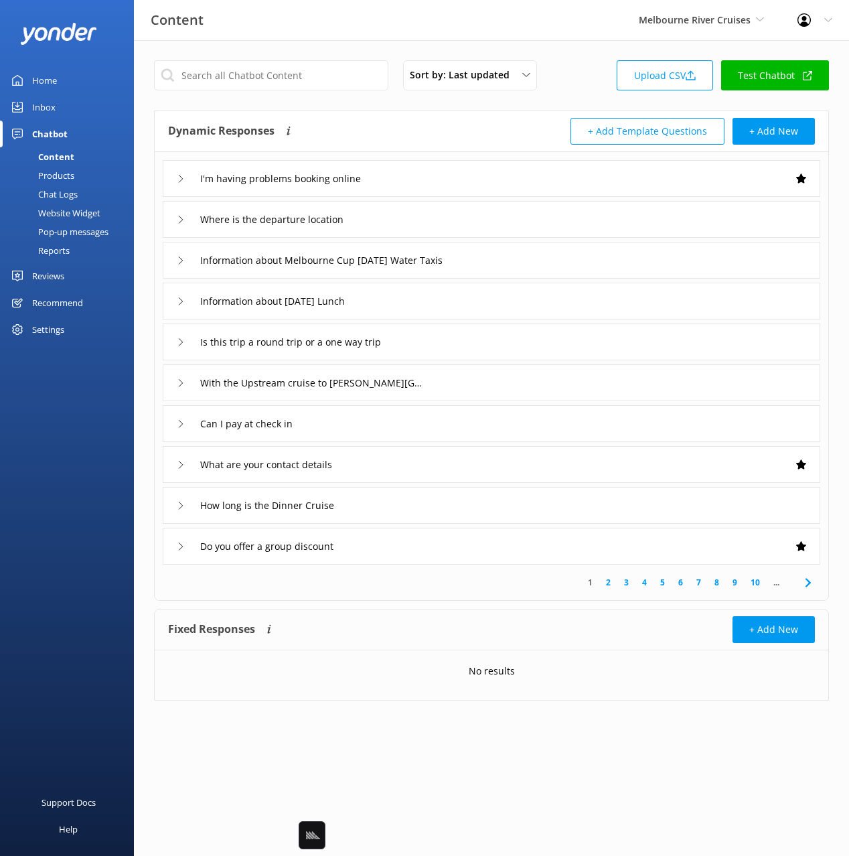
click at [401, 134] on div "Dynamic Responses Dynamic responses rely on the Large Language Model to create …" at bounding box center [330, 131] width 324 height 27
click at [462, 337] on div "Is this trip a round trip or a one way trip" at bounding box center [492, 342] width 658 height 37
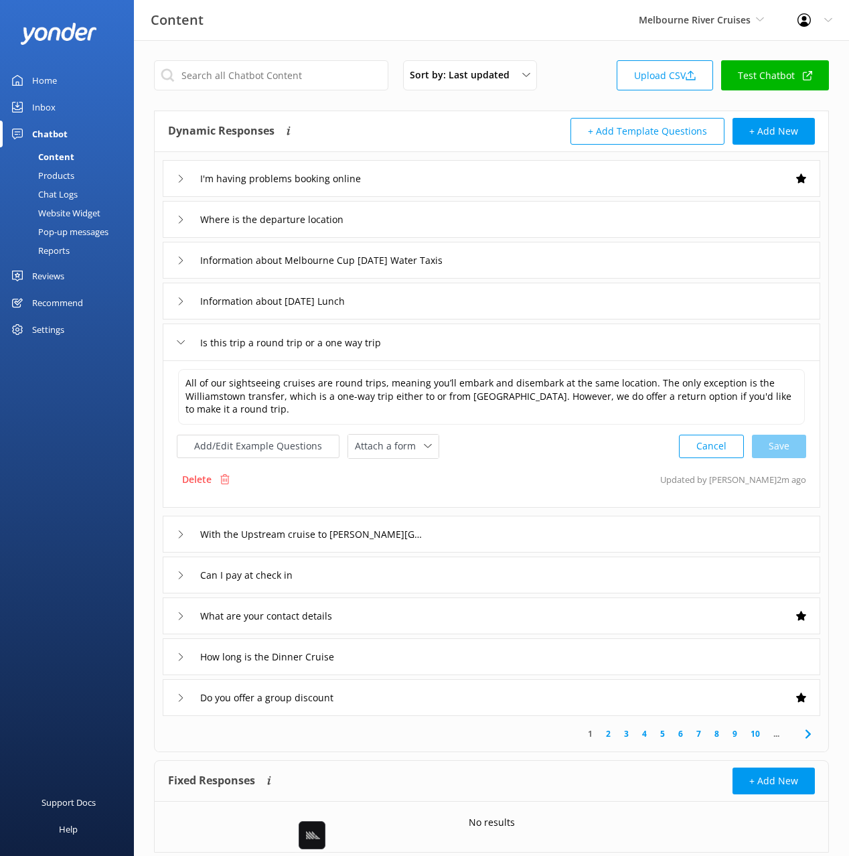
click at [460, 337] on div "Is this trip a round trip or a one way trip" at bounding box center [492, 342] width 658 height 37
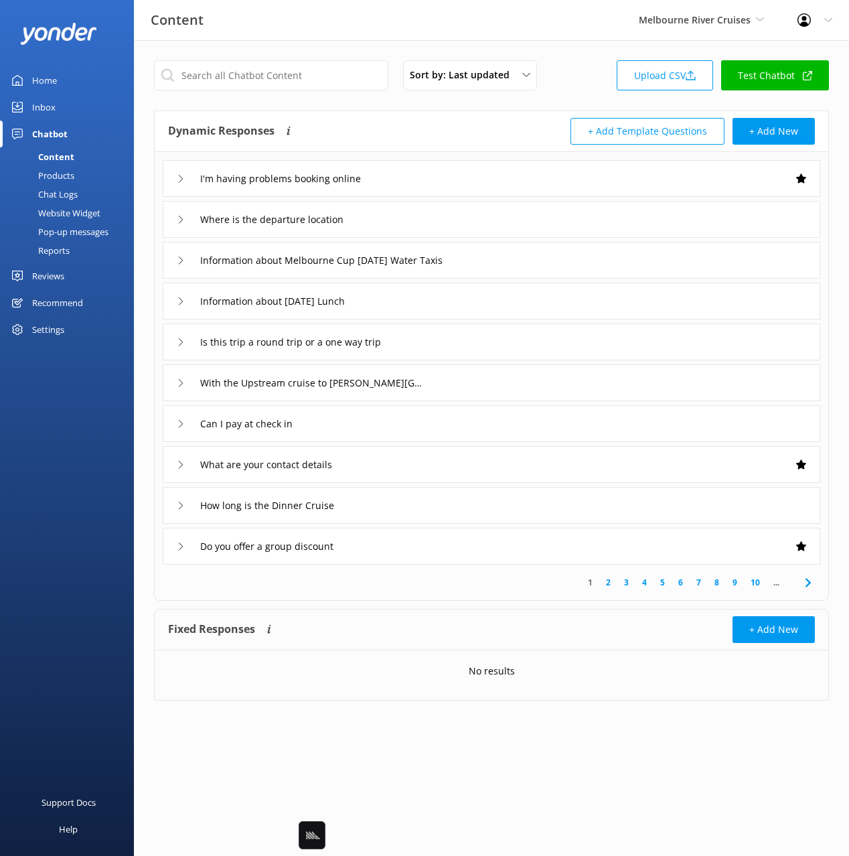
click at [371, 424] on div "Can I pay at check in" at bounding box center [492, 423] width 658 height 37
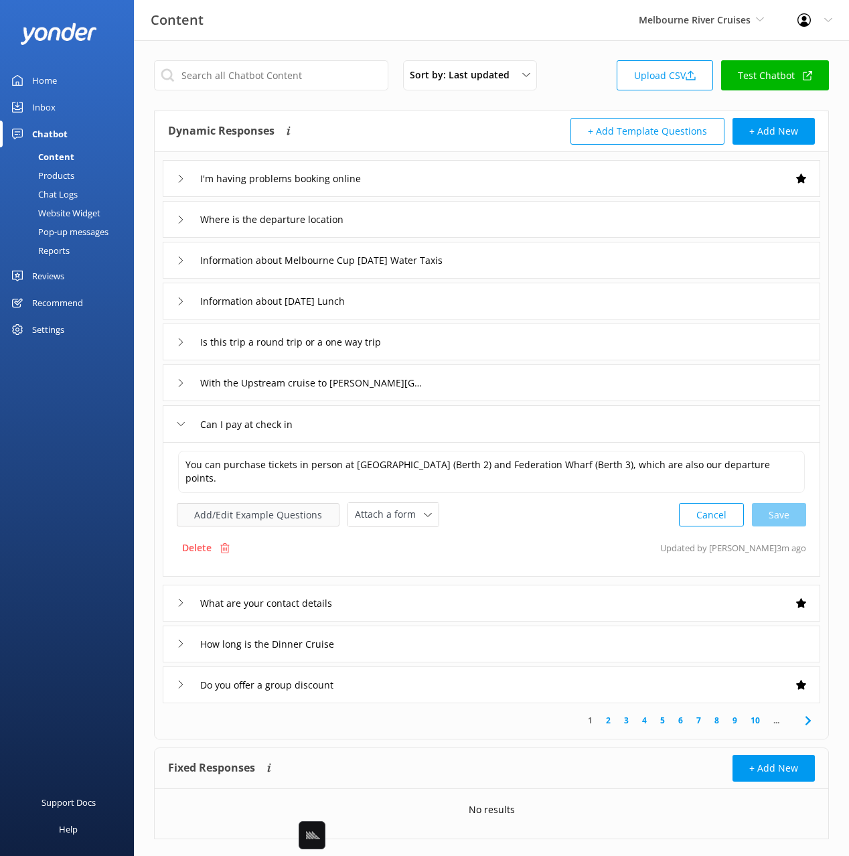
click at [265, 515] on button "Add/Edit Example Questions" at bounding box center [258, 514] width 163 height 23
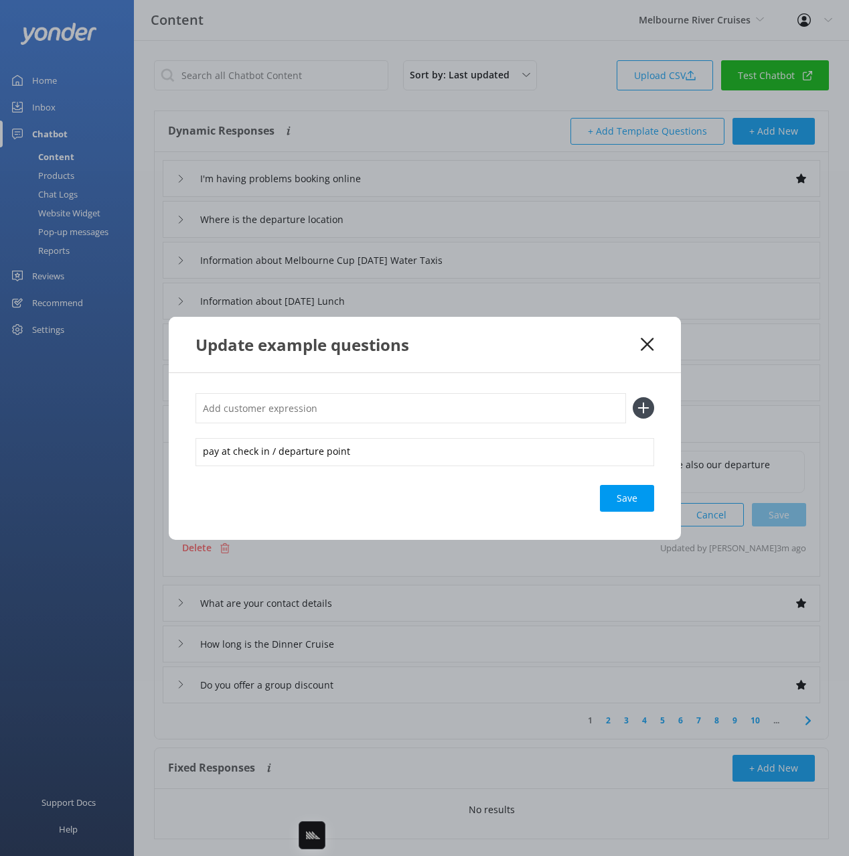
click at [437, 403] on input "text" at bounding box center [411, 408] width 431 height 30
paste input "Can we book now but pay for tickets on the day?"
type input "Can we book now but pay for tickets on the day?"
click at [633, 397] on button at bounding box center [643, 407] width 21 height 21
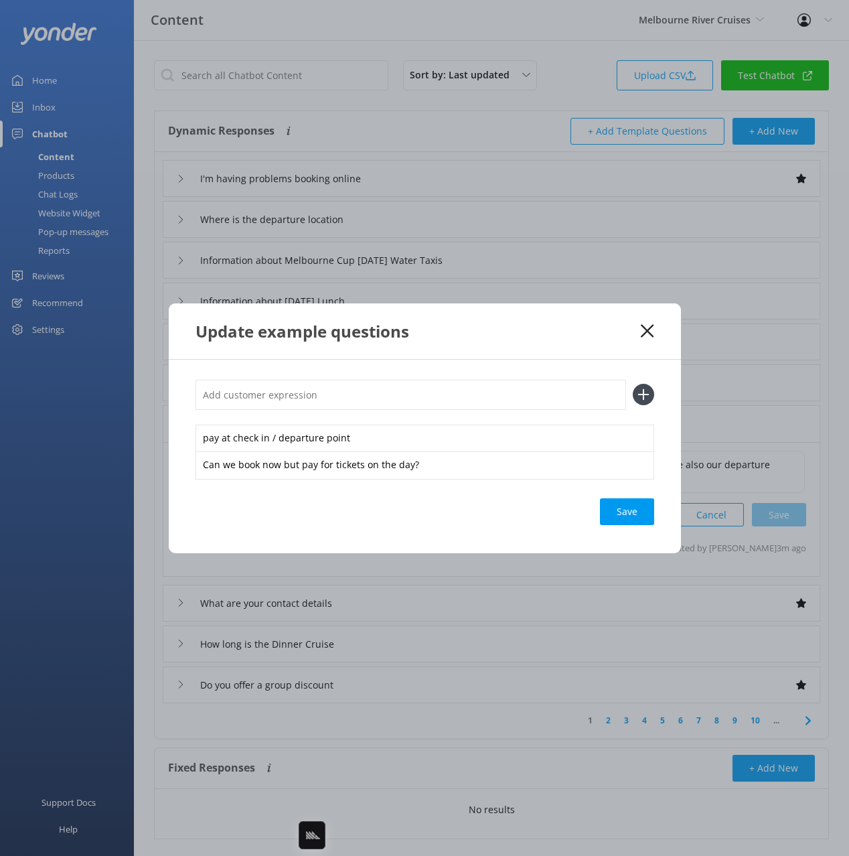
drag, startPoint x: 619, startPoint y: 504, endPoint x: 594, endPoint y: 515, distance: 27.9
click at [619, 504] on div "Save" at bounding box center [627, 511] width 54 height 27
click at [625, 508] on div "Loading.." at bounding box center [628, 511] width 54 height 27
click at [581, 350] on div "Update example questions" at bounding box center [425, 331] width 512 height 56
click at [651, 327] on icon at bounding box center [647, 330] width 13 height 13
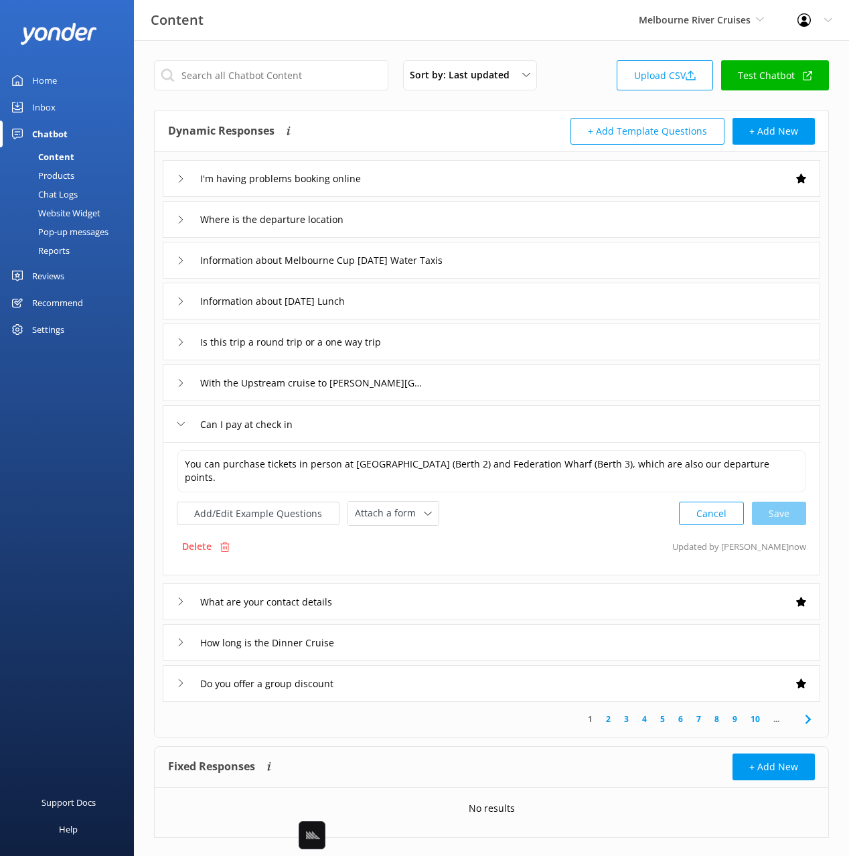
click at [33, 187] on div "Chat Logs" at bounding box center [43, 194] width 70 height 19
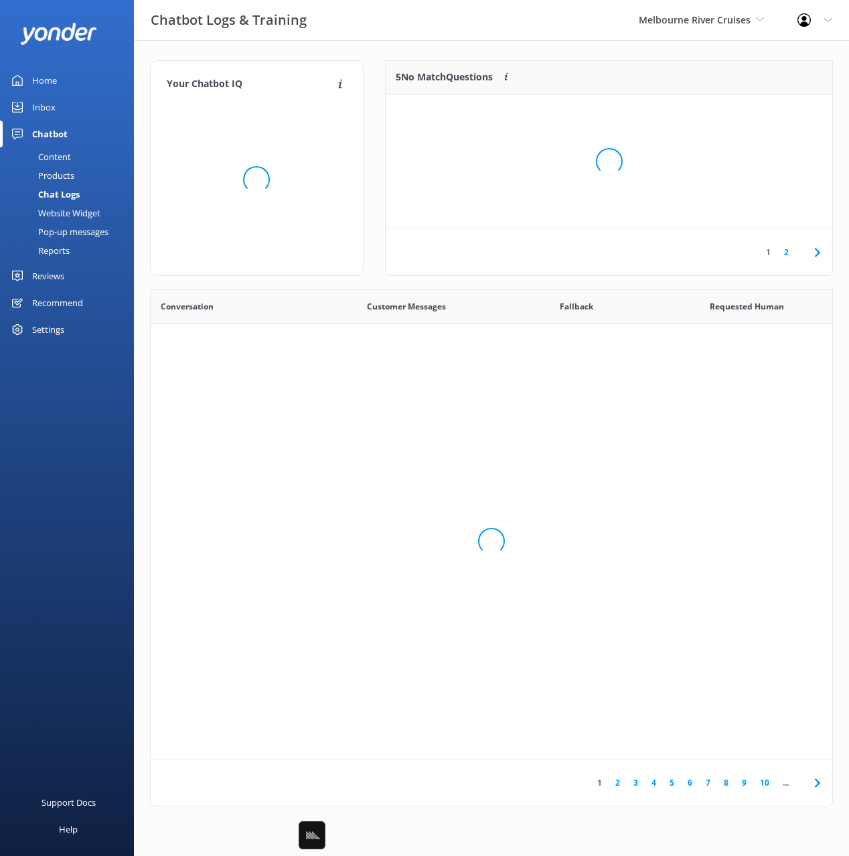
scroll to position [470, 682]
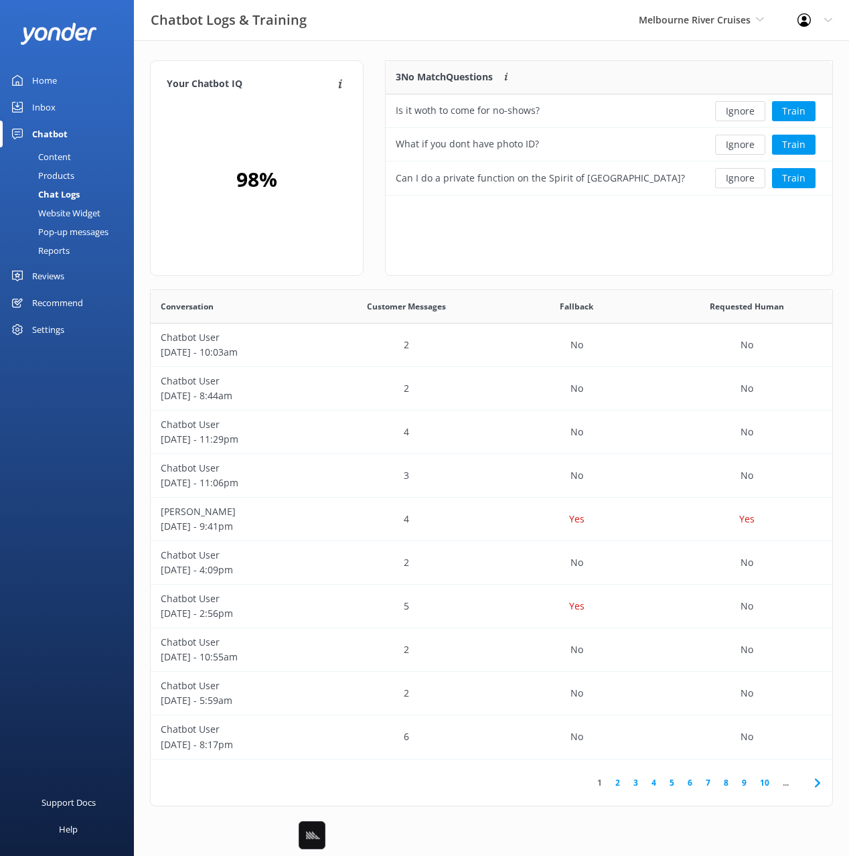
click at [431, 53] on div "Your Chatbot IQ Your Chatbot IQ is the percentage of trained FAQs against untra…" at bounding box center [491, 436] width 715 height 793
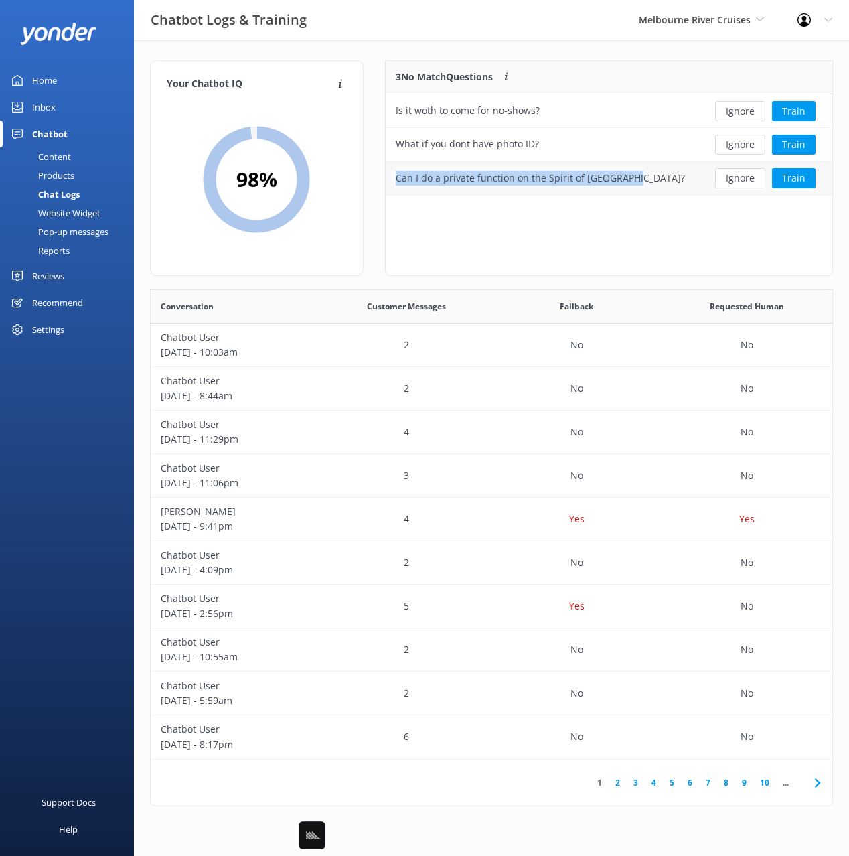
drag, startPoint x: 643, startPoint y: 176, endPoint x: 397, endPoint y: 183, distance: 246.6
click at [397, 183] on div "Can I do a private function on the Spirit of [GEOGRAPHIC_DATA]?" at bounding box center [542, 177] width 313 height 33
copy div "Can I do a private function on the Spirit of [GEOGRAPHIC_DATA]?"
click at [575, 241] on div "3 No Match Questions Customers sometimes ask questions that don't fully match a…" at bounding box center [609, 168] width 448 height 216
drag, startPoint x: 56, startPoint y: 149, endPoint x: 90, endPoint y: 146, distance: 34.9
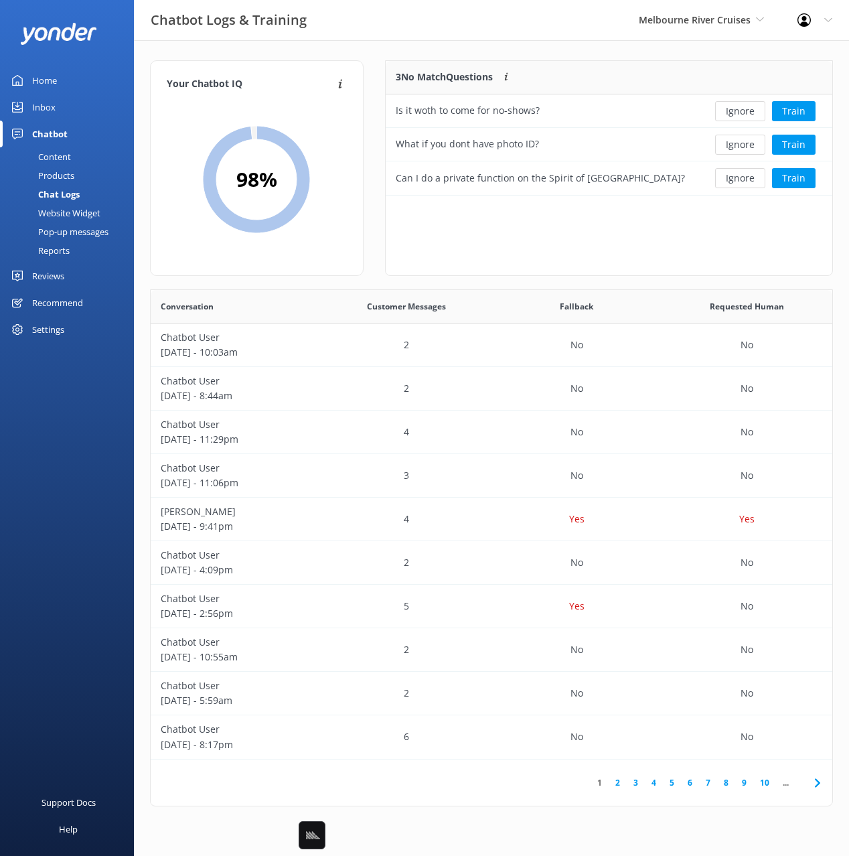
click at [56, 149] on div "Content" at bounding box center [39, 156] width 63 height 19
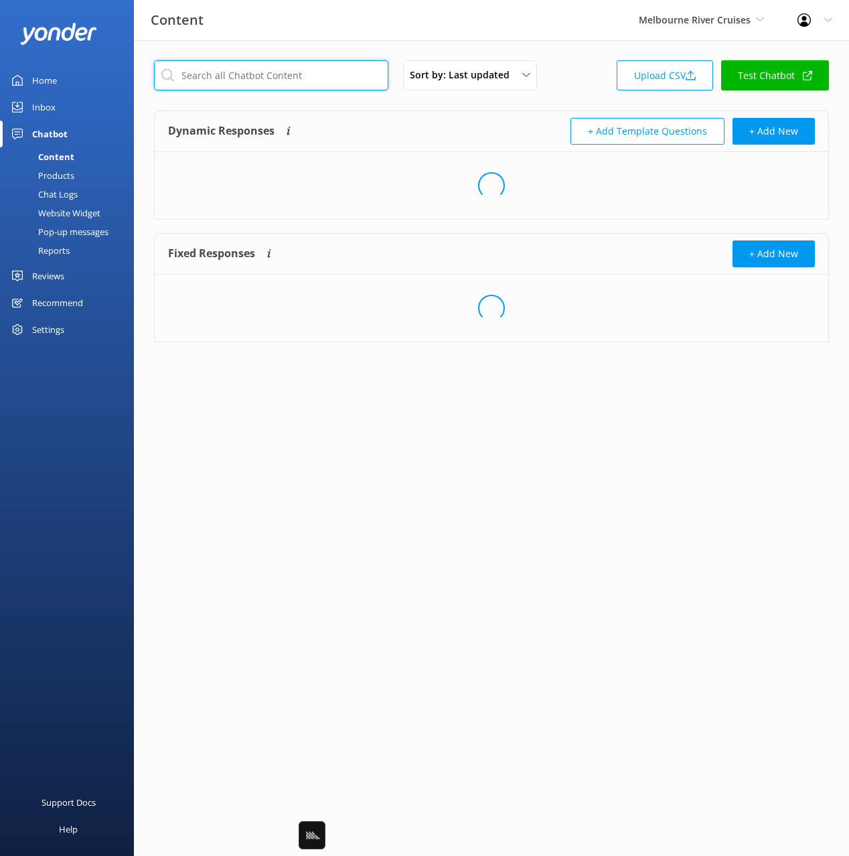
click at [278, 74] on input "text" at bounding box center [271, 75] width 234 height 30
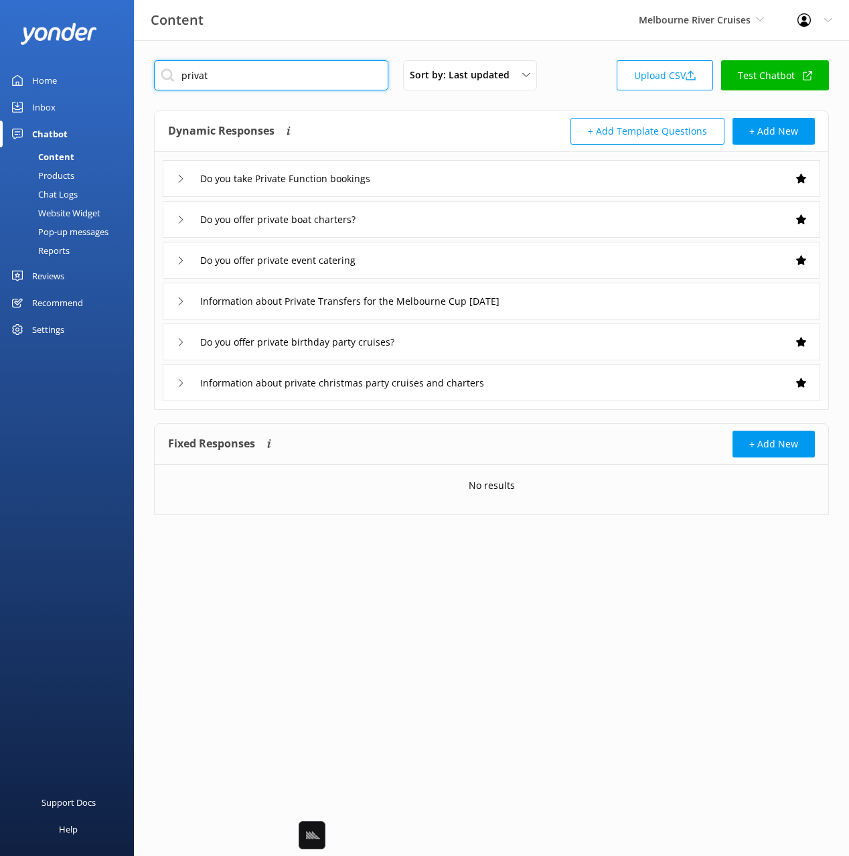
type input "privat"
click at [437, 111] on div "Dynamic Responses Dynamic responses rely on the Large Language Model to create …" at bounding box center [491, 260] width 675 height 299
click at [457, 177] on div "Do you take Private Function bookings" at bounding box center [492, 178] width 658 height 37
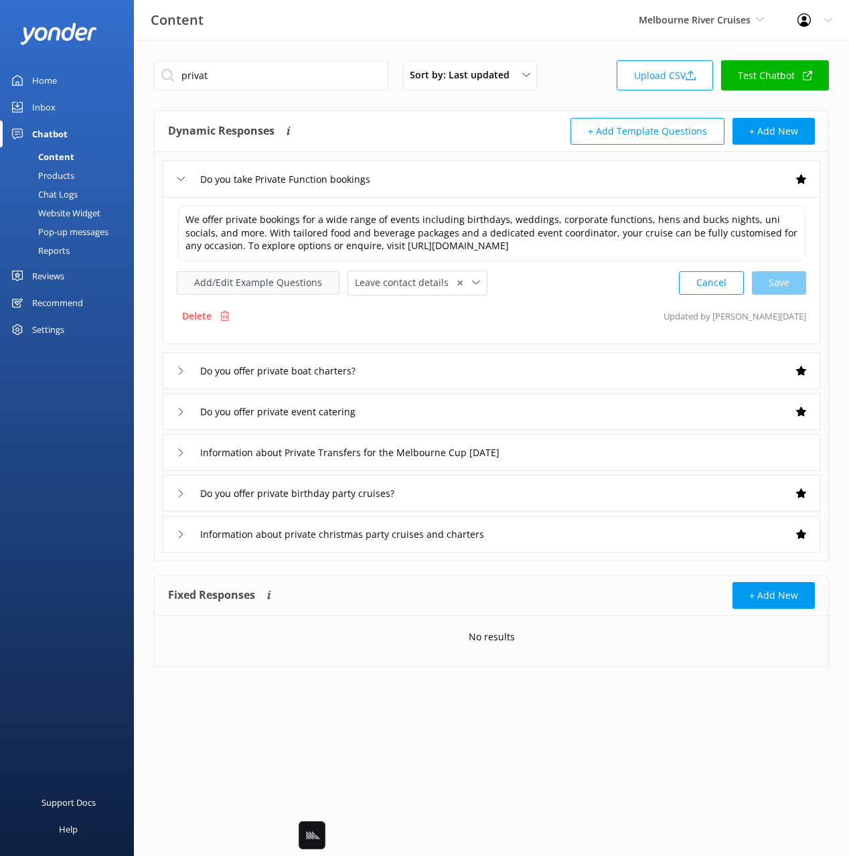
click at [282, 281] on button "Add/Edit Example Questions" at bounding box center [258, 282] width 163 height 23
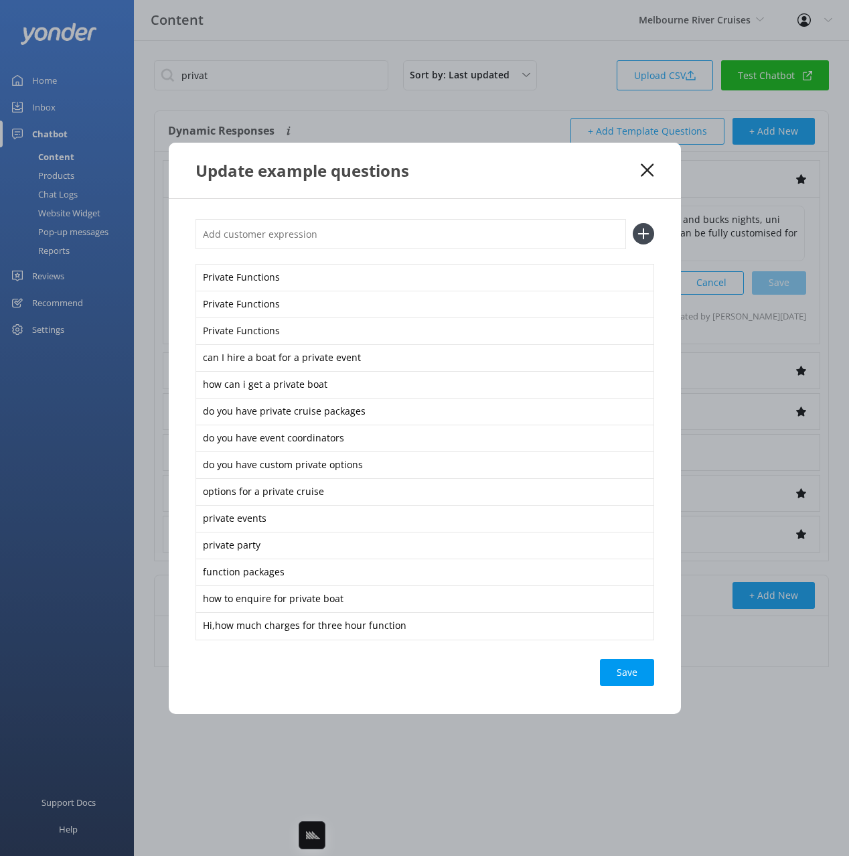
click at [419, 246] on input "text" at bounding box center [411, 234] width 431 height 30
paste input "Can I do a private function on the Spirit of [GEOGRAPHIC_DATA]?"
type input "Can I do a private function on the Spirit of [GEOGRAPHIC_DATA]?"
click at [633, 223] on button at bounding box center [643, 233] width 21 height 21
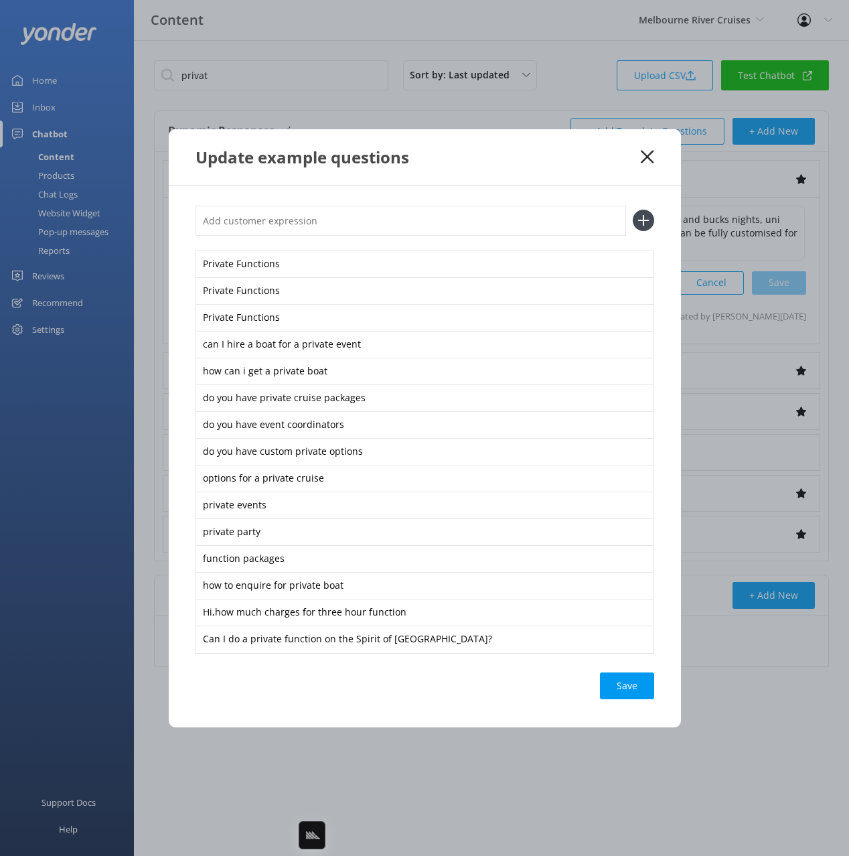
click at [641, 689] on div "Save" at bounding box center [627, 686] width 54 height 27
click at [646, 157] on use at bounding box center [647, 156] width 13 height 13
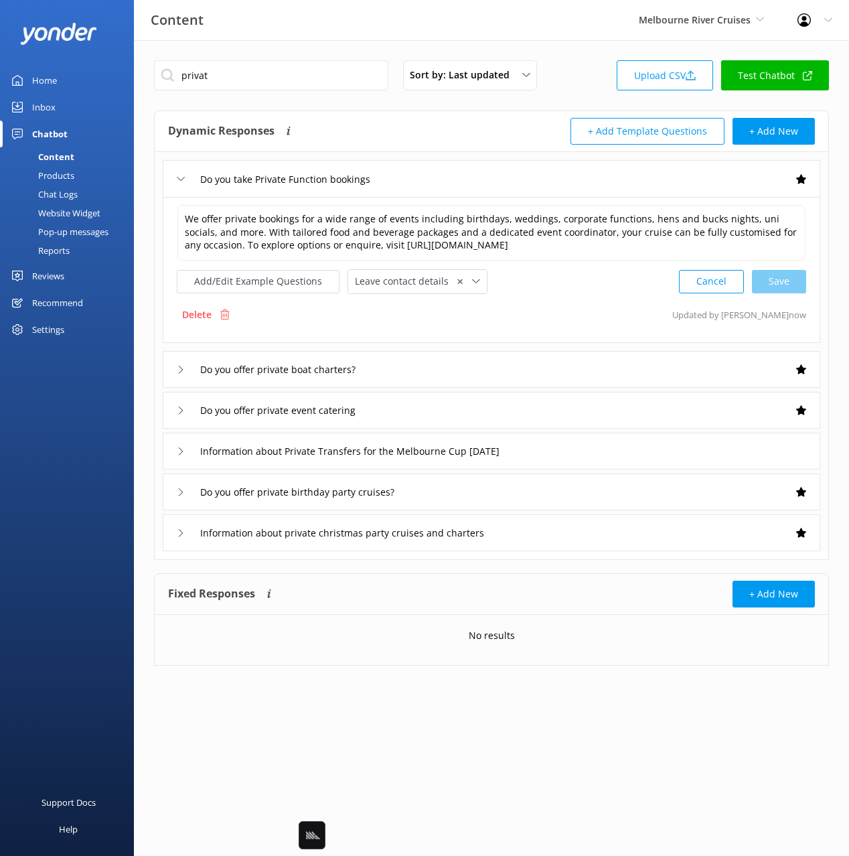
drag, startPoint x: 68, startPoint y: 192, endPoint x: 80, endPoint y: 191, distance: 12.1
click at [68, 192] on div "Chat Logs" at bounding box center [43, 194] width 70 height 19
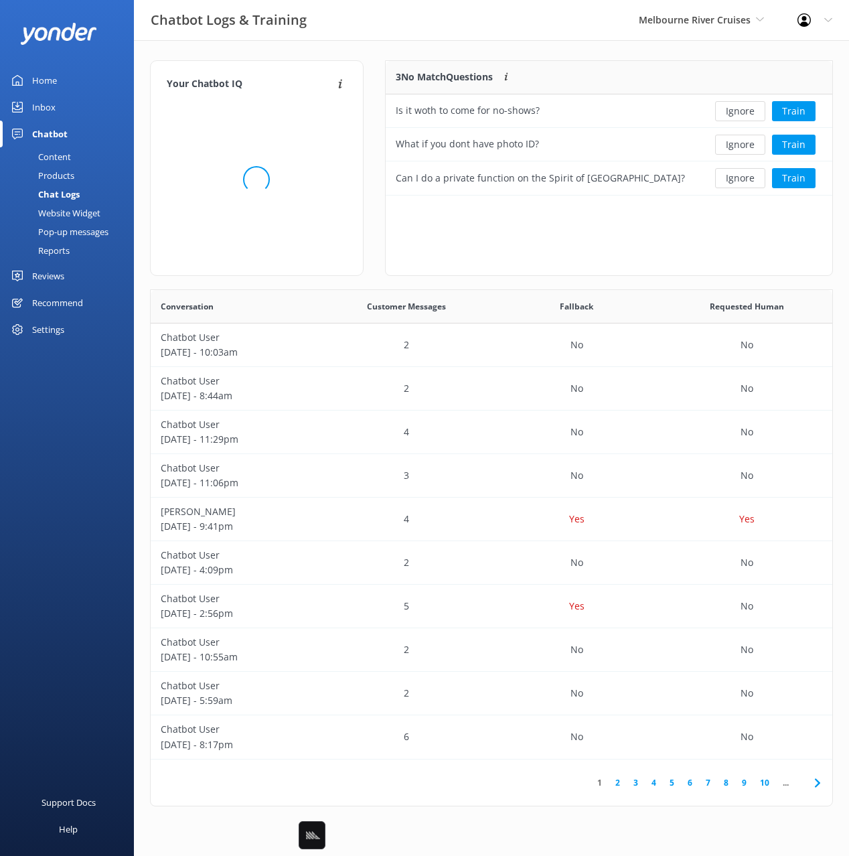
scroll to position [470, 682]
drag, startPoint x: 752, startPoint y: 177, endPoint x: 736, endPoint y: 185, distance: 17.4
click at [752, 177] on button "Ignore" at bounding box center [740, 178] width 50 height 20
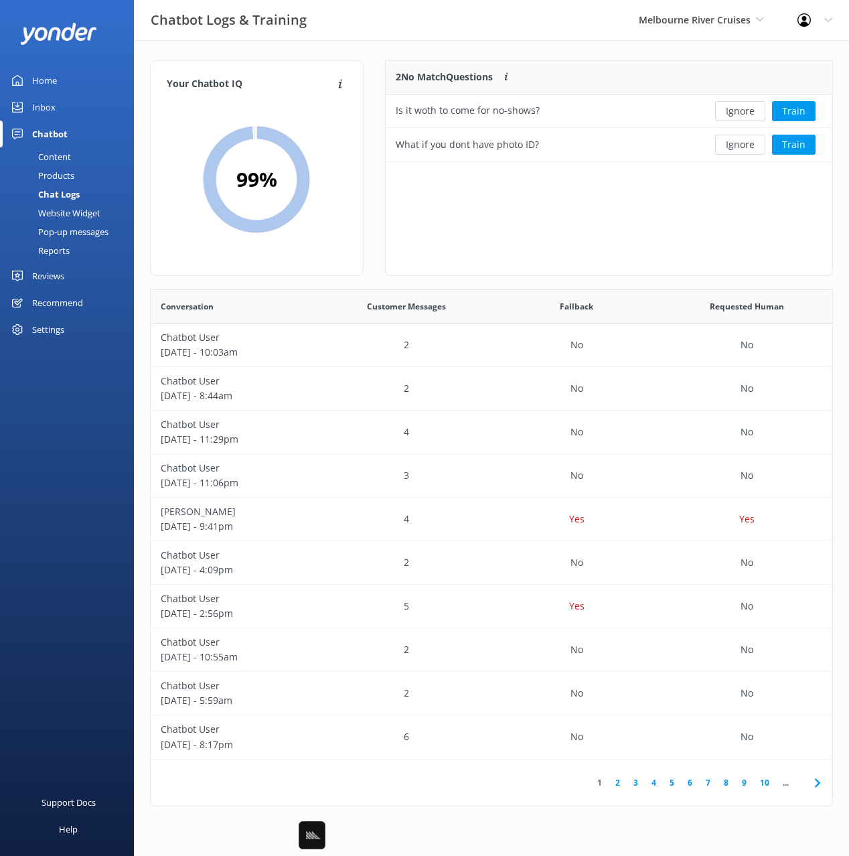
scroll to position [101, 447]
drag, startPoint x: 465, startPoint y: 209, endPoint x: 66, endPoint y: 165, distance: 401.6
click at [445, 210] on div "2 No Match Questions Customers sometimes ask questions that don't fully match a…" at bounding box center [609, 168] width 448 height 216
click at [26, 151] on div "Content" at bounding box center [39, 156] width 63 height 19
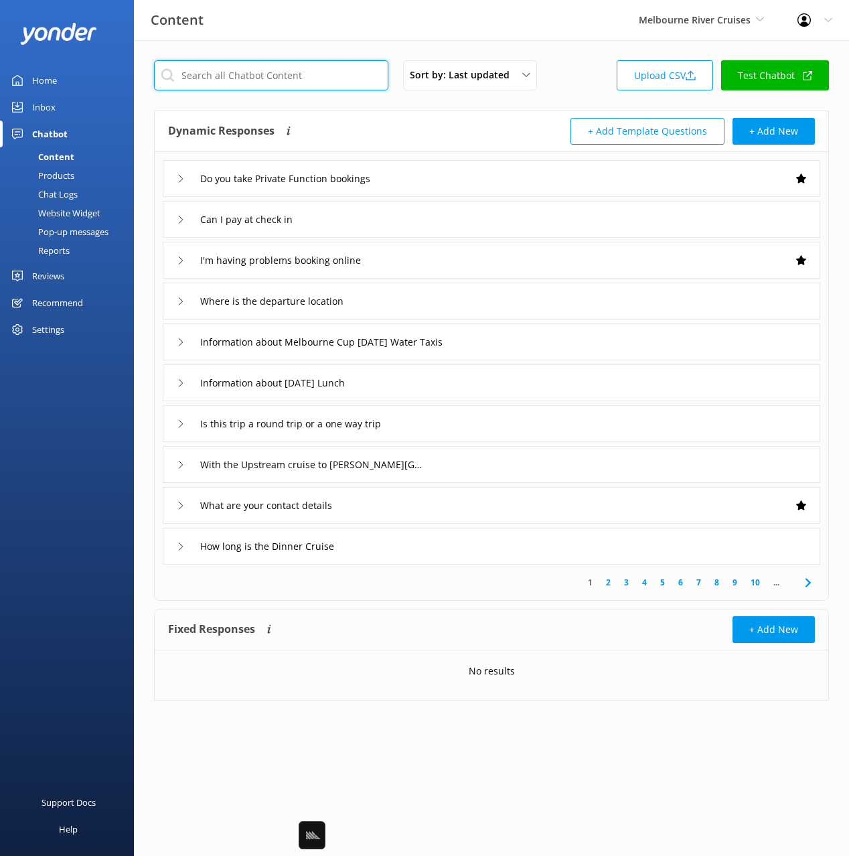
click at [315, 72] on input "text" at bounding box center [271, 75] width 234 height 30
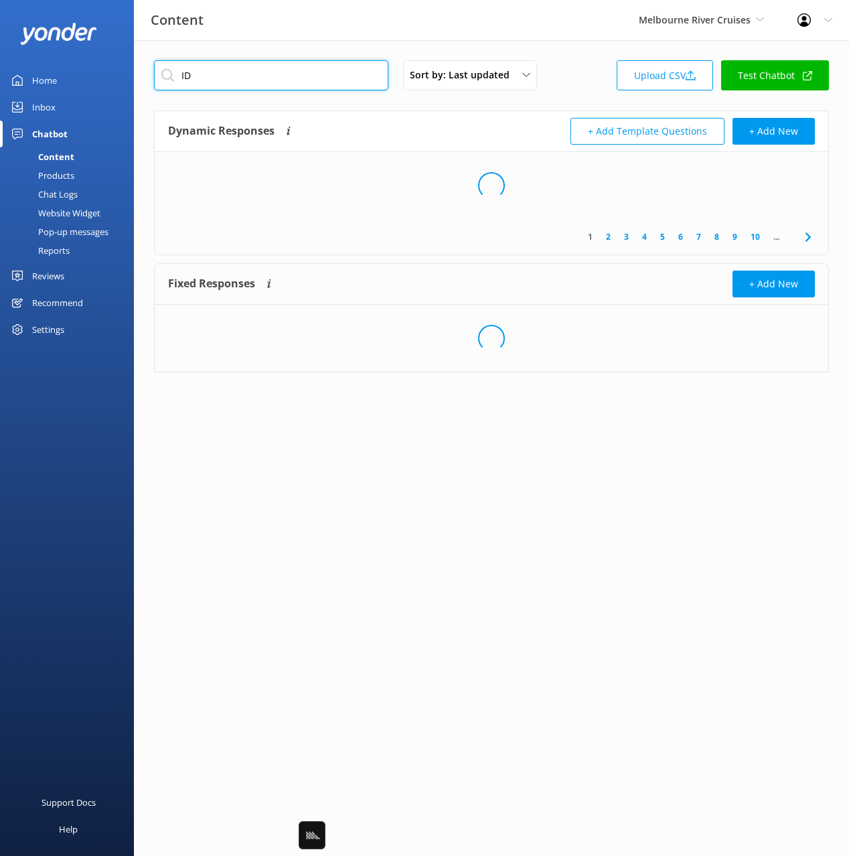
type input "ID"
click at [438, 119] on div "Dynamic Responses Dynamic responses rely on the Large Language Model to create …" at bounding box center [330, 131] width 324 height 27
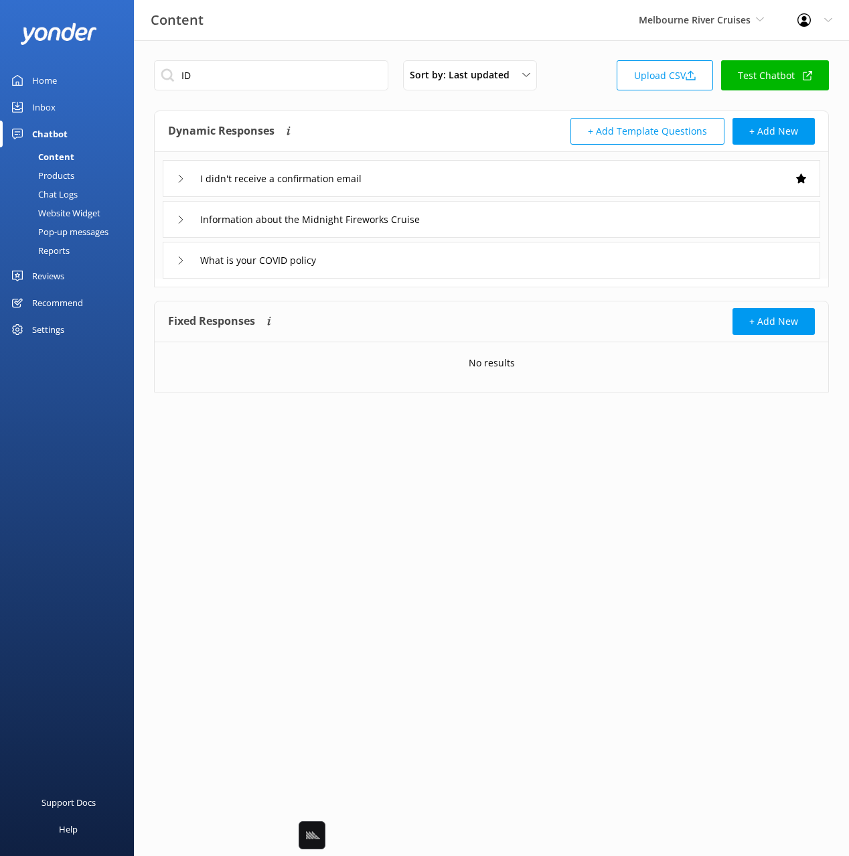
click at [66, 194] on div "Chat Logs" at bounding box center [43, 194] width 70 height 19
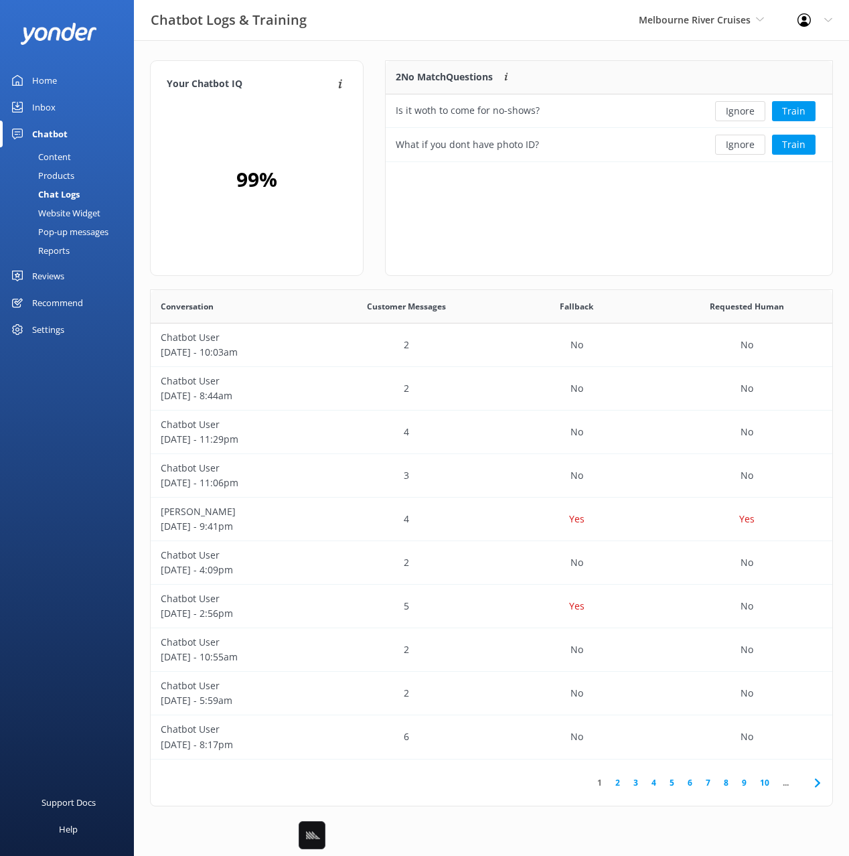
scroll to position [101, 447]
click at [576, 244] on div "2 No Match Questions Customers sometimes ask questions that don't fully match a…" at bounding box center [609, 168] width 448 height 216
click at [365, 55] on div "Your Chatbot IQ Your Chatbot IQ is the percentage of trained FAQs against untra…" at bounding box center [491, 436] width 715 height 793
drag, startPoint x: 74, startPoint y: 151, endPoint x: 113, endPoint y: 143, distance: 40.3
click at [74, 151] on link "Content" at bounding box center [71, 156] width 126 height 19
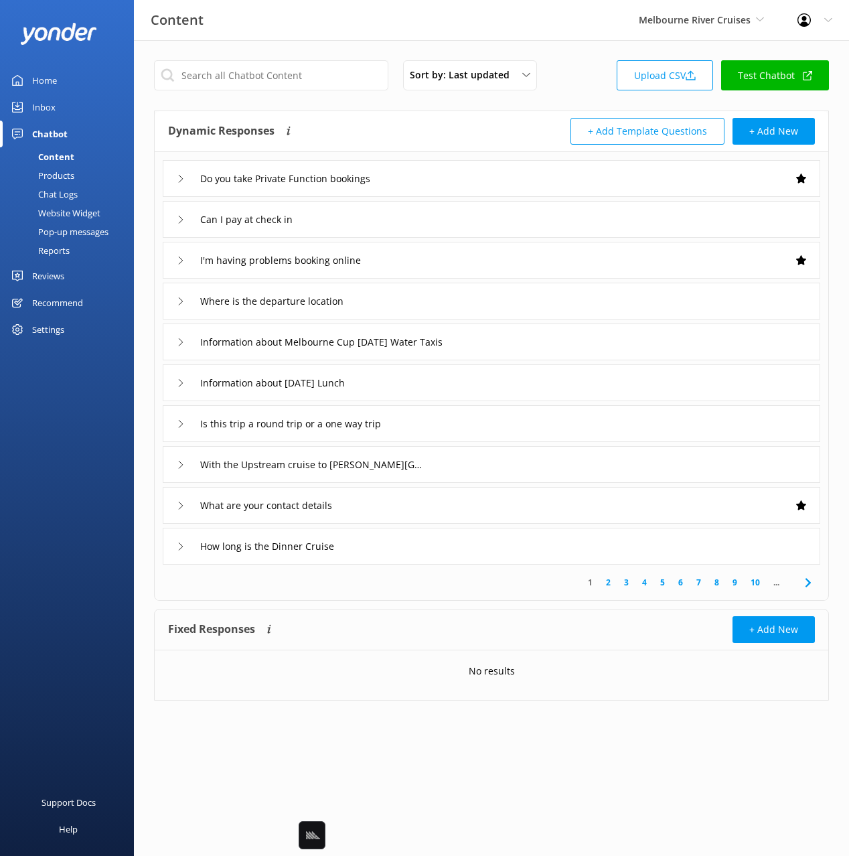
drag, startPoint x: 509, startPoint y: 42, endPoint x: 346, endPoint y: 52, distance: 163.1
click at [508, 42] on div "Sort by: Last updated Title Last updated Upload CSV Test Chatbot Dynamic Respon…" at bounding box center [491, 390] width 715 height 701
click at [32, 82] on div "Home" at bounding box center [44, 80] width 25 height 27
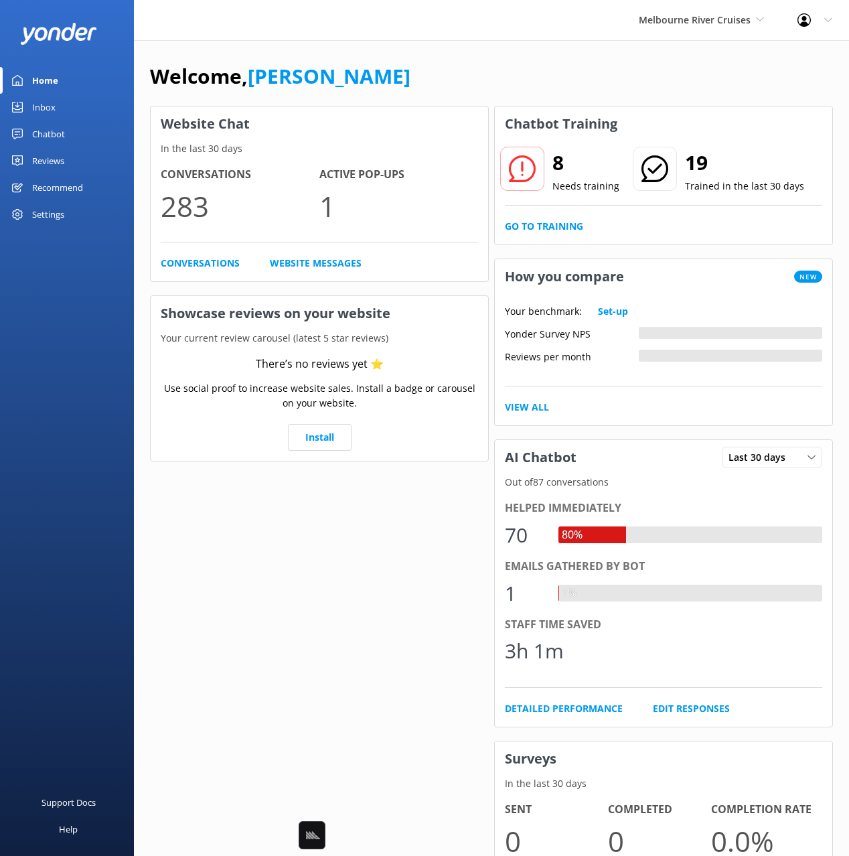
click at [401, 61] on div "Welcome, [PERSON_NAME]" at bounding box center [491, 83] width 683 height 46
click at [453, 56] on div "Welcome, [PERSON_NAME] Website Chat In the last 30 days Conversations 283 Activ…" at bounding box center [491, 477] width 715 height 874
